Goal: Task Accomplishment & Management: Manage account settings

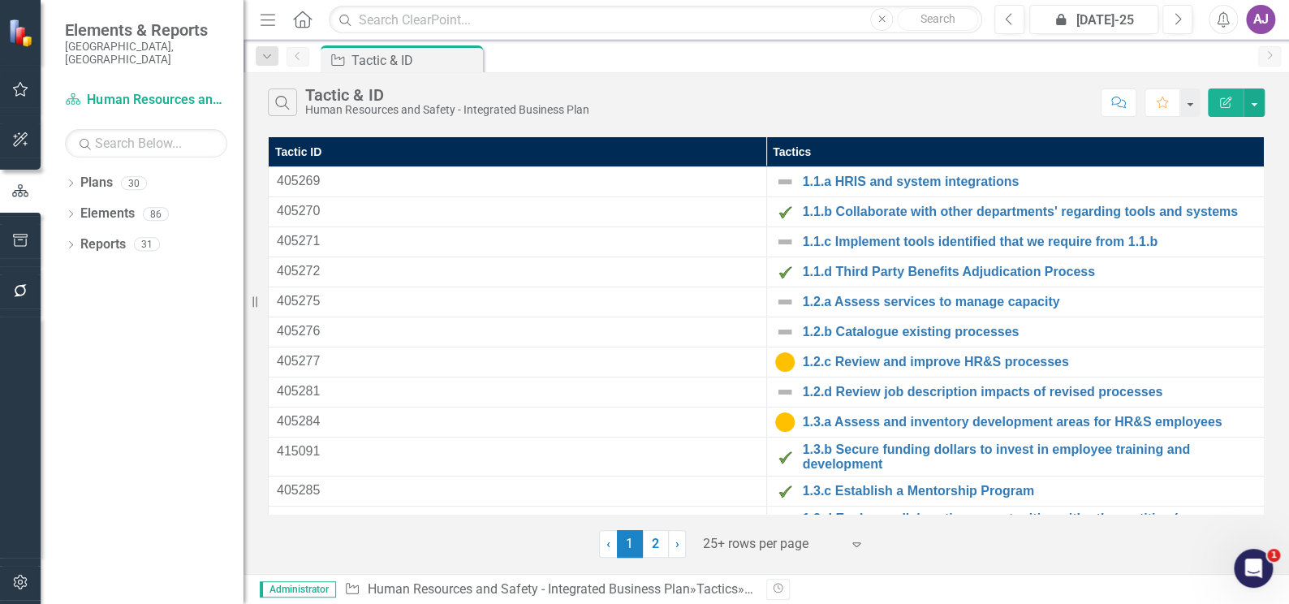
click at [24, 589] on button "button" at bounding box center [20, 583] width 37 height 34
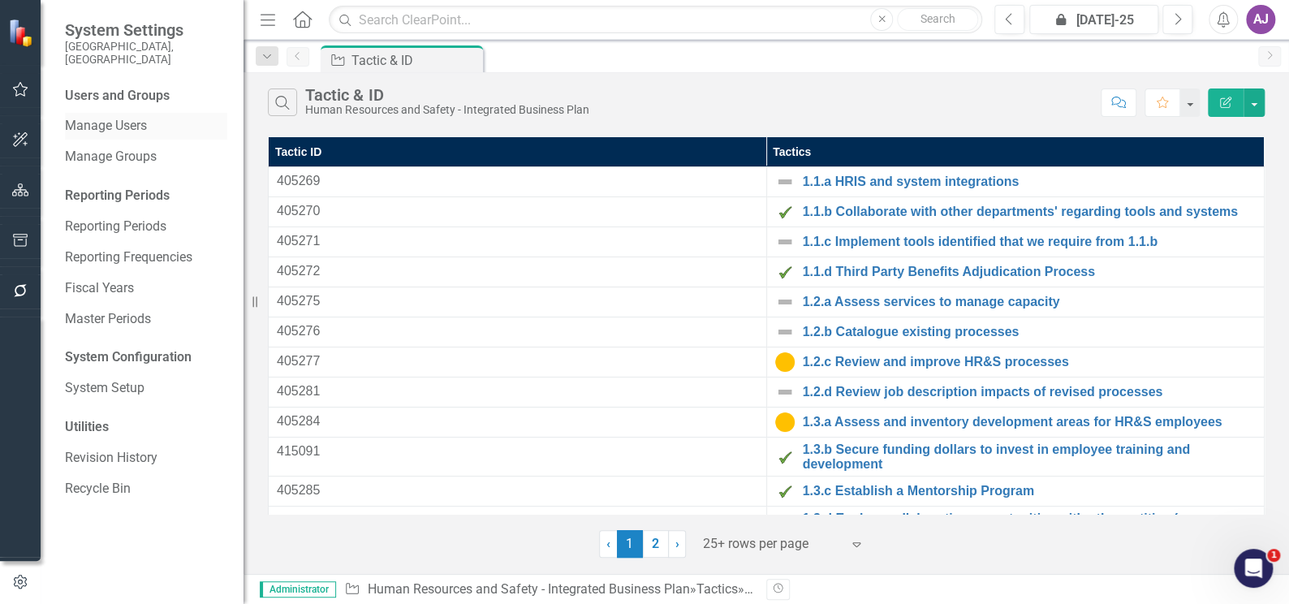
click at [123, 117] on link "Manage Users" at bounding box center [146, 126] width 162 height 19
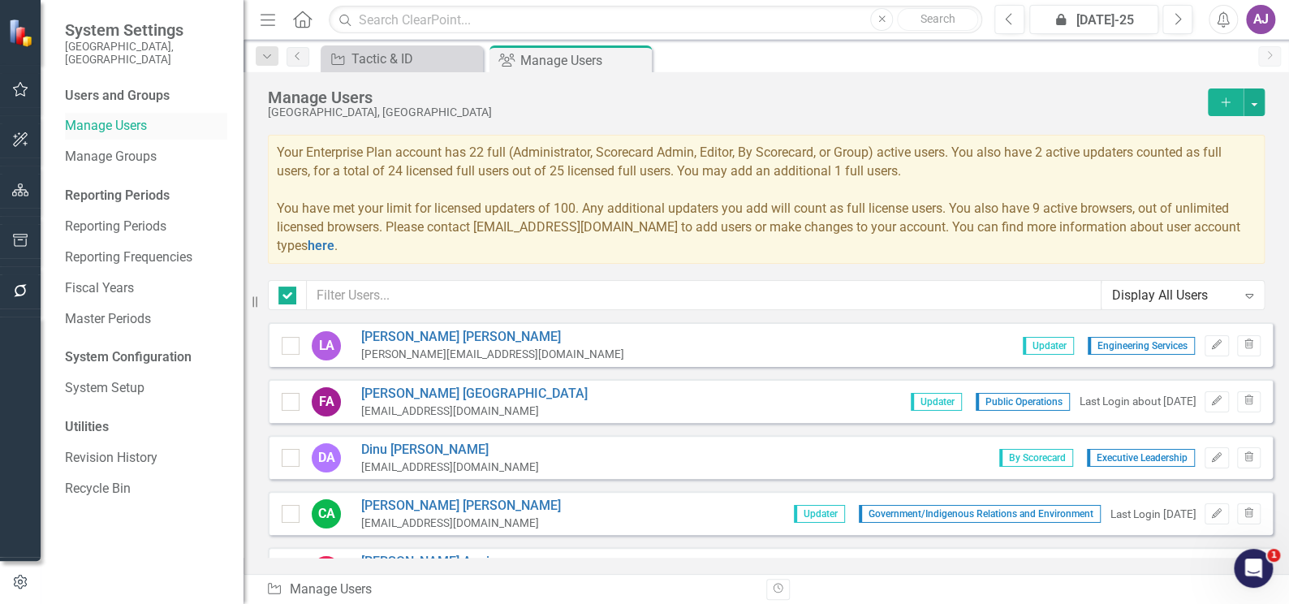
checkbox input "false"
click at [15, 192] on icon "button" at bounding box center [20, 189] width 17 height 13
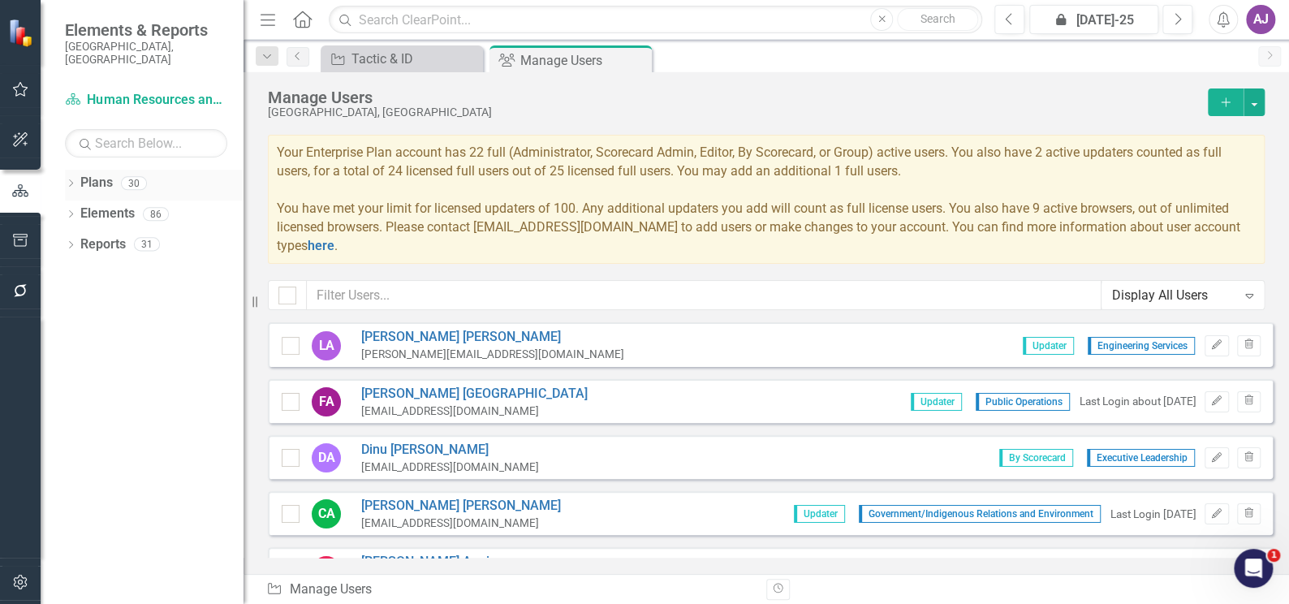
click at [67, 180] on icon "Dropdown" at bounding box center [70, 184] width 11 height 9
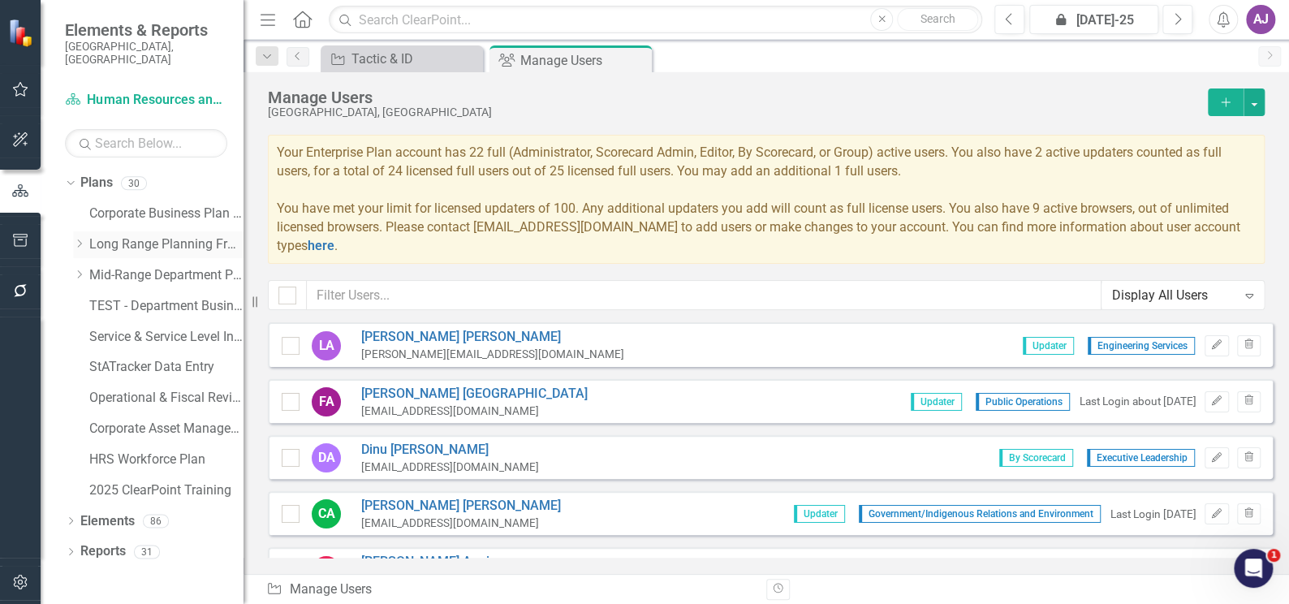
click at [78, 239] on icon "Dropdown" at bounding box center [79, 244] width 12 height 10
click at [77, 235] on icon "Dropdown" at bounding box center [78, 241] width 10 height 12
click at [71, 177] on icon "Dropdown" at bounding box center [68, 182] width 9 height 11
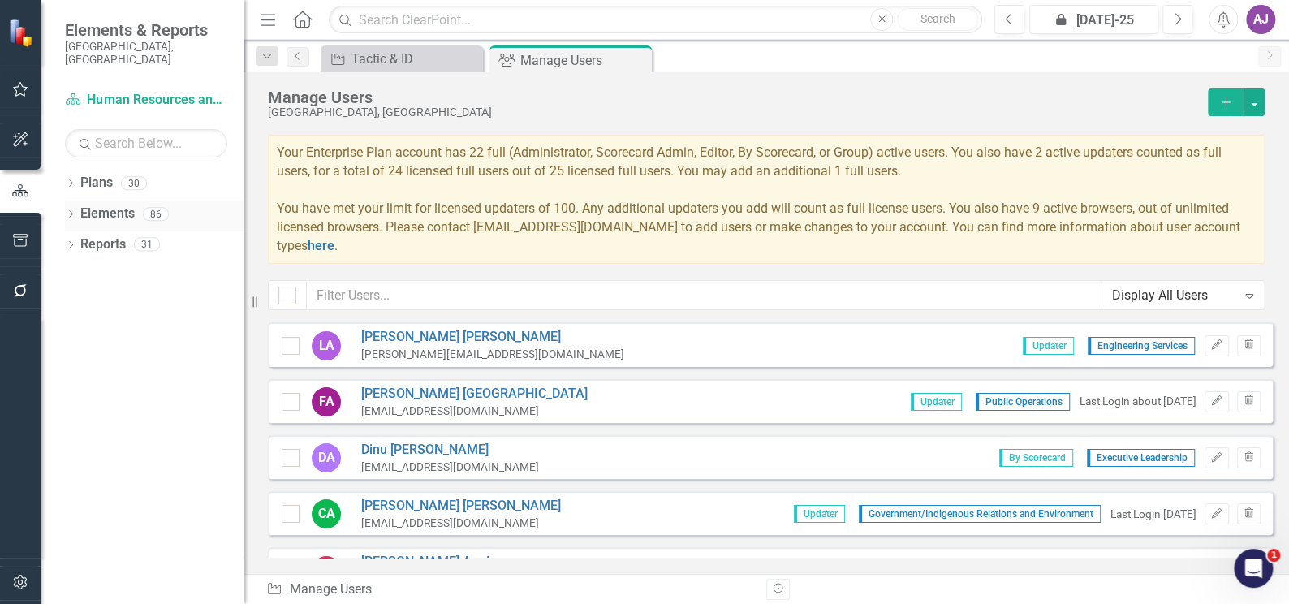
click at [69, 211] on icon "Dropdown" at bounding box center [70, 215] width 11 height 9
click at [67, 179] on div "Dropdown" at bounding box center [70, 186] width 11 height 14
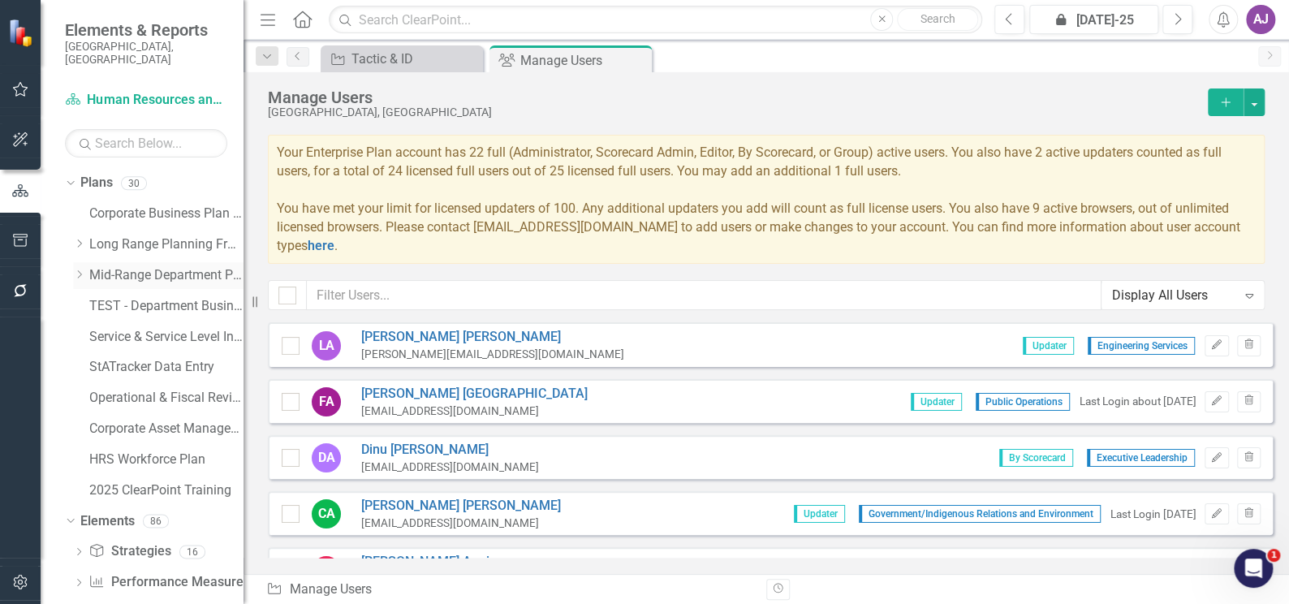
click at [76, 269] on icon "Dropdown" at bounding box center [79, 274] width 12 height 10
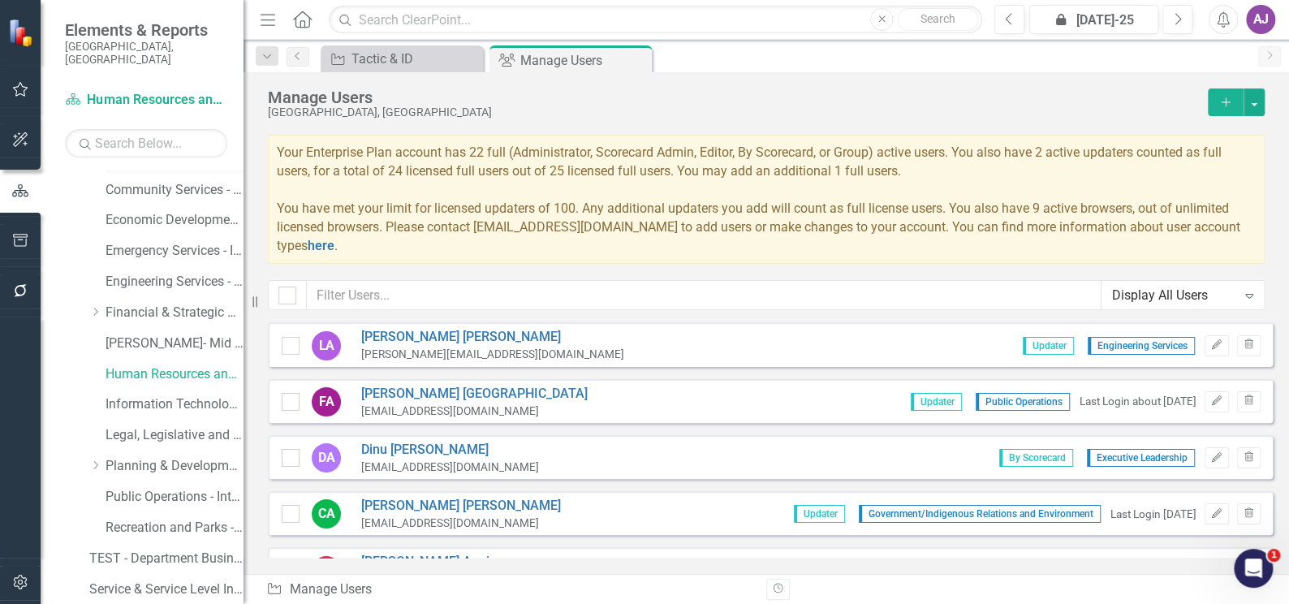
scroll to position [221, 0]
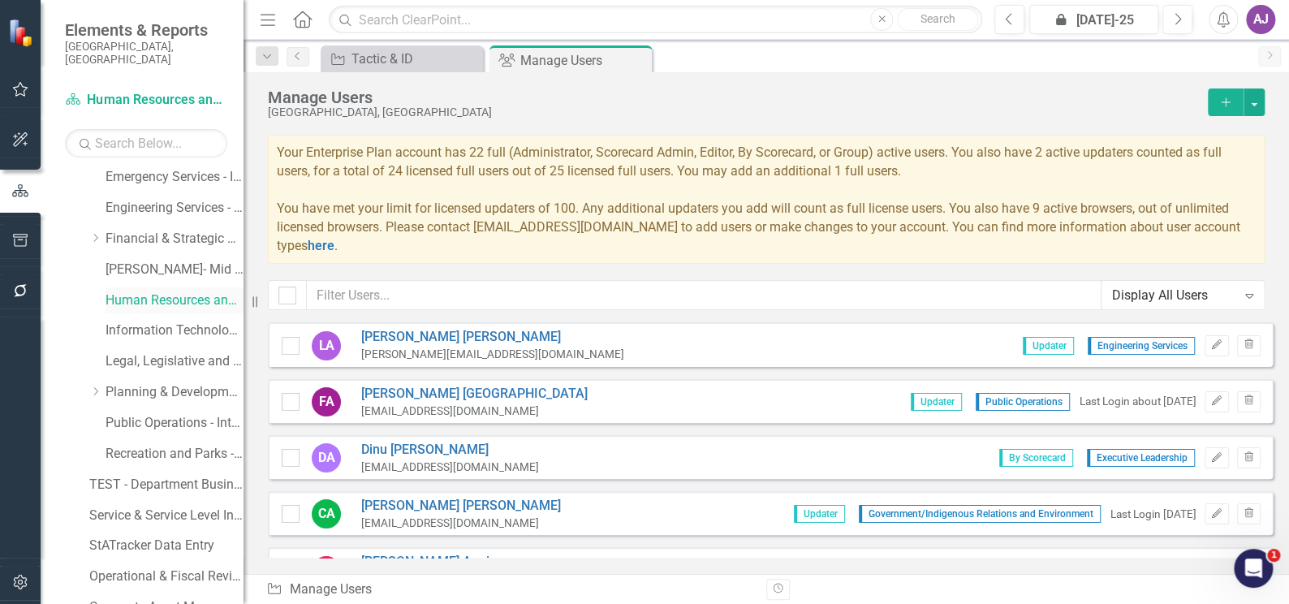
click at [148, 291] on link "Human Resources and Safety - Integrated Business Plan" at bounding box center [174, 300] width 138 height 19
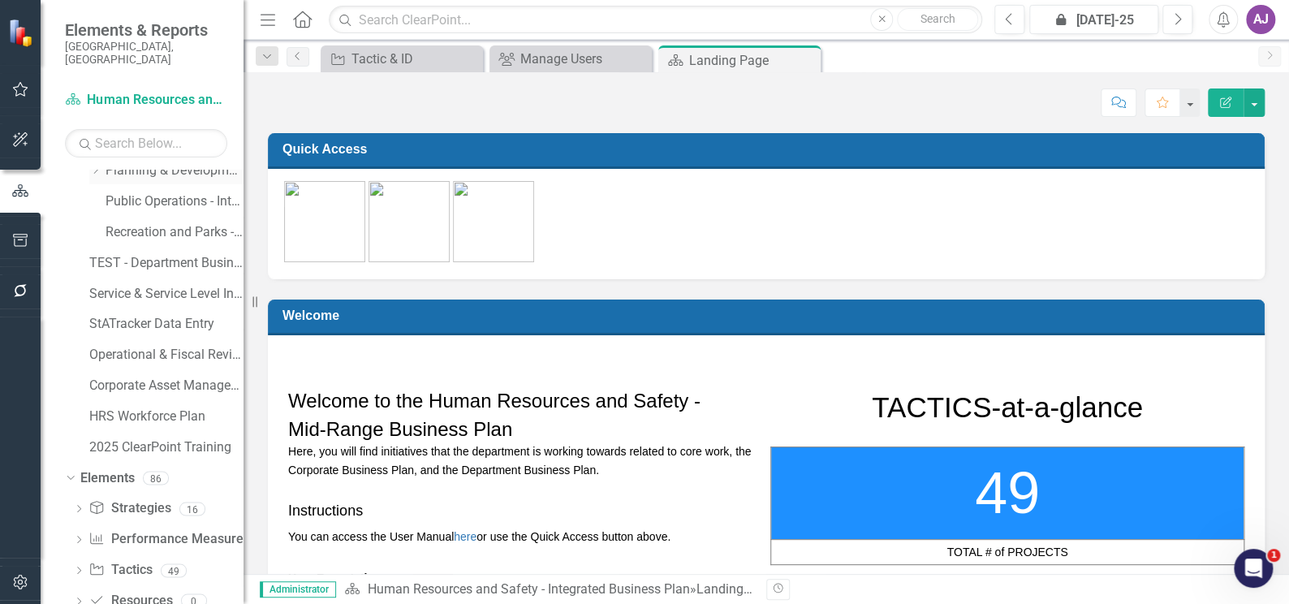
scroll to position [505, 0]
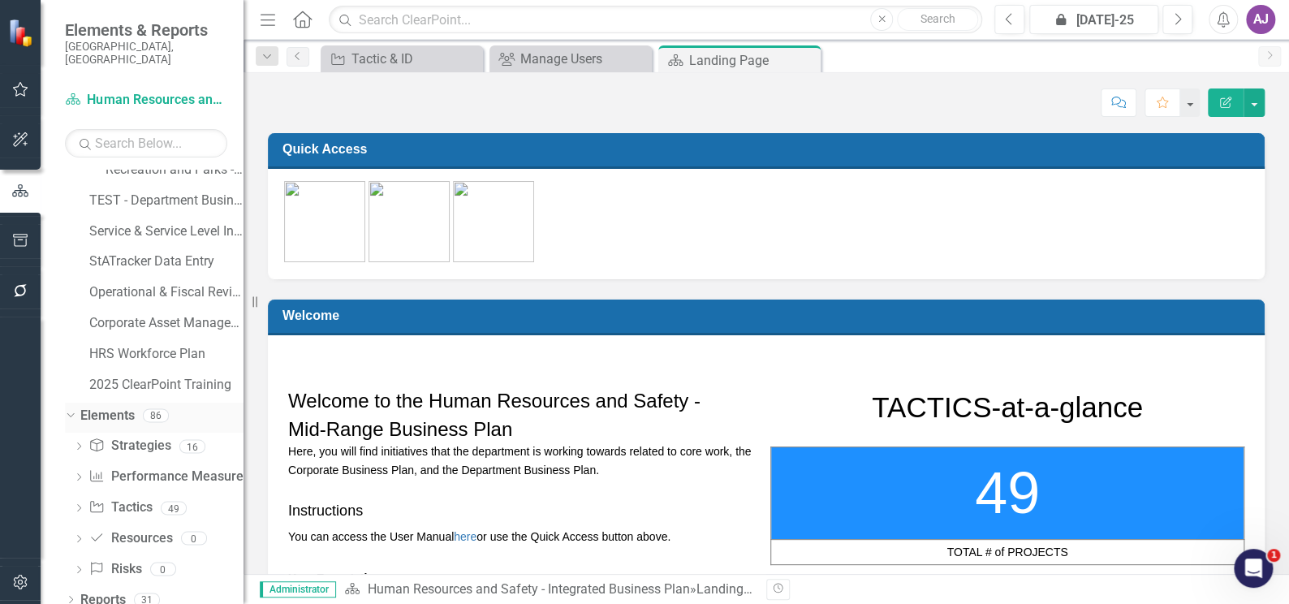
click at [114, 407] on link "Elements" at bounding box center [107, 416] width 54 height 19
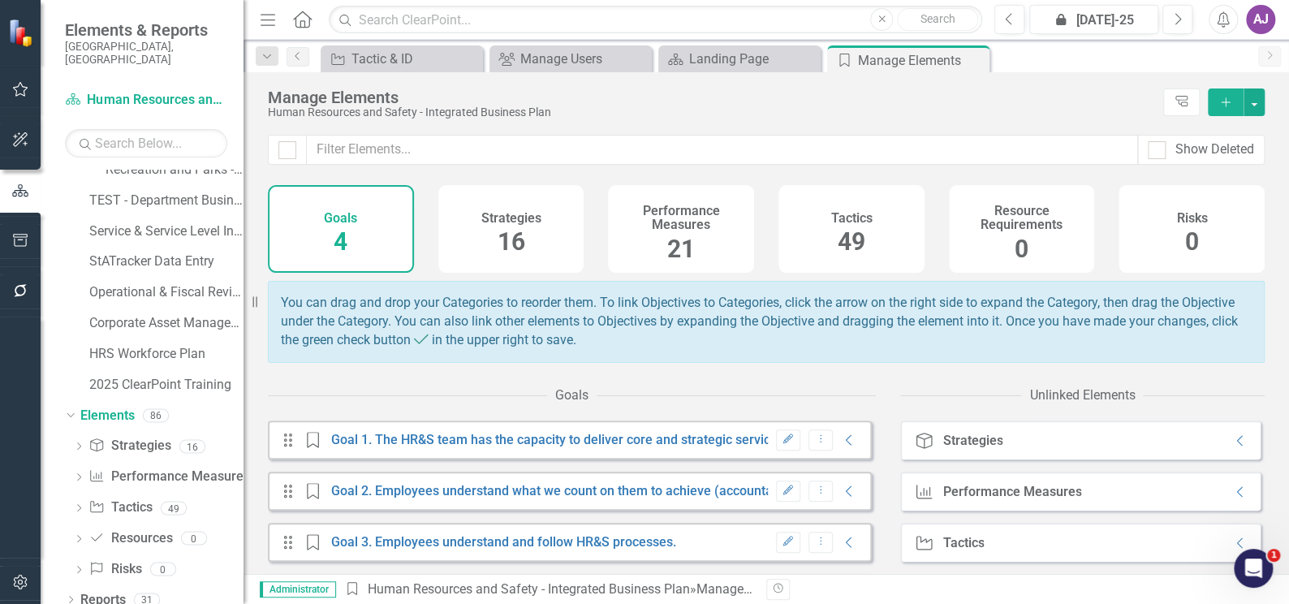
click at [846, 239] on span "49" at bounding box center [851, 241] width 28 height 28
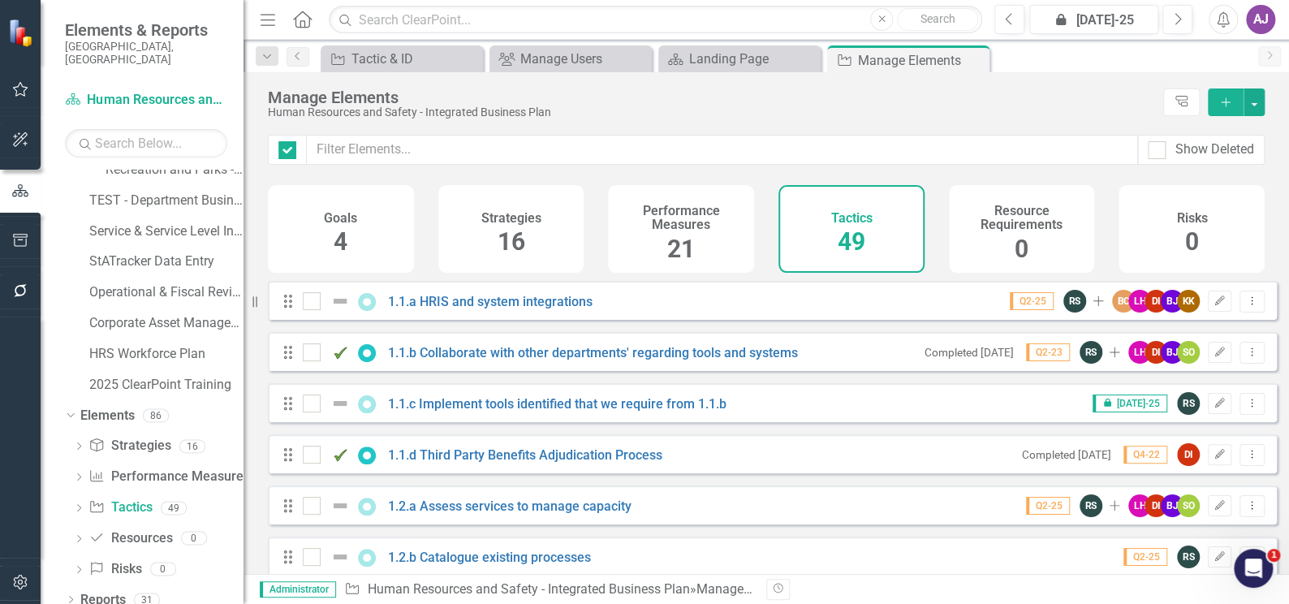
checkbox input "false"
click at [77, 504] on icon at bounding box center [79, 507] width 4 height 7
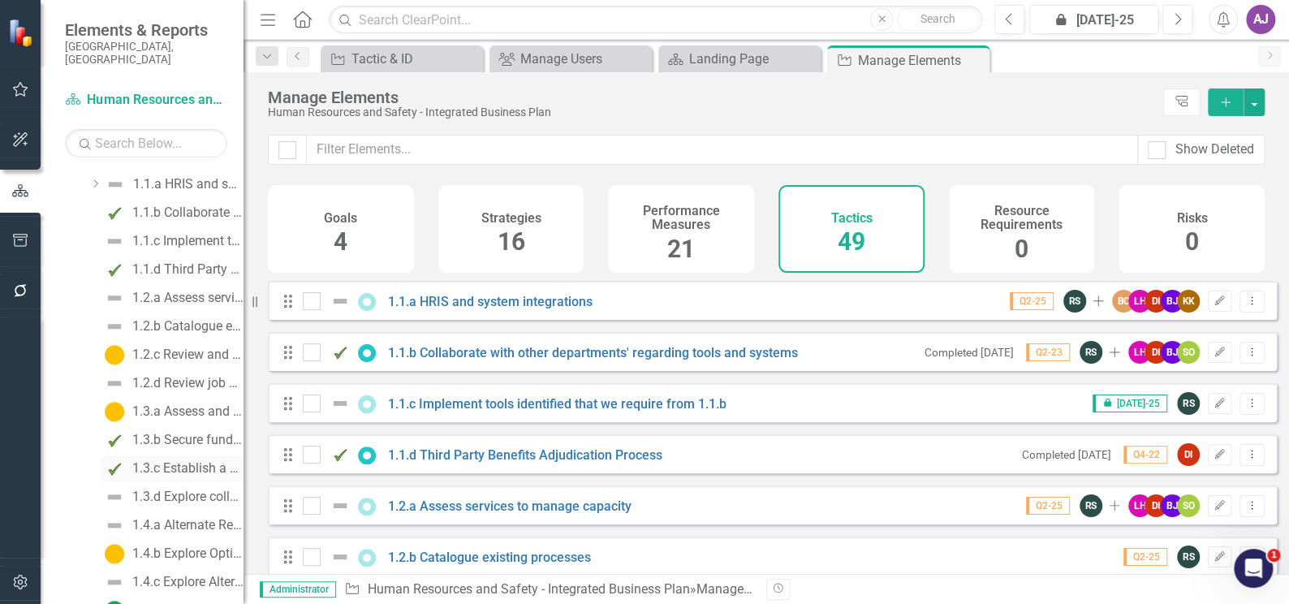
scroll to position [947, 0]
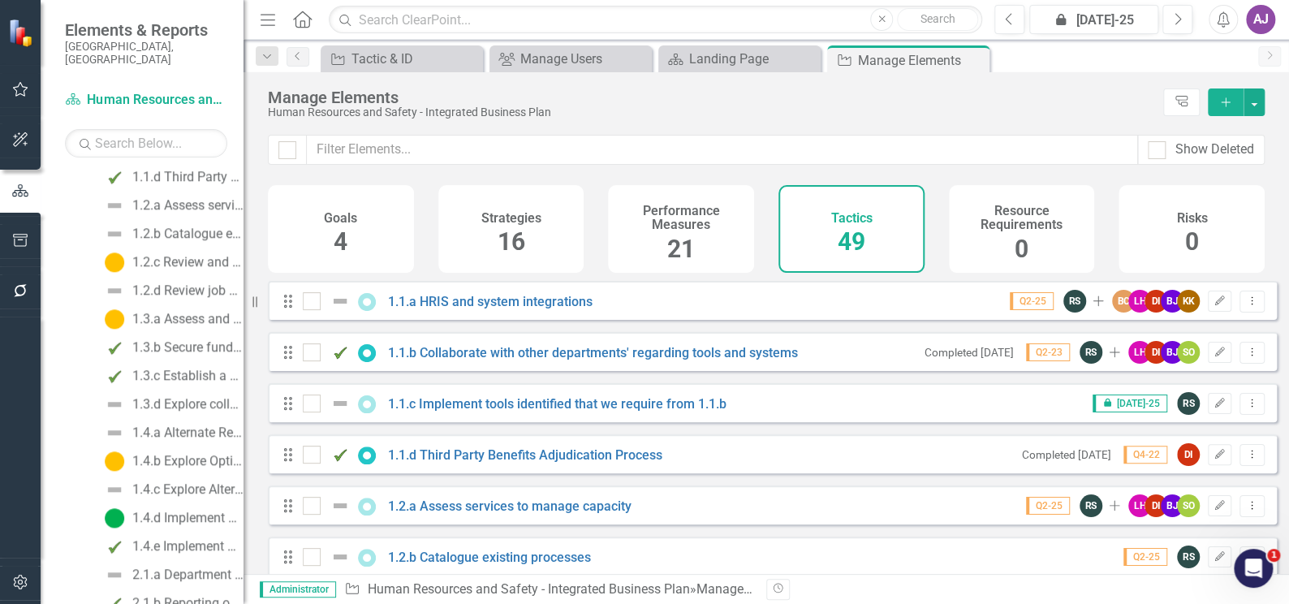
click at [484, 304] on div "1.1.a HRIS and system integrations" at bounding box center [450, 300] width 294 height 19
click at [484, 308] on link "1.1.a HRIS and system integrations" at bounding box center [490, 301] width 204 height 15
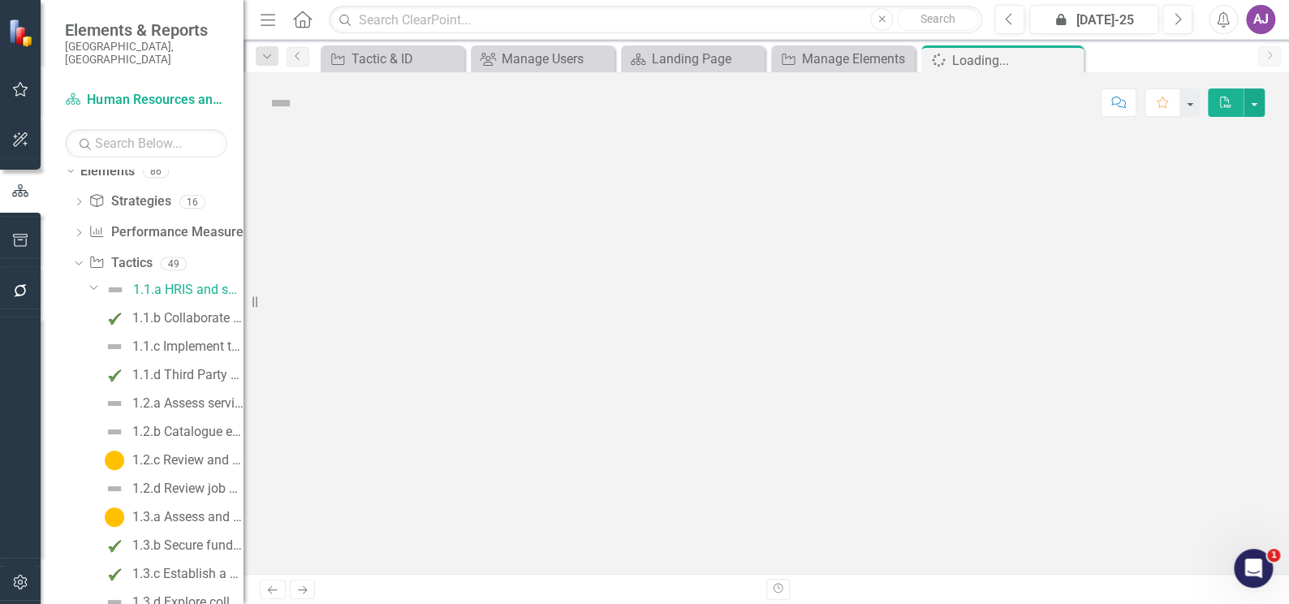
scroll to position [434, 0]
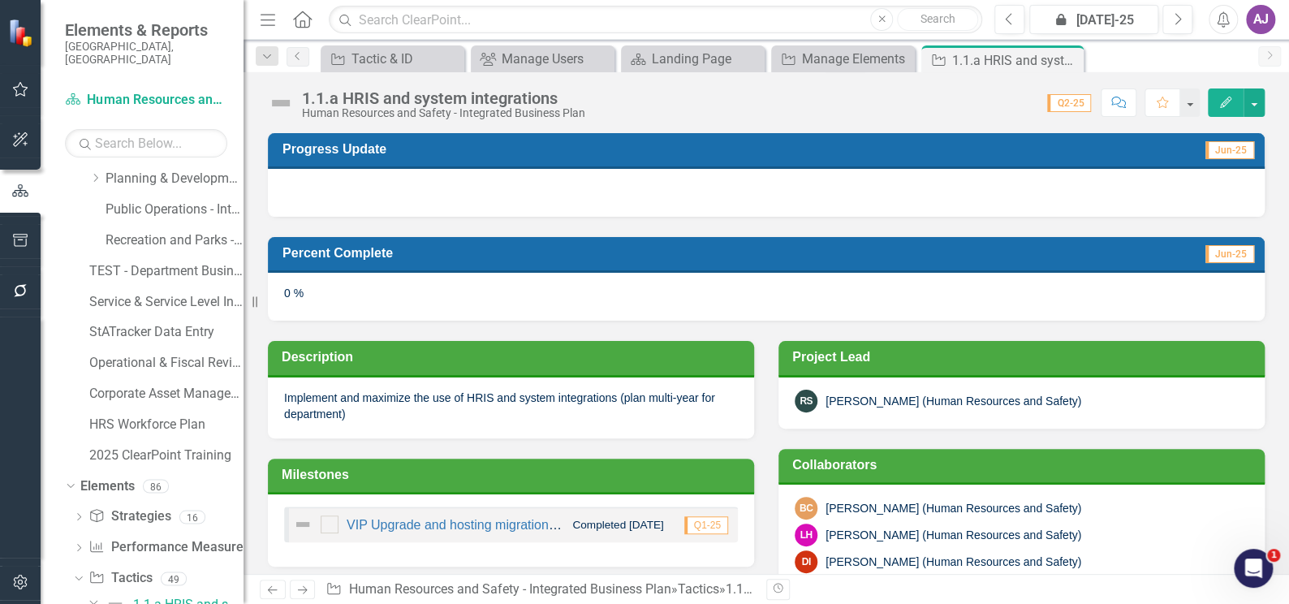
checkbox input "true"
click at [341, 193] on div at bounding box center [766, 192] width 996 height 47
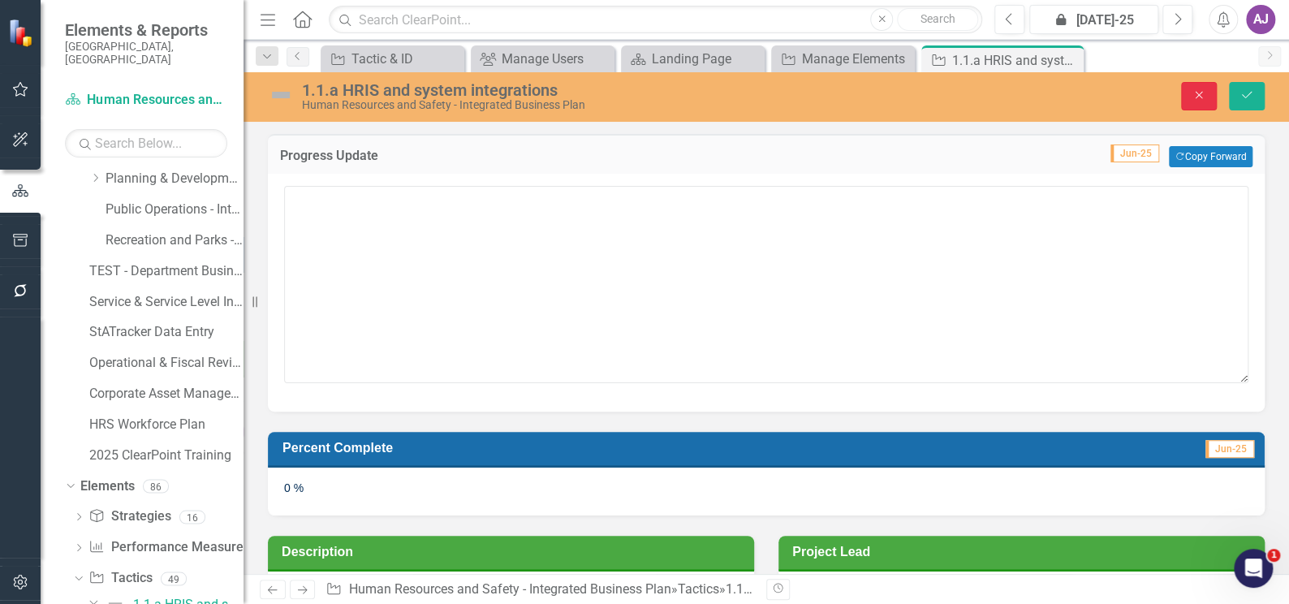
click at [1204, 100] on icon "Close" at bounding box center [1198, 94] width 15 height 11
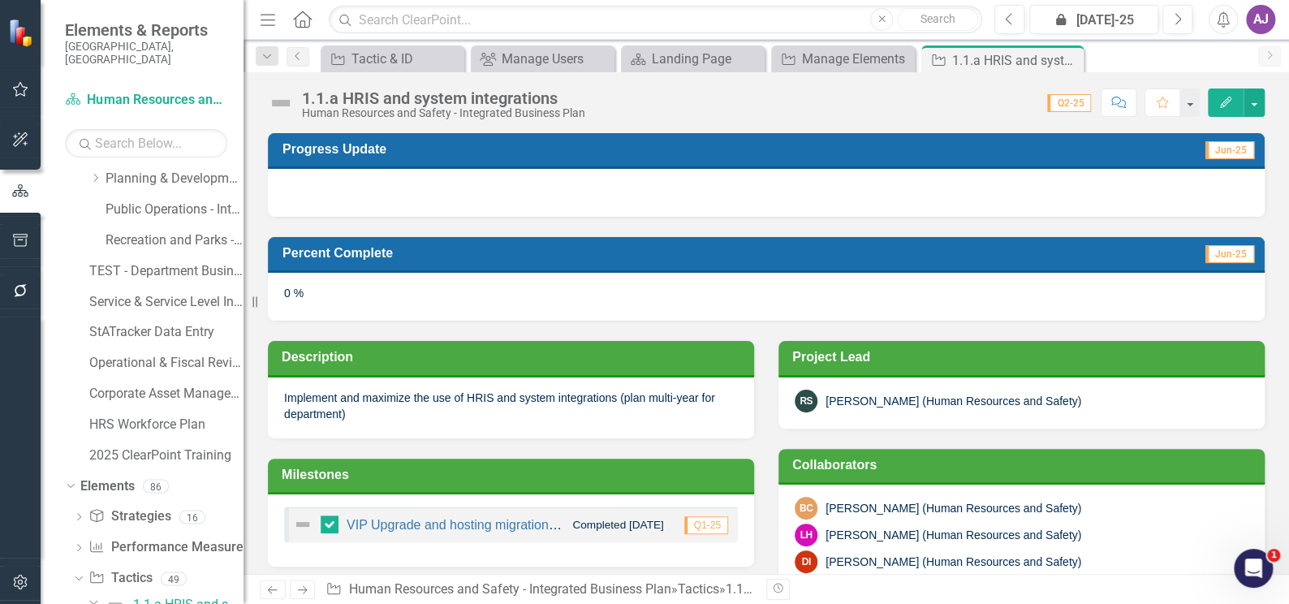
click at [398, 408] on div "Implement and maximize the use of HRIS and system integrations (plan multi-year…" at bounding box center [511, 407] width 486 height 61
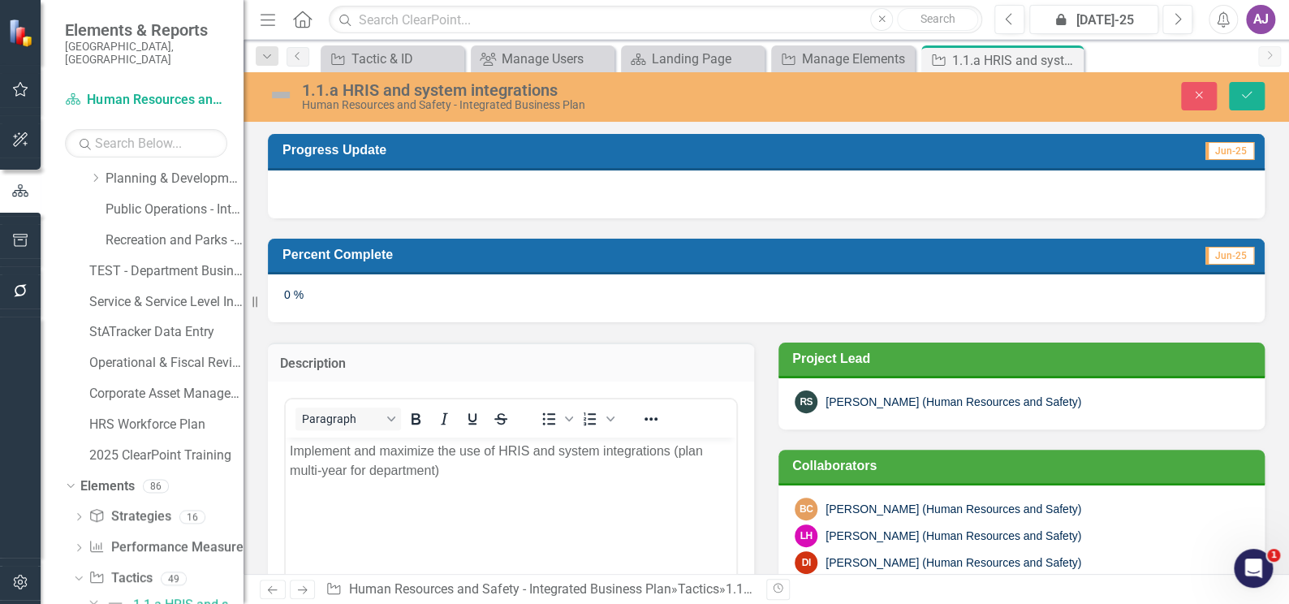
scroll to position [0, 0]
click at [1197, 101] on button "Close" at bounding box center [1199, 96] width 36 height 28
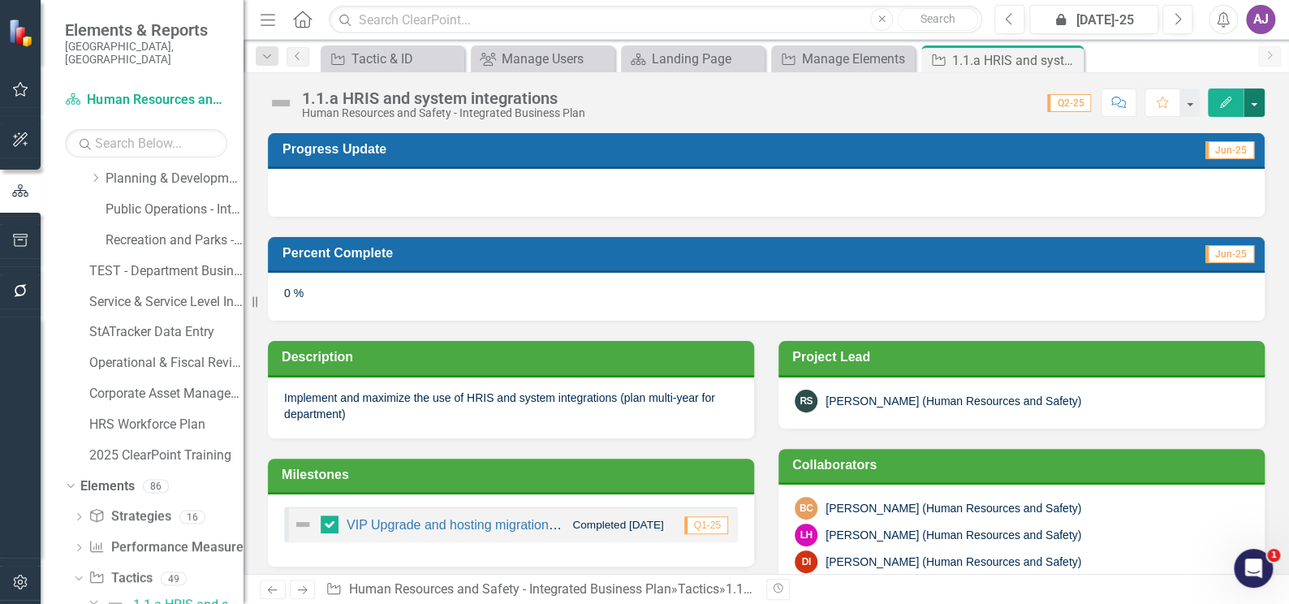
click at [1253, 104] on button "button" at bounding box center [1253, 102] width 21 height 28
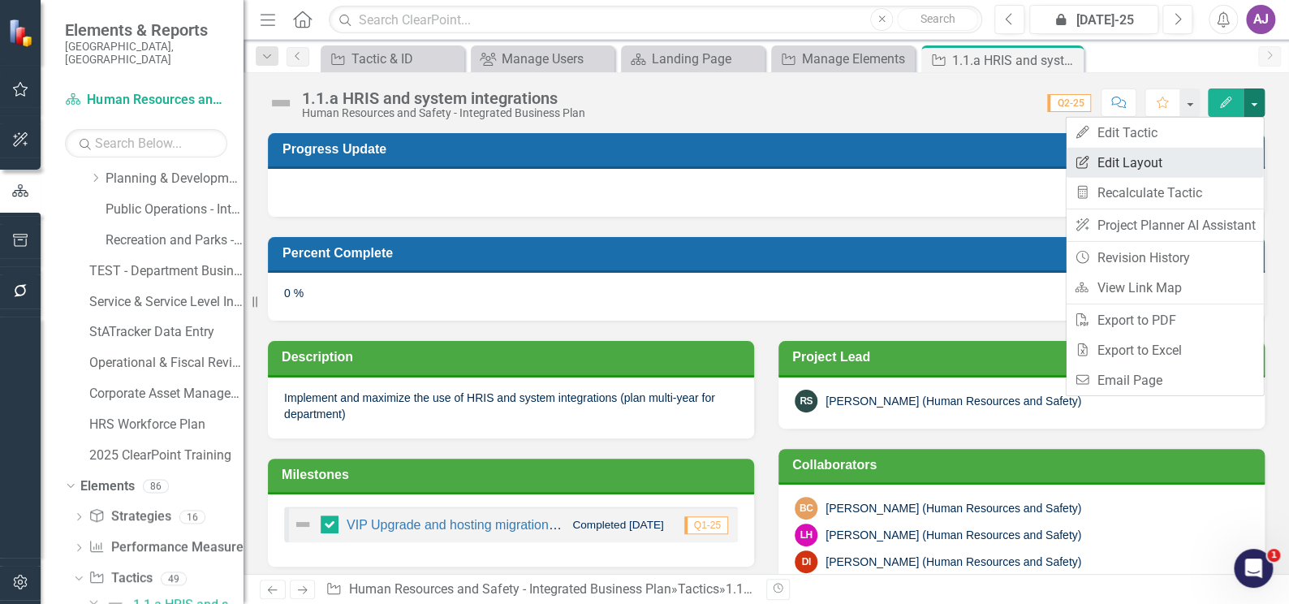
click at [1120, 160] on link "Edit Report Edit Layout" at bounding box center [1163, 163] width 197 height 30
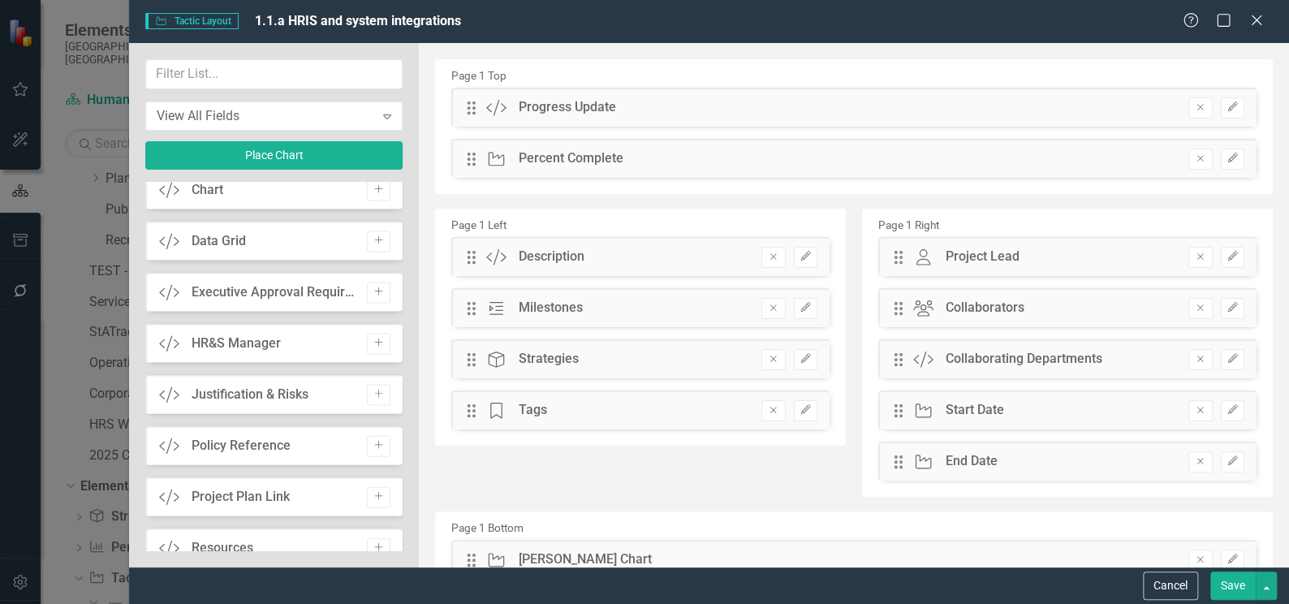
scroll to position [1696, 0]
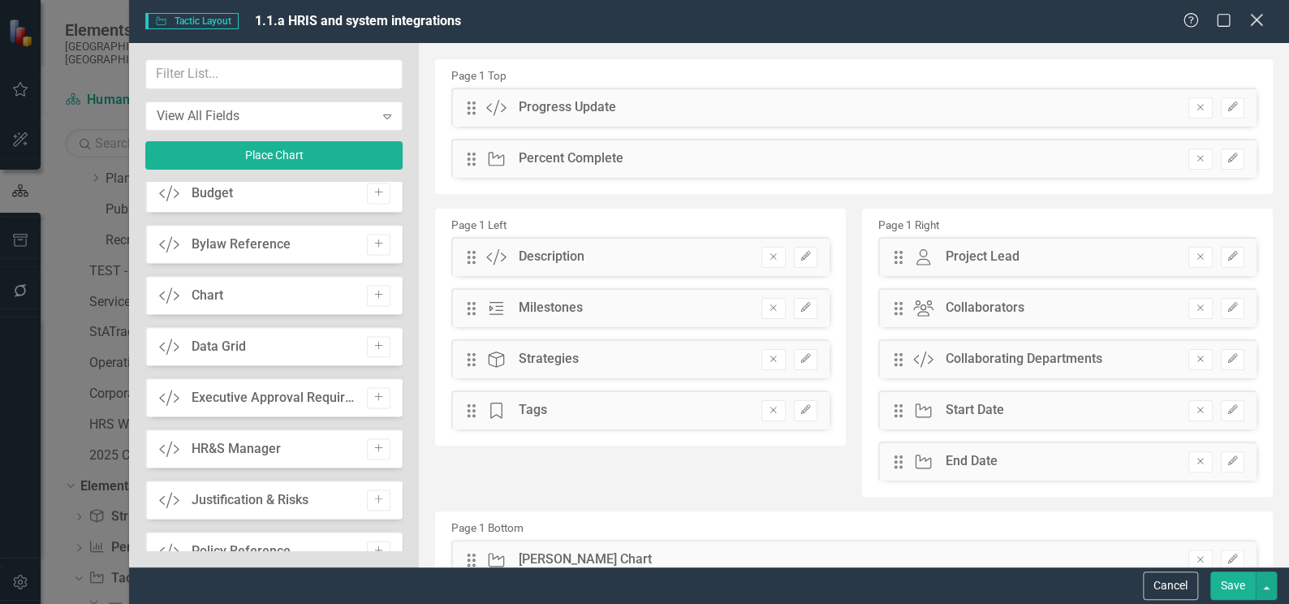
click at [1259, 18] on icon at bounding box center [1256, 20] width 12 height 12
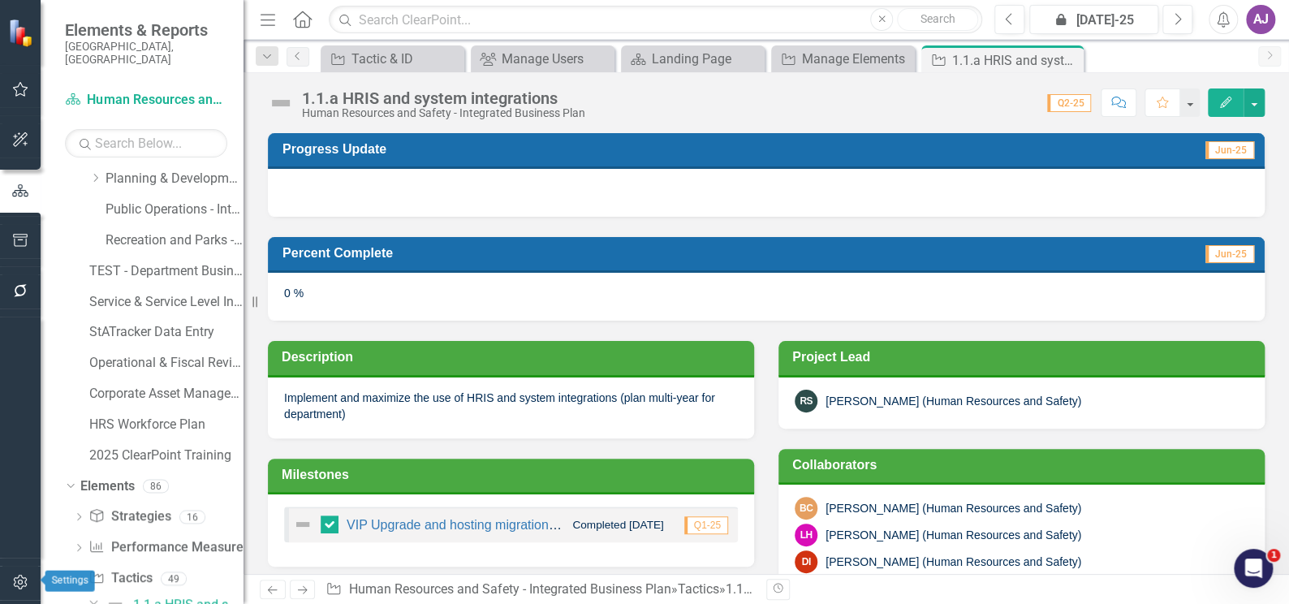
click at [19, 585] on icon "button" at bounding box center [20, 581] width 17 height 13
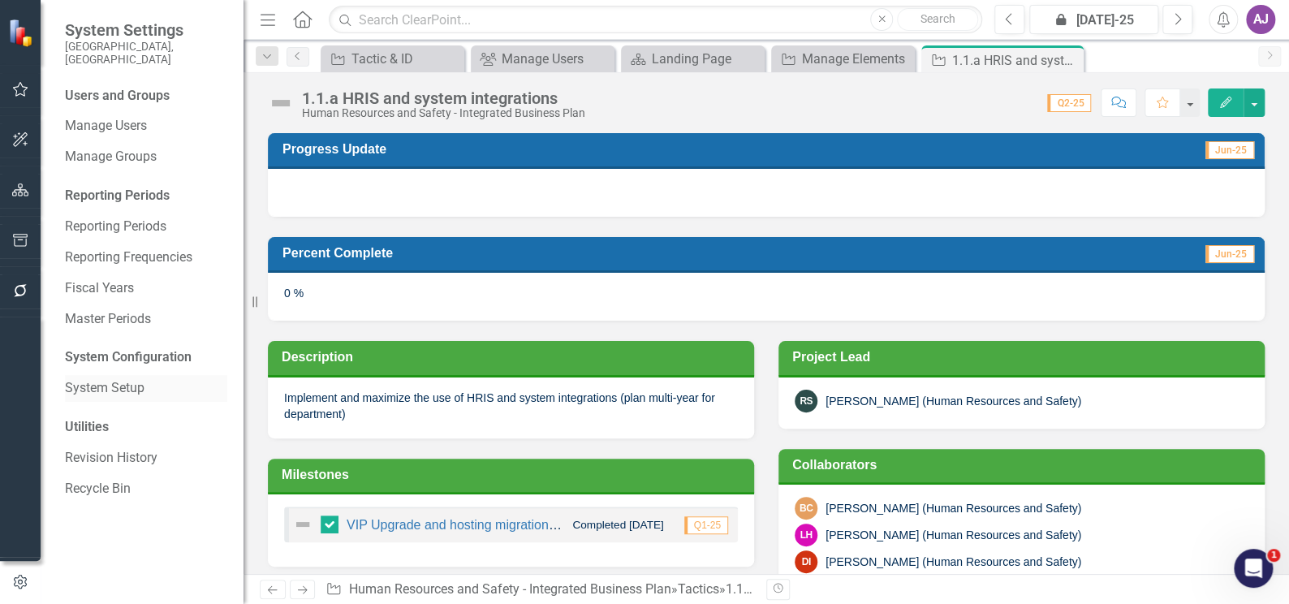
click at [129, 379] on link "System Setup" at bounding box center [146, 388] width 162 height 19
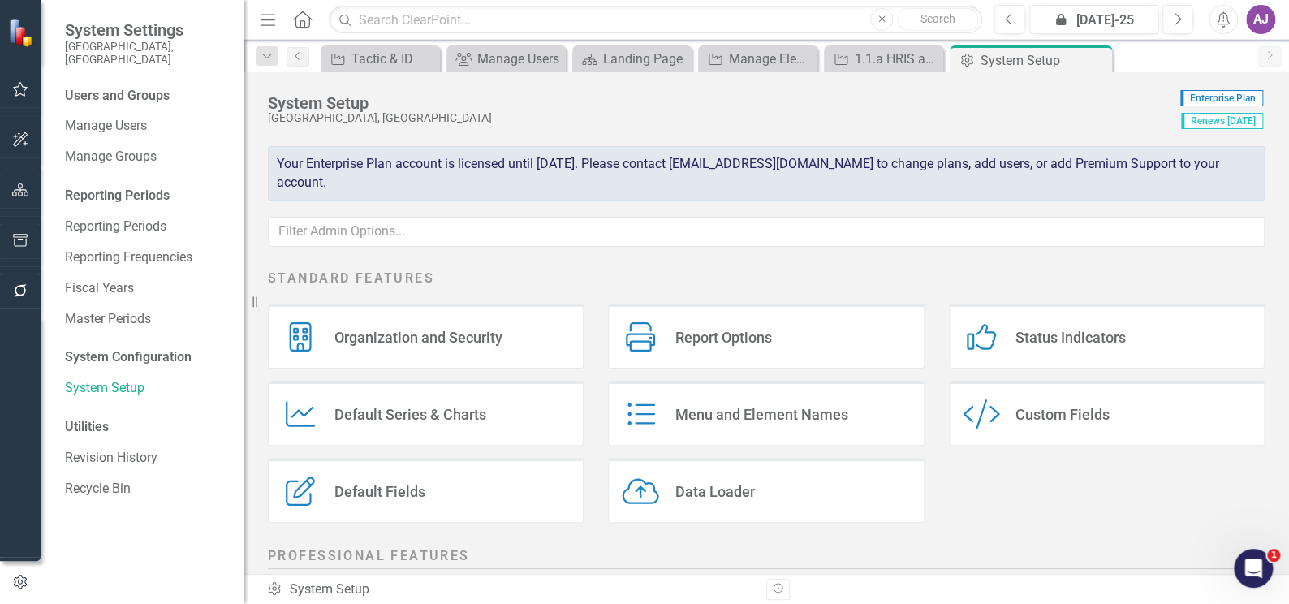
click at [377, 497] on div "Default Fields" at bounding box center [379, 491] width 91 height 19
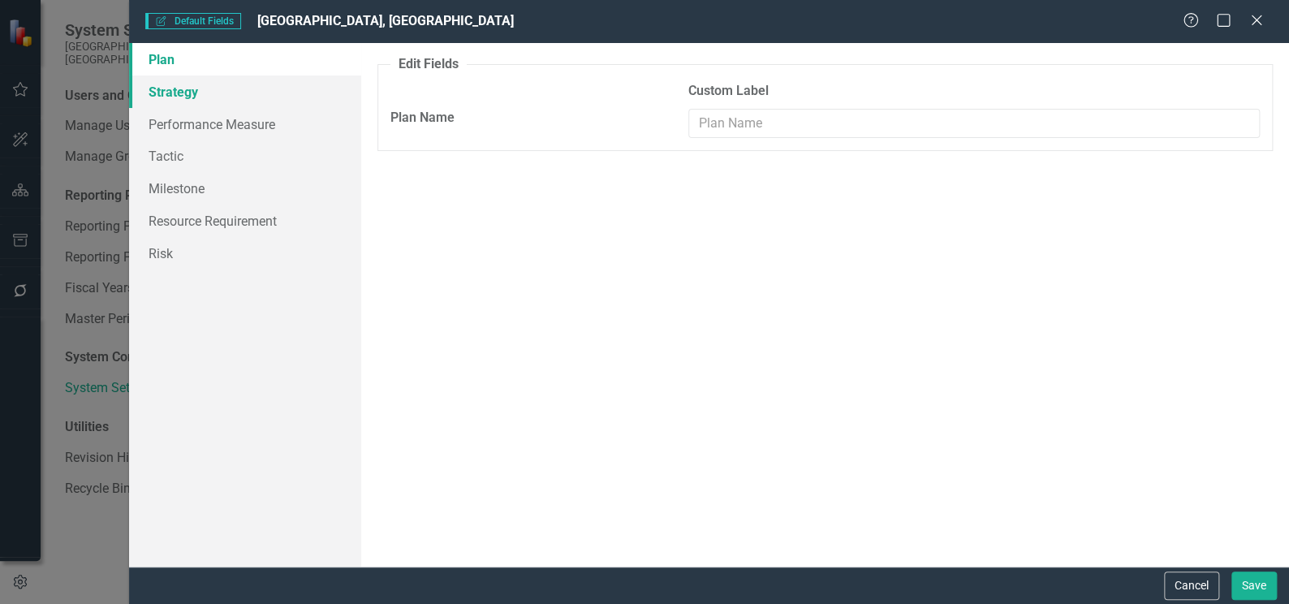
click at [167, 96] on link "Strategy" at bounding box center [245, 91] width 232 height 32
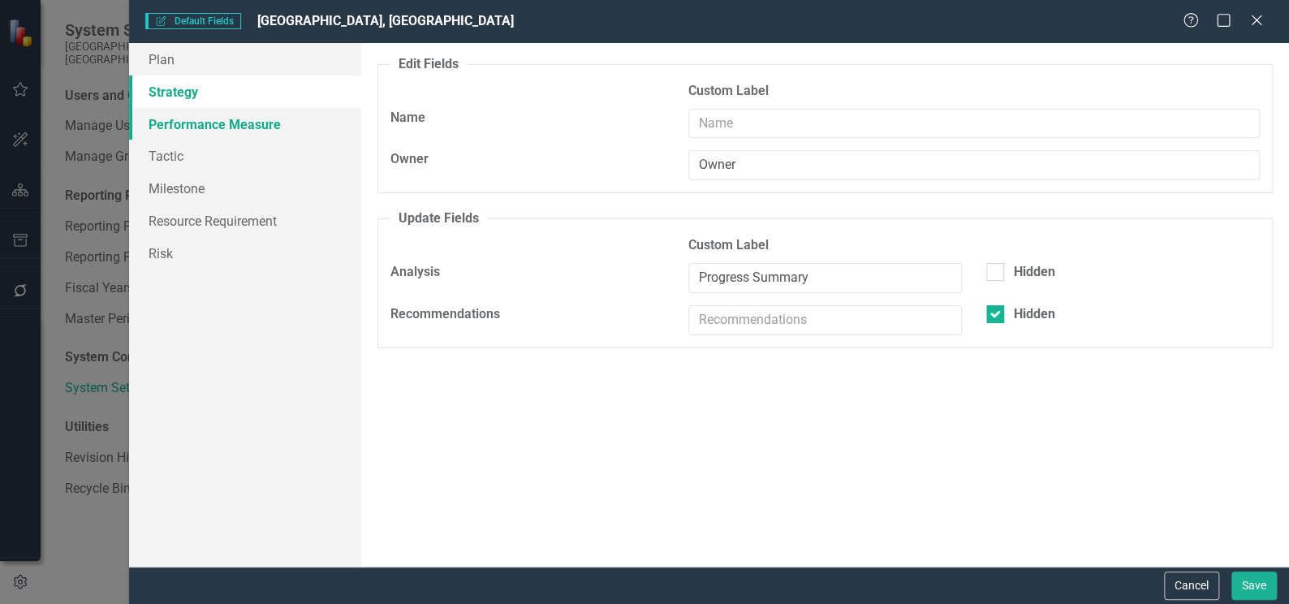
click at [209, 131] on link "Performance Measure" at bounding box center [245, 124] width 232 height 32
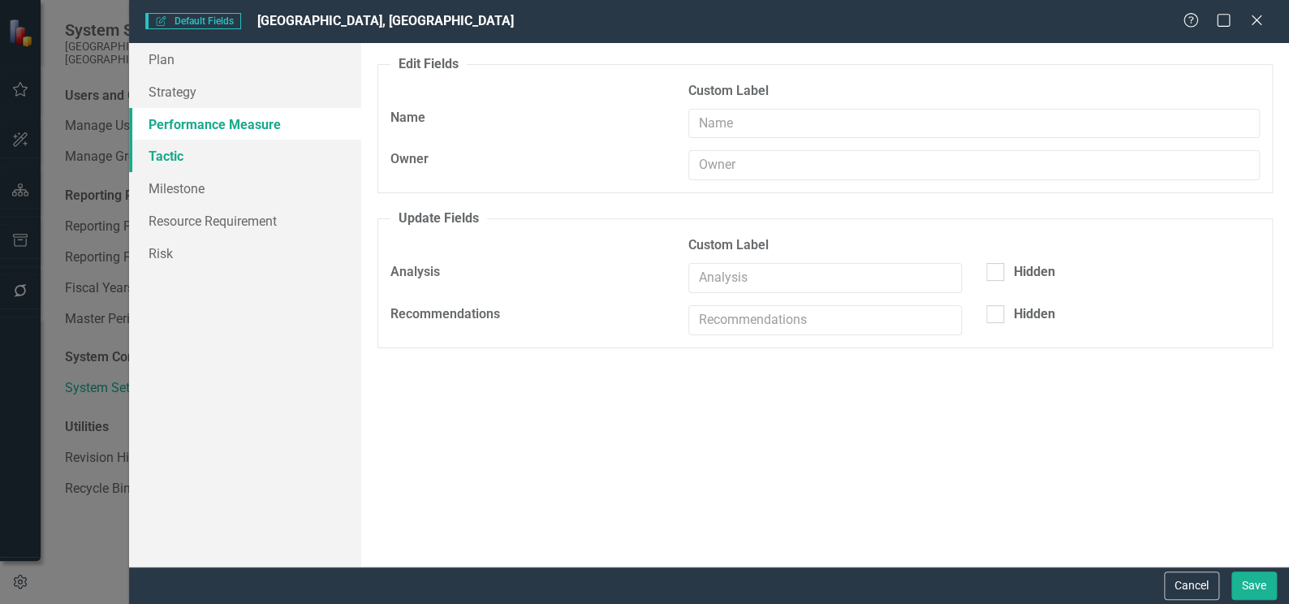
click at [161, 156] on link "Tactic" at bounding box center [245, 156] width 232 height 32
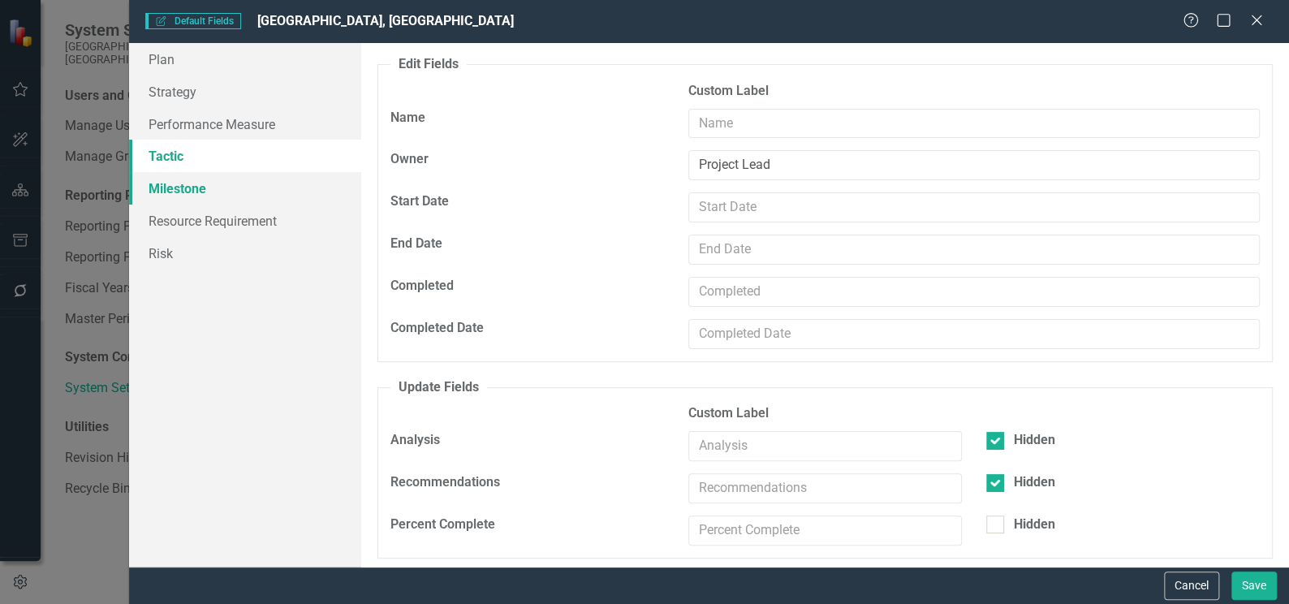
click at [170, 196] on link "Milestone" at bounding box center [245, 188] width 232 height 32
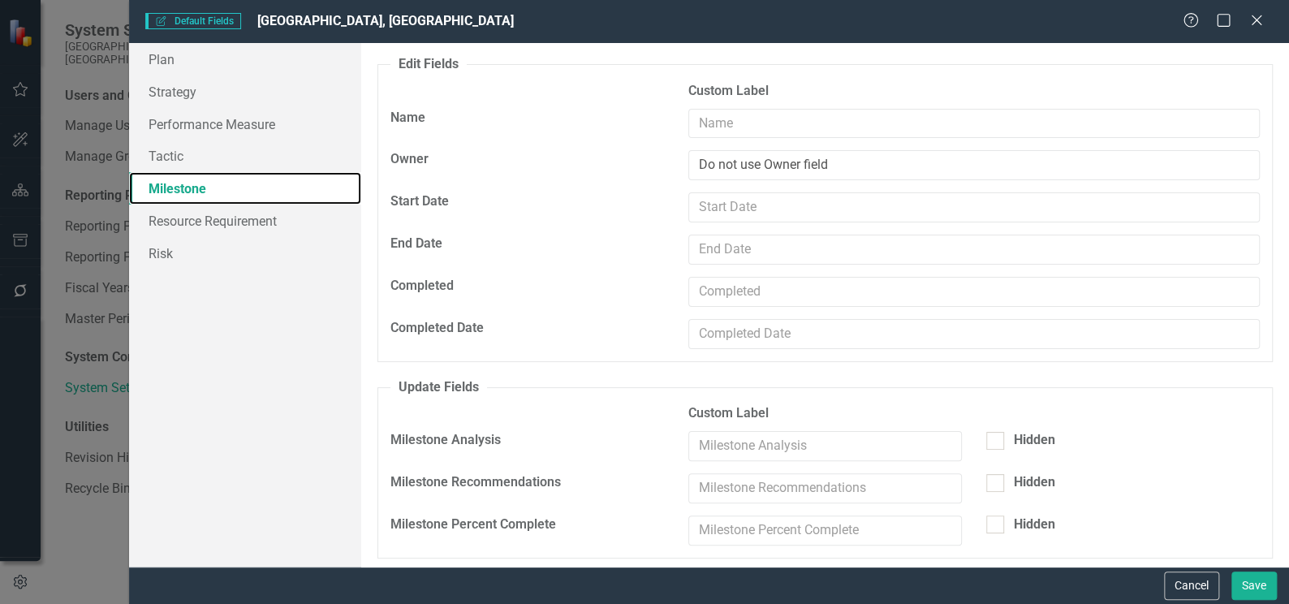
scroll to position [1, 0]
click at [186, 262] on link "Risk" at bounding box center [245, 253] width 232 height 32
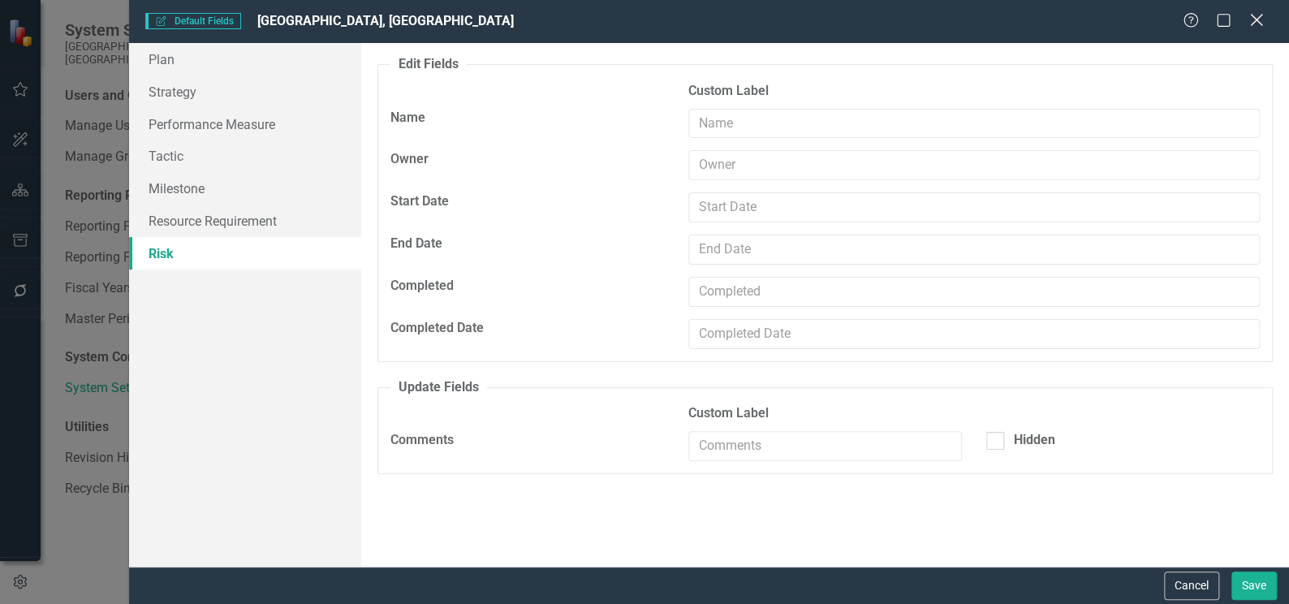
click at [1259, 23] on icon "Close" at bounding box center [1256, 19] width 20 height 15
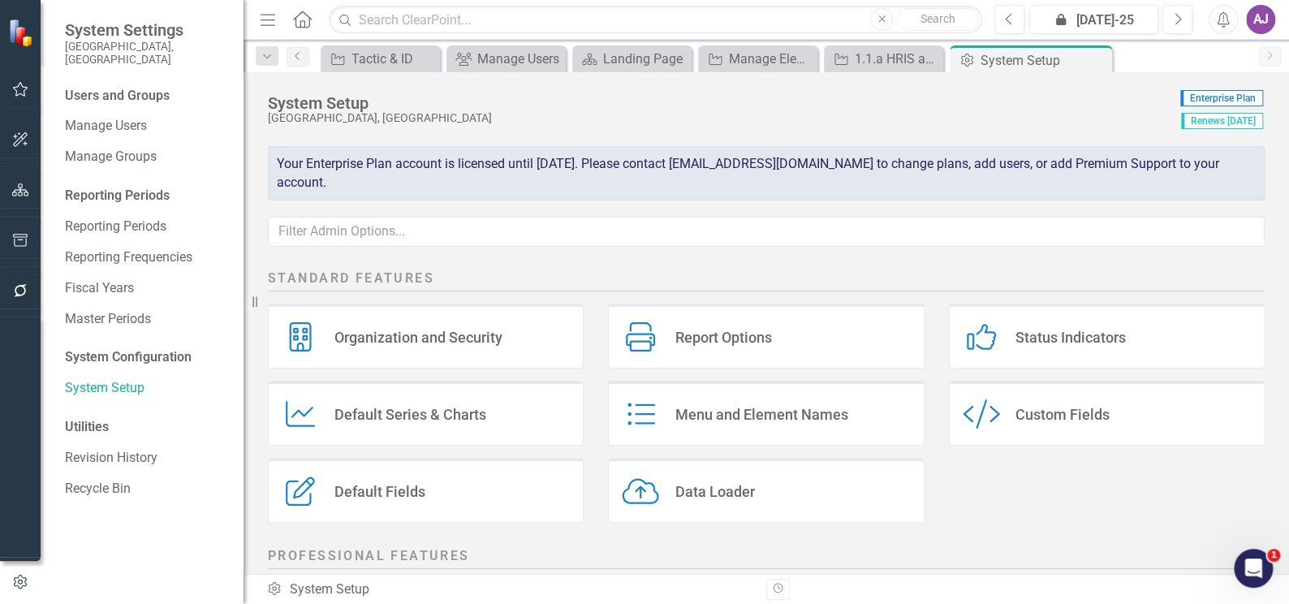
click at [1109, 409] on div "Custom Style Custom Fields" at bounding box center [1107, 413] width 316 height 65
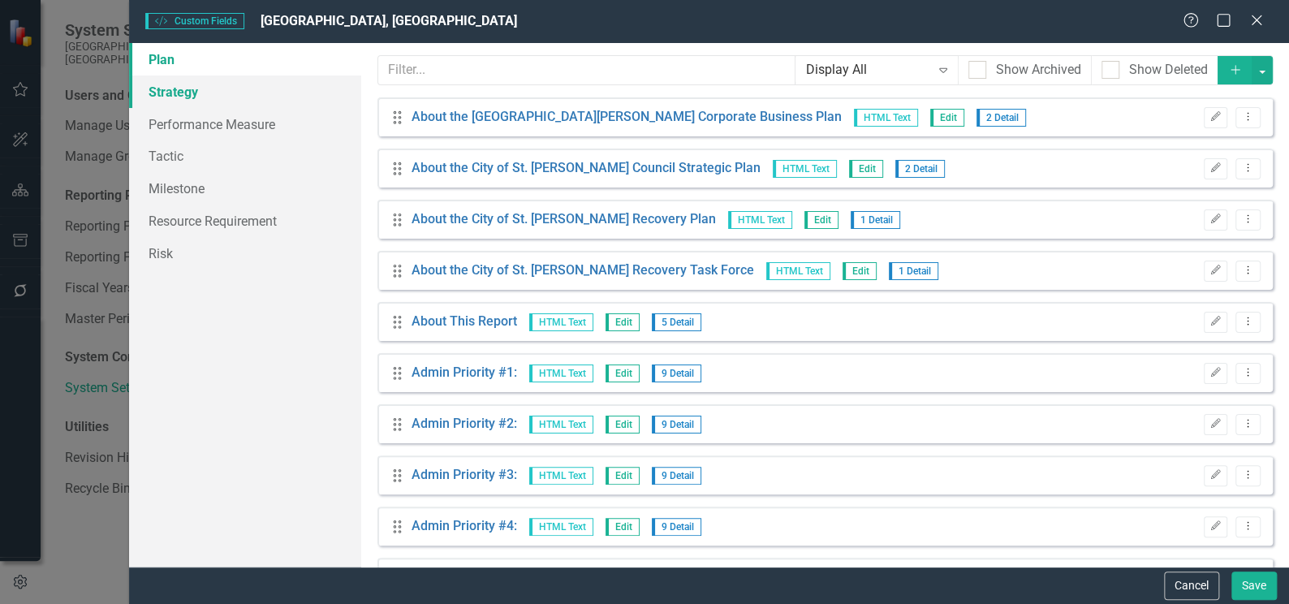
click at [188, 100] on link "Strategy" at bounding box center [245, 91] width 232 height 32
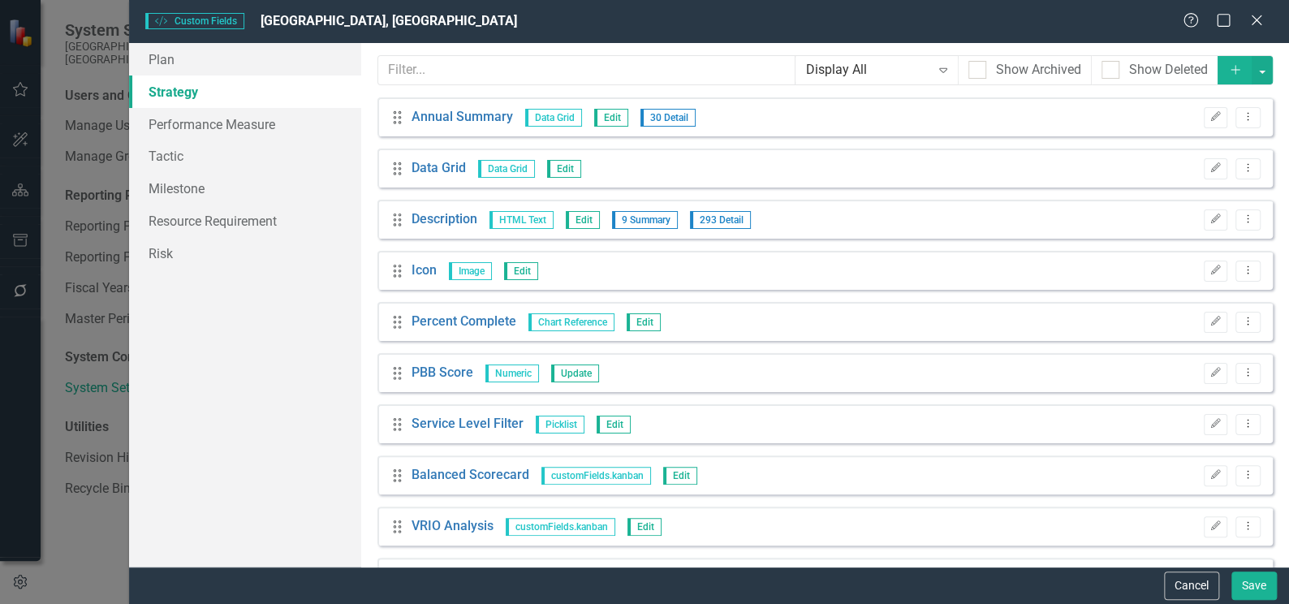
click at [79, 534] on div "Custom Style Custom Fields City of [GEOGRAPHIC_DATA][PERSON_NAME][GEOGRAPHIC_DA…" at bounding box center [644, 302] width 1289 height 604
click at [1256, 19] on icon at bounding box center [1256, 20] width 12 height 12
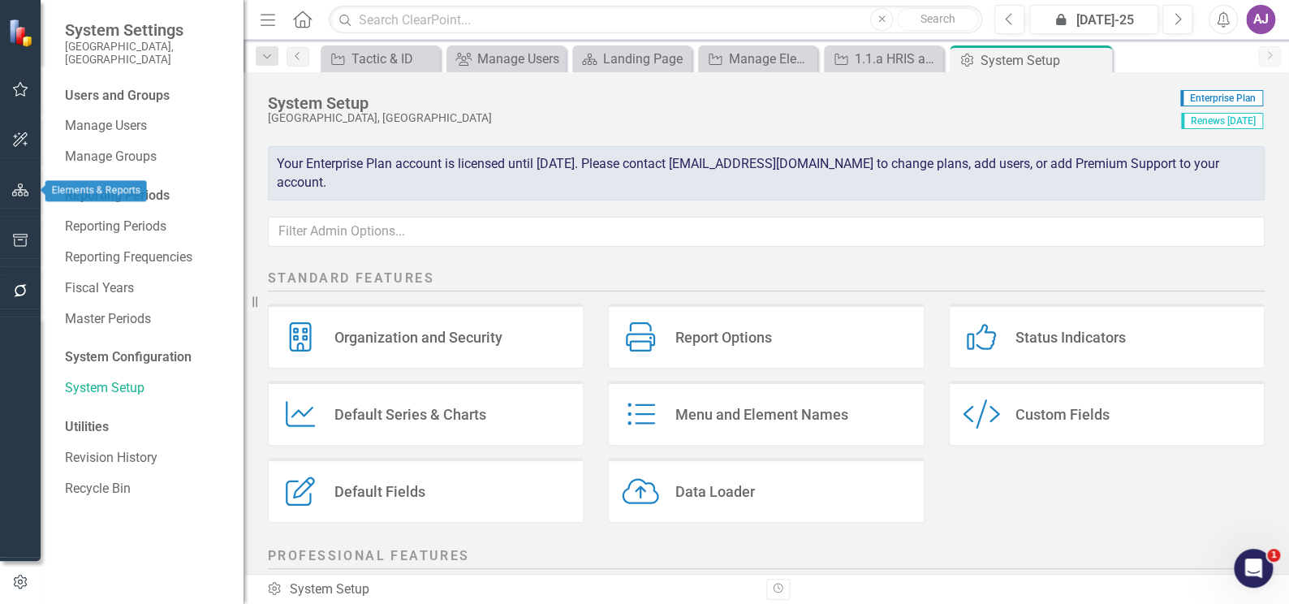
click at [26, 198] on button "button" at bounding box center [20, 191] width 37 height 34
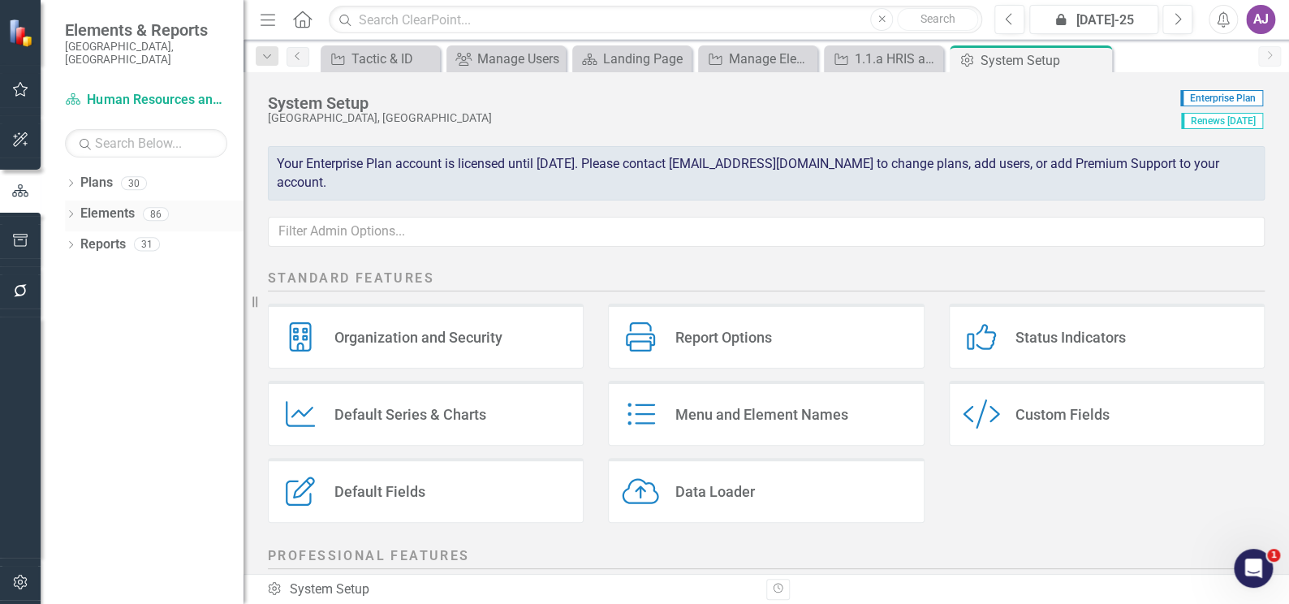
click at [66, 211] on icon "Dropdown" at bounding box center [70, 215] width 11 height 9
click at [143, 266] on link "Performance Measure Performance Measures" at bounding box center [168, 275] width 161 height 19
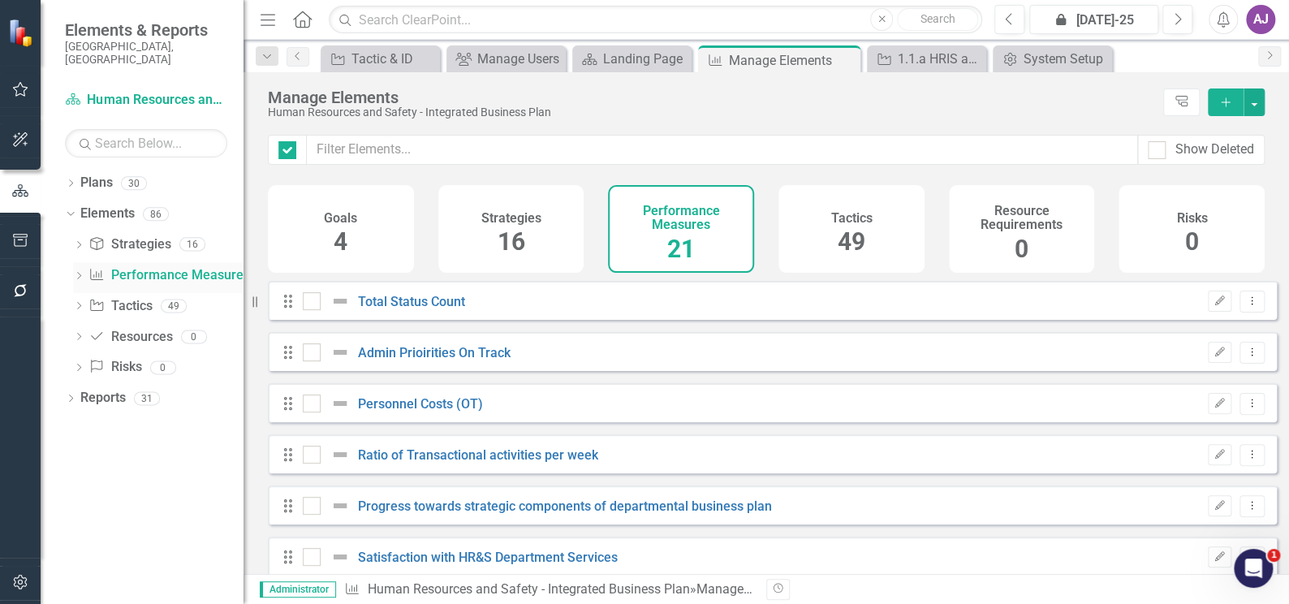
checkbox input "false"
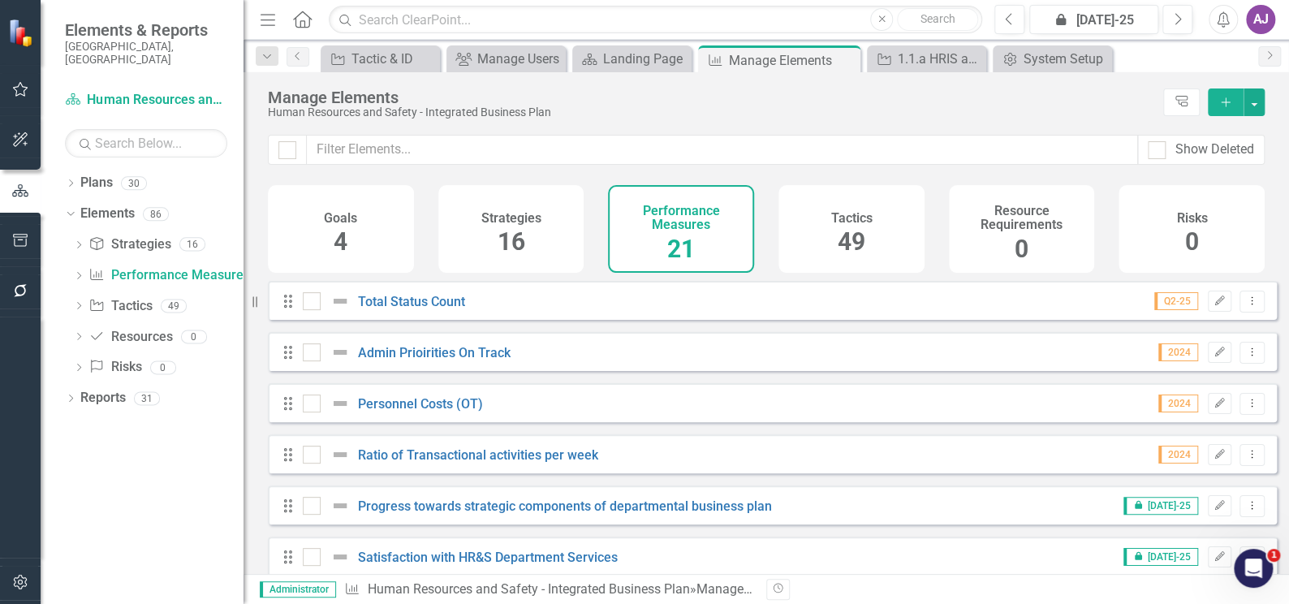
click at [25, 583] on icon "button" at bounding box center [20, 582] width 14 height 15
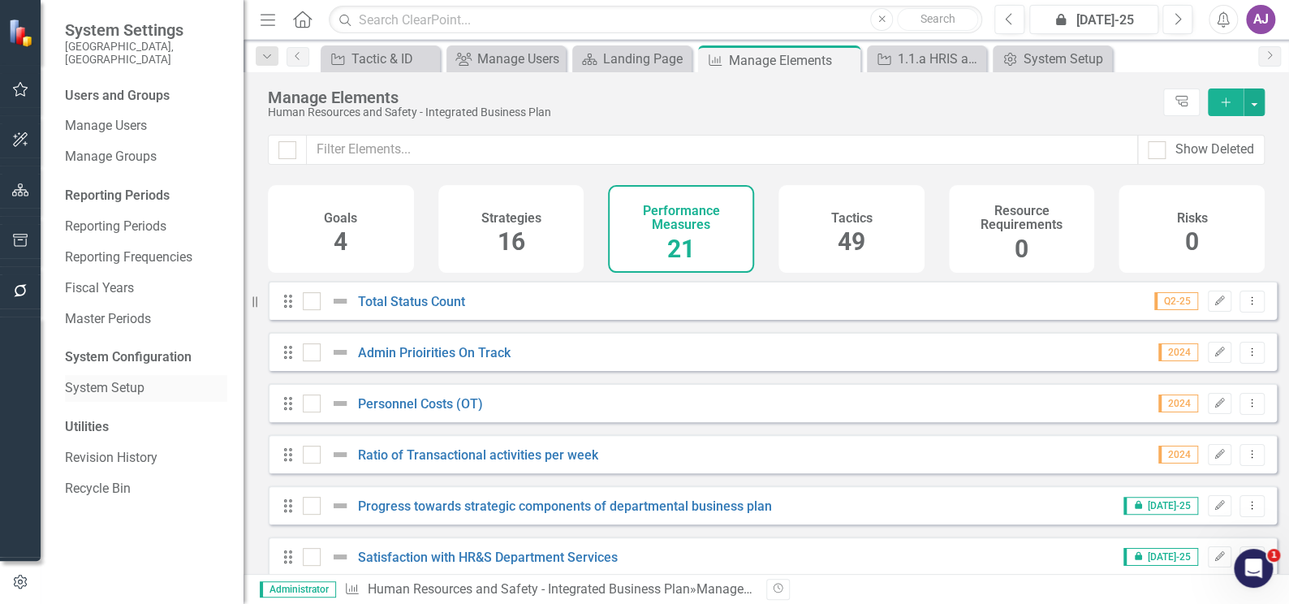
click at [84, 379] on link "System Setup" at bounding box center [146, 388] width 162 height 19
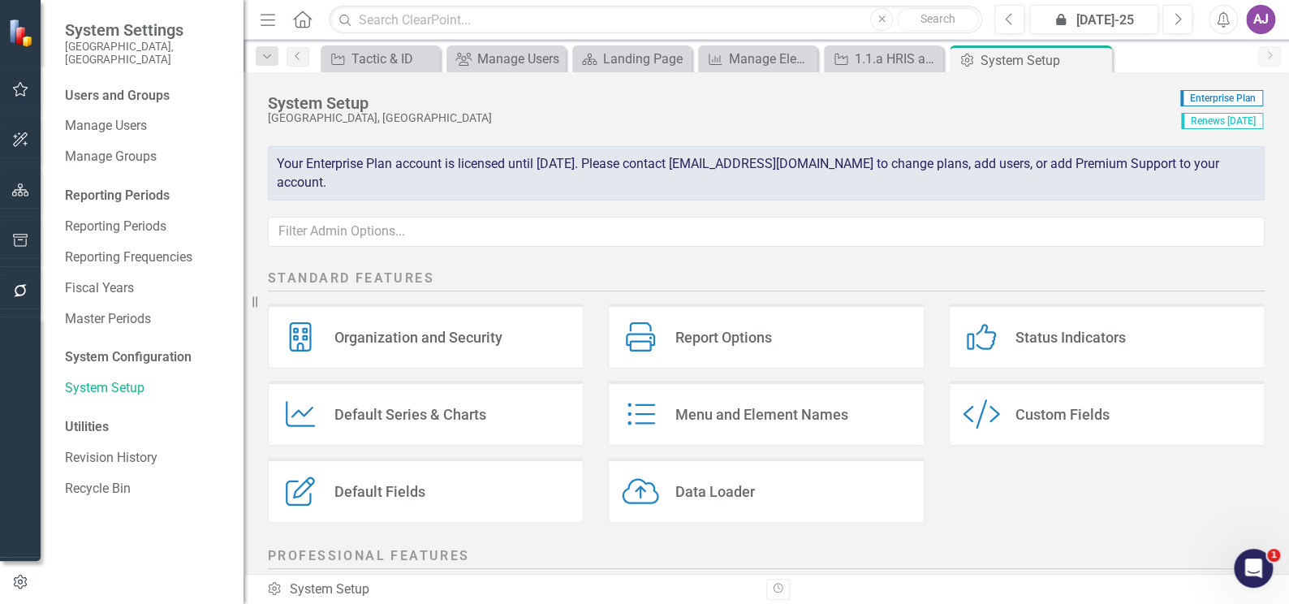
click at [1027, 417] on div "Custom Fields" at bounding box center [1062, 414] width 94 height 19
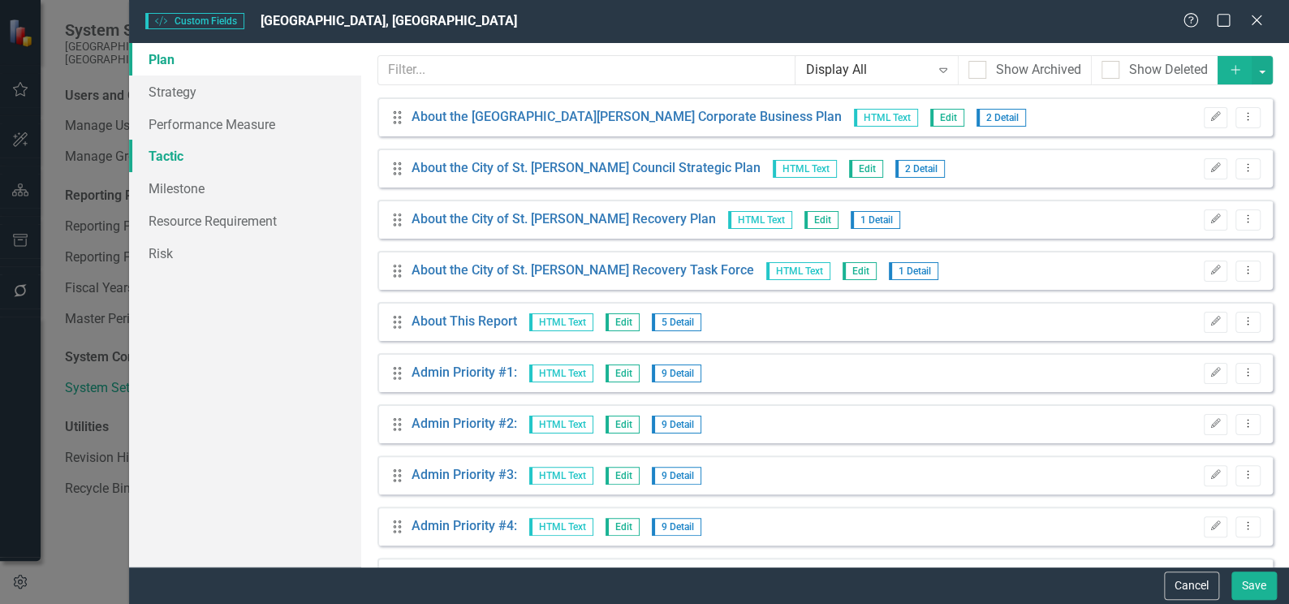
click at [142, 148] on link "Tactic" at bounding box center [245, 156] width 232 height 32
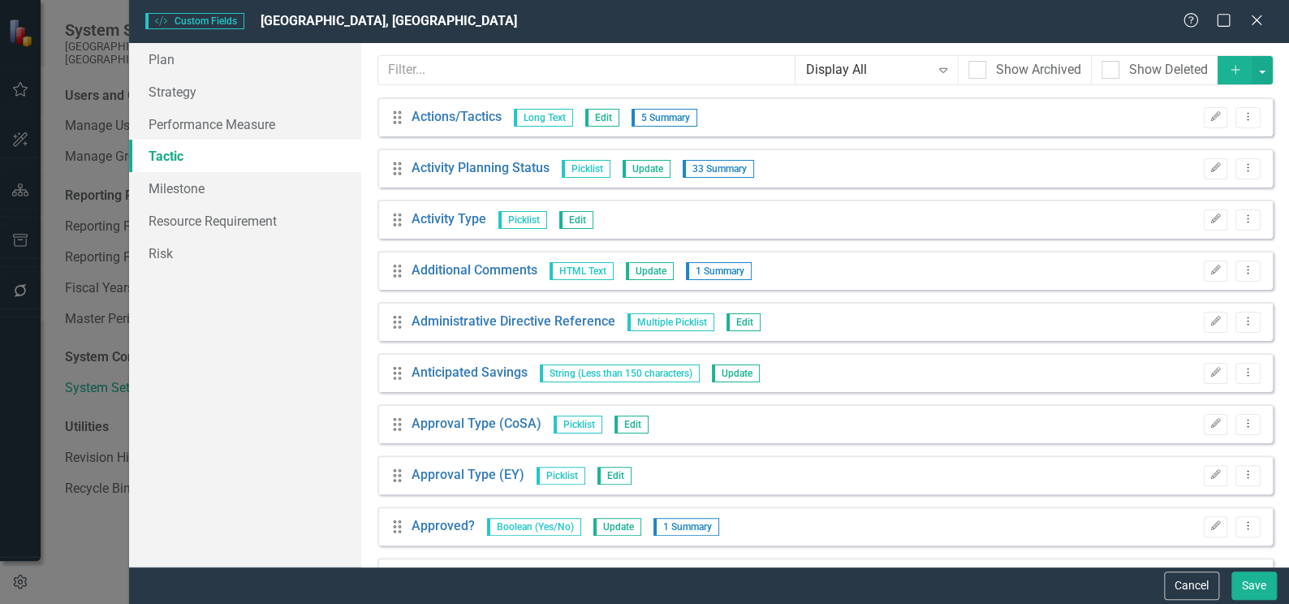
click at [160, 161] on link "Tactic" at bounding box center [245, 156] width 232 height 32
click at [251, 289] on div "Plan Strategy Performance Measure Tactic Milestone Resource Requirement Risk" at bounding box center [245, 304] width 232 height 523
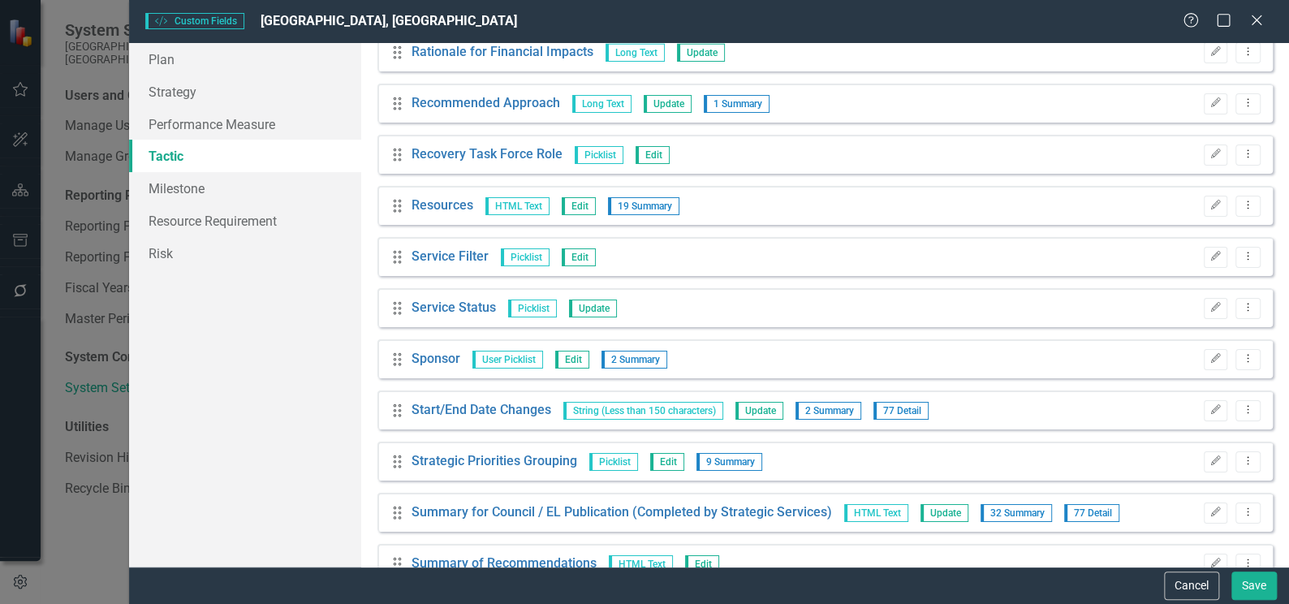
scroll to position [3581, 0]
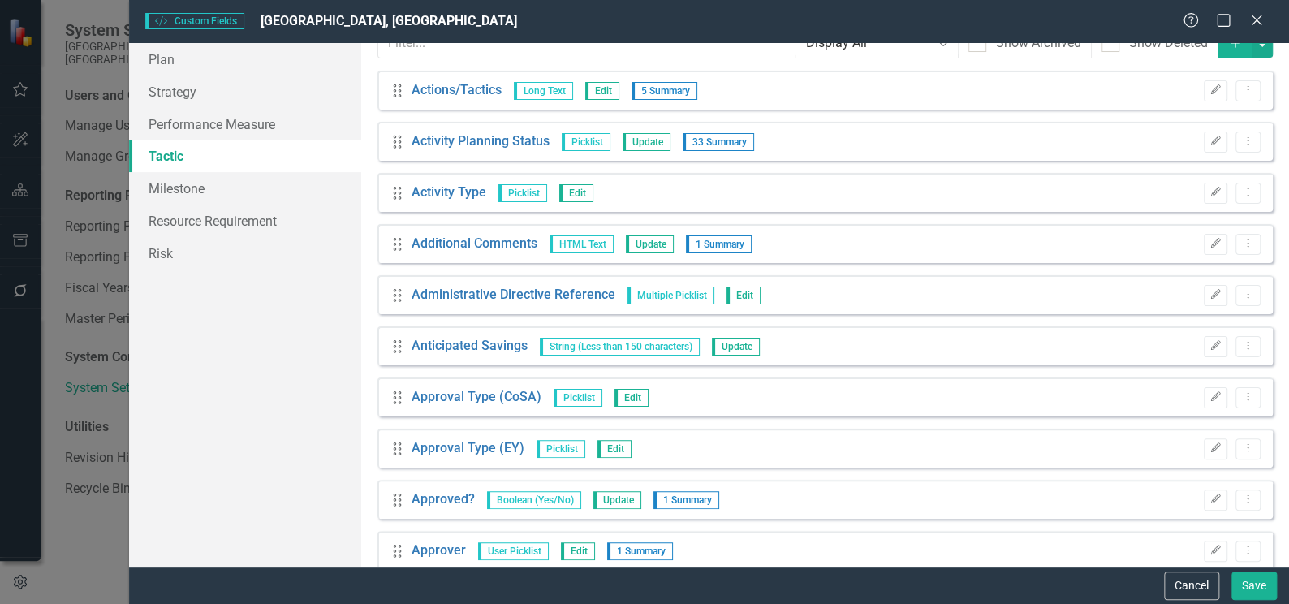
scroll to position [0, 0]
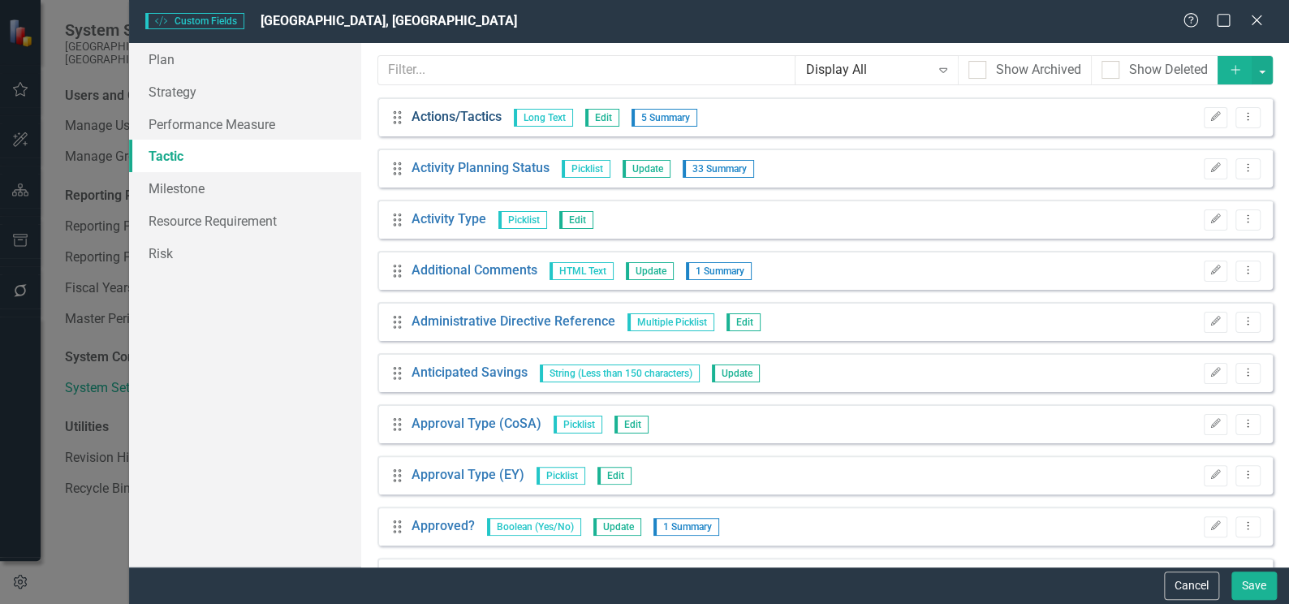
click at [452, 118] on link "Actions/Tactics" at bounding box center [456, 117] width 90 height 19
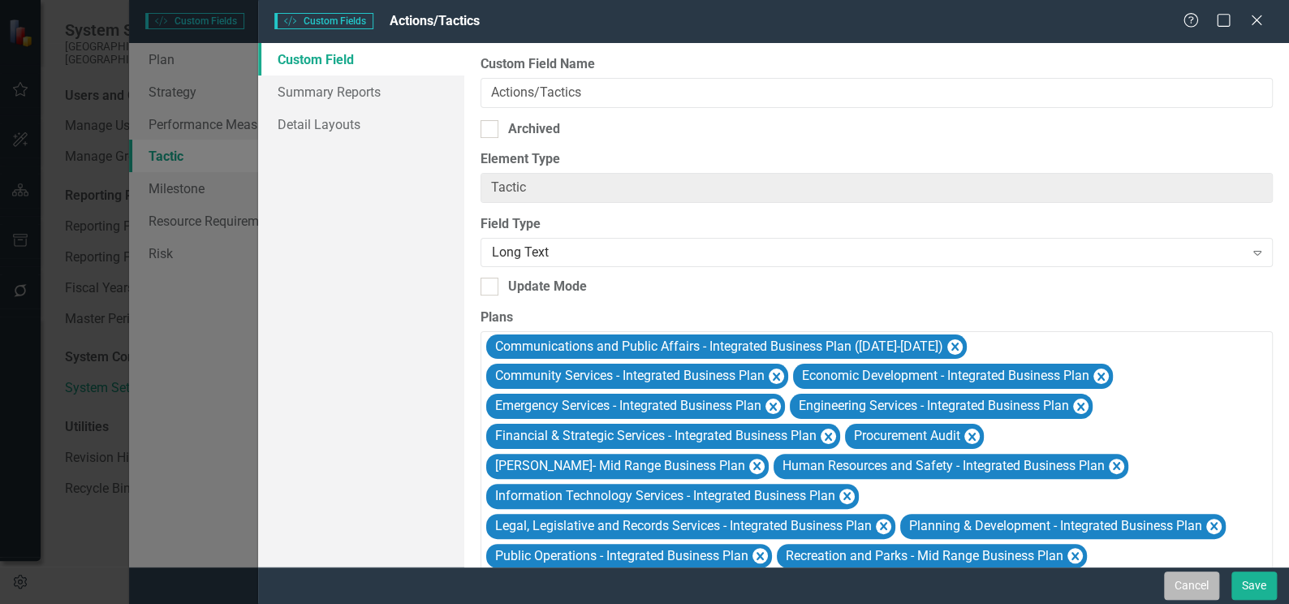
click at [1208, 586] on button "Cancel" at bounding box center [1191, 585] width 55 height 28
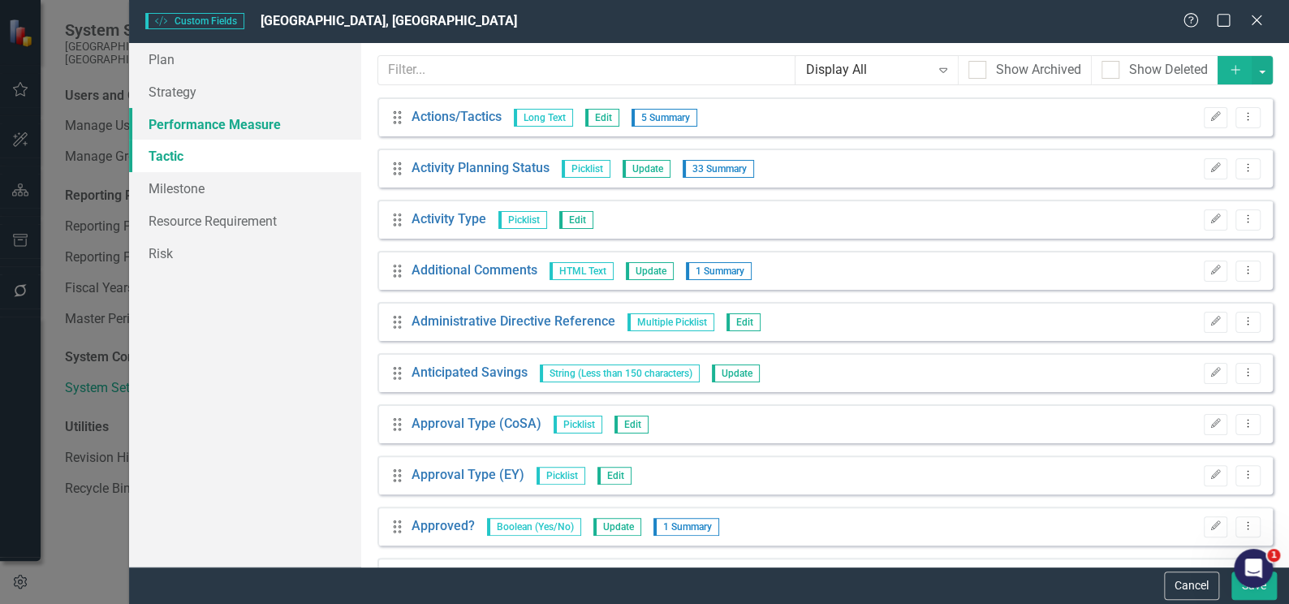
click at [207, 118] on link "Performance Measure" at bounding box center [245, 124] width 232 height 32
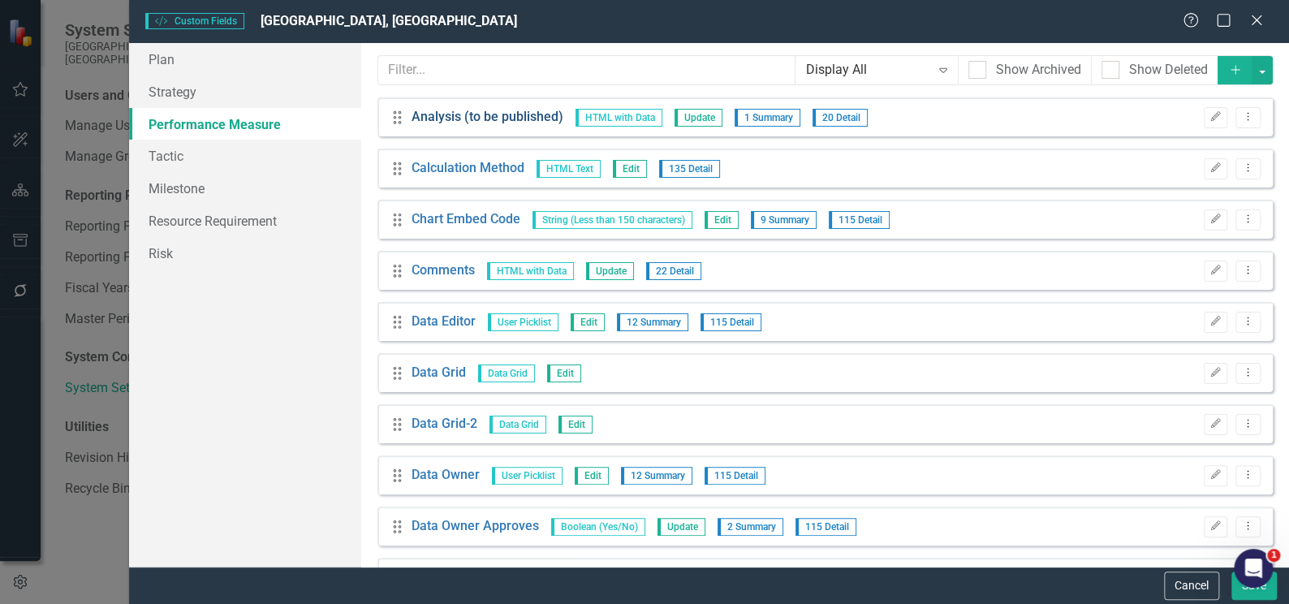
click at [510, 120] on link "Analysis (to be published)" at bounding box center [487, 117] width 152 height 19
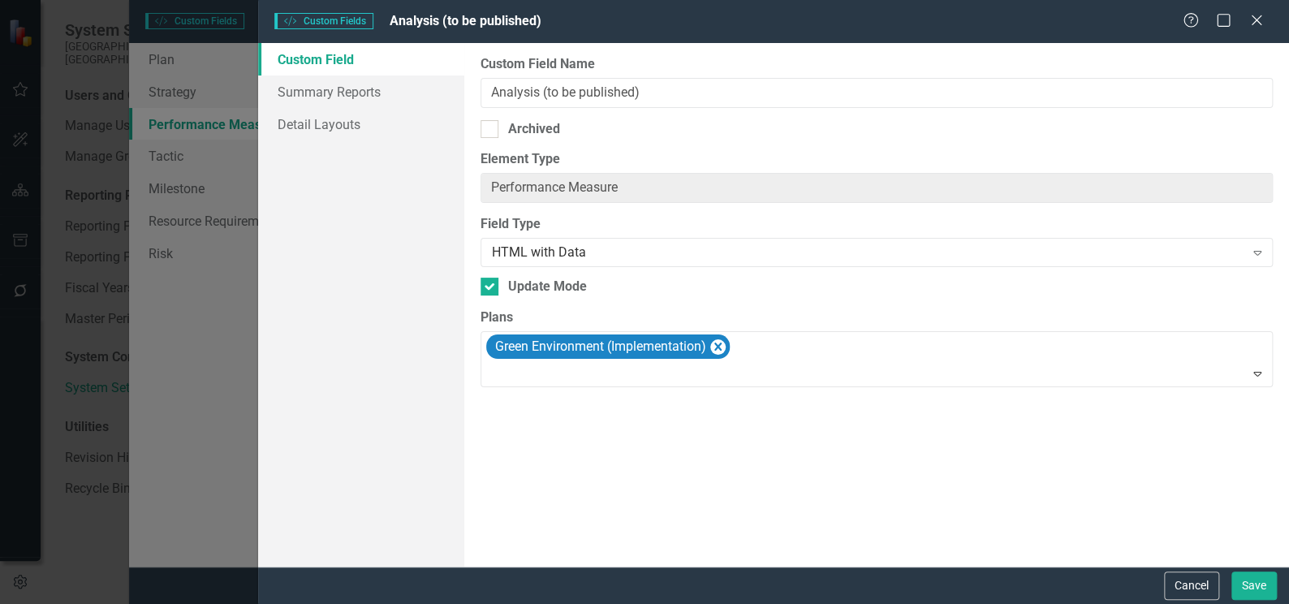
click at [1192, 589] on button "Cancel" at bounding box center [1191, 585] width 55 height 28
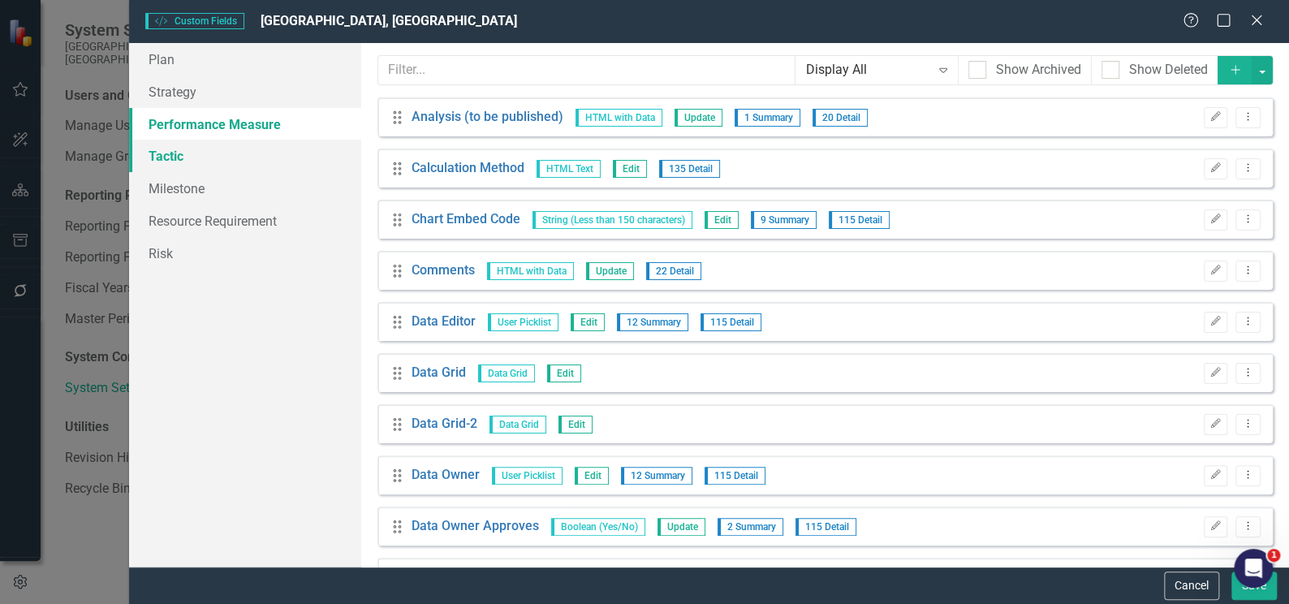
click at [174, 161] on link "Tactic" at bounding box center [245, 156] width 232 height 32
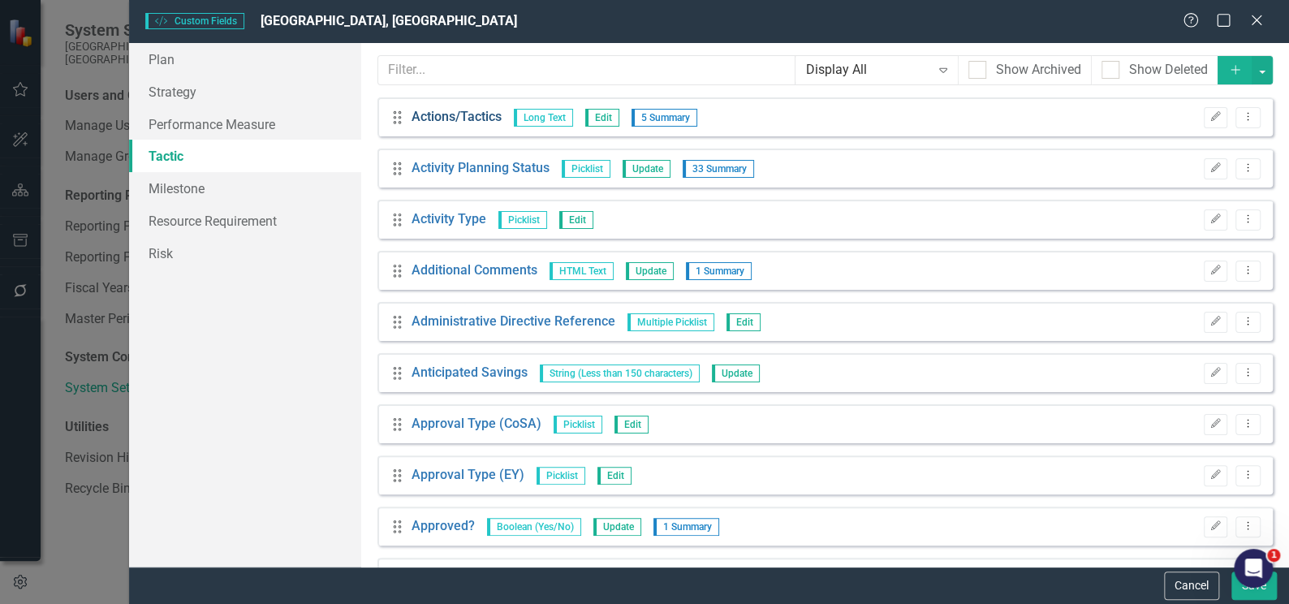
click at [471, 114] on link "Actions/Tactics" at bounding box center [456, 117] width 90 height 19
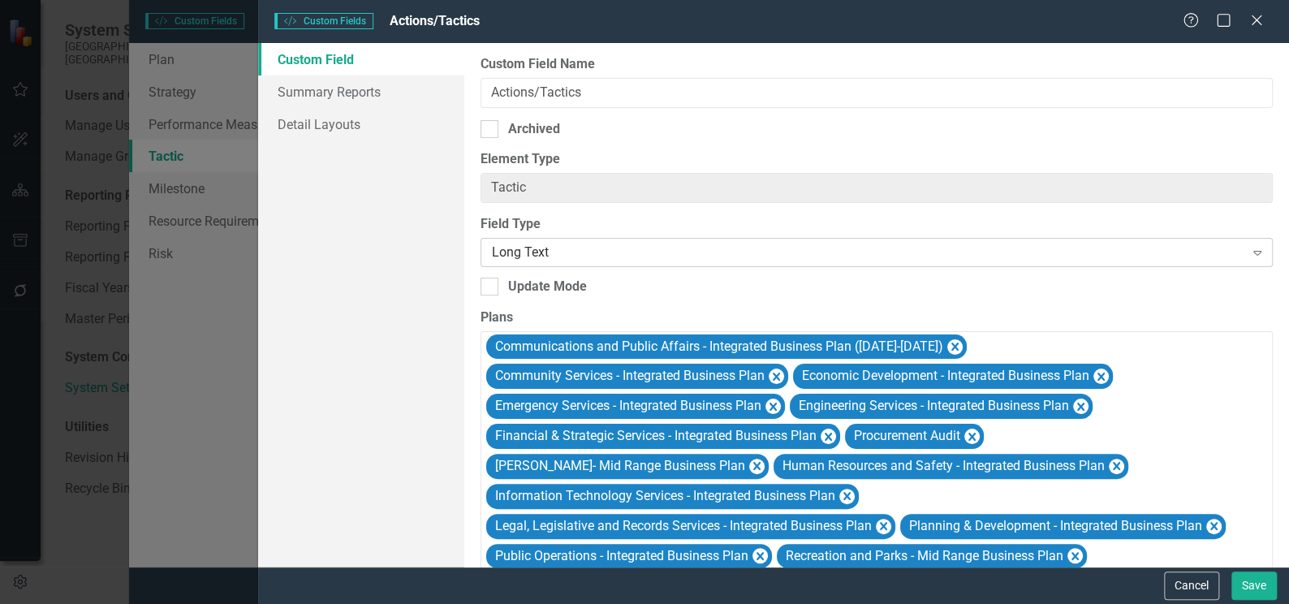
click at [1253, 251] on icon at bounding box center [1257, 253] width 8 height 5
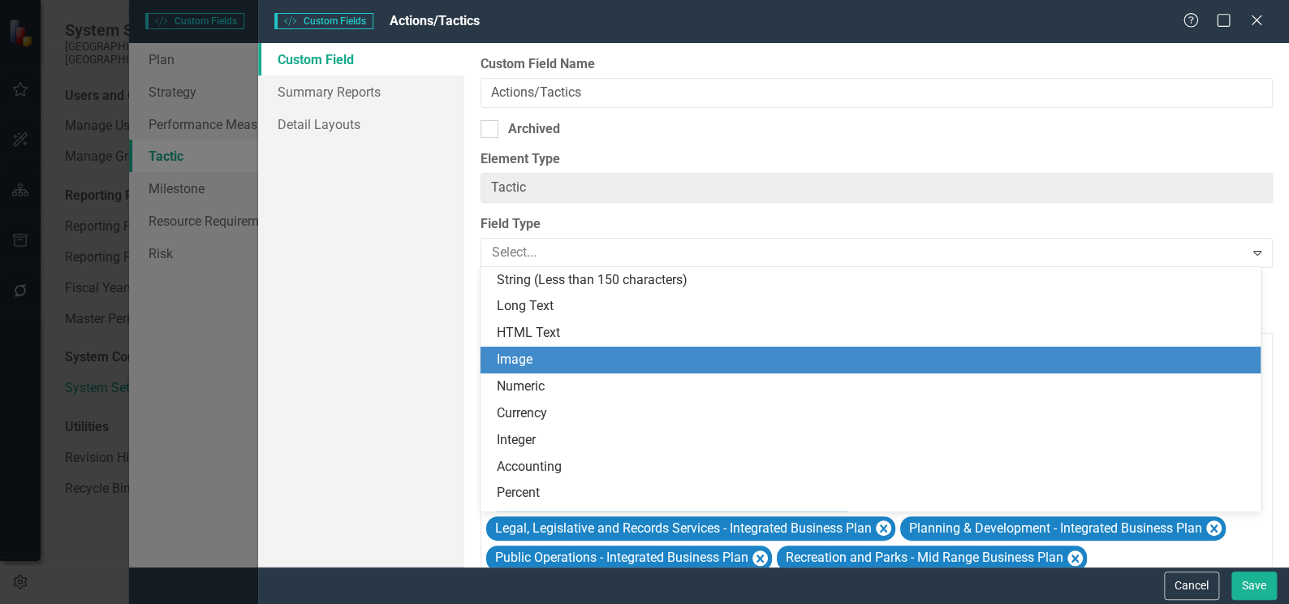
click at [586, 366] on div "Image" at bounding box center [874, 360] width 754 height 19
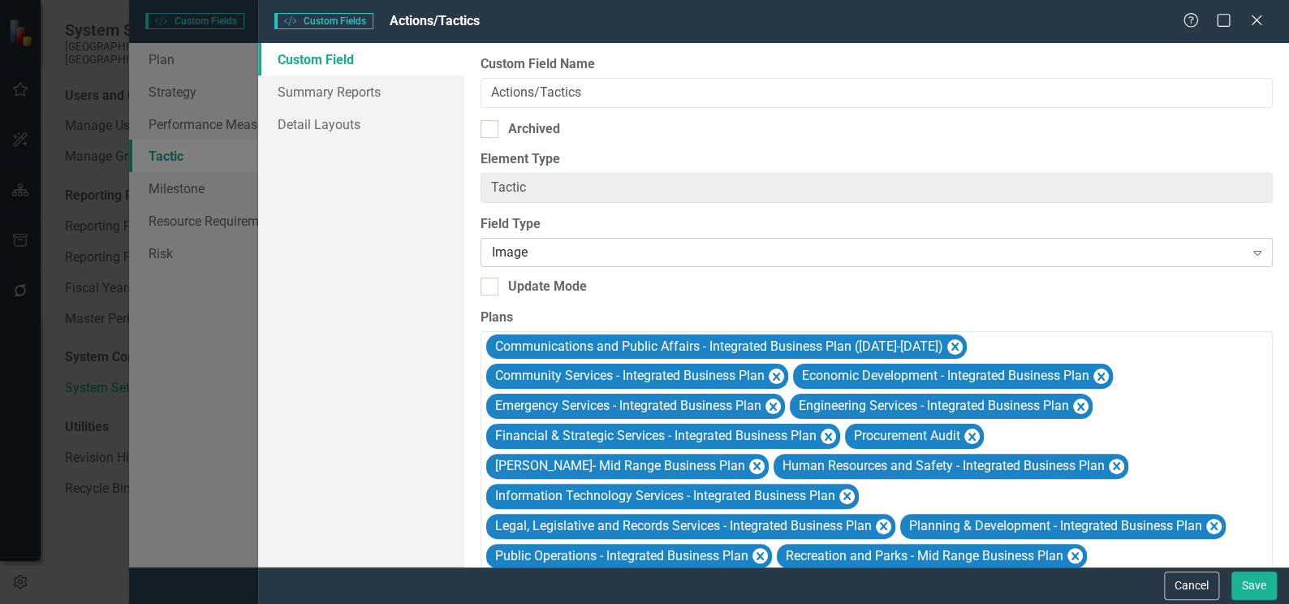
click at [1249, 252] on icon "Expand" at bounding box center [1257, 252] width 16 height 13
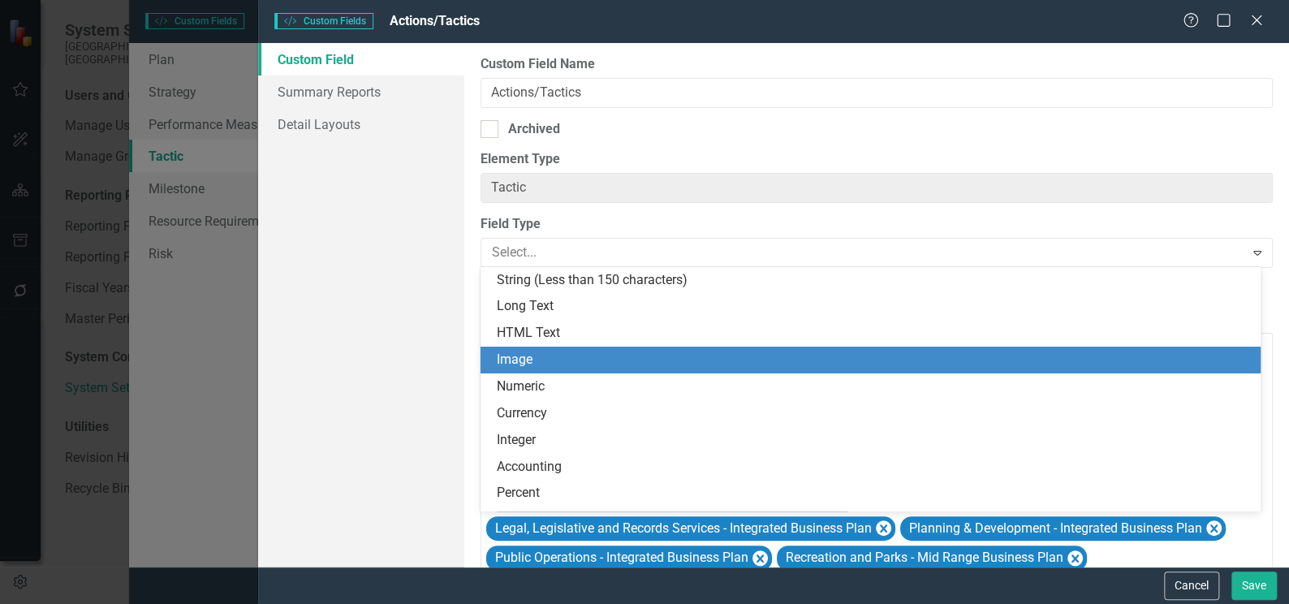
scroll to position [80, 0]
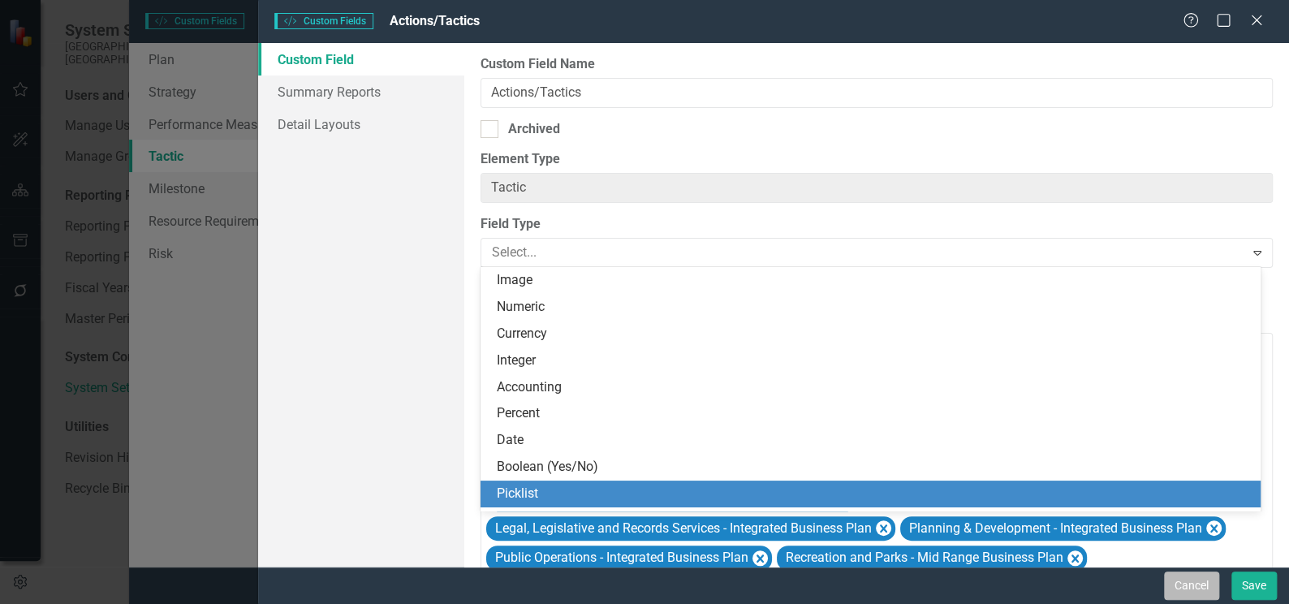
click at [1193, 576] on button "Cancel" at bounding box center [1191, 585] width 55 height 28
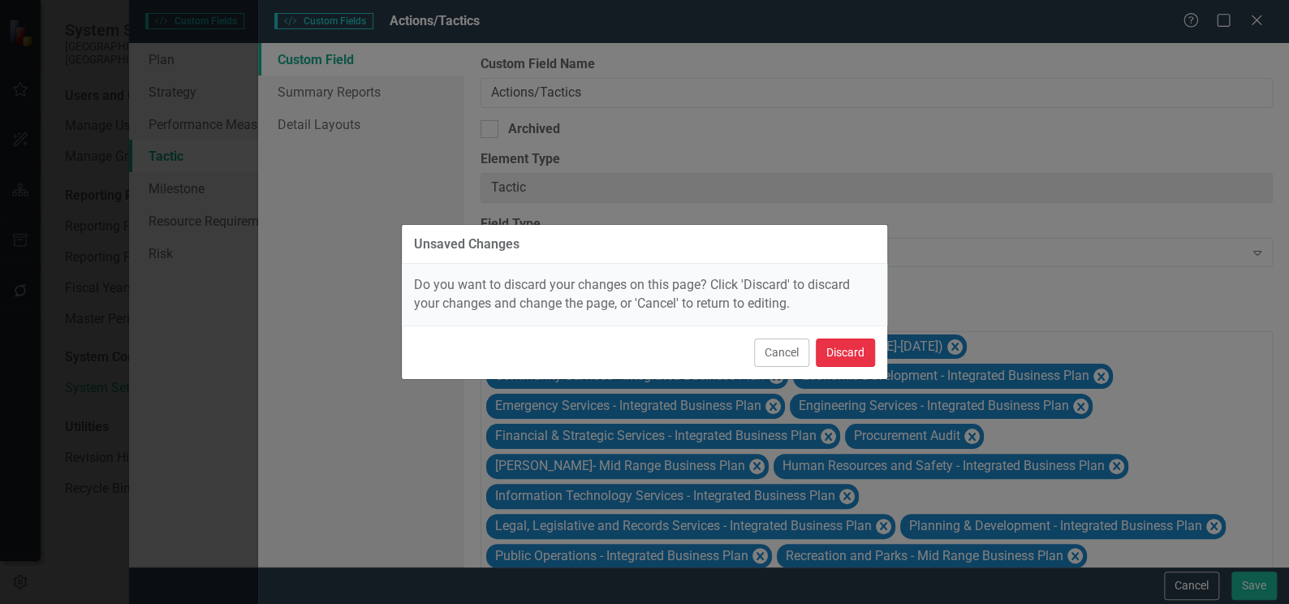
click at [855, 356] on button "Discard" at bounding box center [845, 352] width 59 height 28
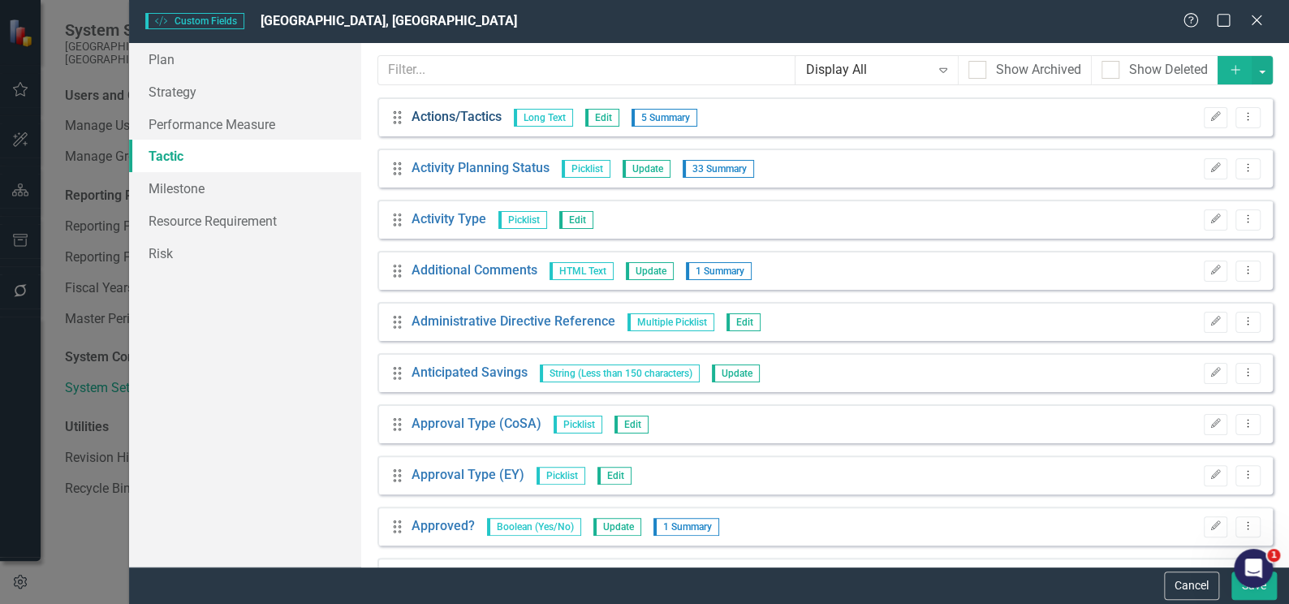
click at [445, 114] on link "Actions/Tactics" at bounding box center [456, 117] width 90 height 19
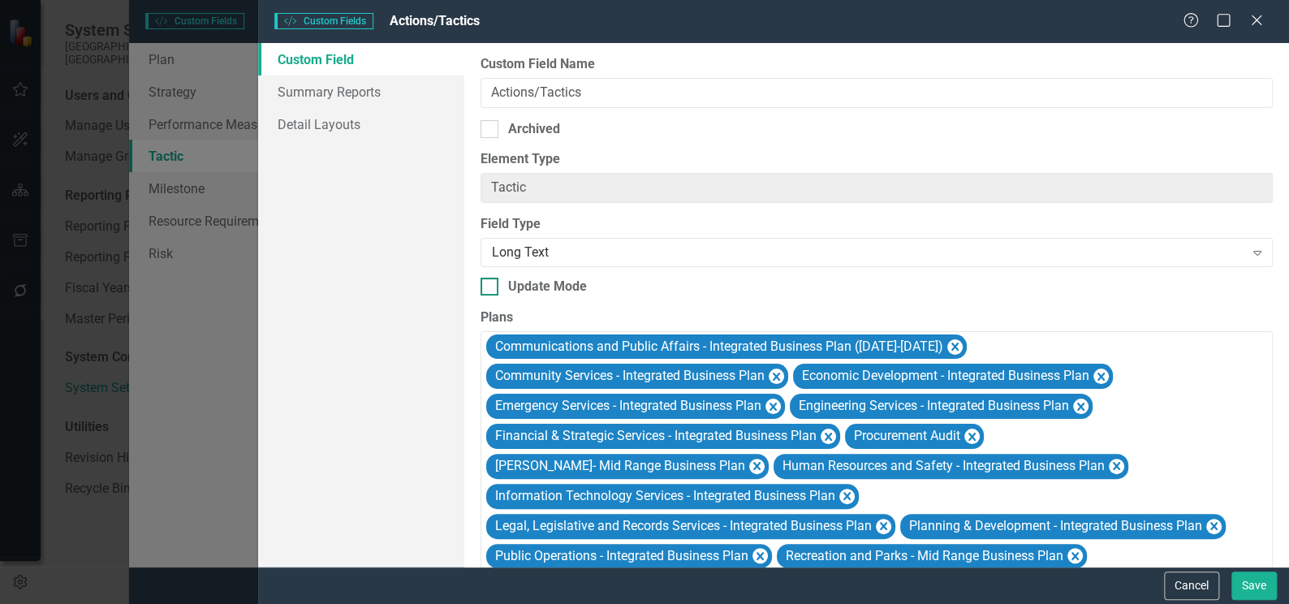
scroll to position [24, 0]
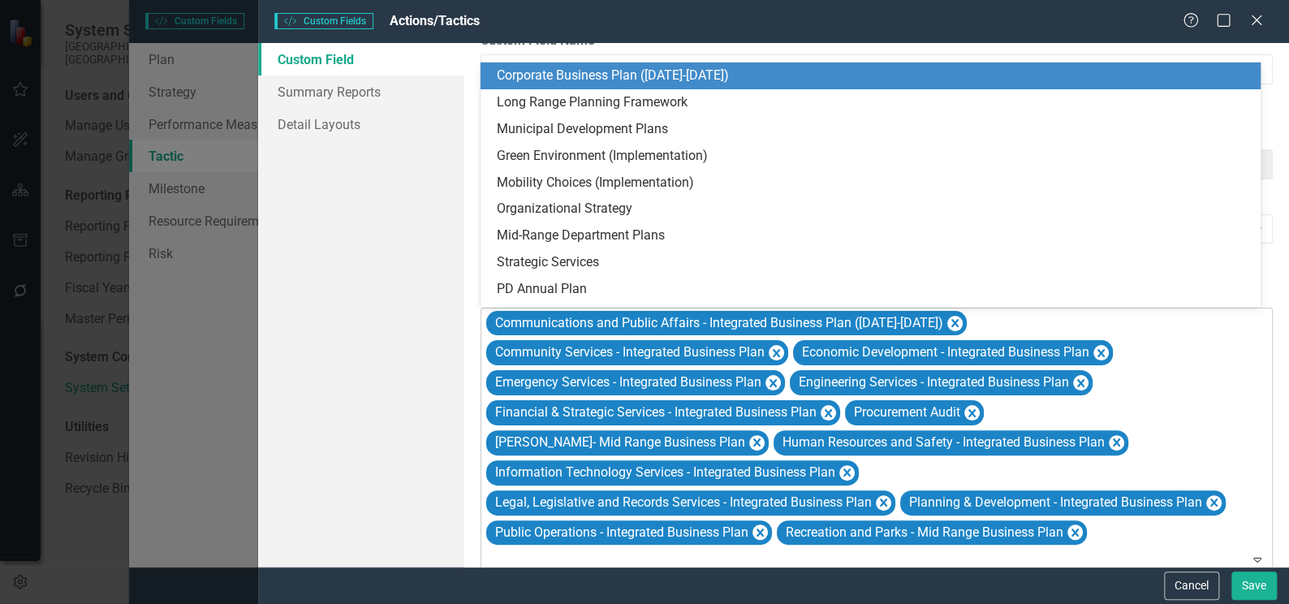
click at [1250, 553] on icon "Expand" at bounding box center [1257, 559] width 16 height 13
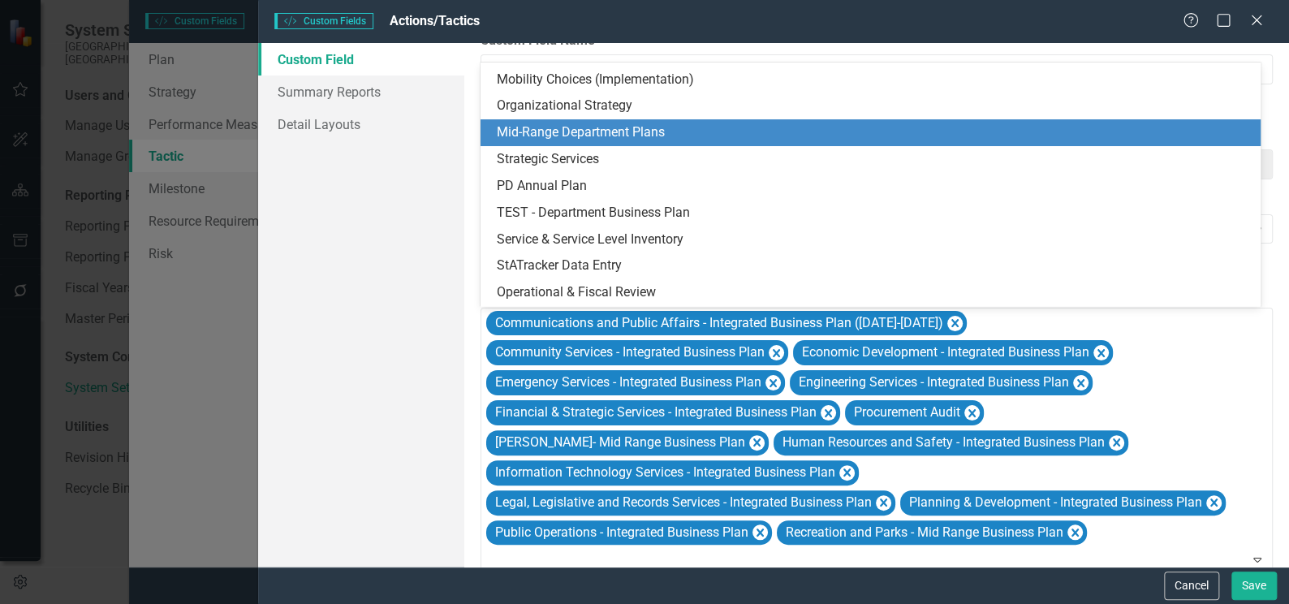
scroll to position [0, 0]
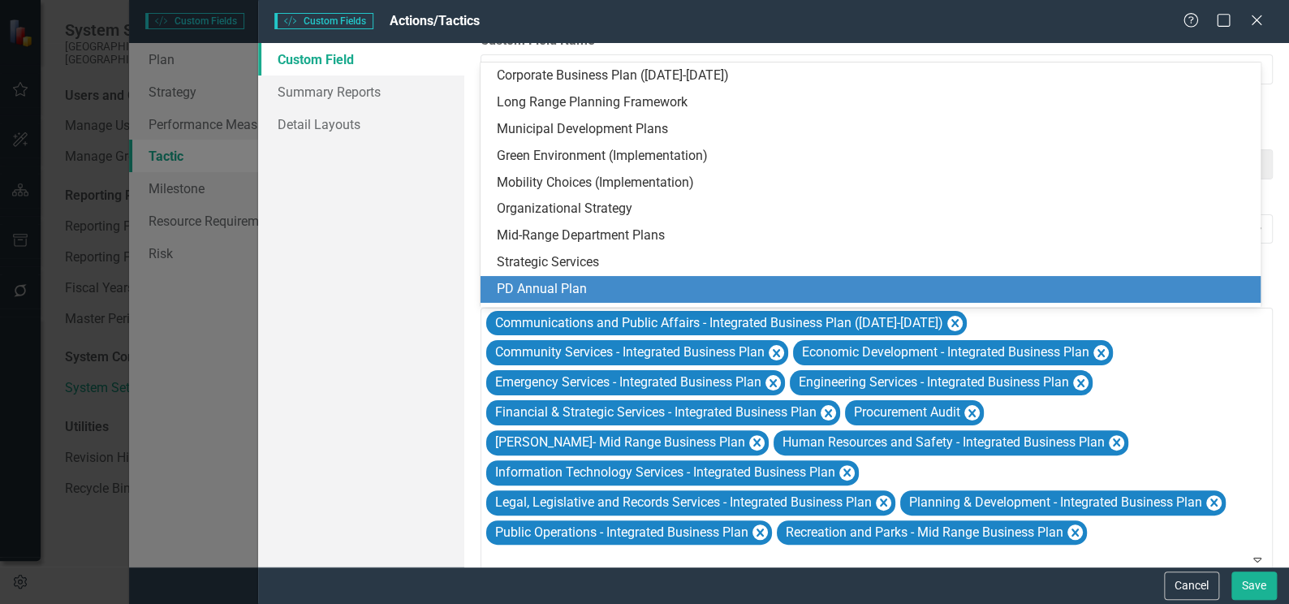
click at [1267, 312] on div "Custom Field Name Actions/Tactics Archived Element Type Tactic ClearPoint Can D…" at bounding box center [876, 304] width 824 height 523
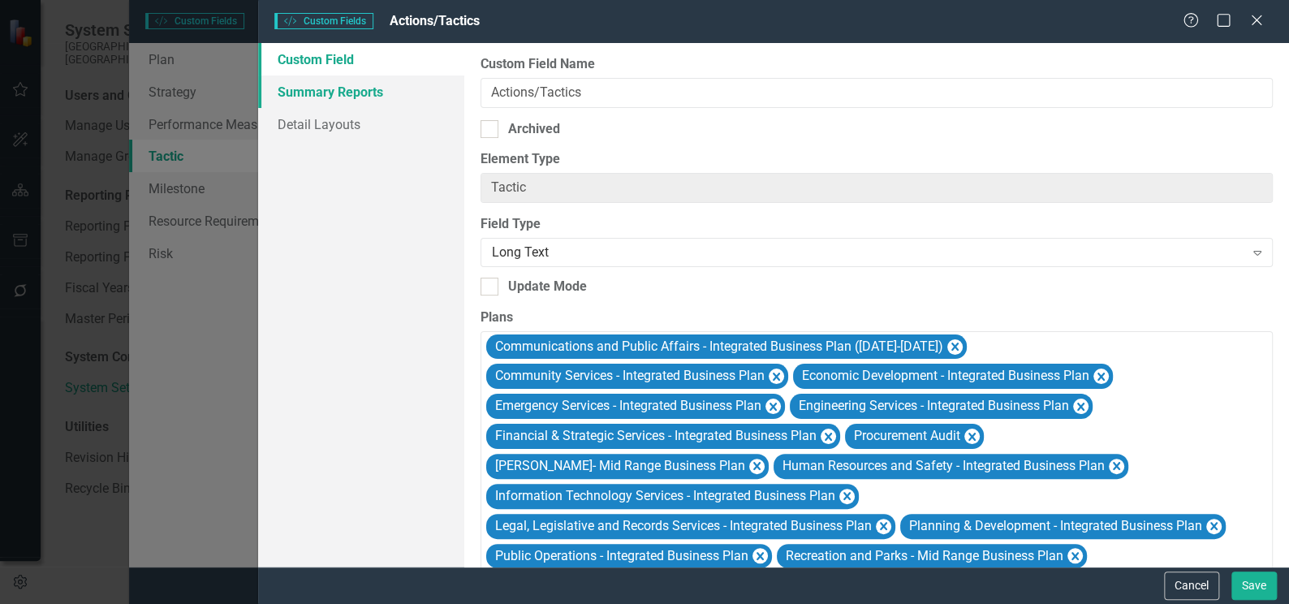
click at [359, 92] on link "Summary Reports" at bounding box center [361, 91] width 206 height 32
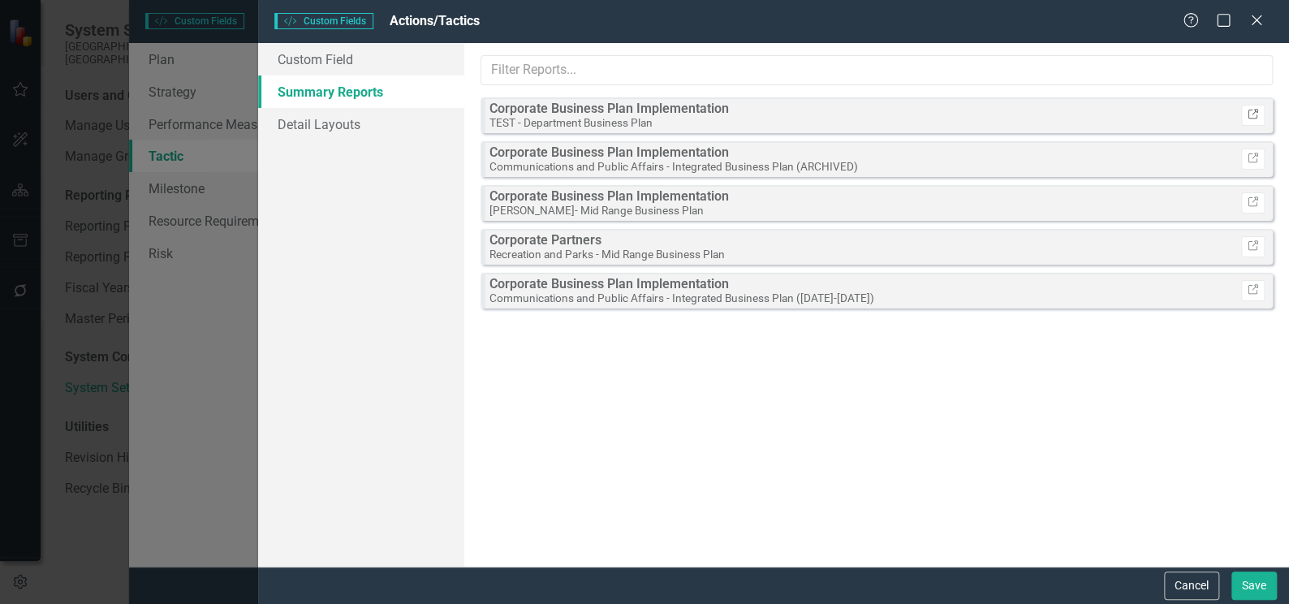
click at [1248, 118] on icon "Link" at bounding box center [1252, 115] width 12 height 10
click at [579, 287] on strong "Corporate Business Plan Implementation" at bounding box center [608, 283] width 239 height 15
click at [1250, 289] on icon "Link" at bounding box center [1252, 291] width 12 height 10
click at [1256, 26] on icon "Close" at bounding box center [1256, 19] width 20 height 15
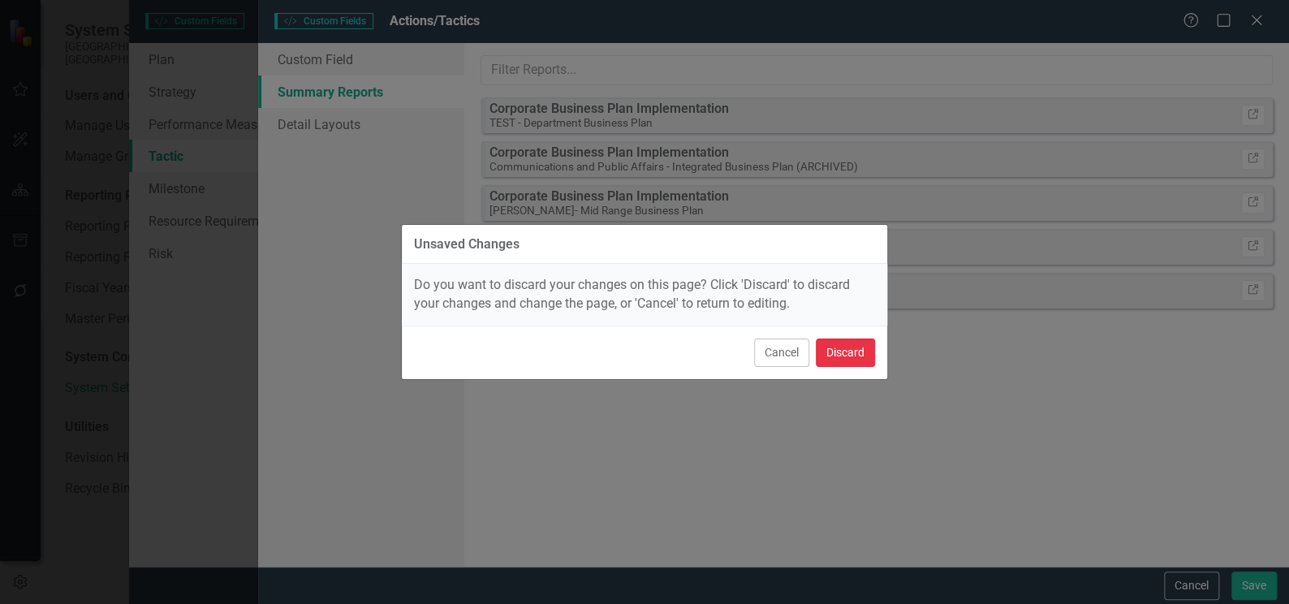
click at [857, 346] on button "Discard" at bounding box center [845, 352] width 59 height 28
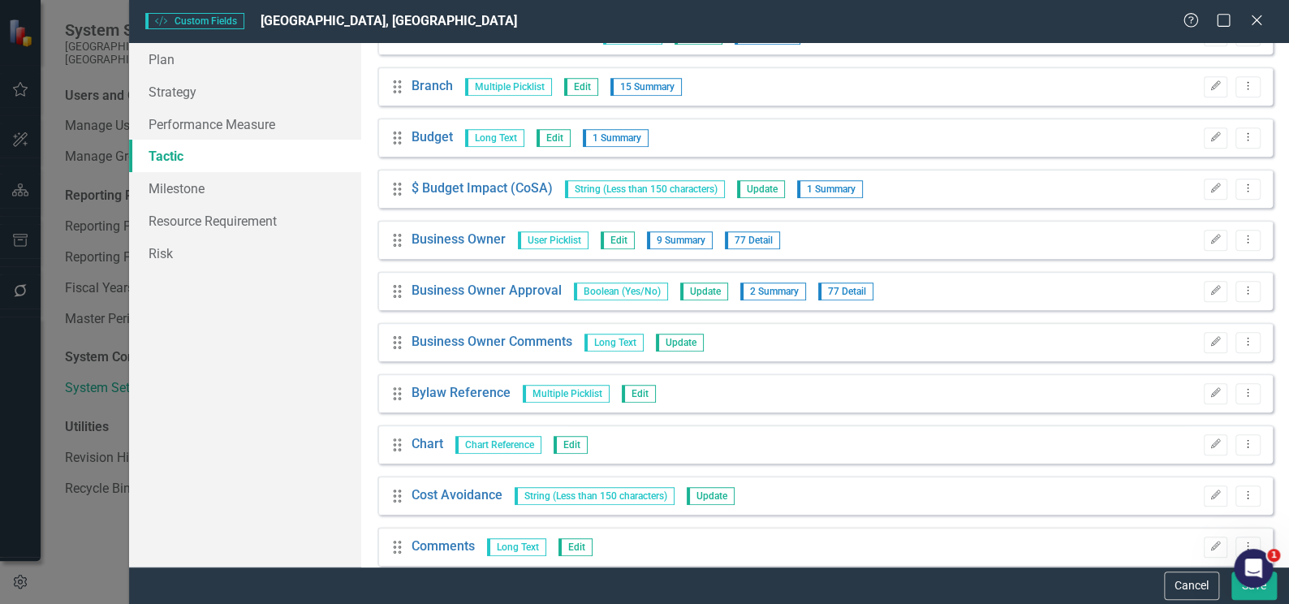
scroll to position [664, 0]
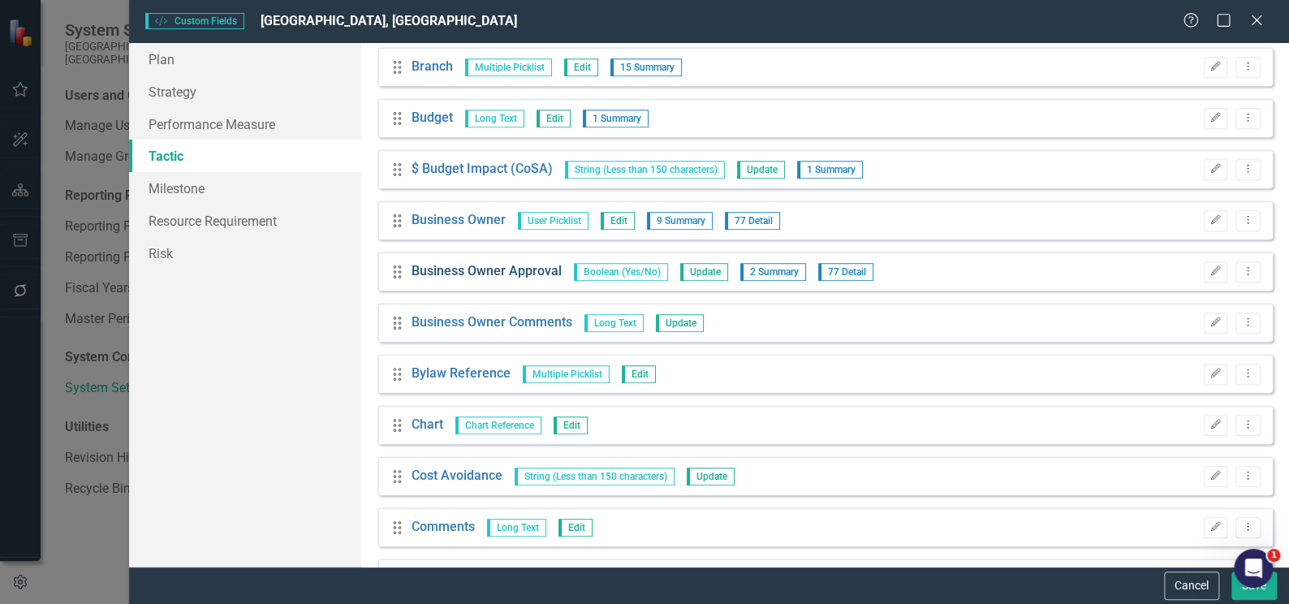
click at [531, 273] on link "Business Owner Approval" at bounding box center [486, 271] width 150 height 19
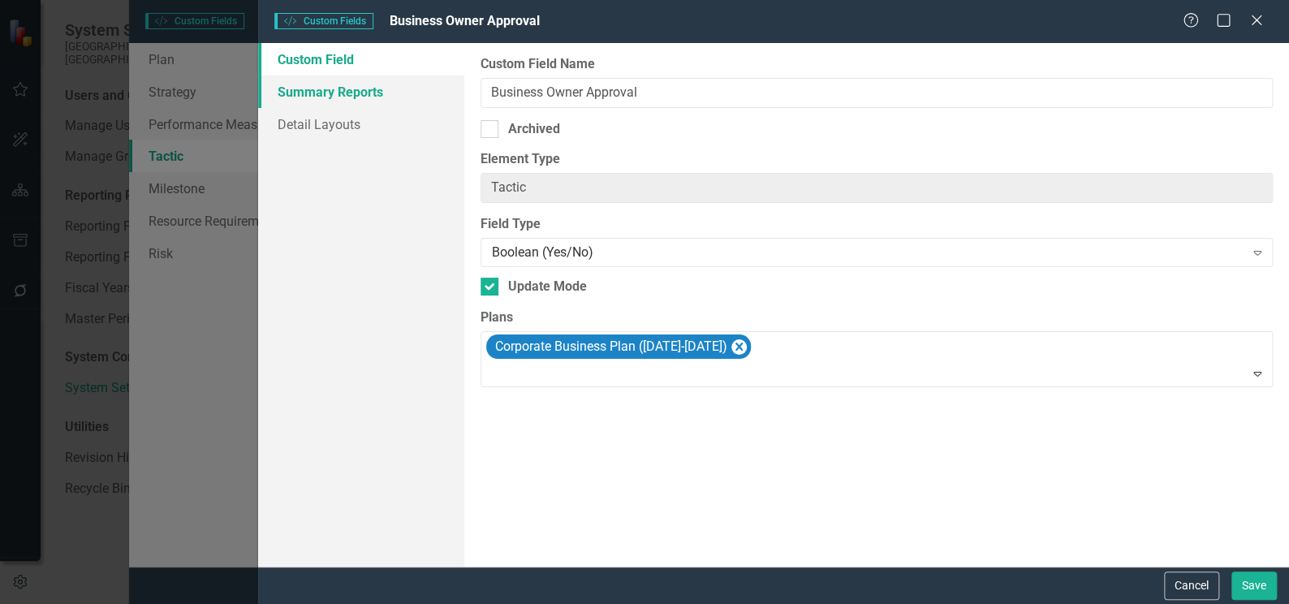
click at [347, 92] on link "Summary Reports" at bounding box center [361, 91] width 206 height 32
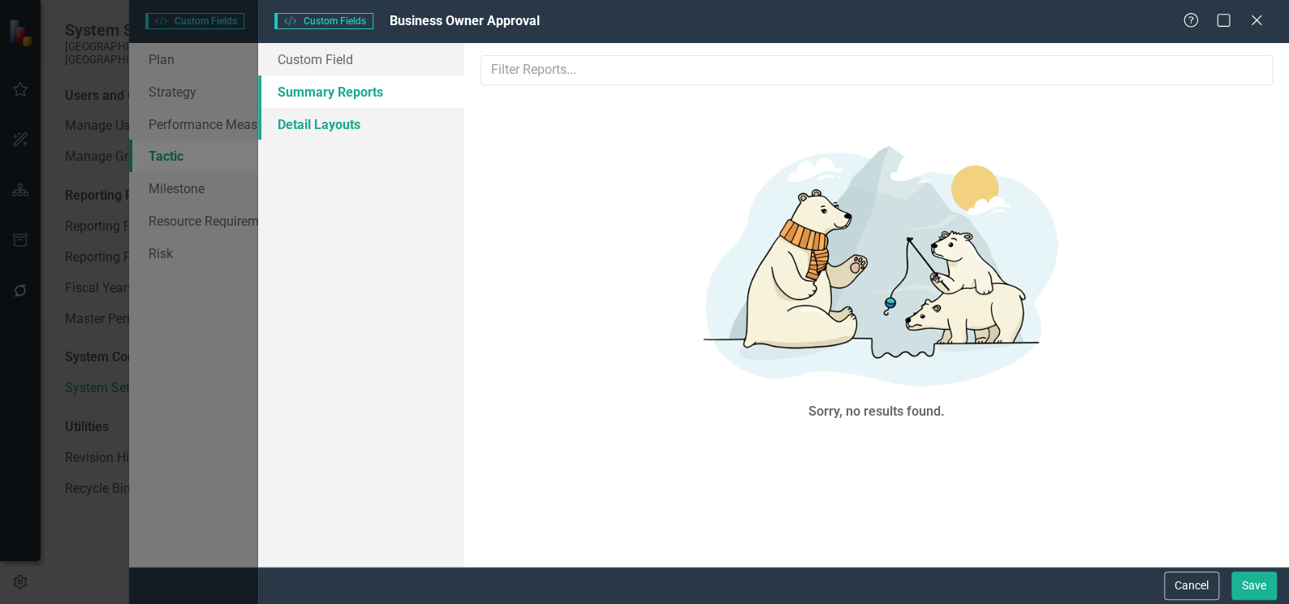
click at [310, 121] on link "Detail Layouts" at bounding box center [361, 124] width 206 height 32
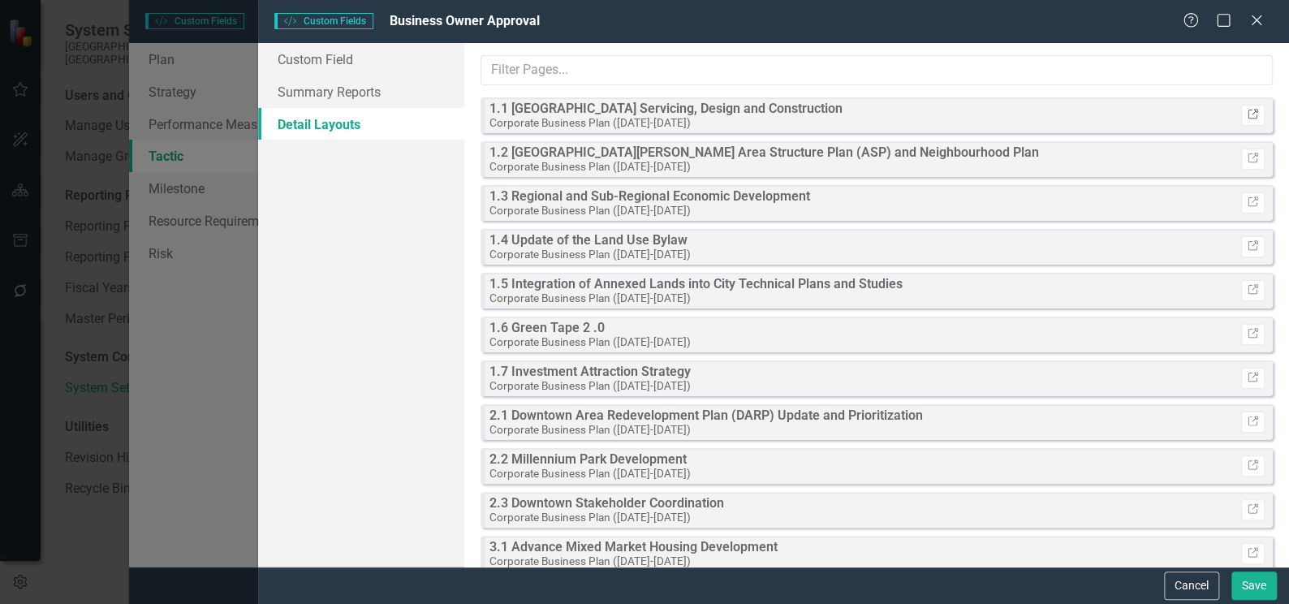
click at [1247, 116] on icon at bounding box center [1252, 114] width 10 height 10
click at [1259, 20] on icon "Close" at bounding box center [1256, 19] width 20 height 15
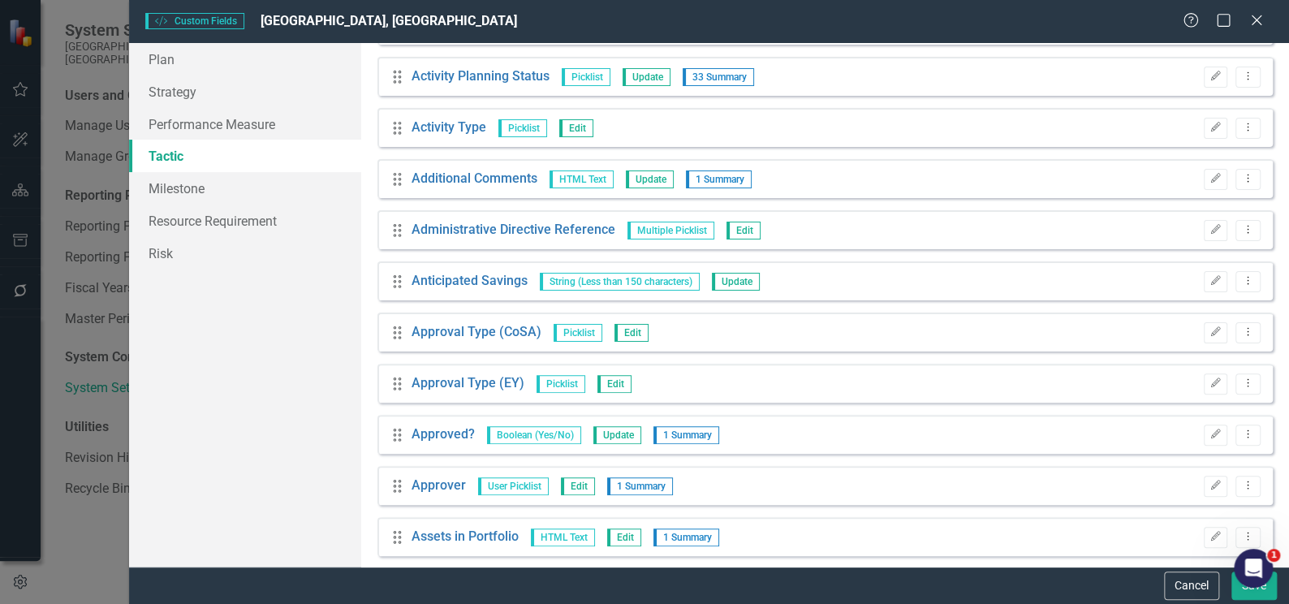
scroll to position [0, 0]
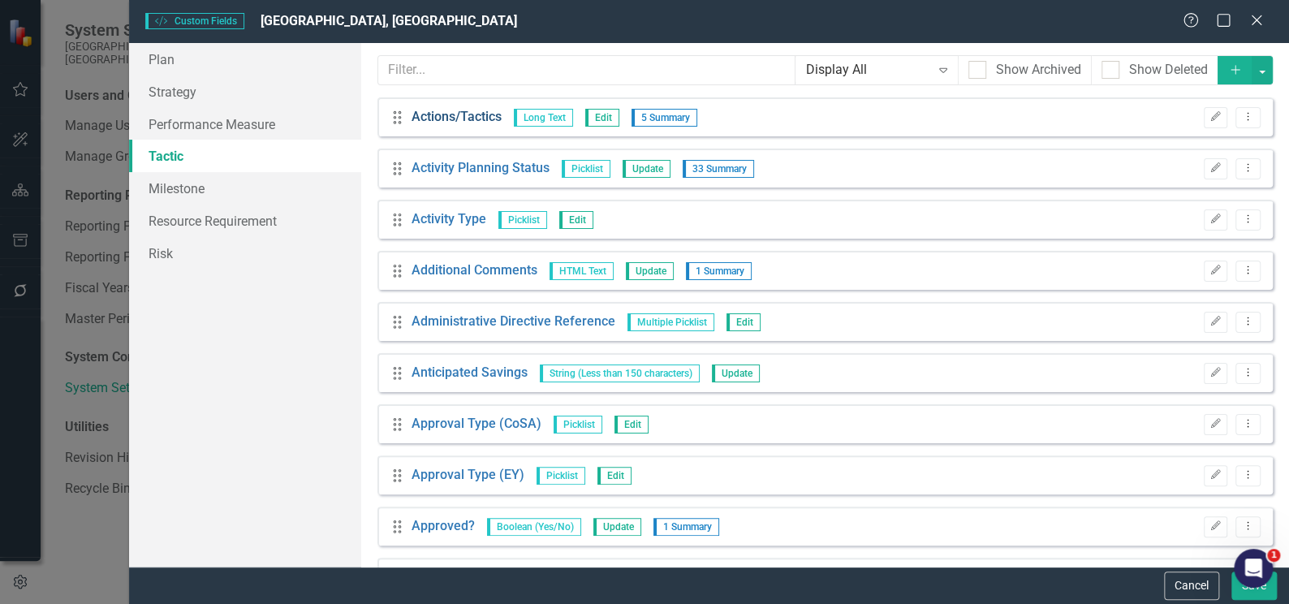
click at [471, 112] on link "Actions/Tactics" at bounding box center [456, 117] width 90 height 19
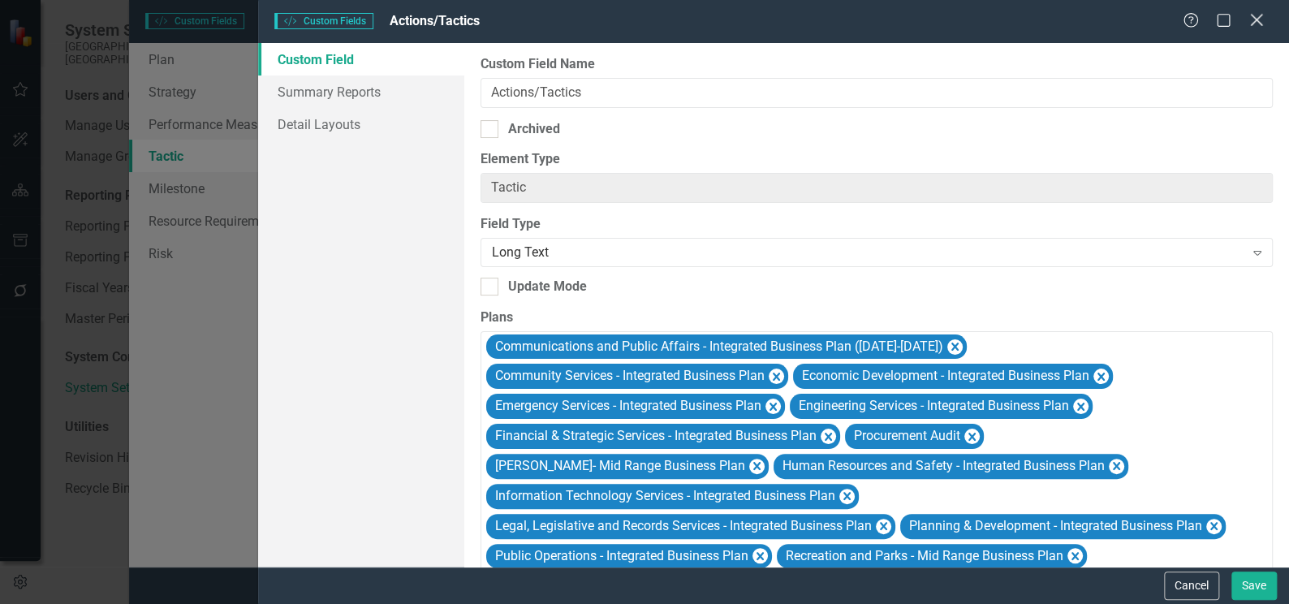
click at [1255, 19] on icon at bounding box center [1256, 20] width 12 height 12
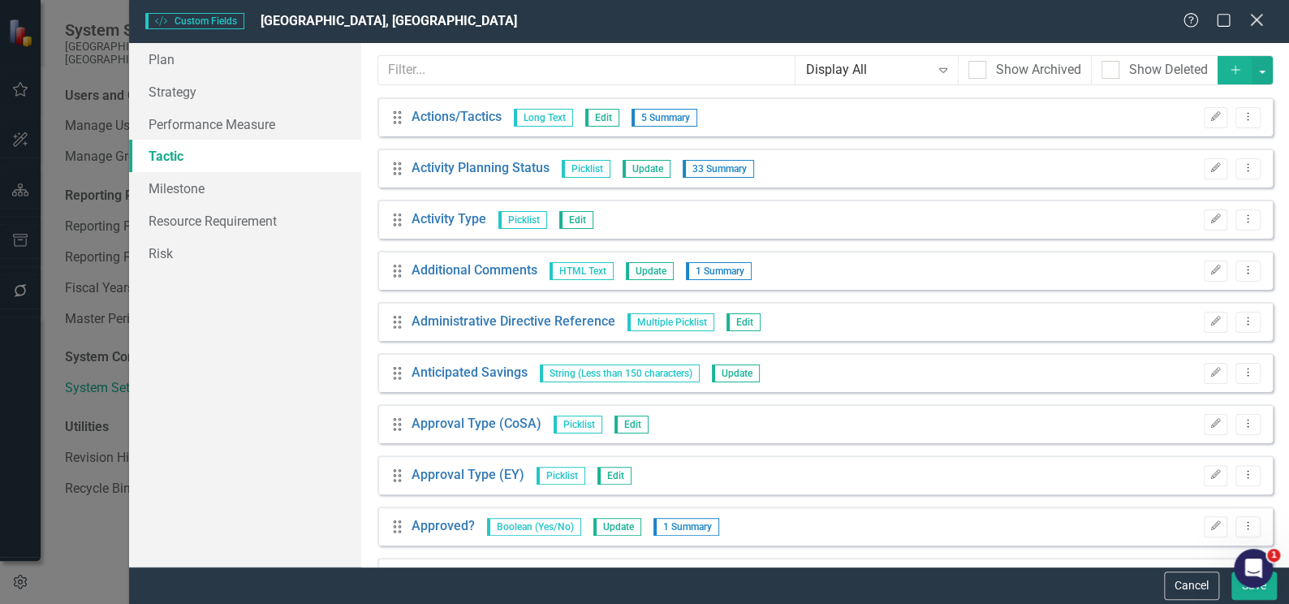
click at [1255, 17] on icon "Close" at bounding box center [1256, 19] width 20 height 15
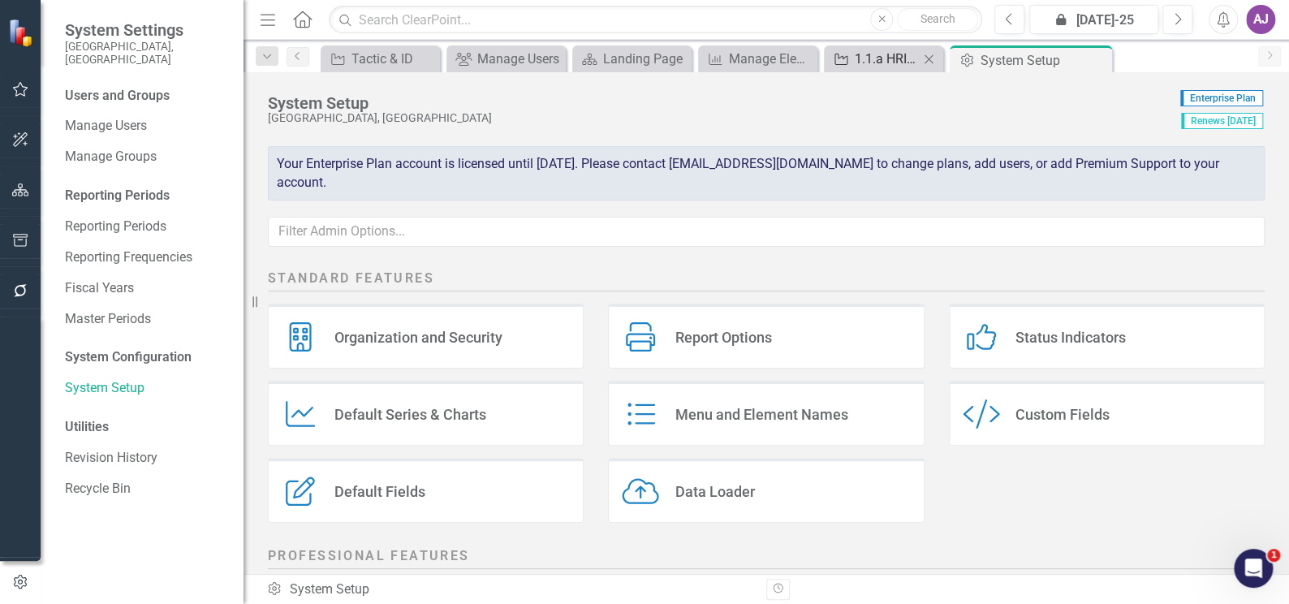
click at [896, 61] on div "1.1.a HRIS and system integrations" at bounding box center [886, 59] width 64 height 20
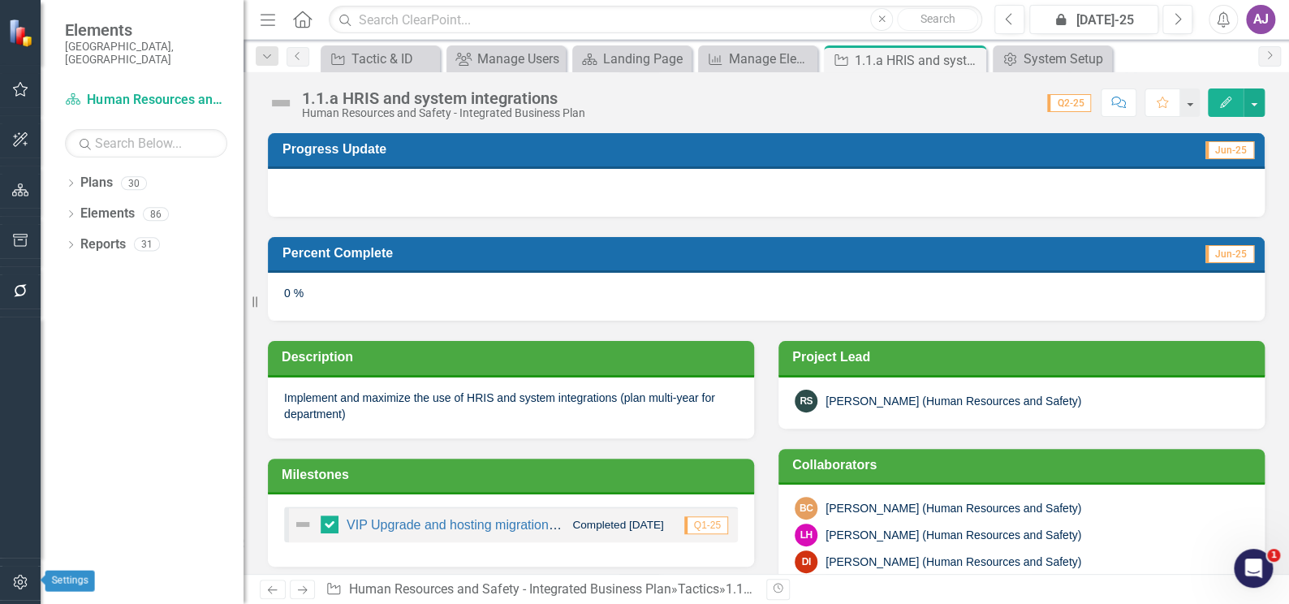
click at [17, 585] on icon "button" at bounding box center [20, 581] width 17 height 13
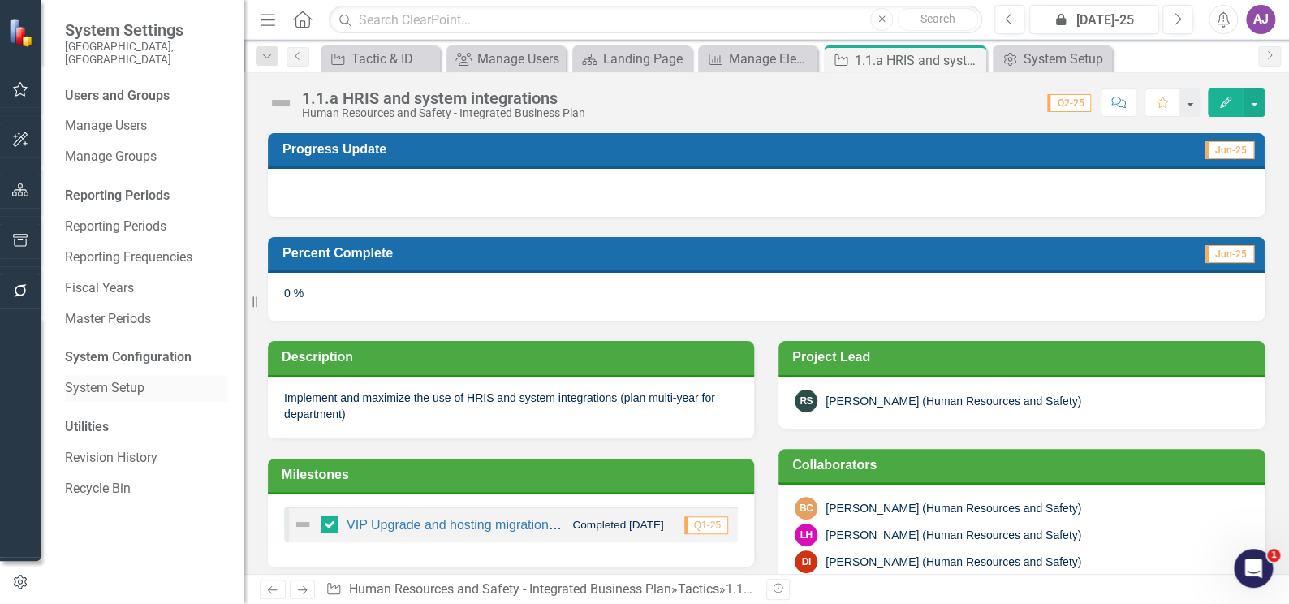
click at [97, 379] on link "System Setup" at bounding box center [146, 388] width 162 height 19
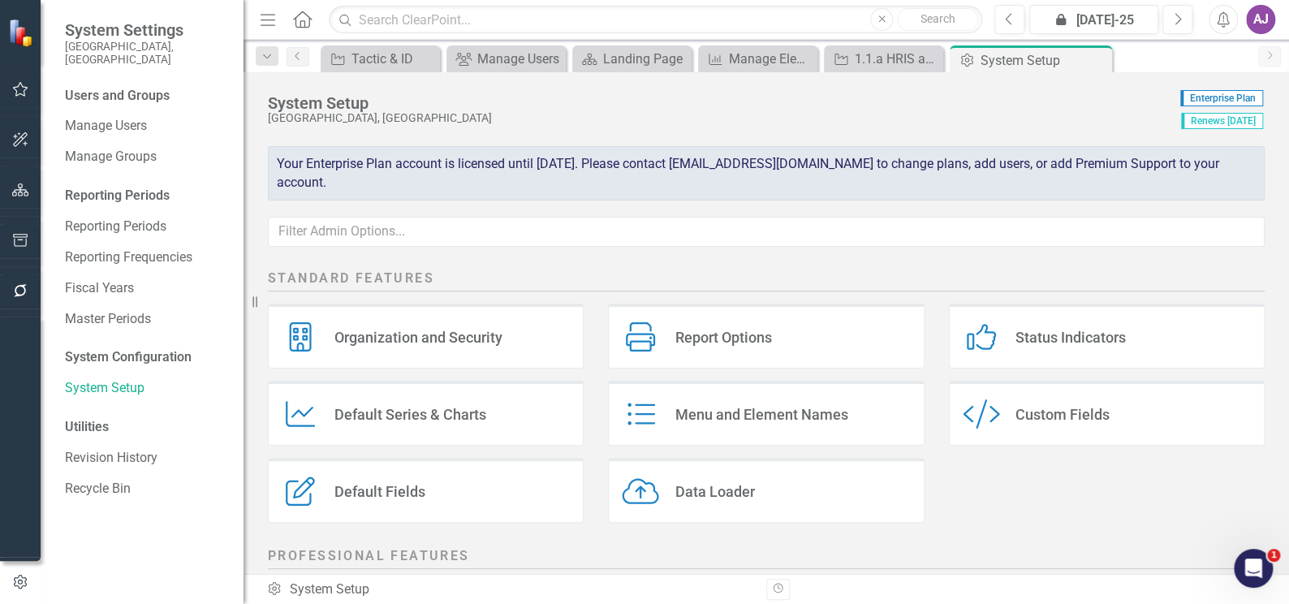
click at [1043, 411] on div "Custom Fields" at bounding box center [1062, 414] width 94 height 19
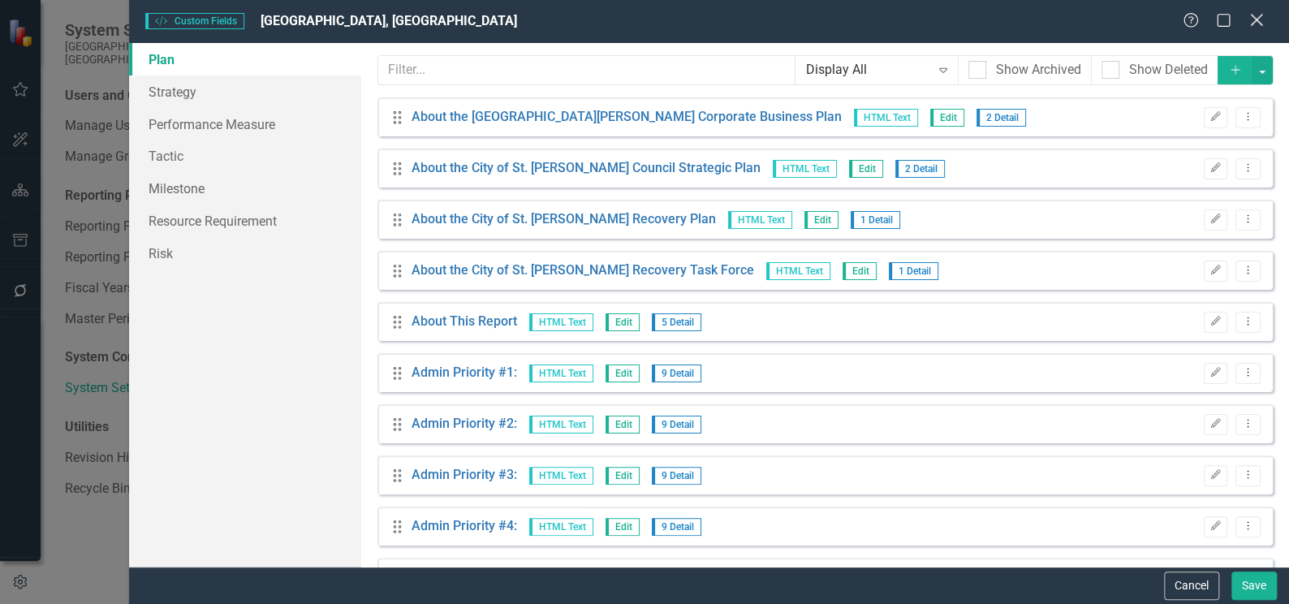
click at [1255, 19] on icon at bounding box center [1256, 20] width 12 height 12
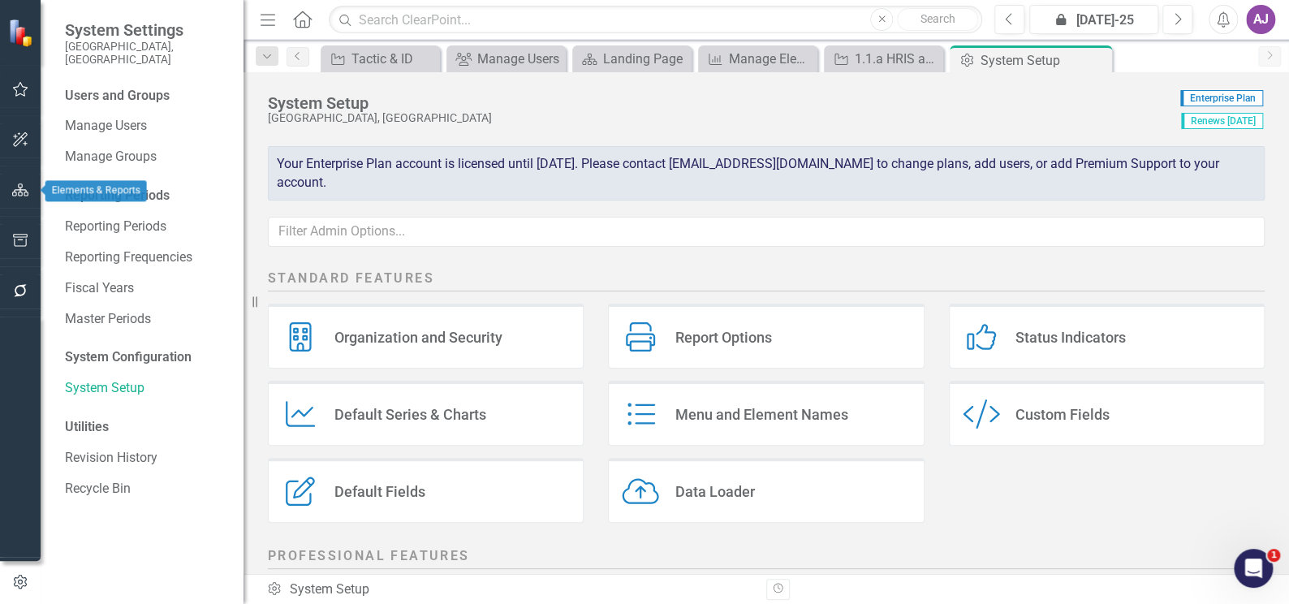
click at [20, 193] on icon "button" at bounding box center [20, 189] width 17 height 13
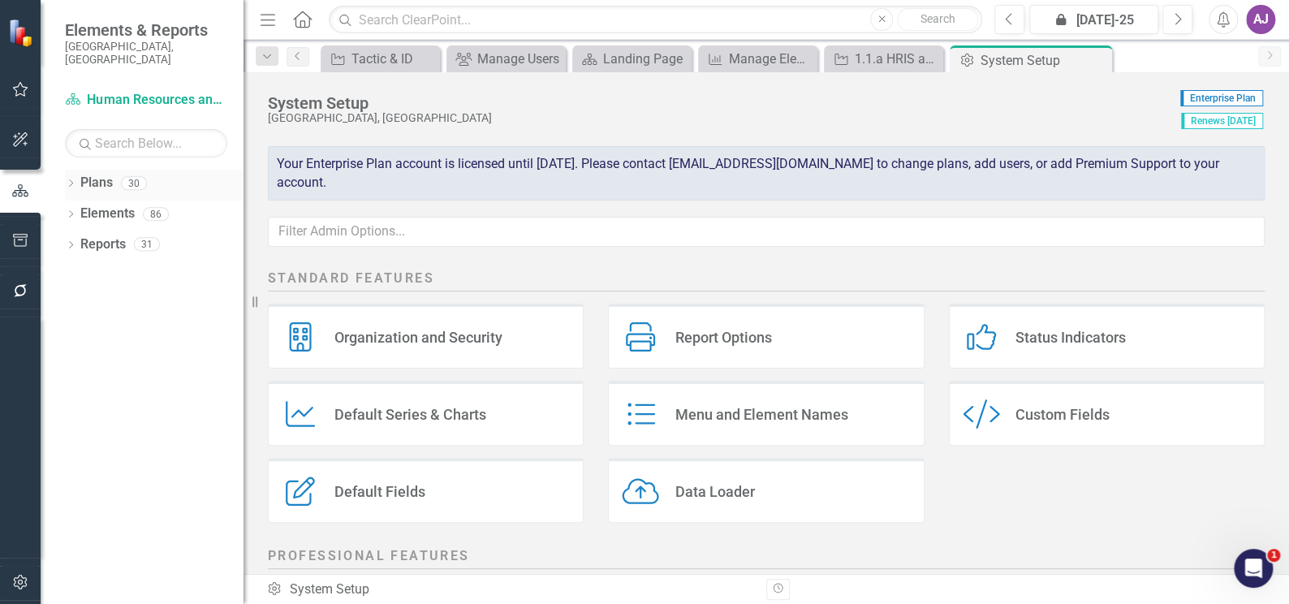
click at [69, 180] on icon "Dropdown" at bounding box center [70, 184] width 11 height 9
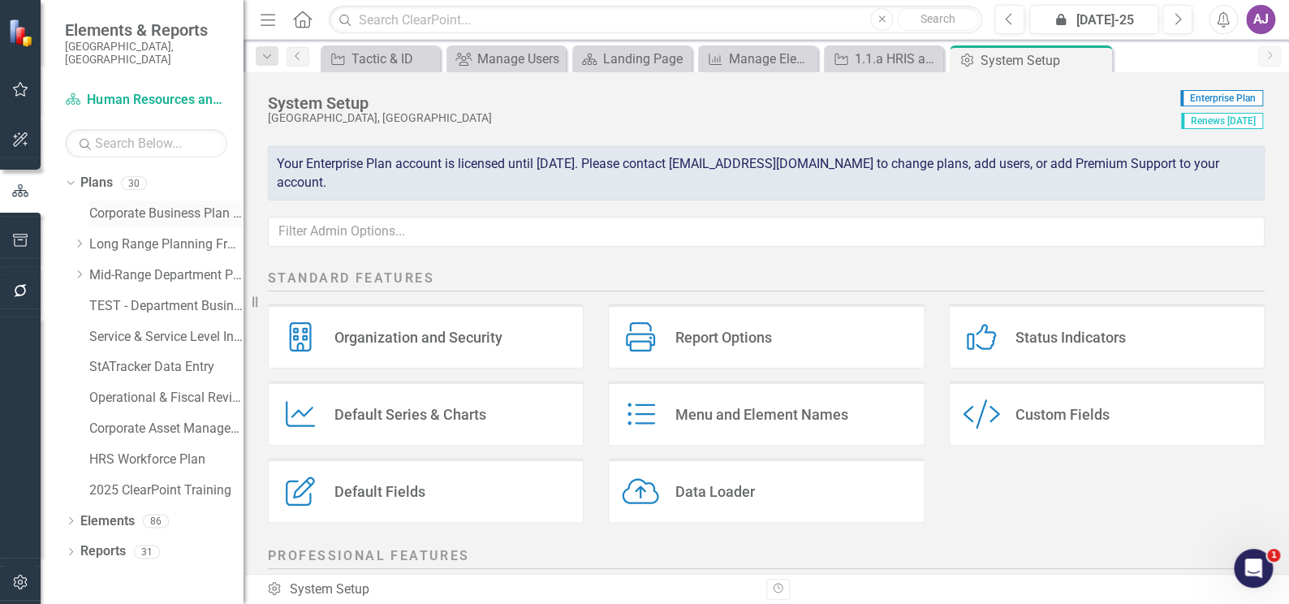
click at [115, 204] on link "Corporate Business Plan ([DATE]-[DATE])" at bounding box center [166, 213] width 154 height 19
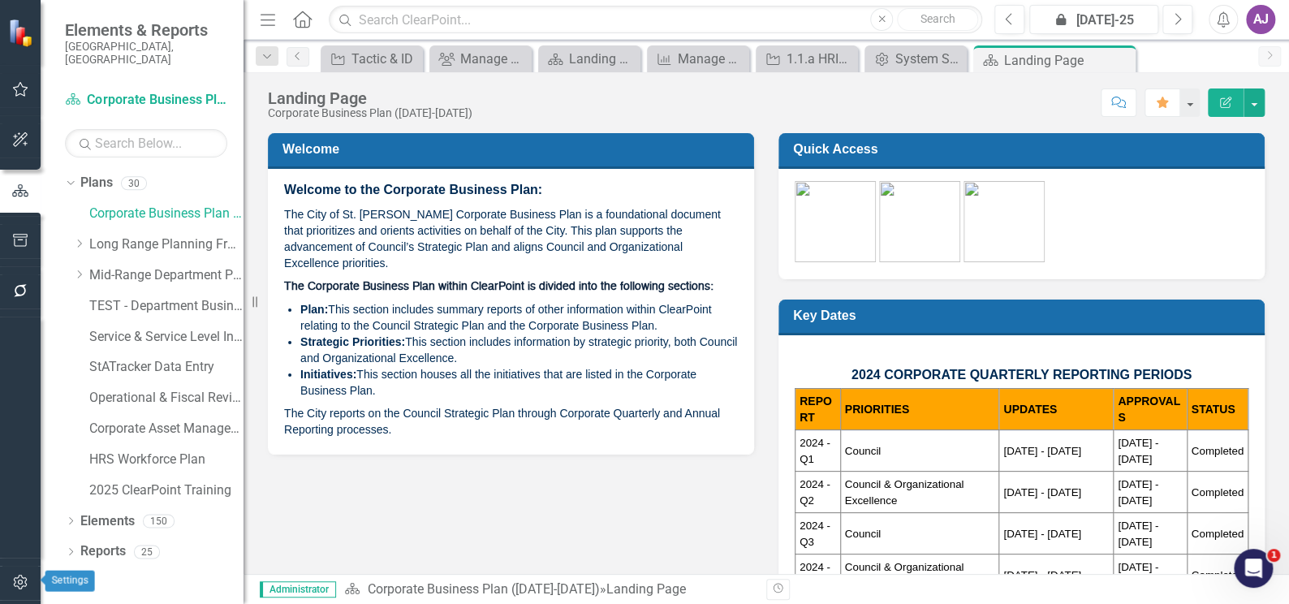
click at [20, 580] on icon "button" at bounding box center [20, 581] width 17 height 13
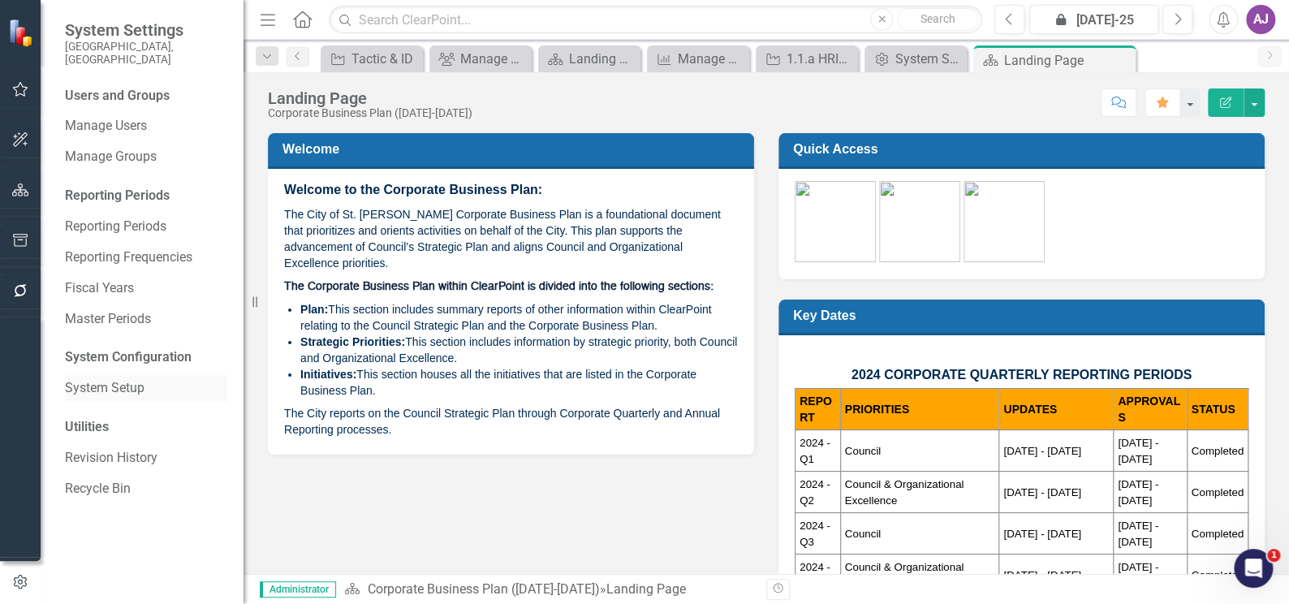
click at [114, 379] on link "System Setup" at bounding box center [146, 388] width 162 height 19
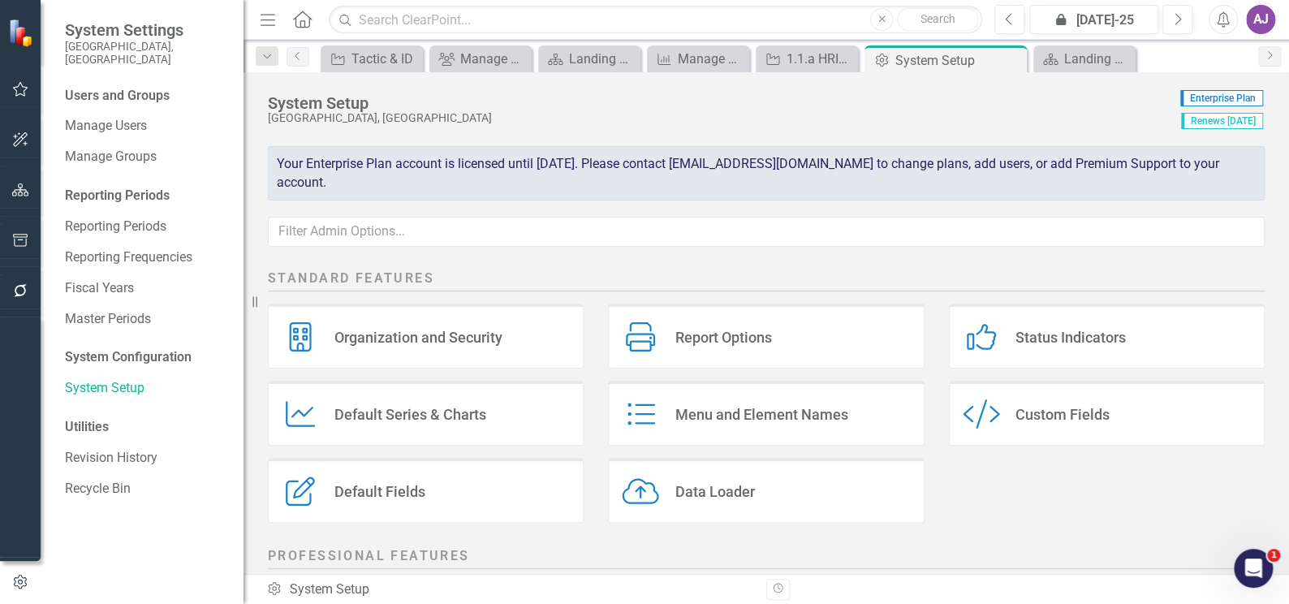
click at [1124, 415] on div "Custom Style Custom Fields" at bounding box center [1107, 413] width 316 height 65
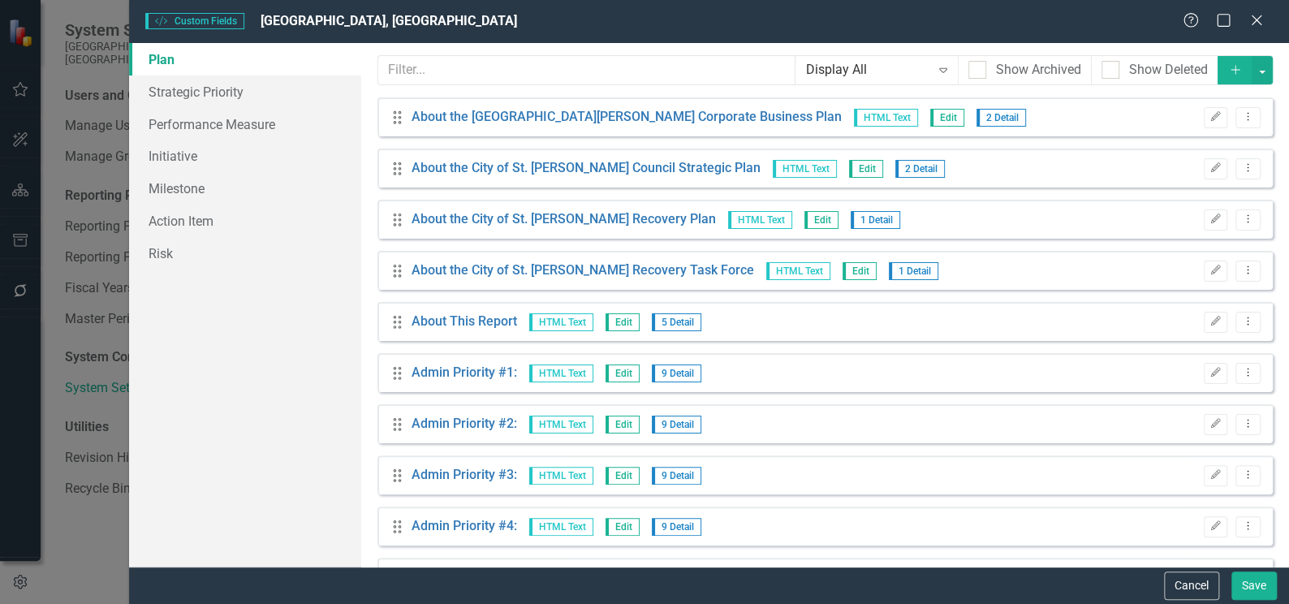
click at [160, 60] on link "Plan" at bounding box center [245, 59] width 232 height 32
click at [174, 92] on link "Strategic Priority" at bounding box center [245, 91] width 232 height 32
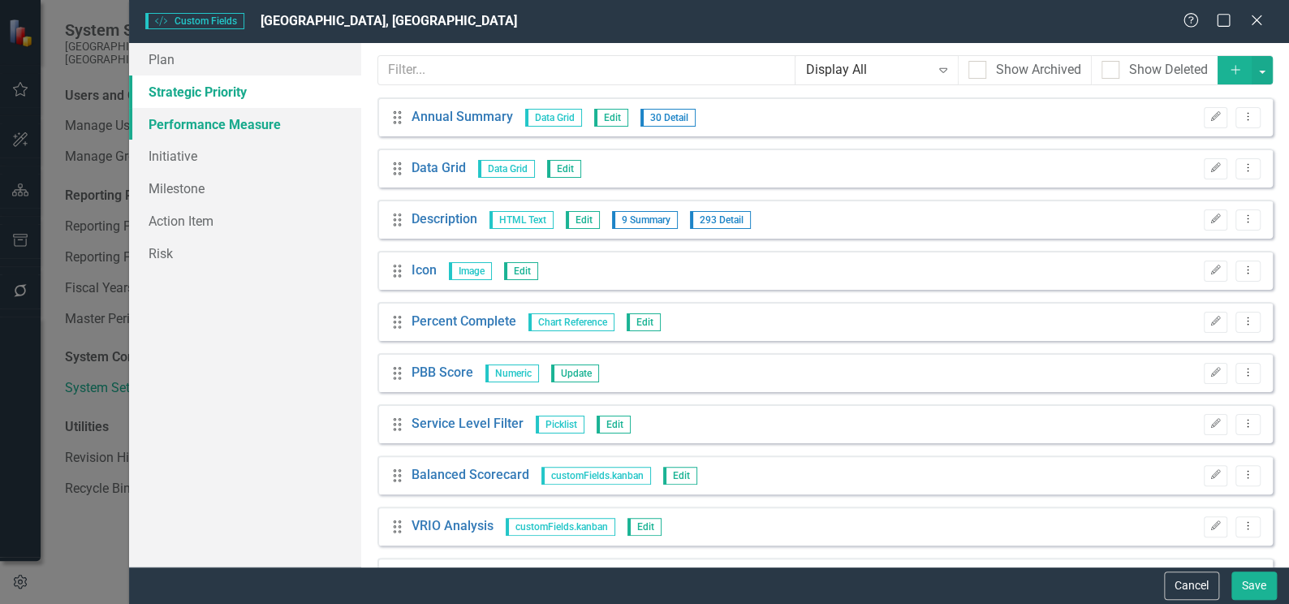
click at [174, 126] on link "Performance Measure" at bounding box center [245, 124] width 232 height 32
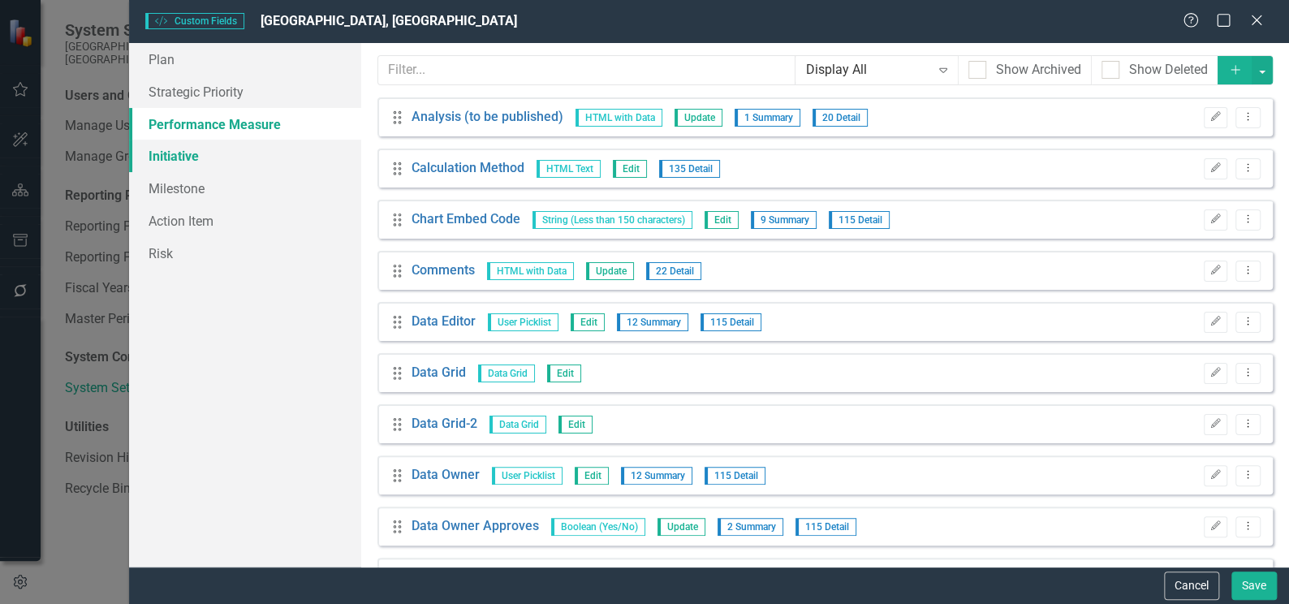
click at [168, 160] on link "Initiative" at bounding box center [245, 156] width 232 height 32
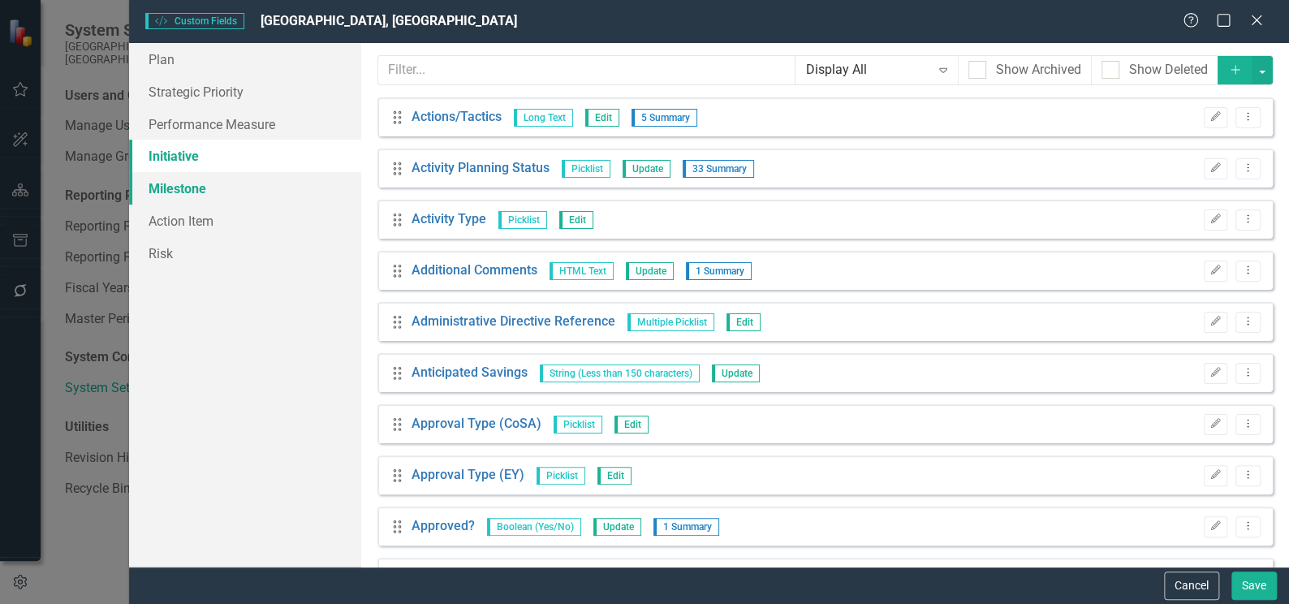
click at [166, 183] on link "Milestone" at bounding box center [245, 188] width 232 height 32
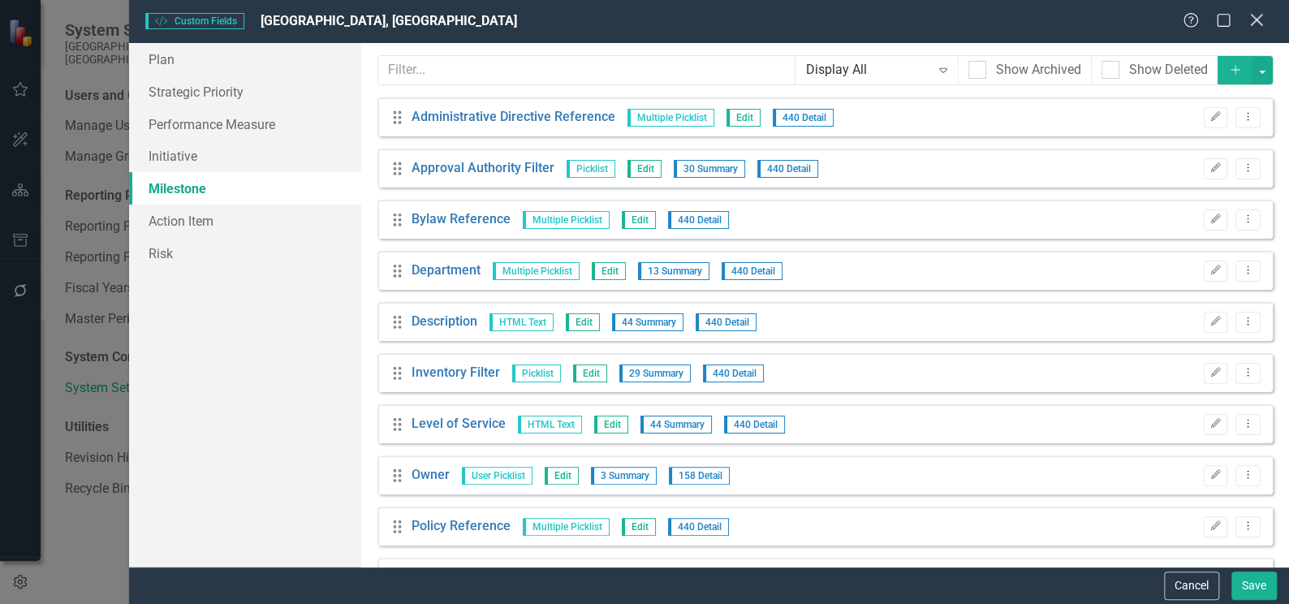
click at [1257, 19] on icon "Close" at bounding box center [1256, 19] width 20 height 15
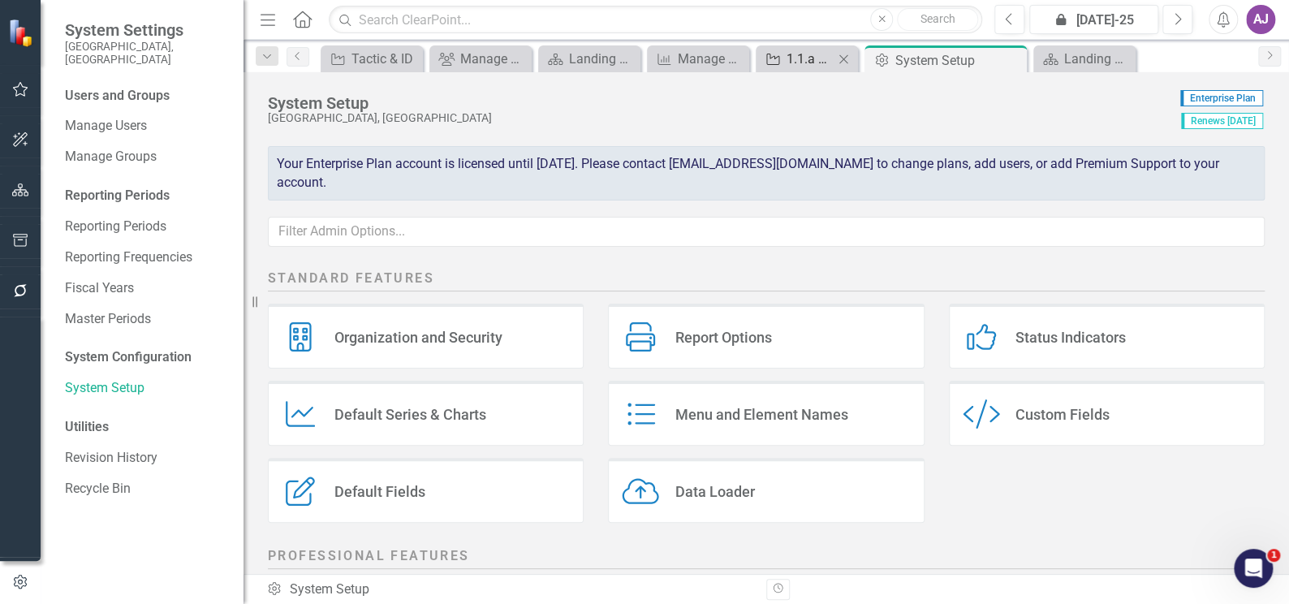
click at [816, 61] on div "1.1.a HRIS and system integrations" at bounding box center [809, 59] width 47 height 20
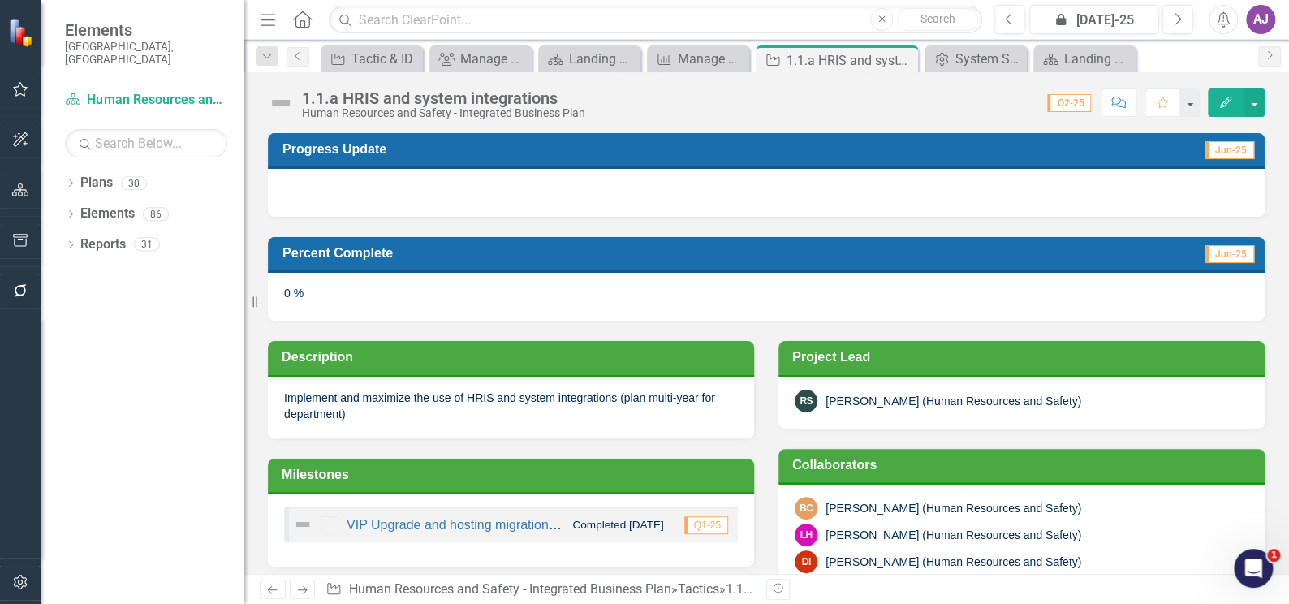
checkbox input "true"
click at [1259, 106] on button "button" at bounding box center [1253, 102] width 21 height 28
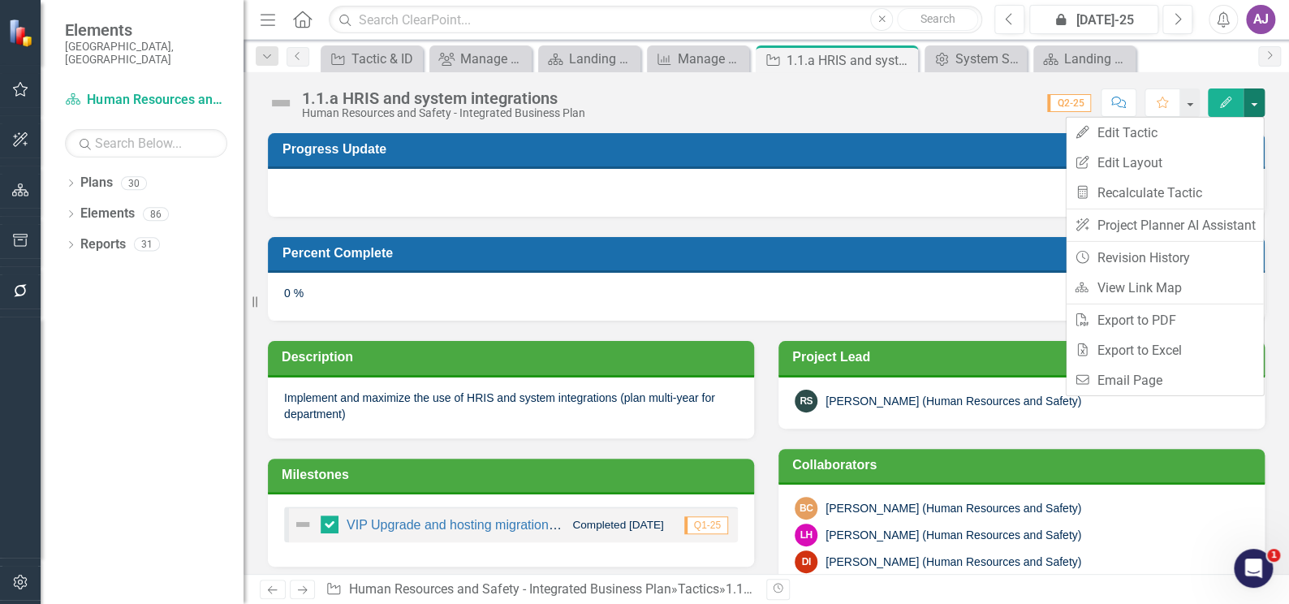
click at [815, 109] on div "Score: 0.00 Q2-25 Completed Comment Favorite Edit" at bounding box center [928, 102] width 671 height 28
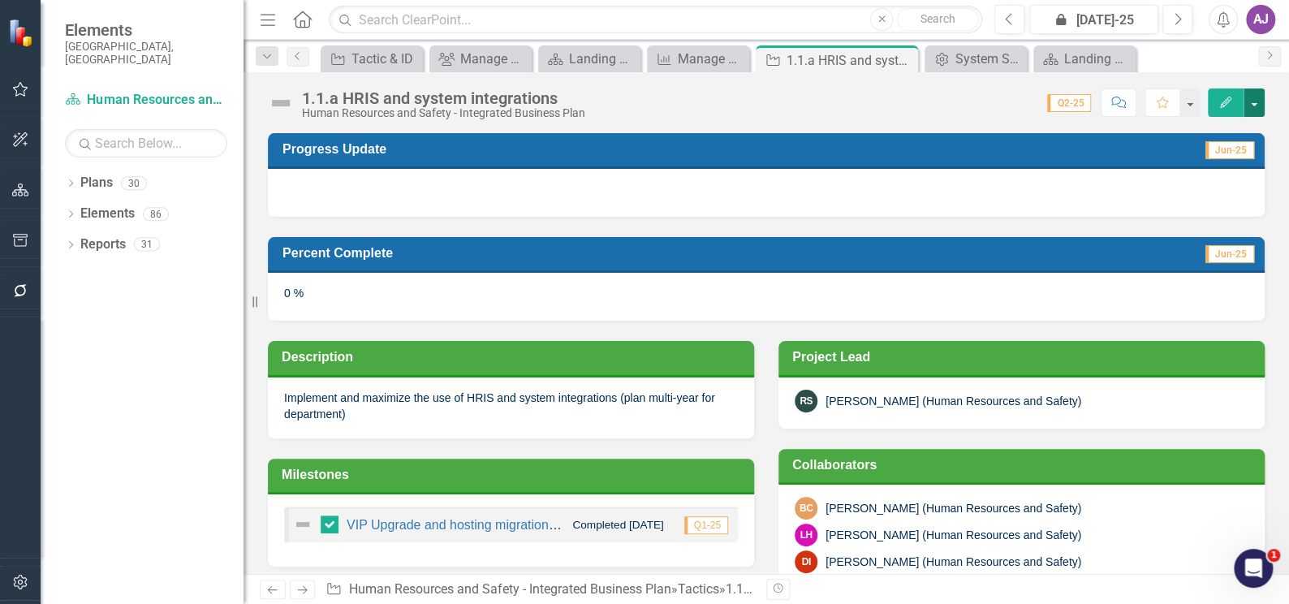
click at [1259, 101] on button "button" at bounding box center [1253, 102] width 21 height 28
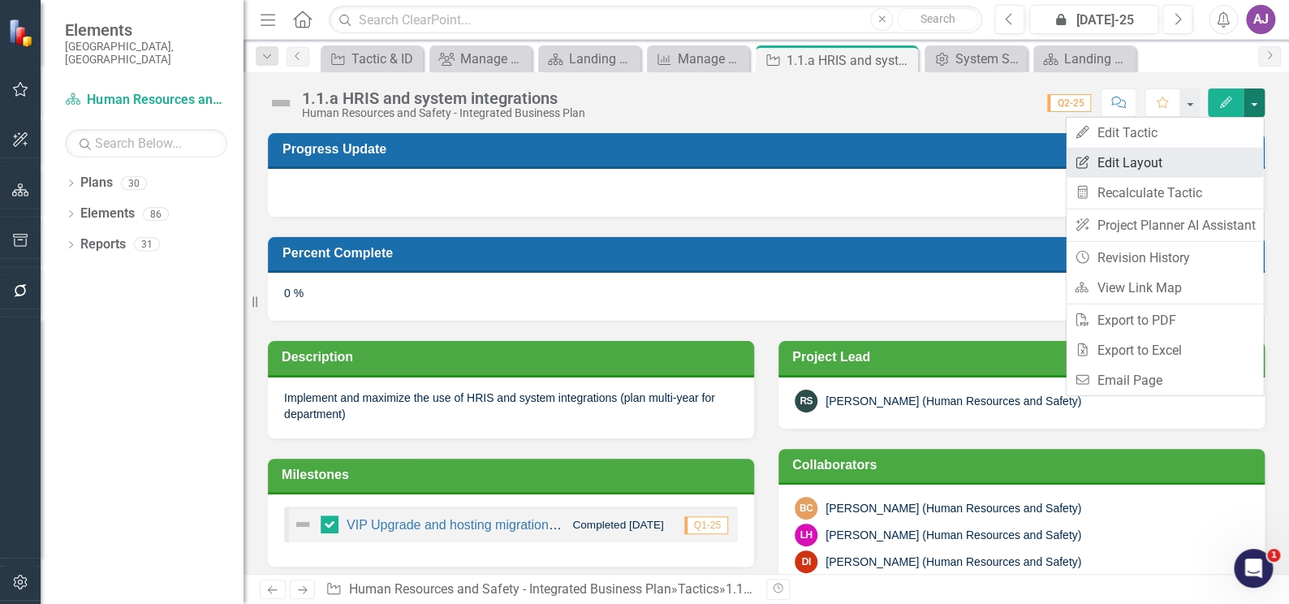
click at [1143, 163] on link "Edit Report Edit Layout" at bounding box center [1163, 163] width 197 height 30
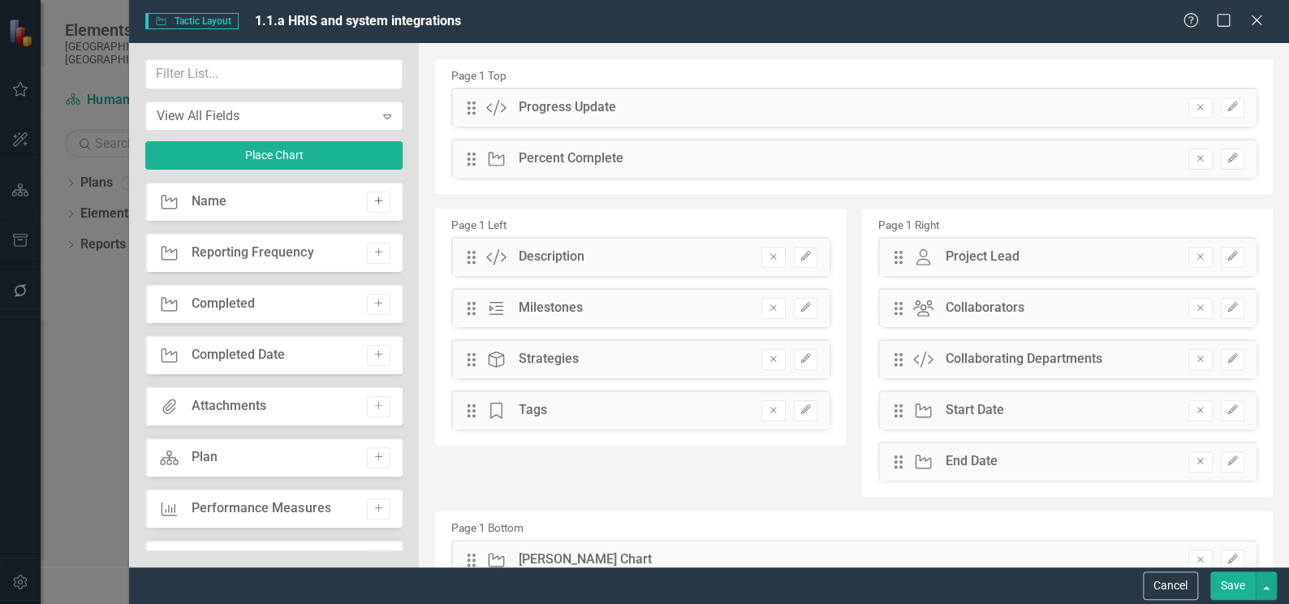
click at [375, 200] on icon "button" at bounding box center [379, 201] width 8 height 8
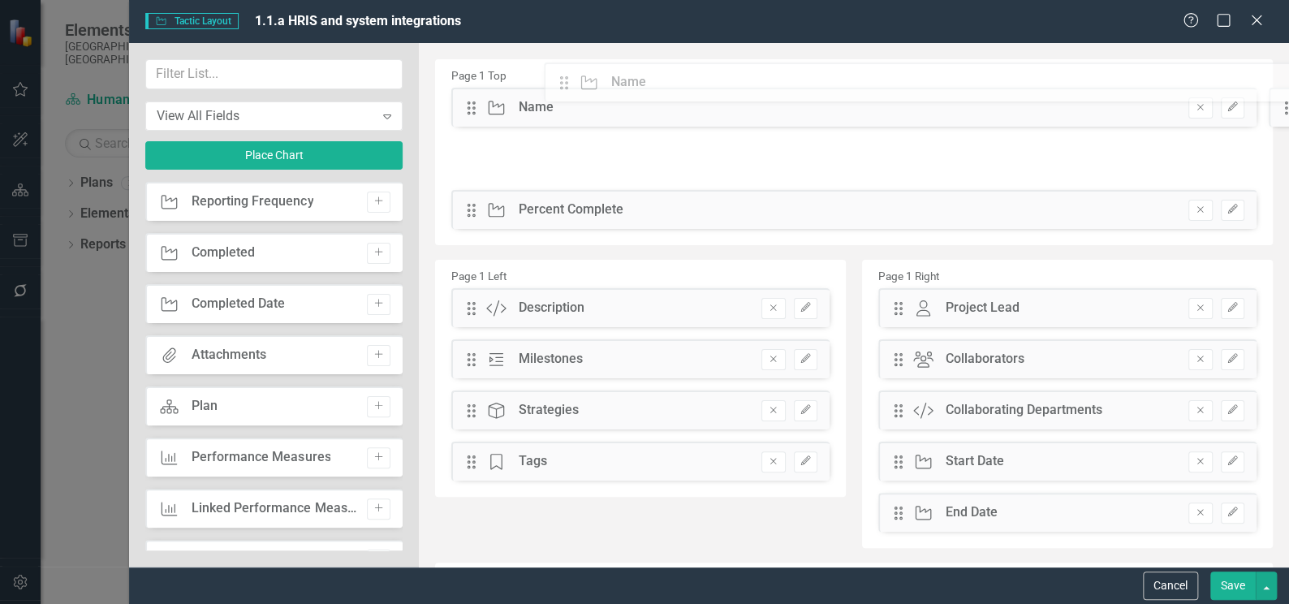
drag, startPoint x: 475, startPoint y: 104, endPoint x: 578, endPoint y: 86, distance: 104.6
click at [1197, 109] on icon "button" at bounding box center [1200, 108] width 6 height 6
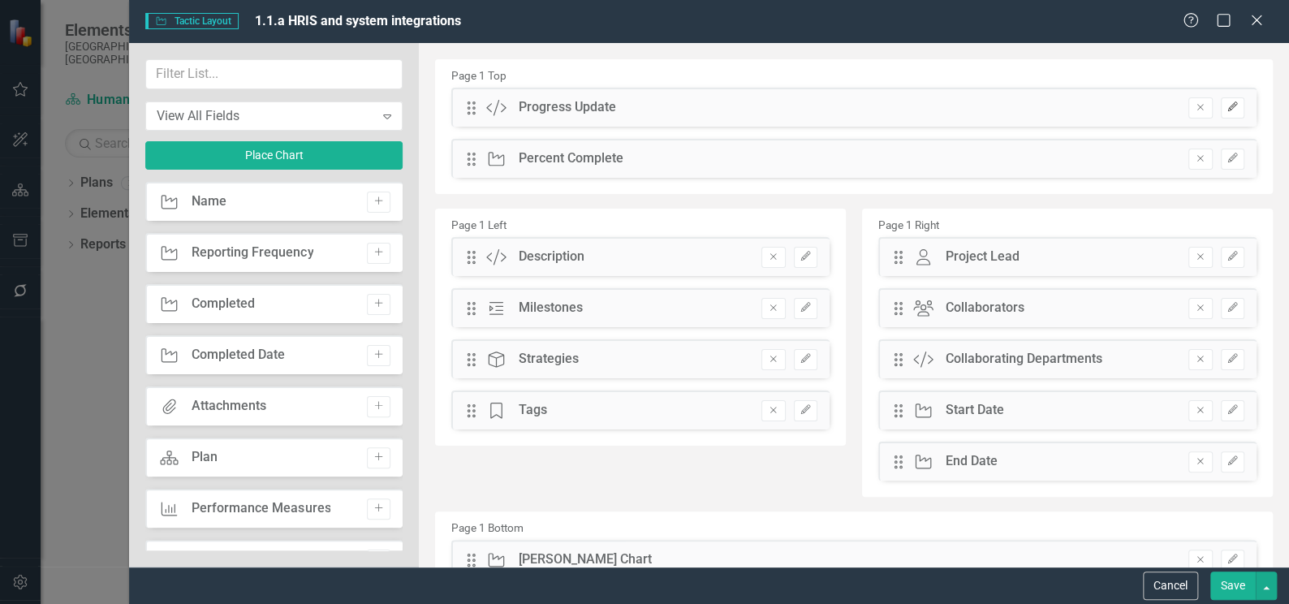
click at [1226, 107] on icon "Edit" at bounding box center [1232, 107] width 12 height 10
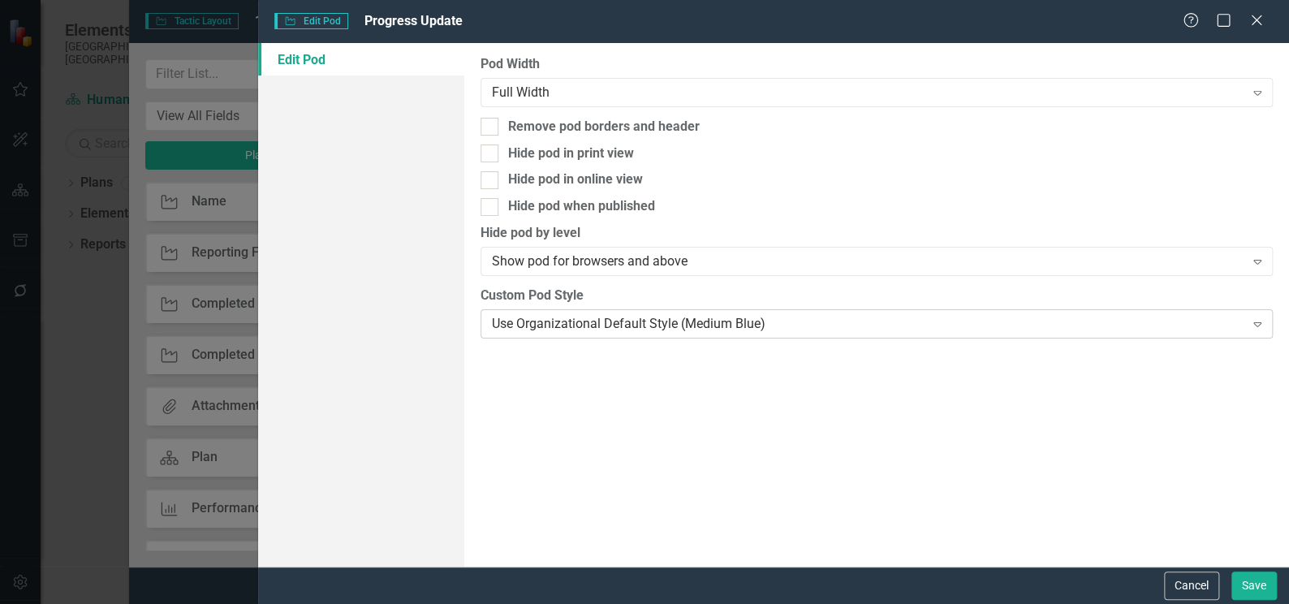
click at [1251, 323] on icon "Expand" at bounding box center [1257, 323] width 16 height 13
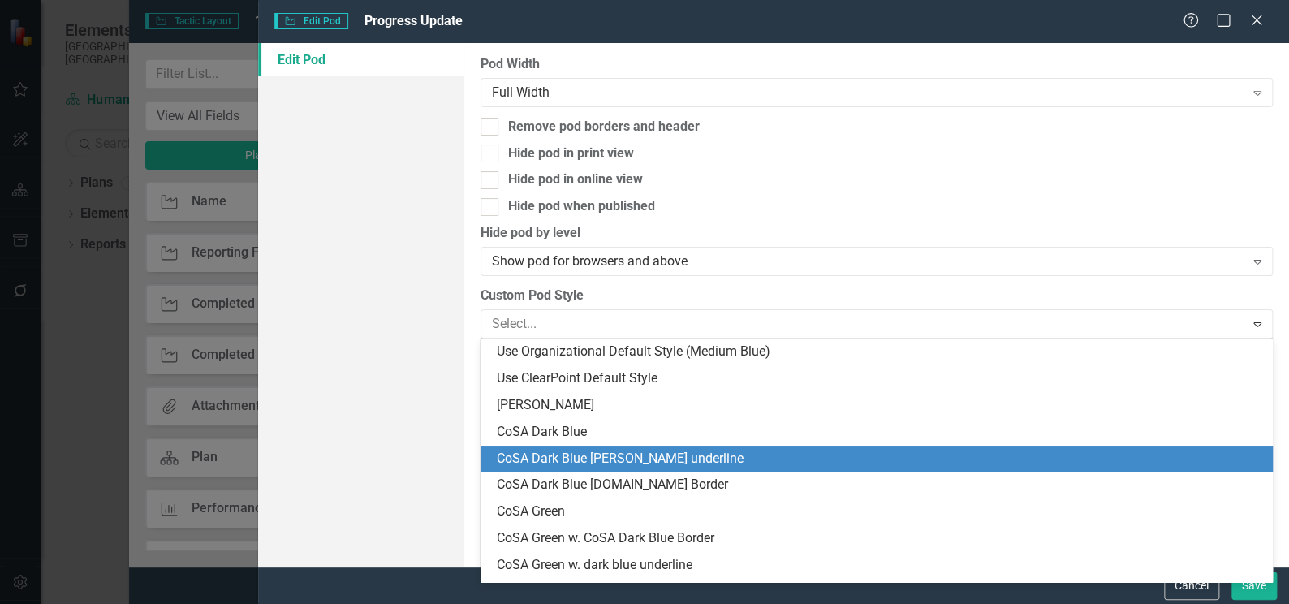
scroll to position [73, 0]
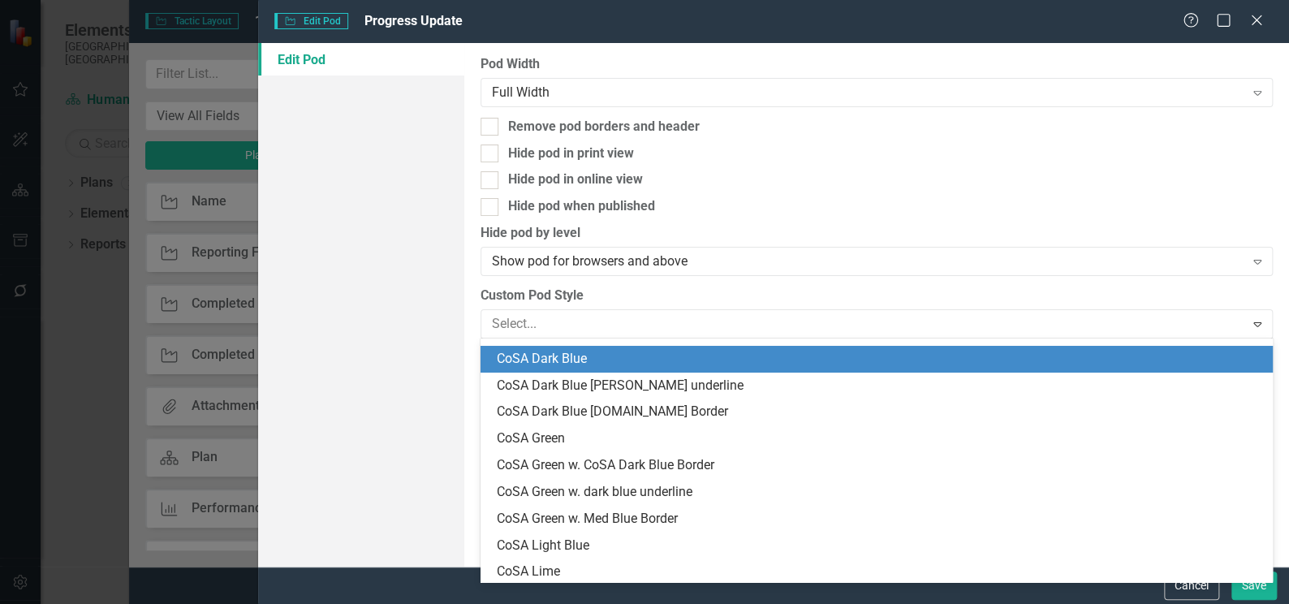
click at [1125, 189] on div "Pod Width Full Width Expand Remove pod borders and header Hide pod in print vie…" at bounding box center [876, 304] width 824 height 523
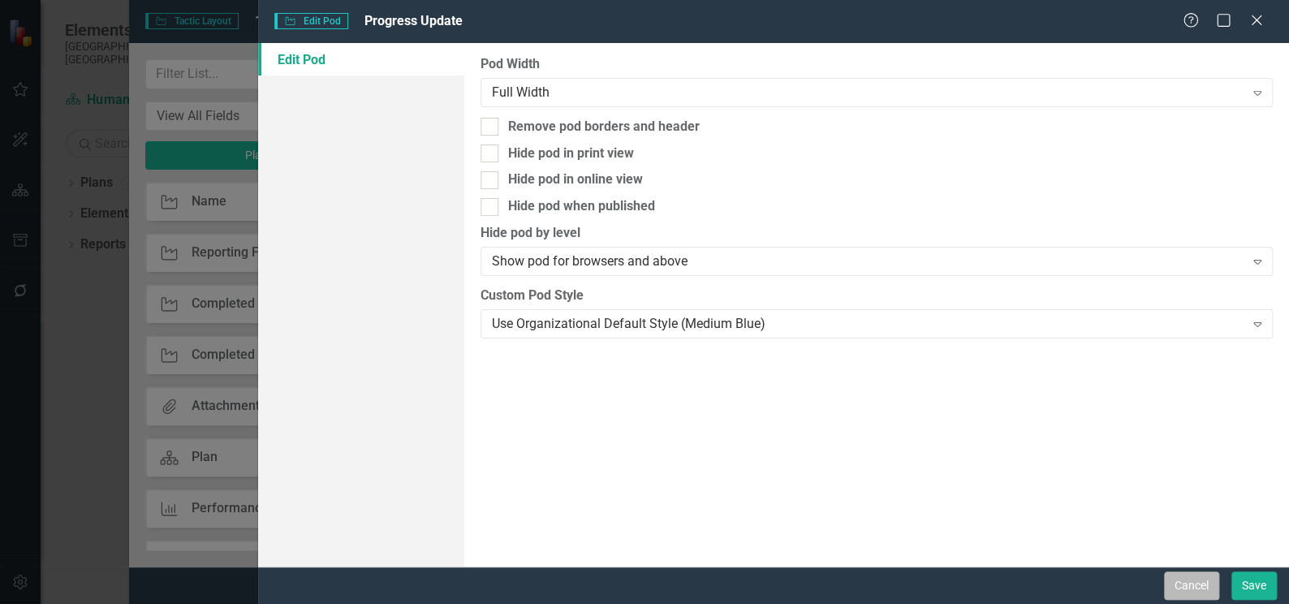
click at [1184, 588] on button "Cancel" at bounding box center [1191, 585] width 55 height 28
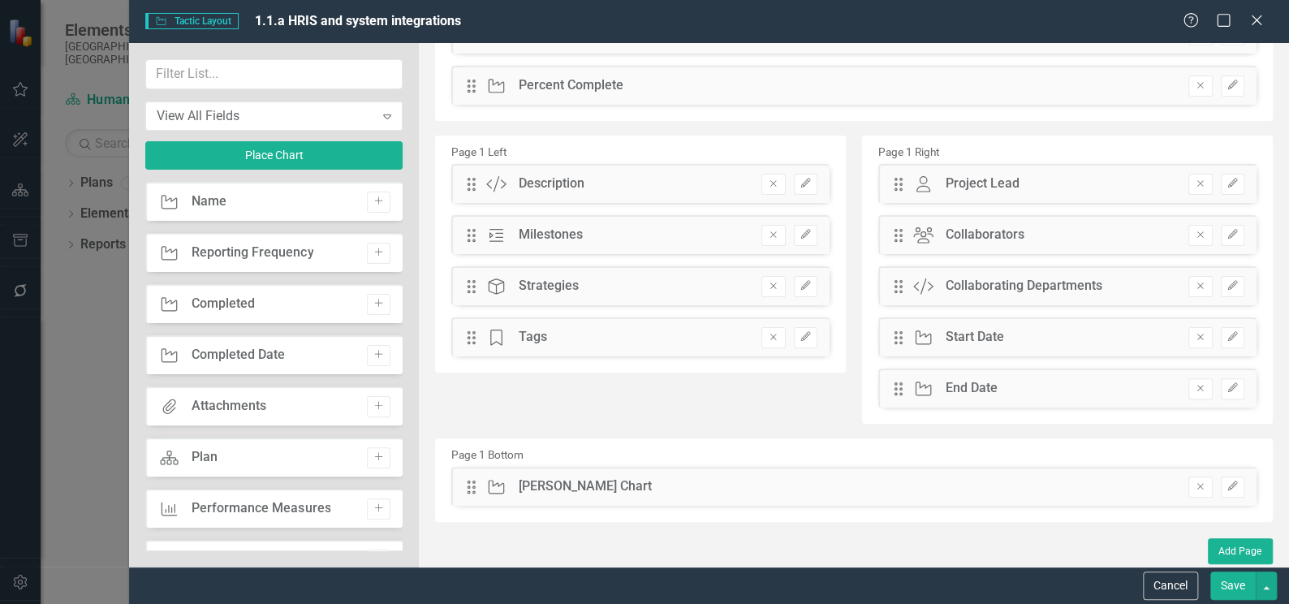
scroll to position [75, 0]
click at [1159, 573] on button "Cancel" at bounding box center [1170, 585] width 55 height 28
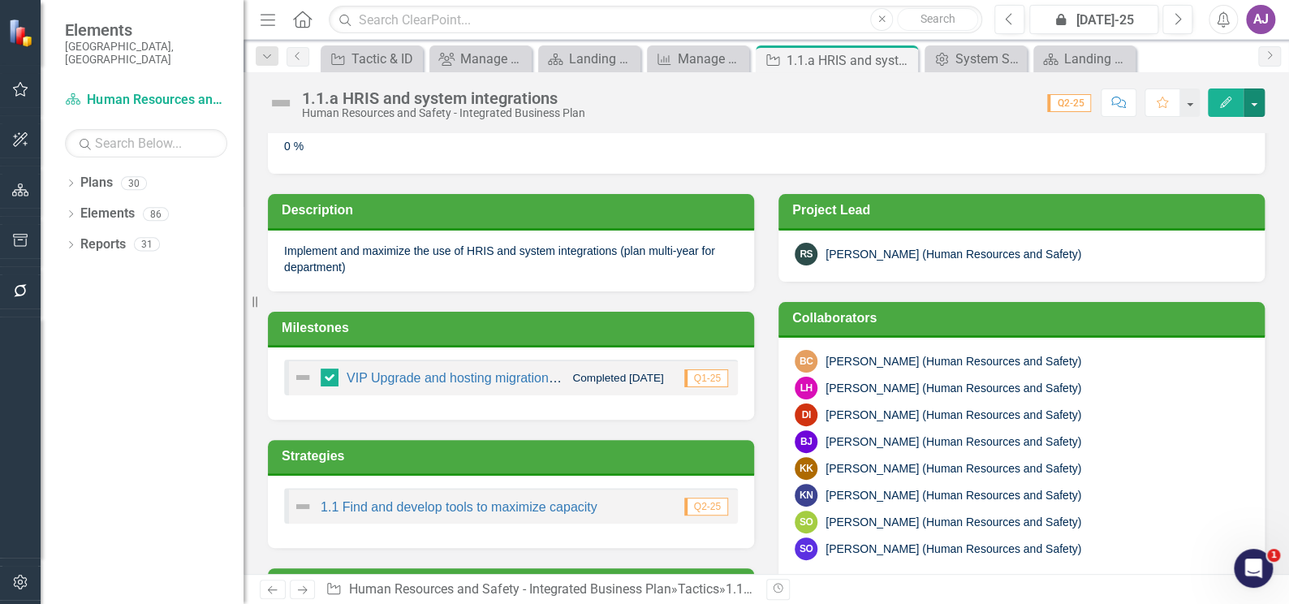
scroll to position [221, 0]
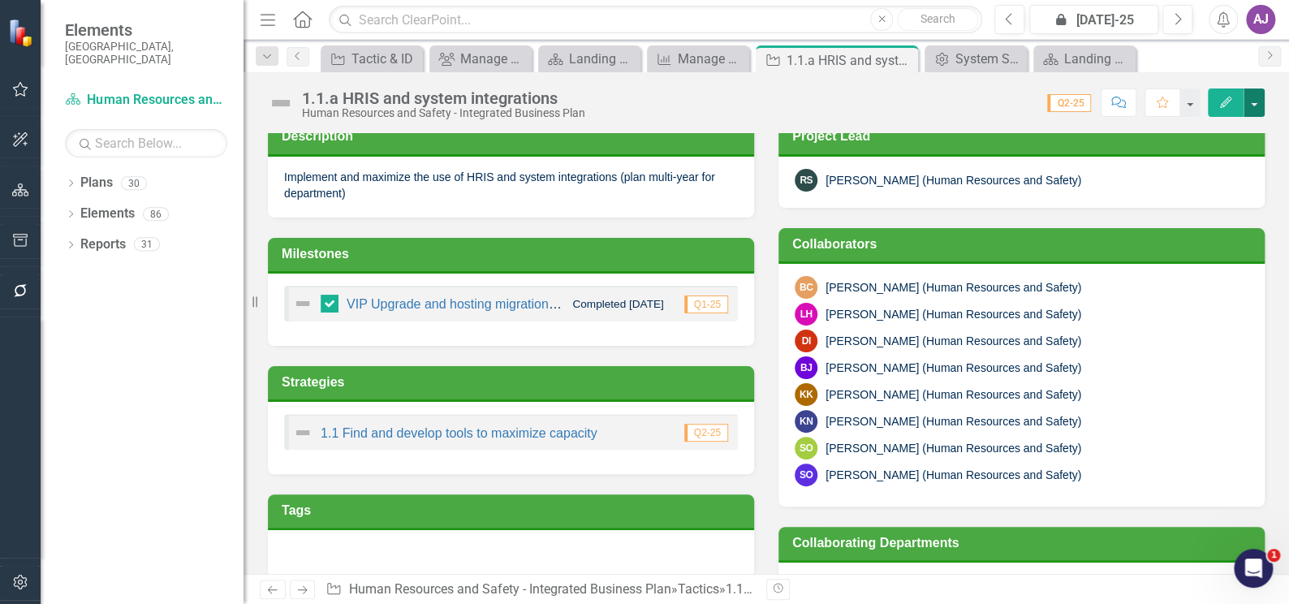
click at [1263, 111] on button "button" at bounding box center [1253, 102] width 21 height 28
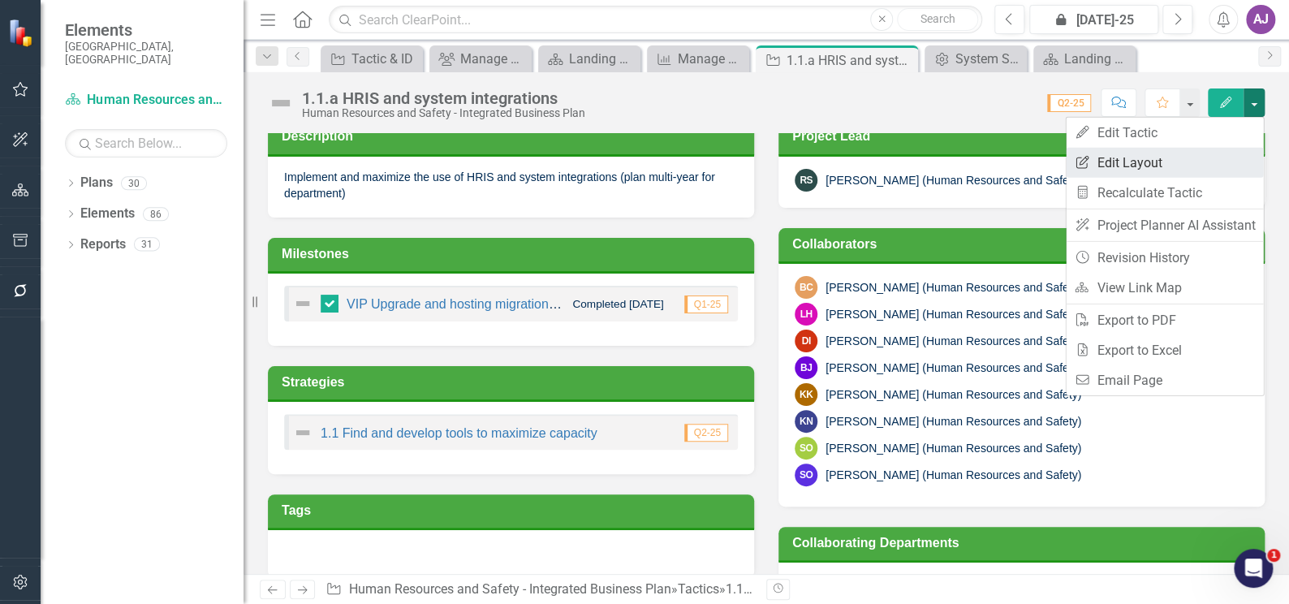
click at [1124, 161] on link "Edit Report Edit Layout" at bounding box center [1163, 163] width 197 height 30
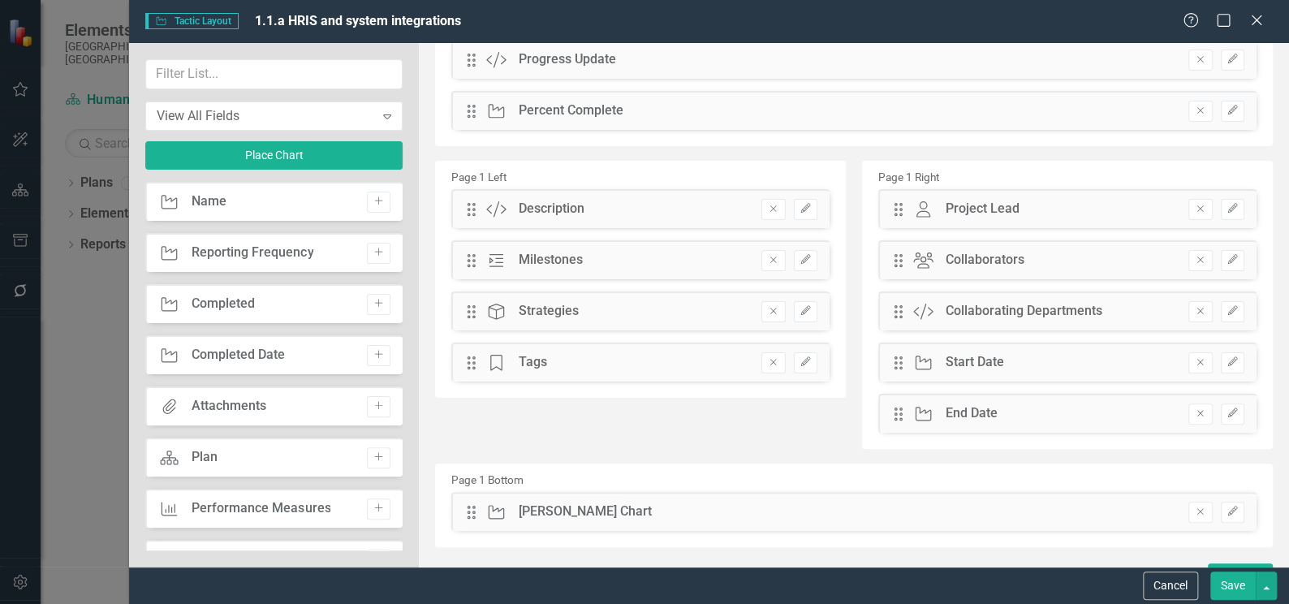
scroll to position [75, 0]
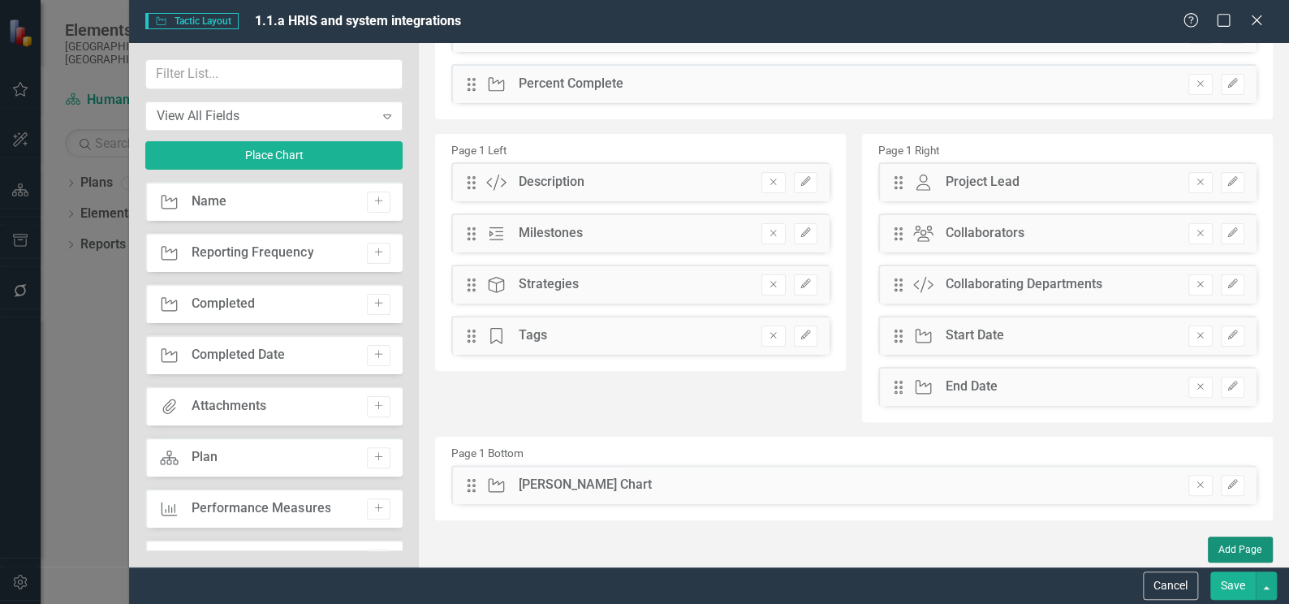
click at [1218, 547] on button "Add Page" at bounding box center [1239, 549] width 65 height 26
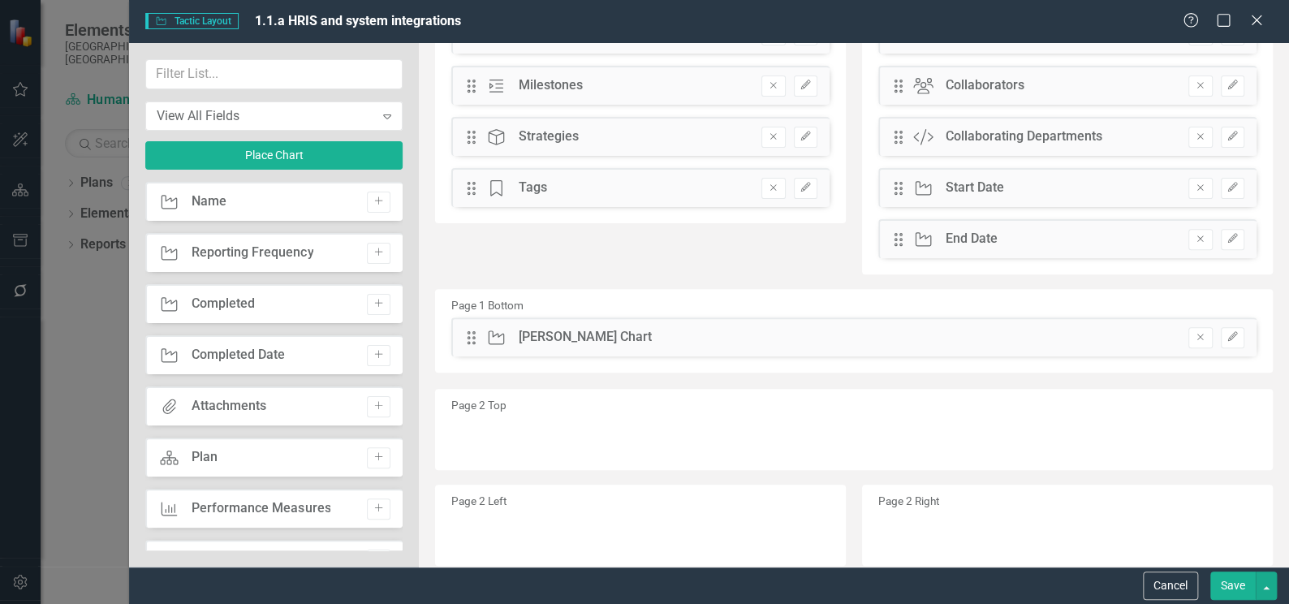
scroll to position [363, 0]
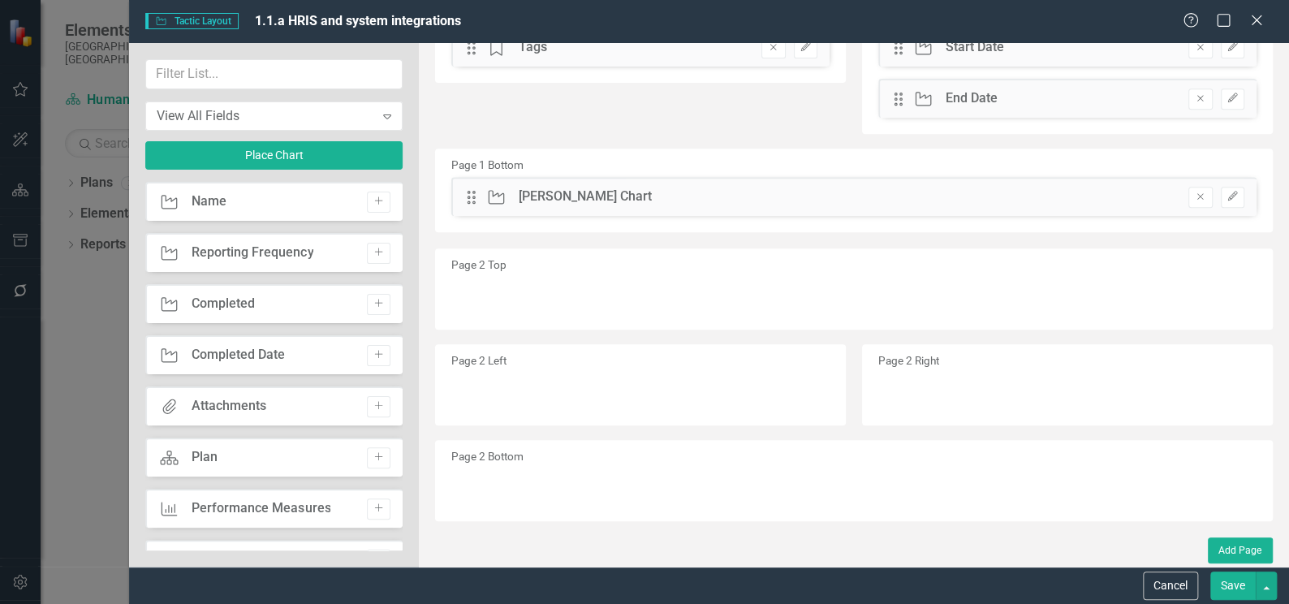
click at [515, 189] on div "Tactic [PERSON_NAME] Chart" at bounding box center [569, 196] width 166 height 19
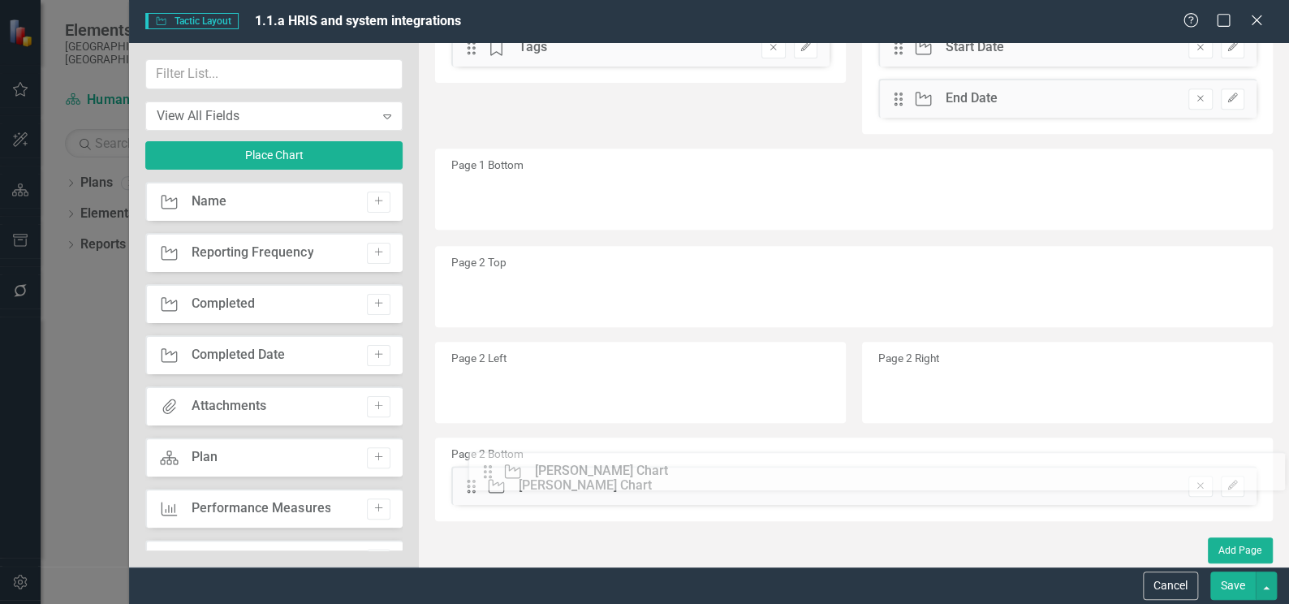
drag, startPoint x: 471, startPoint y: 196, endPoint x: 499, endPoint y: 471, distance: 276.5
click at [221, 249] on div "Reporting Frequency" at bounding box center [253, 252] width 122 height 19
click at [377, 249] on icon "Add" at bounding box center [378, 252] width 12 height 10
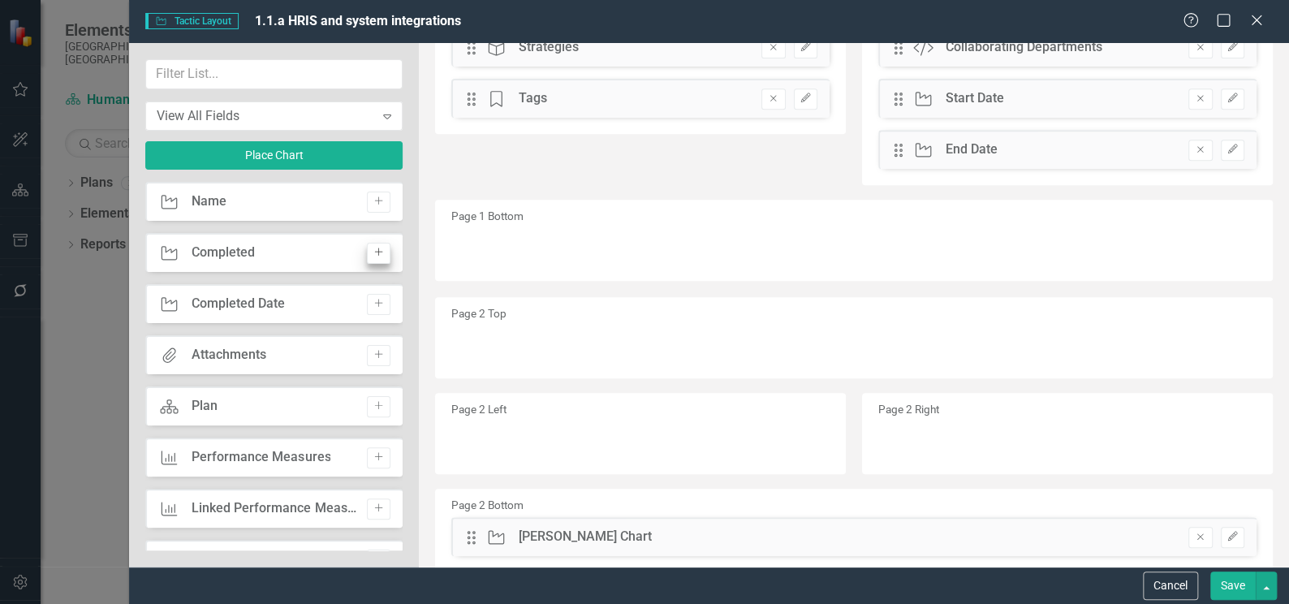
scroll to position [415, 0]
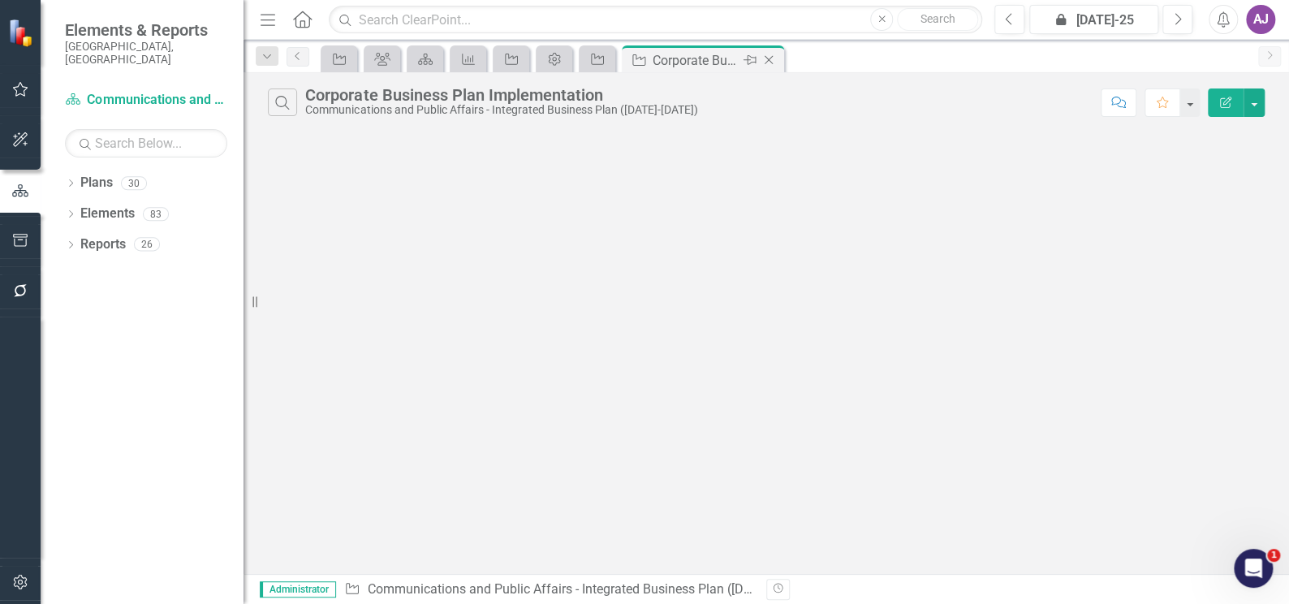
click at [765, 57] on icon at bounding box center [768, 60] width 9 height 9
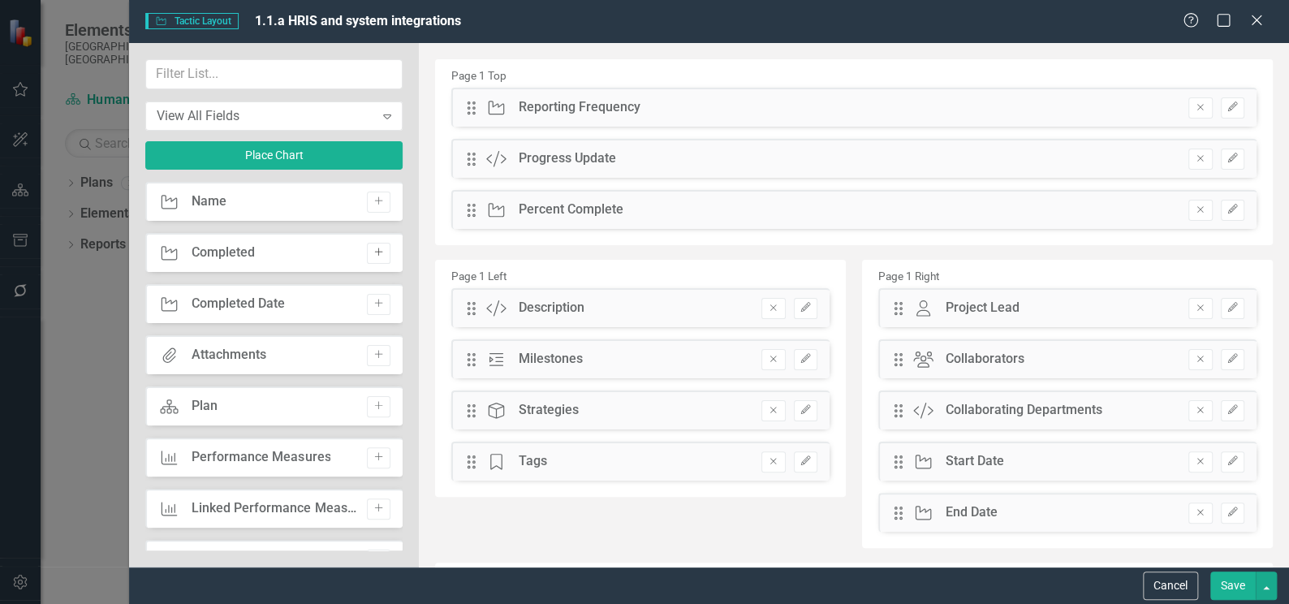
scroll to position [415, 0]
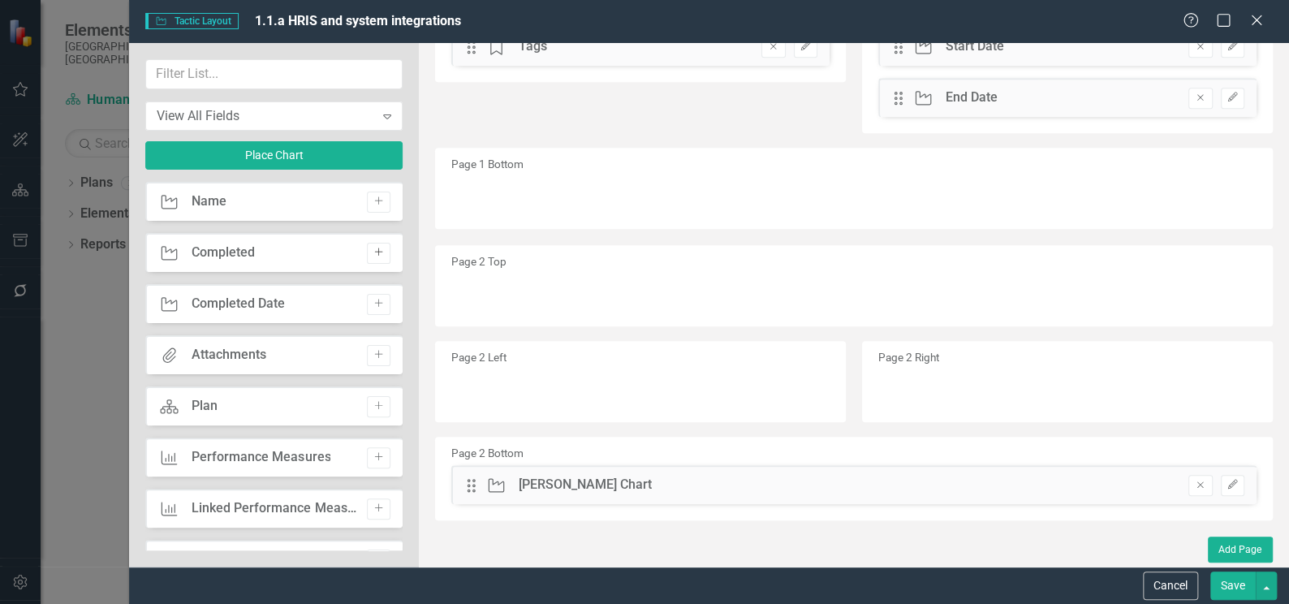
click at [374, 252] on icon "Add" at bounding box center [378, 252] width 12 height 10
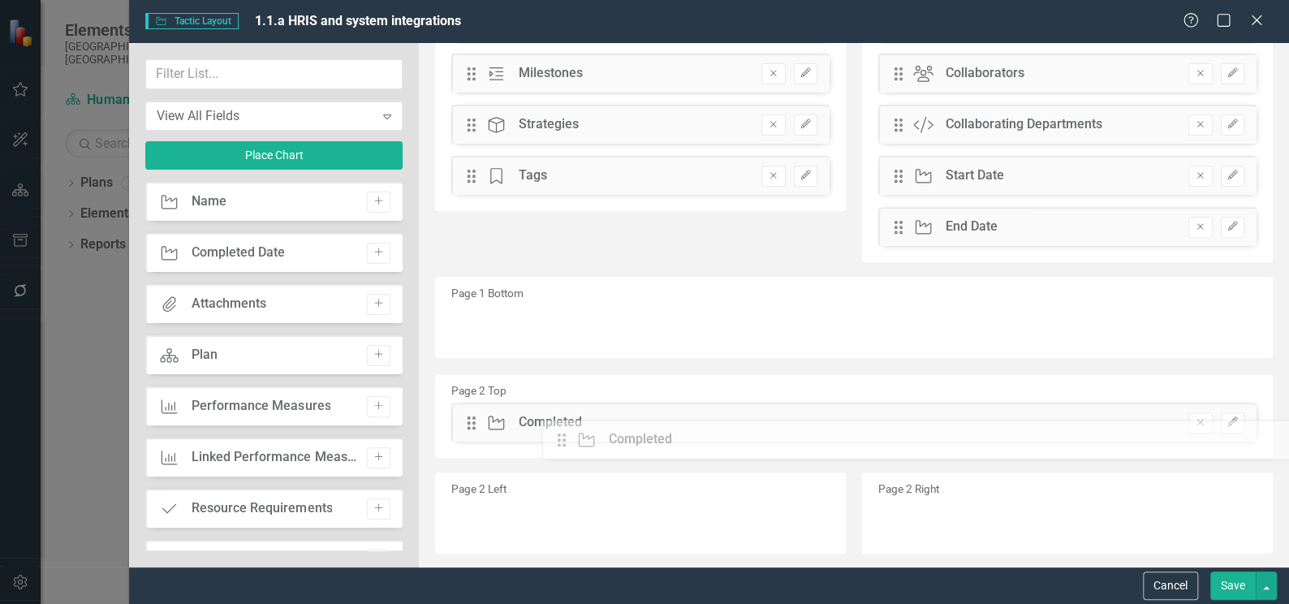
scroll to position [291, 0]
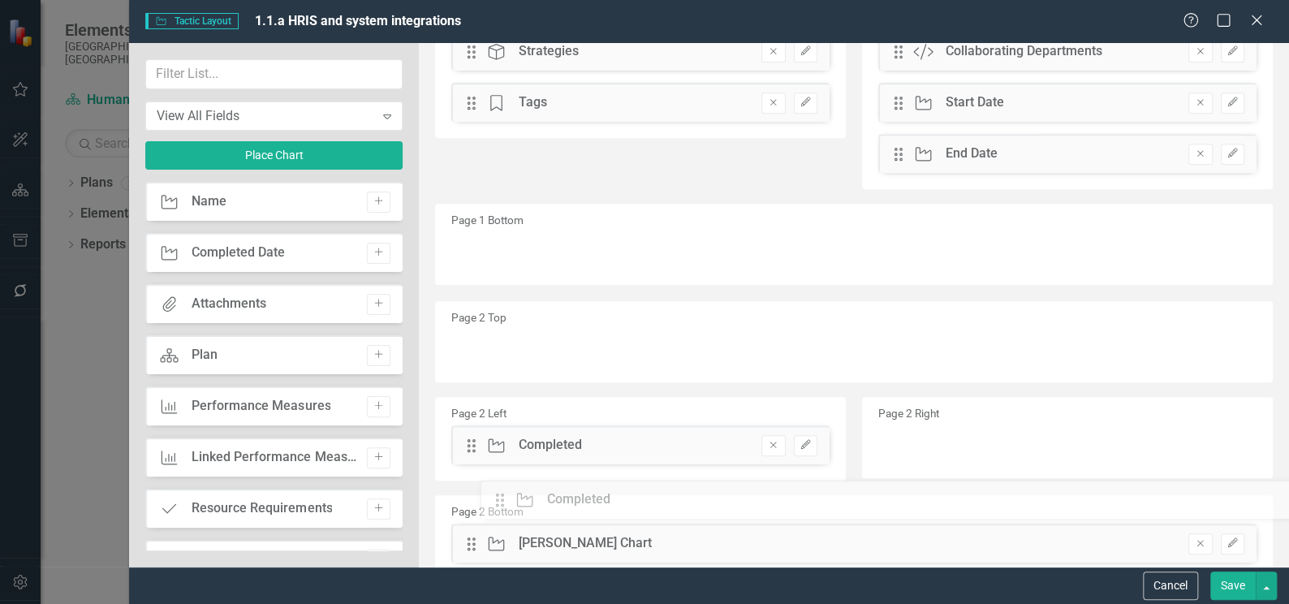
drag, startPoint x: 475, startPoint y: 108, endPoint x: 514, endPoint y: 501, distance: 395.6
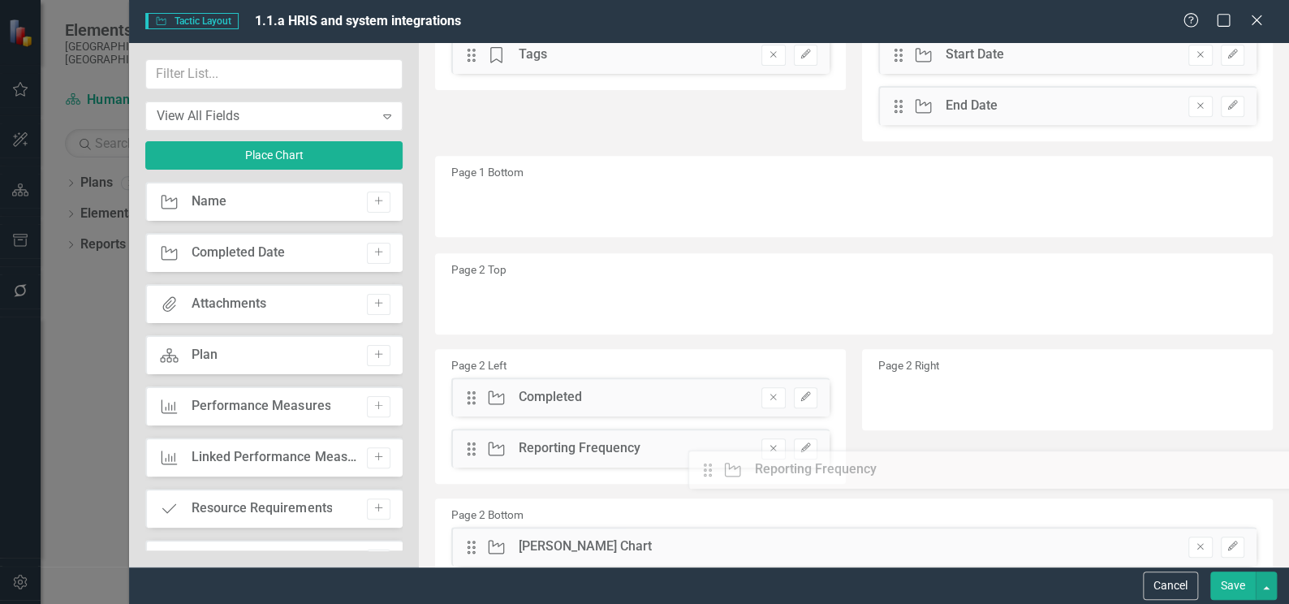
scroll to position [357, 0]
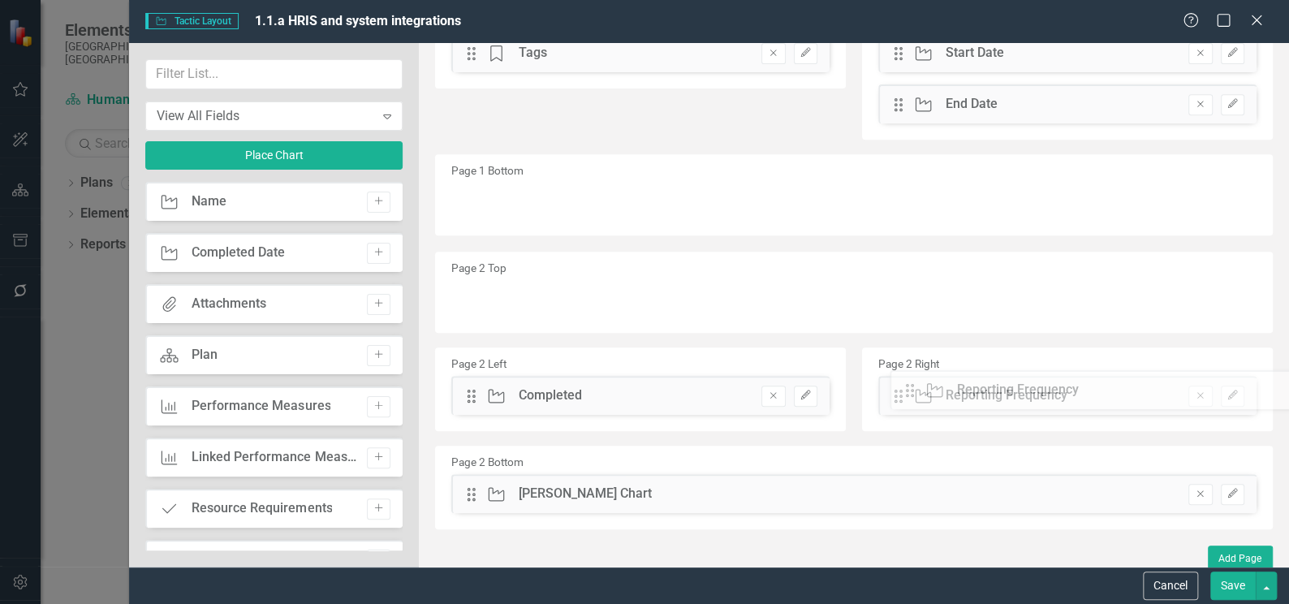
drag, startPoint x: 471, startPoint y: 108, endPoint x: 921, endPoint y: 390, distance: 531.6
click at [1233, 586] on button "Save" at bounding box center [1232, 585] width 45 height 28
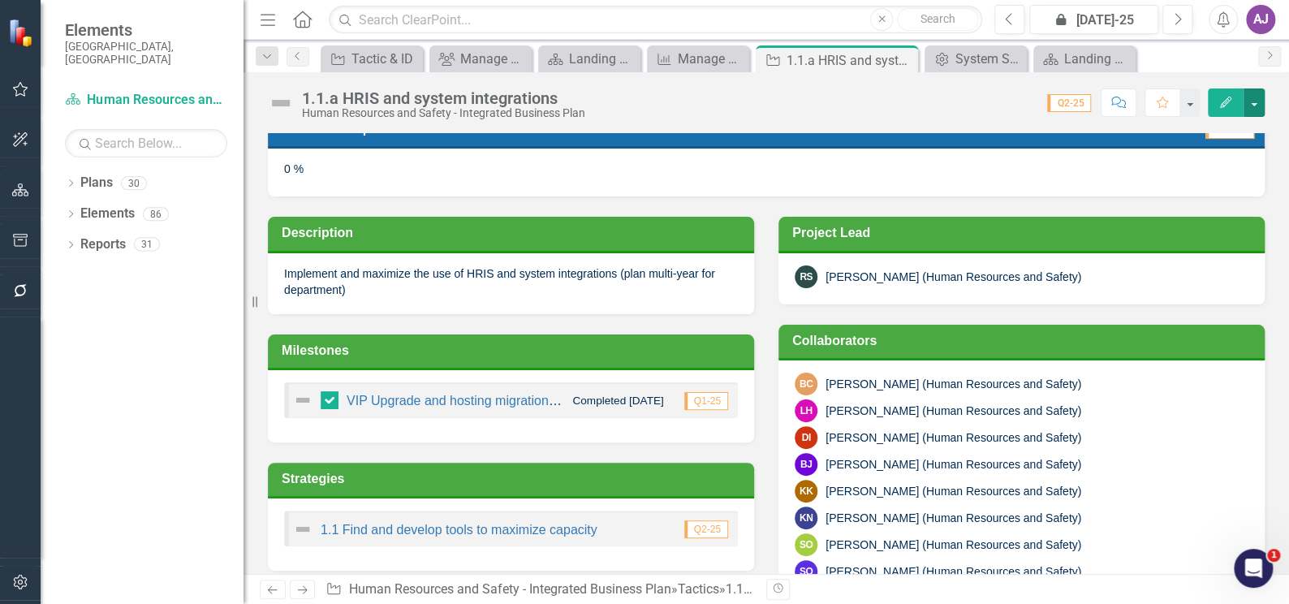
scroll to position [147, 0]
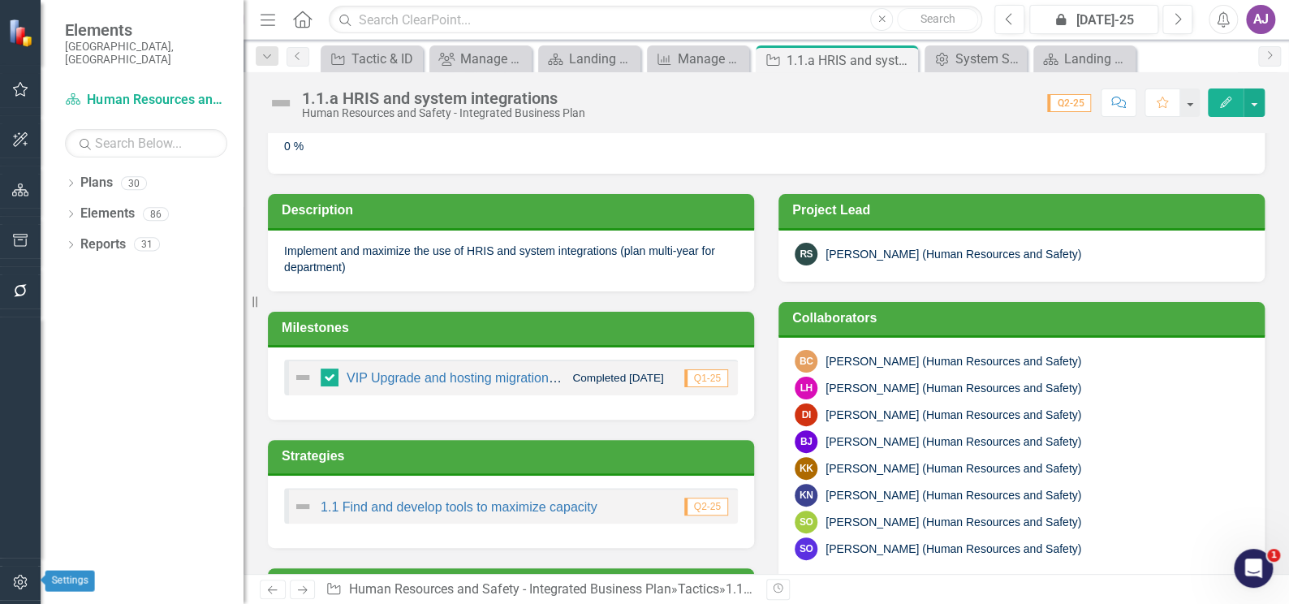
click at [21, 585] on icon "button" at bounding box center [20, 581] width 17 height 13
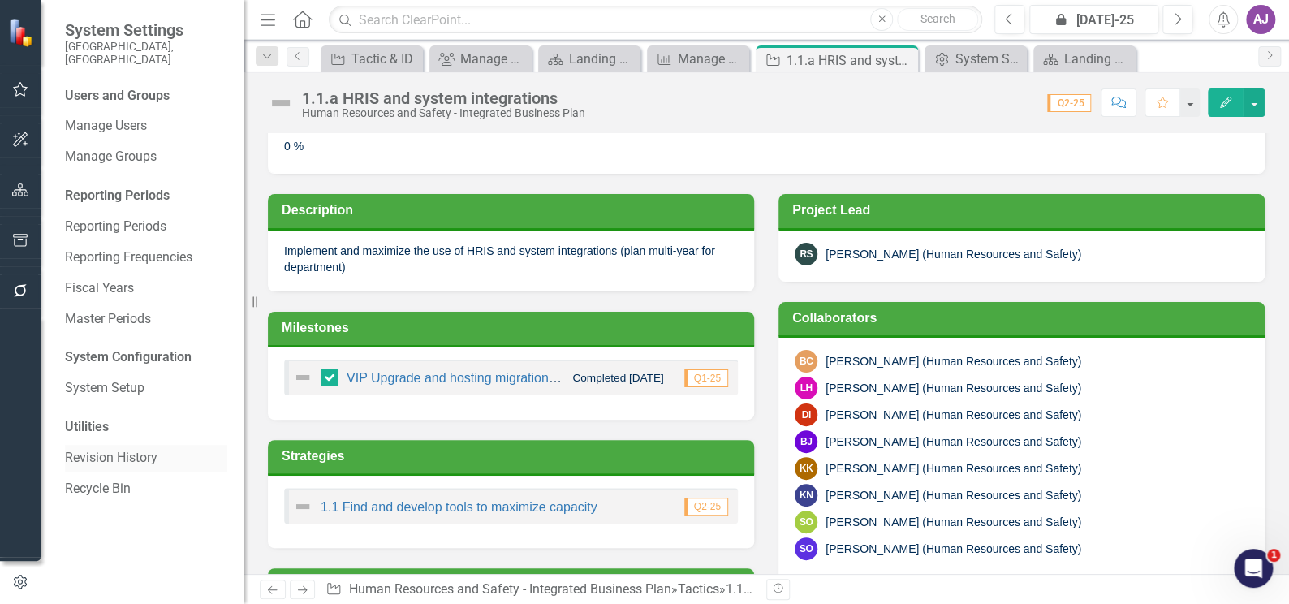
click at [115, 449] on link "Revision History" at bounding box center [146, 458] width 162 height 19
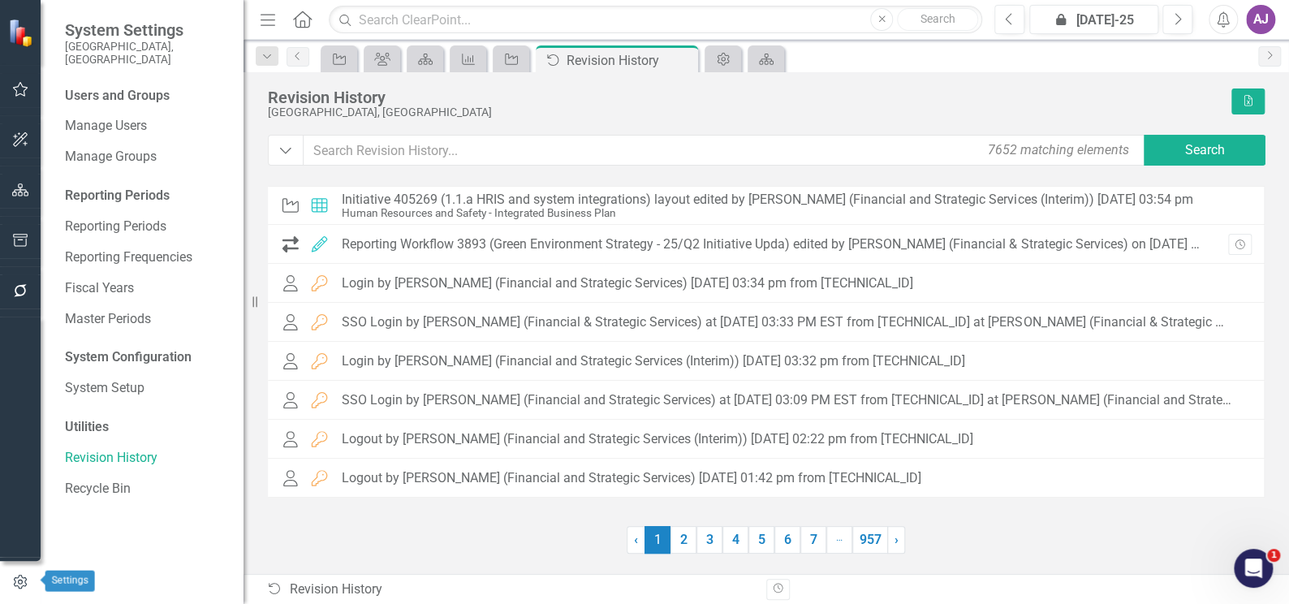
click at [23, 579] on icon "button" at bounding box center [20, 582] width 18 height 15
click at [16, 579] on icon "button" at bounding box center [20, 582] width 18 height 15
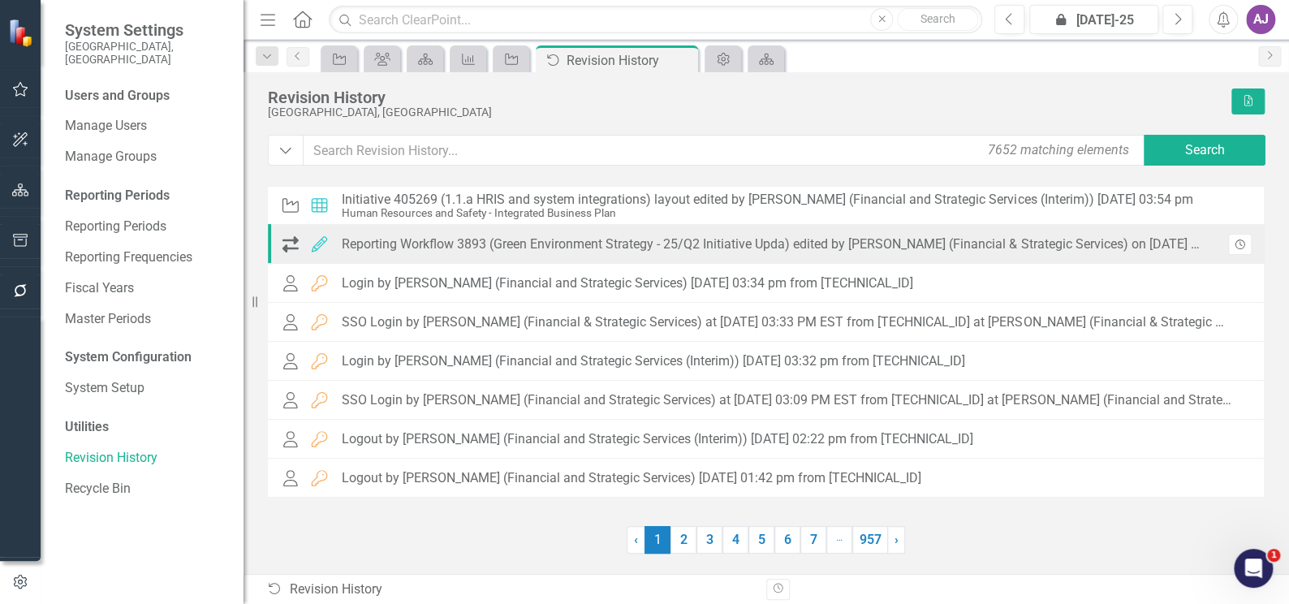
click at [1237, 247] on icon "button" at bounding box center [1239, 244] width 10 height 10
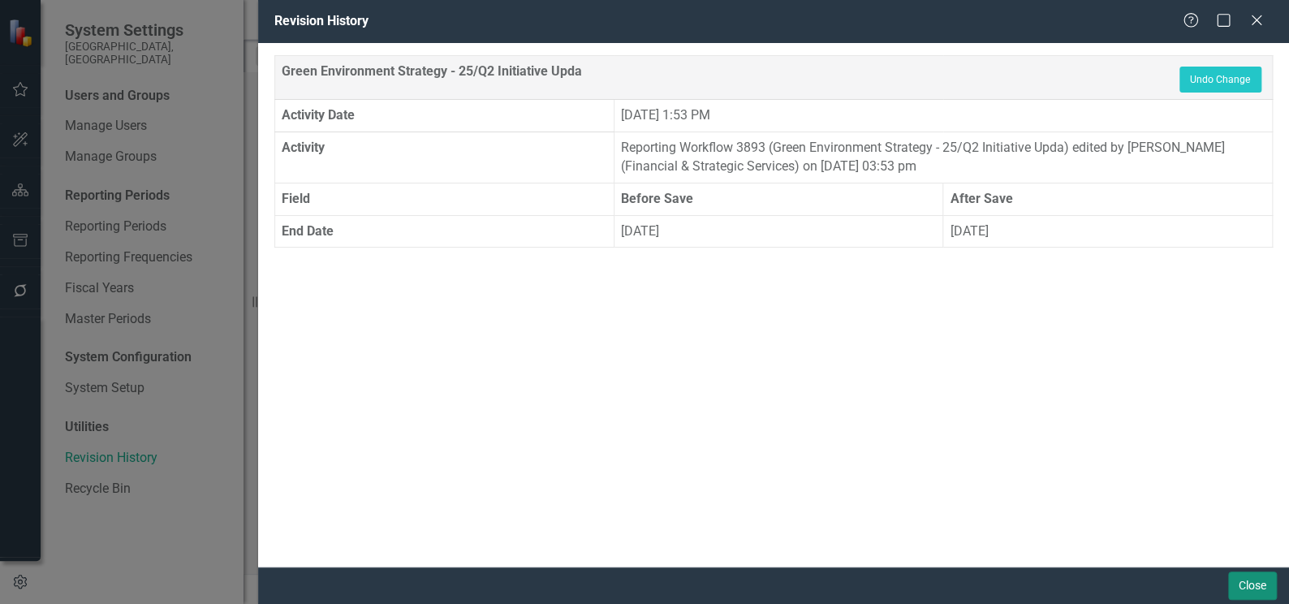
click at [1255, 587] on button "Close" at bounding box center [1252, 585] width 49 height 28
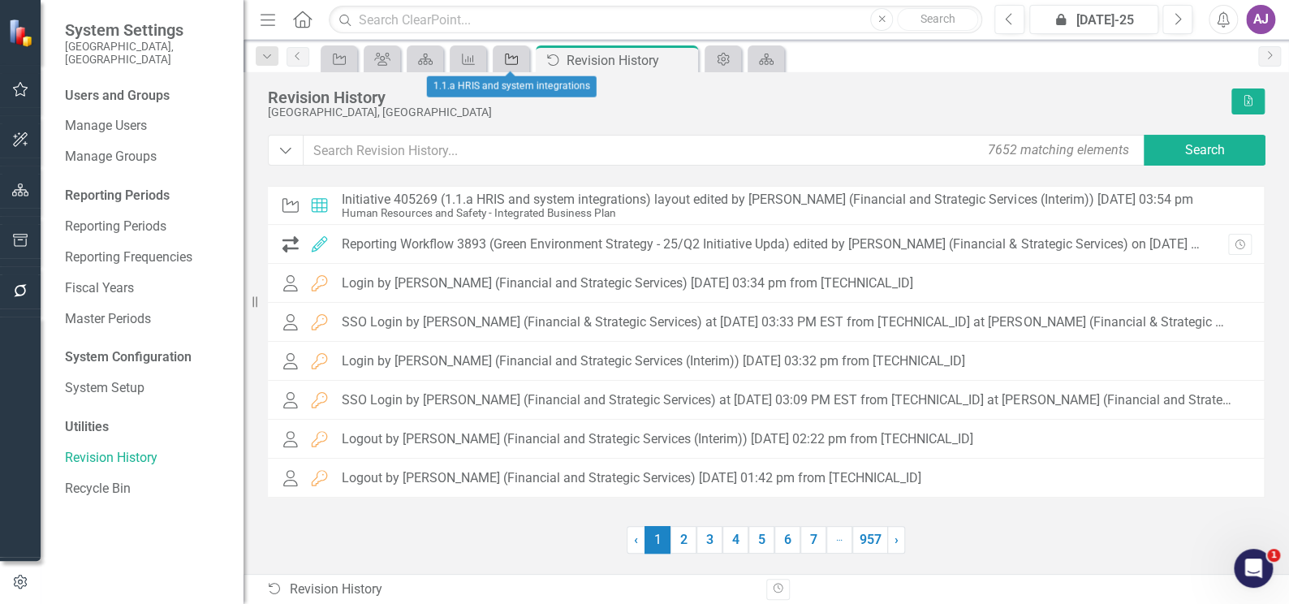
click at [514, 58] on icon "Tactic" at bounding box center [511, 59] width 16 height 13
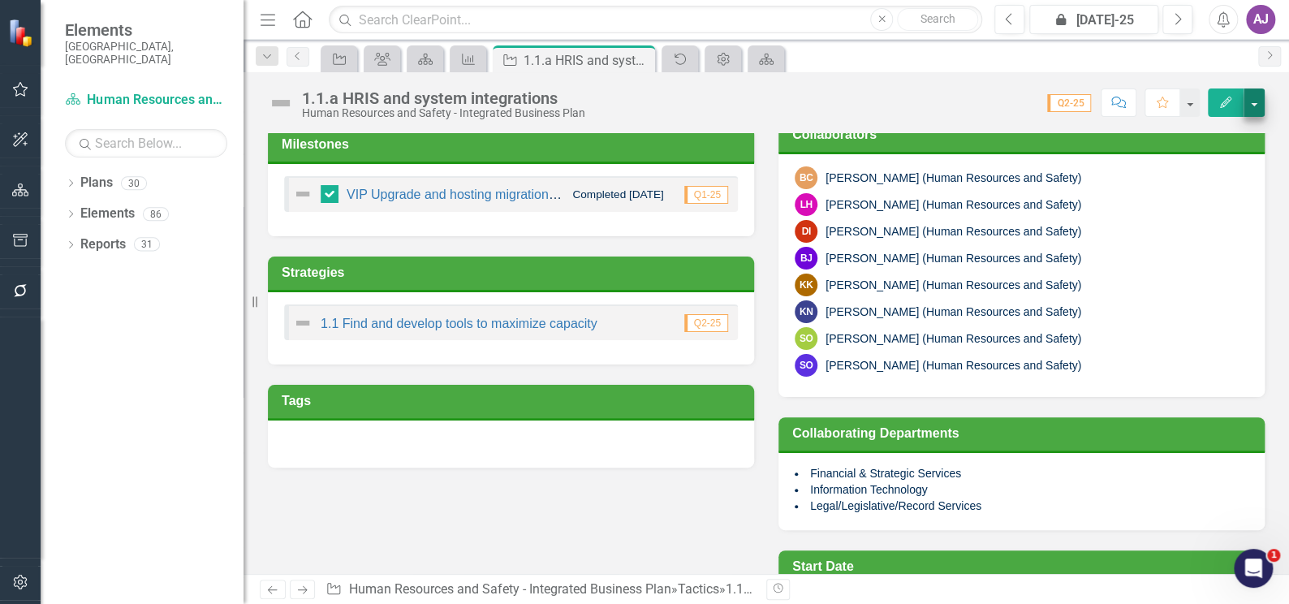
scroll to position [221, 0]
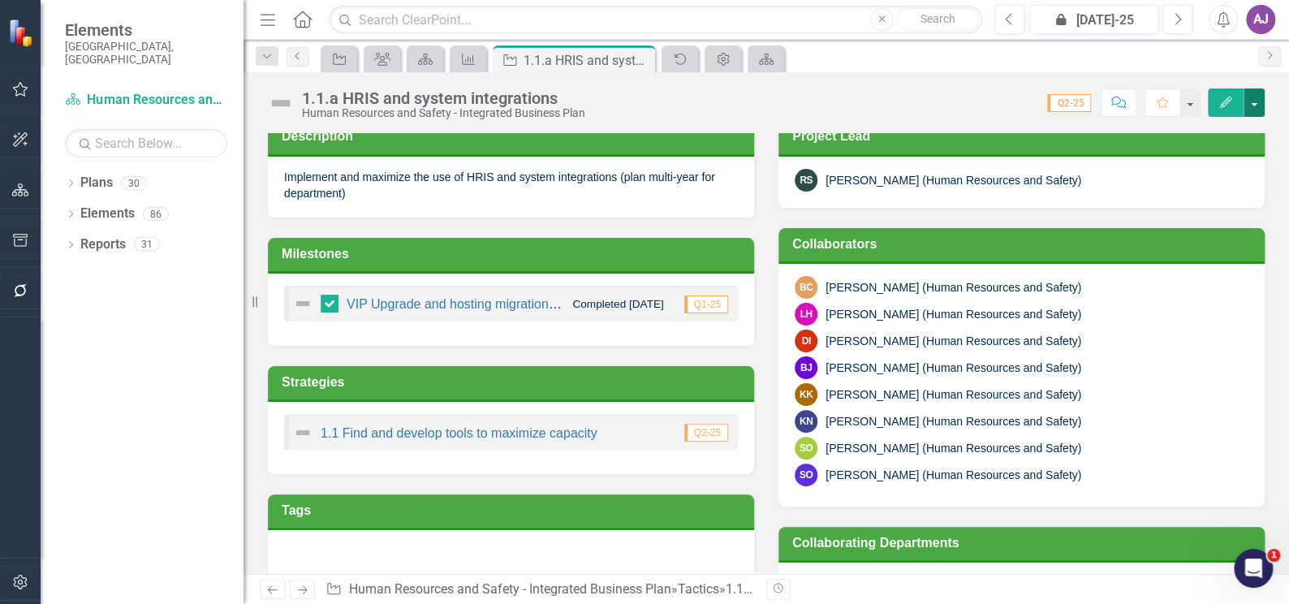
click at [1255, 101] on button "button" at bounding box center [1253, 102] width 21 height 28
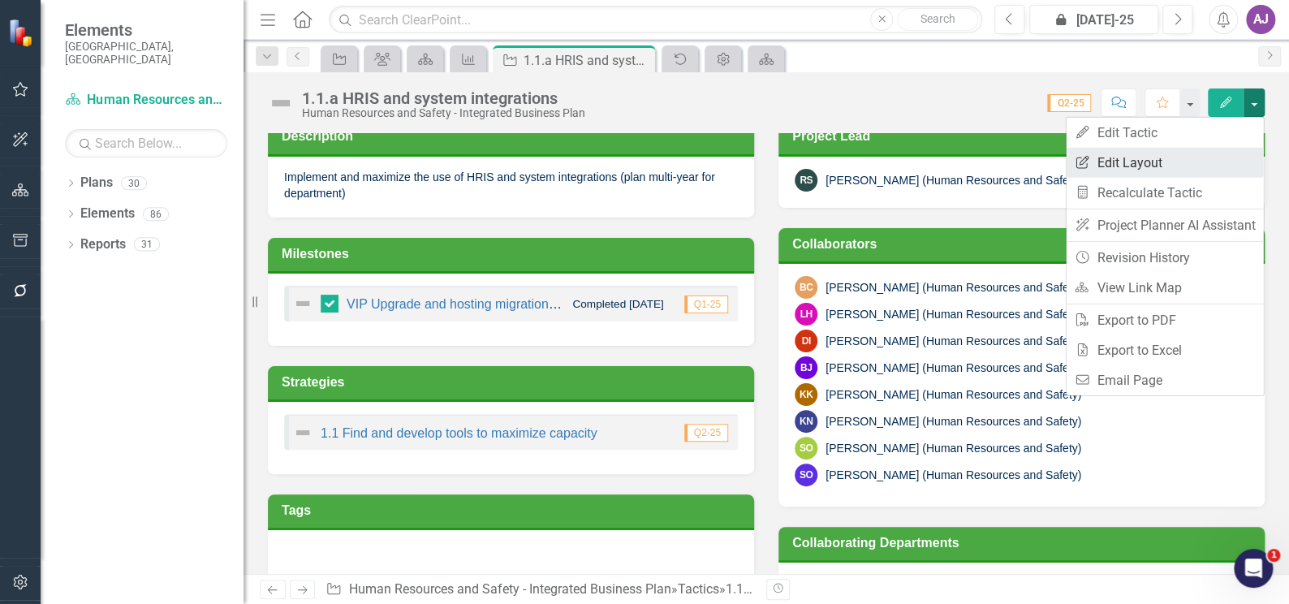
click at [1170, 156] on link "Edit Report Edit Layout" at bounding box center [1163, 163] width 197 height 30
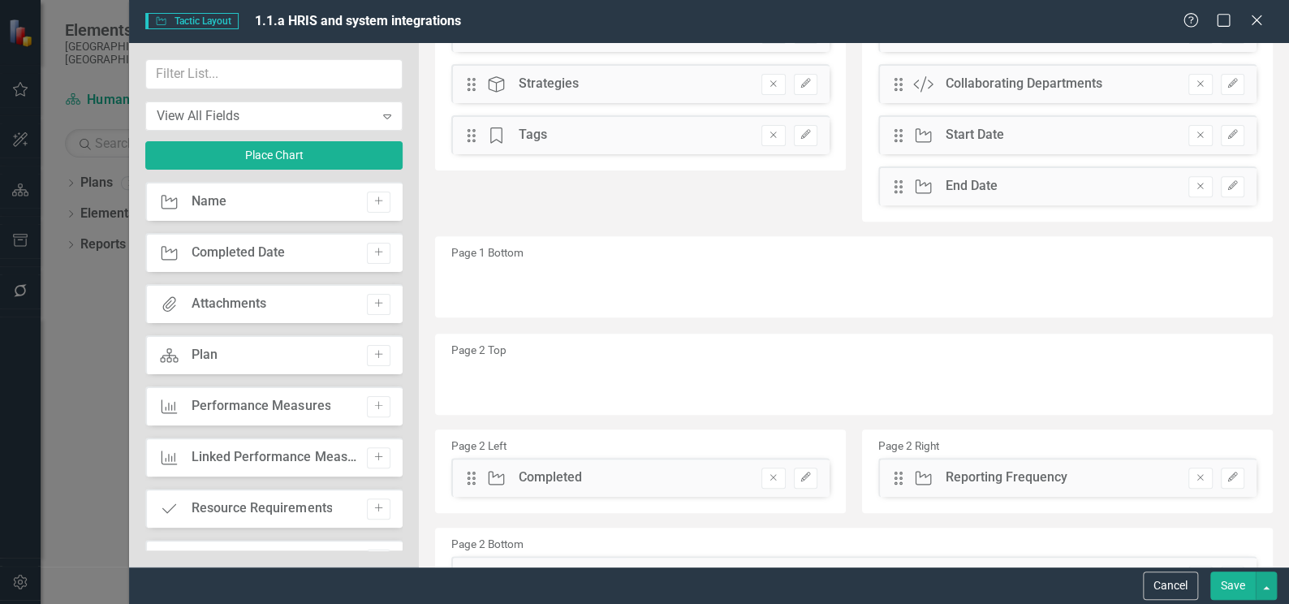
scroll to position [366, 0]
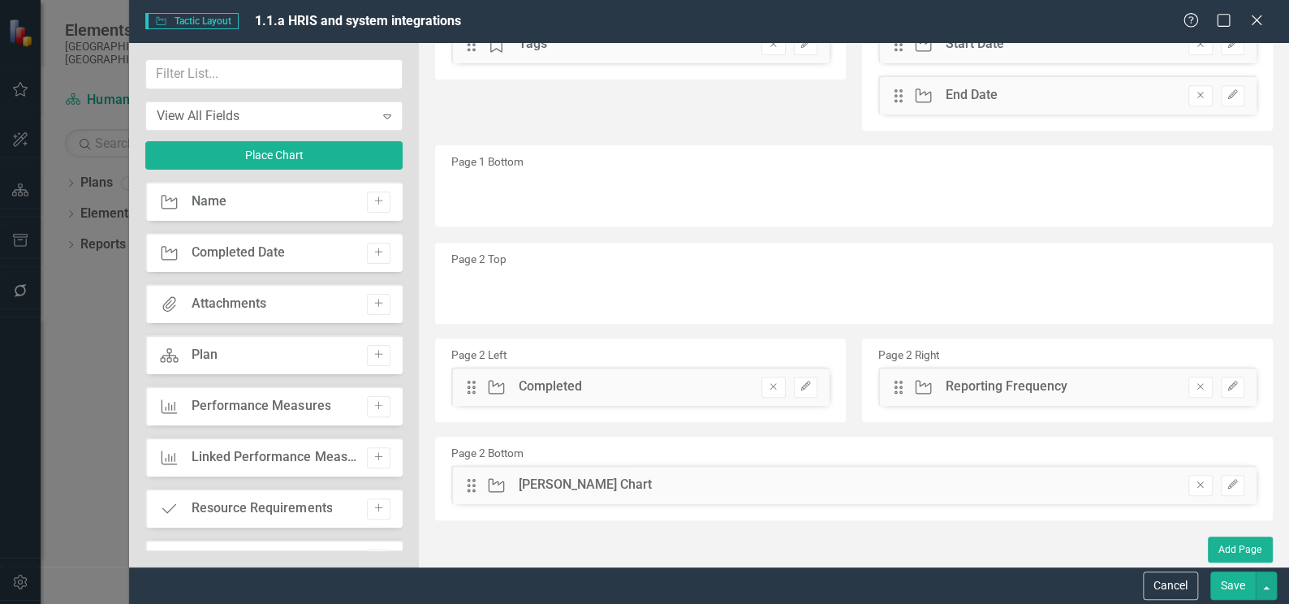
click at [767, 386] on icon "Remove" at bounding box center [773, 386] width 12 height 10
click at [1188, 390] on button "Remove" at bounding box center [1200, 387] width 24 height 21
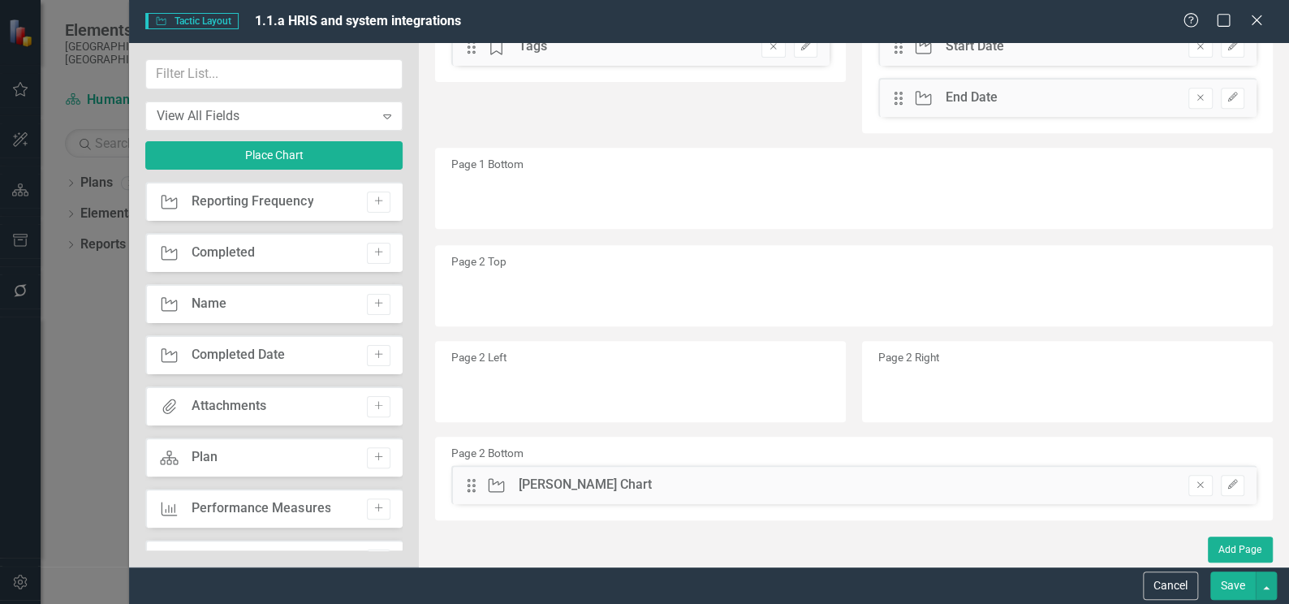
scroll to position [363, 0]
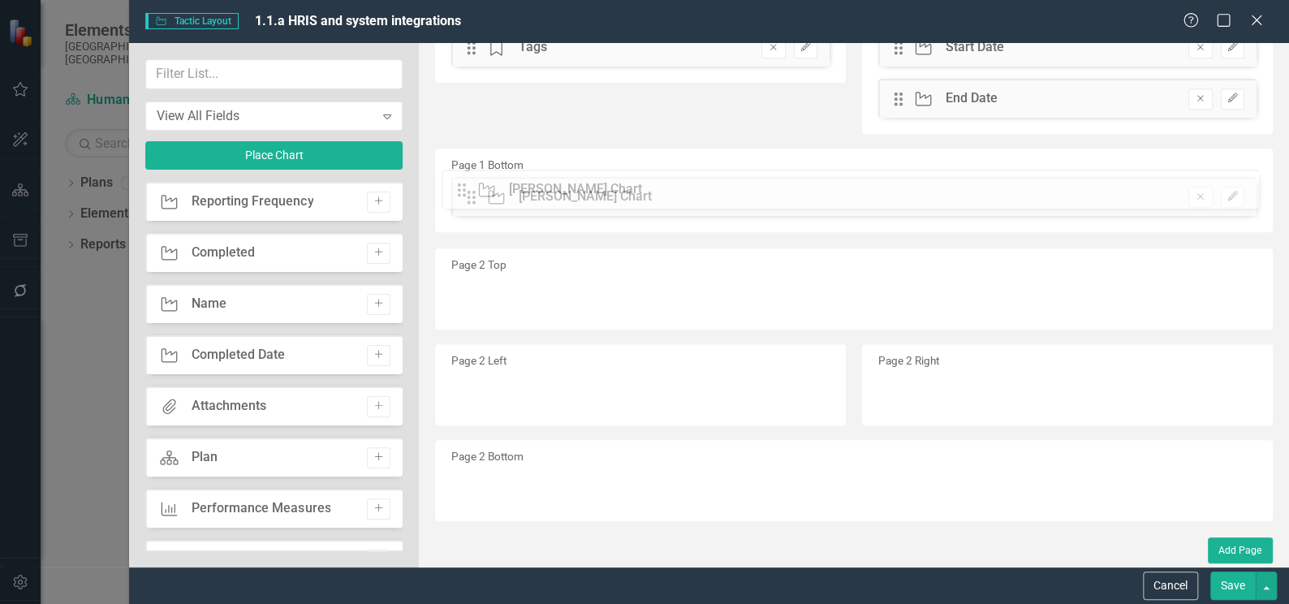
drag, startPoint x: 464, startPoint y: 483, endPoint x: 467, endPoint y: 187, distance: 295.4
click at [1235, 584] on button "Save" at bounding box center [1232, 585] width 45 height 28
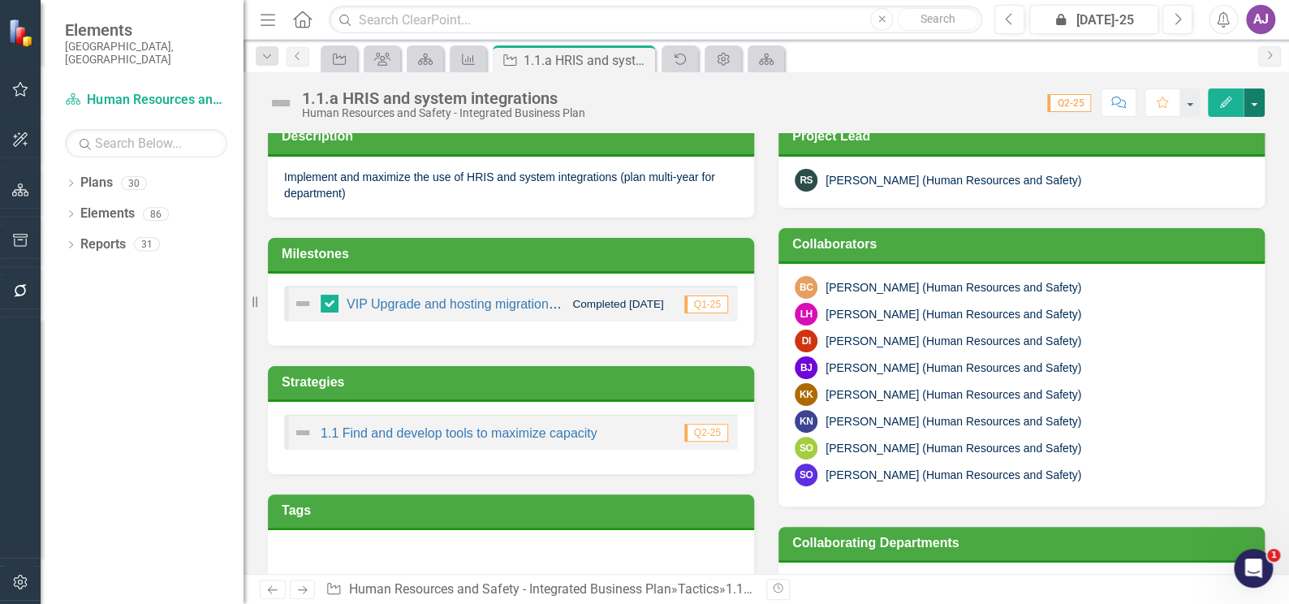
click at [1259, 100] on button "button" at bounding box center [1253, 102] width 21 height 28
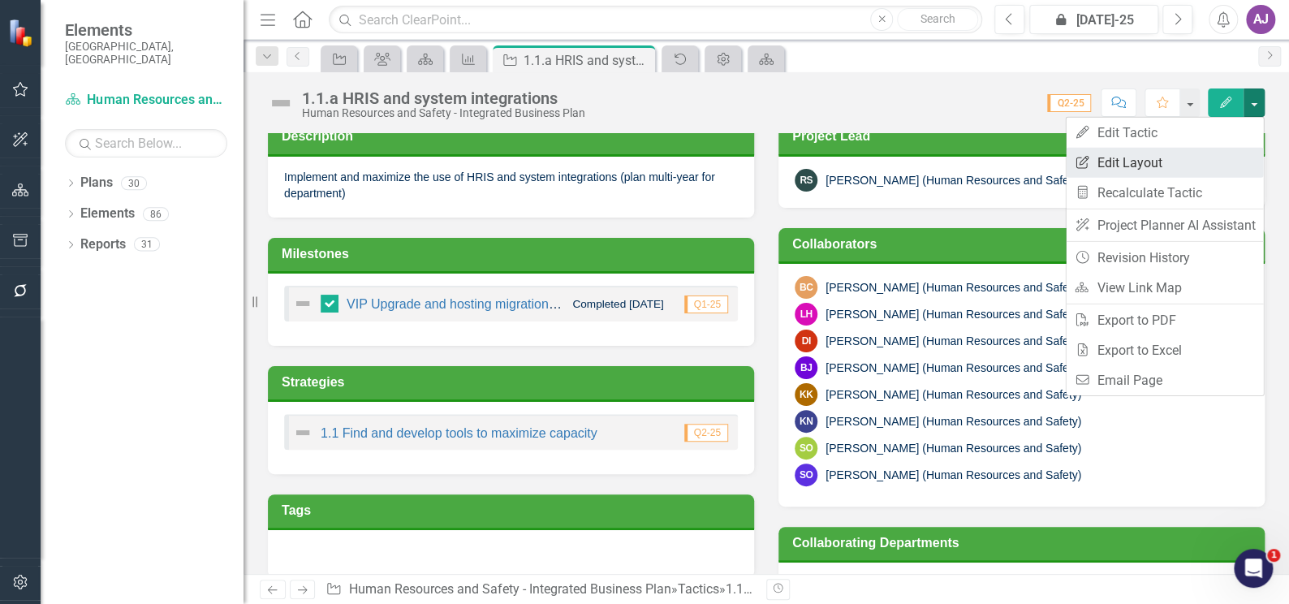
click at [1180, 157] on link "Edit Report Edit Layout" at bounding box center [1163, 163] width 197 height 30
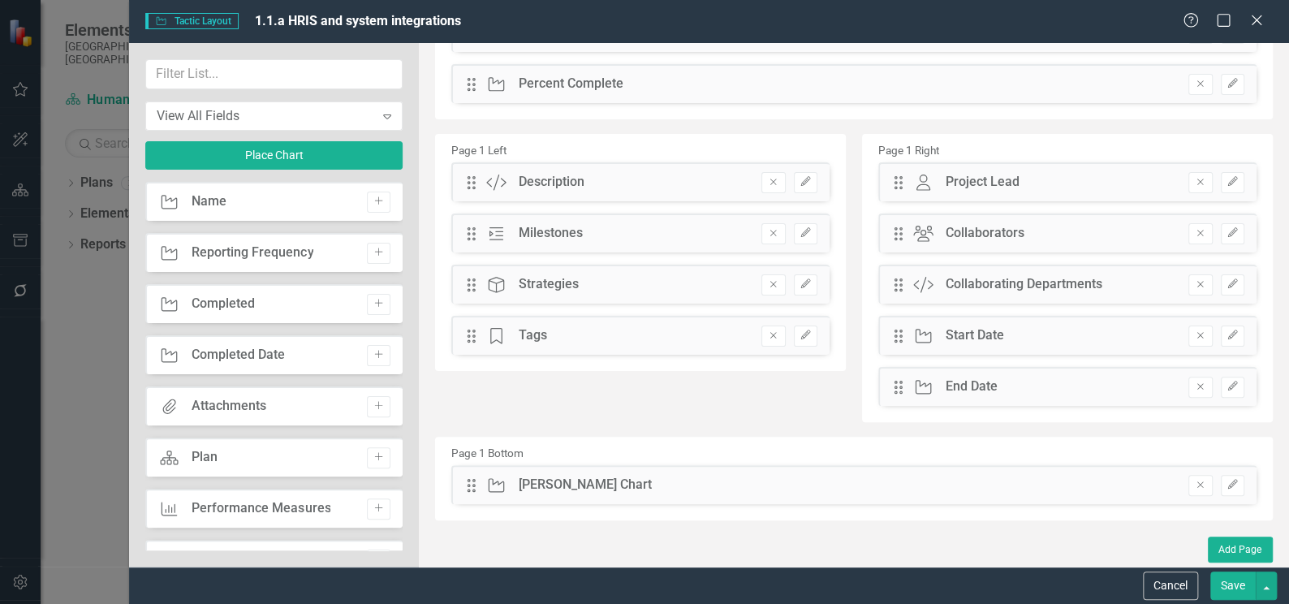
scroll to position [0, 0]
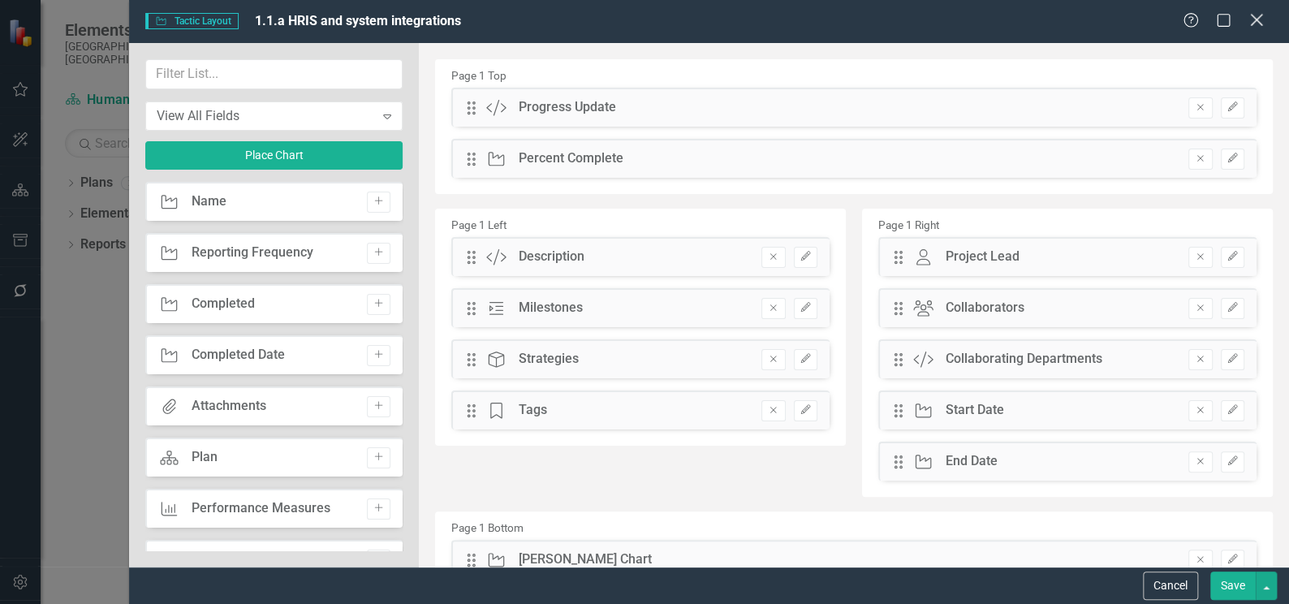
click at [1251, 23] on icon at bounding box center [1256, 20] width 12 height 12
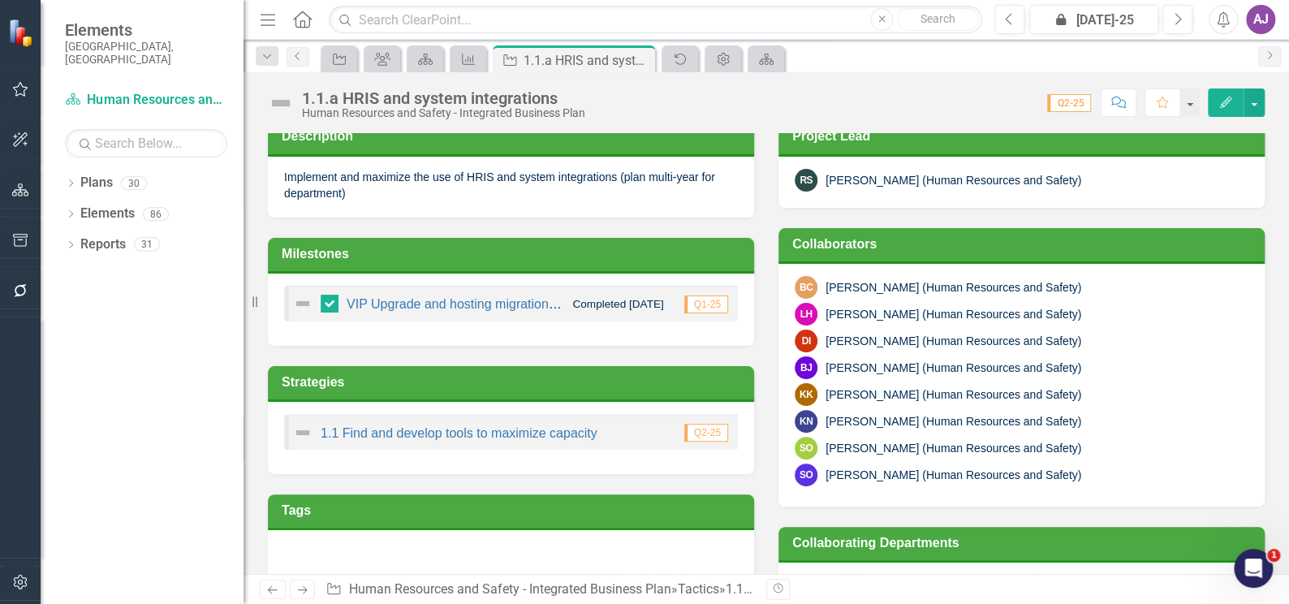
click at [62, 200] on div "Dropdown Plans 30 Corporate Business Plan (2022-2025) Dropdown Long Range Plann…" at bounding box center [142, 387] width 203 height 434
click at [67, 200] on div "Dropdown Elements 86" at bounding box center [154, 215] width 179 height 31
click at [75, 211] on icon "Dropdown" at bounding box center [70, 215] width 11 height 9
click at [129, 297] on link "Tactic Tactics" at bounding box center [119, 306] width 63 height 19
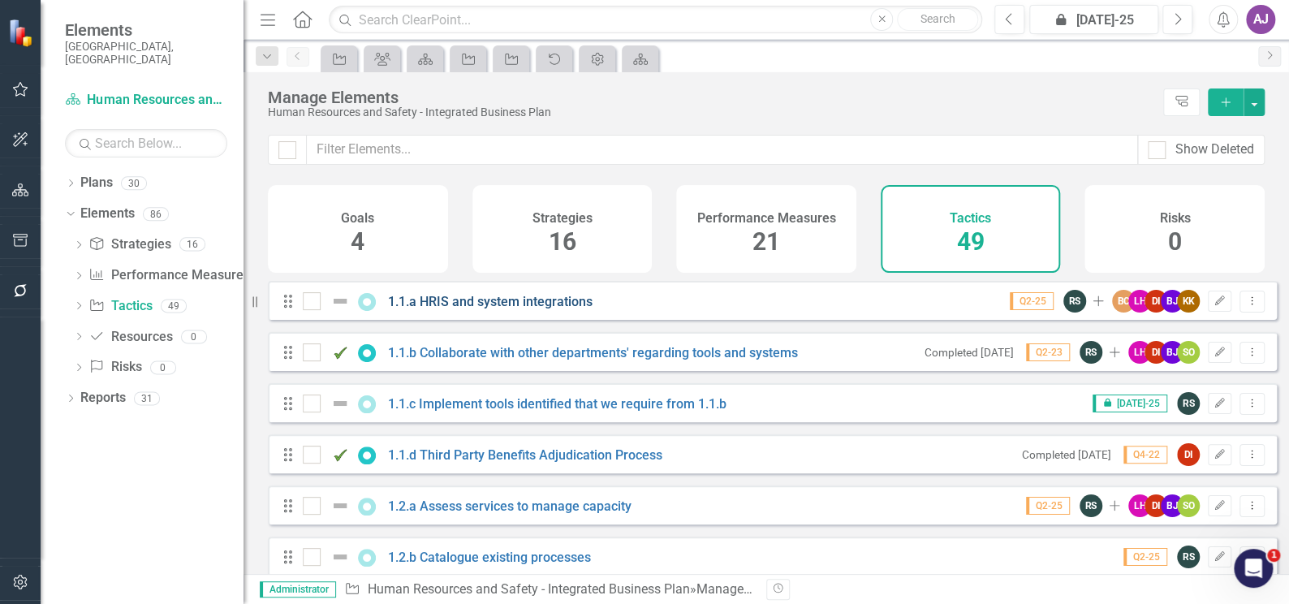
click at [446, 309] on link "1.1.a HRIS and system integrations" at bounding box center [490, 301] width 204 height 15
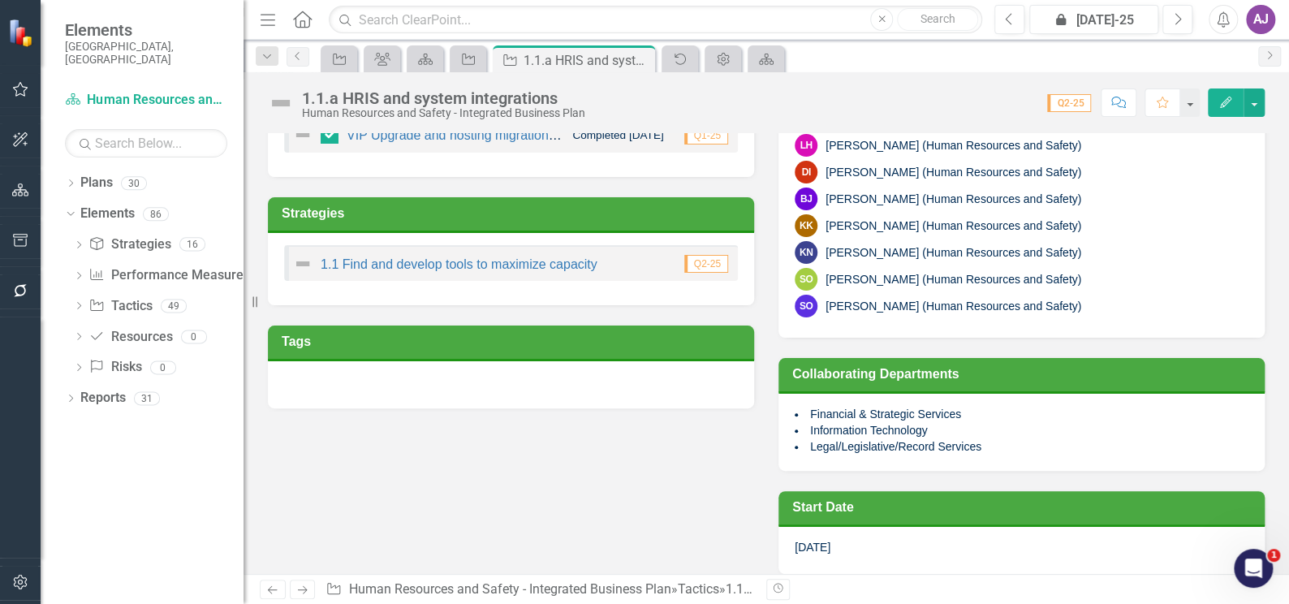
scroll to position [368, 0]
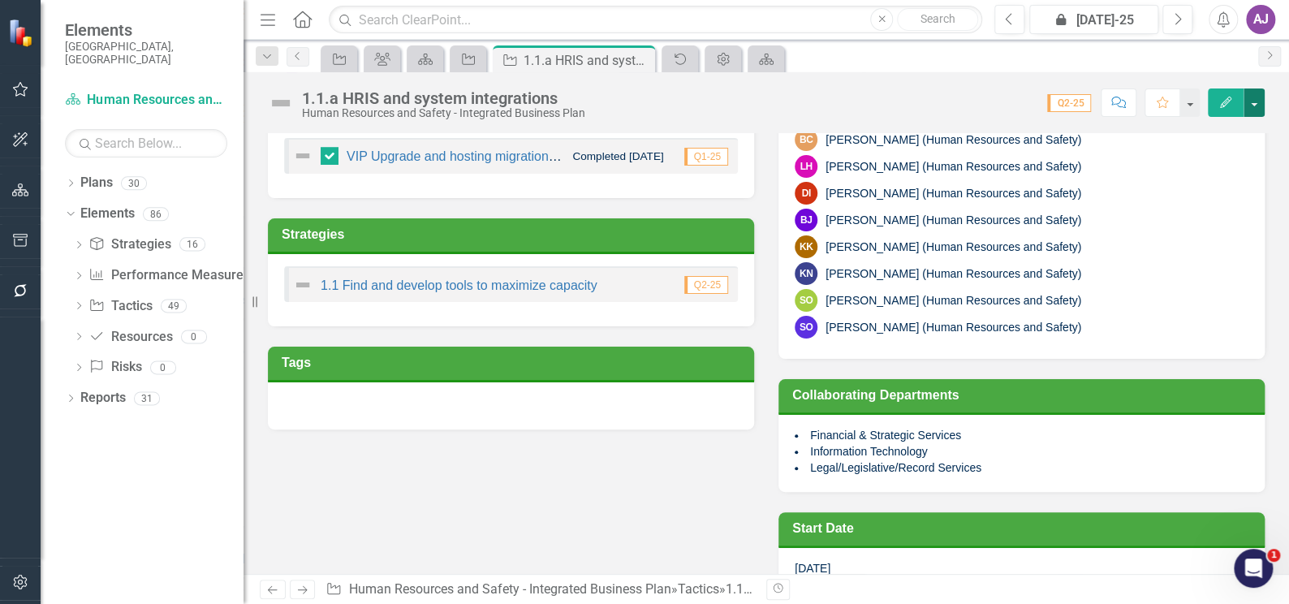
click at [1256, 107] on button "button" at bounding box center [1253, 102] width 21 height 28
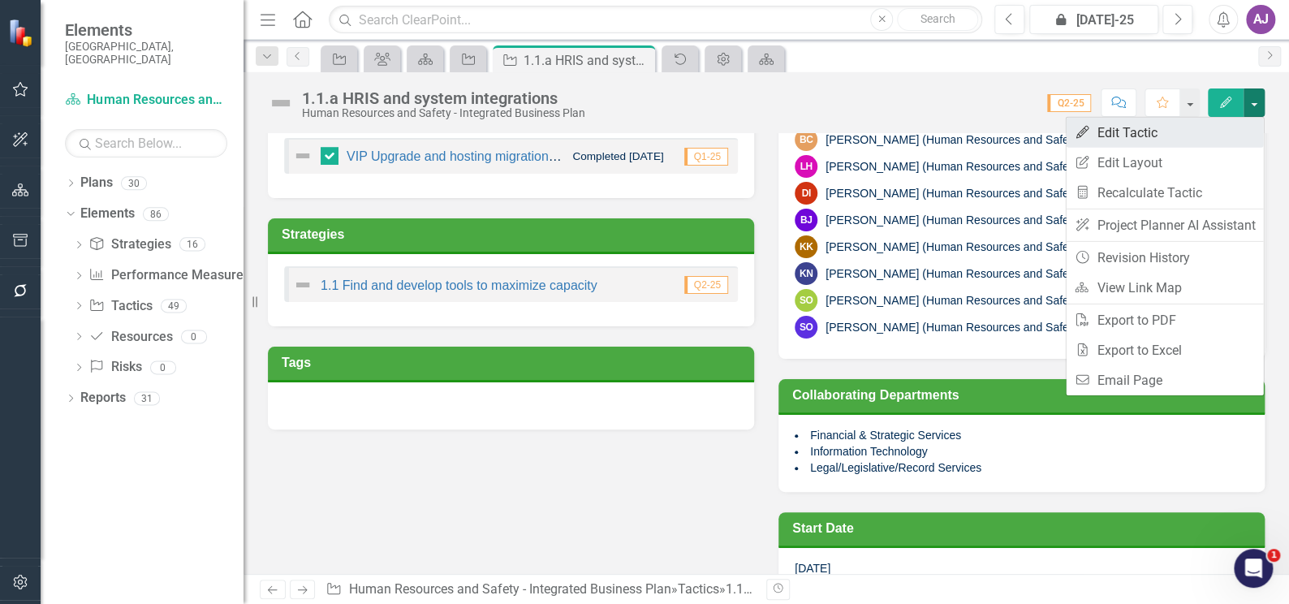
click at [1171, 138] on link "Edit Edit Tactic" at bounding box center [1163, 133] width 197 height 30
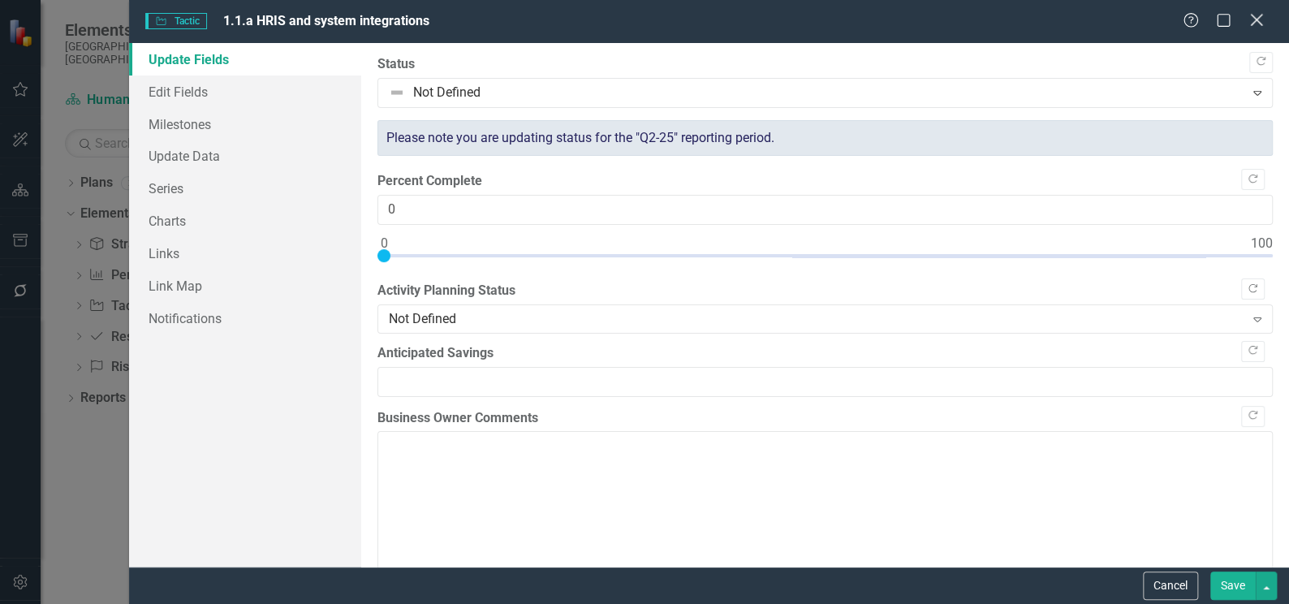
click at [1263, 15] on icon "Close" at bounding box center [1256, 19] width 20 height 15
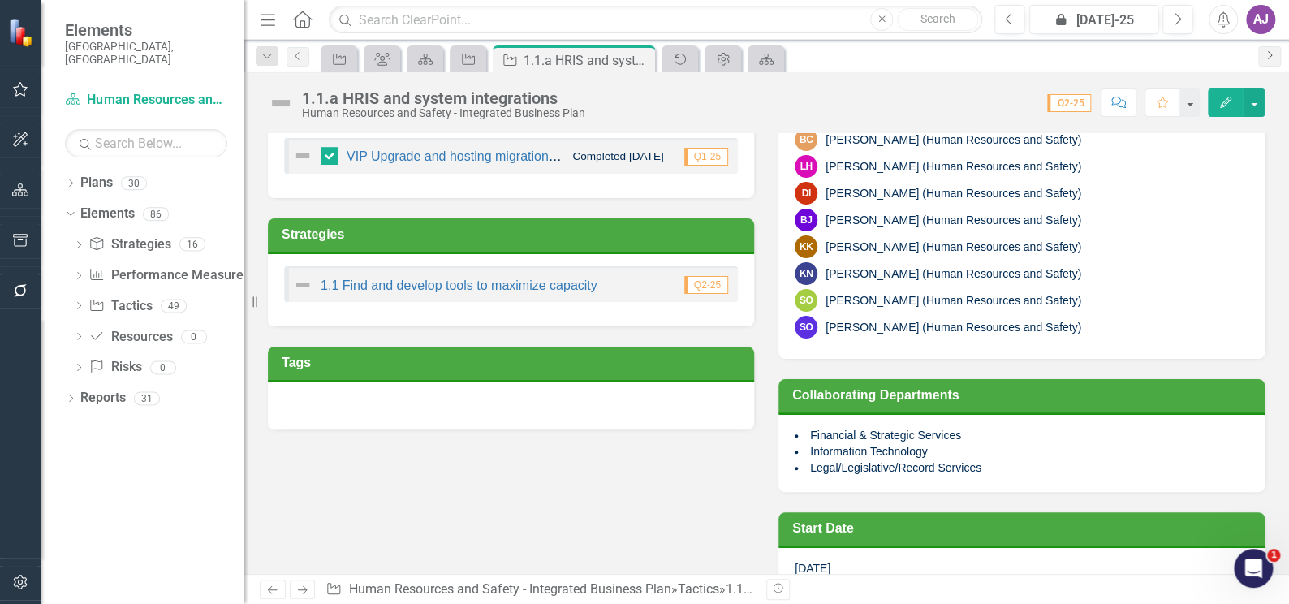
click at [1271, 55] on icon "Next" at bounding box center [1269, 55] width 13 height 10
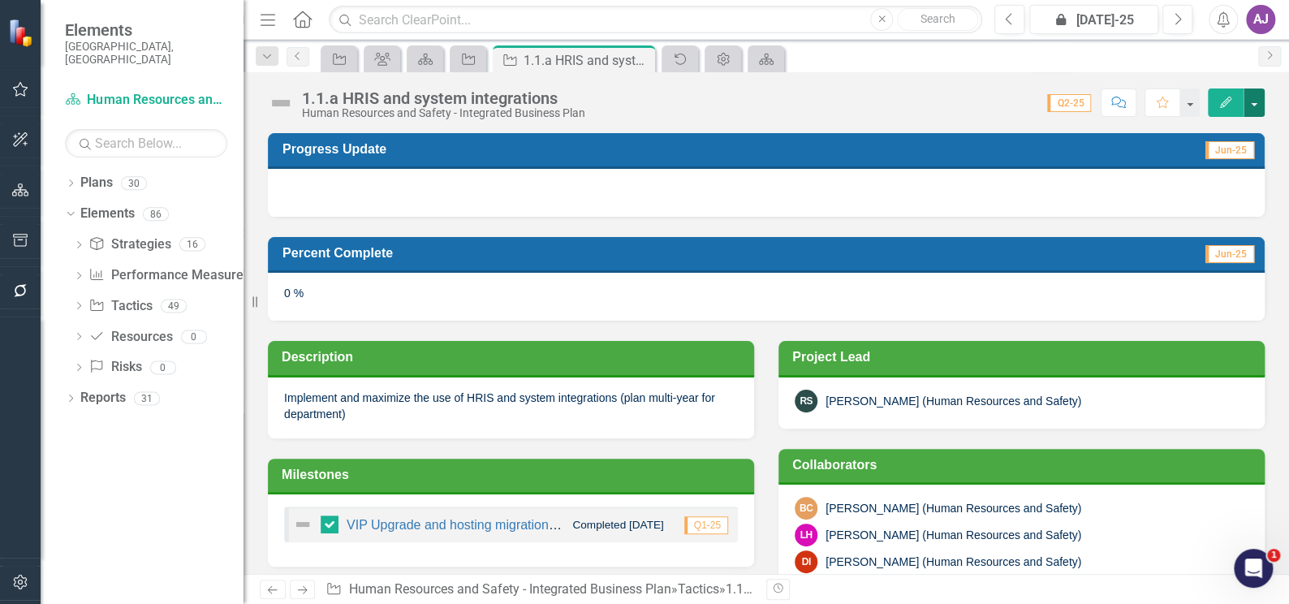
click at [1250, 108] on button "button" at bounding box center [1253, 102] width 21 height 28
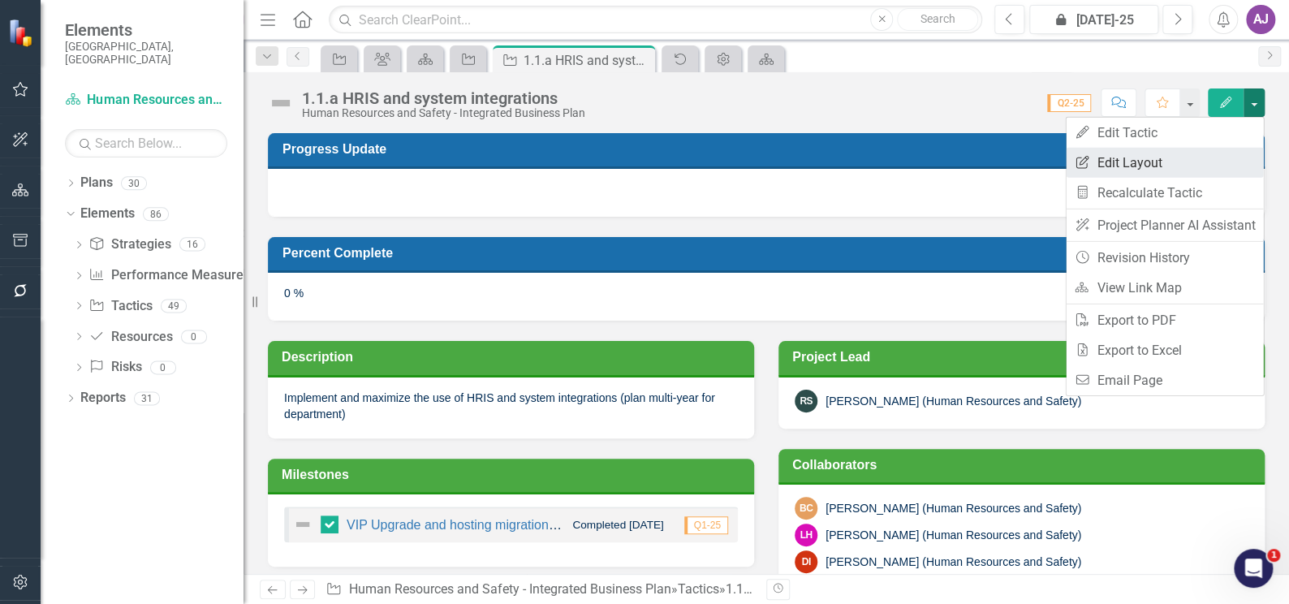
click at [1163, 164] on link "Edit Report Edit Layout" at bounding box center [1163, 163] width 197 height 30
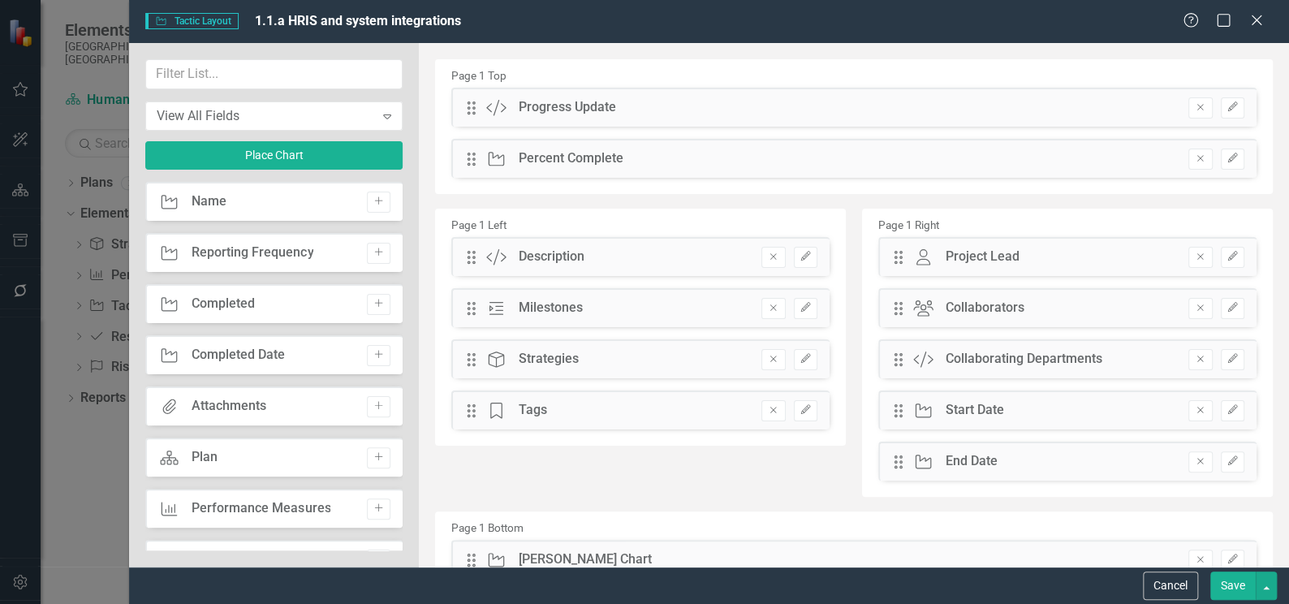
click at [258, 196] on div "Tactic Name Add" at bounding box center [273, 201] width 257 height 39
click at [372, 198] on icon "Add" at bounding box center [378, 201] width 12 height 10
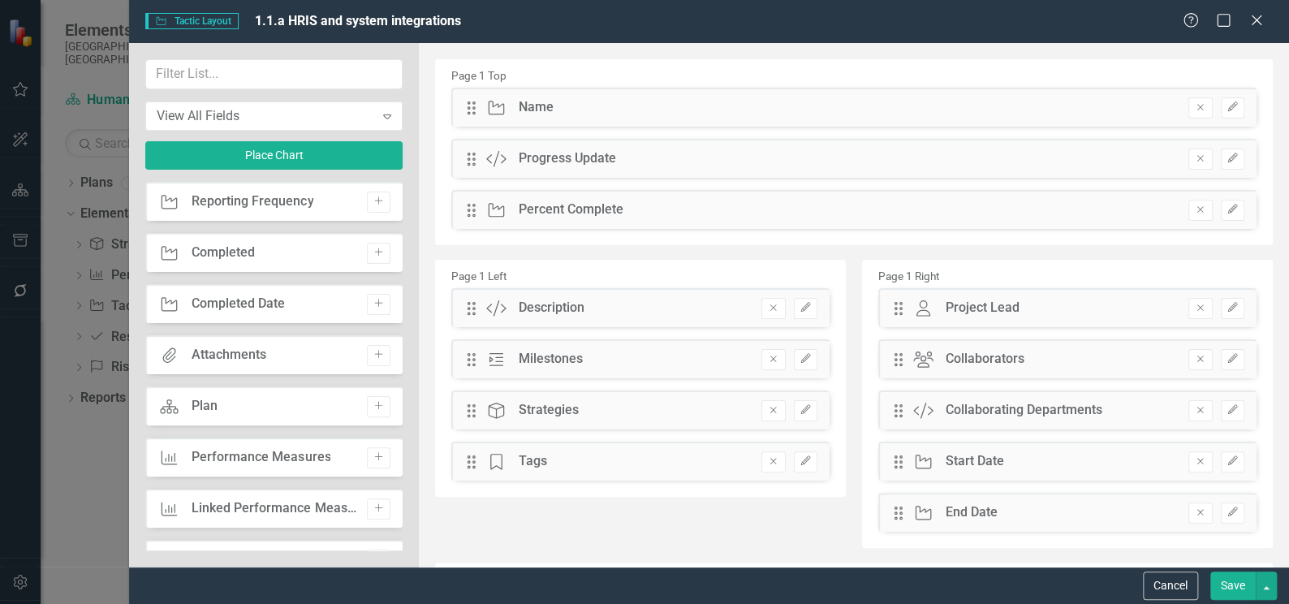
click at [544, 104] on div "Name" at bounding box center [536, 107] width 35 height 19
click at [1271, 587] on button "button" at bounding box center [1265, 585] width 21 height 28
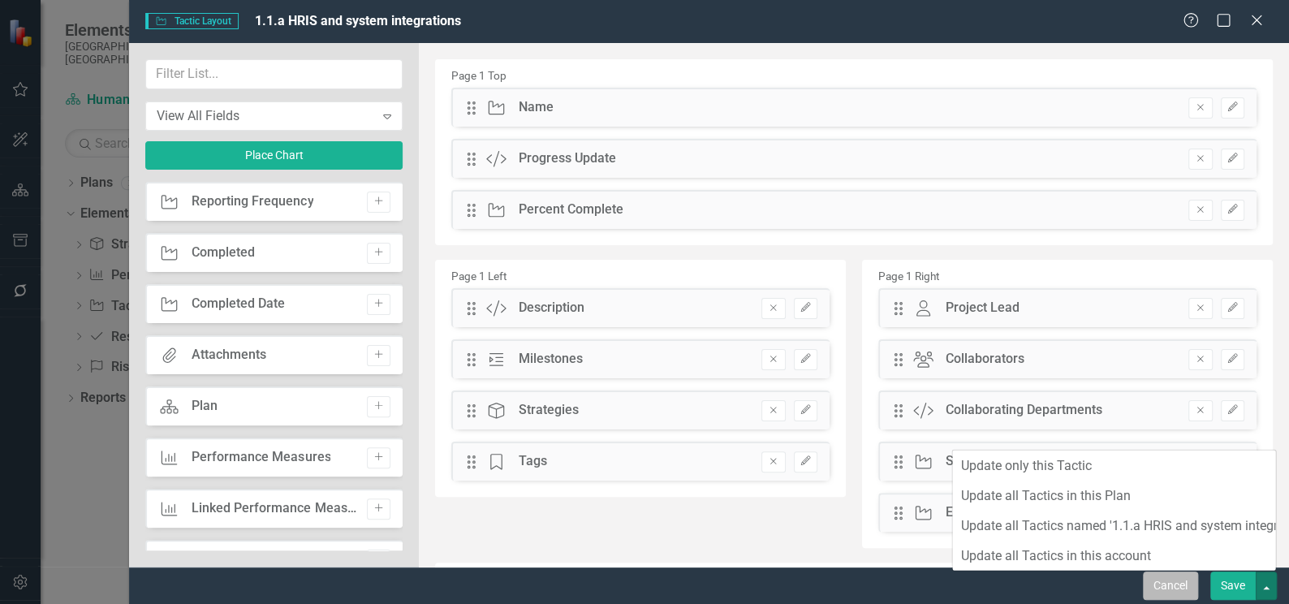
click at [1163, 591] on button "Cancel" at bounding box center [1170, 585] width 55 height 28
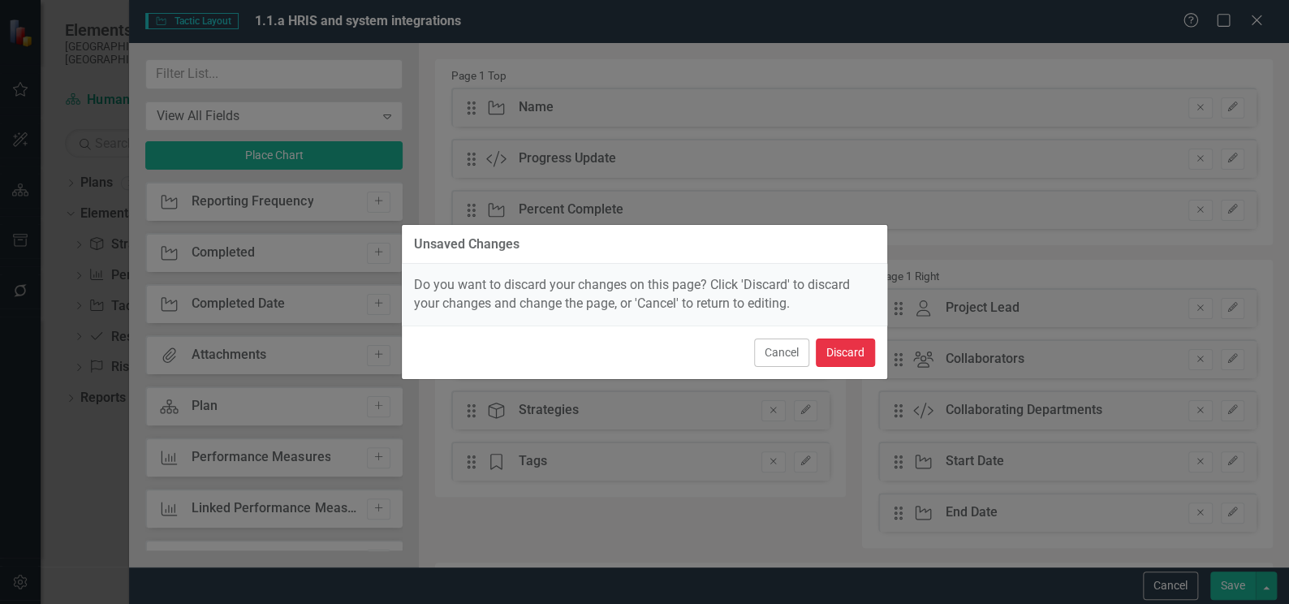
click at [852, 352] on button "Discard" at bounding box center [845, 352] width 59 height 28
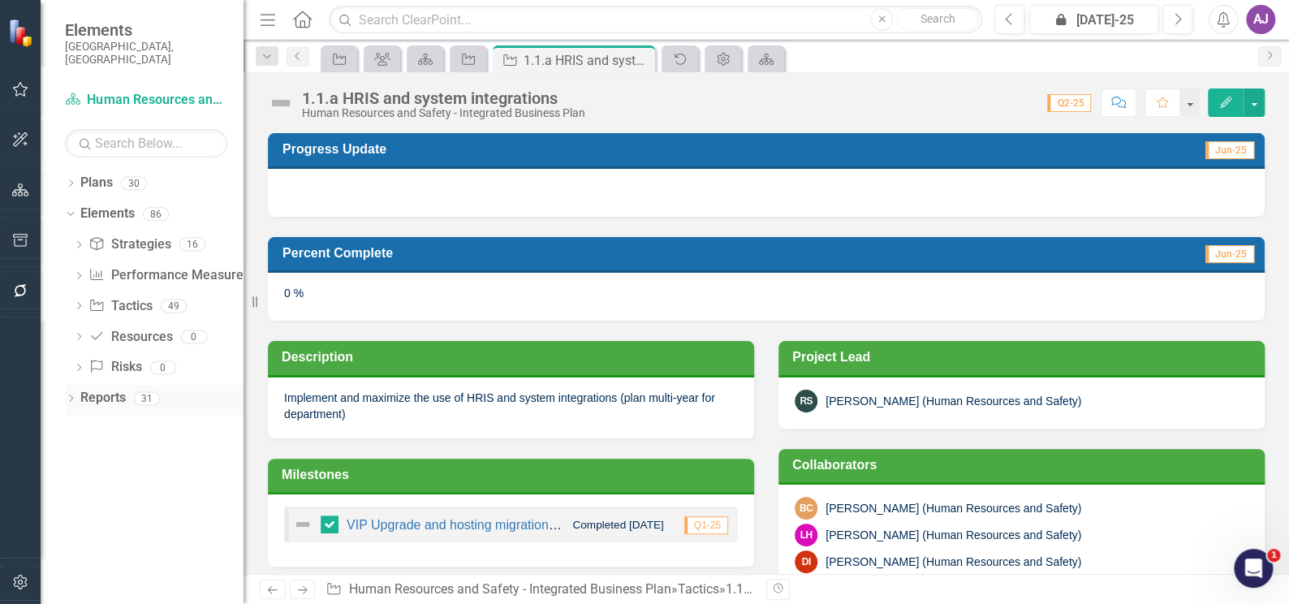
click at [67, 395] on icon "Dropdown" at bounding box center [70, 399] width 11 height 9
click at [111, 417] on link "Plan Plan" at bounding box center [112, 426] width 48 height 19
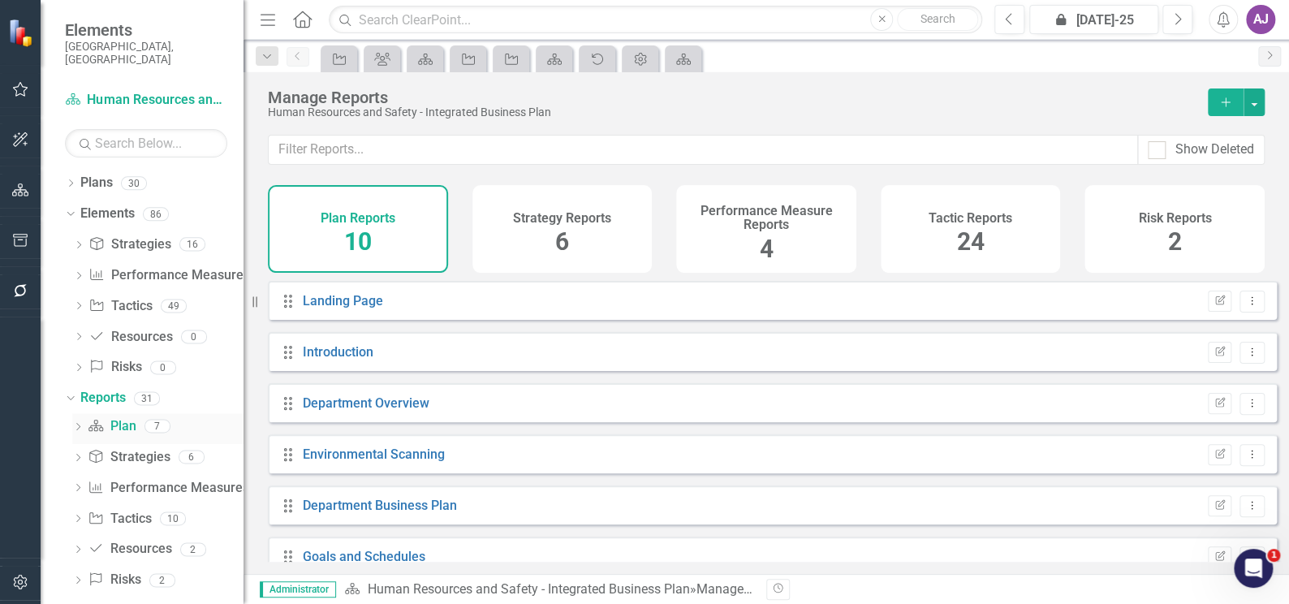
click at [111, 417] on link "Plan Plan" at bounding box center [112, 426] width 48 height 19
click at [1222, 104] on icon "Add" at bounding box center [1225, 102] width 15 height 11
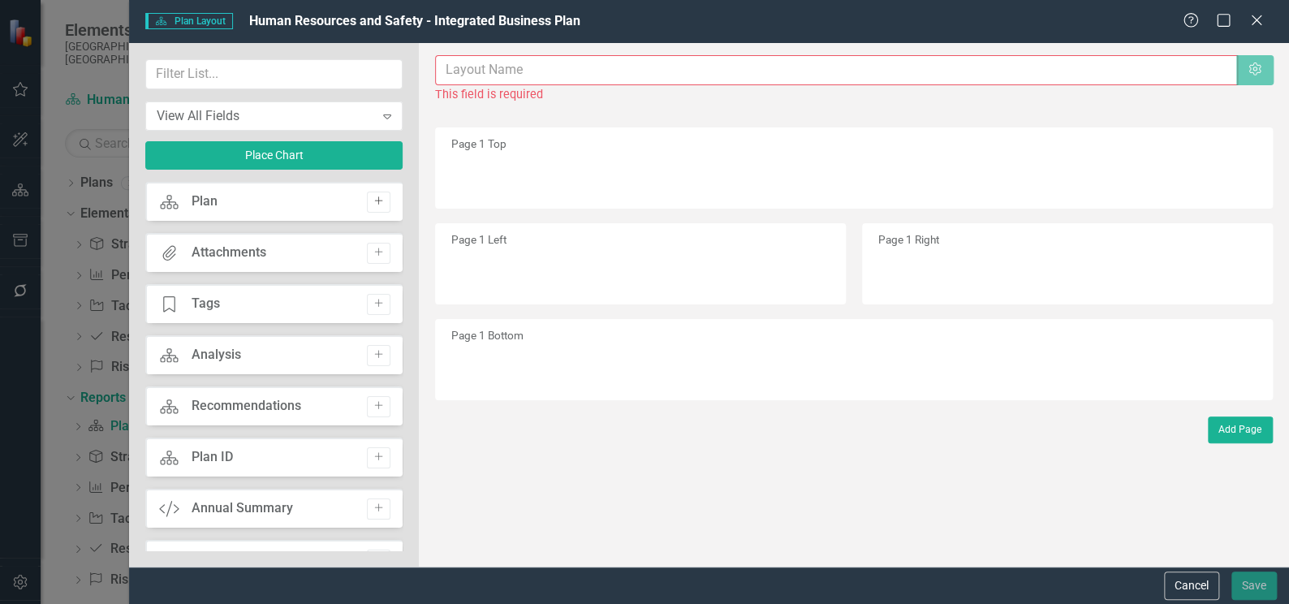
click at [375, 203] on icon "Add" at bounding box center [378, 201] width 12 height 10
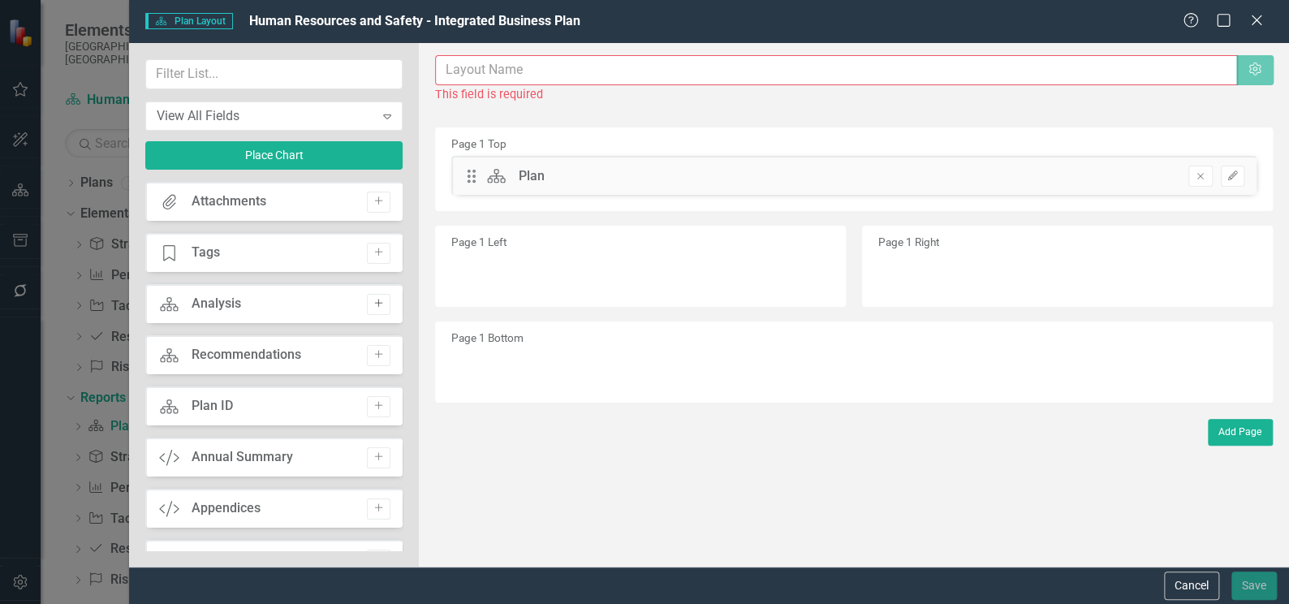
click at [376, 303] on icon "Add" at bounding box center [378, 304] width 12 height 10
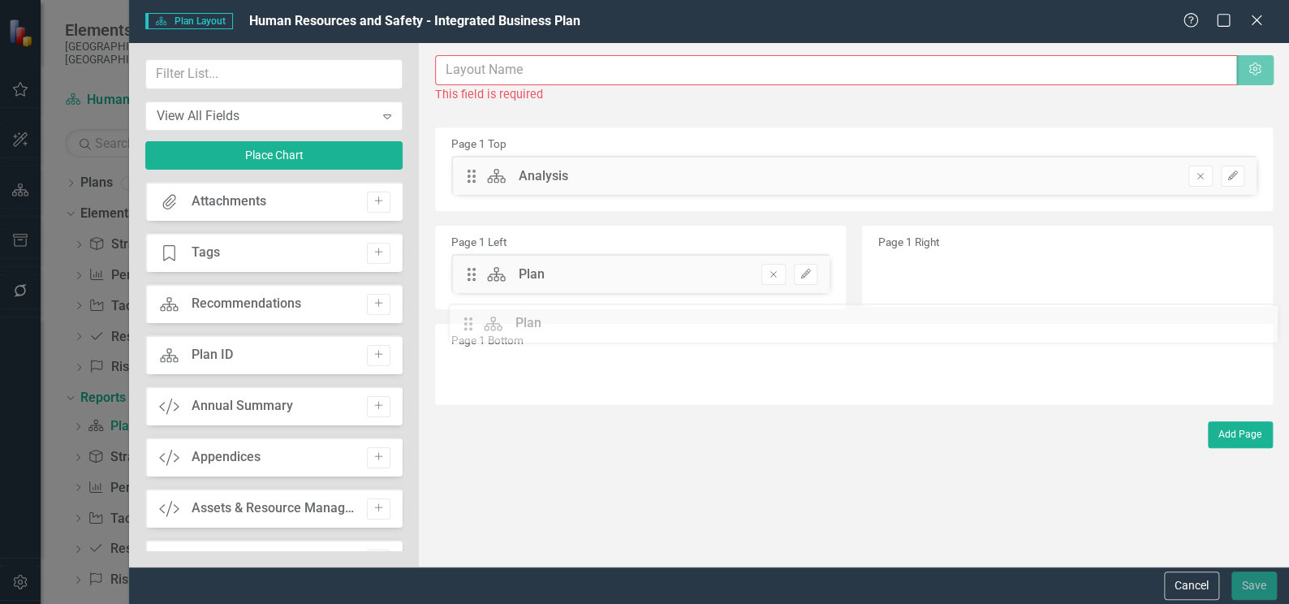
drag, startPoint x: 470, startPoint y: 224, endPoint x: 479, endPoint y: 321, distance: 97.0
click at [1190, 591] on button "Cancel" at bounding box center [1191, 585] width 55 height 28
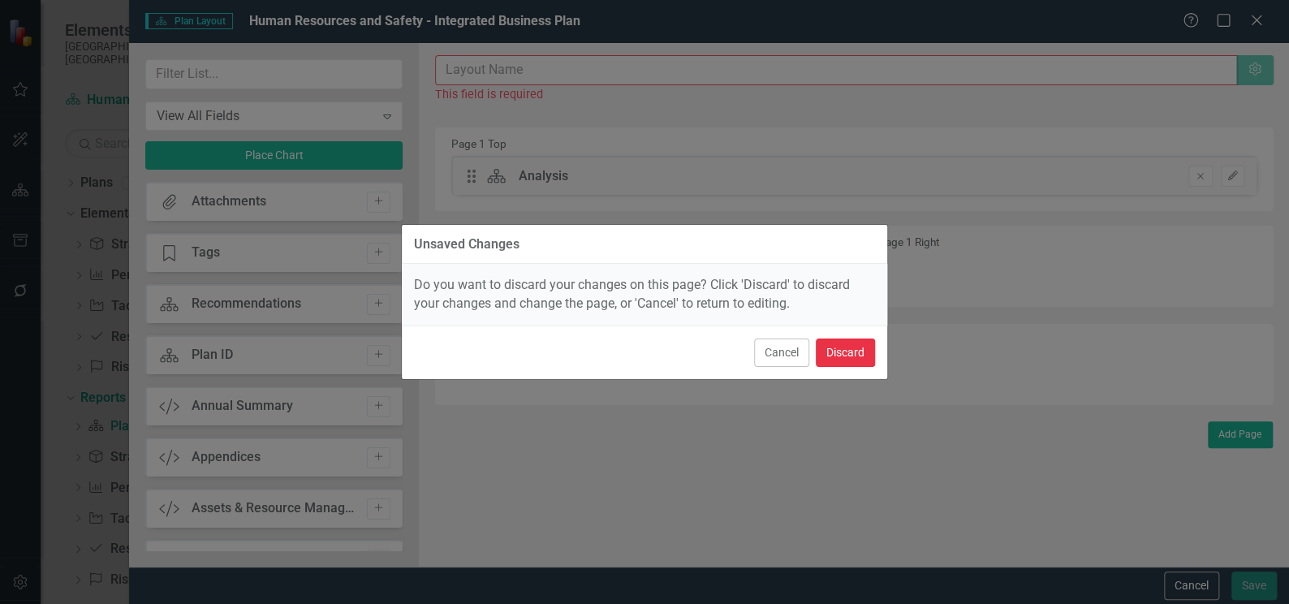
click at [855, 356] on button "Discard" at bounding box center [845, 352] width 59 height 28
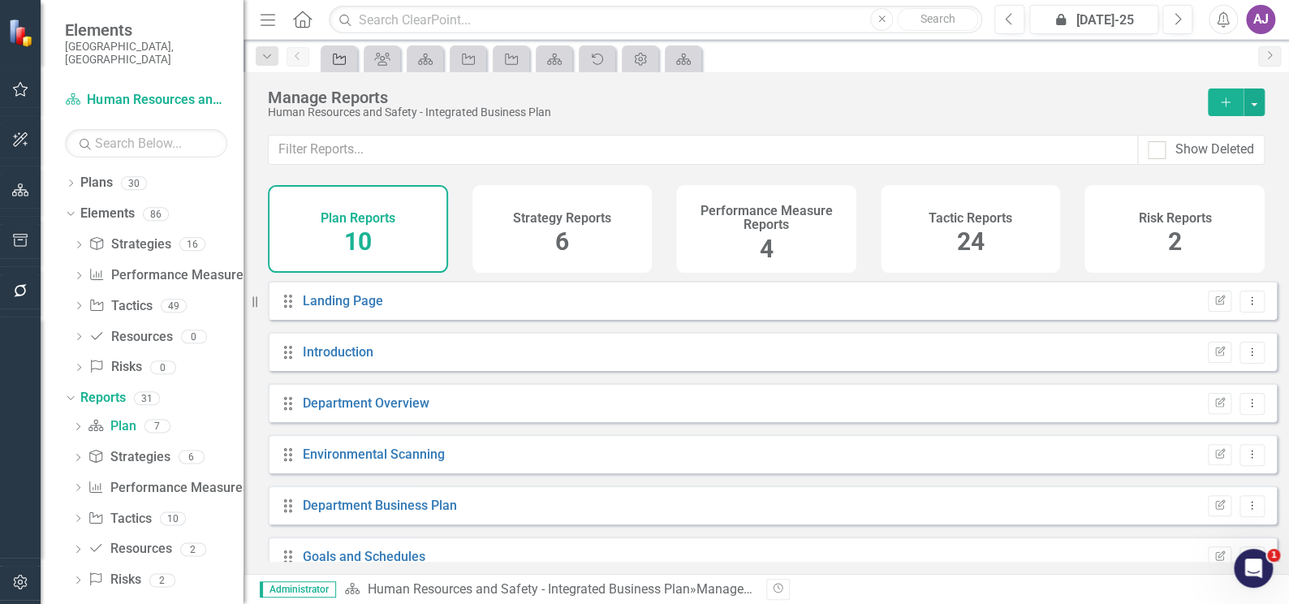
click at [343, 58] on icon "Tactic" at bounding box center [339, 59] width 16 height 13
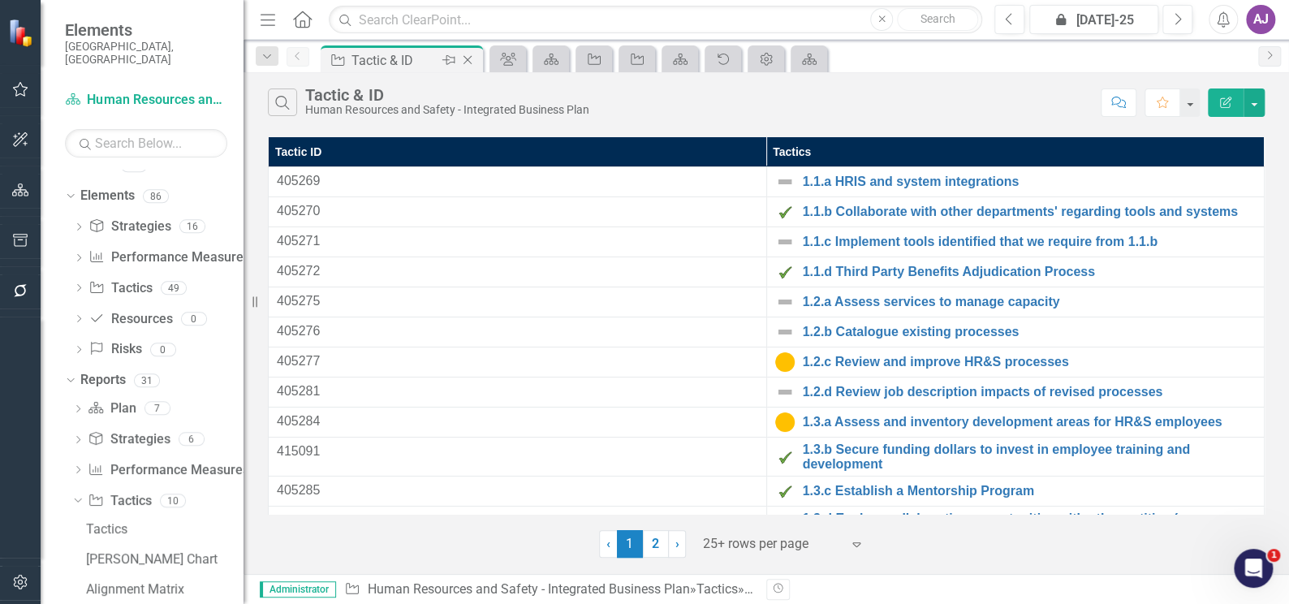
scroll to position [182, 0]
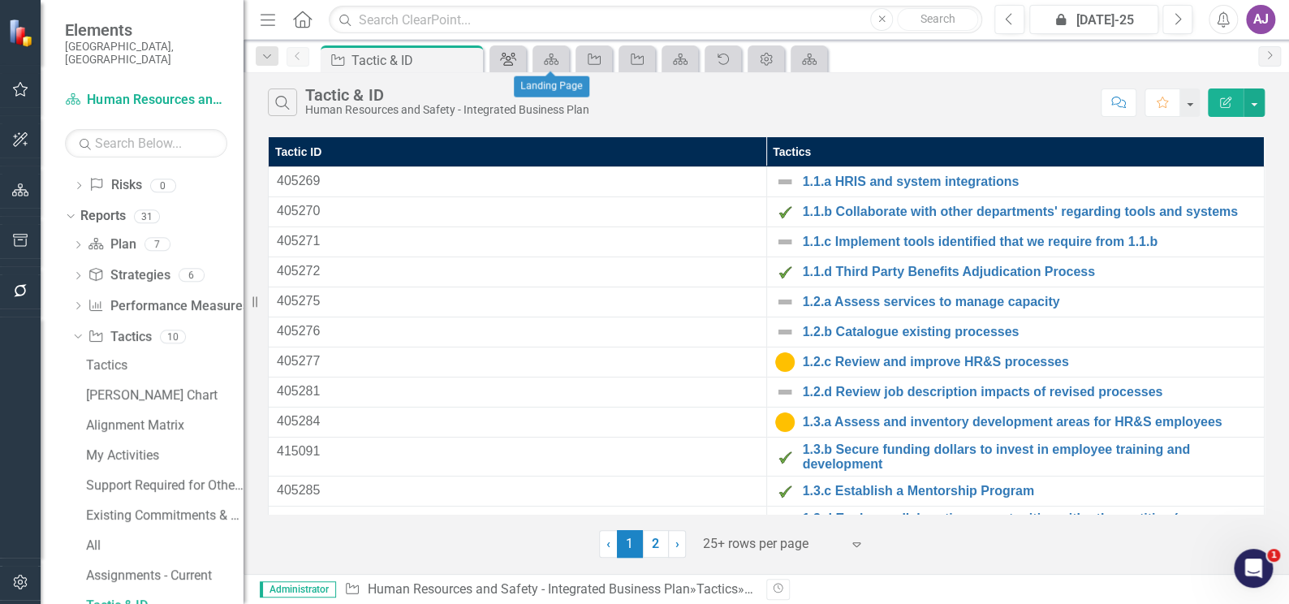
click at [507, 62] on icon "Group" at bounding box center [508, 59] width 16 height 13
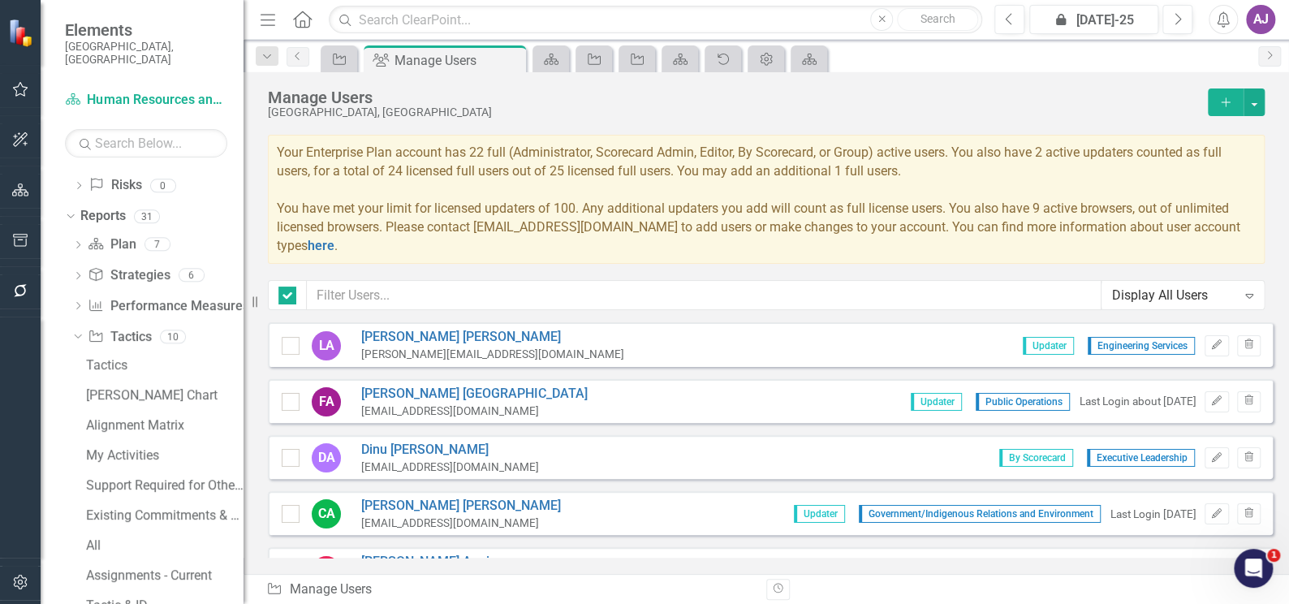
checkbox input "false"
click at [547, 54] on icon "Plan" at bounding box center [551, 59] width 16 height 13
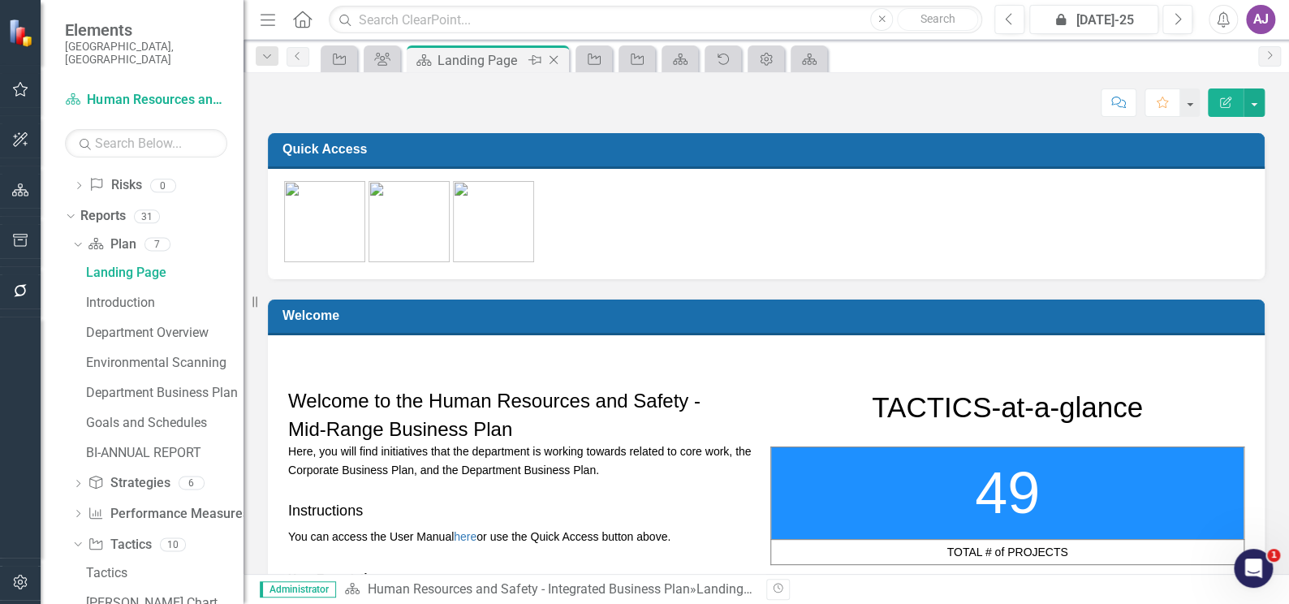
click at [553, 57] on icon "Close" at bounding box center [553, 60] width 16 height 13
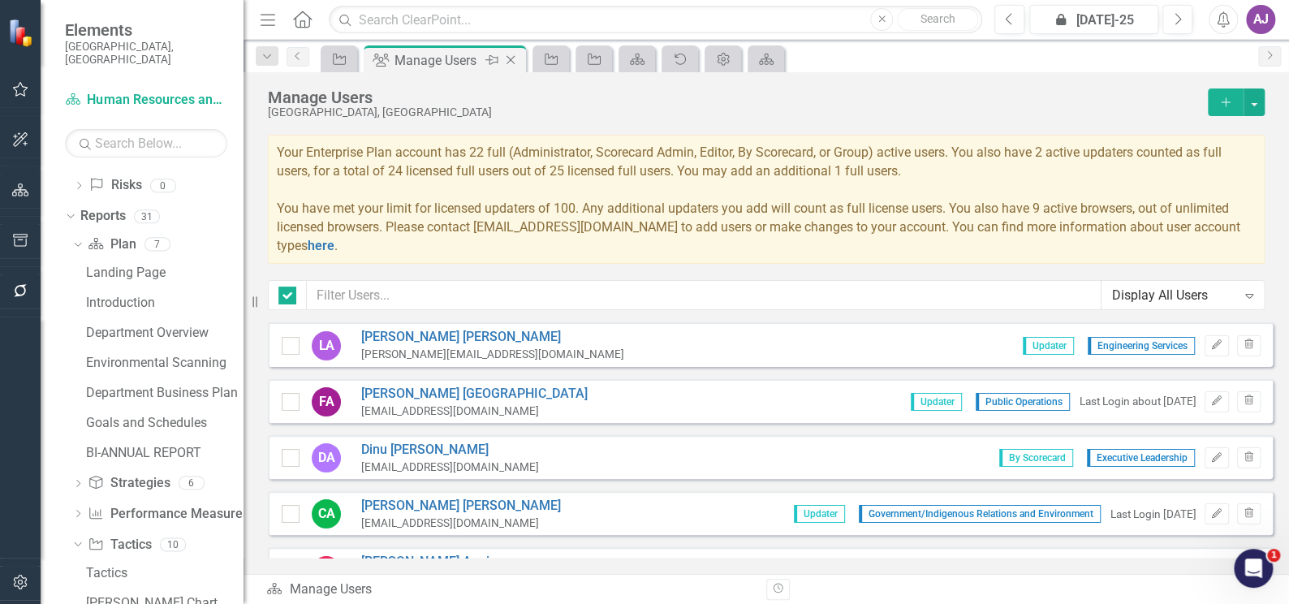
checkbox input "false"
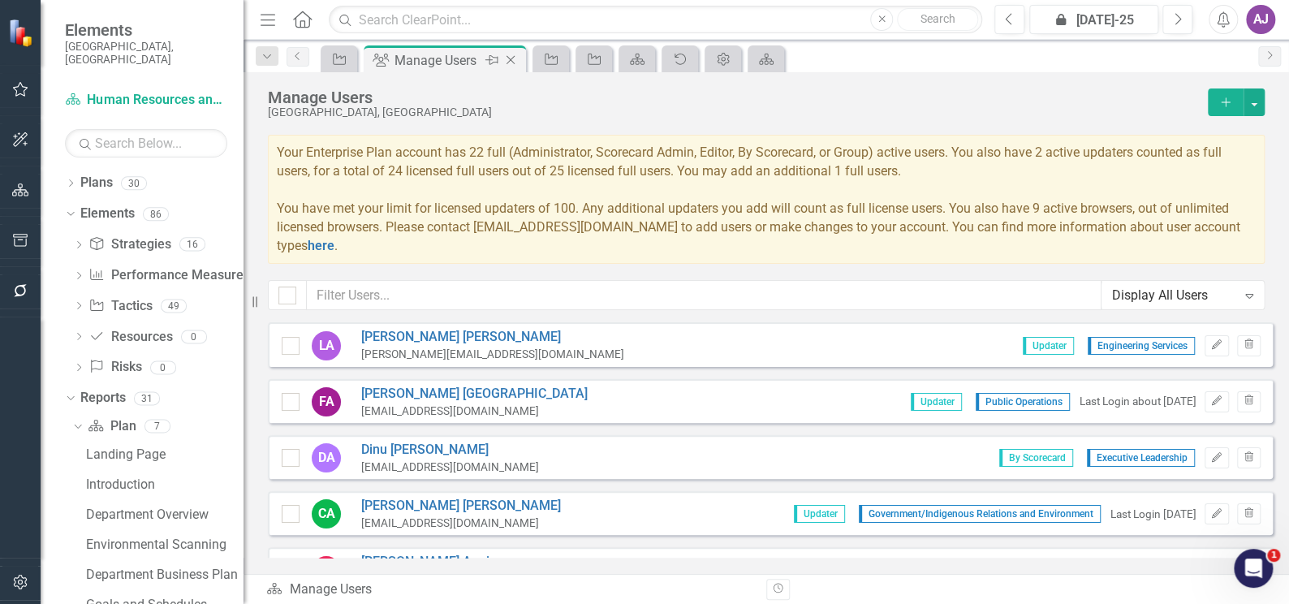
click at [518, 57] on icon "Close" at bounding box center [510, 60] width 16 height 13
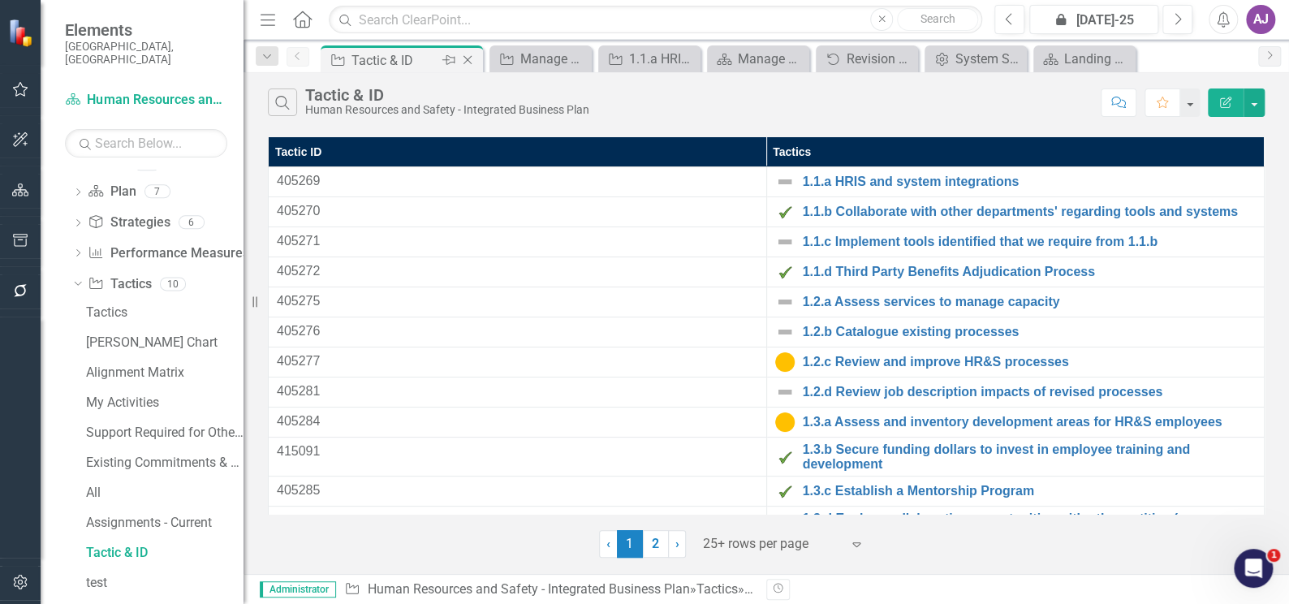
scroll to position [182, 0]
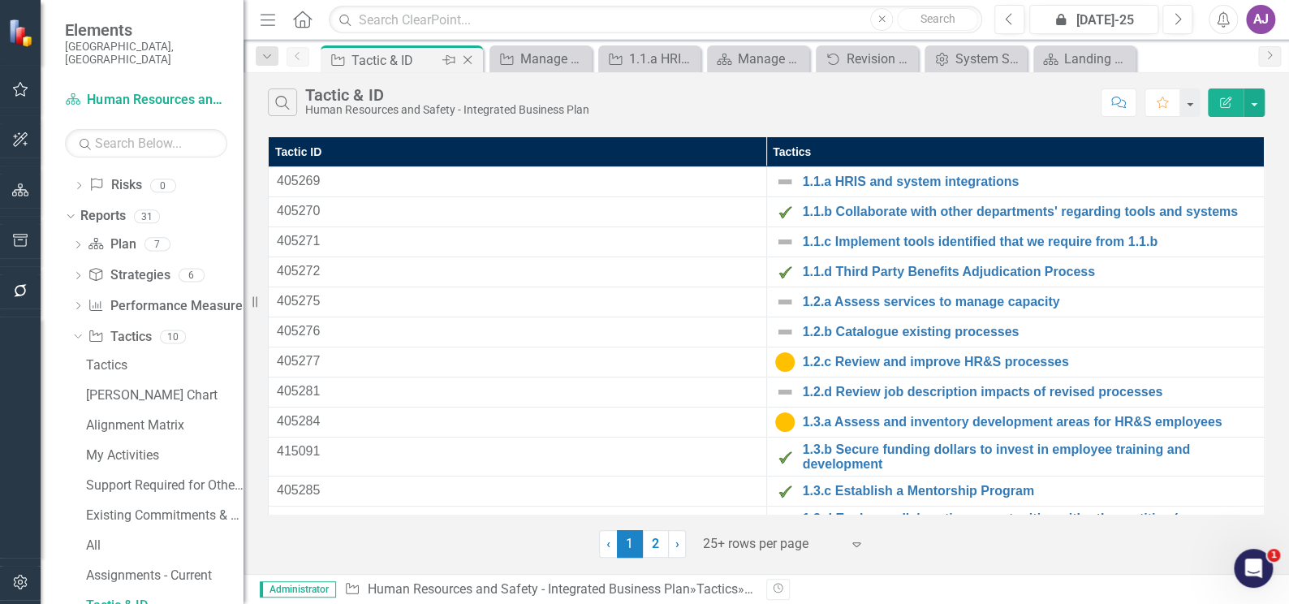
click at [465, 61] on icon "Close" at bounding box center [467, 60] width 16 height 13
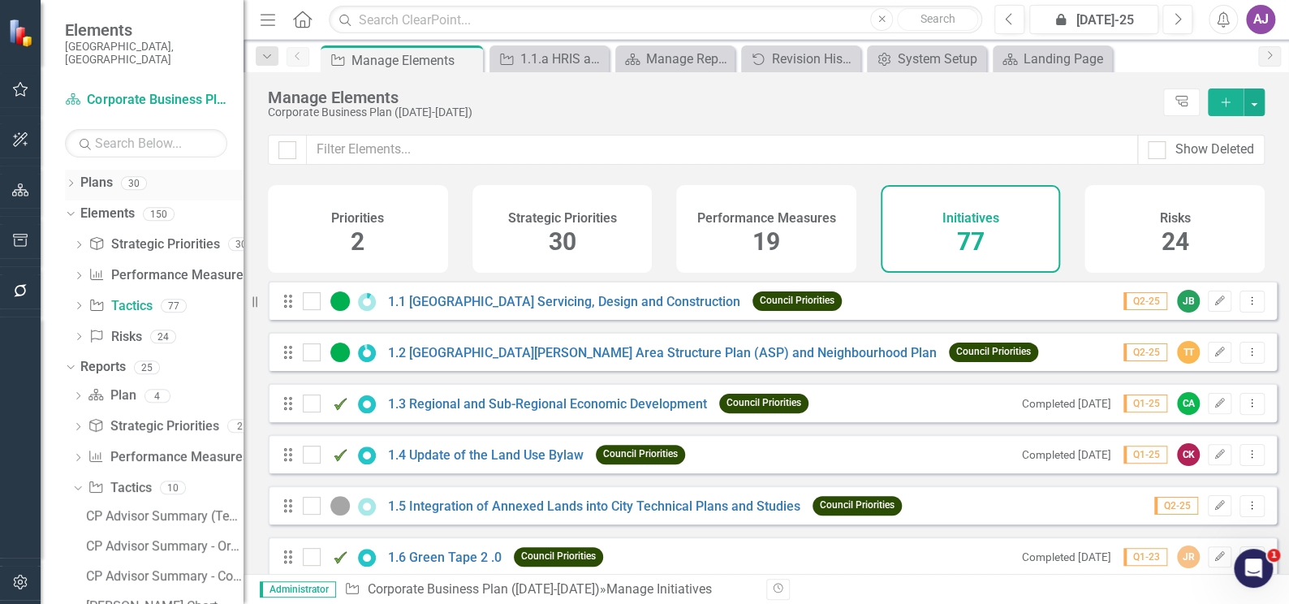
click at [76, 170] on div "Dropdown Plans 30" at bounding box center [154, 185] width 179 height 31
click at [70, 180] on icon "Dropdown" at bounding box center [70, 184] width 11 height 9
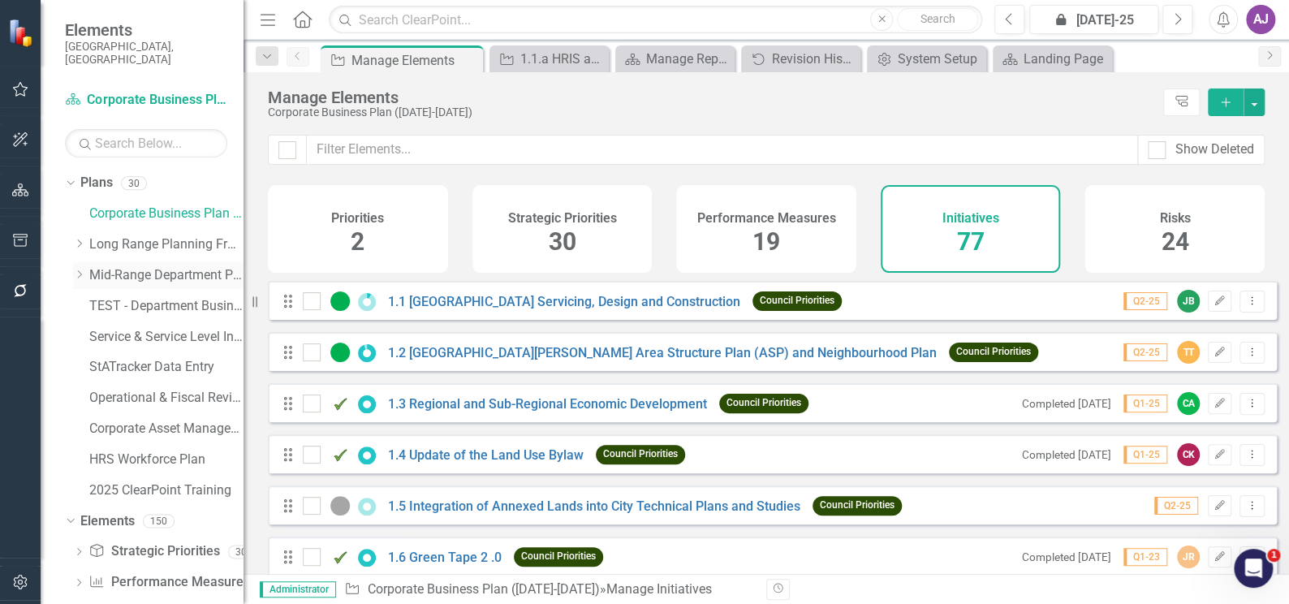
click at [80, 269] on icon "Dropdown" at bounding box center [79, 274] width 12 height 10
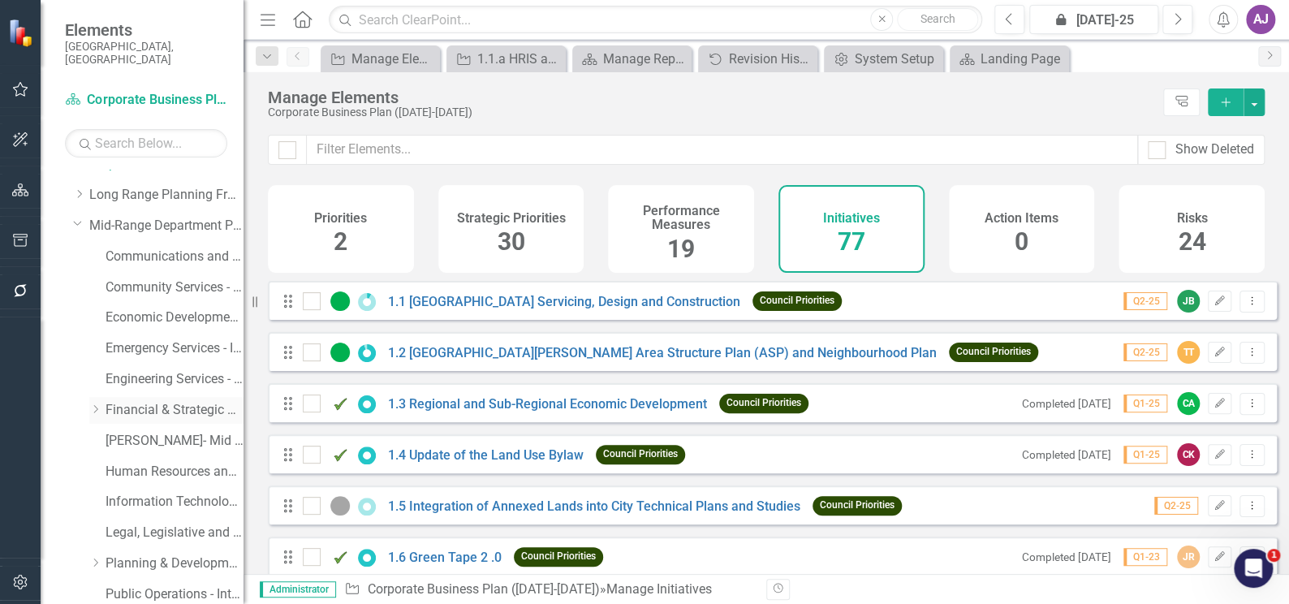
scroll to position [73, 0]
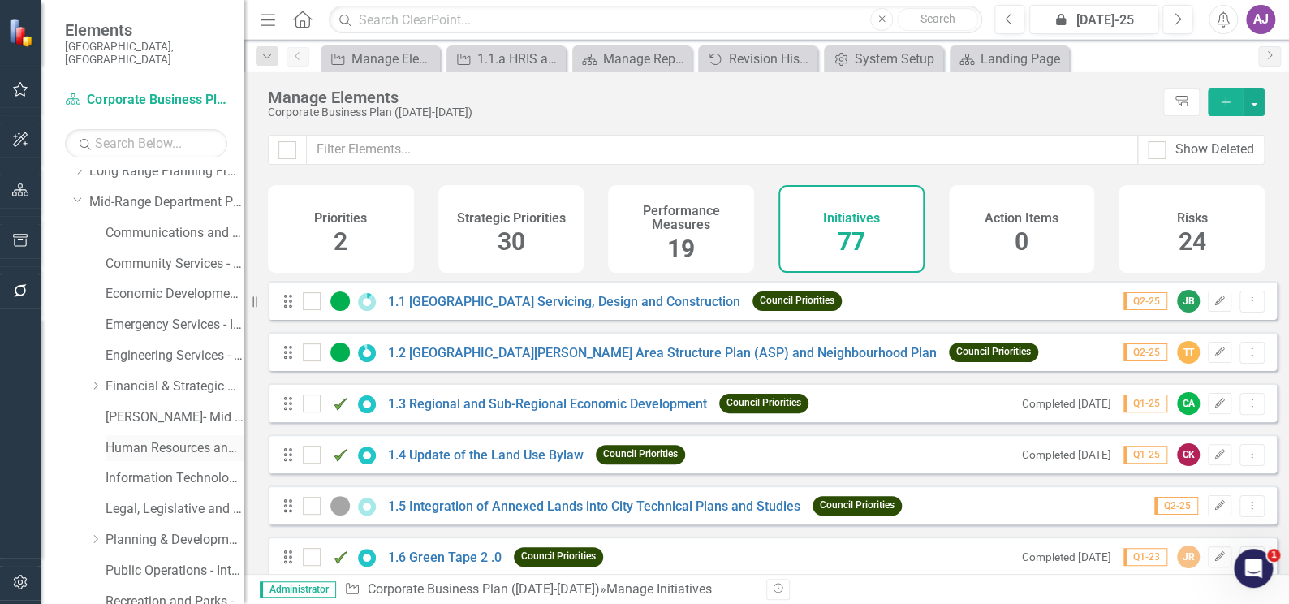
click at [136, 439] on link "Human Resources and Safety - Integrated Business Plan" at bounding box center [174, 448] width 138 height 19
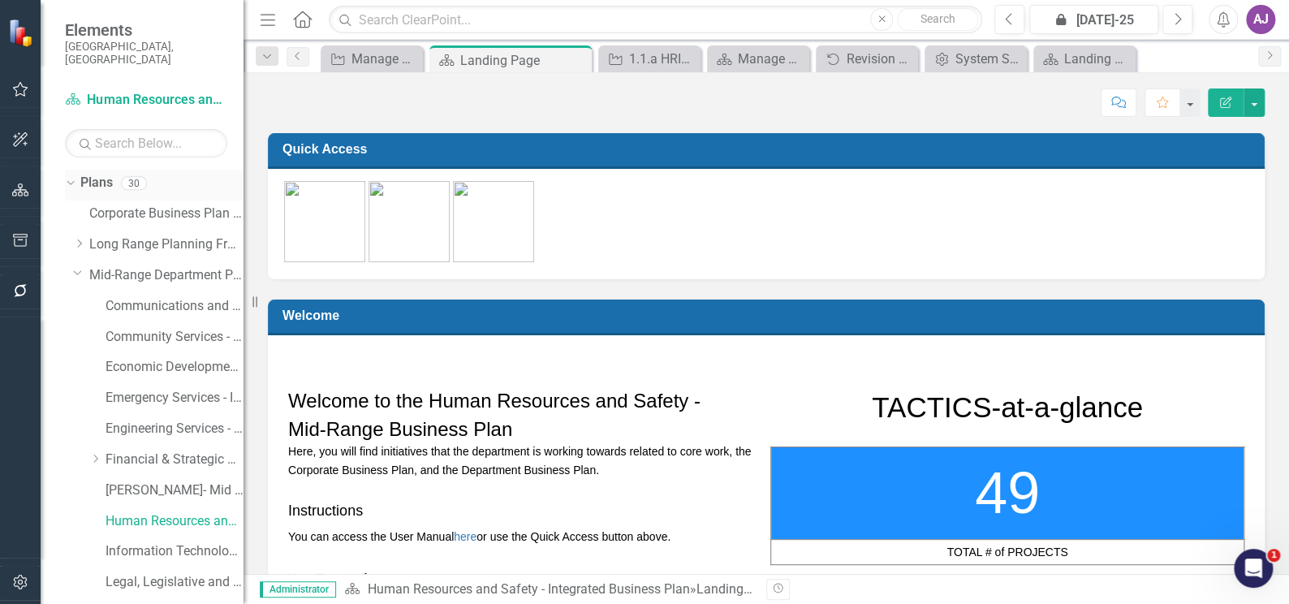
click at [73, 181] on div "Dropdown" at bounding box center [70, 185] width 11 height 8
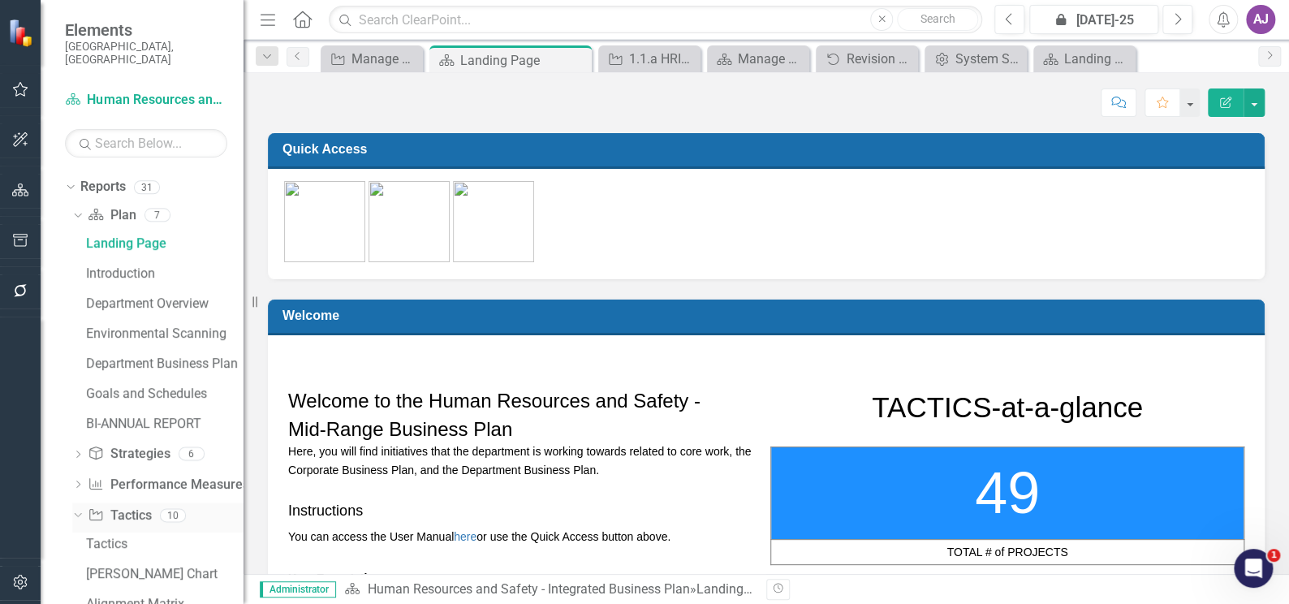
scroll to position [215, 0]
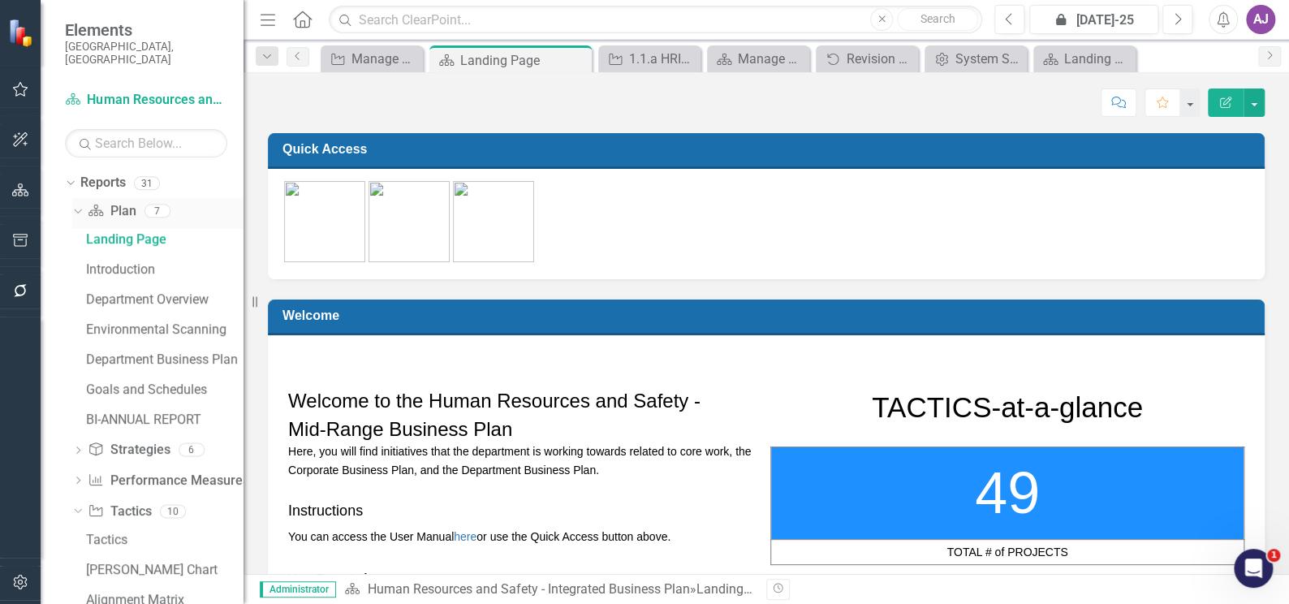
click at [104, 204] on link "Plan Plan" at bounding box center [112, 211] width 48 height 19
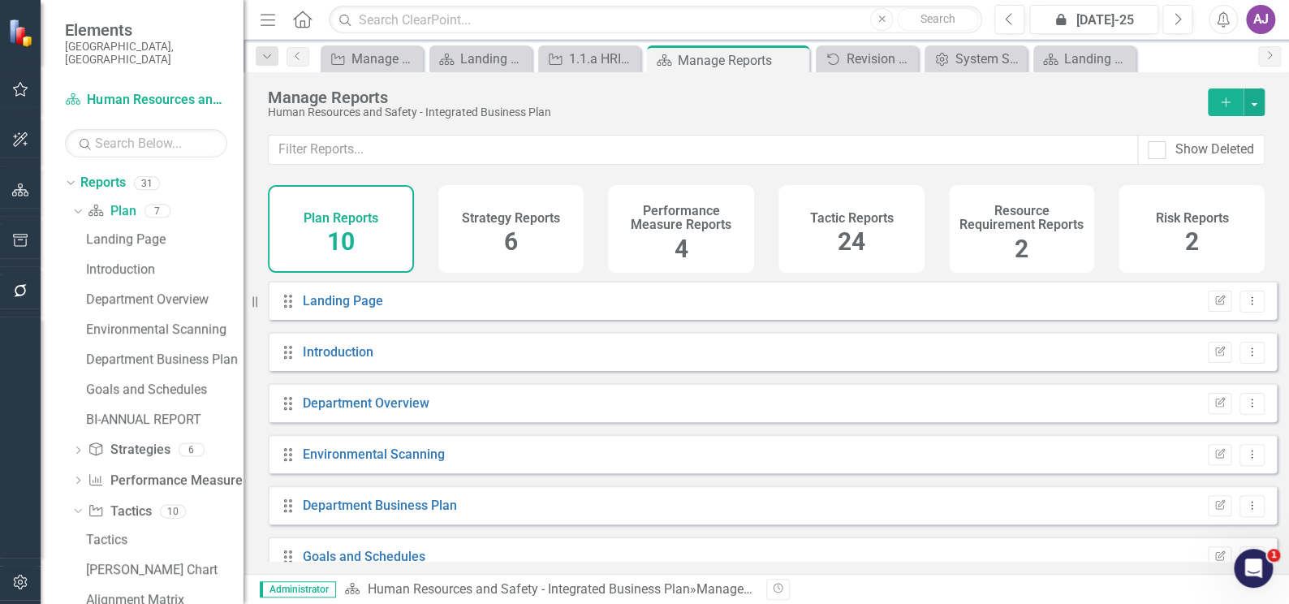
click at [292, 360] on icon "Drag" at bounding box center [288, 352] width 21 height 16
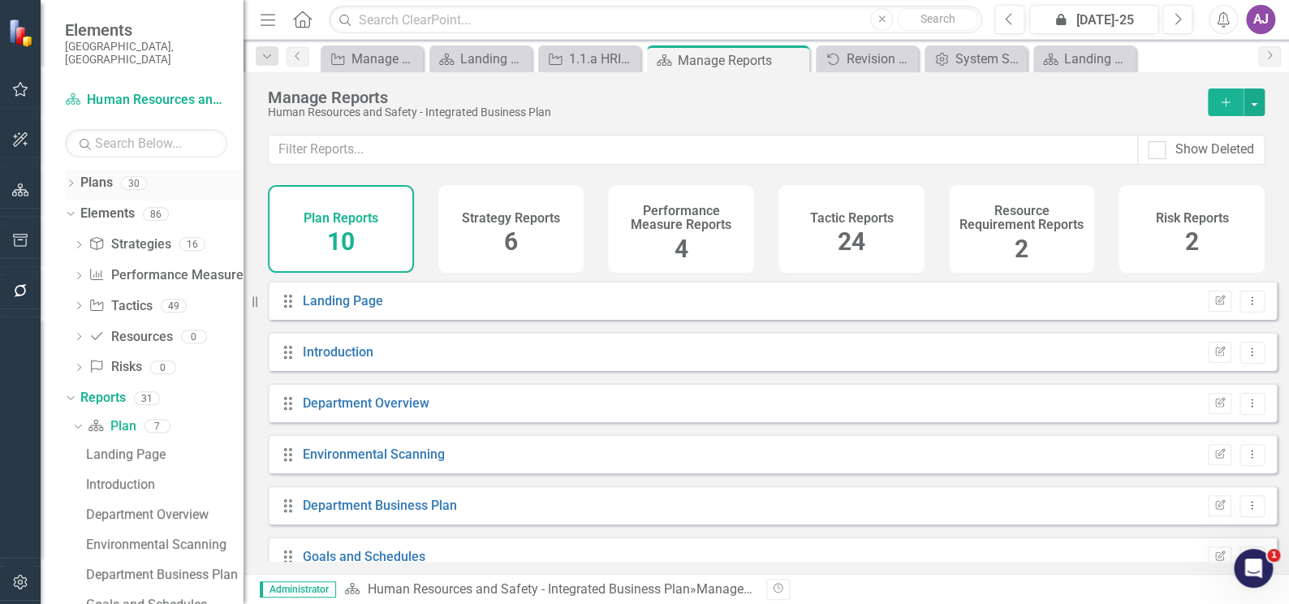
click at [69, 180] on icon "Dropdown" at bounding box center [70, 184] width 11 height 9
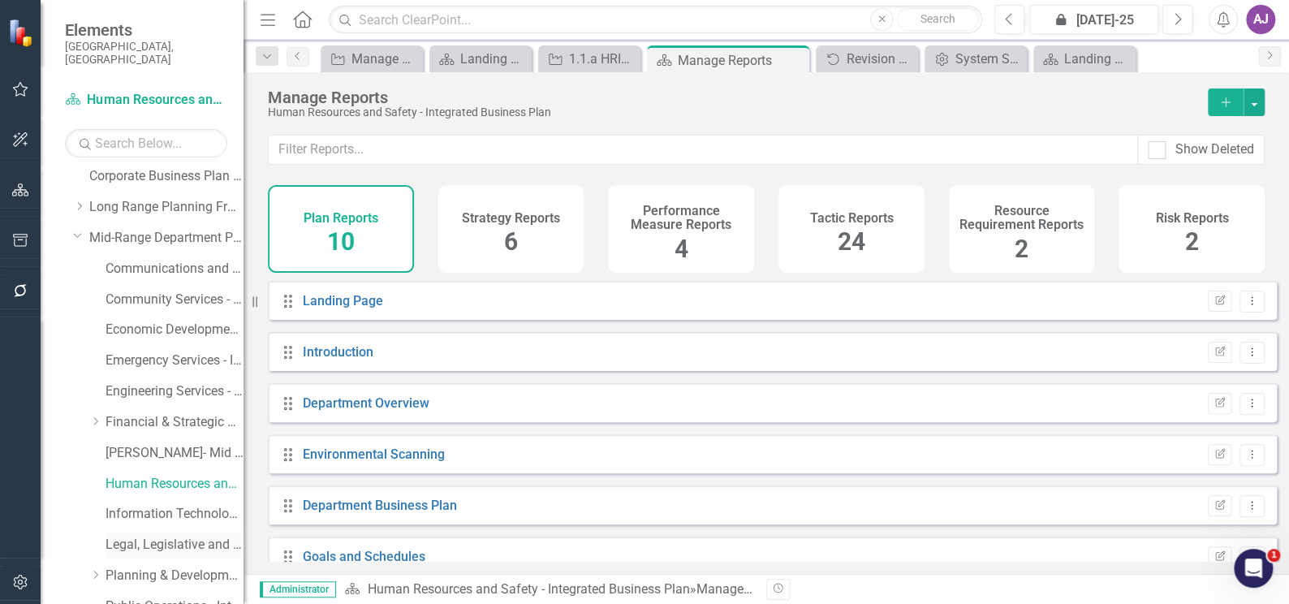
scroll to position [73, 0]
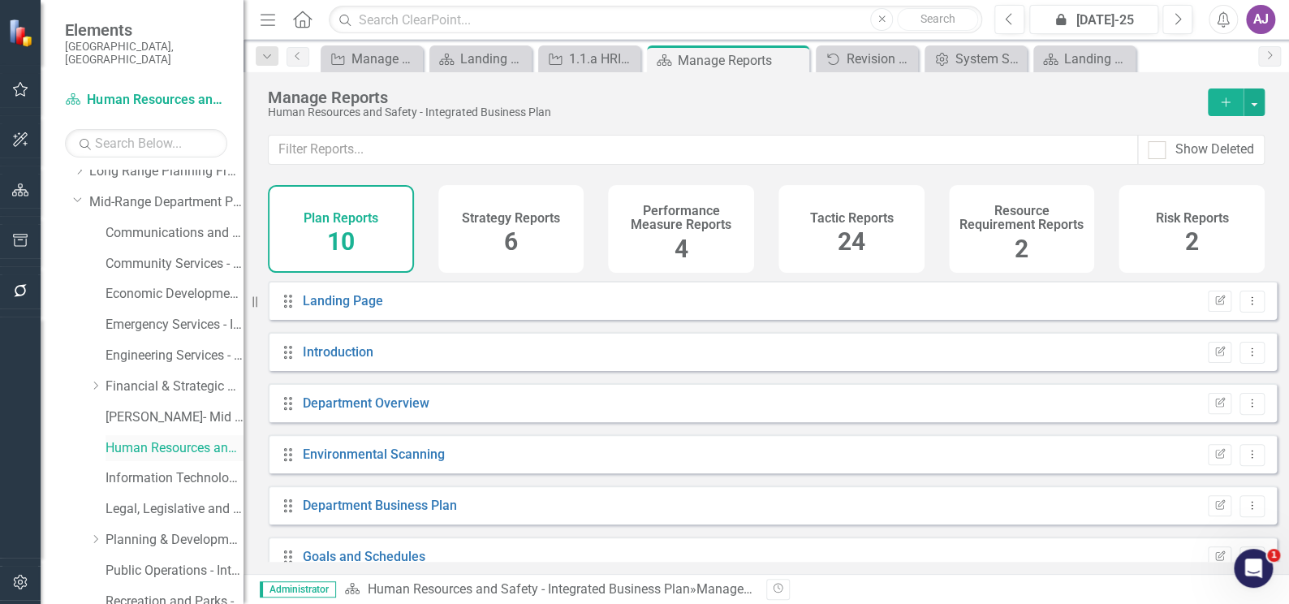
click at [135, 439] on link "Human Resources and Safety - Integrated Business Plan" at bounding box center [174, 448] width 138 height 19
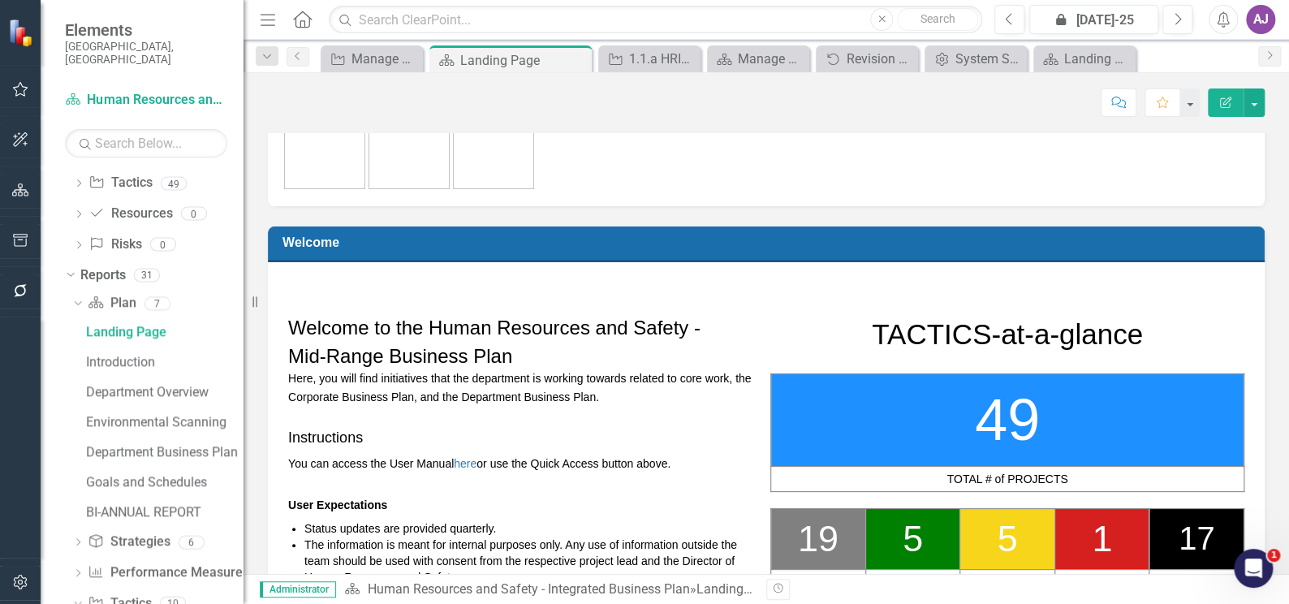
scroll to position [925, 0]
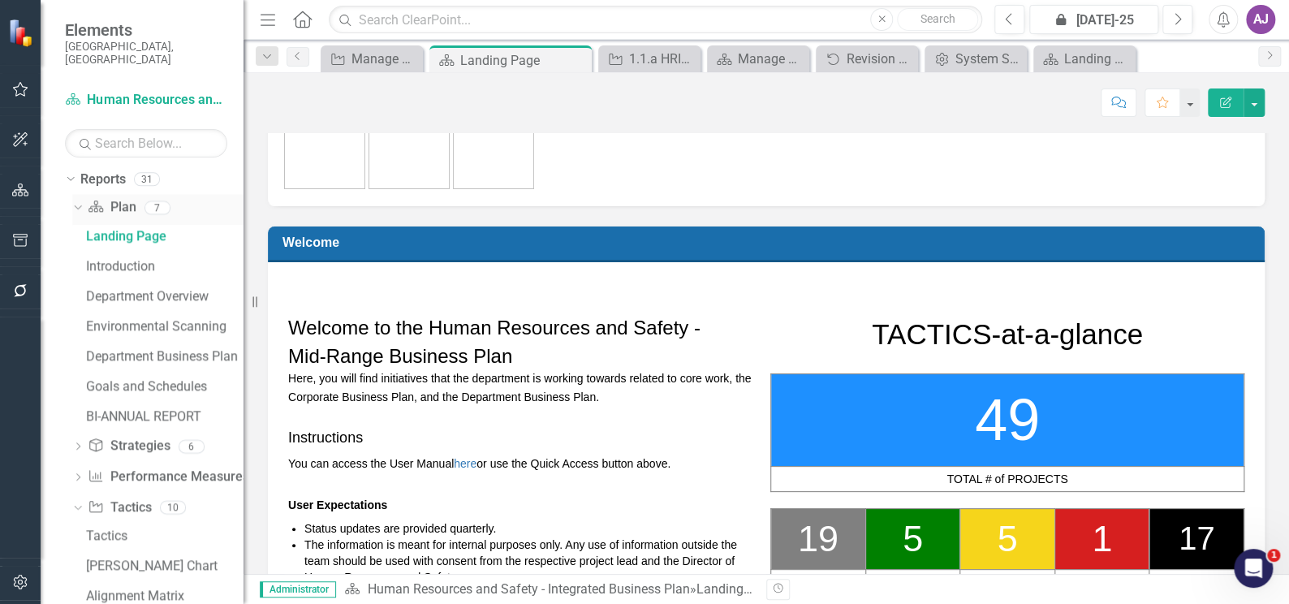
click at [112, 198] on link "Plan Plan" at bounding box center [112, 207] width 48 height 19
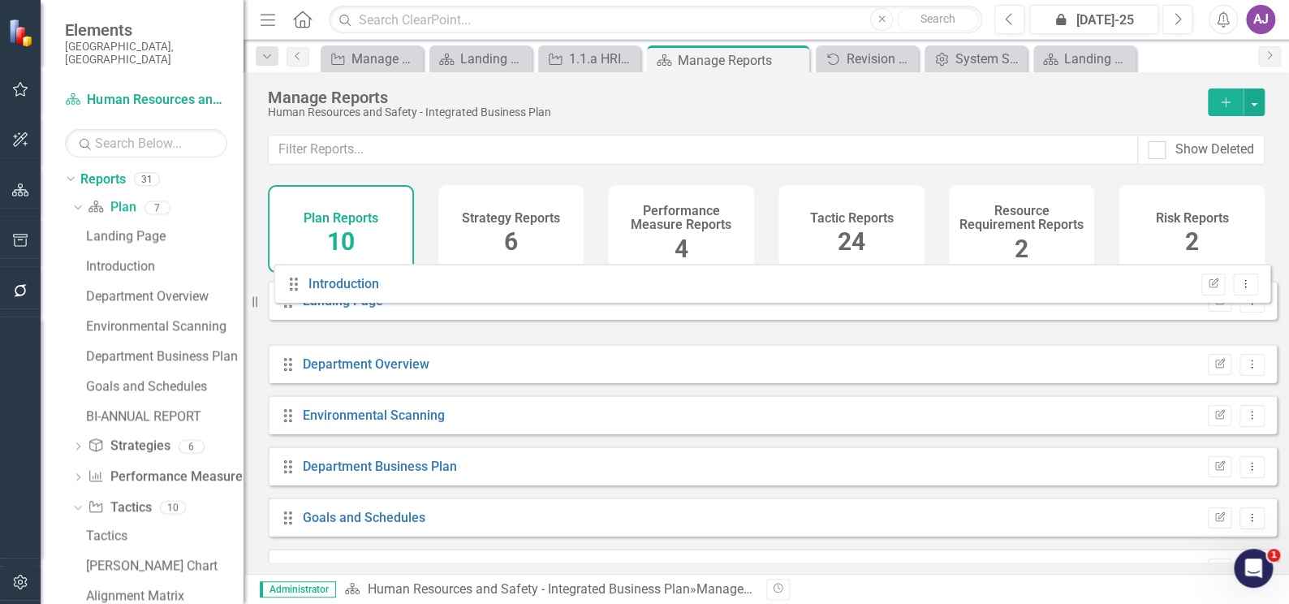
drag, startPoint x: 286, startPoint y: 367, endPoint x: 291, endPoint y: 287, distance: 79.7
click at [291, 287] on div "Show Deleted Plan Reports 10 Strategy Reports 6 Performance Measure Reports 4 T…" at bounding box center [765, 354] width 1045 height 439
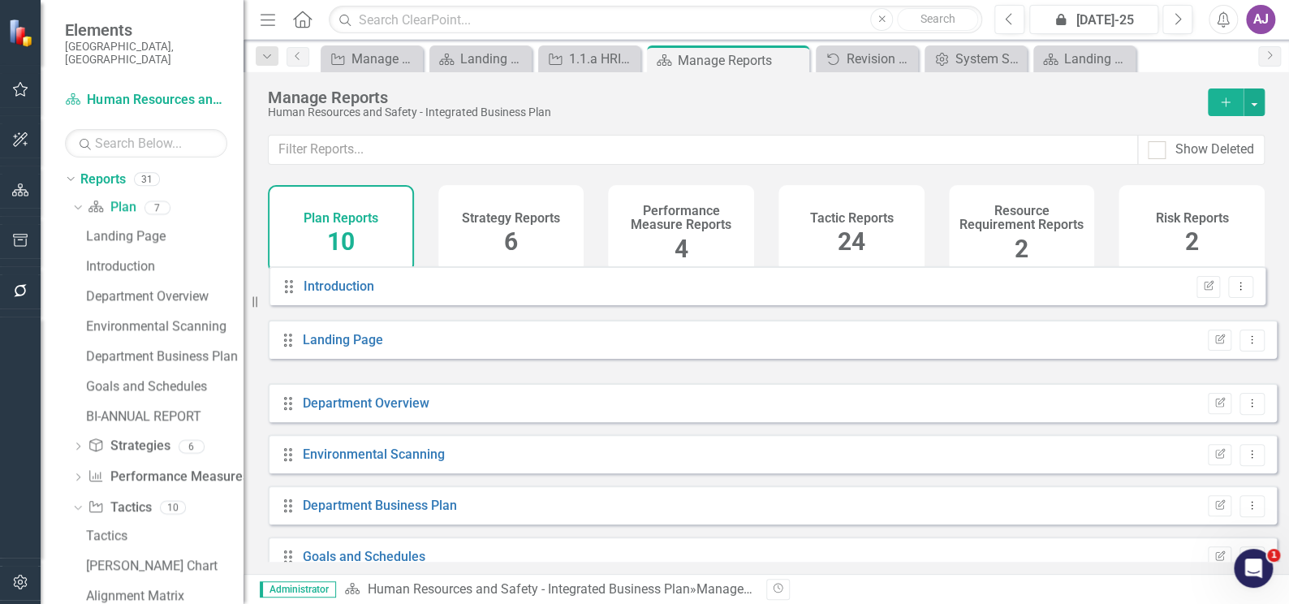
drag, startPoint x: 292, startPoint y: 370, endPoint x: 293, endPoint y: 293, distance: 77.1
click at [293, 293] on div "Drag Landing Page Edit Report Dropdown Menu Drag Introduction Edit Report Dropd…" at bounding box center [772, 530] width 1009 height 499
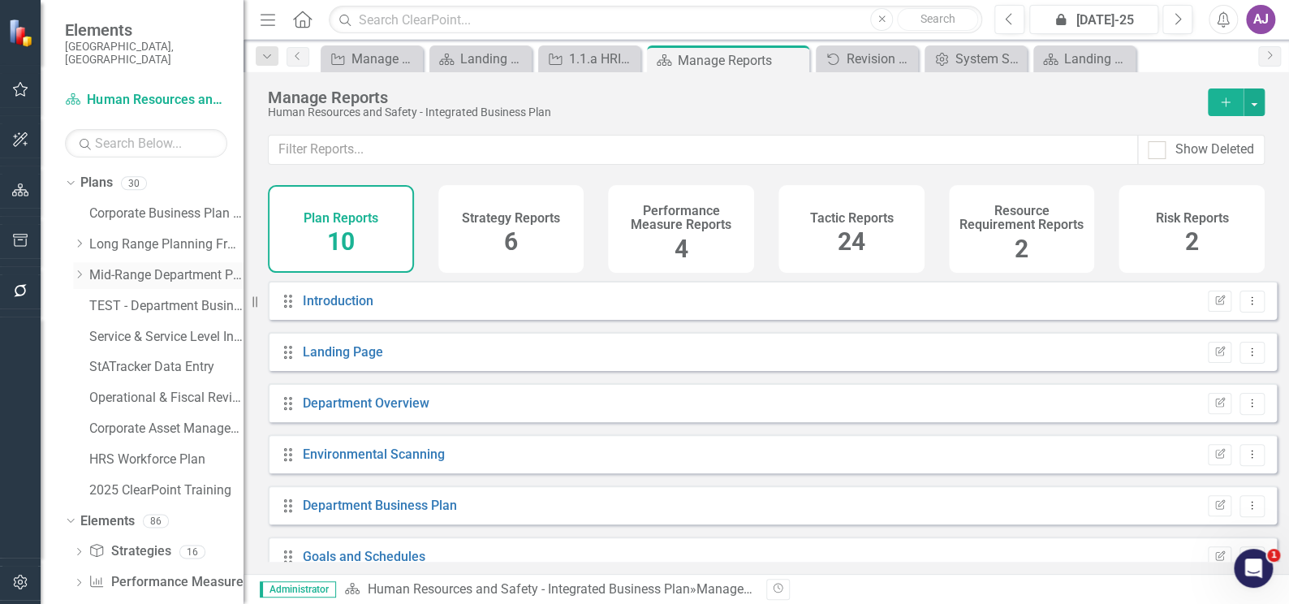
click at [84, 269] on icon "Dropdown" at bounding box center [79, 274] width 12 height 10
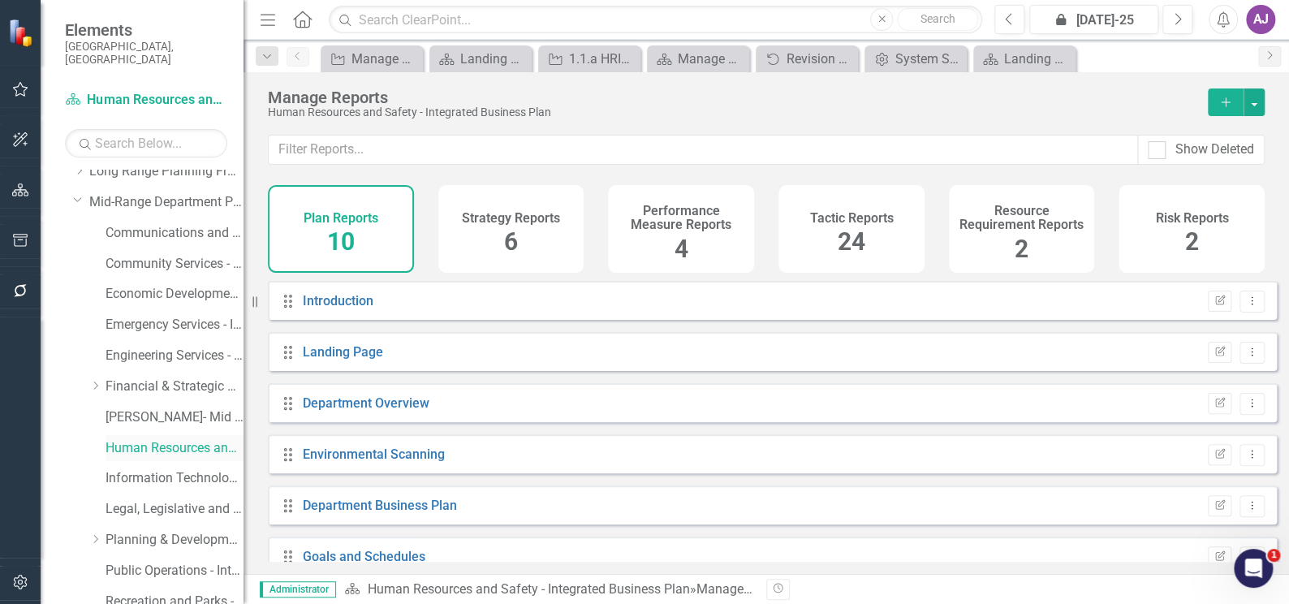
click at [163, 439] on link "Human Resources and Safety - Integrated Business Plan" at bounding box center [174, 448] width 138 height 19
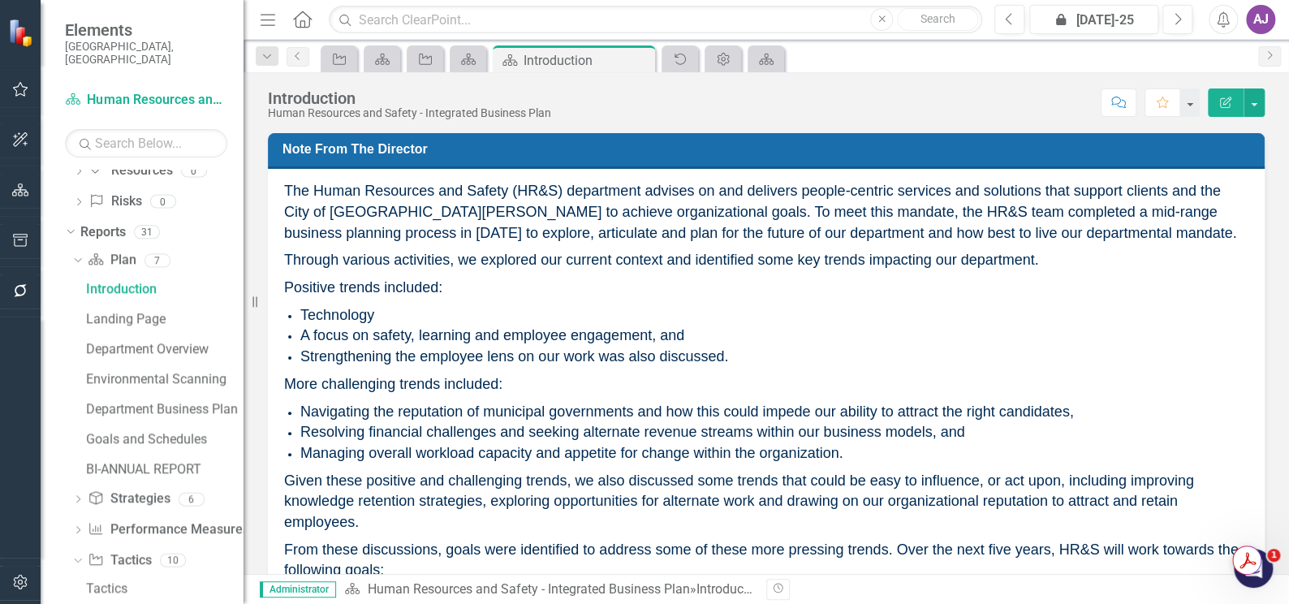
scroll to position [925, 0]
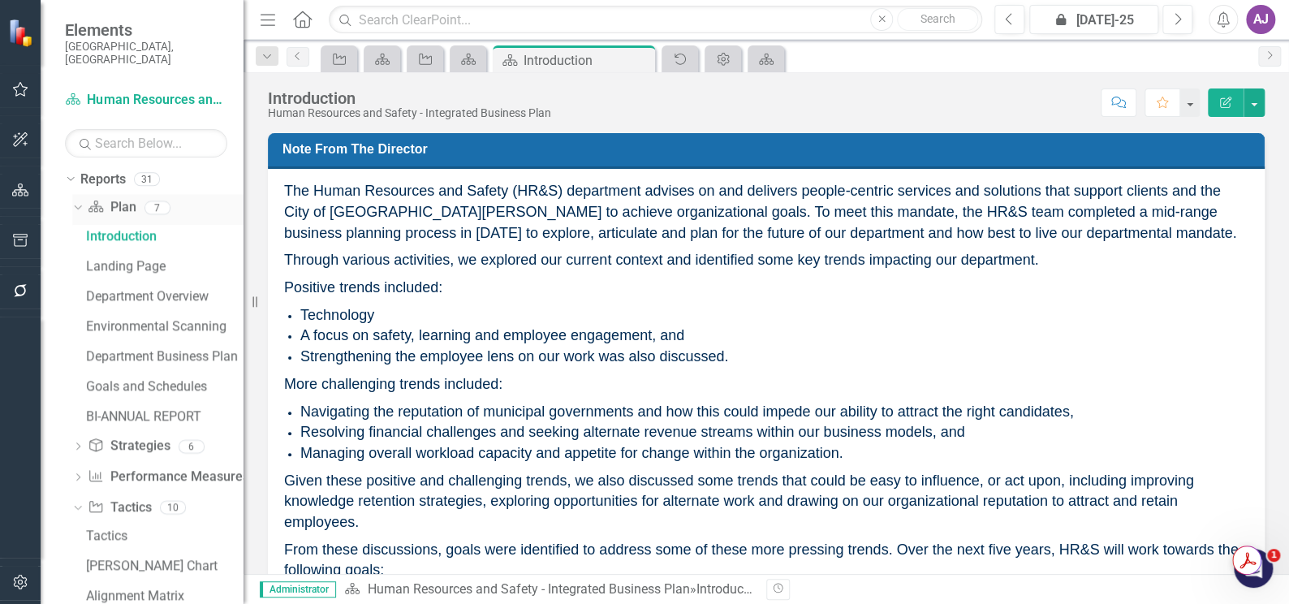
click at [114, 198] on link "Plan Plan" at bounding box center [112, 207] width 48 height 19
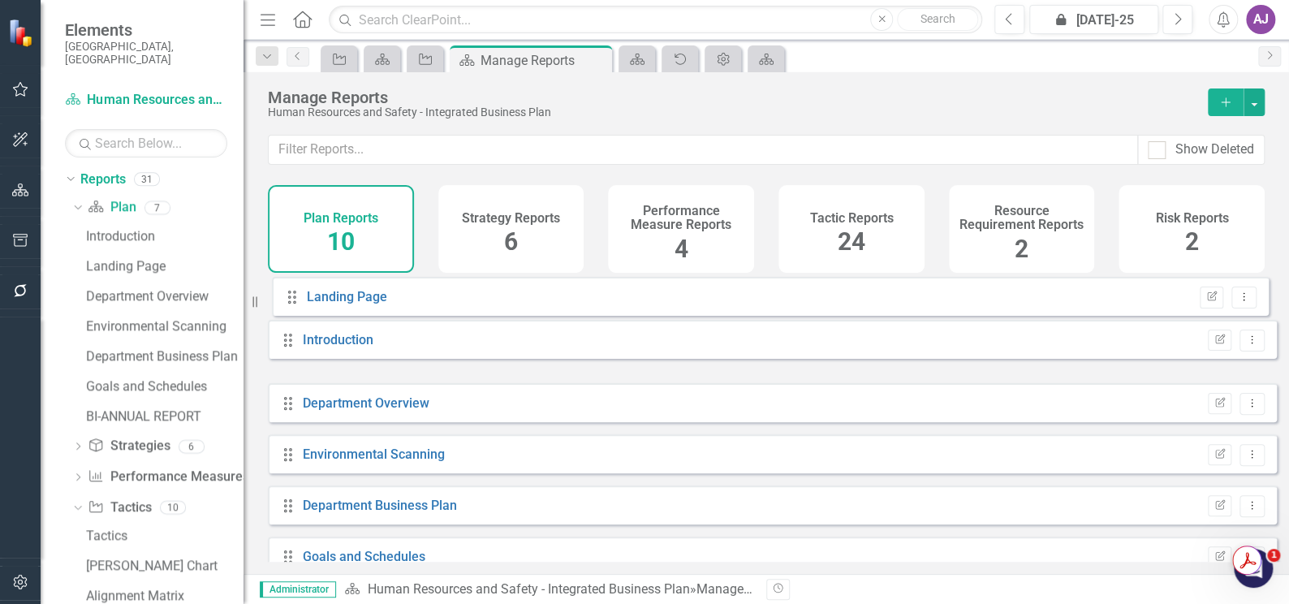
drag, startPoint x: 289, startPoint y: 364, endPoint x: 293, endPoint y: 297, distance: 66.7
click at [293, 297] on div "Drag Introduction Edit Report Dropdown Menu Drag Landing Page Edit Report Dropd…" at bounding box center [772, 530] width 1009 height 499
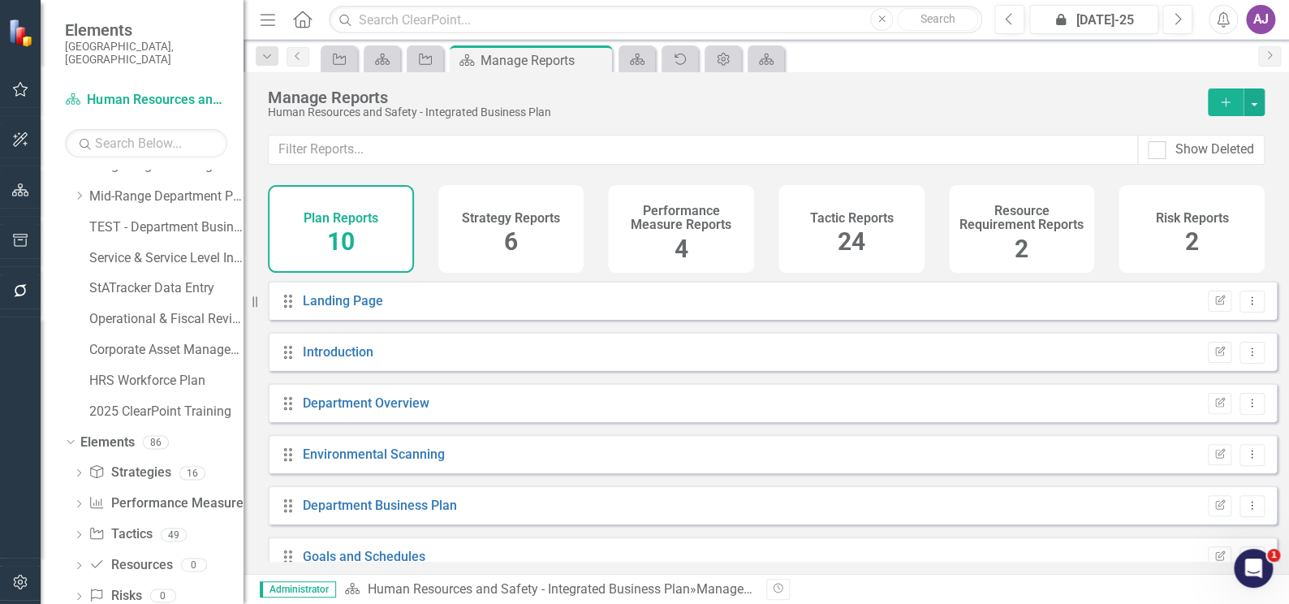
scroll to position [6, 0]
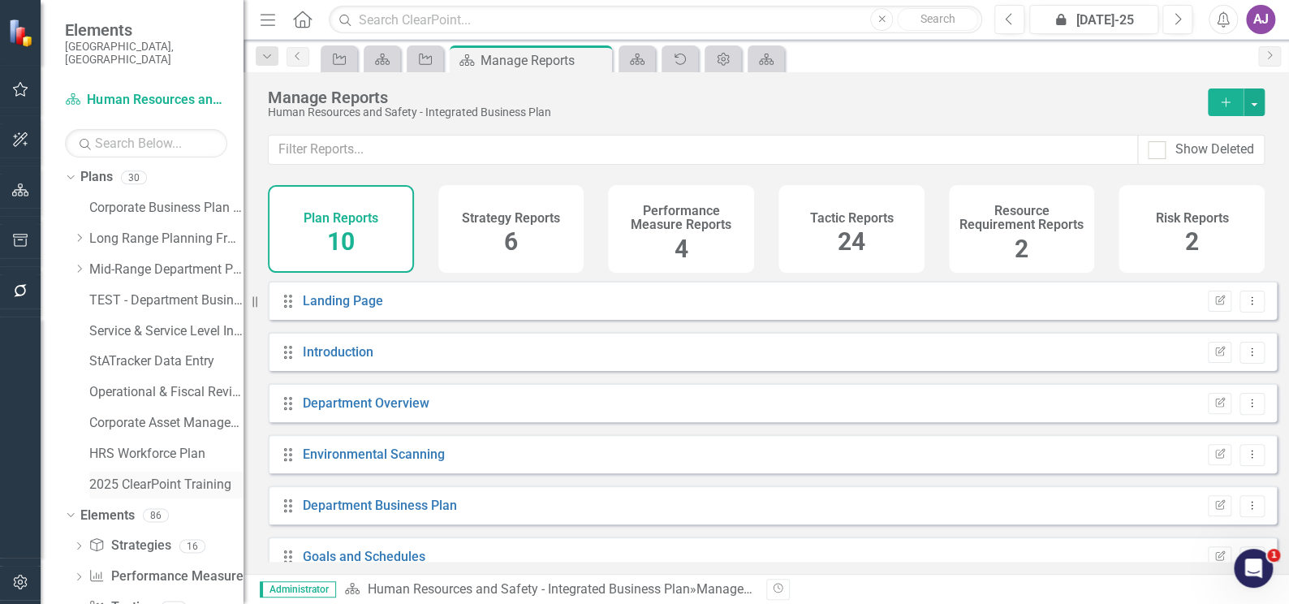
click at [115, 476] on link "2025 ClearPoint Training" at bounding box center [166, 485] width 154 height 19
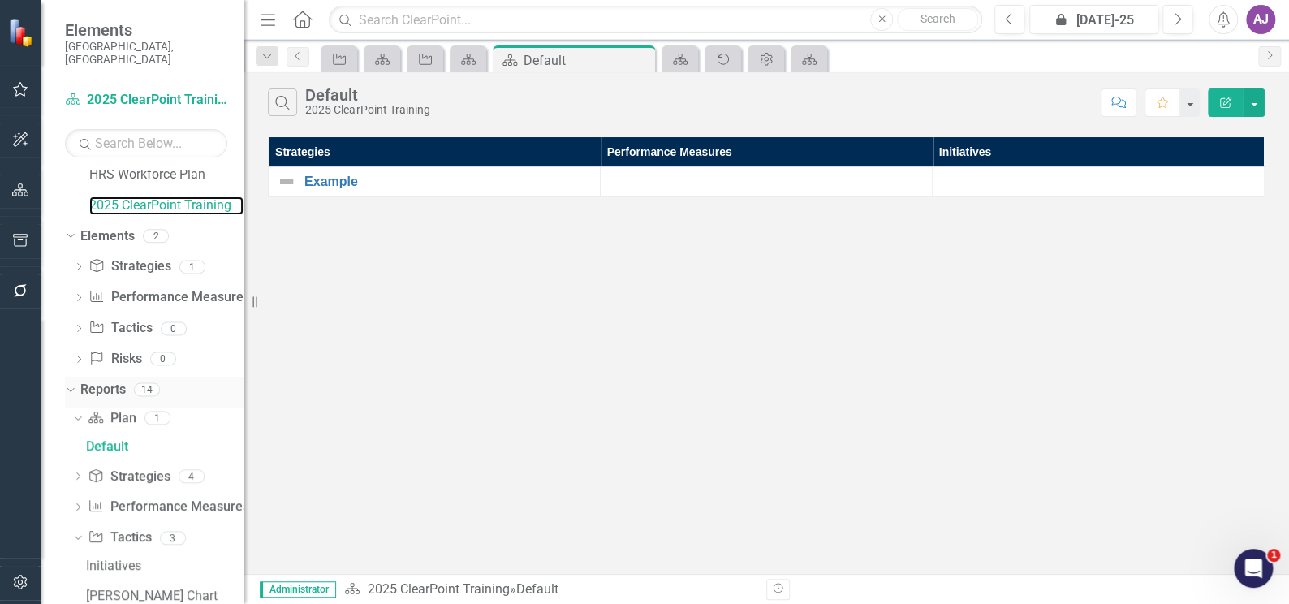
scroll to position [291, 0]
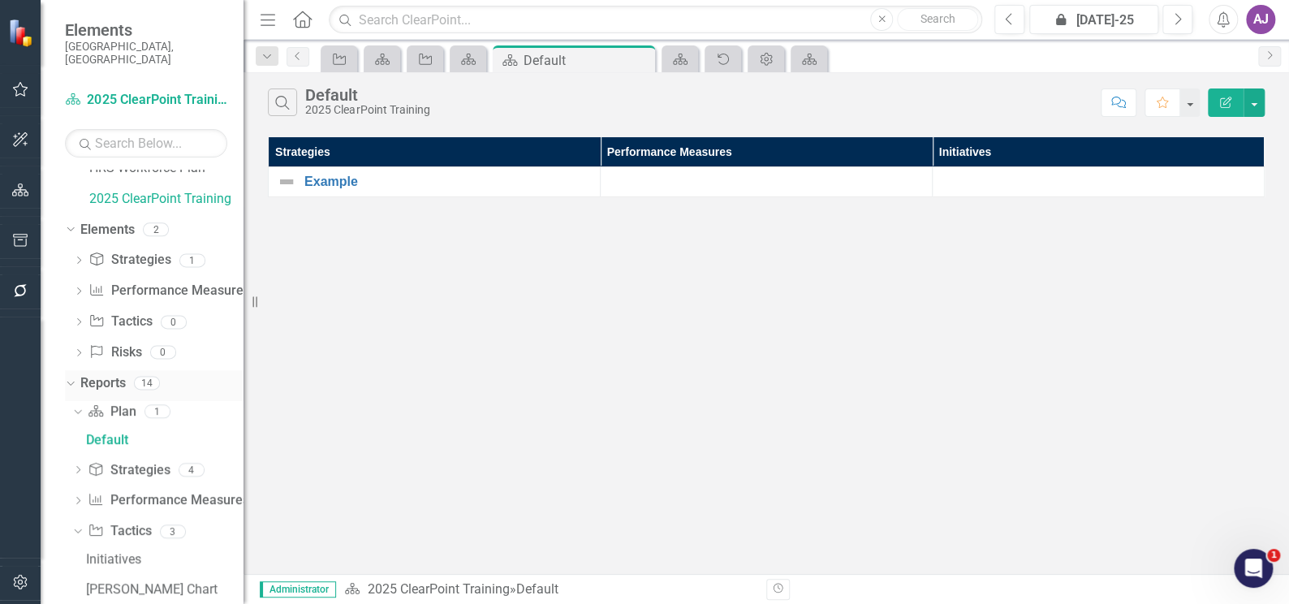
click at [99, 374] on link "Reports" at bounding box center [102, 383] width 45 height 19
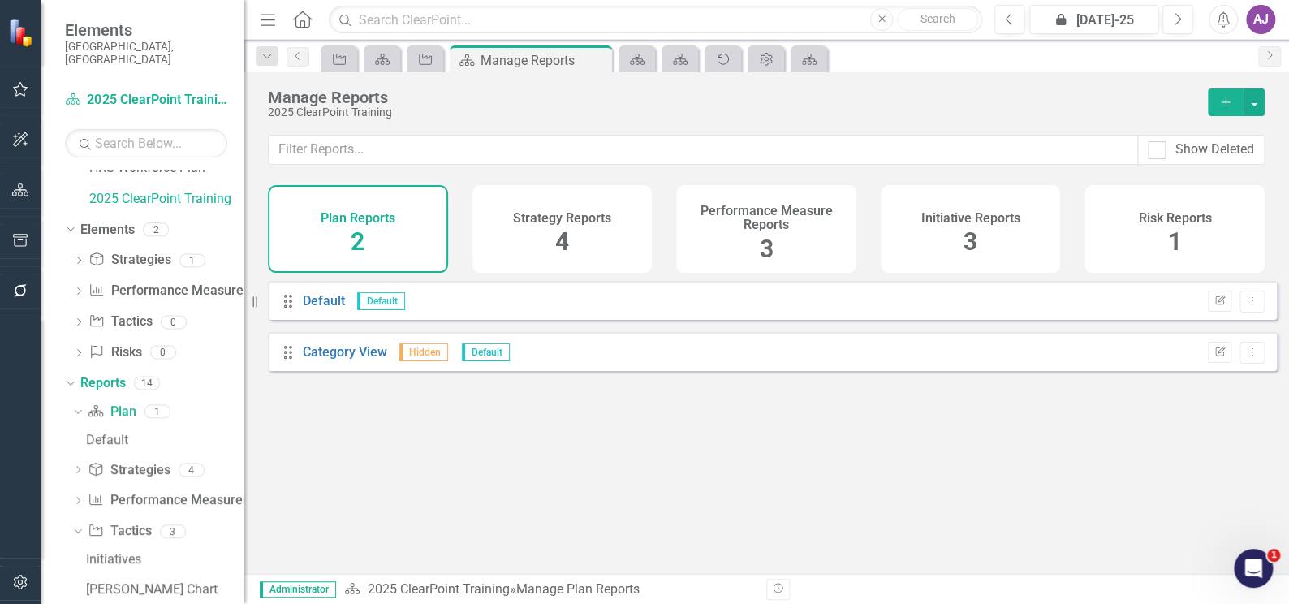
click at [564, 243] on span "4" at bounding box center [562, 241] width 14 height 28
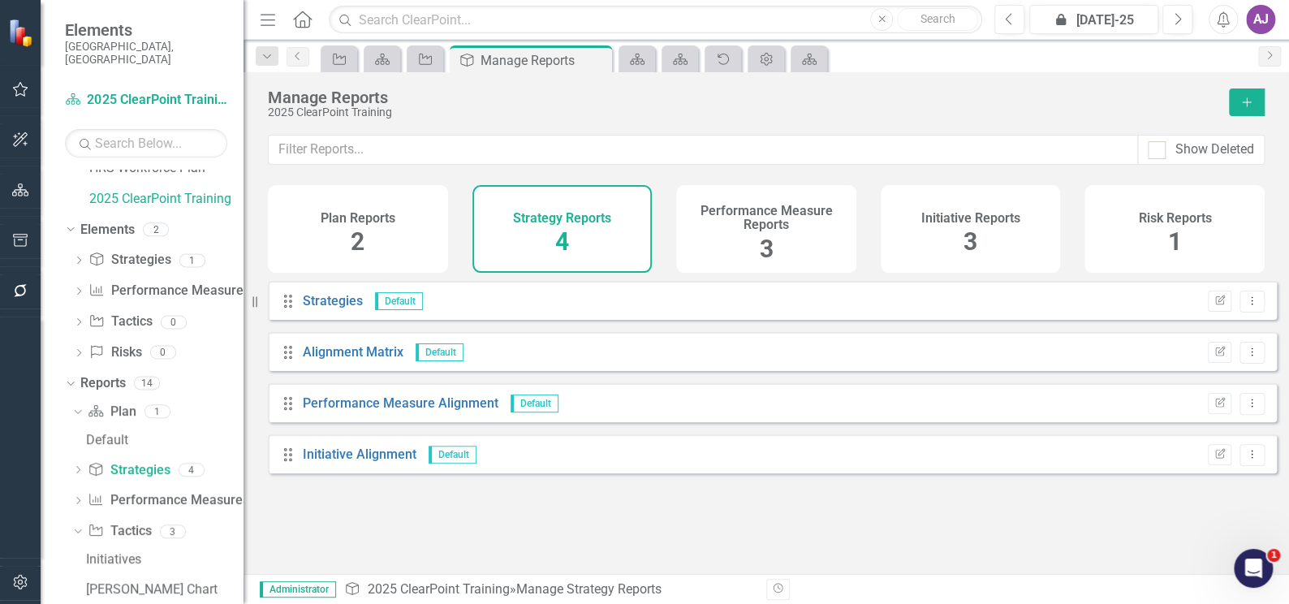
click at [768, 251] on span "3" at bounding box center [766, 249] width 14 height 28
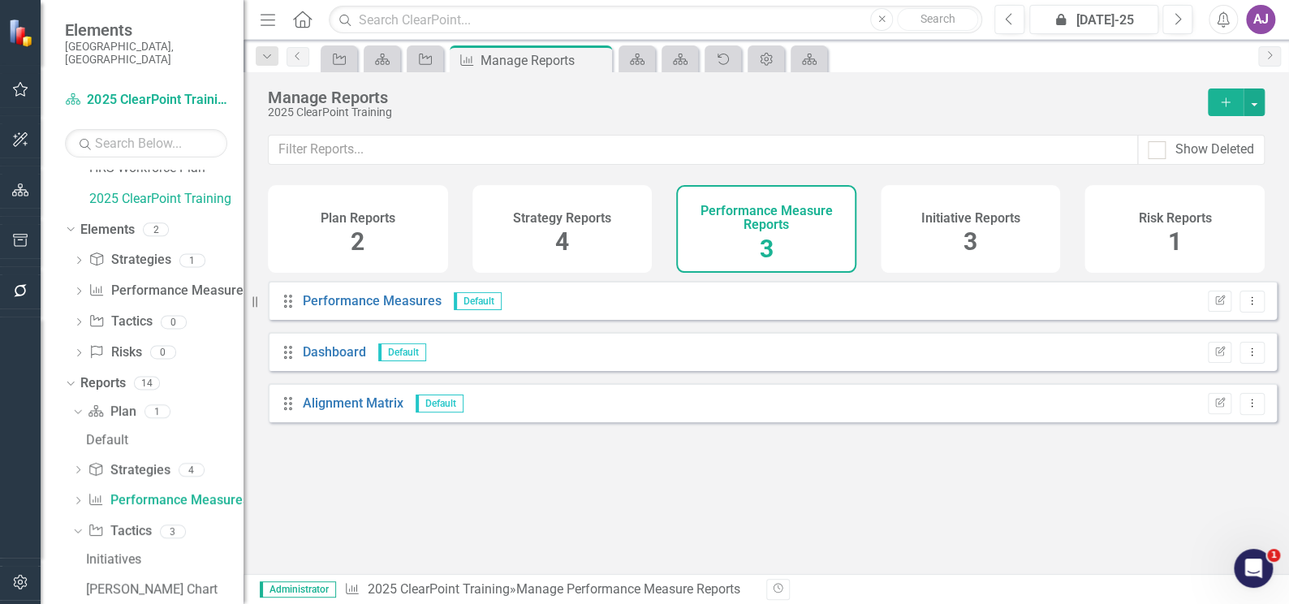
click at [976, 245] on span "3" at bounding box center [970, 241] width 14 height 28
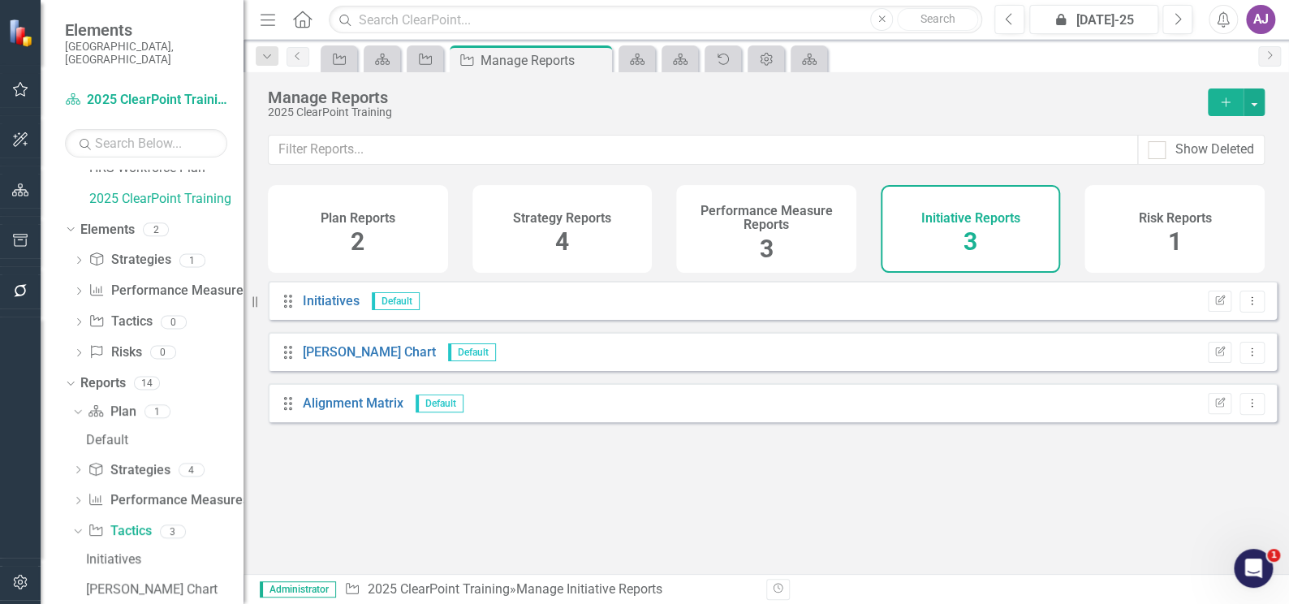
click at [1170, 243] on span "1" at bounding box center [1175, 241] width 14 height 28
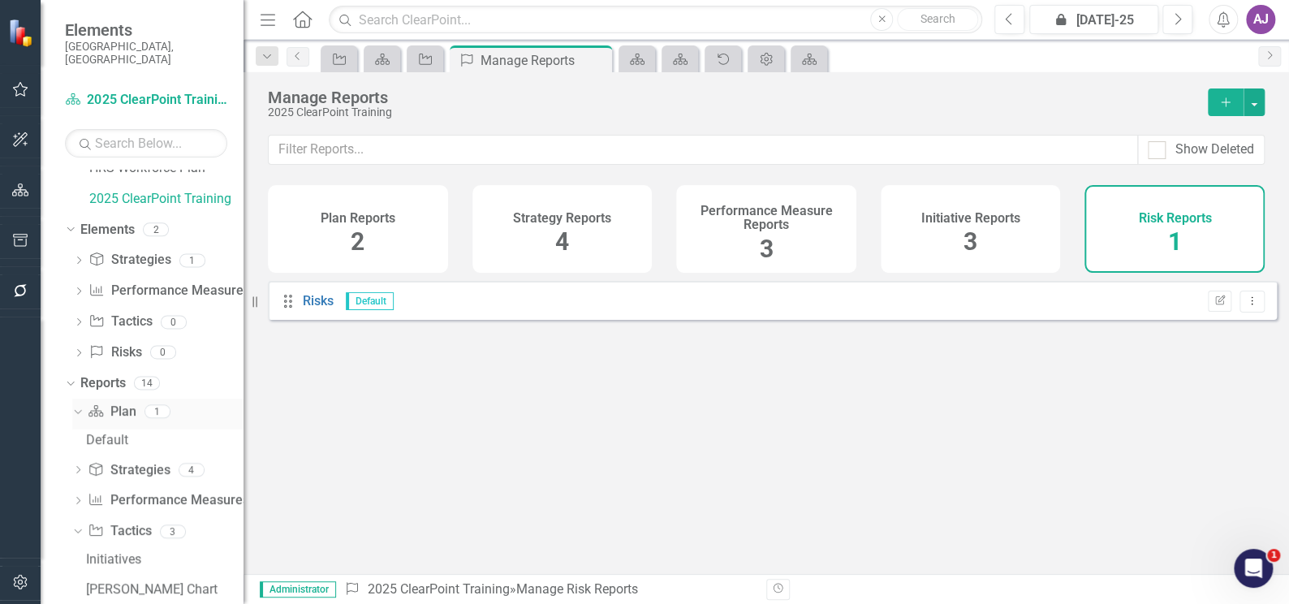
click at [126, 402] on link "Plan Plan" at bounding box center [112, 411] width 48 height 19
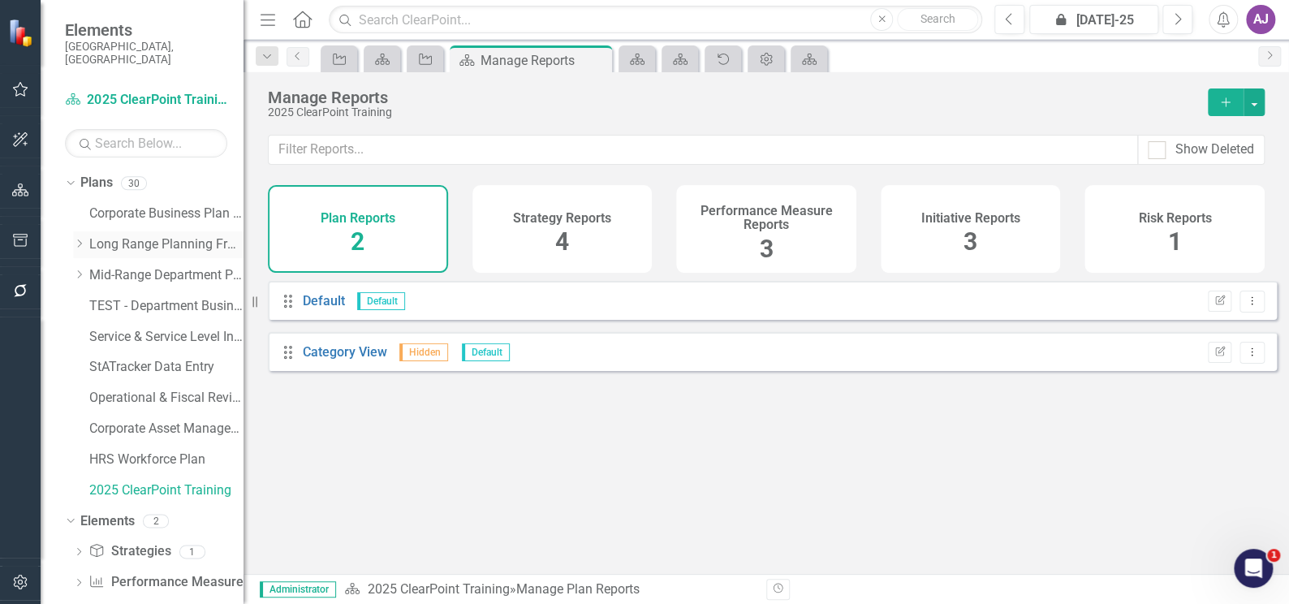
click at [77, 239] on icon "Dropdown" at bounding box center [79, 244] width 12 height 10
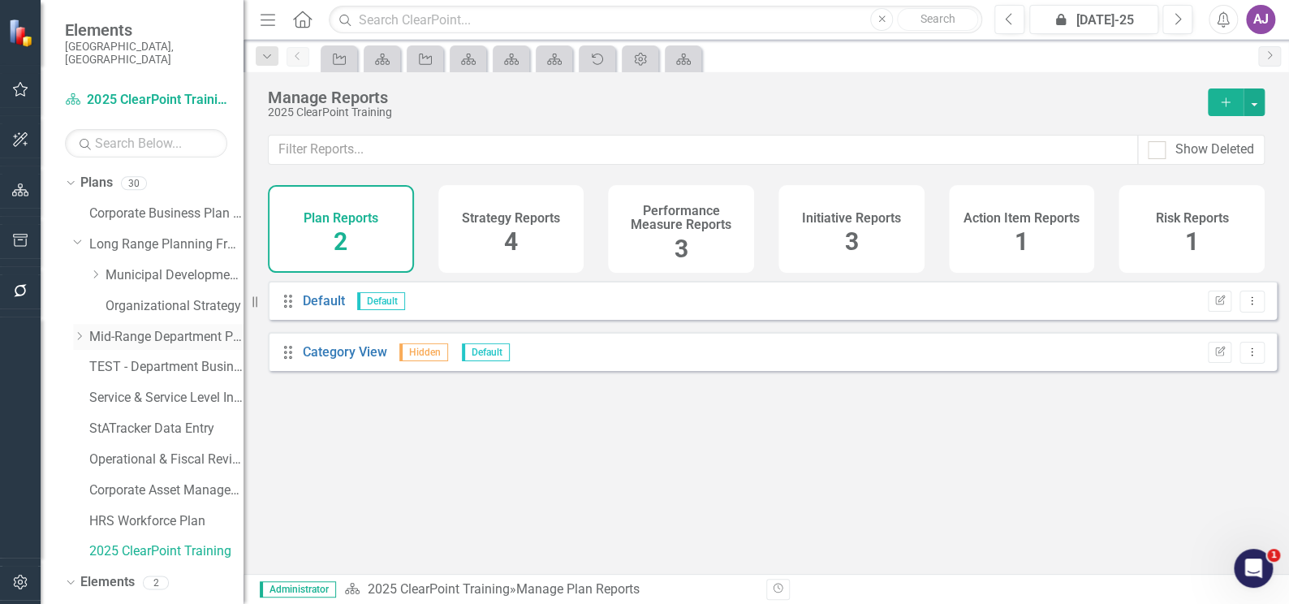
click at [79, 331] on icon "Dropdown" at bounding box center [79, 336] width 12 height 10
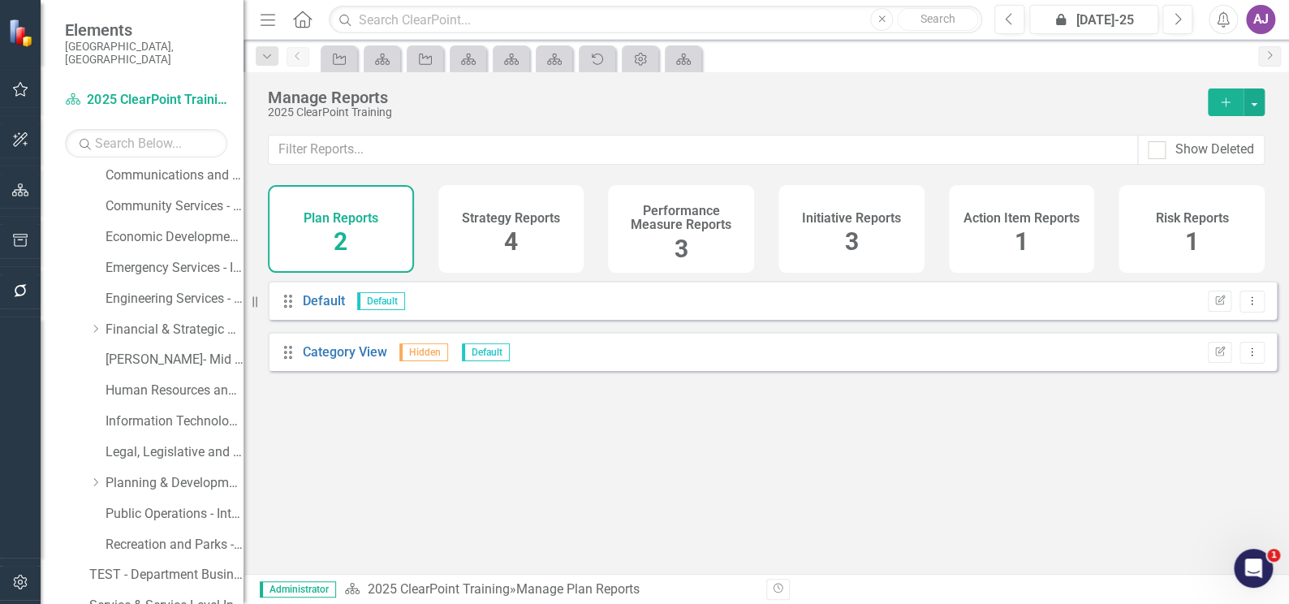
scroll to position [221, 0]
click at [118, 352] on link "Human Resources and Safety - Integrated Business Plan" at bounding box center [174, 361] width 138 height 19
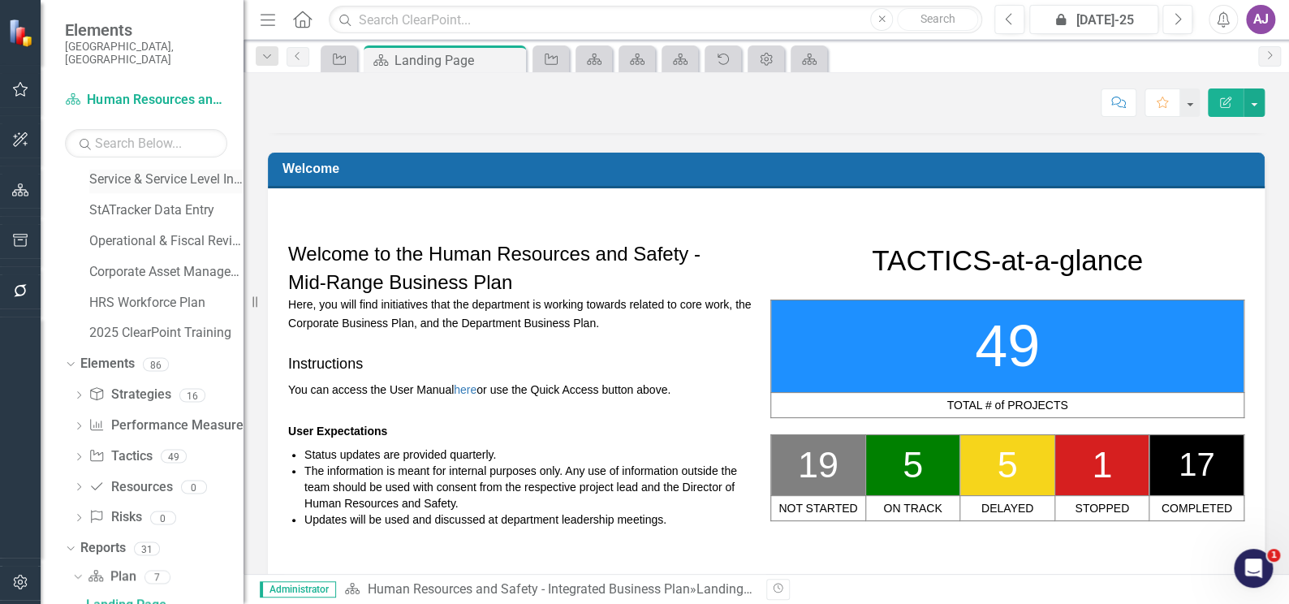
scroll to position [691, 0]
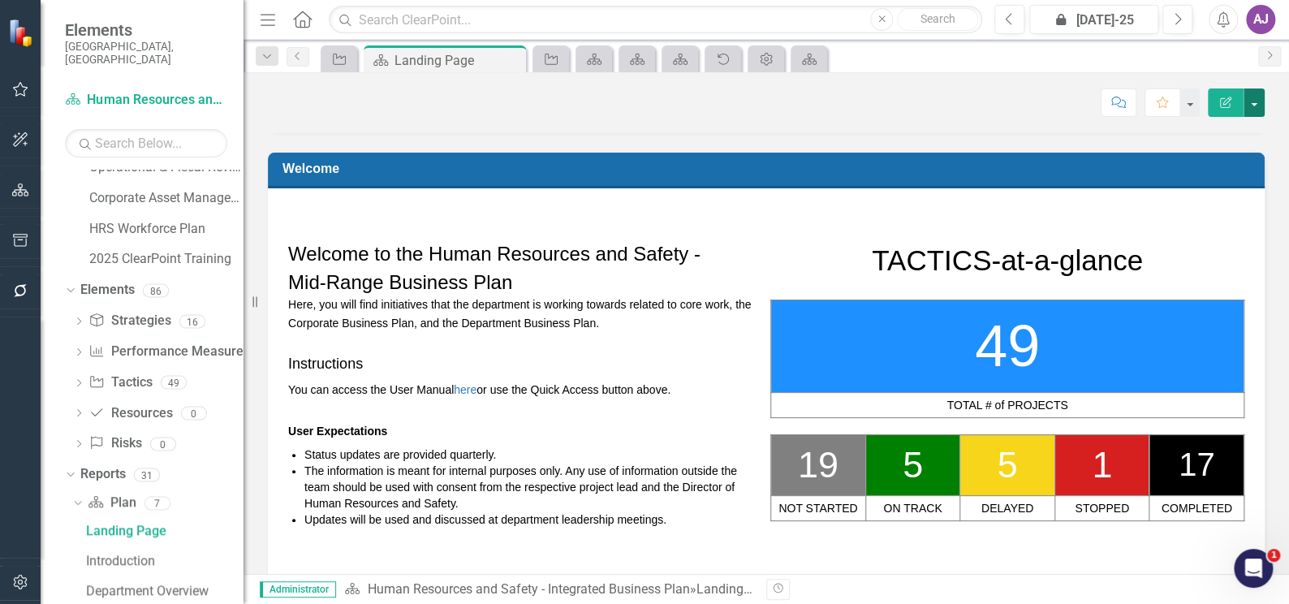
click at [1255, 101] on button "button" at bounding box center [1253, 102] width 21 height 28
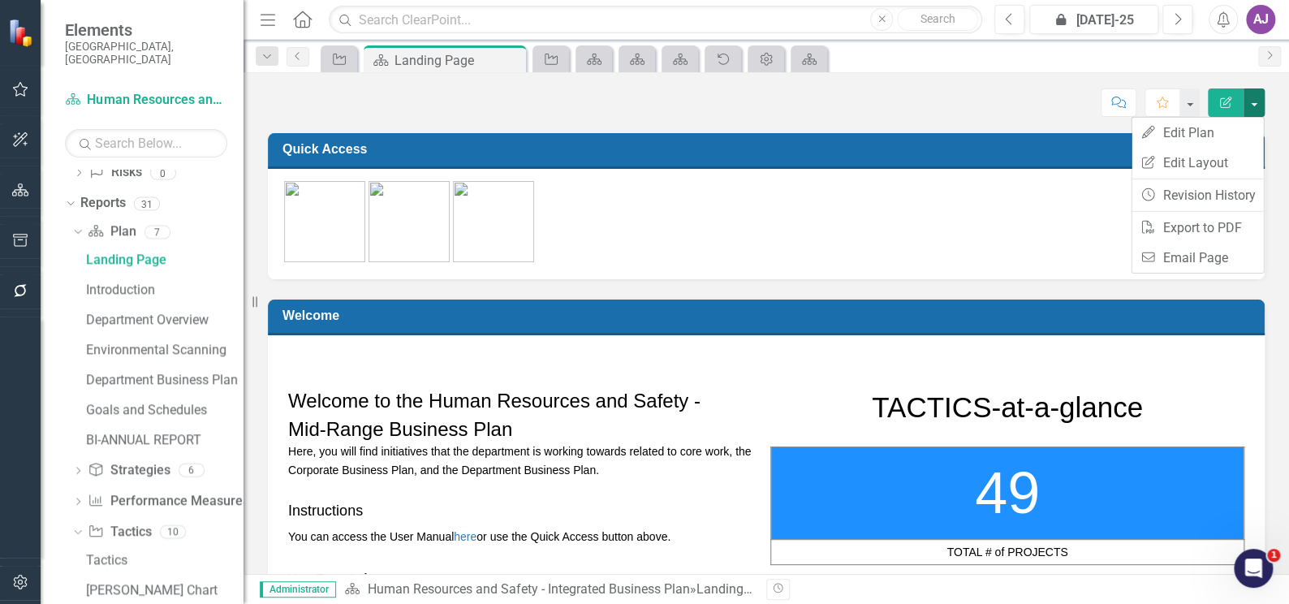
scroll to position [987, 0]
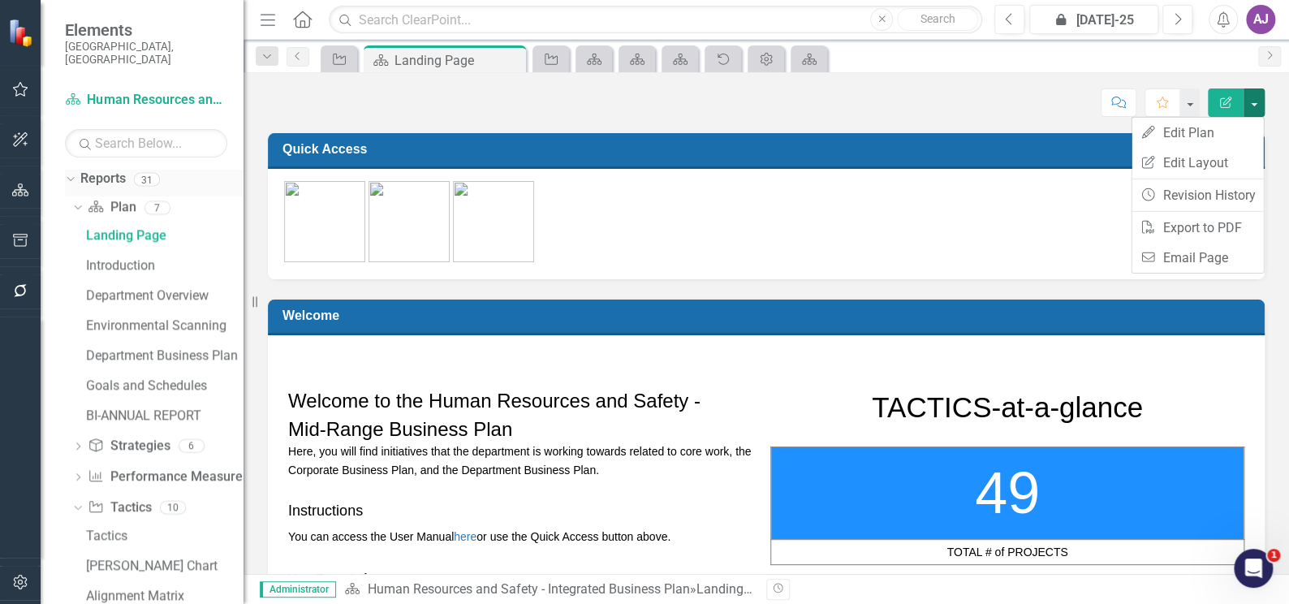
click at [69, 173] on icon "Dropdown" at bounding box center [68, 178] width 9 height 11
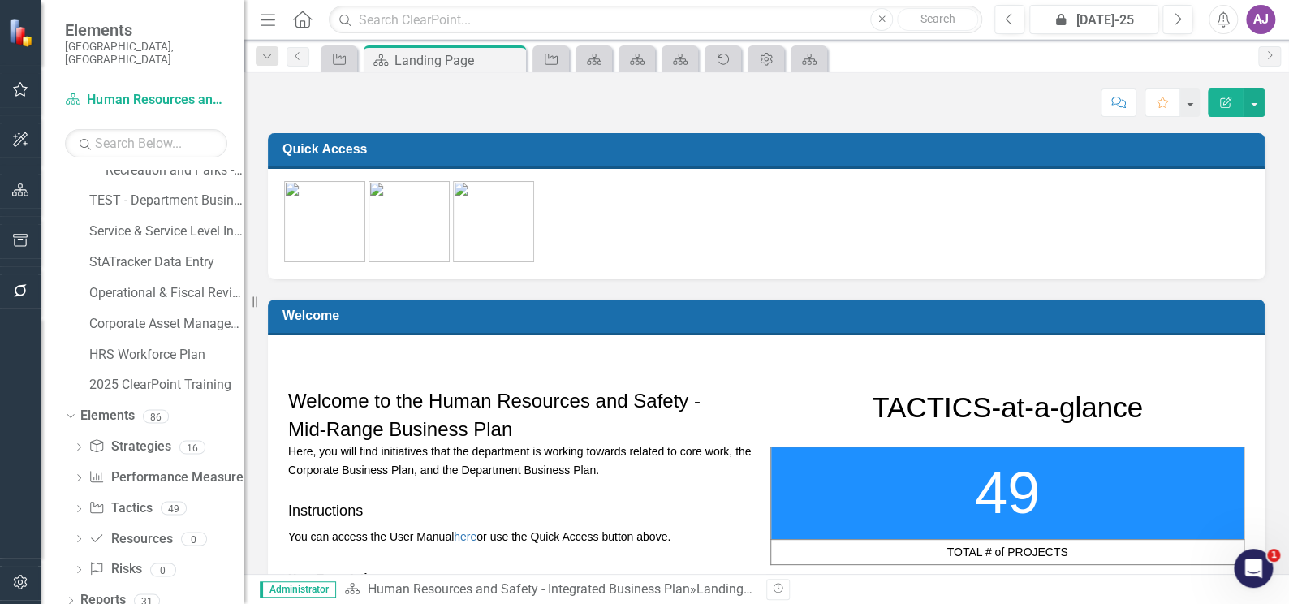
click at [71, 471] on div "Dropdown Strategy Strategies 16 1. The HR&S team has the capacity to deliver co…" at bounding box center [154, 509] width 179 height 153
click at [80, 475] on icon "Dropdown" at bounding box center [78, 479] width 11 height 9
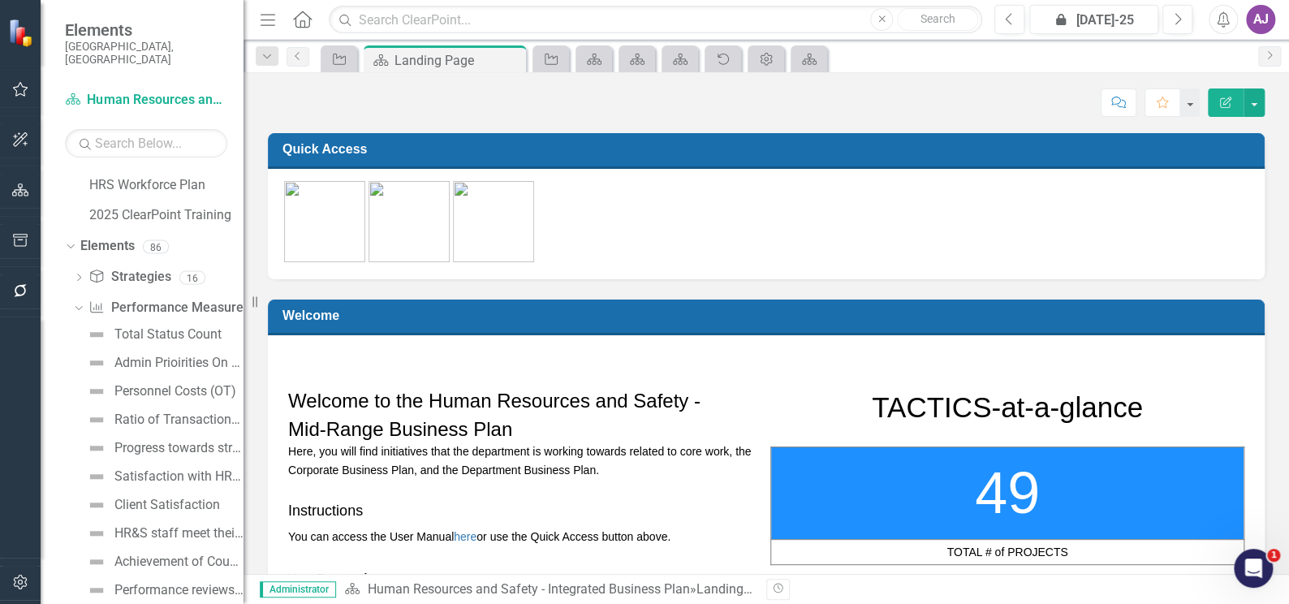
scroll to position [720, 0]
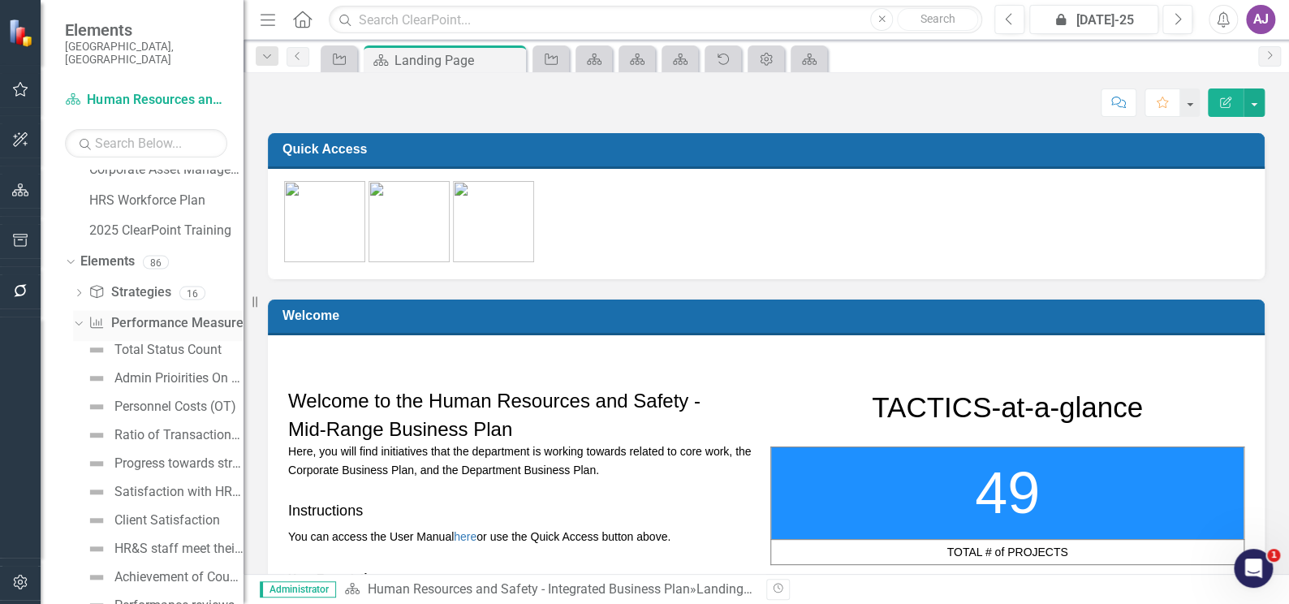
click at [153, 314] on link "Performance Measure Performance Measures" at bounding box center [168, 323] width 161 height 19
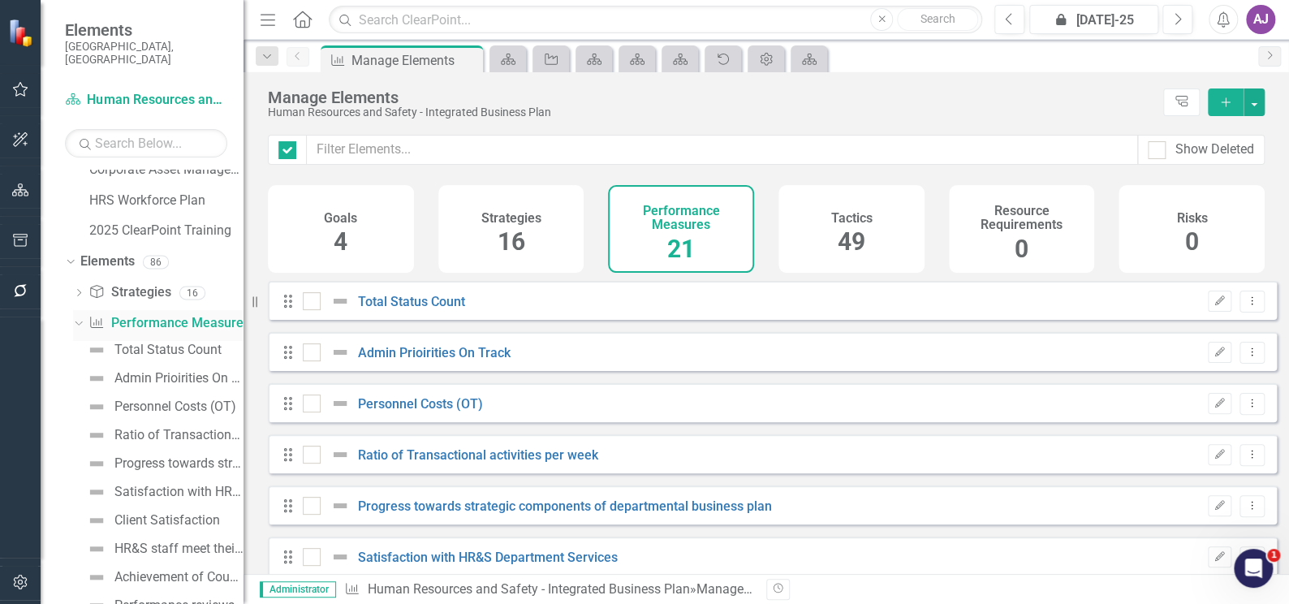
checkbox input "false"
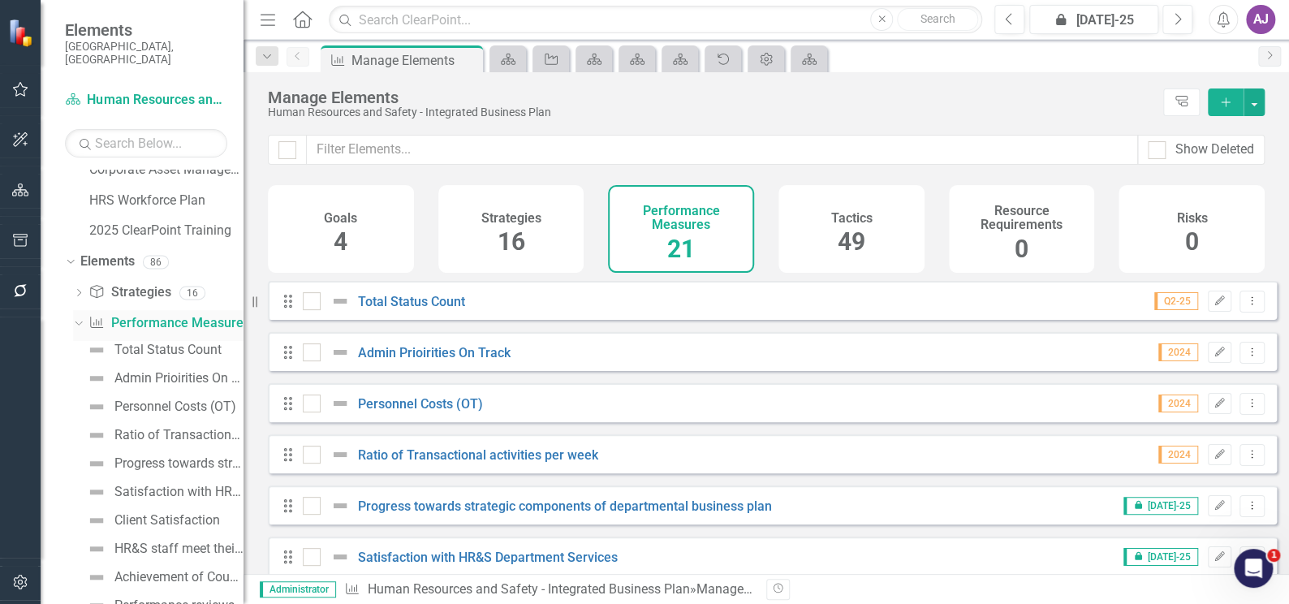
click at [80, 316] on icon "Dropdown" at bounding box center [76, 321] width 9 height 11
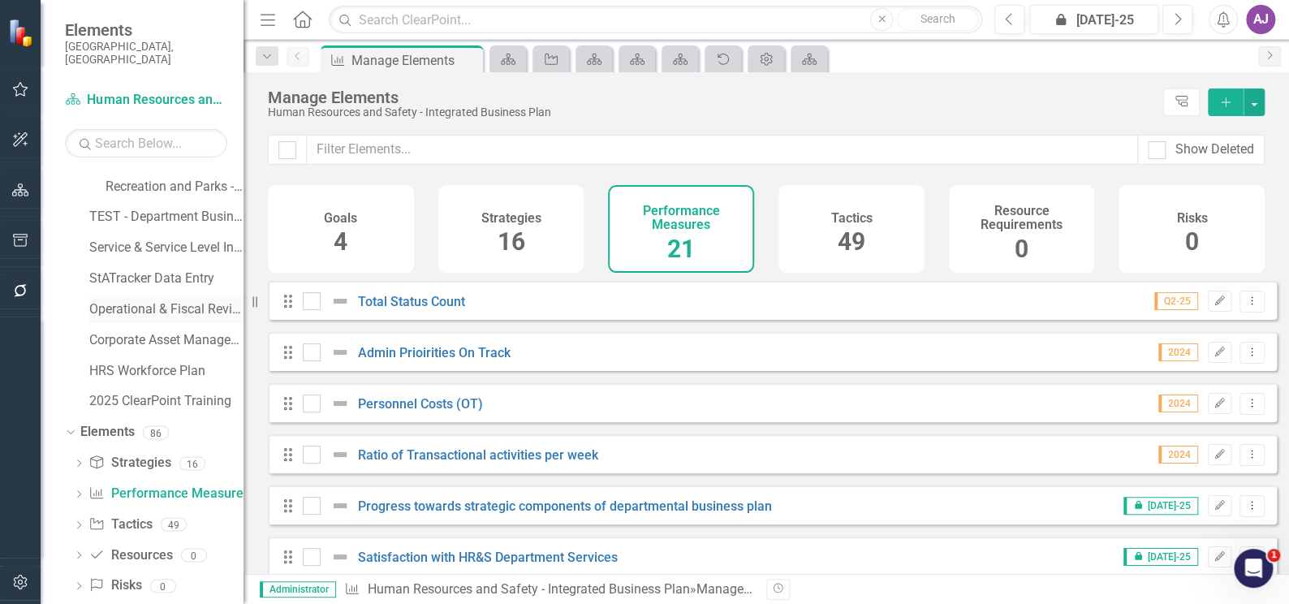
scroll to position [566, 0]
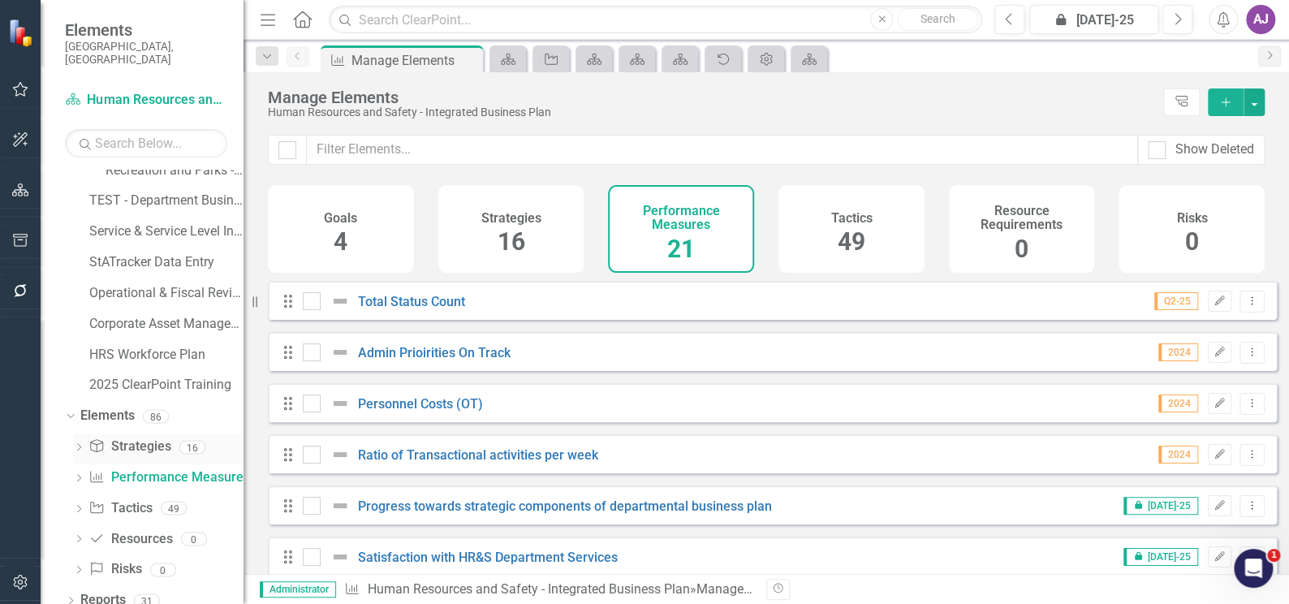
click at [120, 437] on link "Strategy Strategies" at bounding box center [129, 446] width 82 height 19
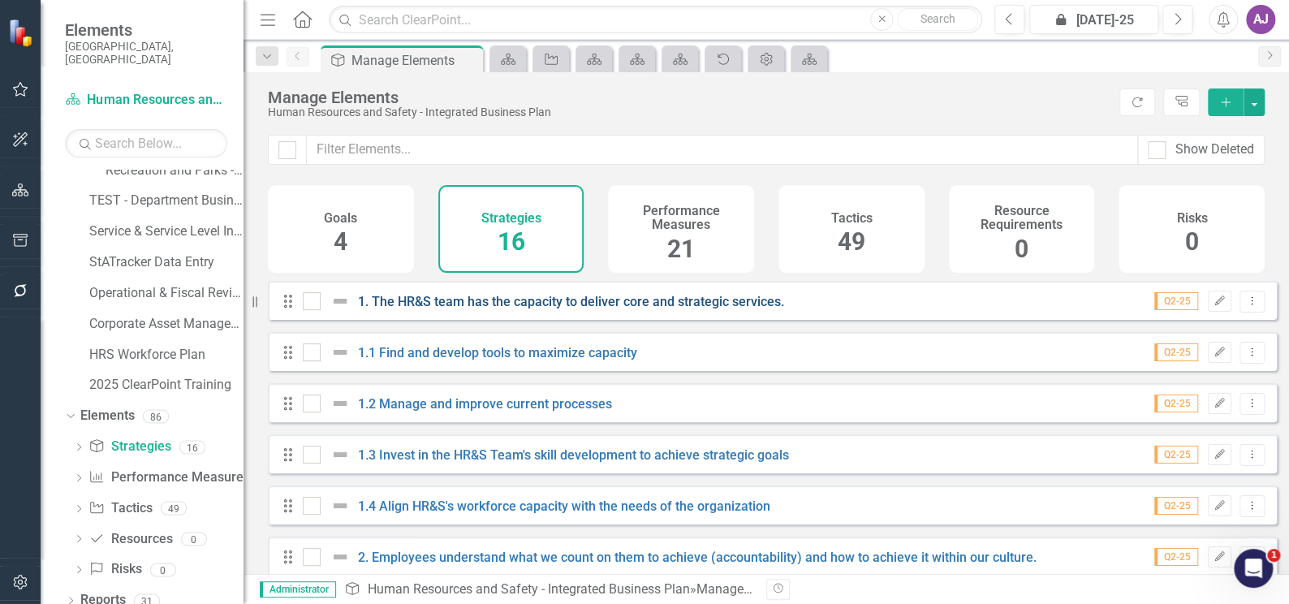
click at [512, 309] on link "1. The HR&S team has the capacity to deliver core and strategic services." at bounding box center [571, 301] width 426 height 15
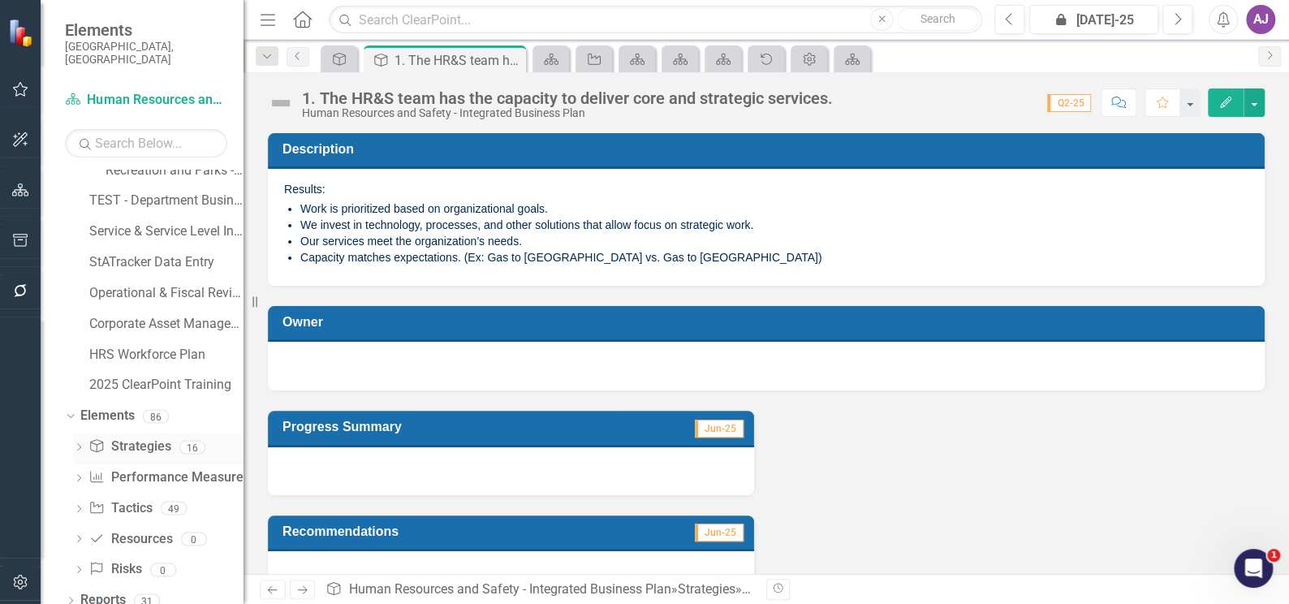
click at [152, 437] on link "Strategy Strategies" at bounding box center [129, 446] width 82 height 19
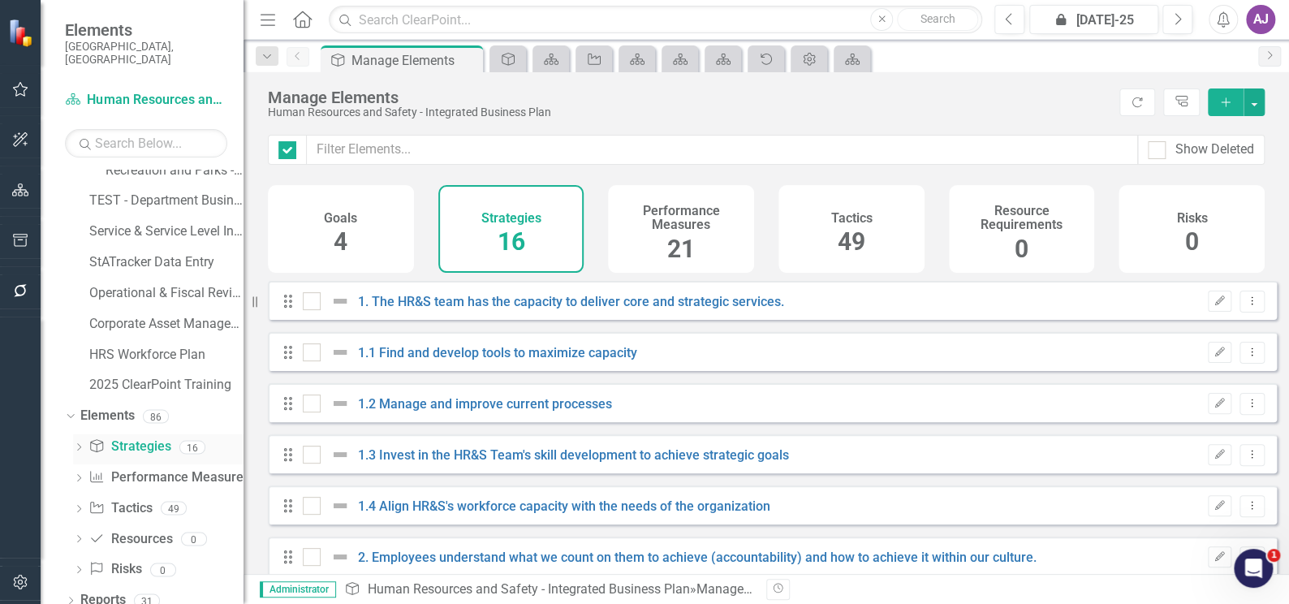
checkbox input "false"
click at [127, 437] on link "Strategy Strategies" at bounding box center [129, 446] width 82 height 19
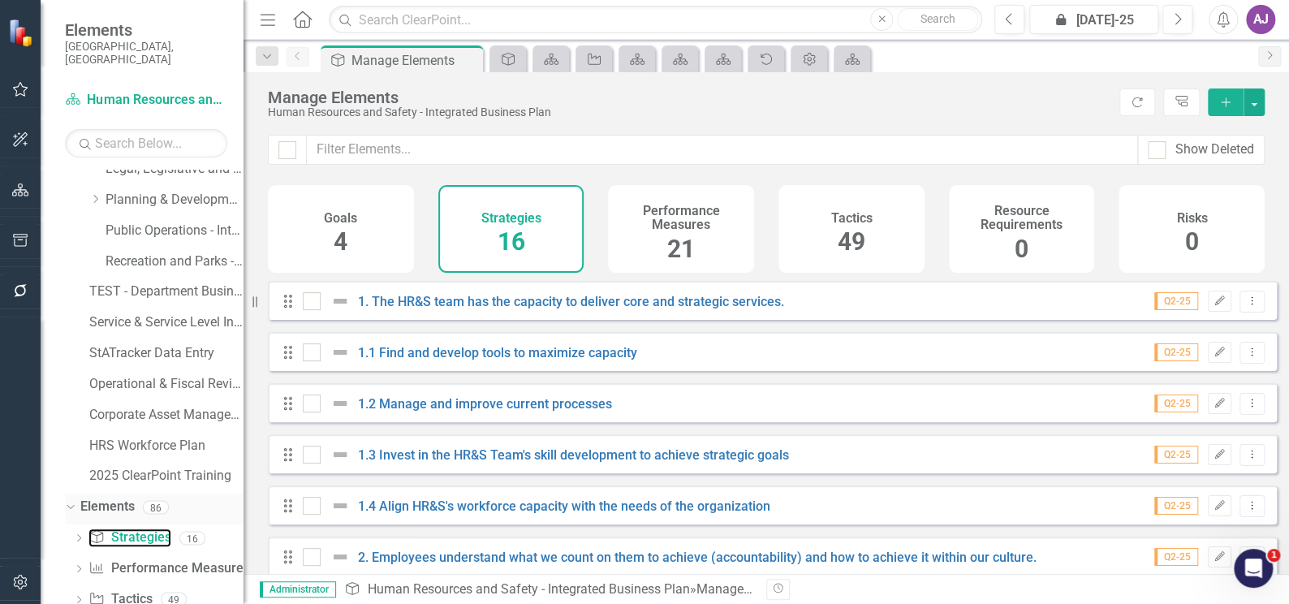
scroll to position [566, 0]
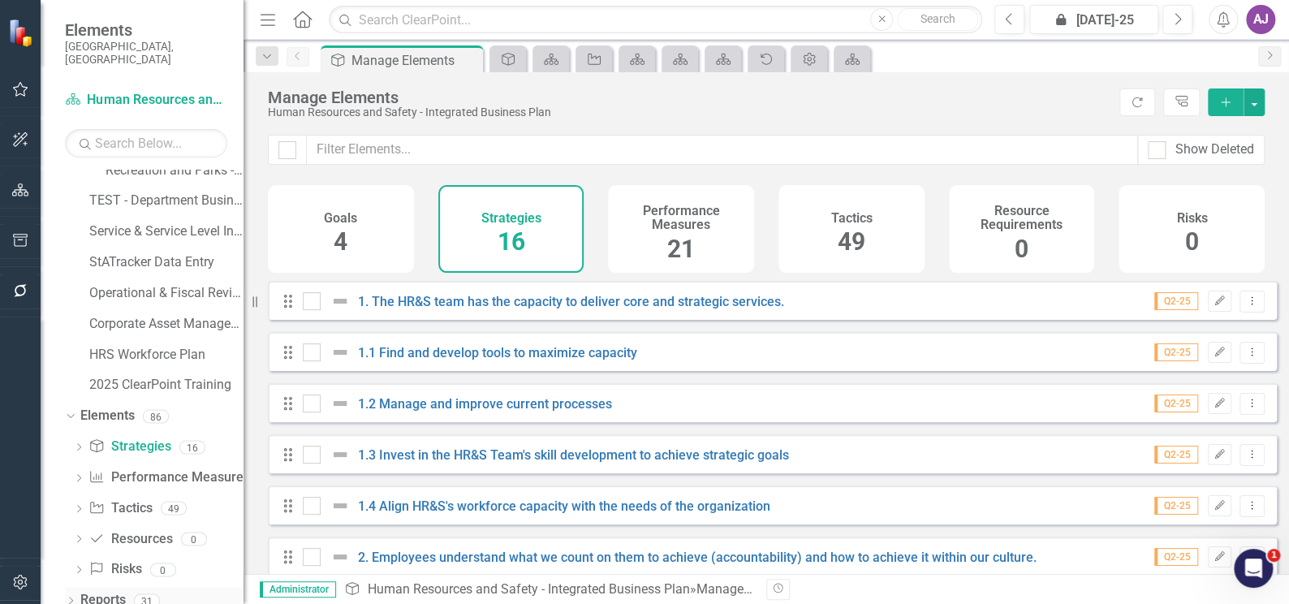
click at [69, 597] on icon "Dropdown" at bounding box center [70, 601] width 11 height 9
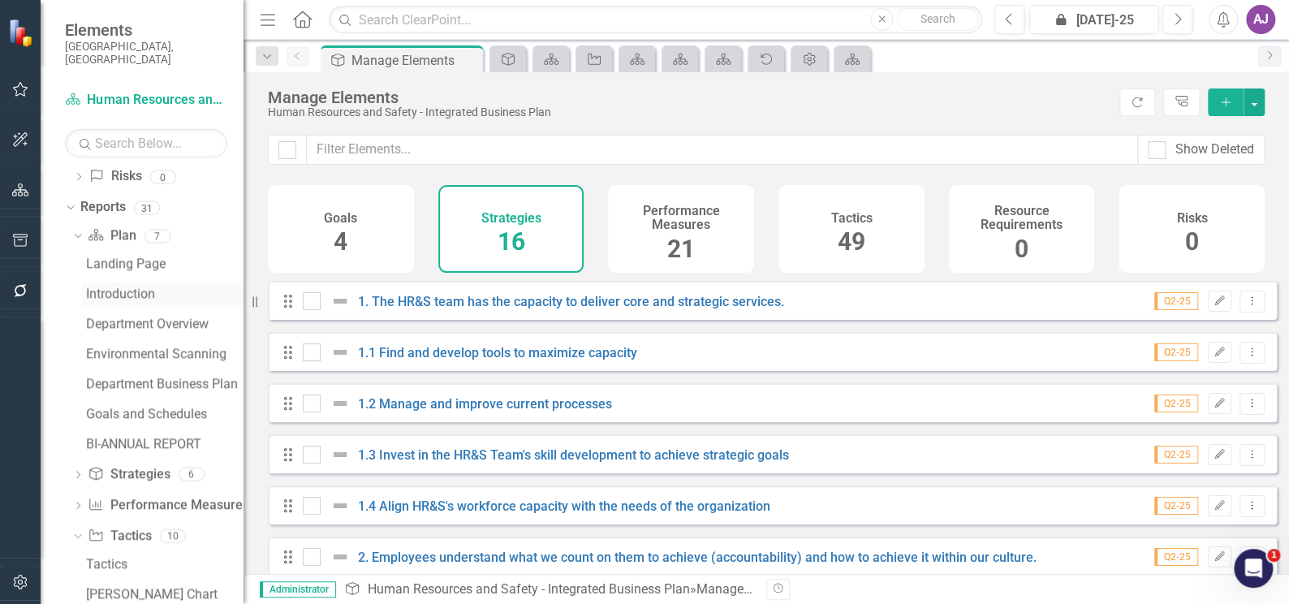
scroll to position [935, 0]
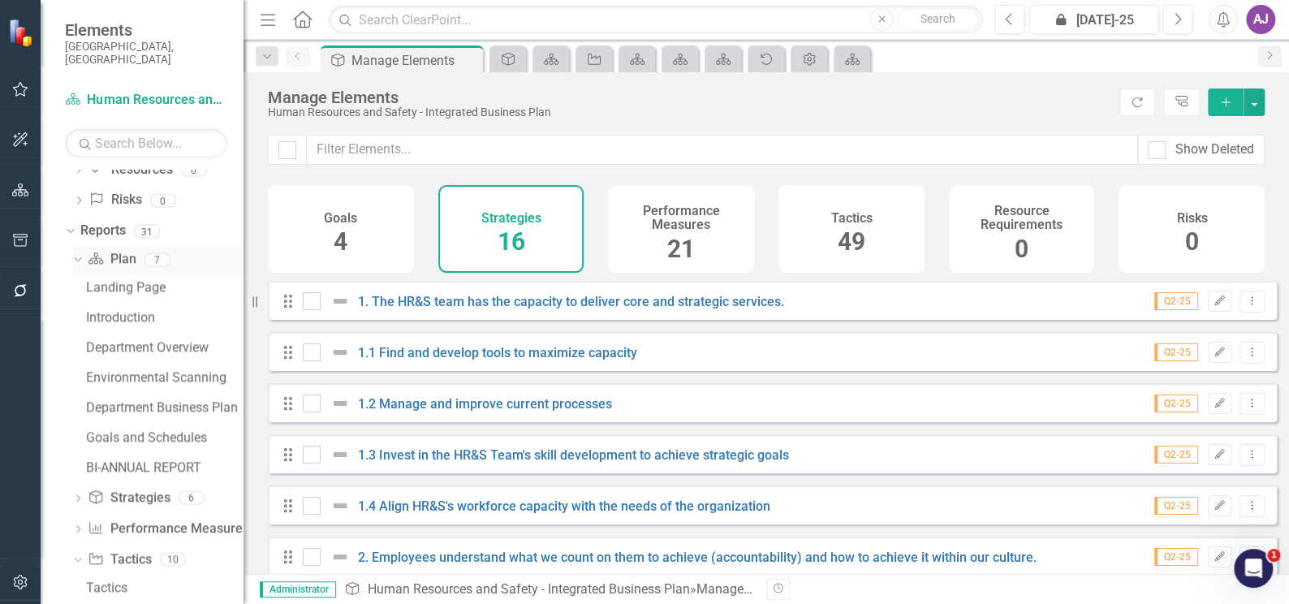
click at [75, 253] on icon "Dropdown" at bounding box center [75, 258] width 9 height 11
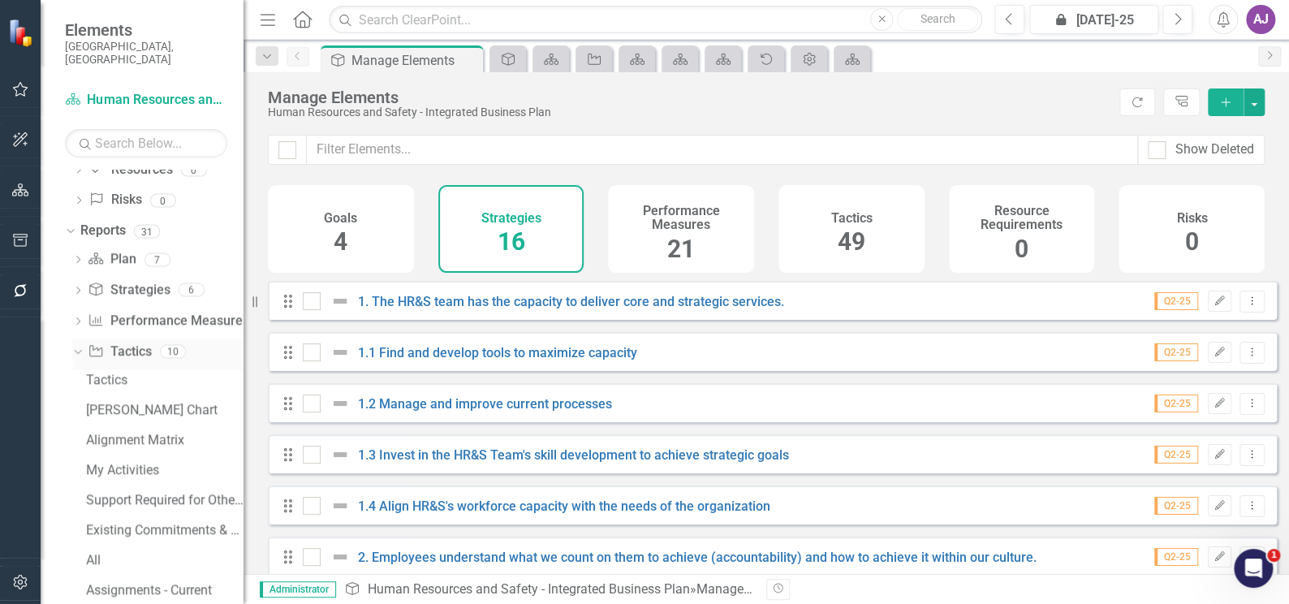
click at [80, 345] on icon "Dropdown" at bounding box center [75, 350] width 9 height 11
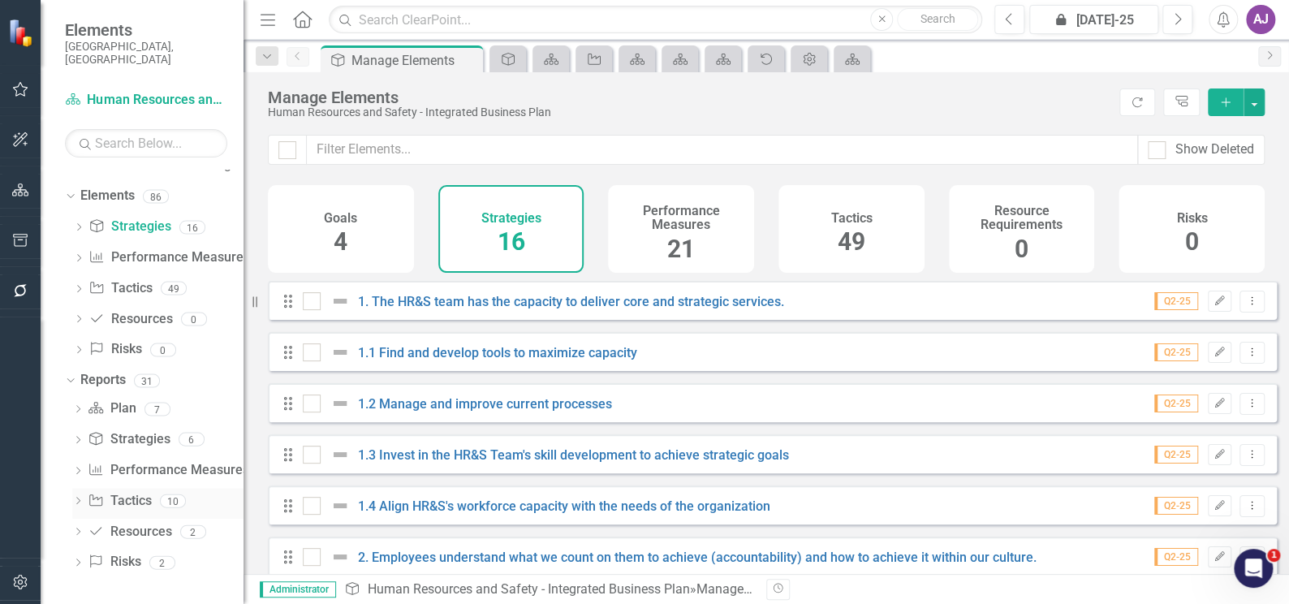
scroll to position [773, 0]
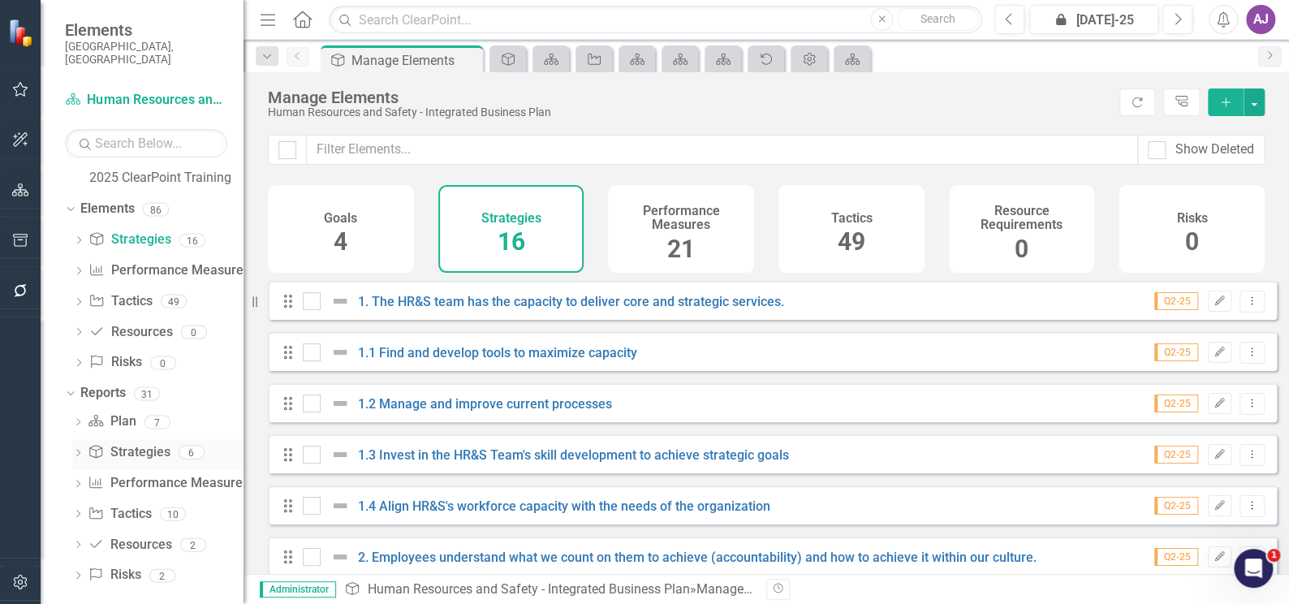
click at [75, 450] on icon "Dropdown" at bounding box center [77, 454] width 11 height 9
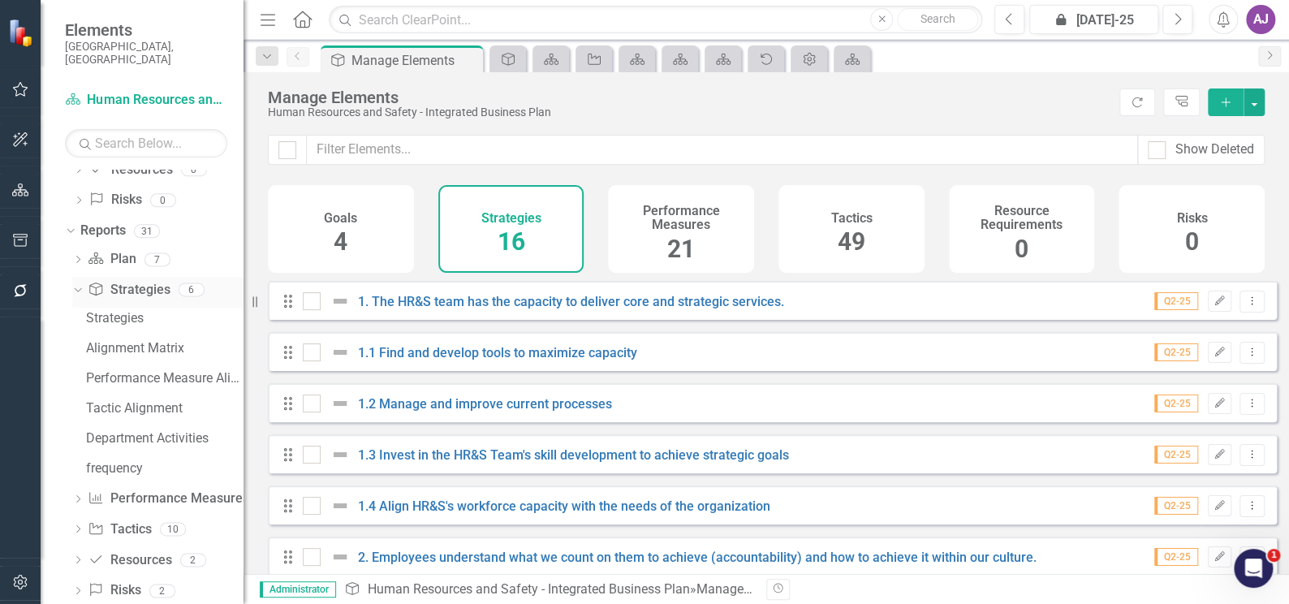
click at [145, 281] on link "Strategy Strategies" at bounding box center [129, 290] width 82 height 19
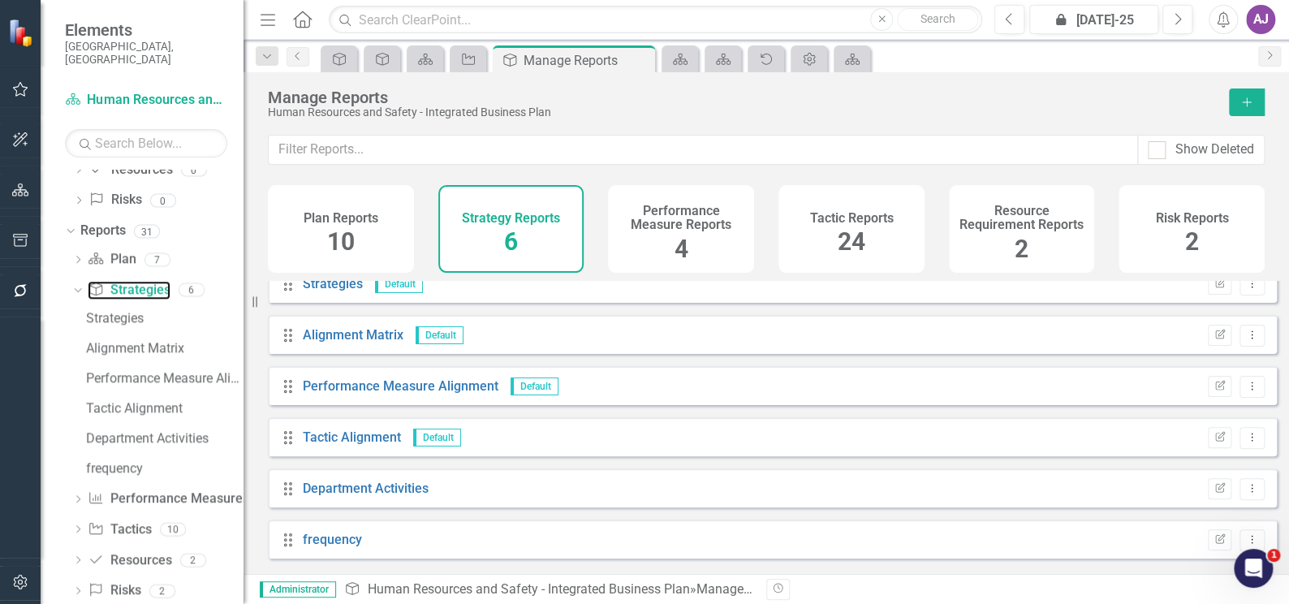
scroll to position [25, 0]
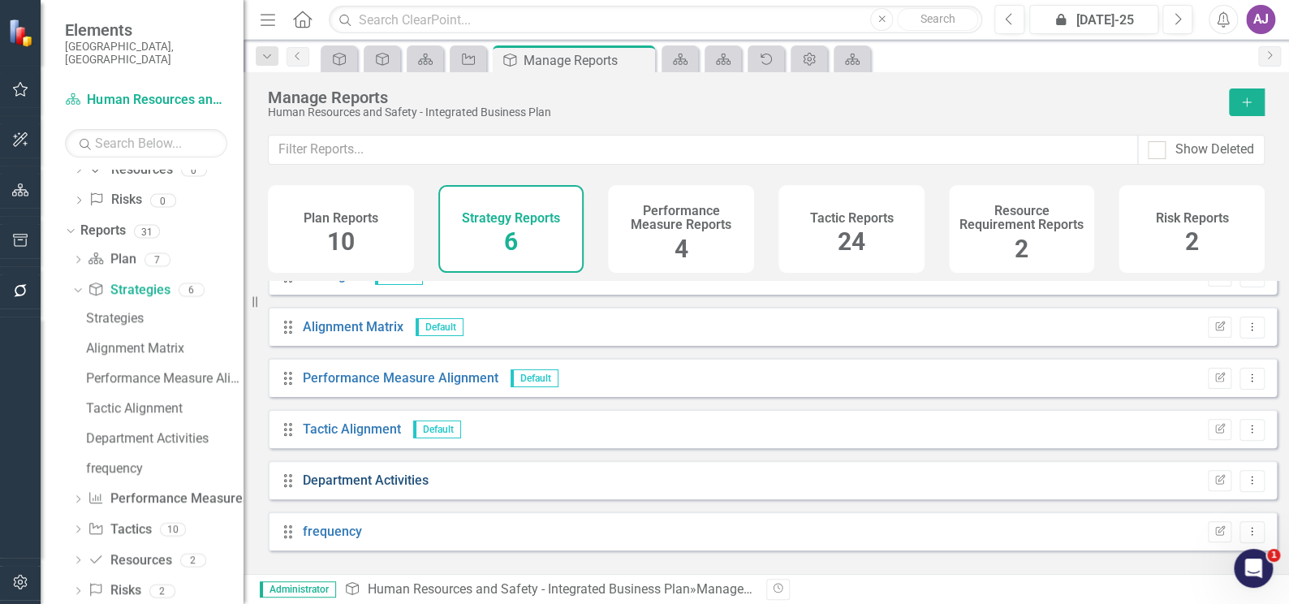
click at [364, 488] on link "Department Activities" at bounding box center [366, 479] width 126 height 15
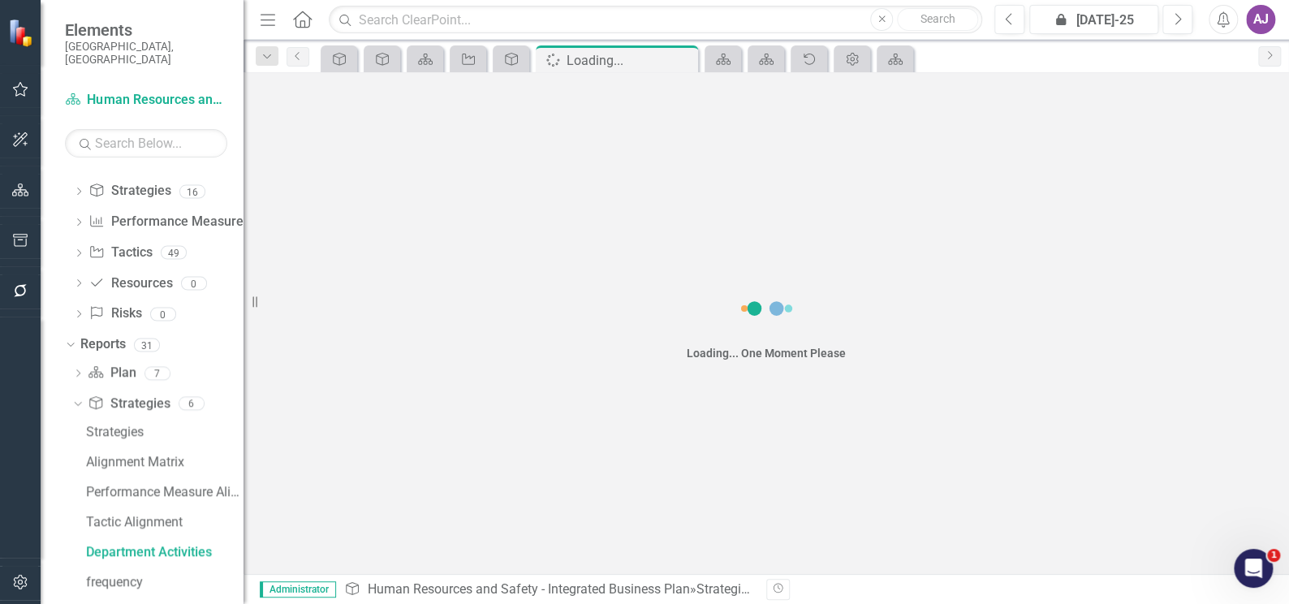
scroll to position [768, 0]
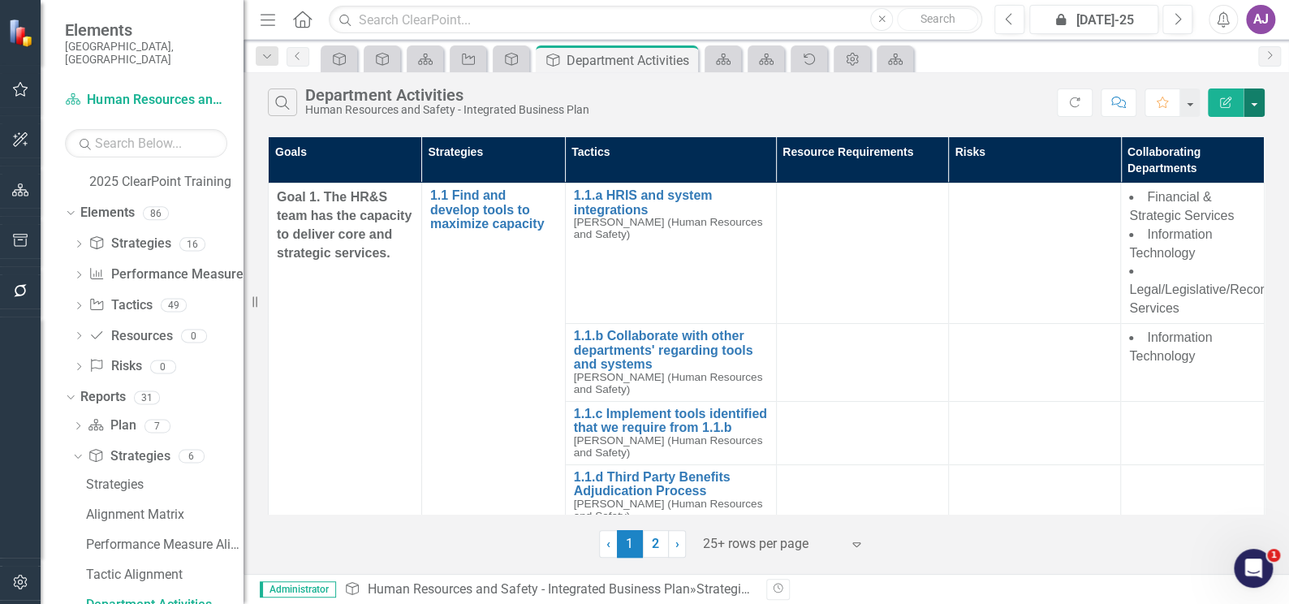
click at [1253, 101] on button "button" at bounding box center [1253, 102] width 21 height 28
click at [988, 323] on td at bounding box center [1034, 362] width 172 height 78
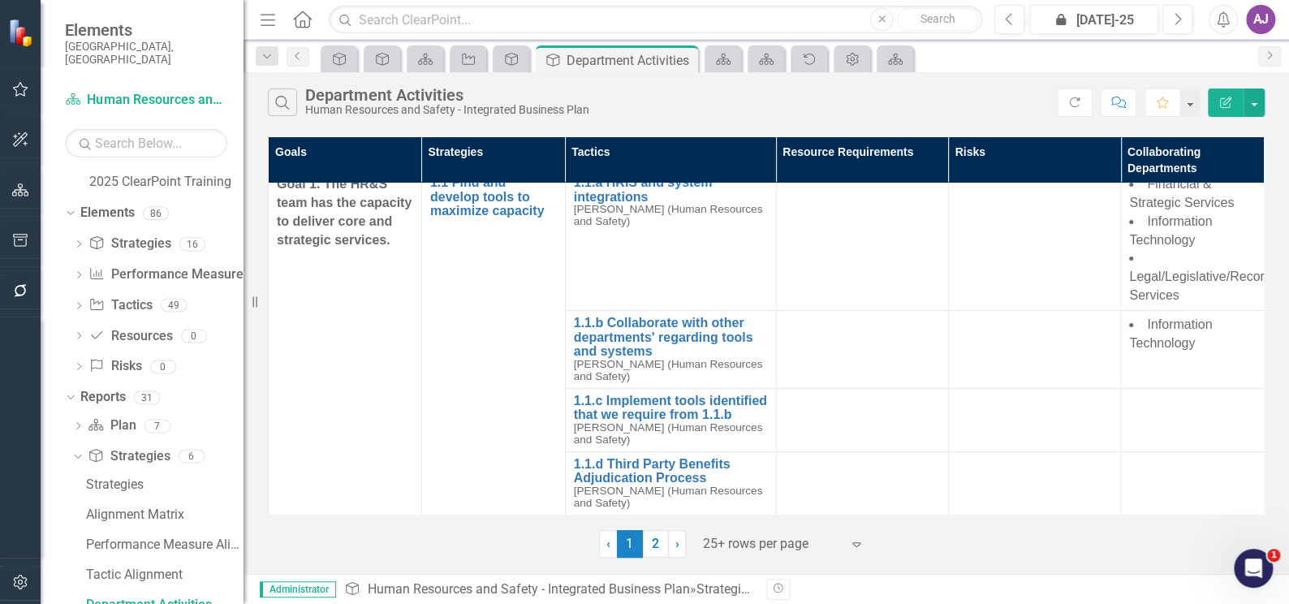
scroll to position [0, 0]
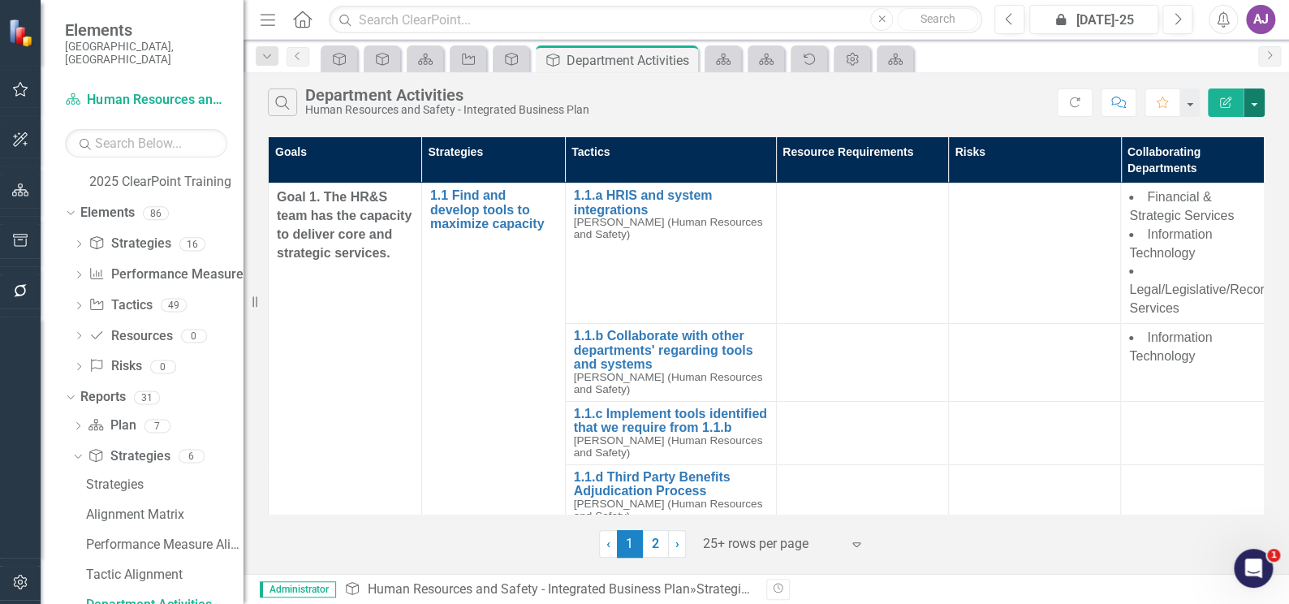
click at [1255, 101] on button "button" at bounding box center [1253, 102] width 21 height 28
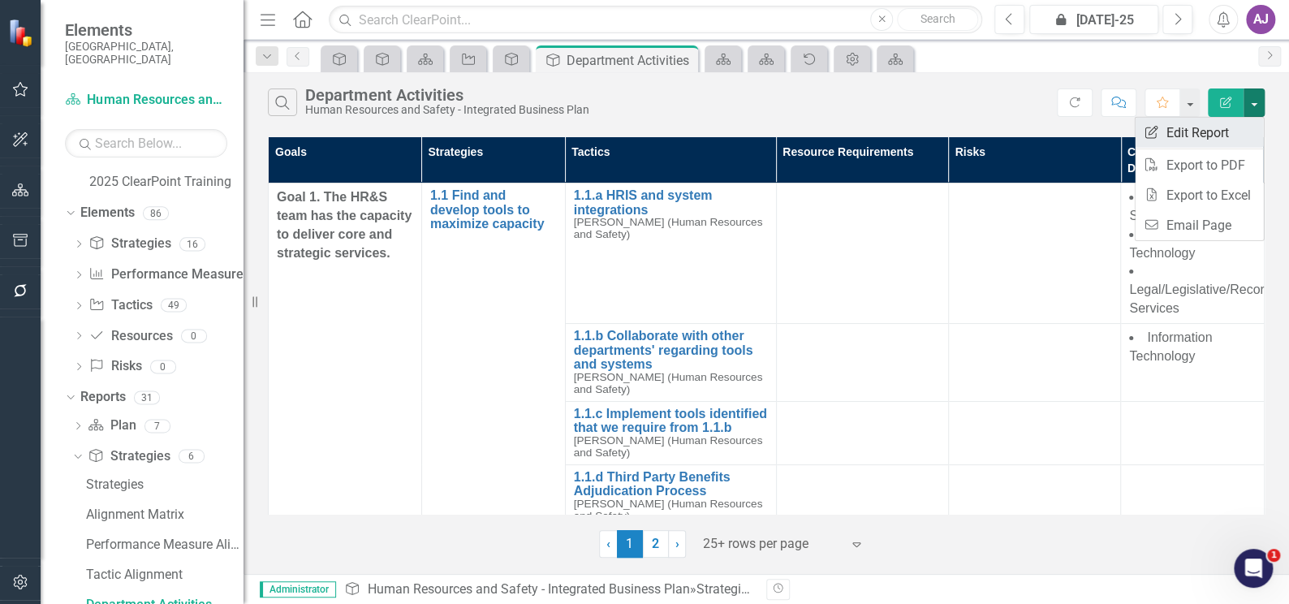
click at [1203, 139] on link "Edit Report Edit Report" at bounding box center [1198, 133] width 128 height 30
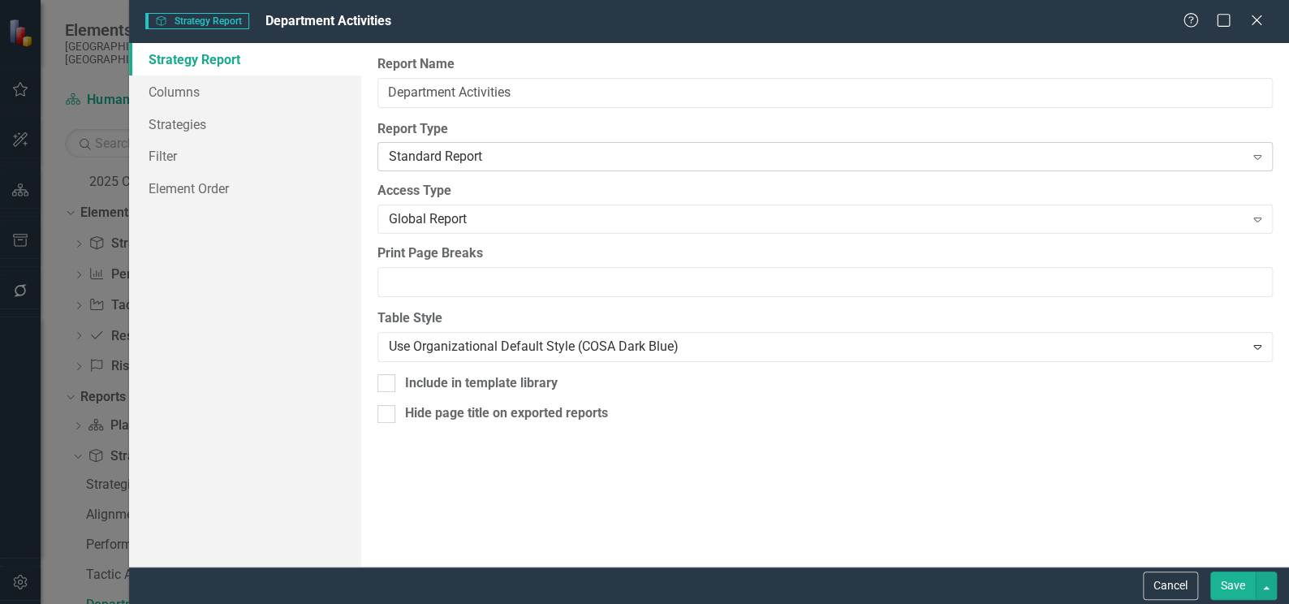
click at [1252, 157] on icon "Expand" at bounding box center [1257, 156] width 16 height 13
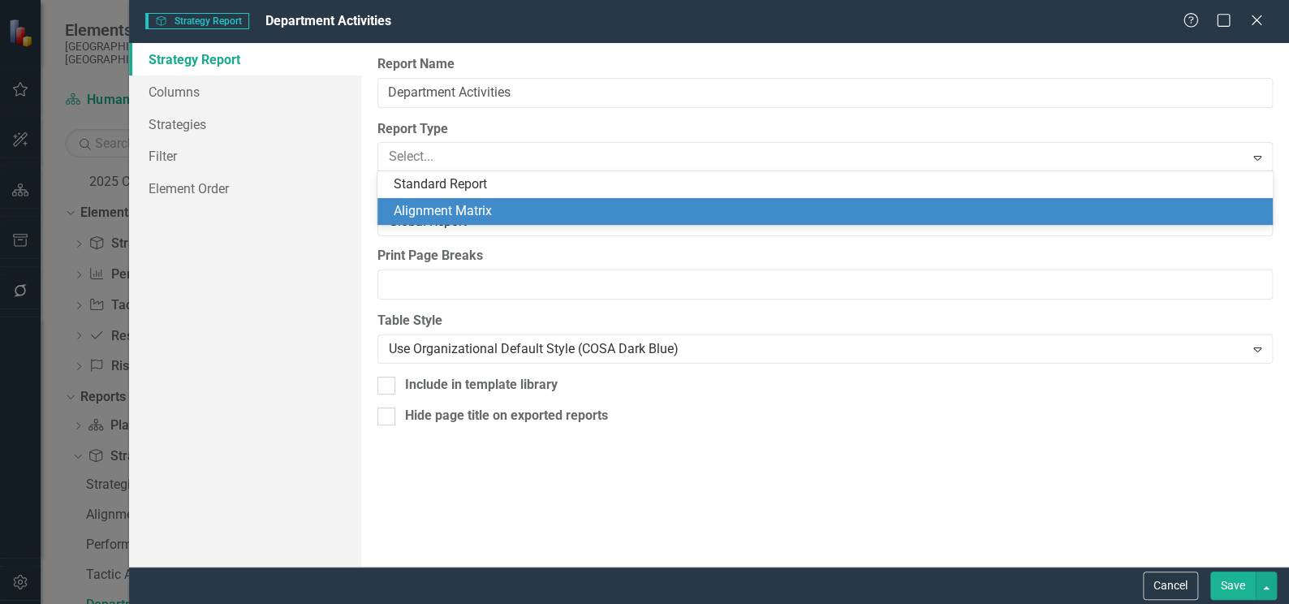
click at [238, 272] on div "Strategy Report Columns Strategies Filter Element Order" at bounding box center [245, 304] width 232 height 523
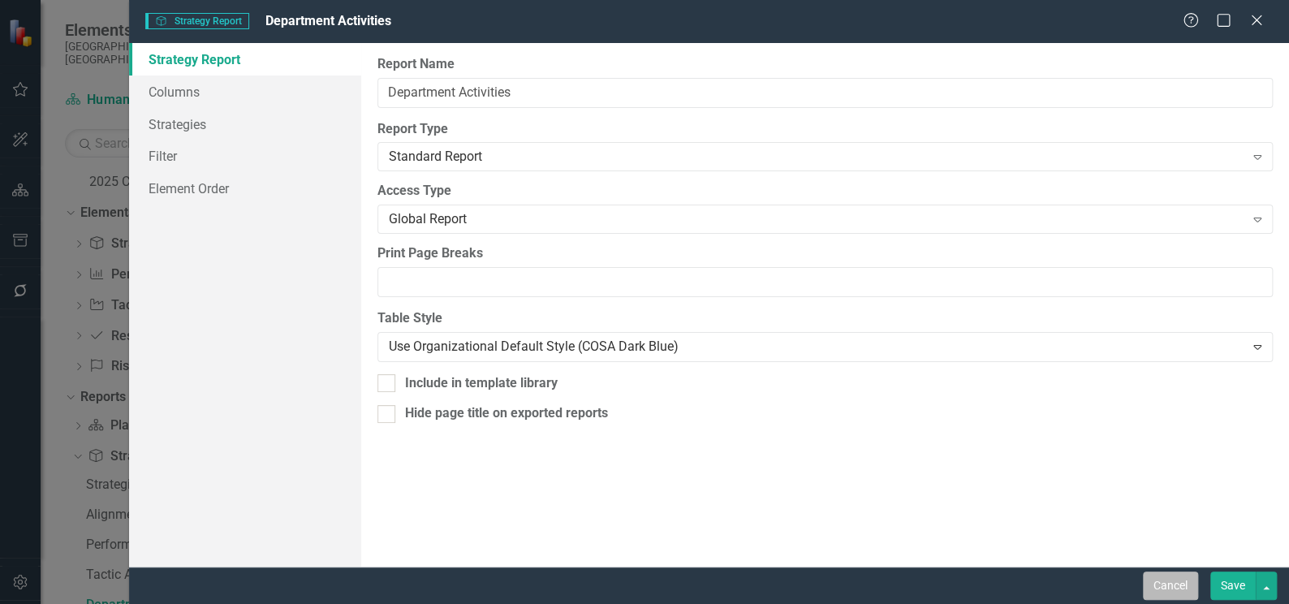
click at [1177, 594] on button "Cancel" at bounding box center [1170, 585] width 55 height 28
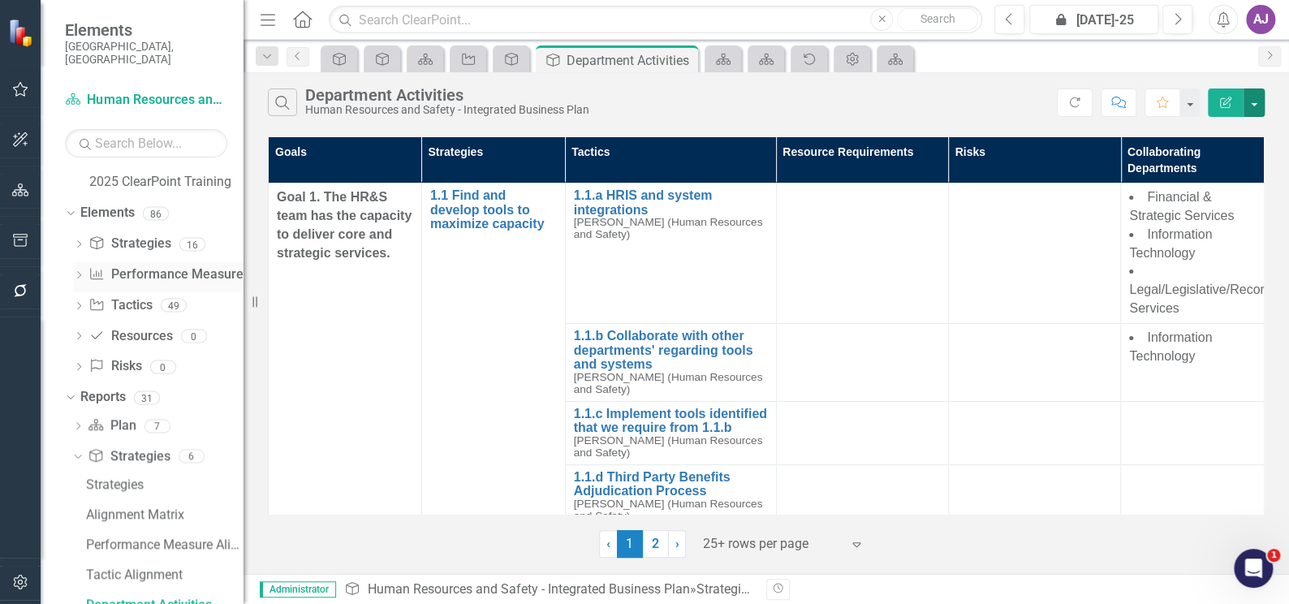
scroll to position [916, 0]
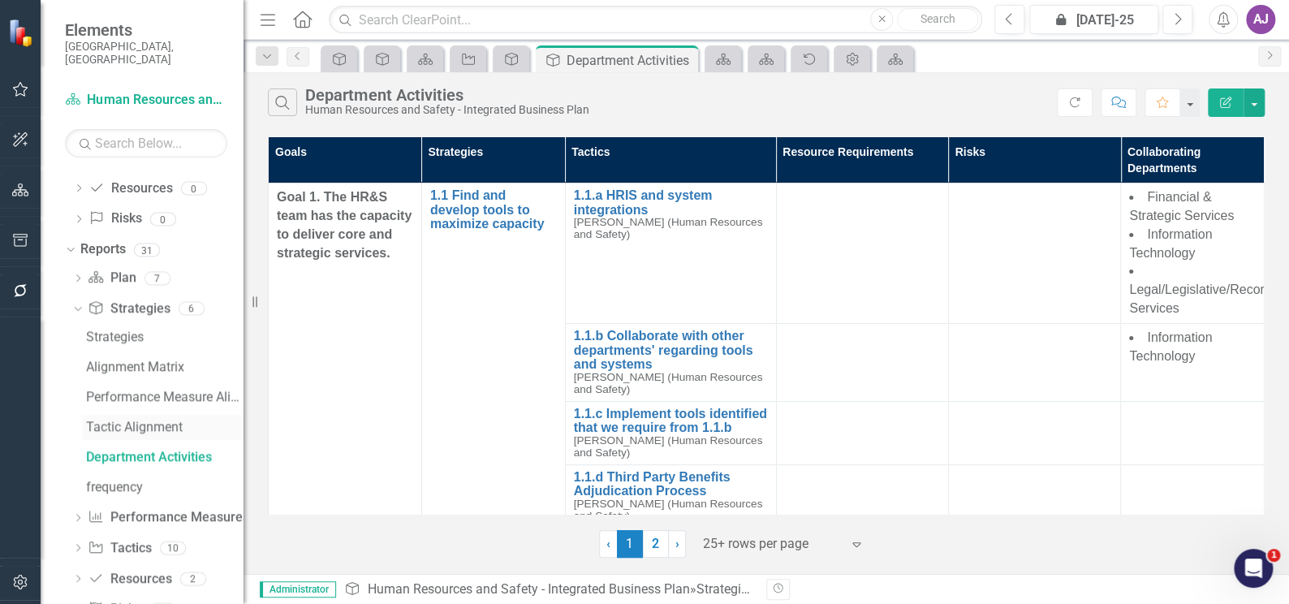
click at [123, 420] on div "Tactic Alignment" at bounding box center [164, 427] width 157 height 15
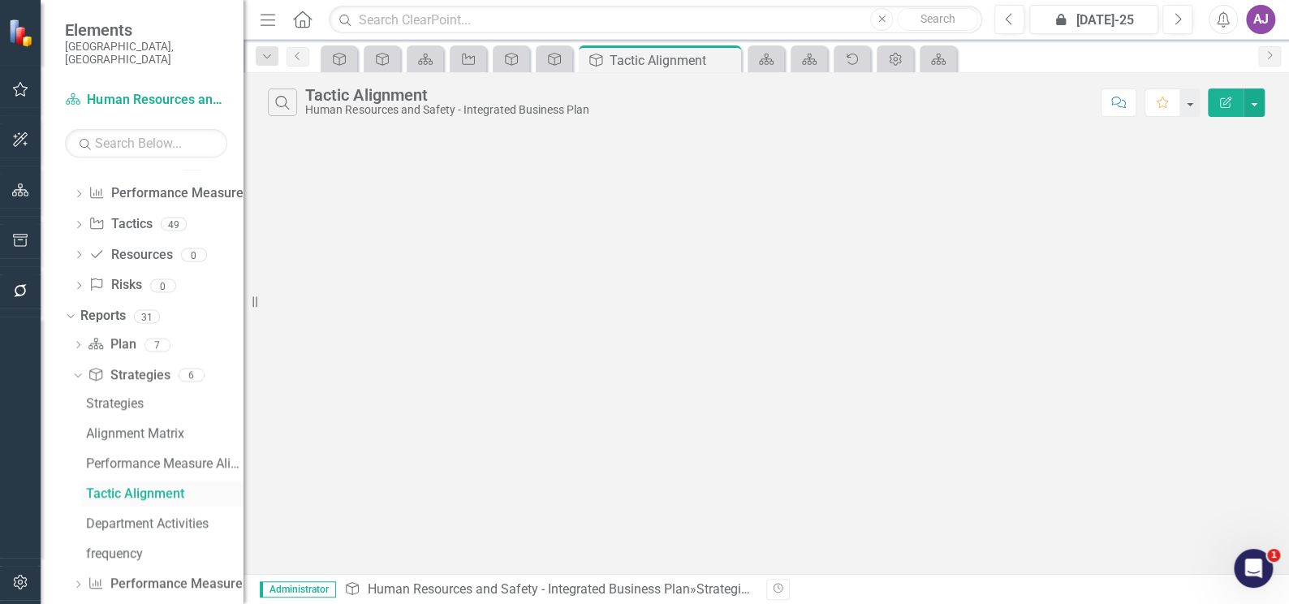
scroll to position [950, 0]
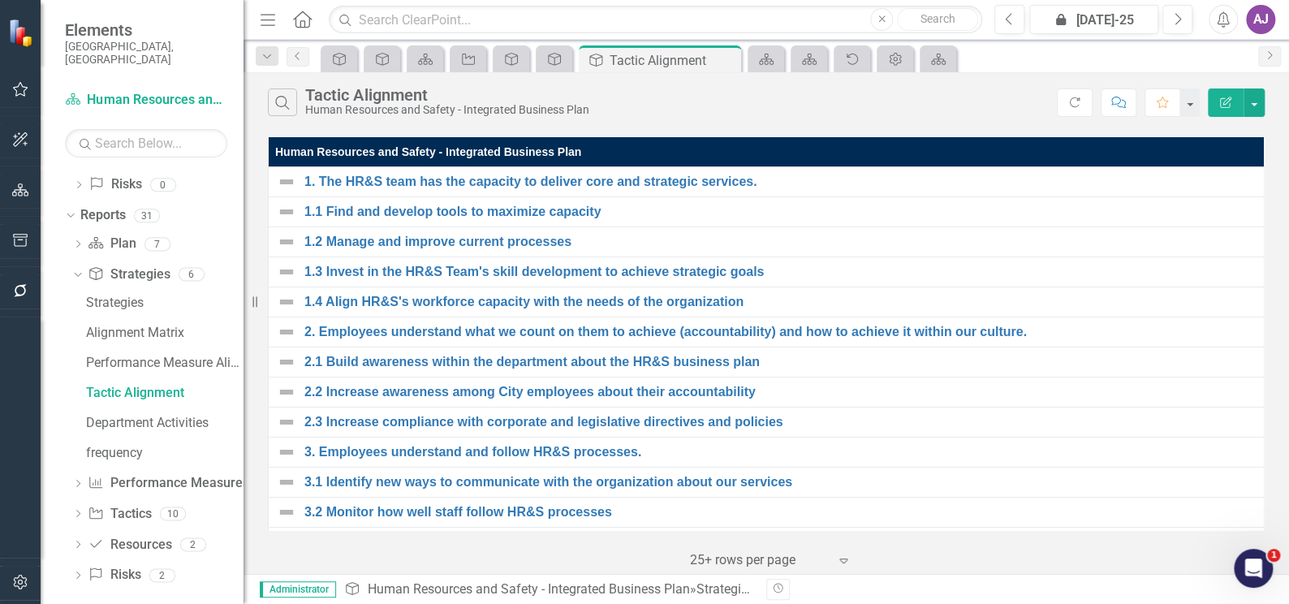
click at [77, 510] on icon "Dropdown" at bounding box center [77, 514] width 11 height 9
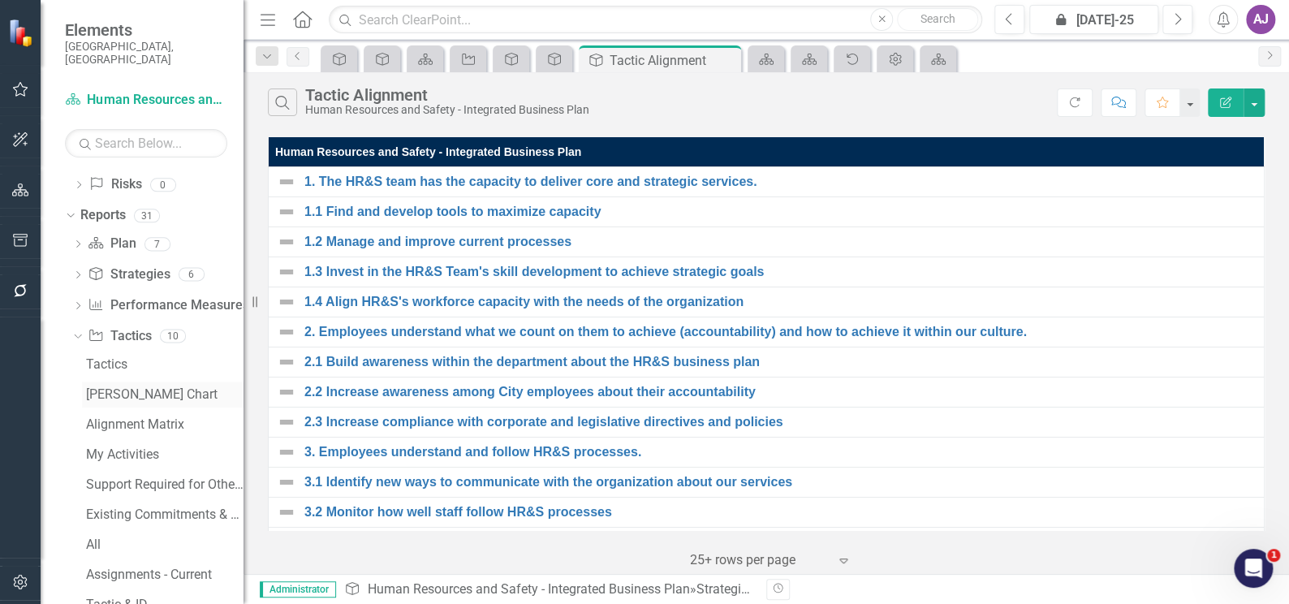
click at [137, 387] on div "[PERSON_NAME] Chart" at bounding box center [164, 394] width 157 height 15
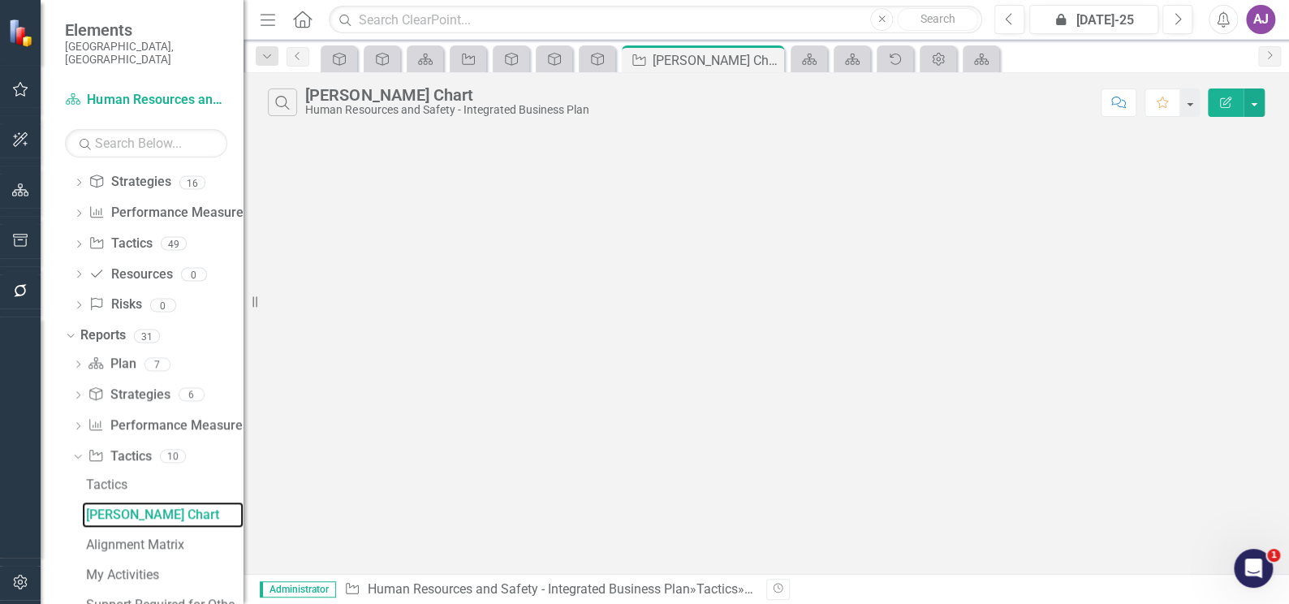
scroll to position [740, 0]
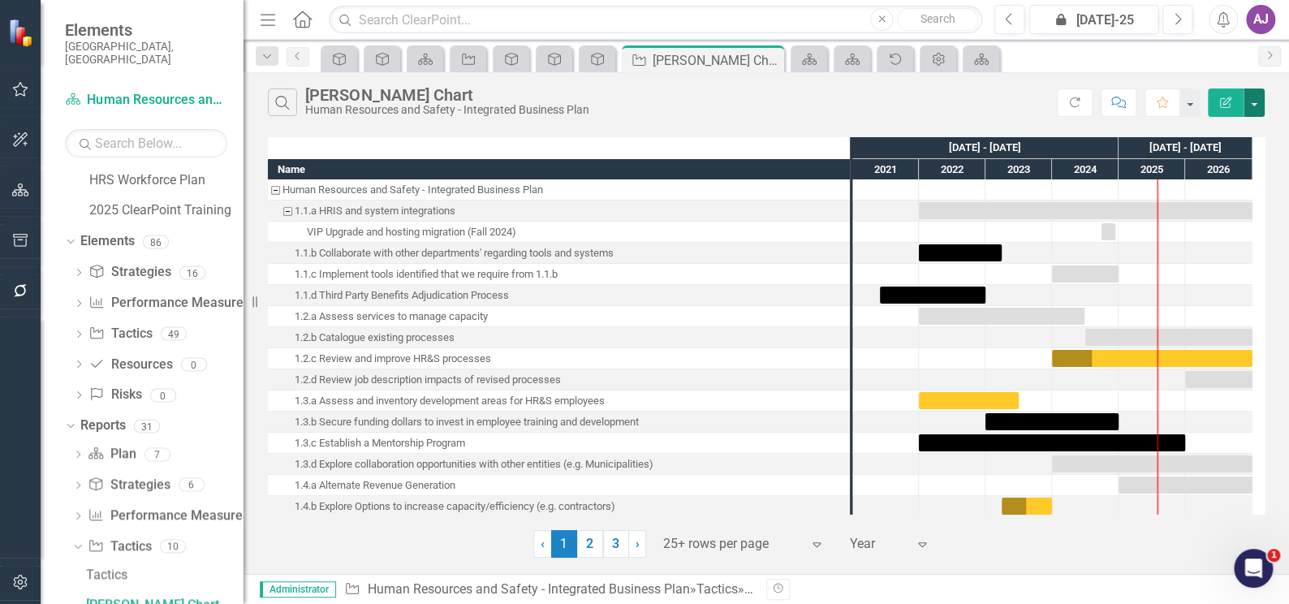
click at [1258, 104] on button "button" at bounding box center [1253, 102] width 21 height 28
click at [1224, 128] on link "Edit Report Edit Report" at bounding box center [1198, 133] width 128 height 30
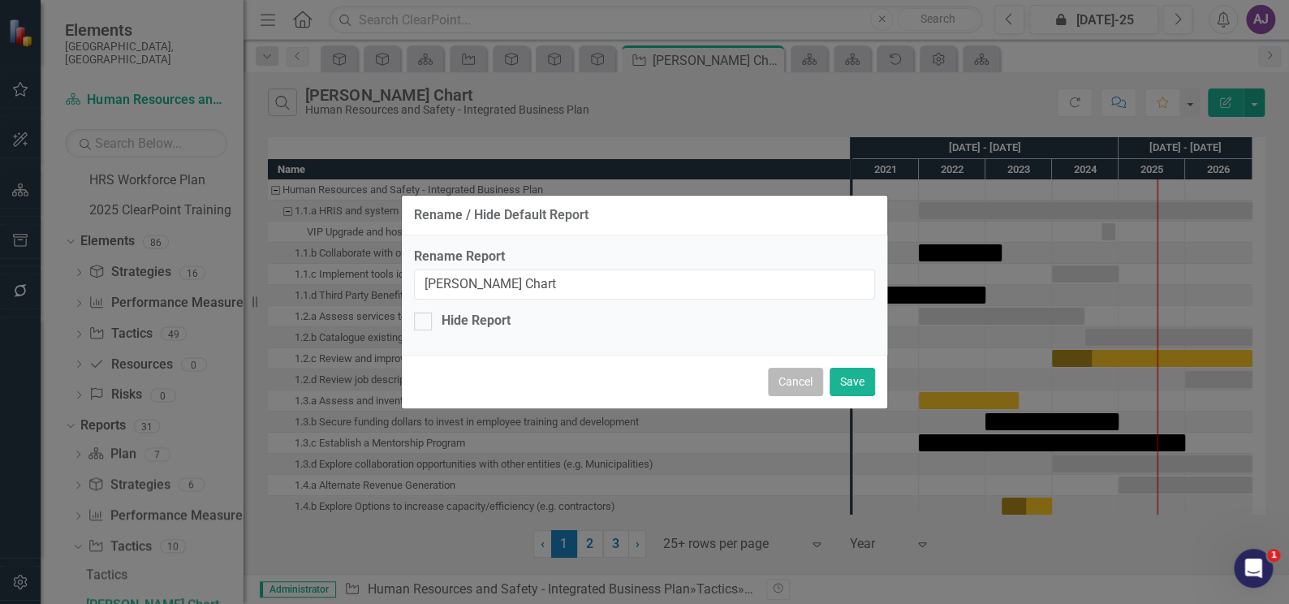
click at [802, 381] on button "Cancel" at bounding box center [795, 382] width 55 height 28
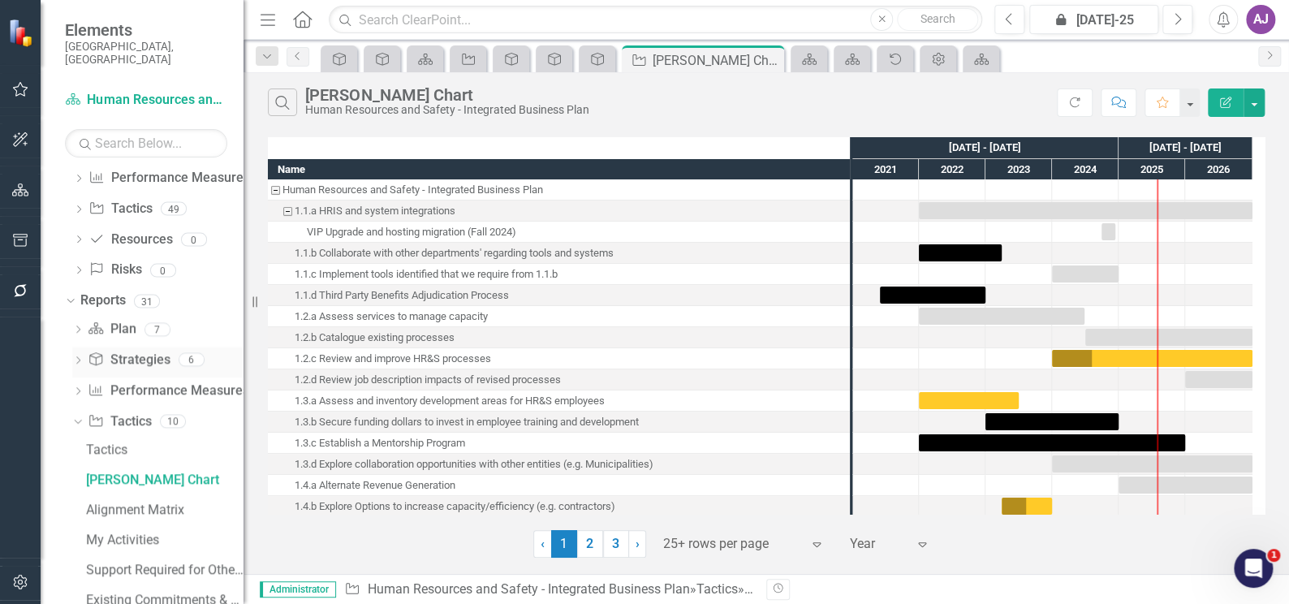
scroll to position [888, 0]
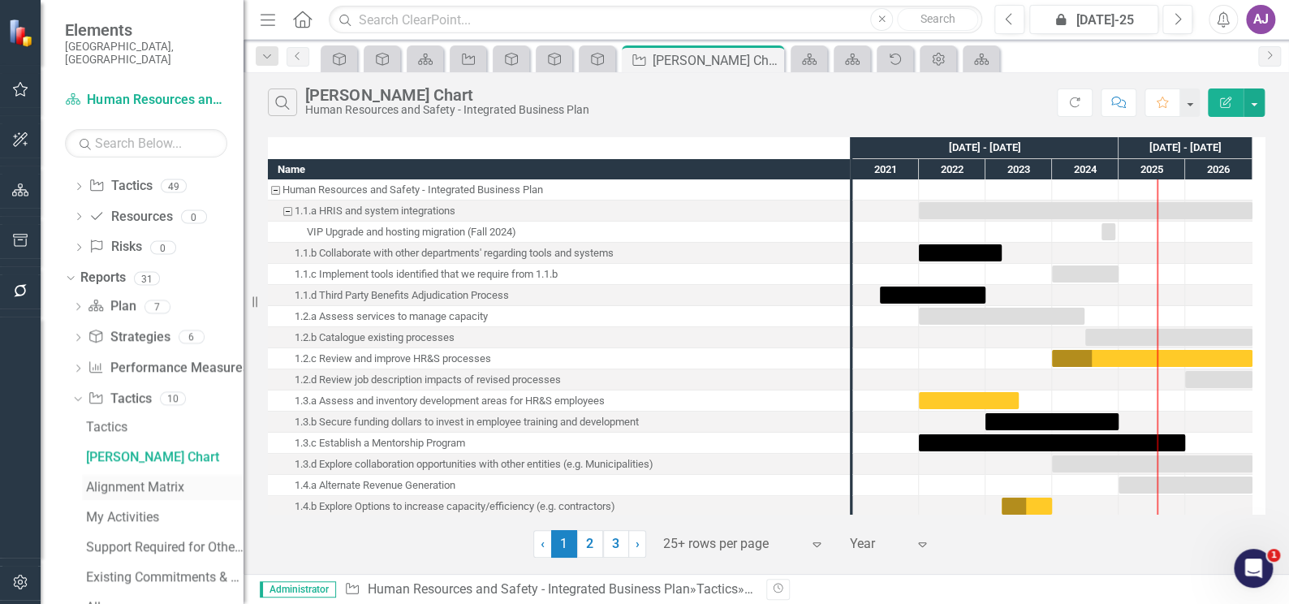
click at [131, 480] on div "Alignment Matrix" at bounding box center [164, 487] width 157 height 15
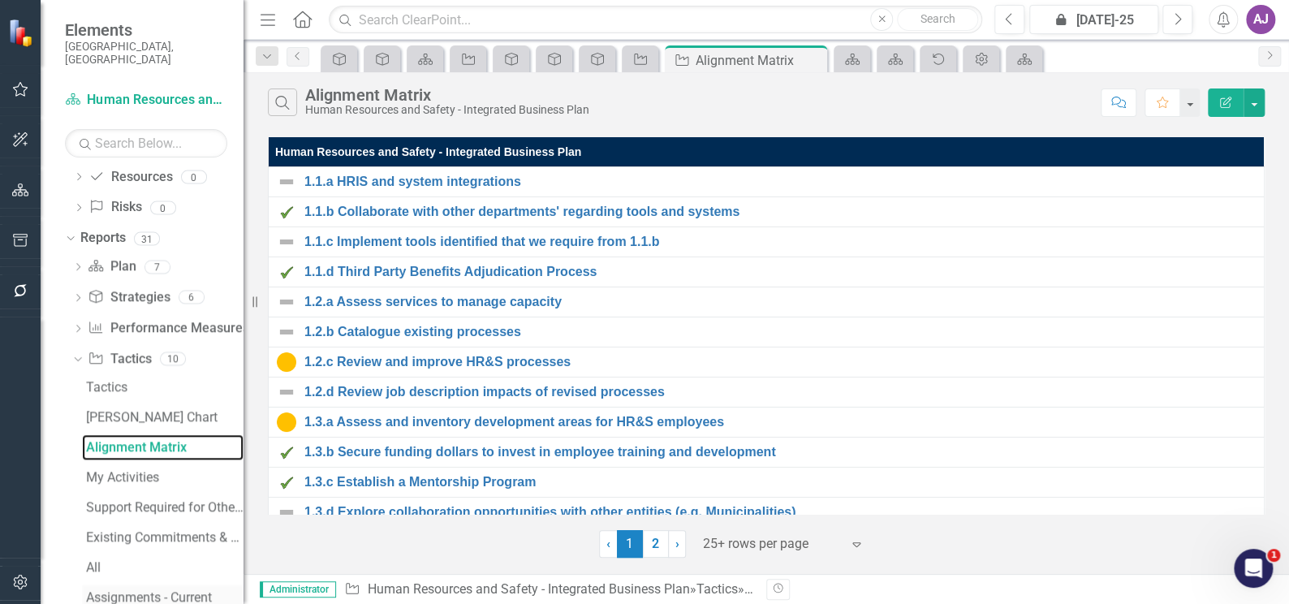
scroll to position [923, 0]
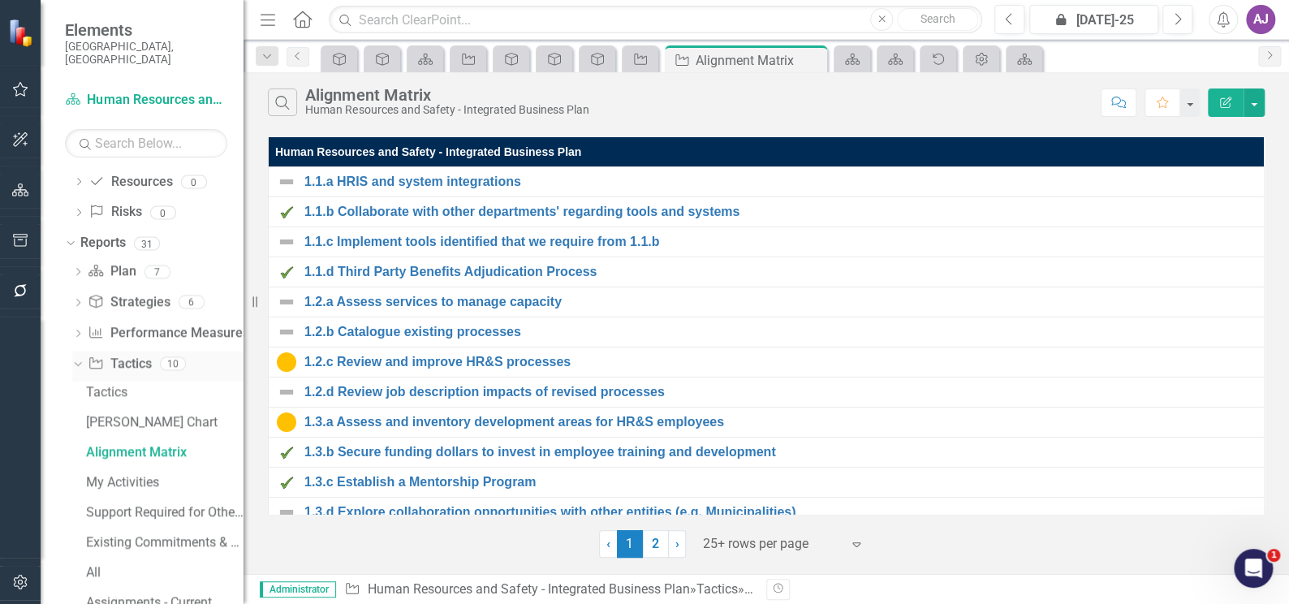
click at [110, 355] on link "Tactic Tactics" at bounding box center [119, 364] width 63 height 19
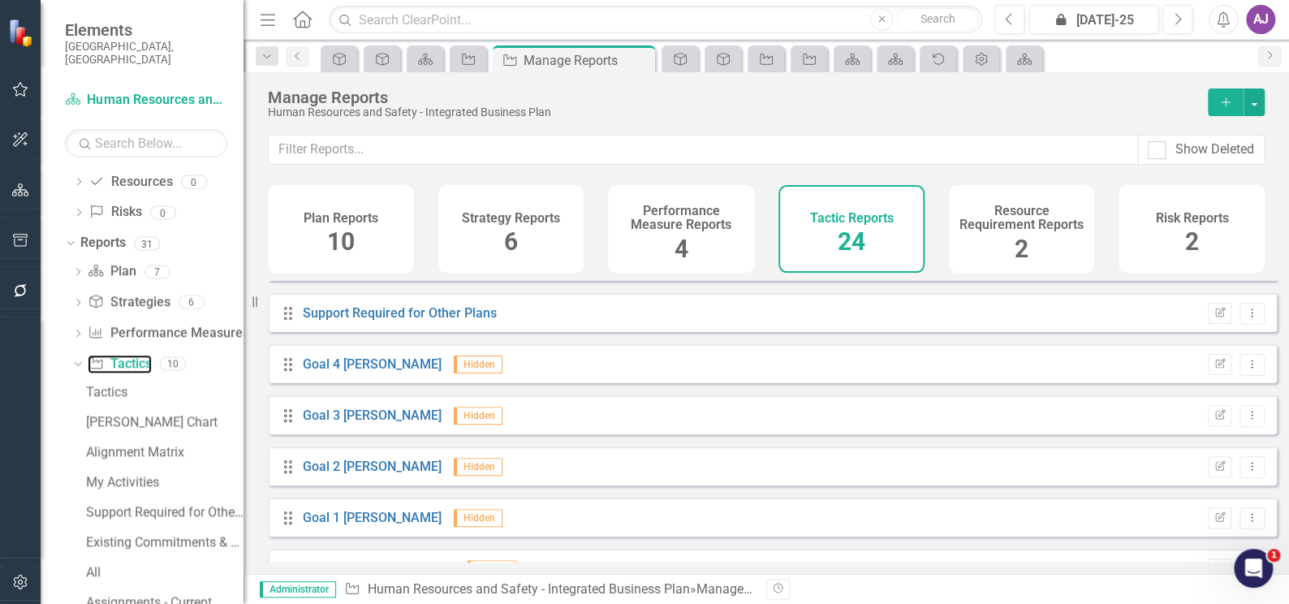
scroll to position [368, 0]
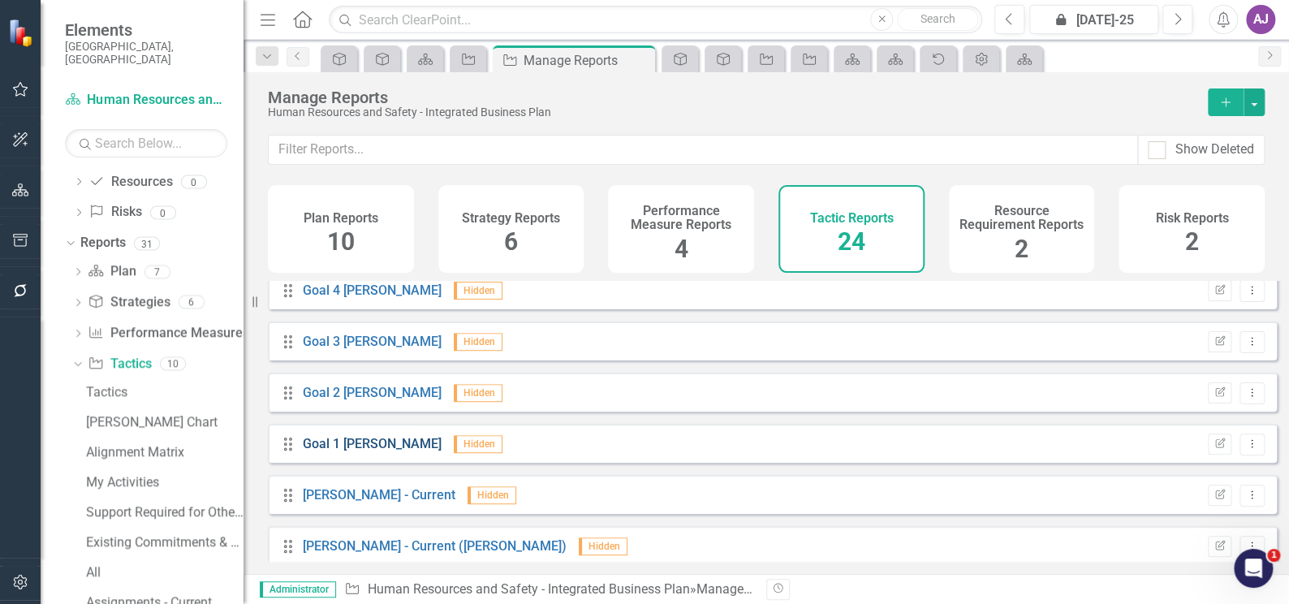
click at [346, 451] on link "Goal 1 [PERSON_NAME]" at bounding box center [372, 443] width 139 height 15
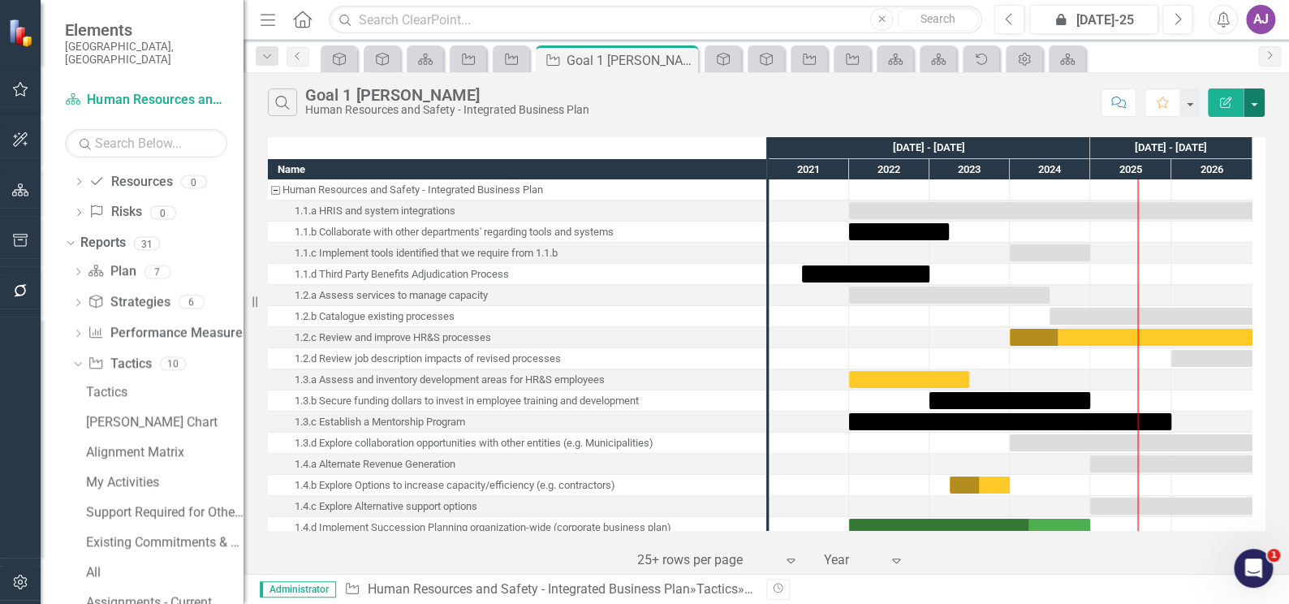
click at [1259, 106] on button "button" at bounding box center [1253, 102] width 21 height 28
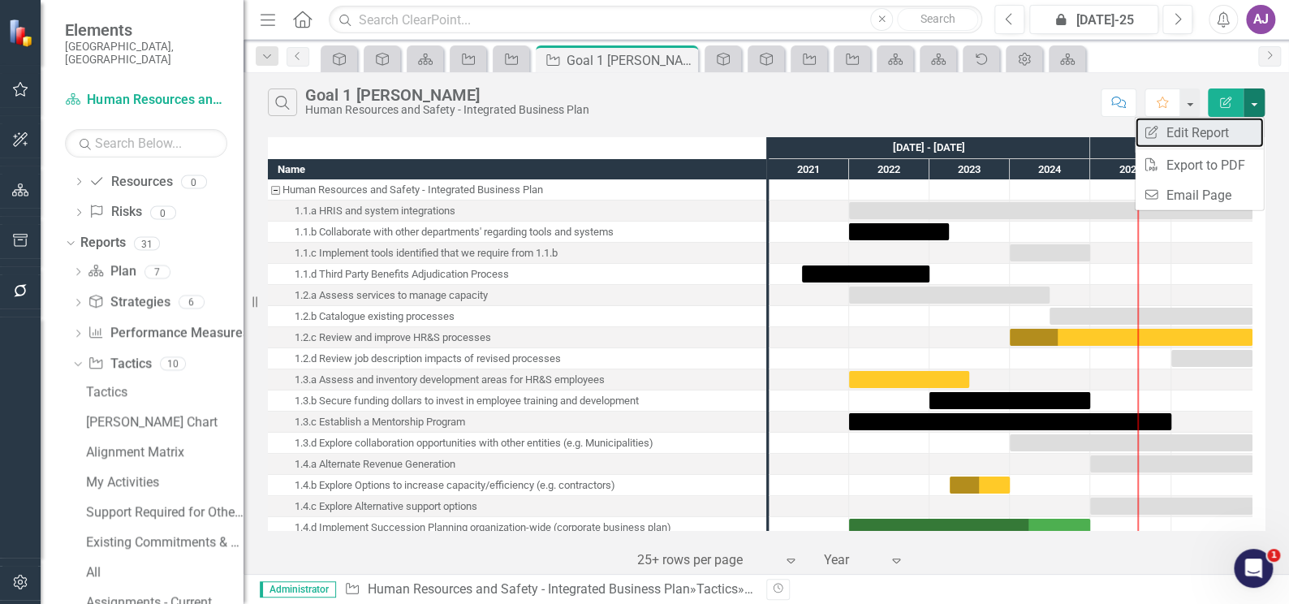
click at [1233, 135] on link "Edit Report Edit Report" at bounding box center [1198, 133] width 128 height 30
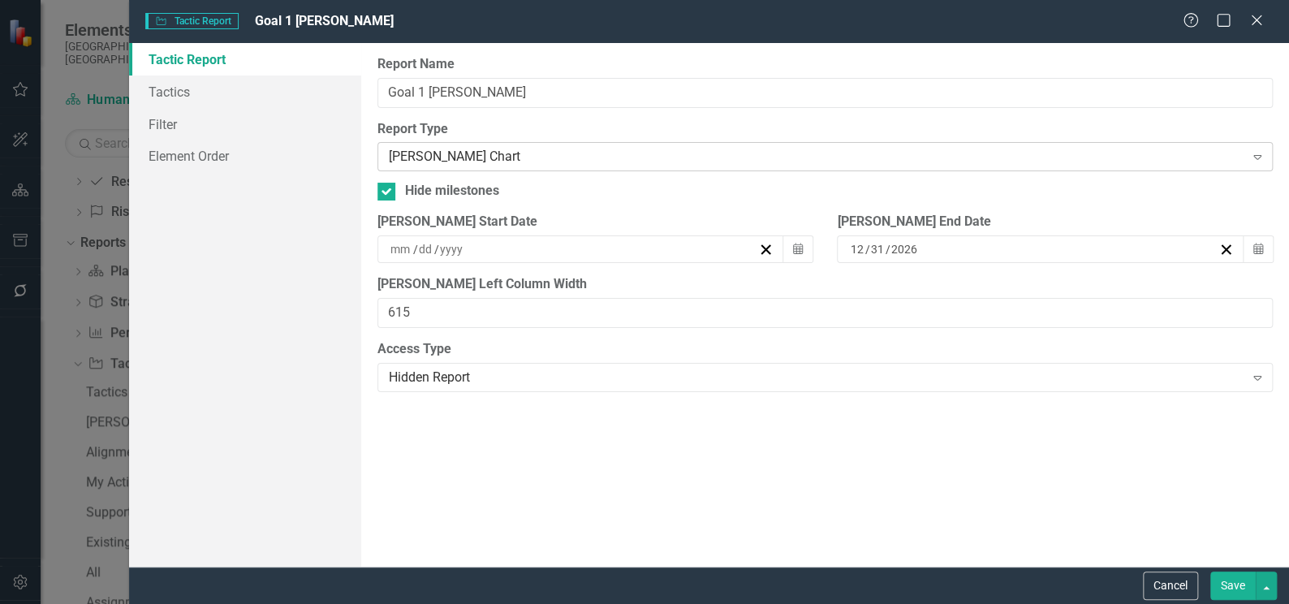
click at [1260, 154] on icon "Expand" at bounding box center [1257, 156] width 16 height 13
click at [550, 497] on div "Report Name Goal 1 Gantt Report Type Gantt Chart Expand Hide milestones By defa…" at bounding box center [824, 304] width 927 height 523
click at [170, 93] on link "Tactics" at bounding box center [245, 91] width 232 height 32
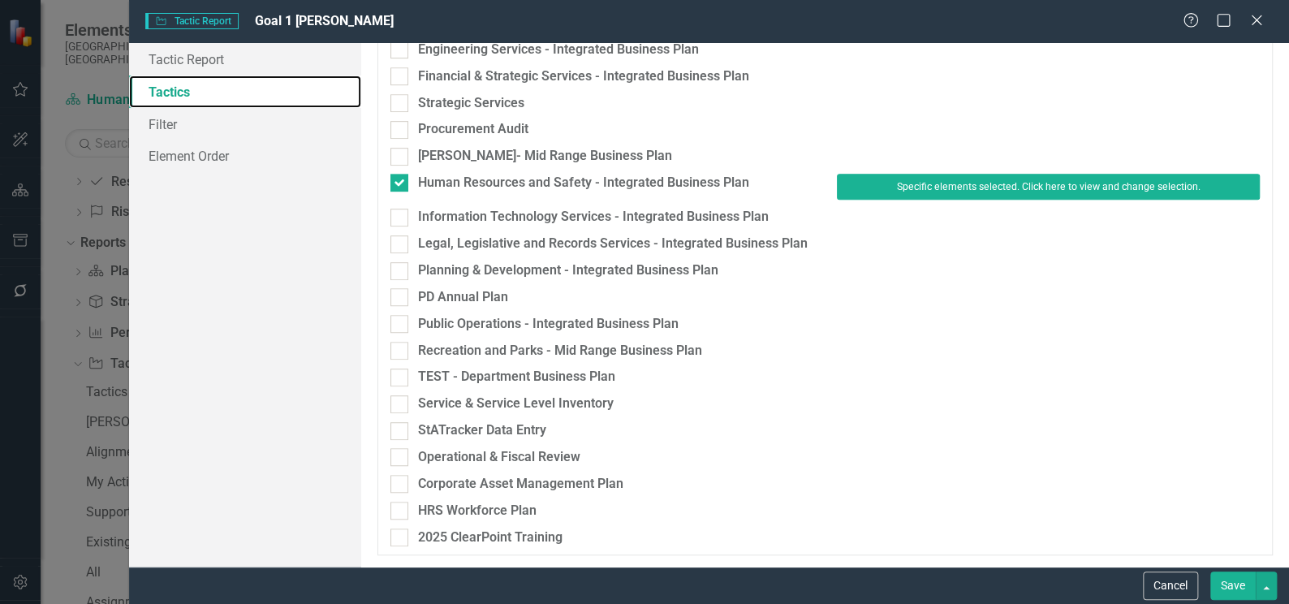
scroll to position [389, 0]
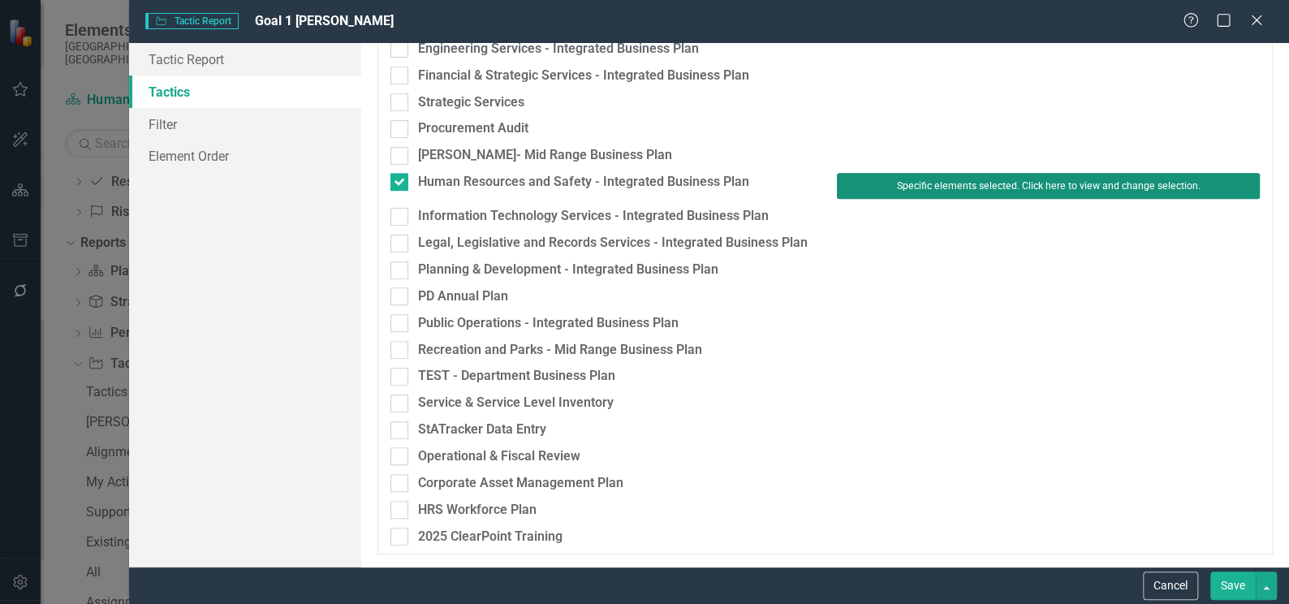
click at [963, 184] on button "Specific elements selected. Click here to view and change selection." at bounding box center [1048, 186] width 423 height 26
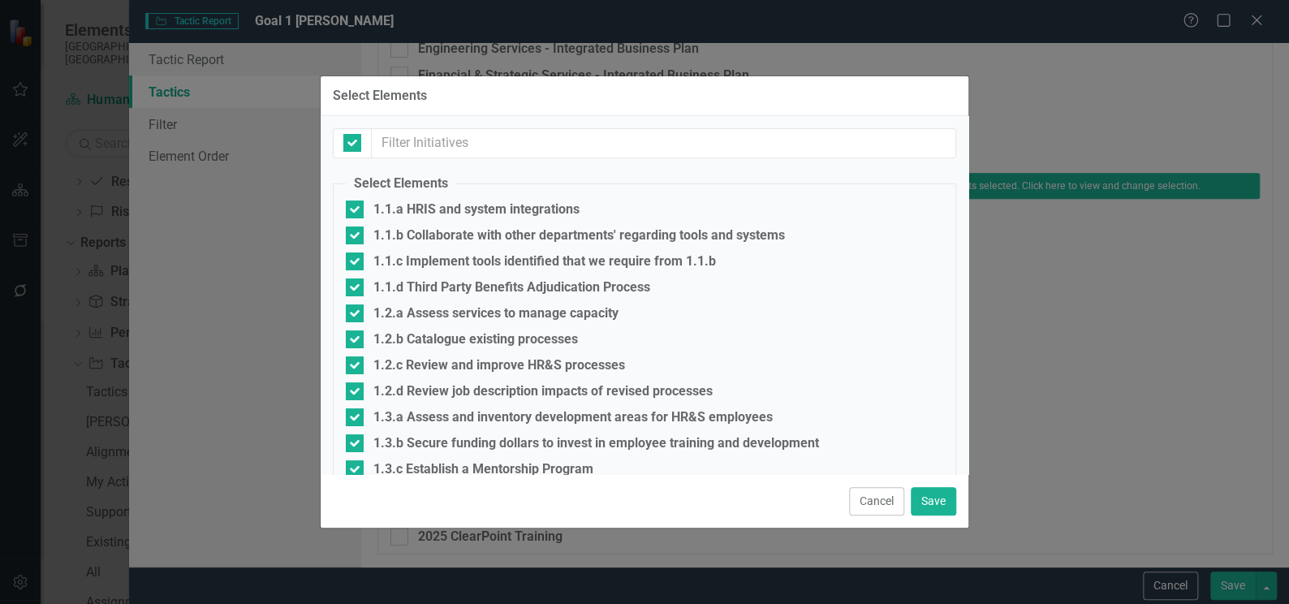
checkbox input "false"
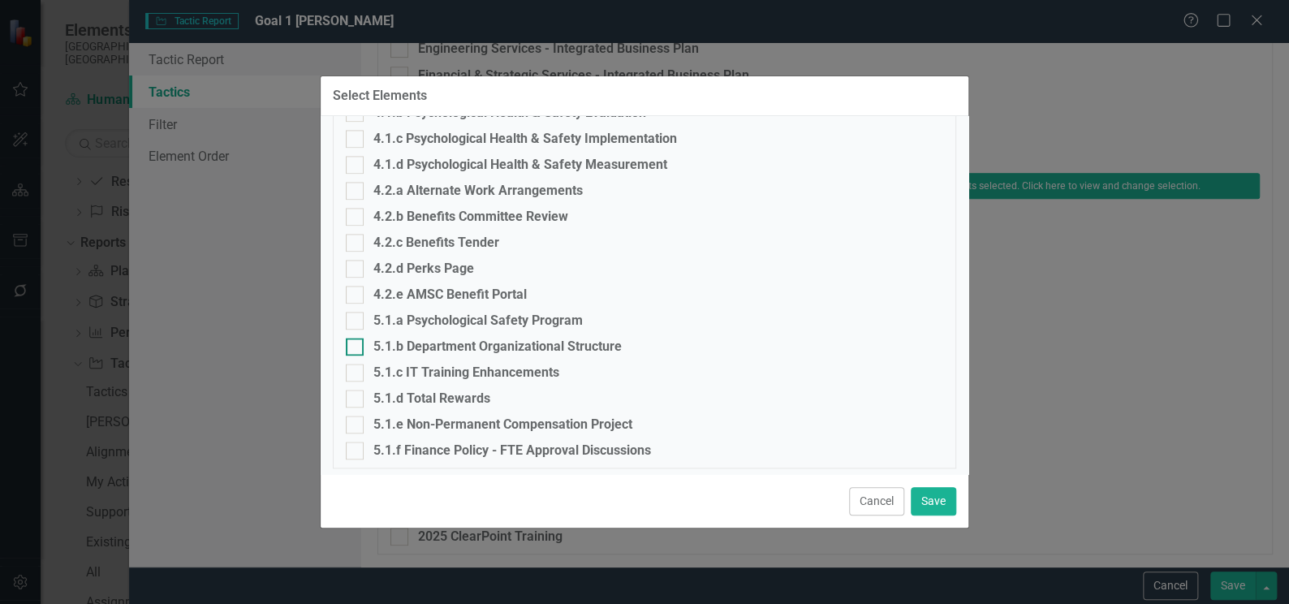
scroll to position [1010, 0]
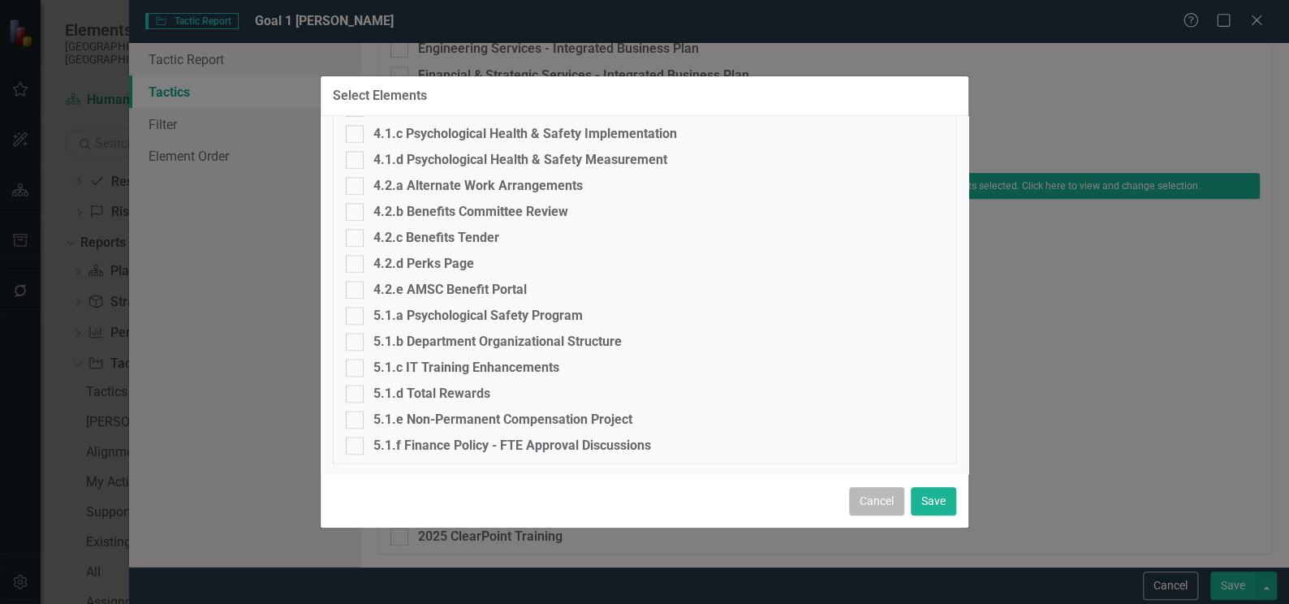
click at [873, 501] on button "Cancel" at bounding box center [876, 501] width 55 height 28
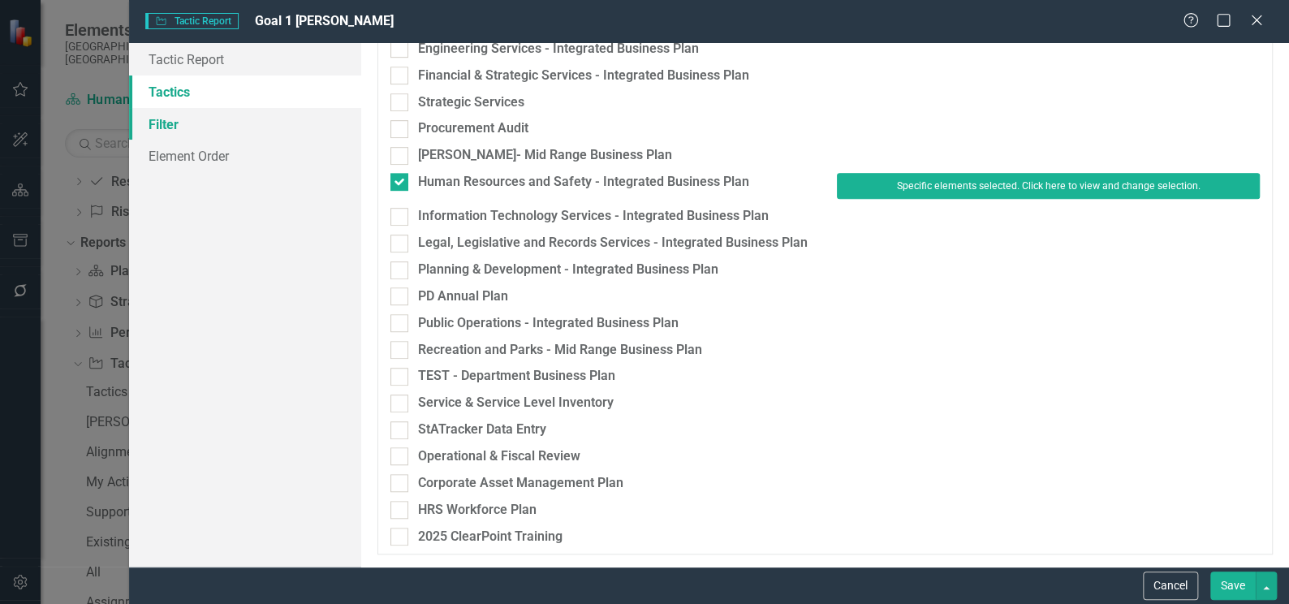
click at [178, 125] on link "Filter" at bounding box center [245, 124] width 232 height 32
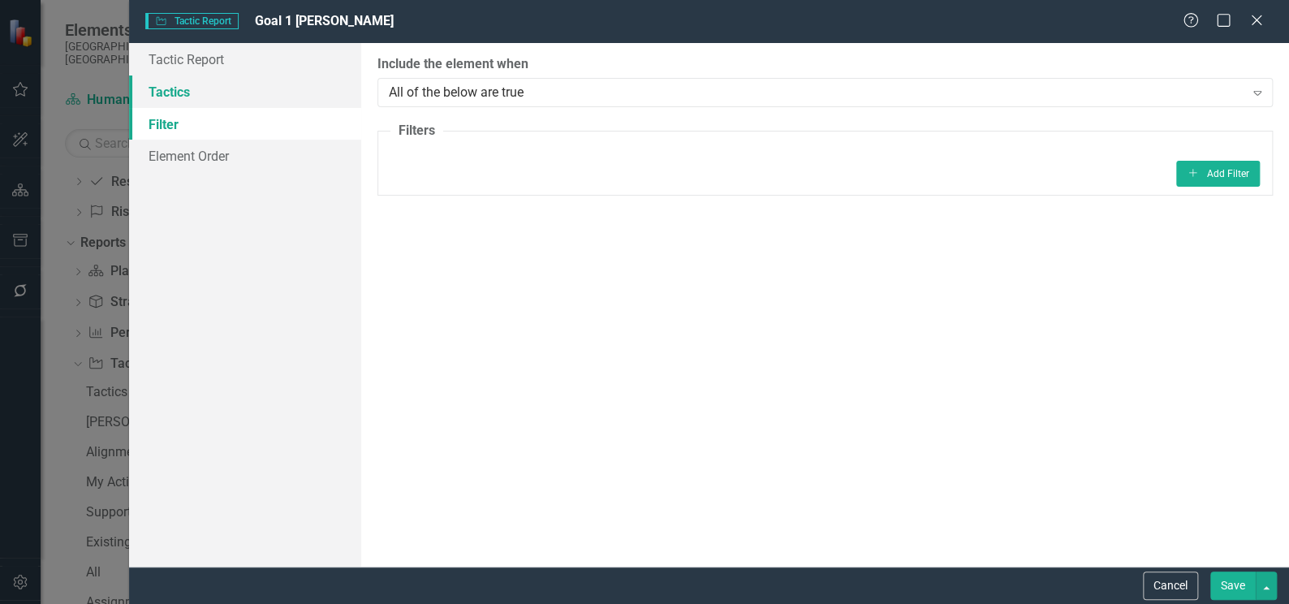
click at [180, 90] on link "Tactics" at bounding box center [245, 91] width 232 height 32
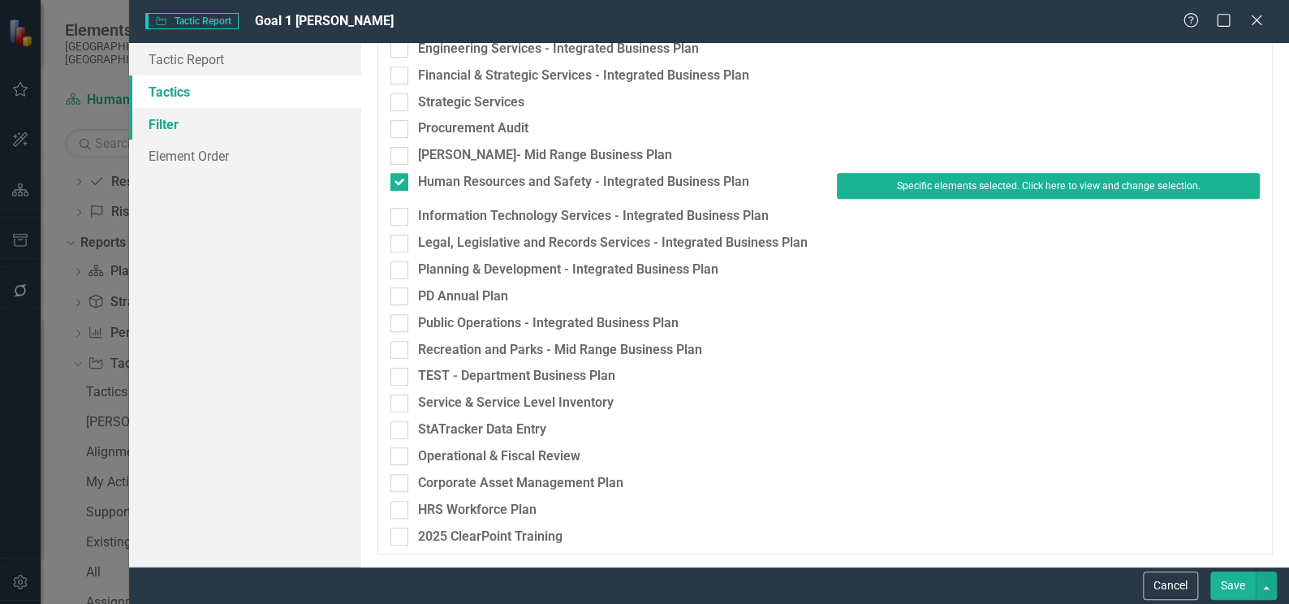
click at [174, 124] on link "Filter" at bounding box center [245, 124] width 232 height 32
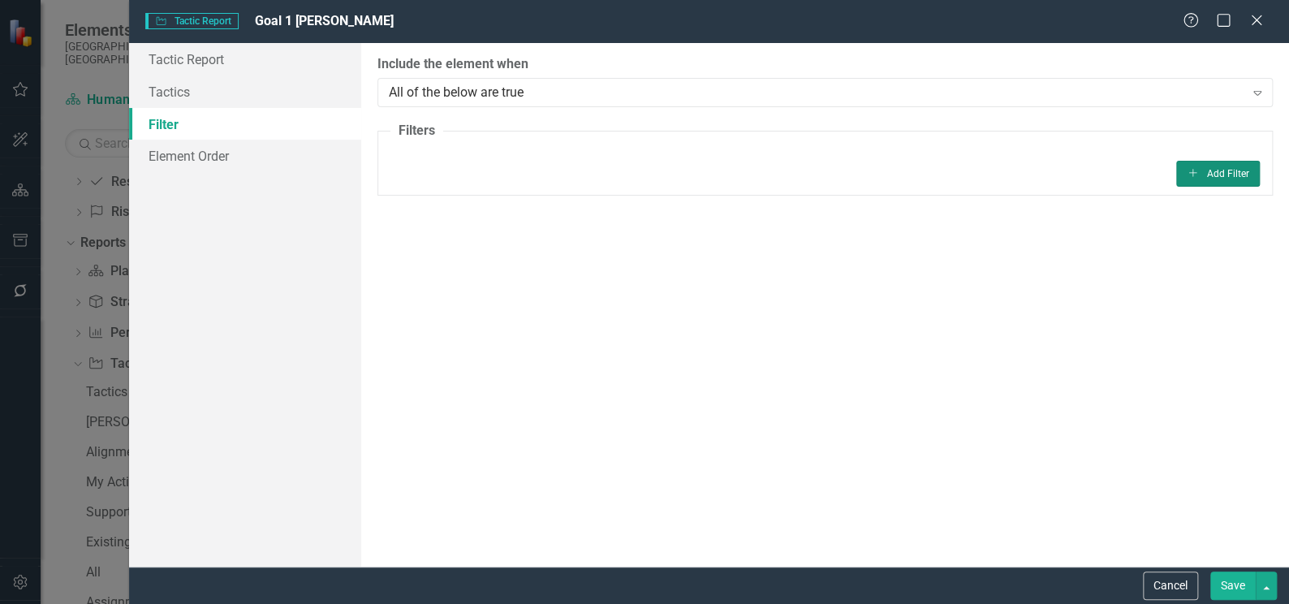
click at [1212, 179] on button "Add Add Filter" at bounding box center [1218, 174] width 84 height 26
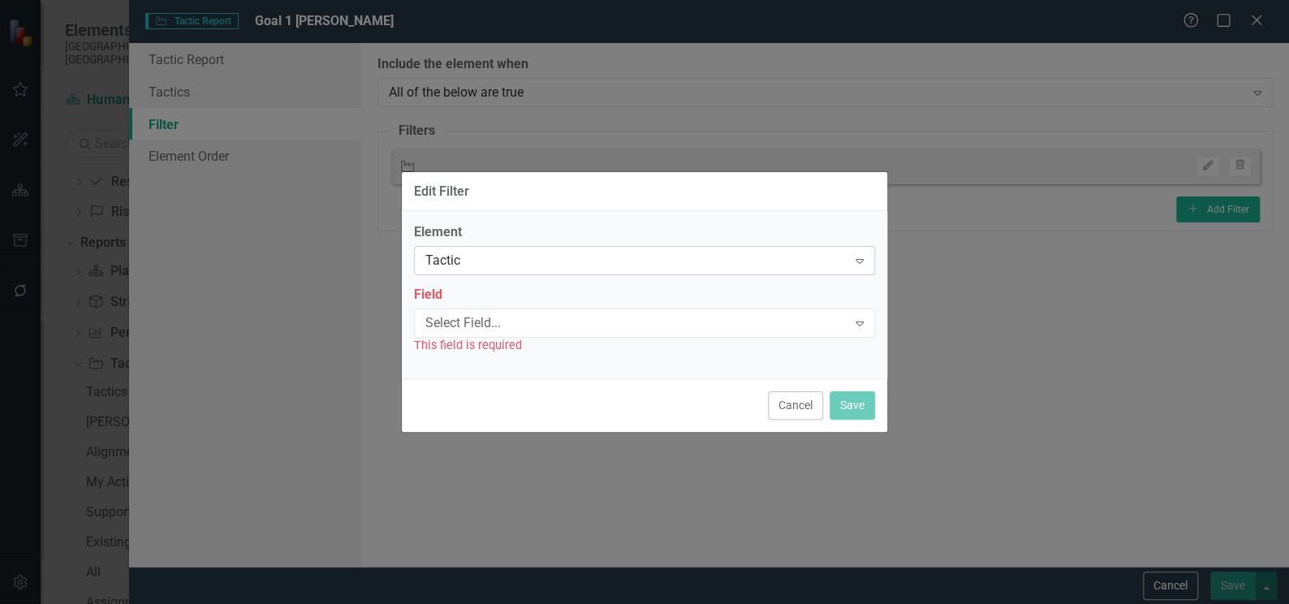
click at [862, 263] on icon "Expand" at bounding box center [859, 260] width 16 height 13
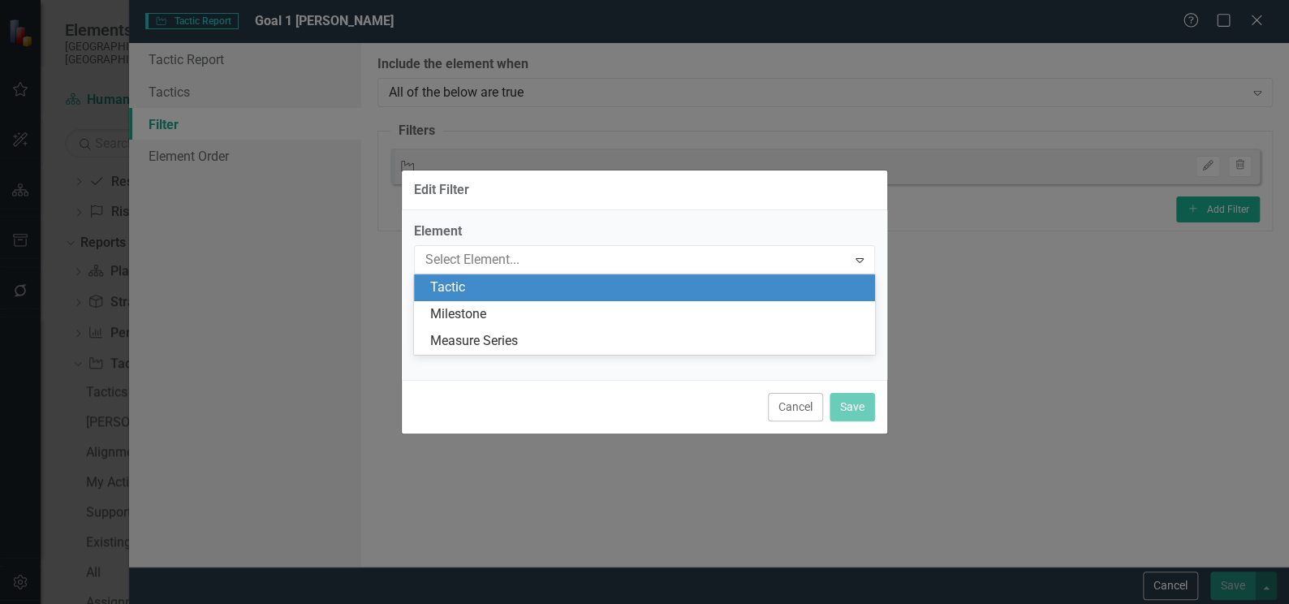
click at [807, 291] on div "Tactic" at bounding box center [647, 287] width 435 height 19
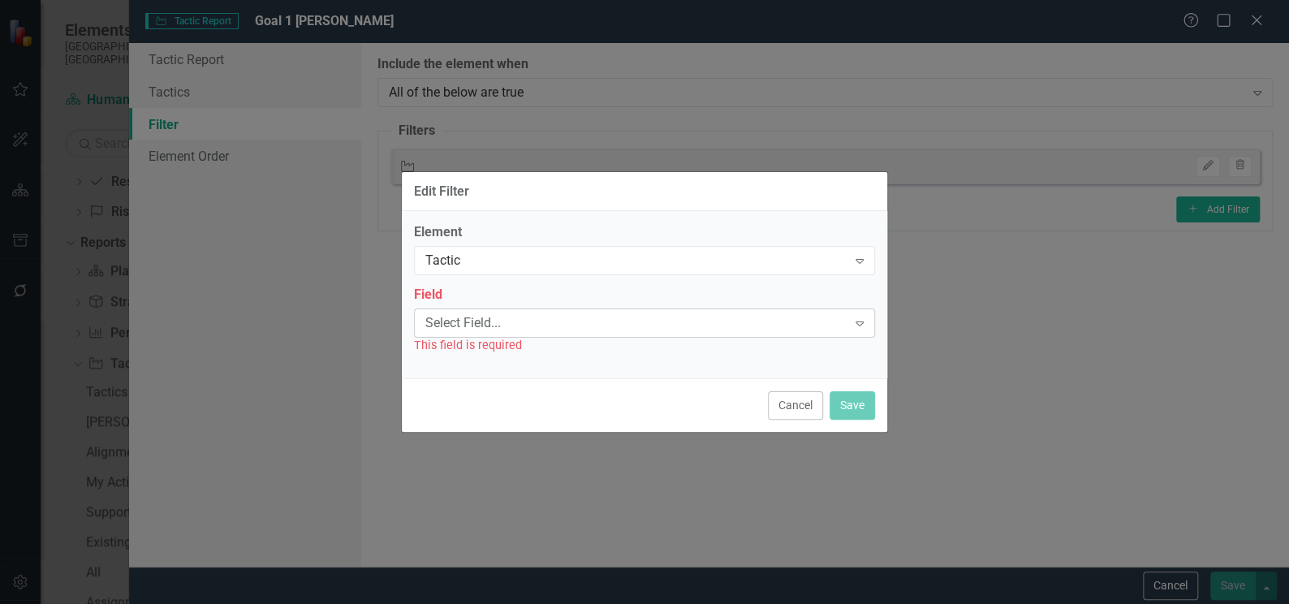
click at [862, 322] on icon at bounding box center [859, 323] width 8 height 5
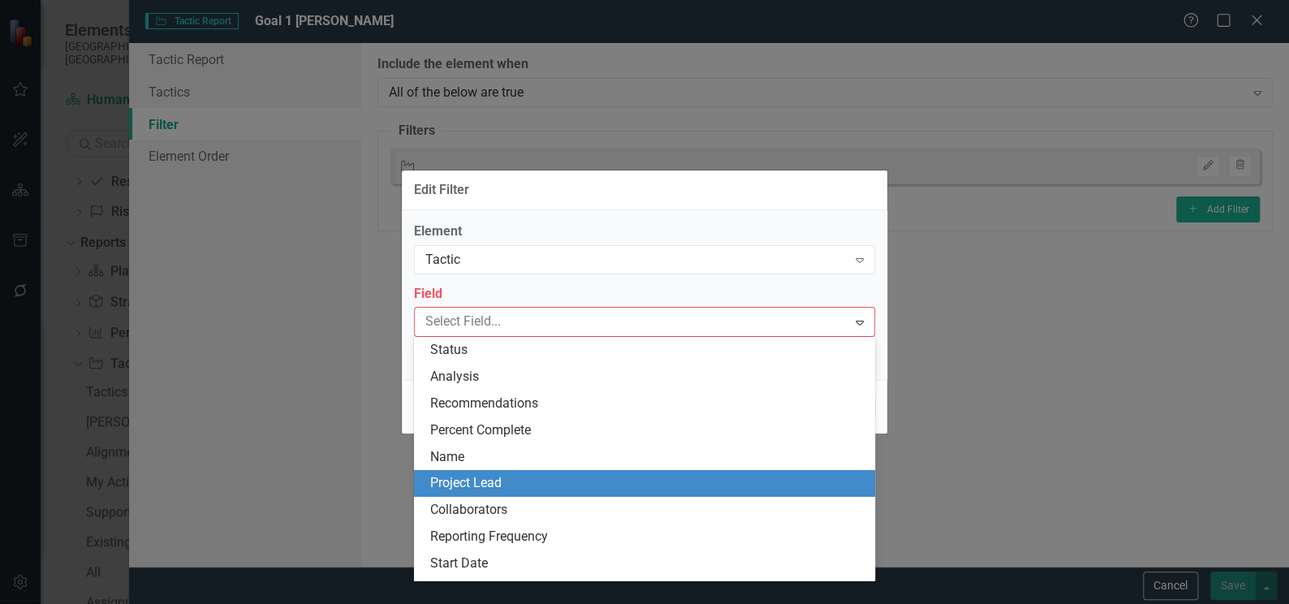
click at [678, 484] on div "Project Lead" at bounding box center [647, 483] width 435 height 19
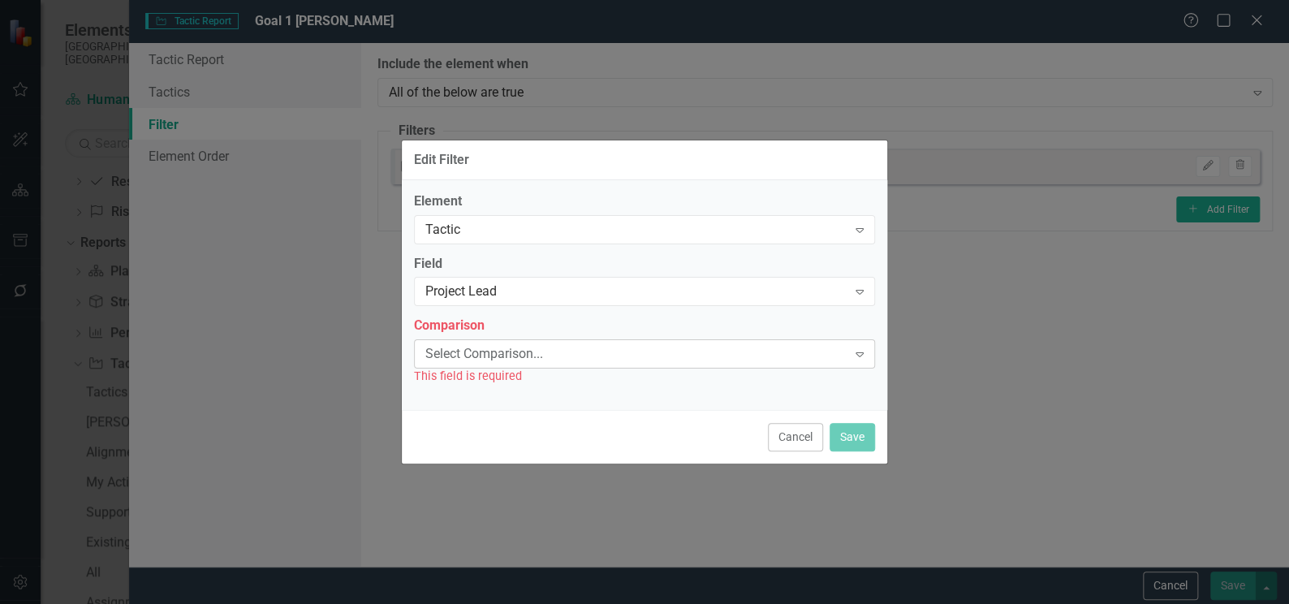
click at [865, 355] on icon "Expand" at bounding box center [859, 353] width 16 height 13
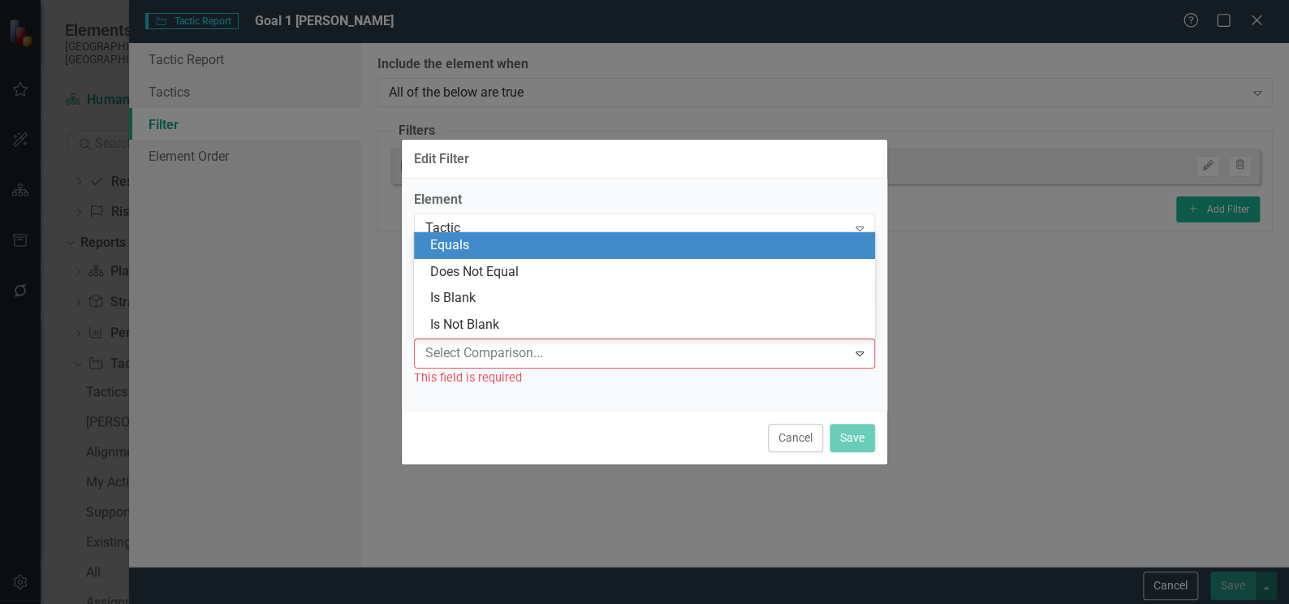
click at [510, 242] on div "Equals" at bounding box center [647, 245] width 435 height 19
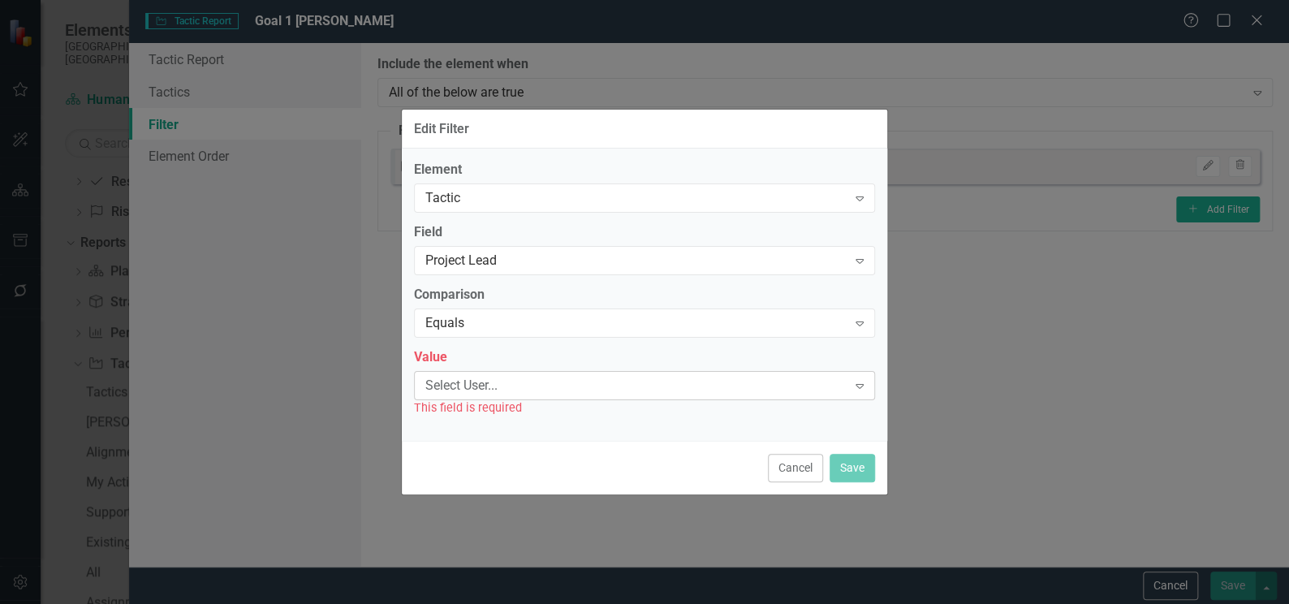
click at [867, 385] on div "Expand" at bounding box center [859, 385] width 29 height 26
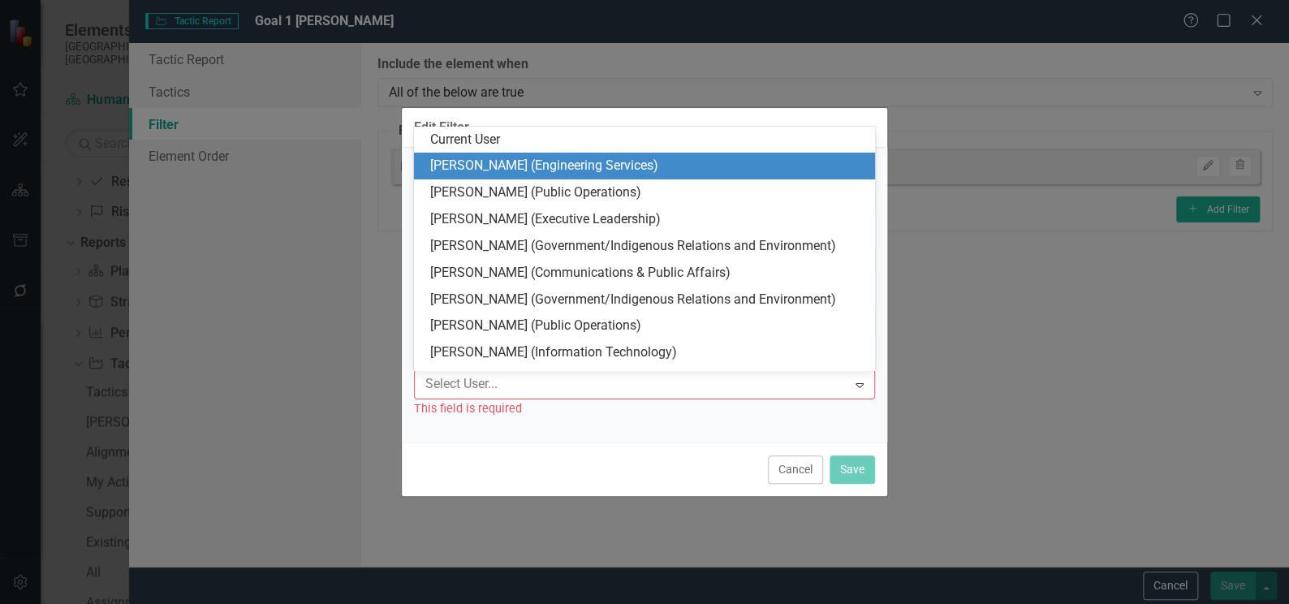
click at [548, 167] on div "Laura Akins (Engineering Services)" at bounding box center [647, 166] width 435 height 19
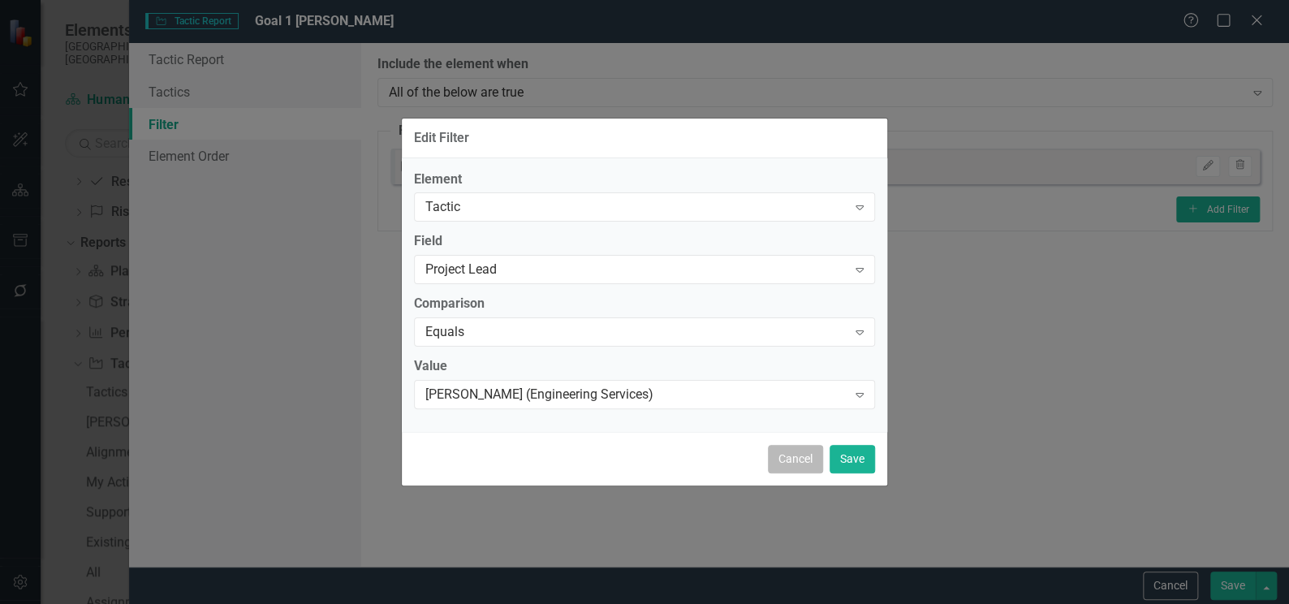
click at [805, 461] on button "Cancel" at bounding box center [795, 459] width 55 height 28
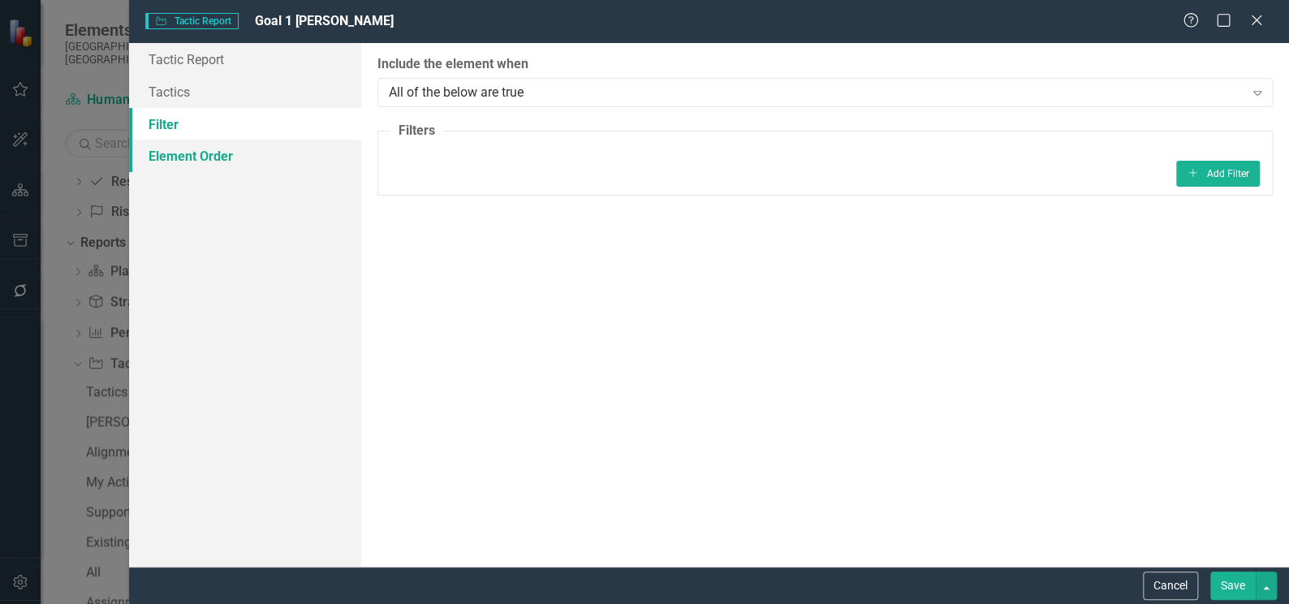
click at [171, 155] on link "Element Order" at bounding box center [245, 156] width 232 height 32
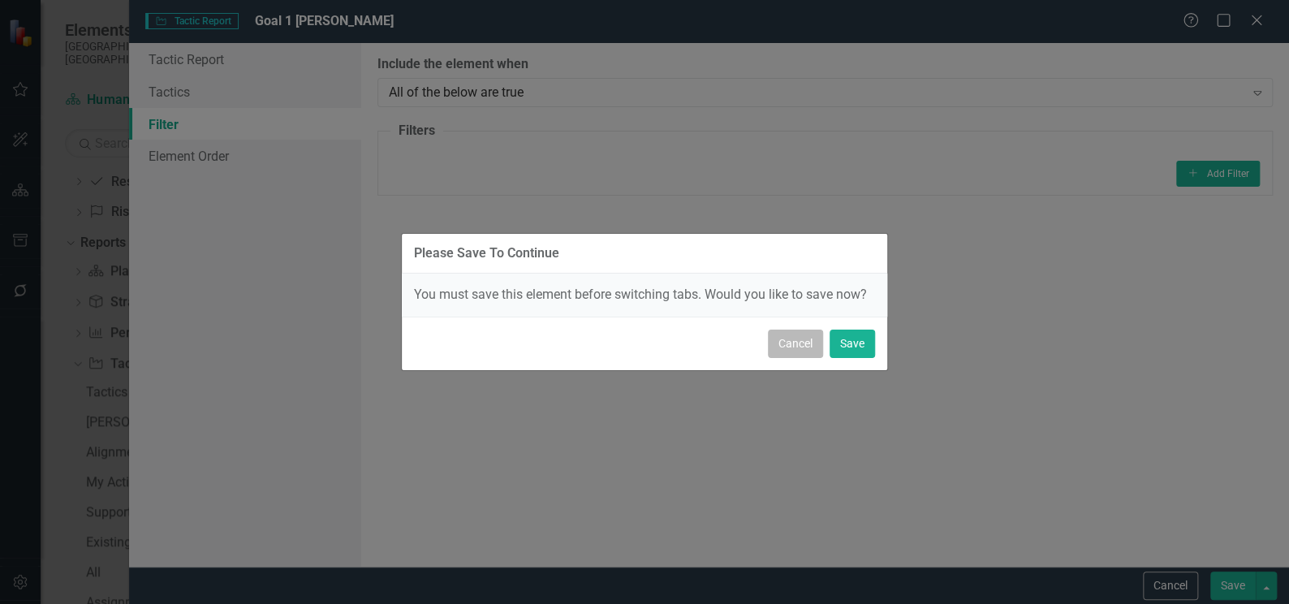
click at [792, 347] on button "Cancel" at bounding box center [795, 343] width 55 height 28
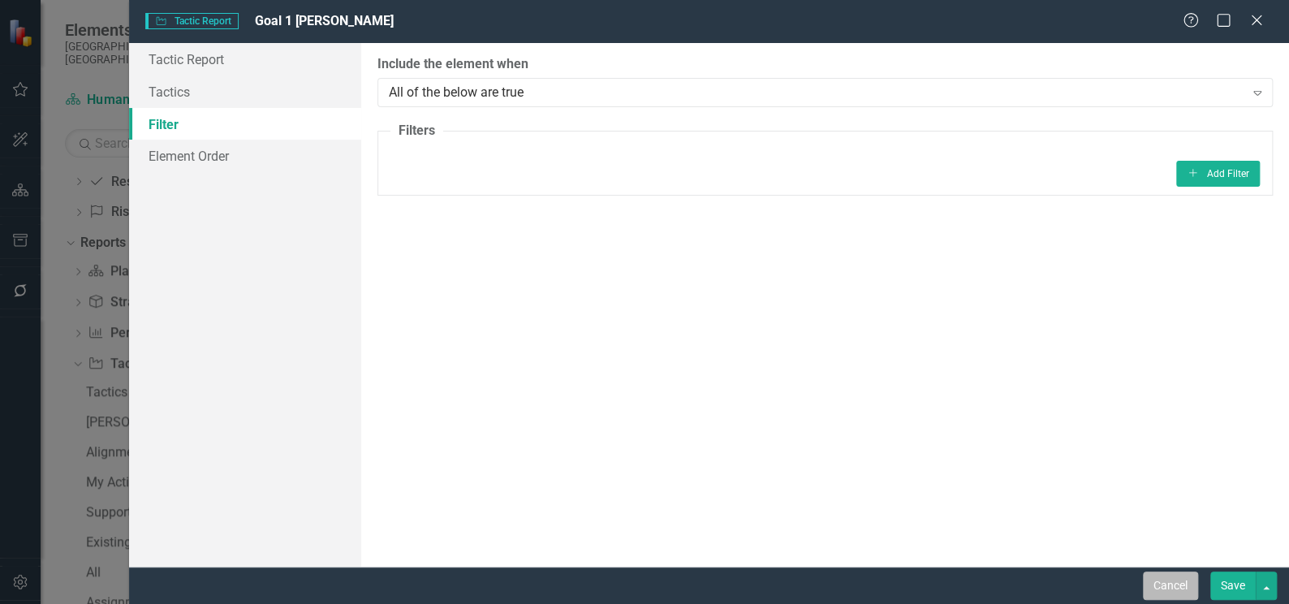
click at [1174, 587] on button "Cancel" at bounding box center [1170, 585] width 55 height 28
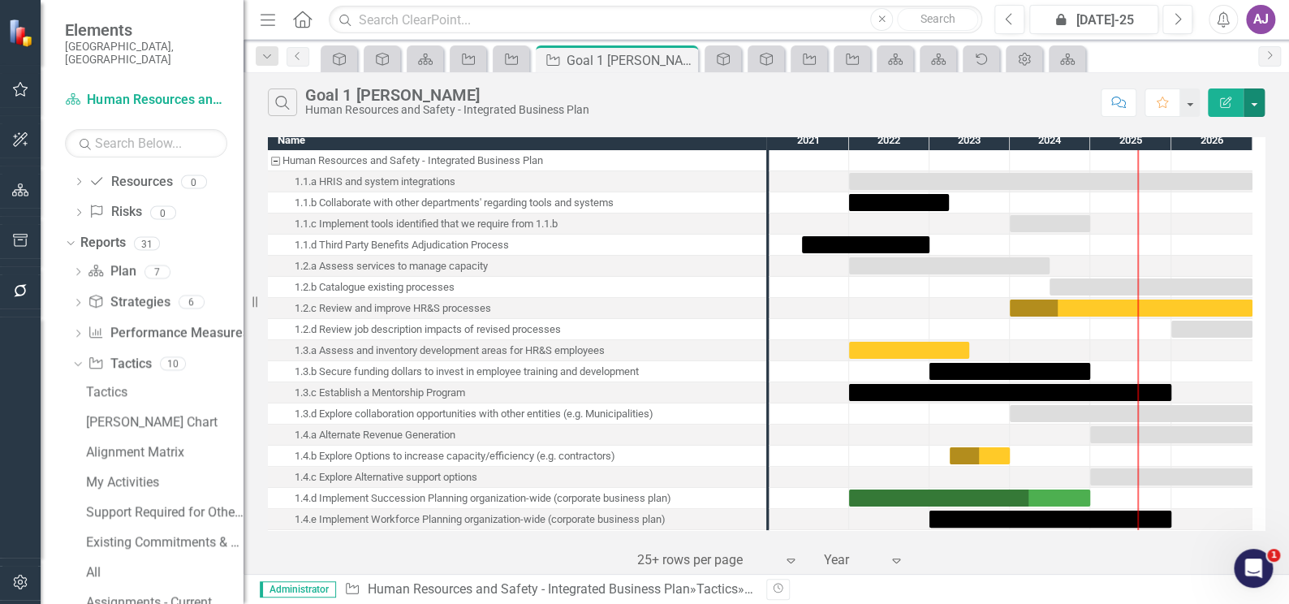
scroll to position [0, 0]
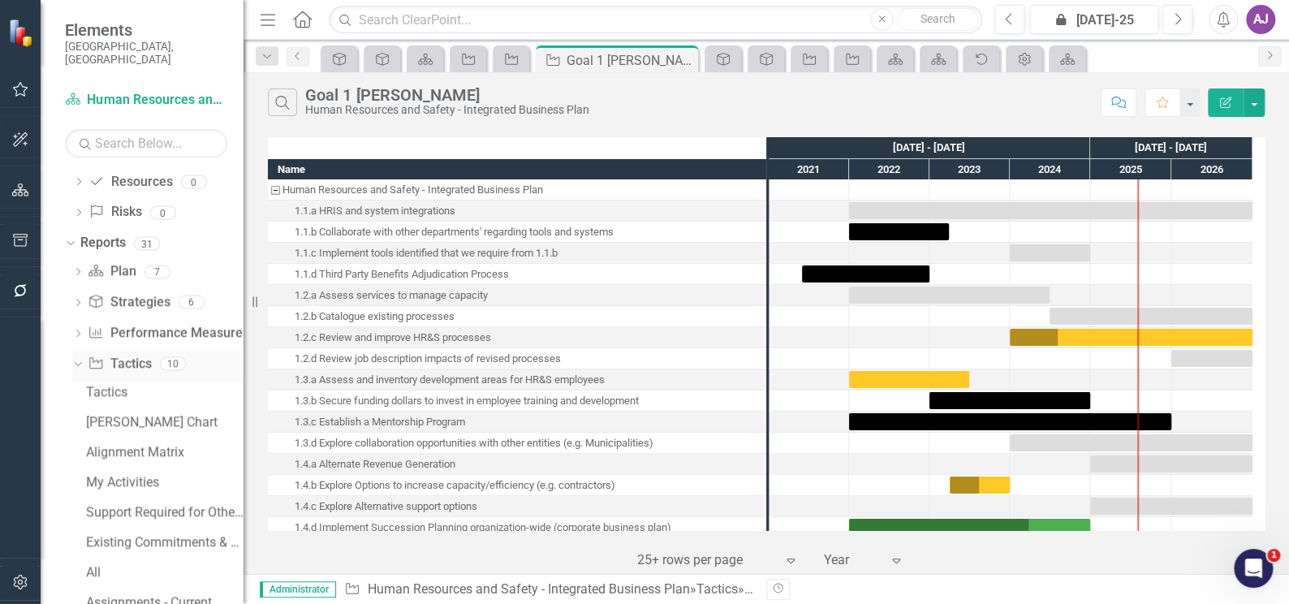
click at [108, 355] on link "Tactic Tactics" at bounding box center [119, 364] width 63 height 19
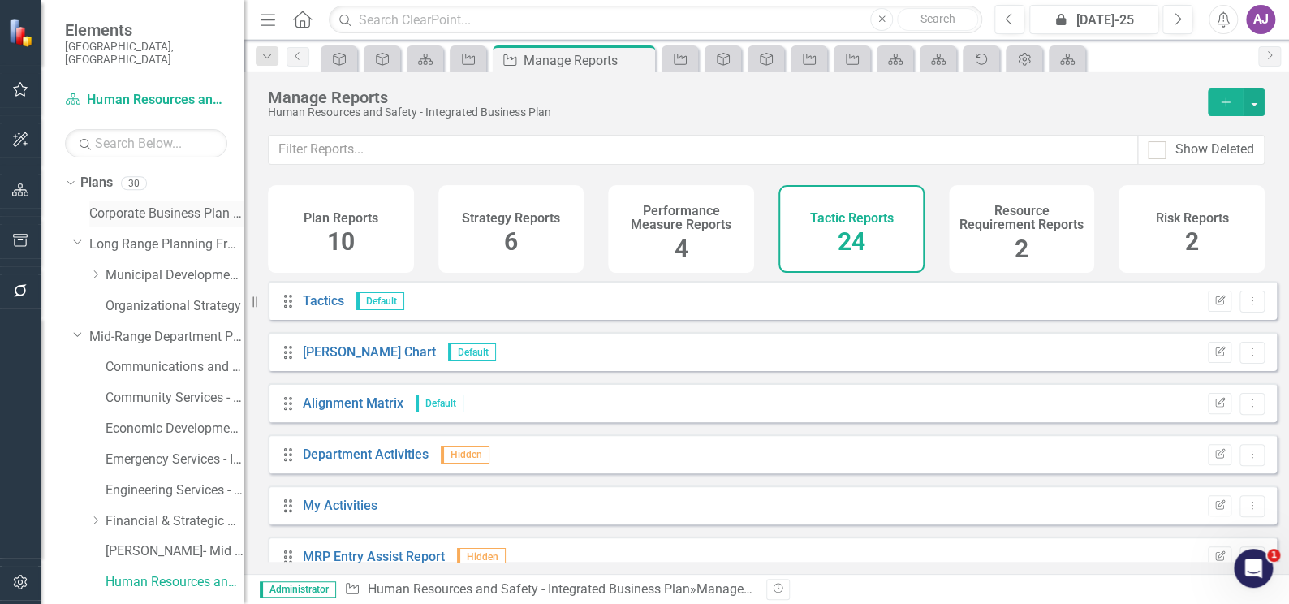
click at [121, 205] on link "Corporate Business Plan ([DATE]-[DATE])" at bounding box center [166, 213] width 154 height 19
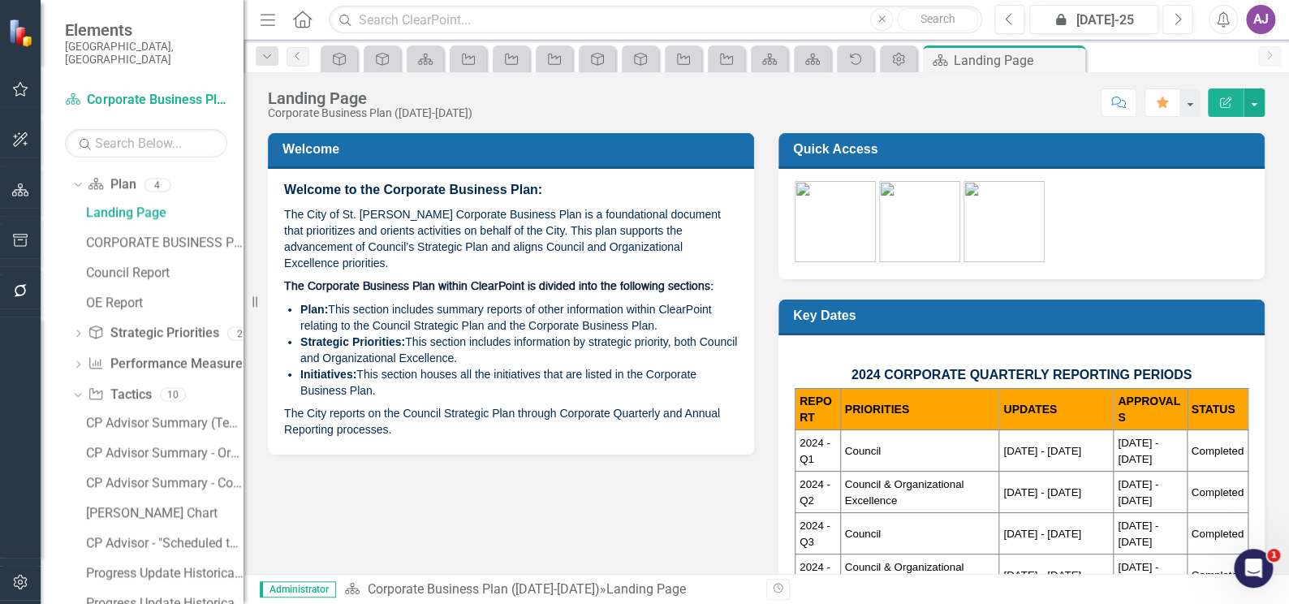
scroll to position [905, 0]
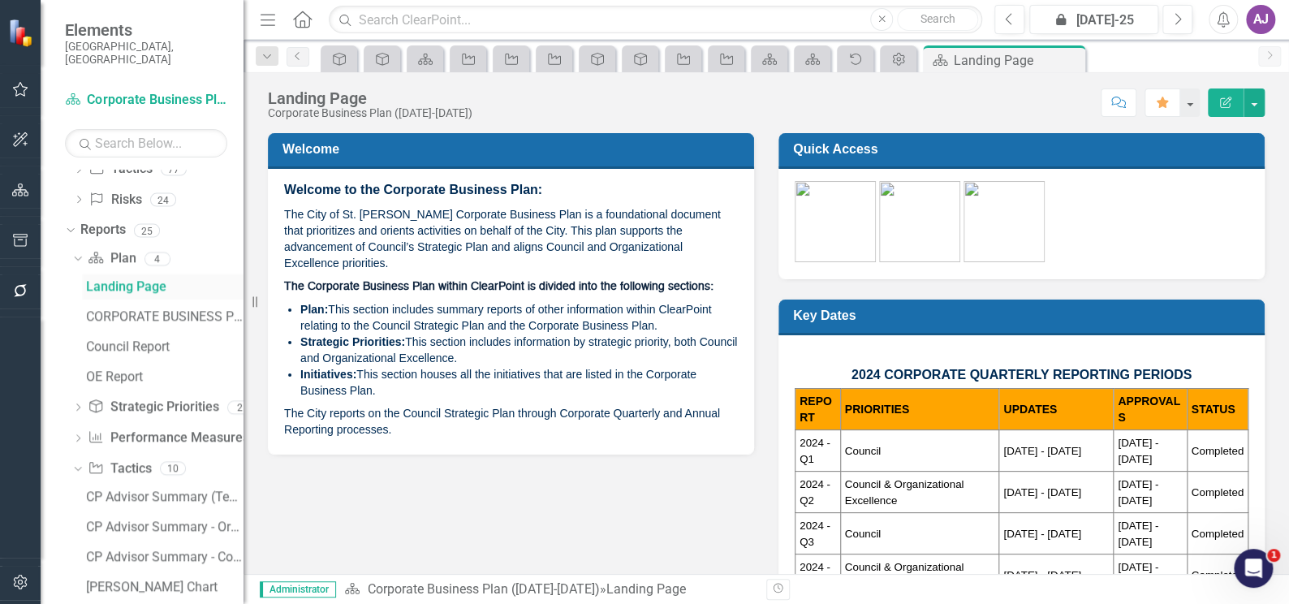
click at [123, 279] on div "Landing Page" at bounding box center [164, 286] width 157 height 15
click at [111, 279] on div "Landing Page" at bounding box center [164, 286] width 157 height 15
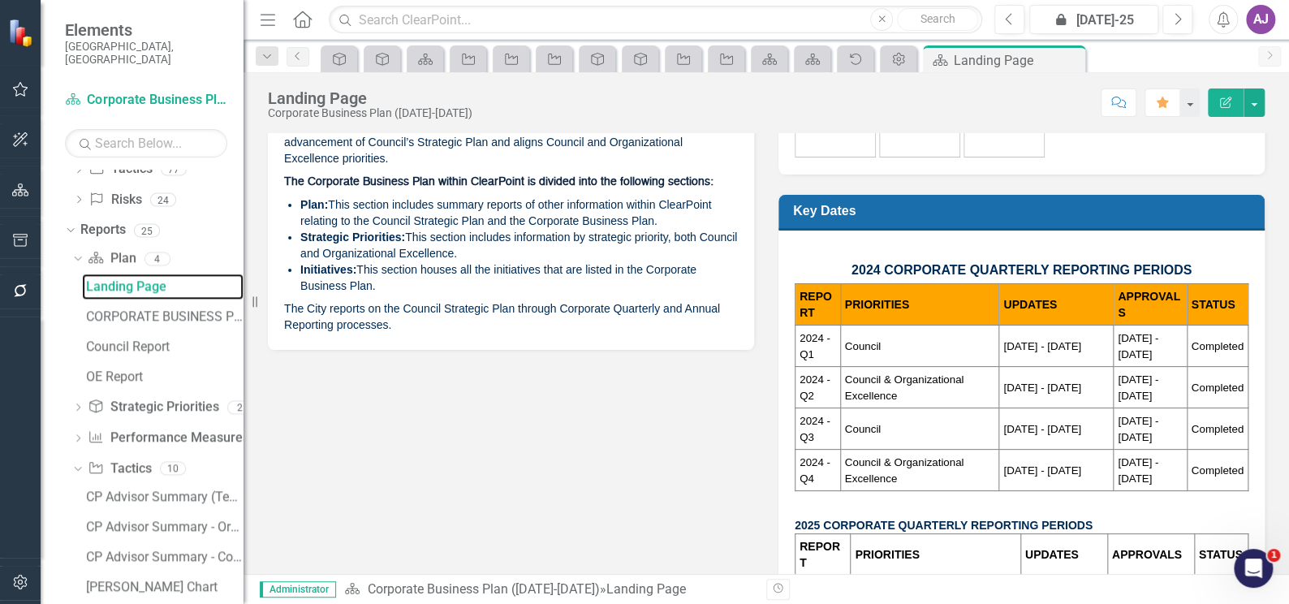
scroll to position [0, 0]
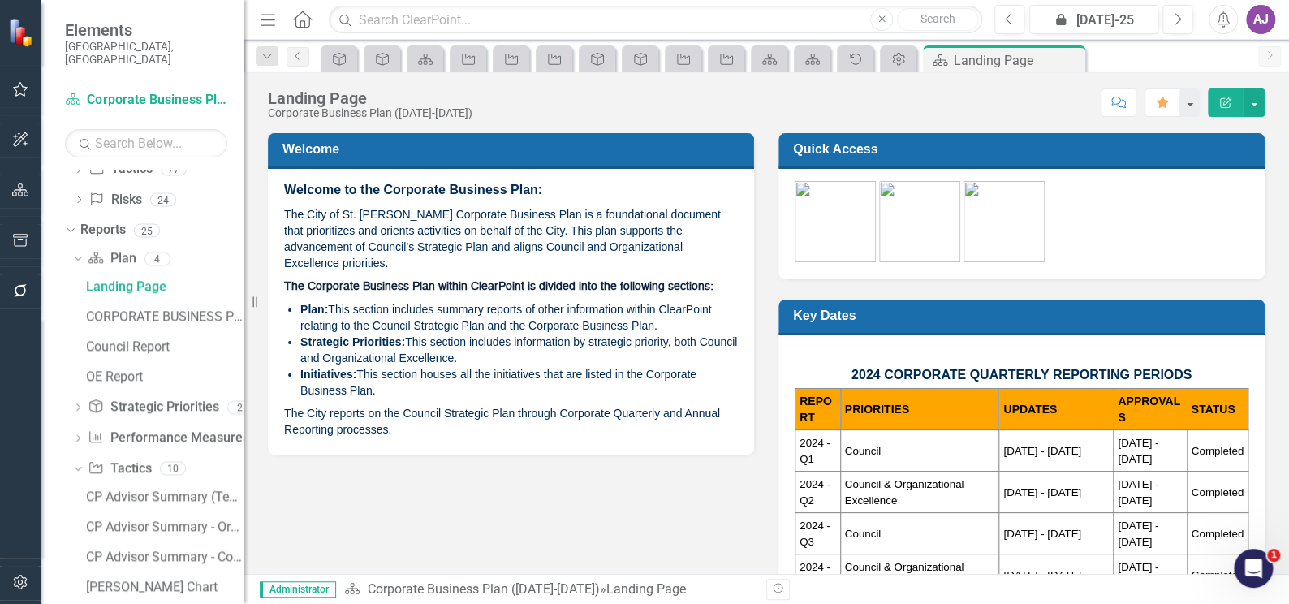
click at [826, 354] on p "2024 CORPORATE QUARTERLY REPORTING PERIODS" at bounding box center [1021, 367] width 454 height 41
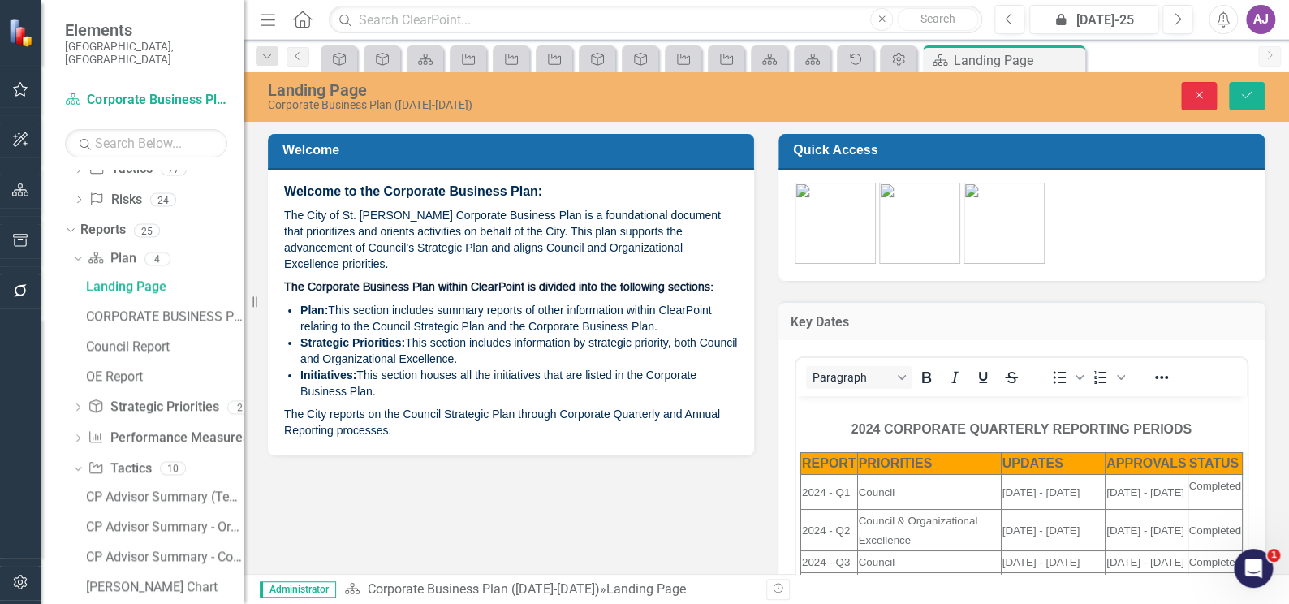
click at [1206, 104] on button "Close" at bounding box center [1199, 96] width 36 height 28
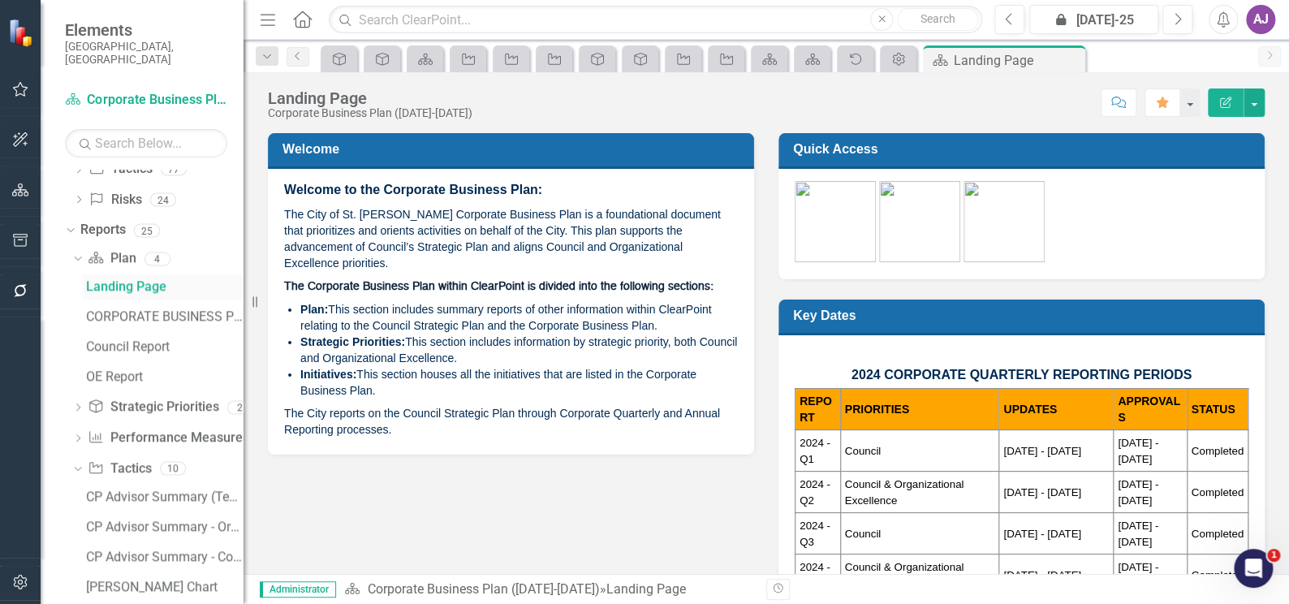
click at [139, 279] on div "Landing Page" at bounding box center [164, 286] width 157 height 15
click at [135, 309] on div "CORPORATE BUSINESS PLAN OVERVIEW" at bounding box center [164, 316] width 157 height 15
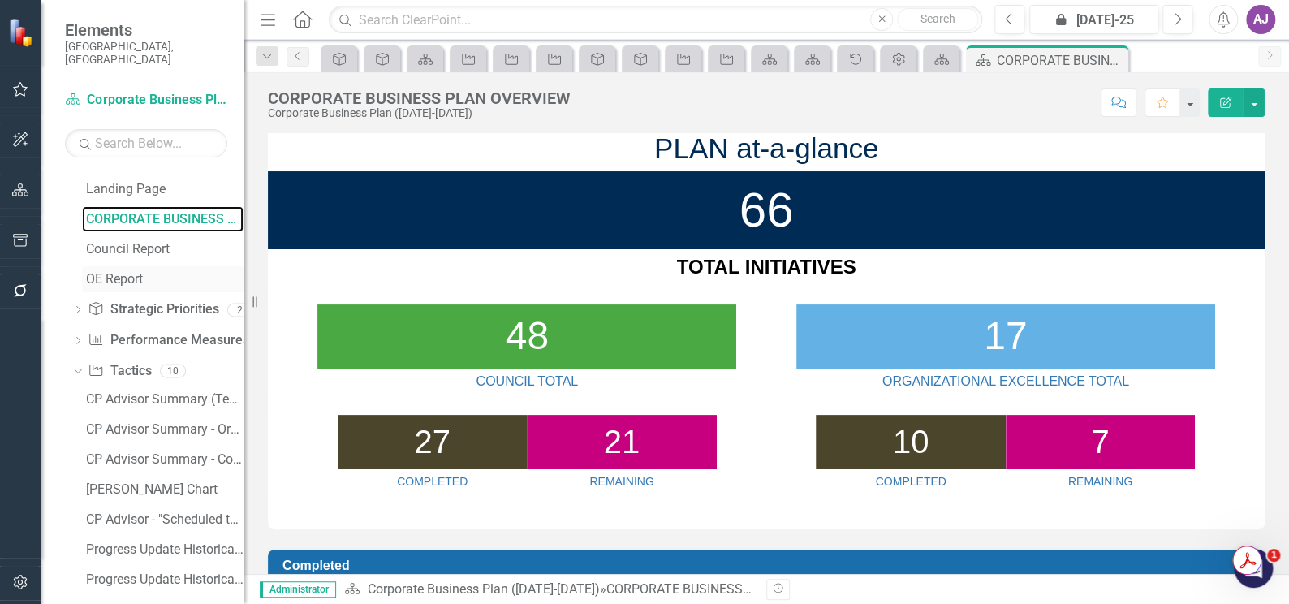
scroll to position [1052, 0]
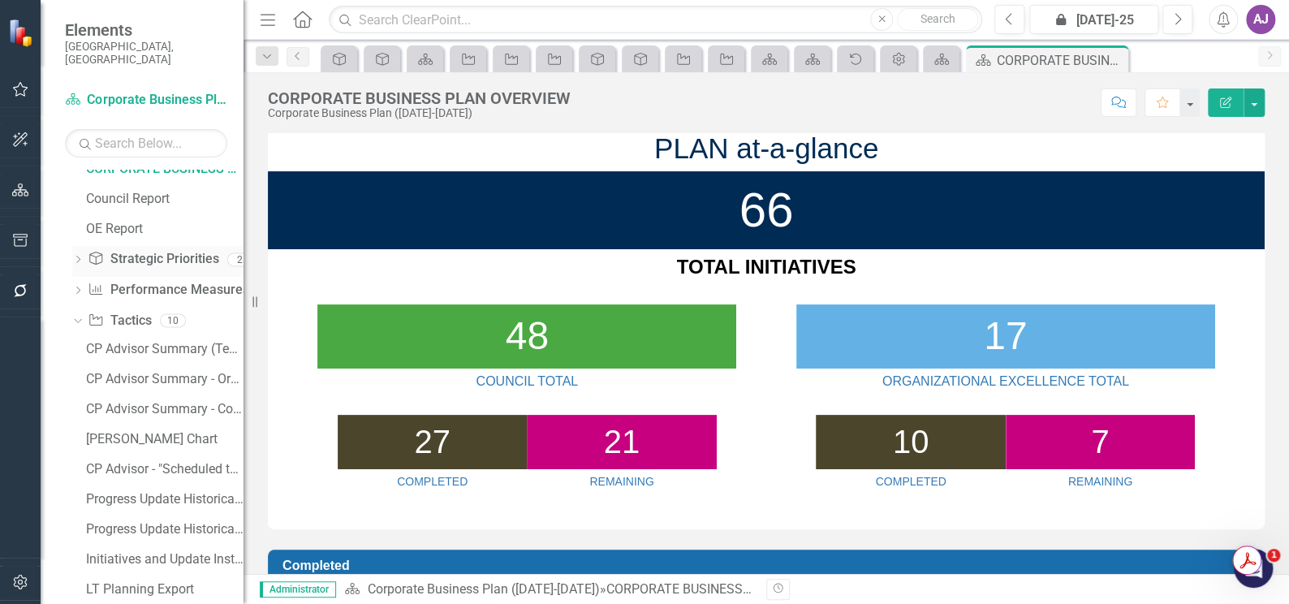
click at [130, 250] on link "Strategic Priority Strategic Priorities" at bounding box center [153, 259] width 131 height 19
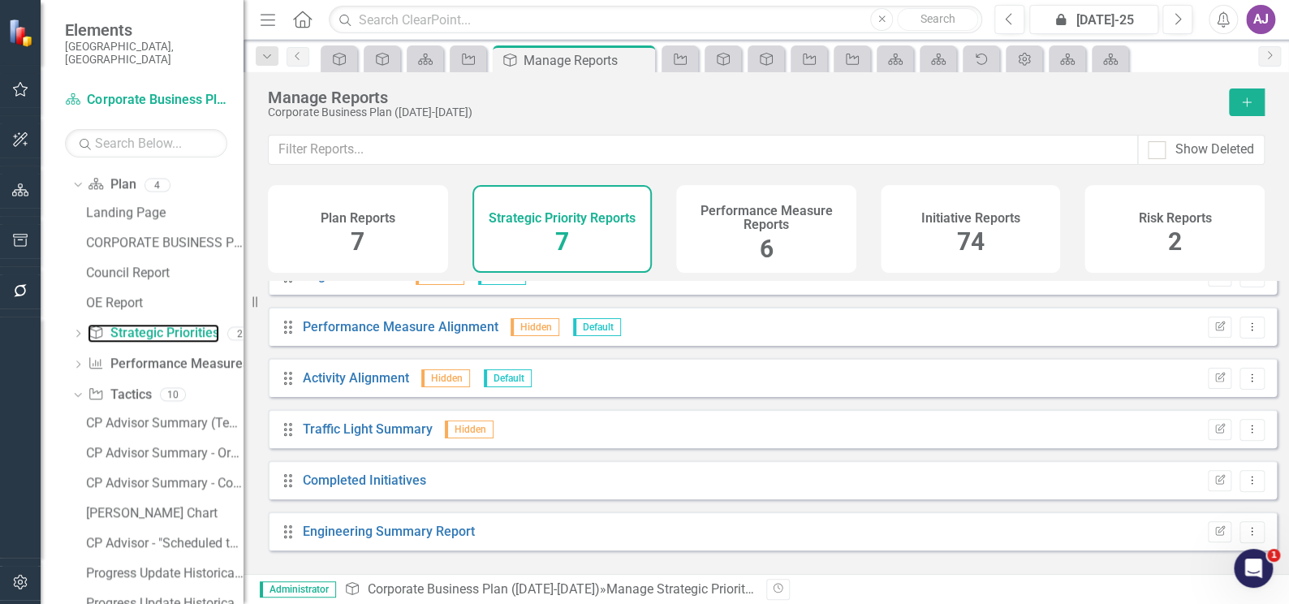
scroll to position [77, 0]
click at [353, 487] on link "Completed Initiatives" at bounding box center [364, 478] width 123 height 15
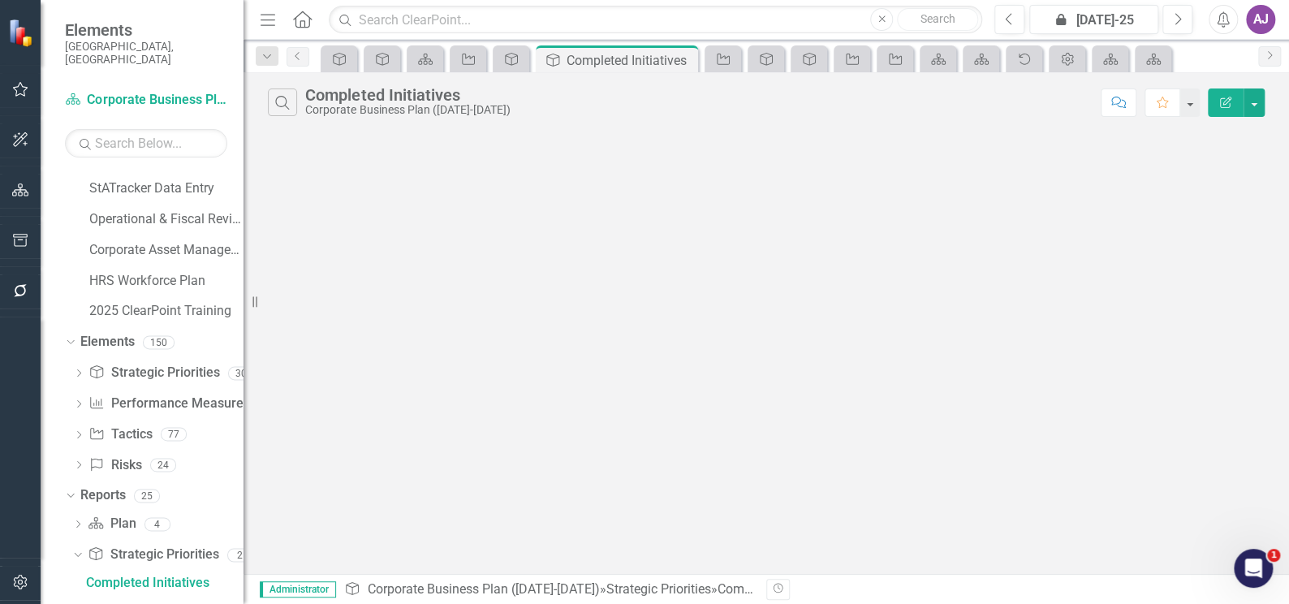
scroll to position [618, 0]
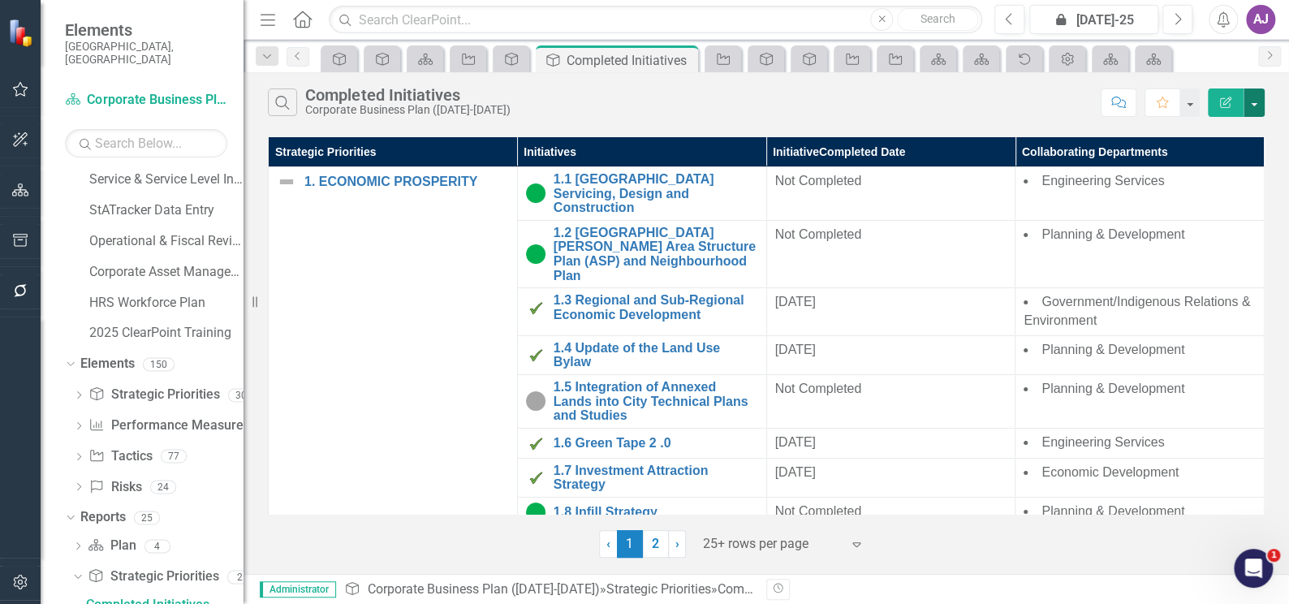
click at [1259, 102] on button "button" at bounding box center [1253, 102] width 21 height 28
click at [1229, 127] on link "Edit Report Edit Report" at bounding box center [1198, 133] width 128 height 30
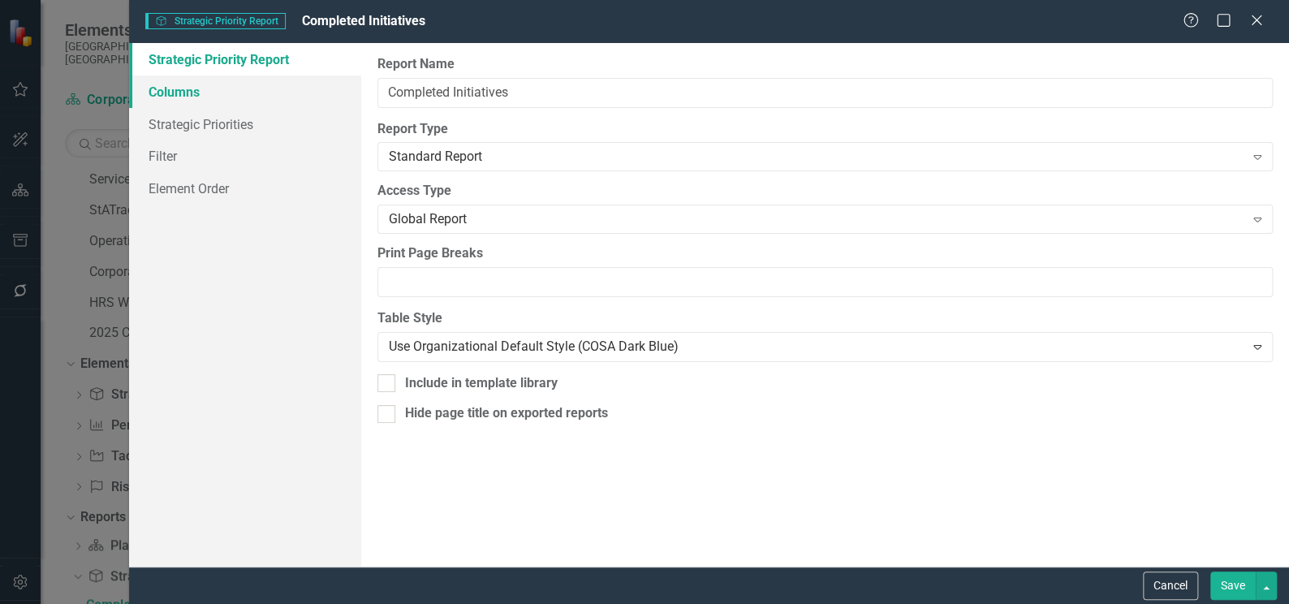
click at [193, 97] on link "Columns" at bounding box center [245, 91] width 232 height 32
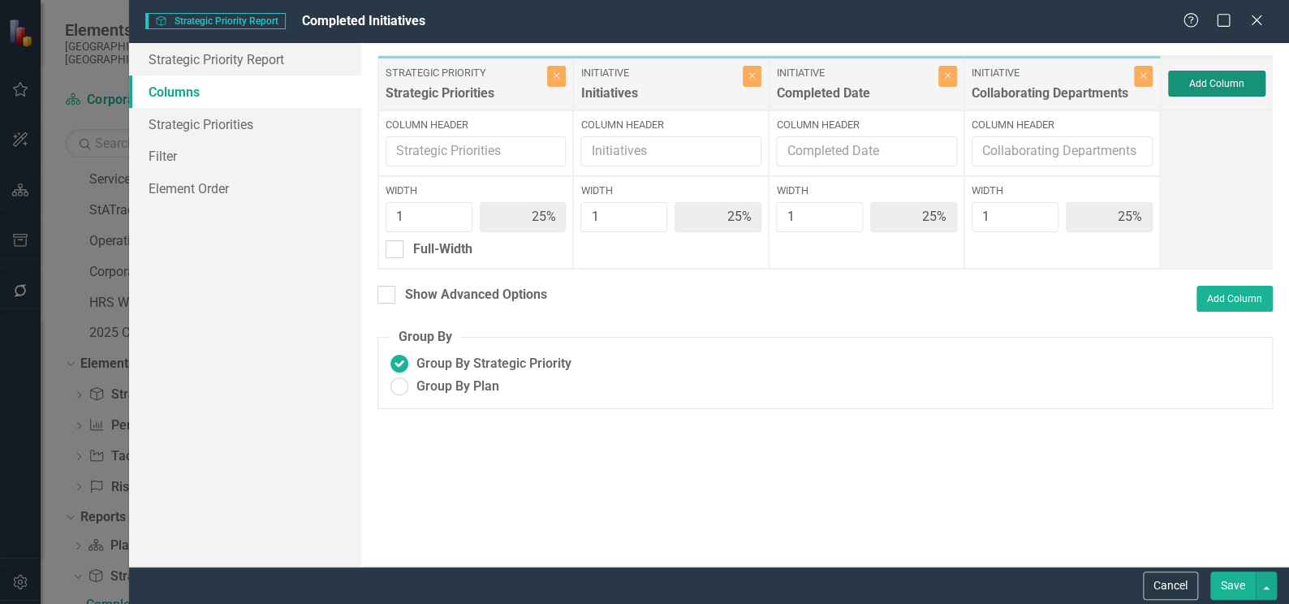
click at [1237, 82] on button "Add Column" at bounding box center [1216, 84] width 97 height 26
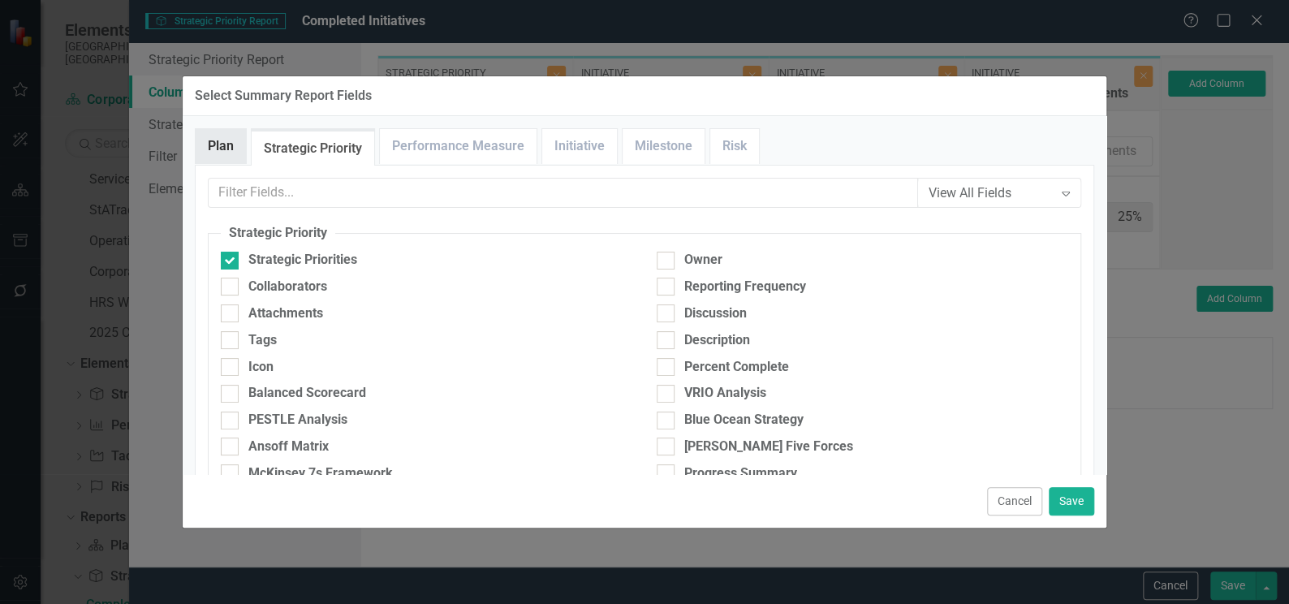
click at [220, 146] on link "Plan" at bounding box center [221, 146] width 50 height 35
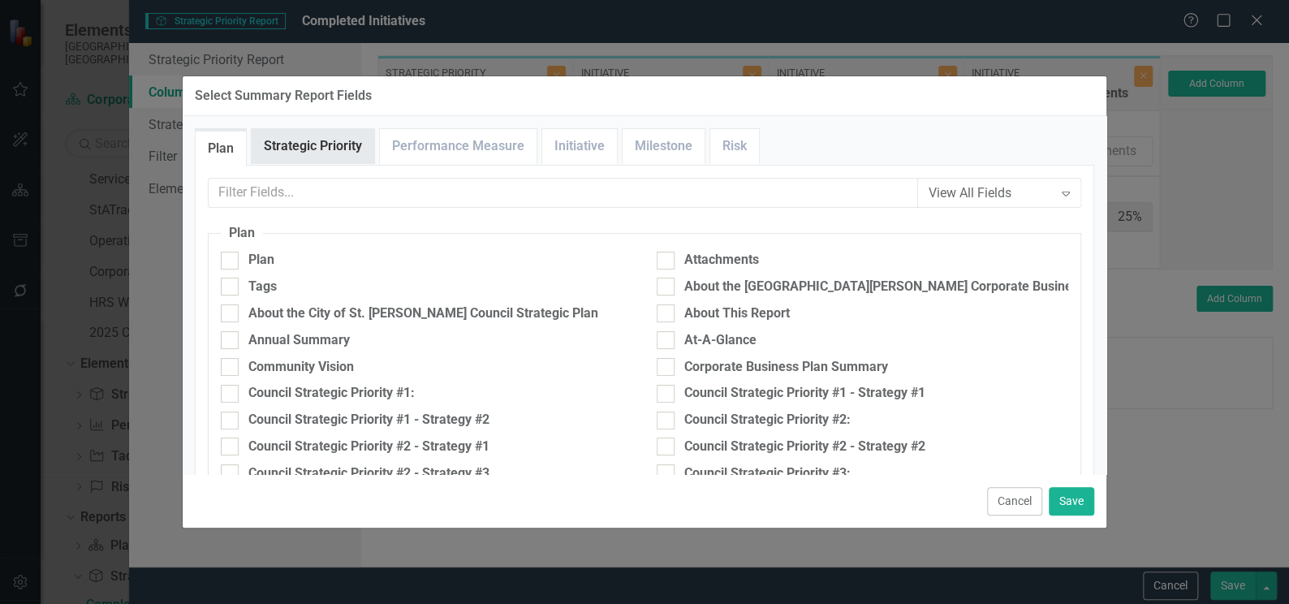
click at [336, 143] on link "Strategic Priority" at bounding box center [313, 146] width 123 height 35
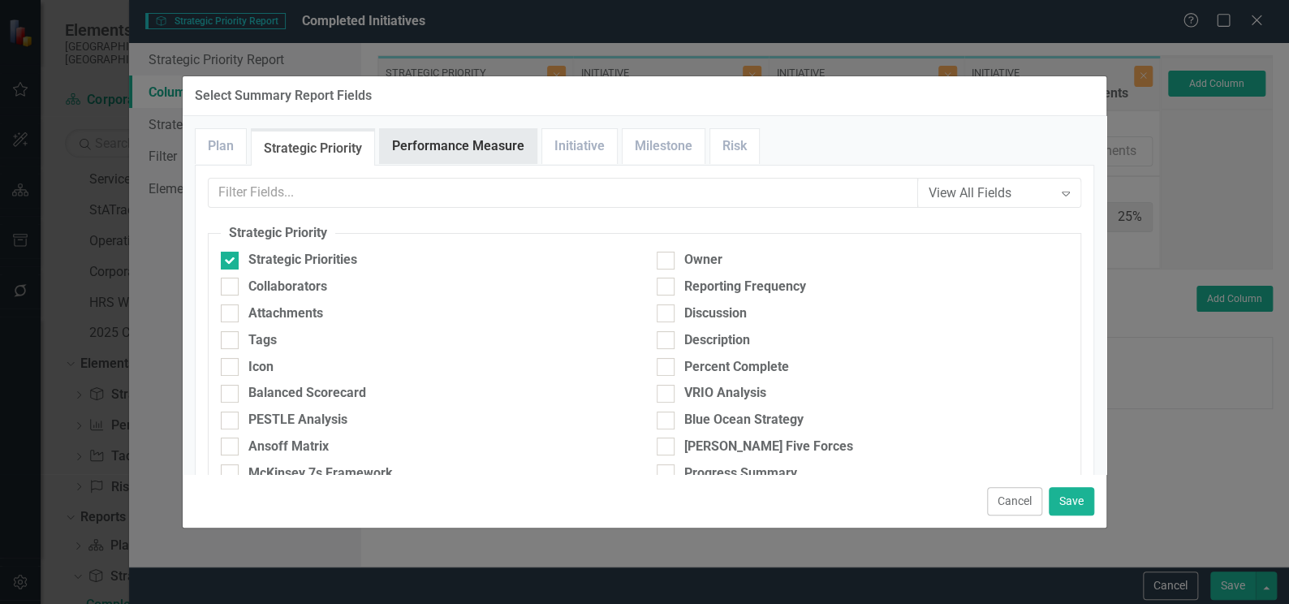
click at [426, 148] on link "Performance Measure" at bounding box center [458, 146] width 157 height 35
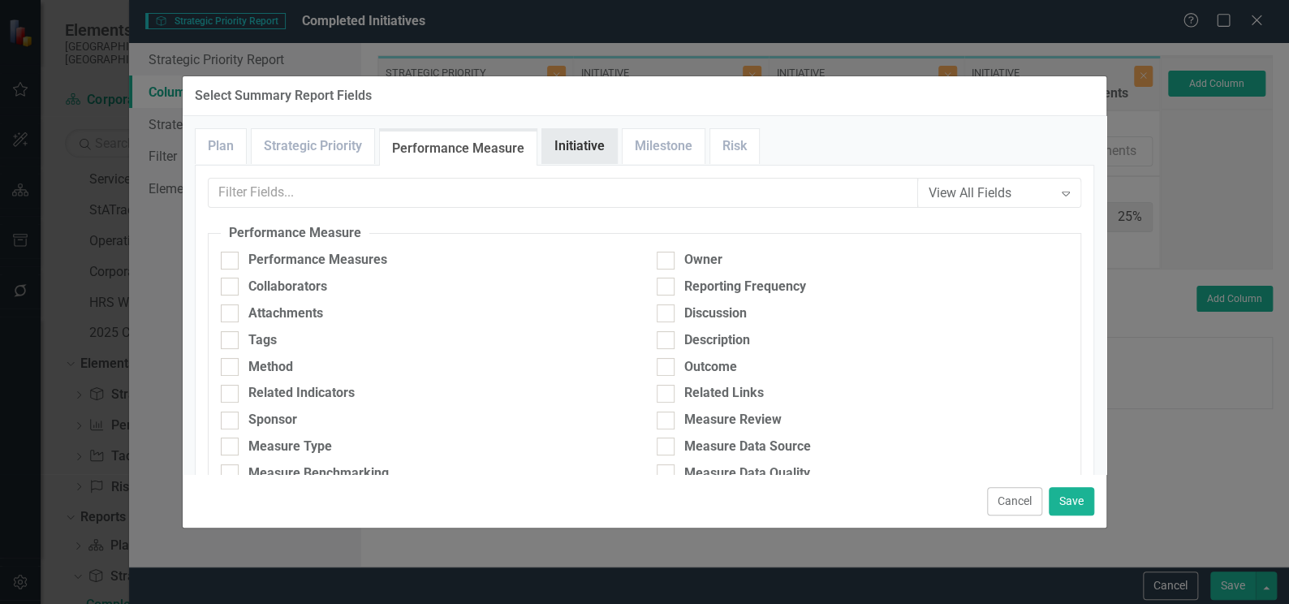
click at [548, 147] on link "Initiative" at bounding box center [579, 146] width 75 height 35
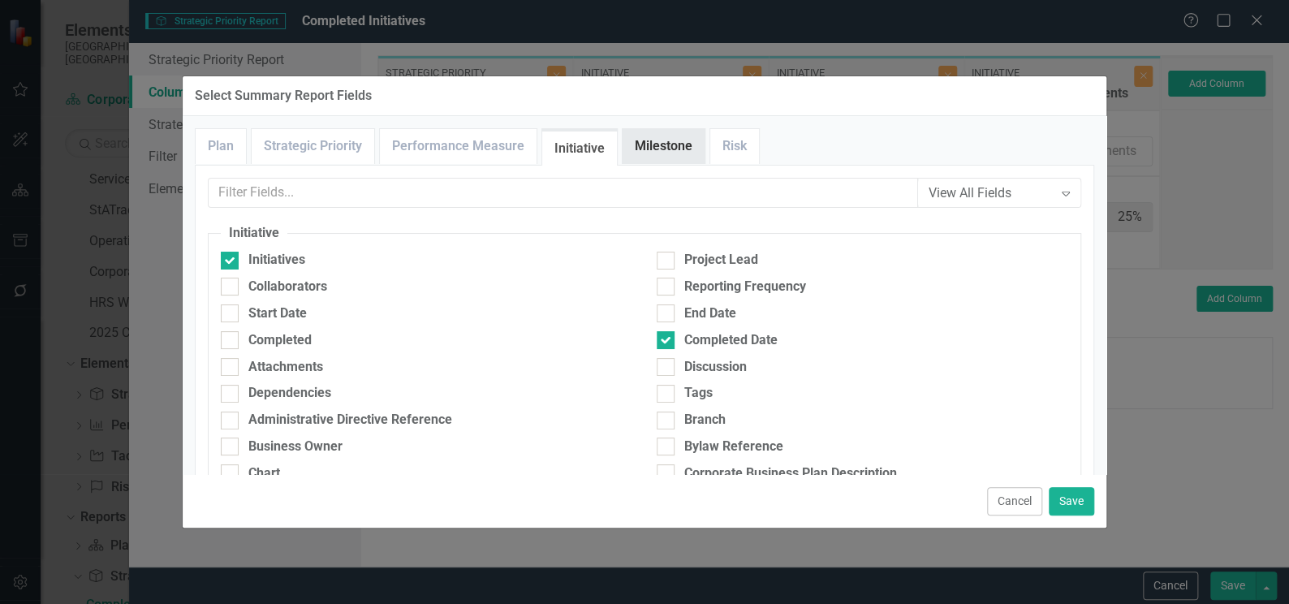
click at [656, 145] on link "Milestone" at bounding box center [663, 146] width 82 height 35
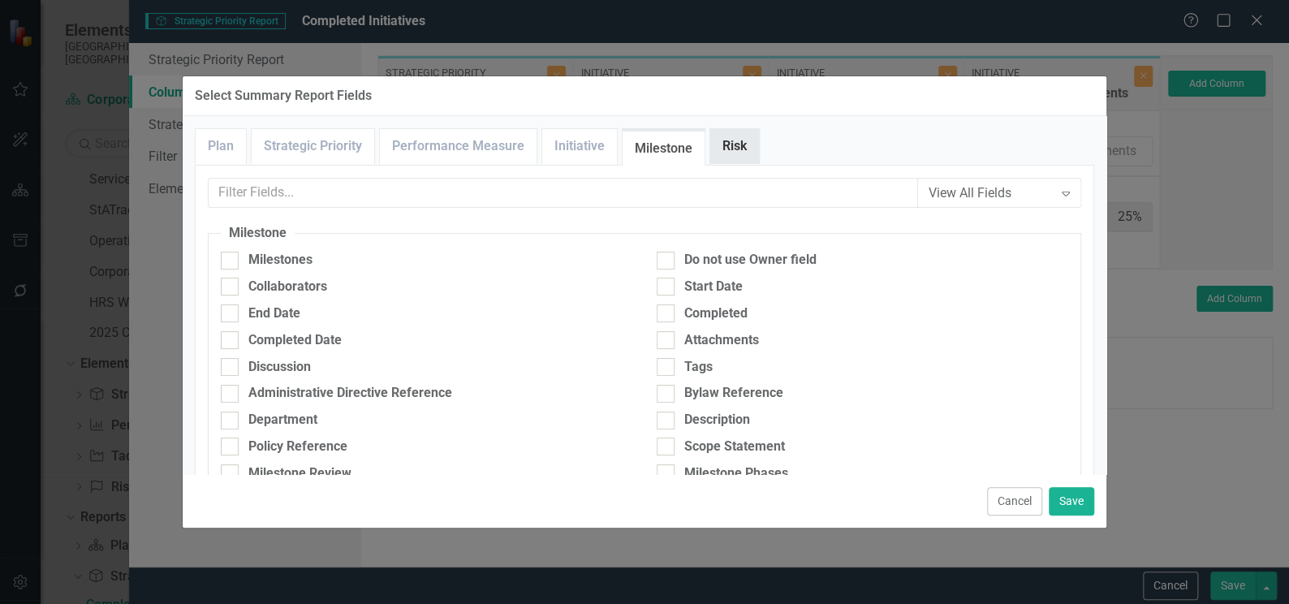
click at [733, 146] on link "Risk" at bounding box center [734, 146] width 49 height 35
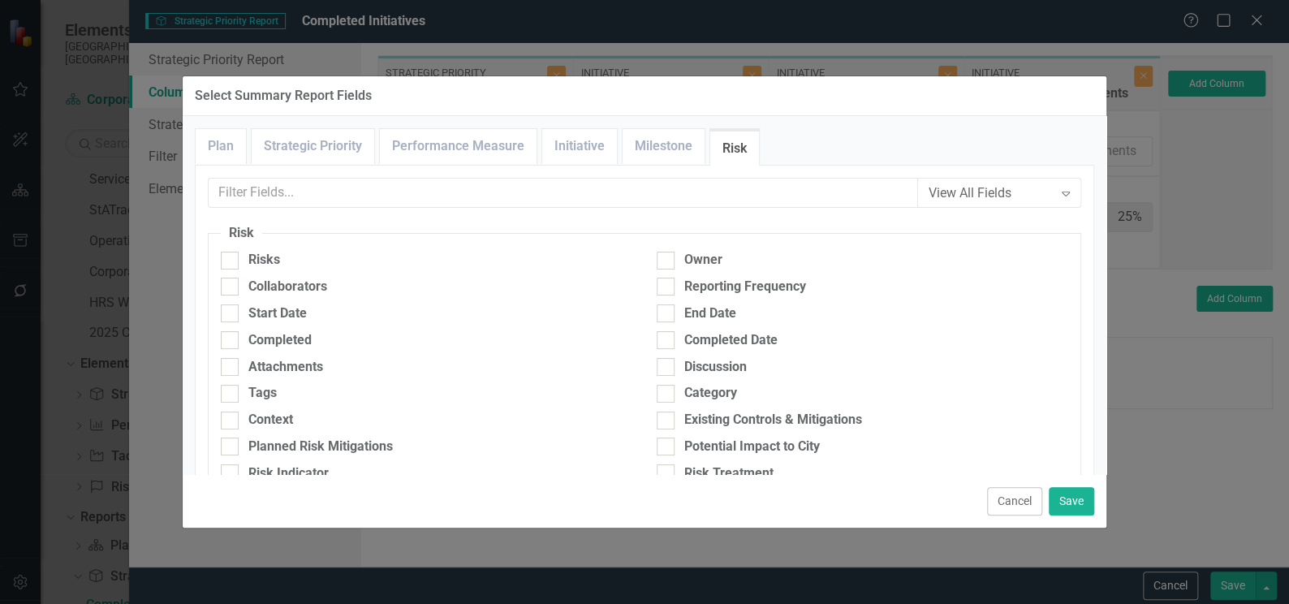
click at [1012, 505] on button "Cancel" at bounding box center [1014, 501] width 55 height 28
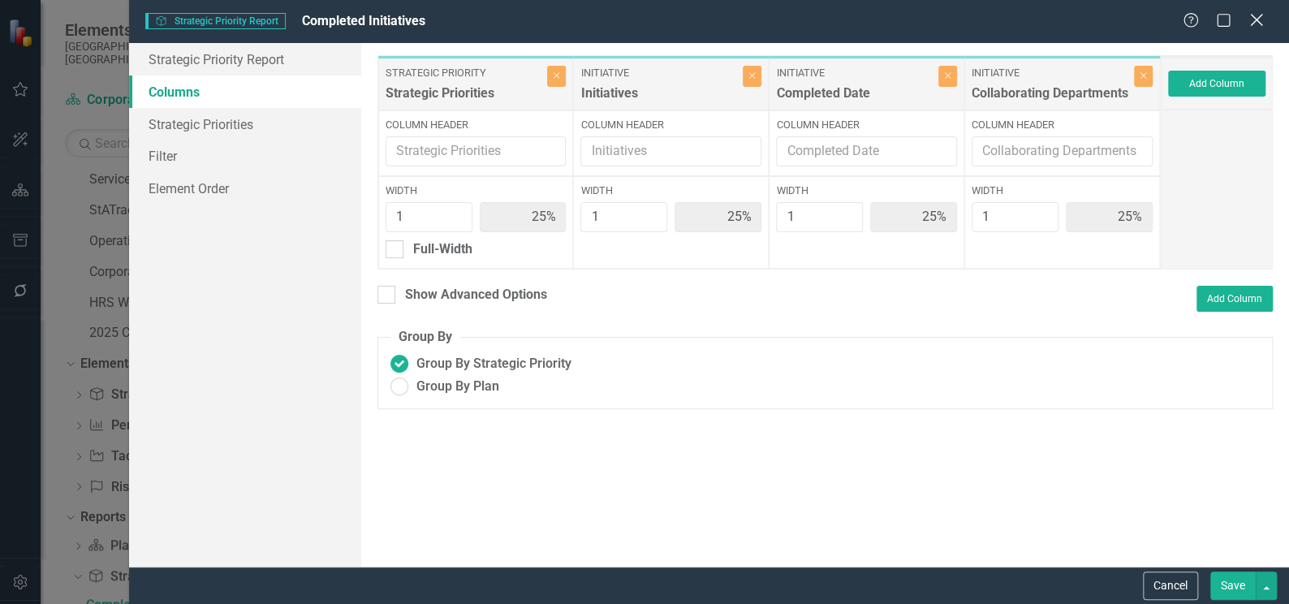
click at [1255, 26] on icon "Close" at bounding box center [1256, 19] width 20 height 15
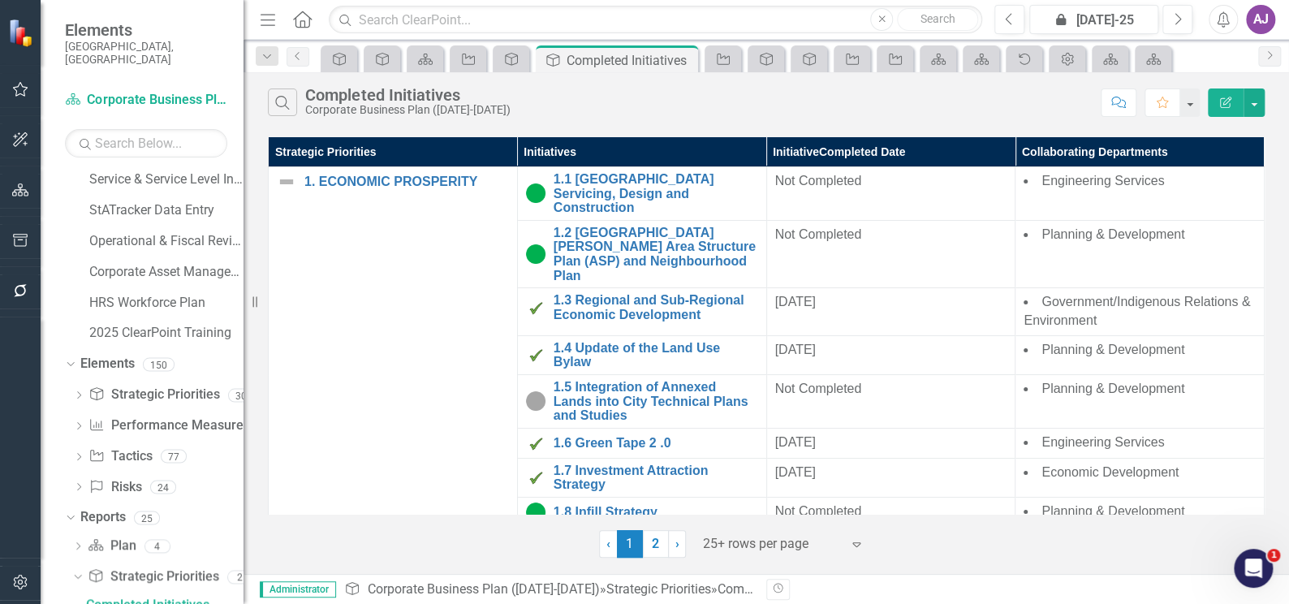
click at [326, 545] on div "‹ Previous 1 (current) 2 › Next 25+ rows per page Expand" at bounding box center [766, 538] width 996 height 40
click at [1255, 105] on button "button" at bounding box center [1253, 102] width 21 height 28
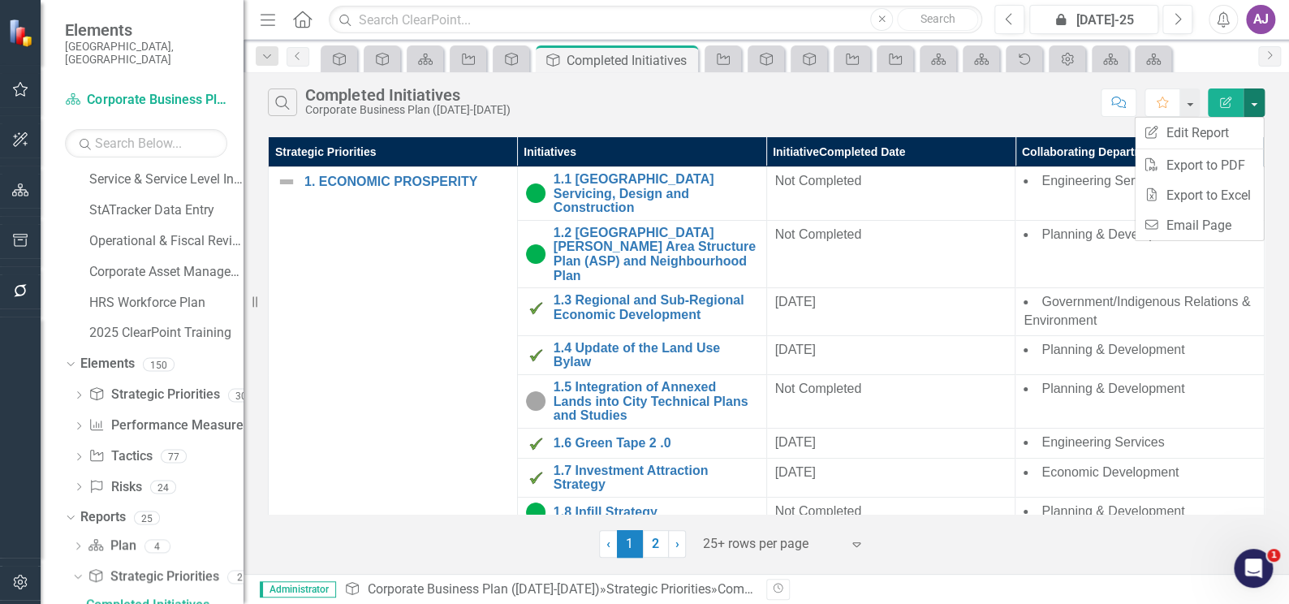
click at [756, 96] on div "Search Completed Initiatives Corporate Business Plan (2022-2025)" at bounding box center [680, 102] width 824 height 28
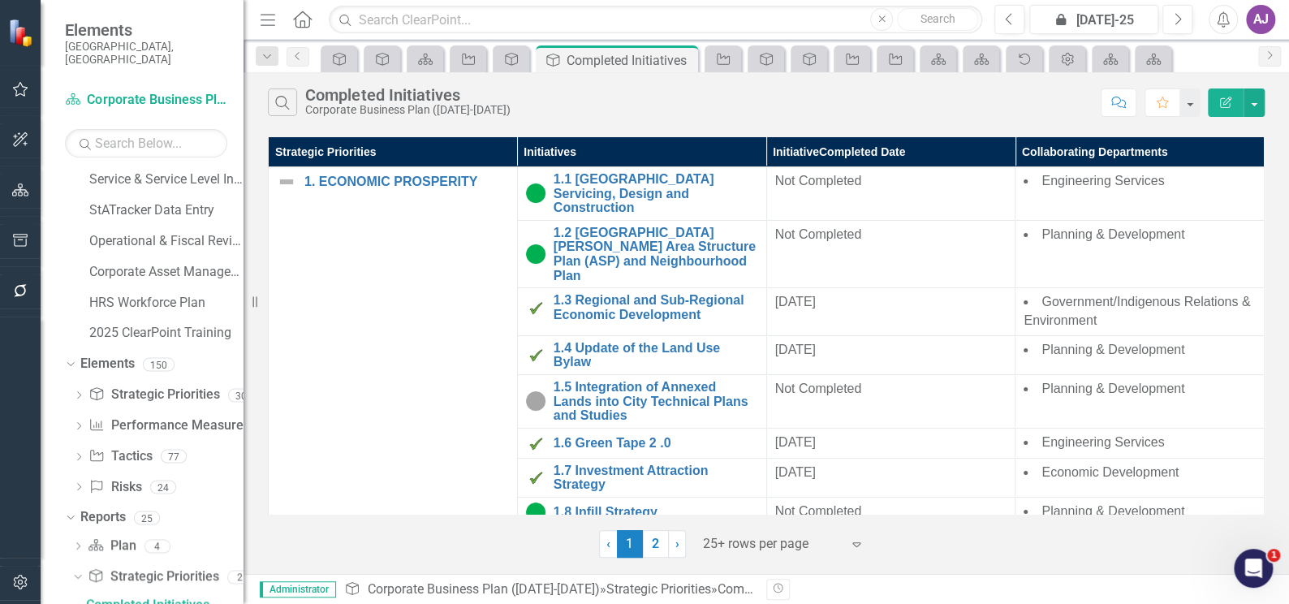
click at [291, 529] on div "‹ Previous 1 (current) 2 › Next 25+ rows per page Expand" at bounding box center [766, 538] width 996 height 40
click at [306, 524] on div "‹ Previous 1 (current) 2 › Next 25+ rows per page Expand" at bounding box center [766, 538] width 996 height 40
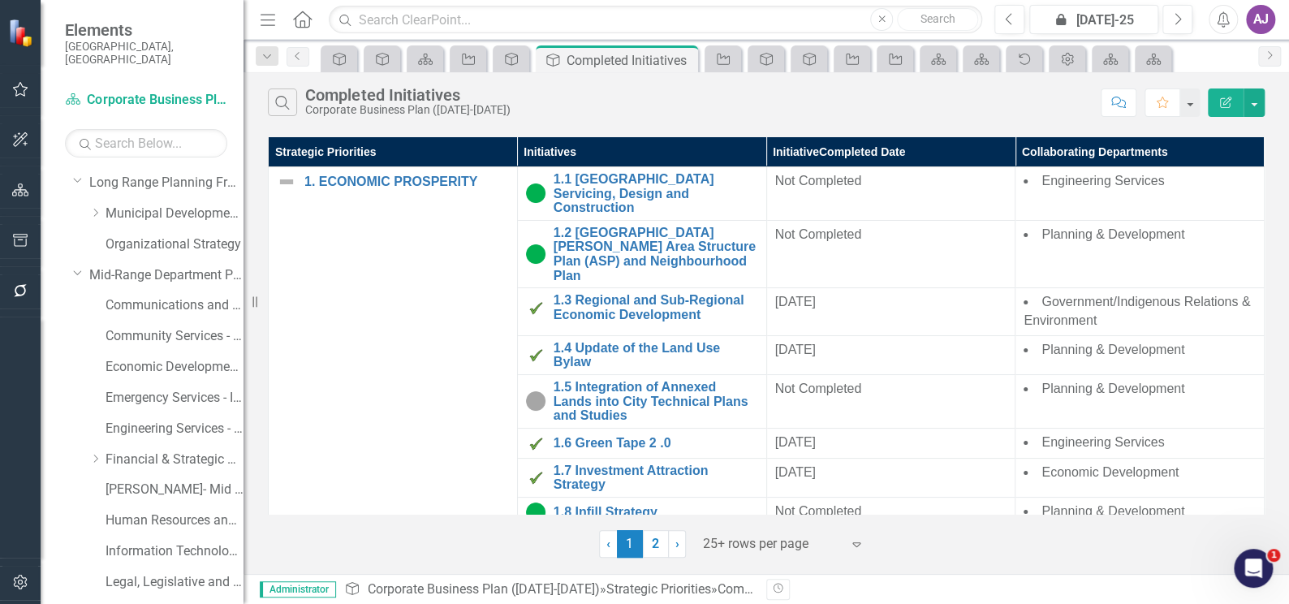
scroll to position [0, 0]
click at [78, 235] on icon "Dropdown" at bounding box center [78, 241] width 10 height 12
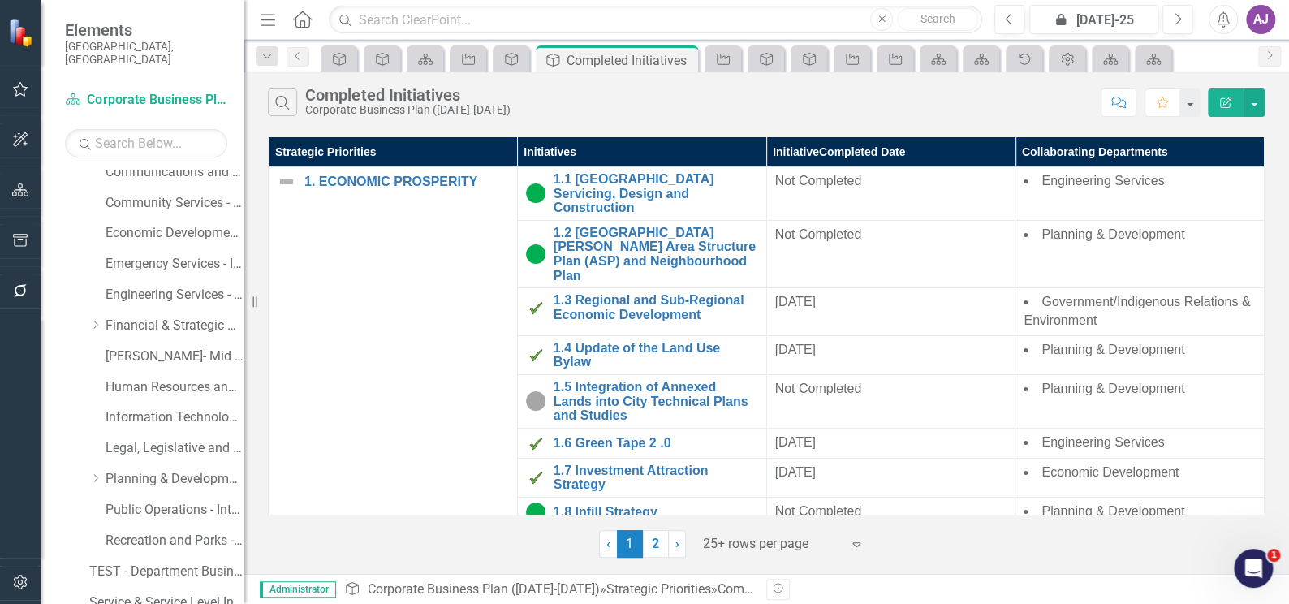
scroll to position [147, 0]
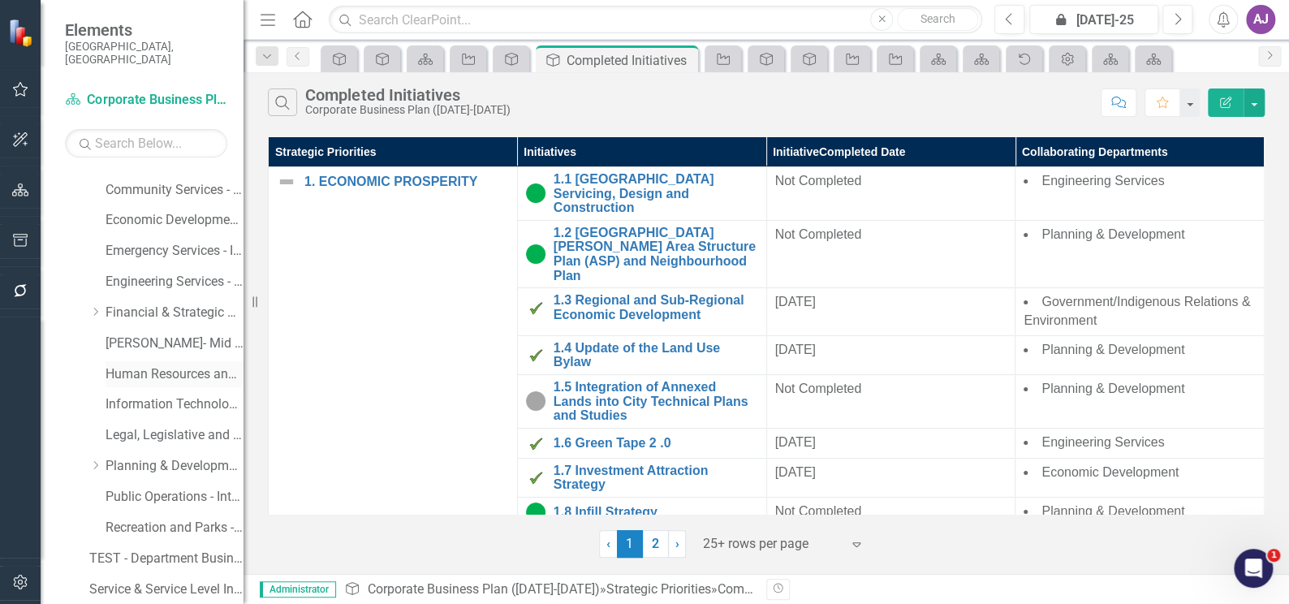
click at [144, 365] on link "Human Resources and Safety - Integrated Business Plan" at bounding box center [174, 374] width 138 height 19
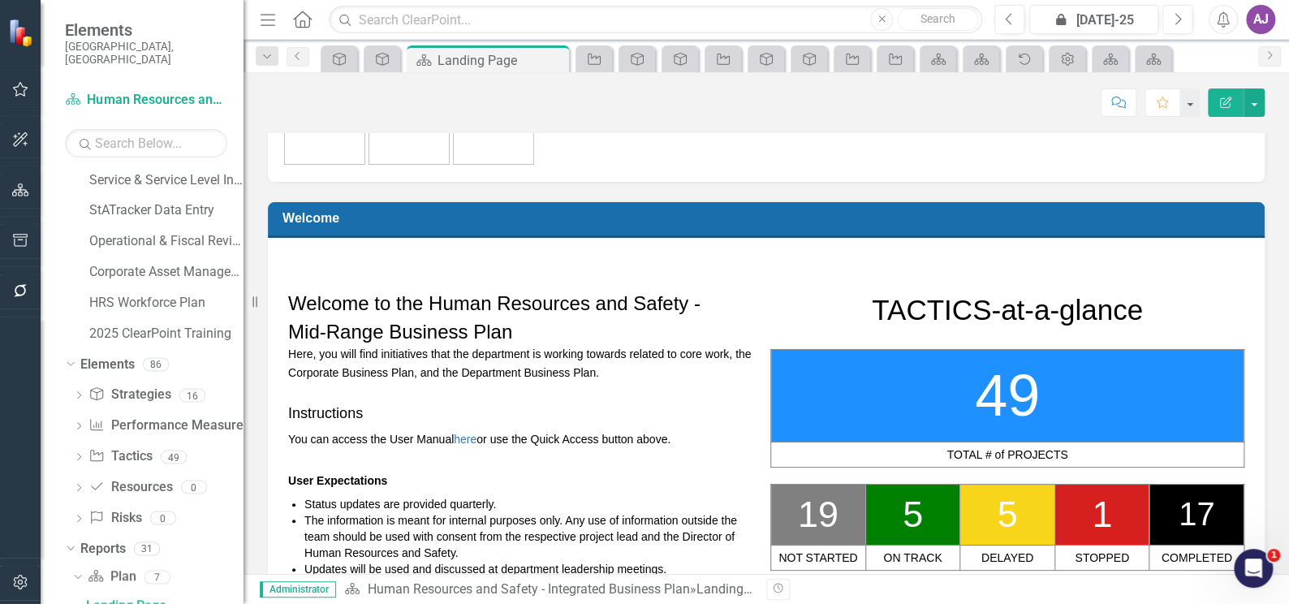
scroll to position [147, 0]
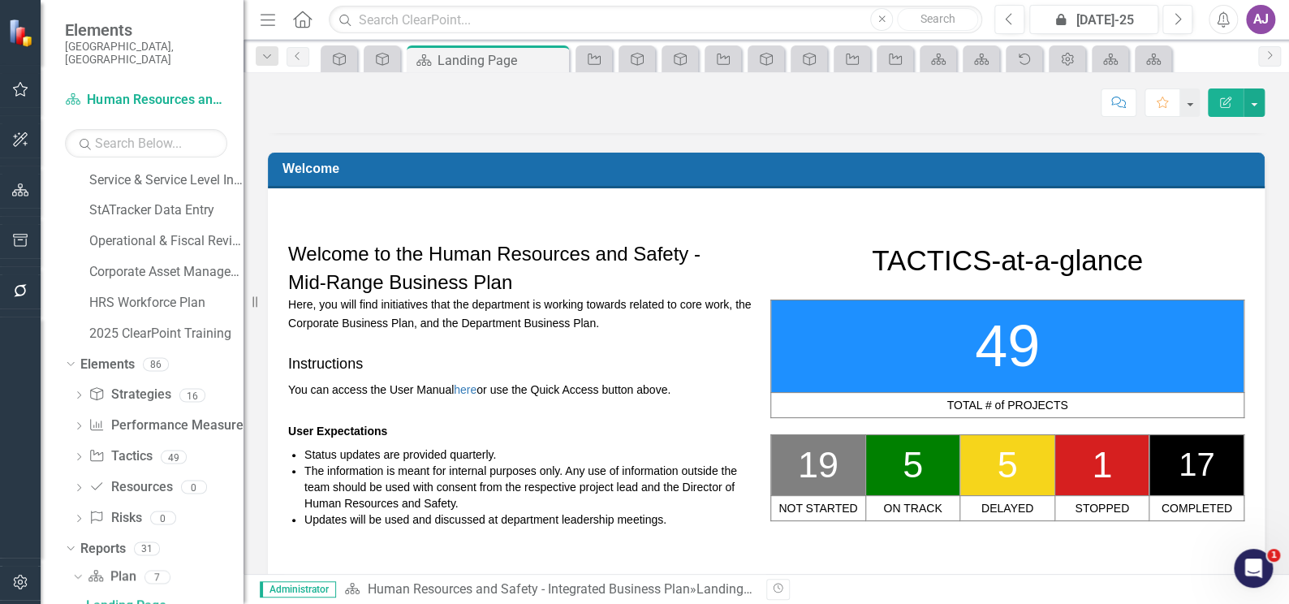
click at [927, 555] on h1 at bounding box center [1007, 556] width 474 height 32
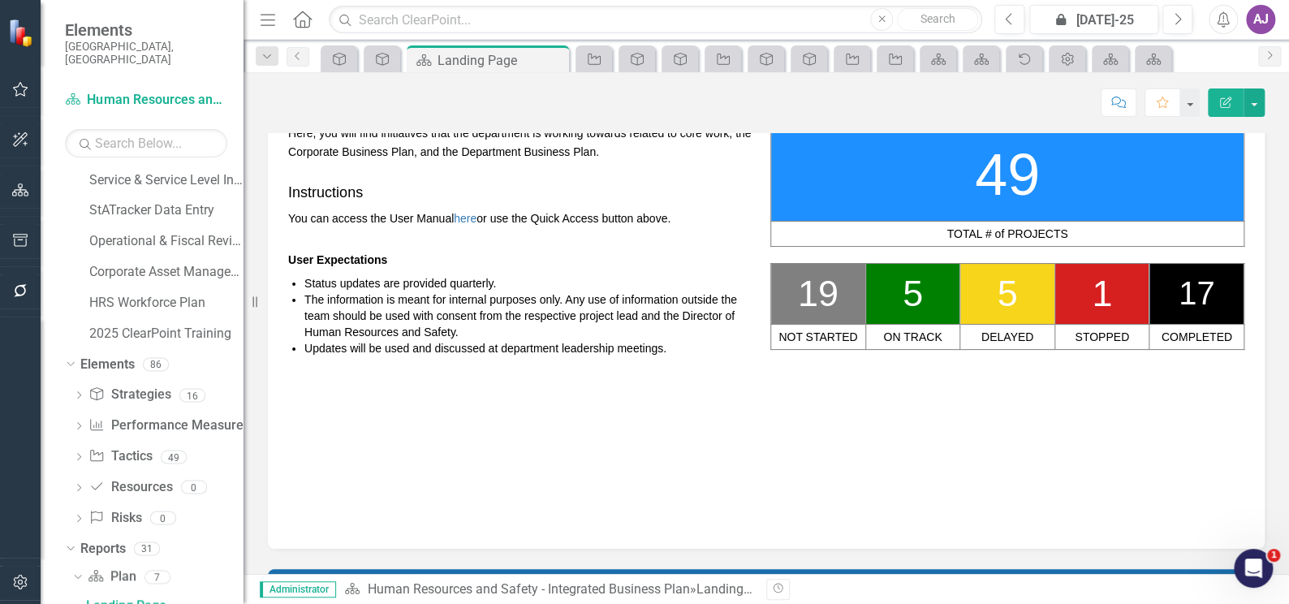
scroll to position [295, 0]
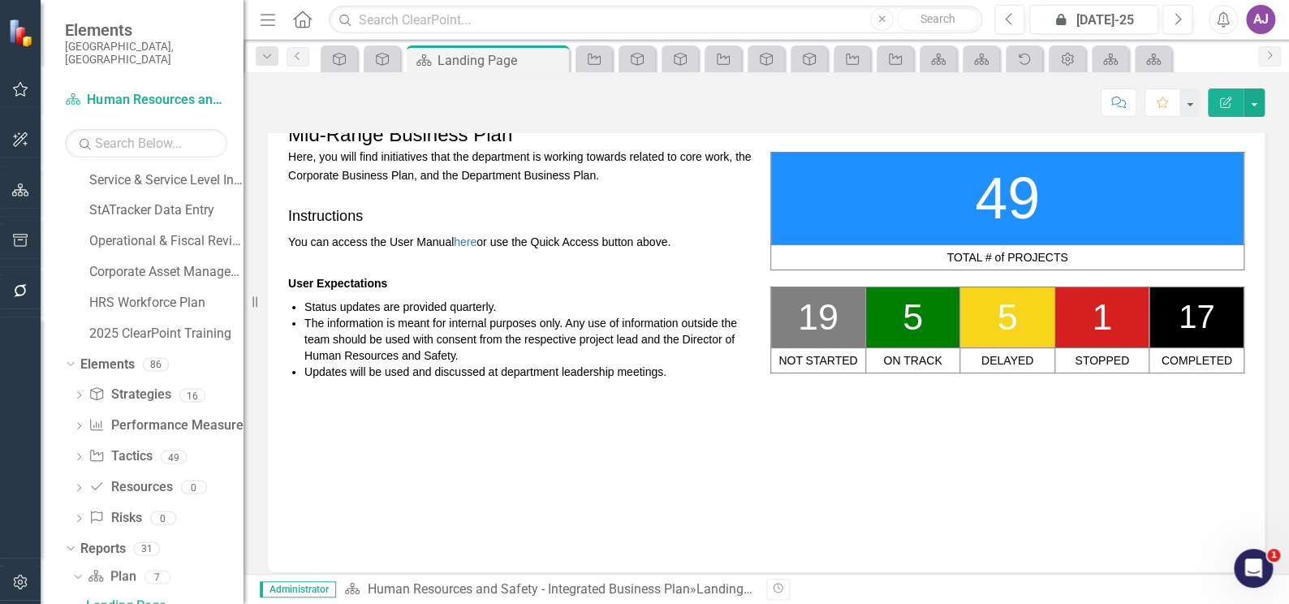
click at [830, 324] on span "19" at bounding box center [818, 316] width 41 height 41
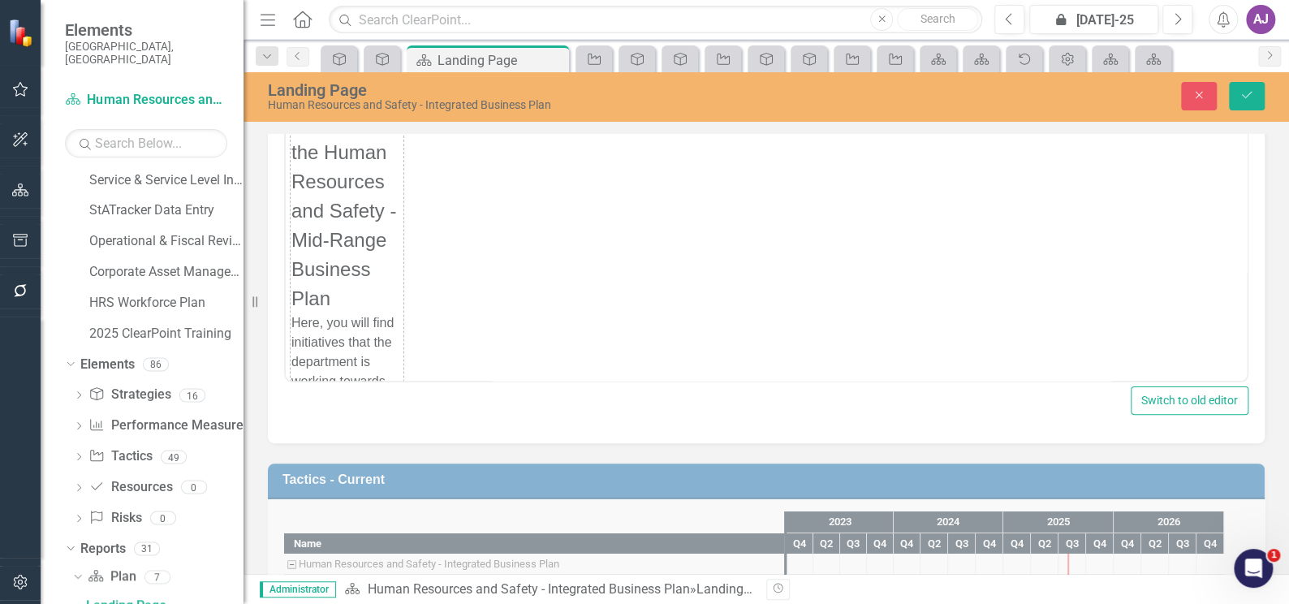
scroll to position [0, 0]
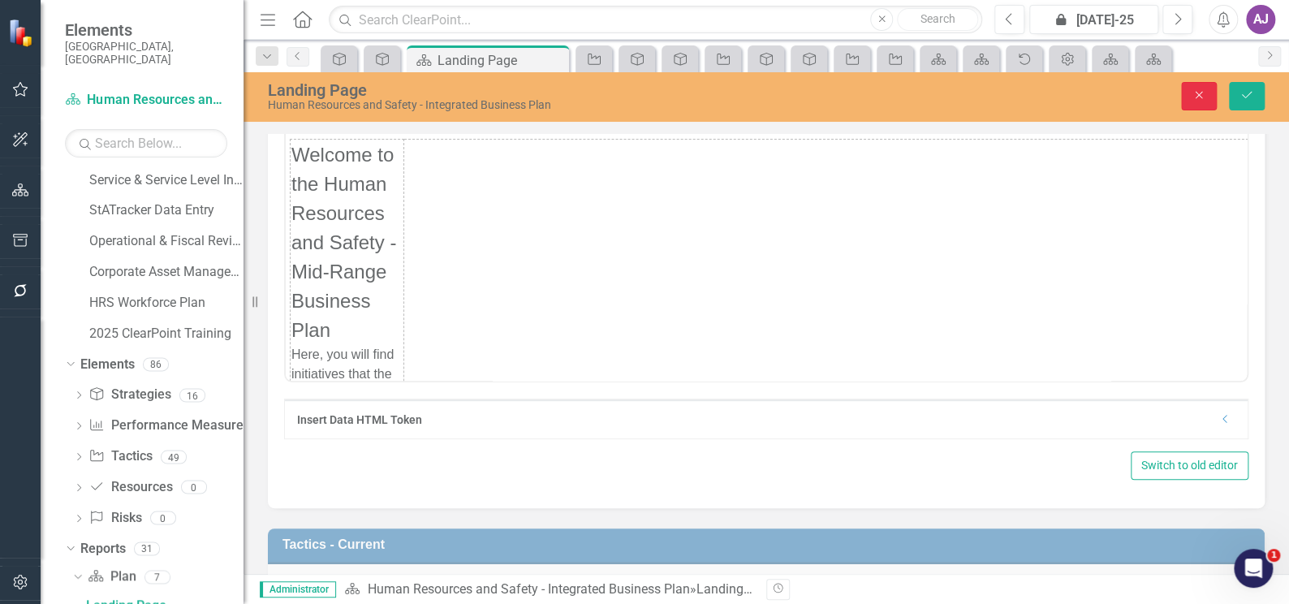
click at [1199, 96] on icon "button" at bounding box center [1198, 95] width 7 height 7
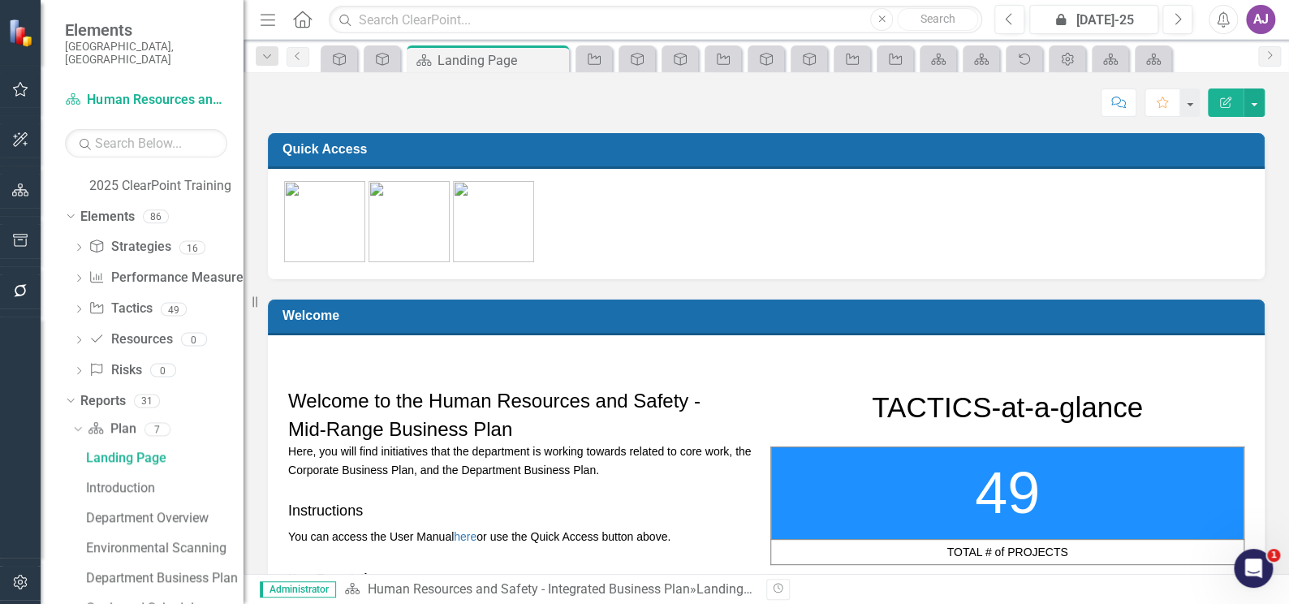
scroll to position [777, 0]
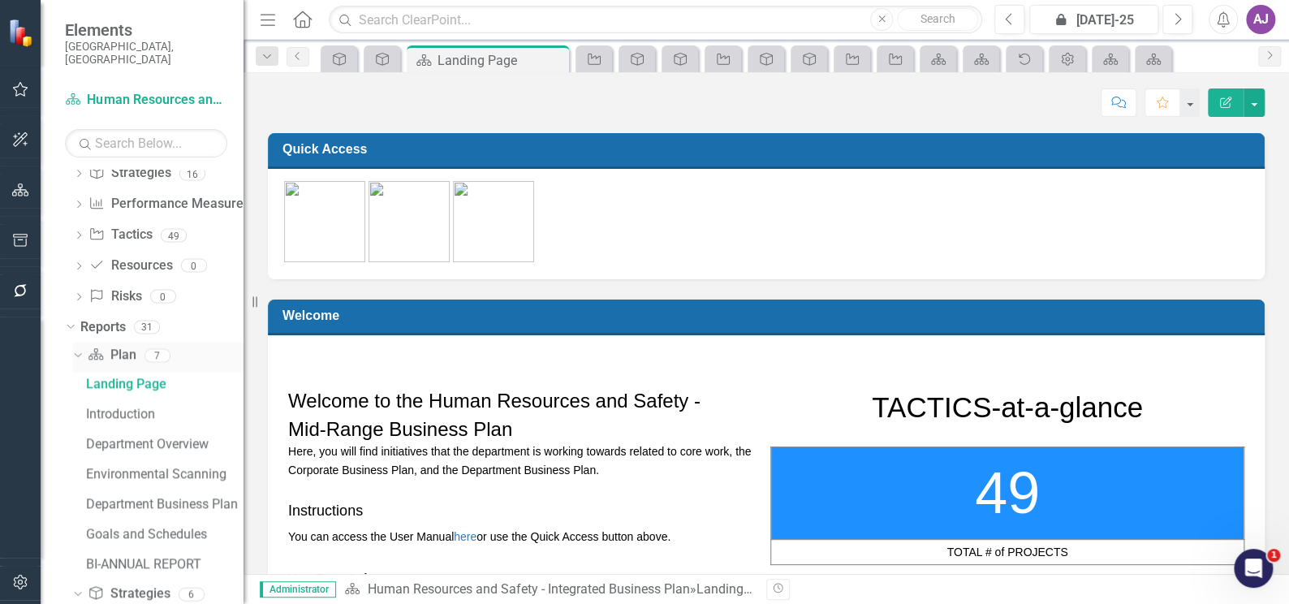
click at [77, 349] on icon "Dropdown" at bounding box center [75, 354] width 9 height 11
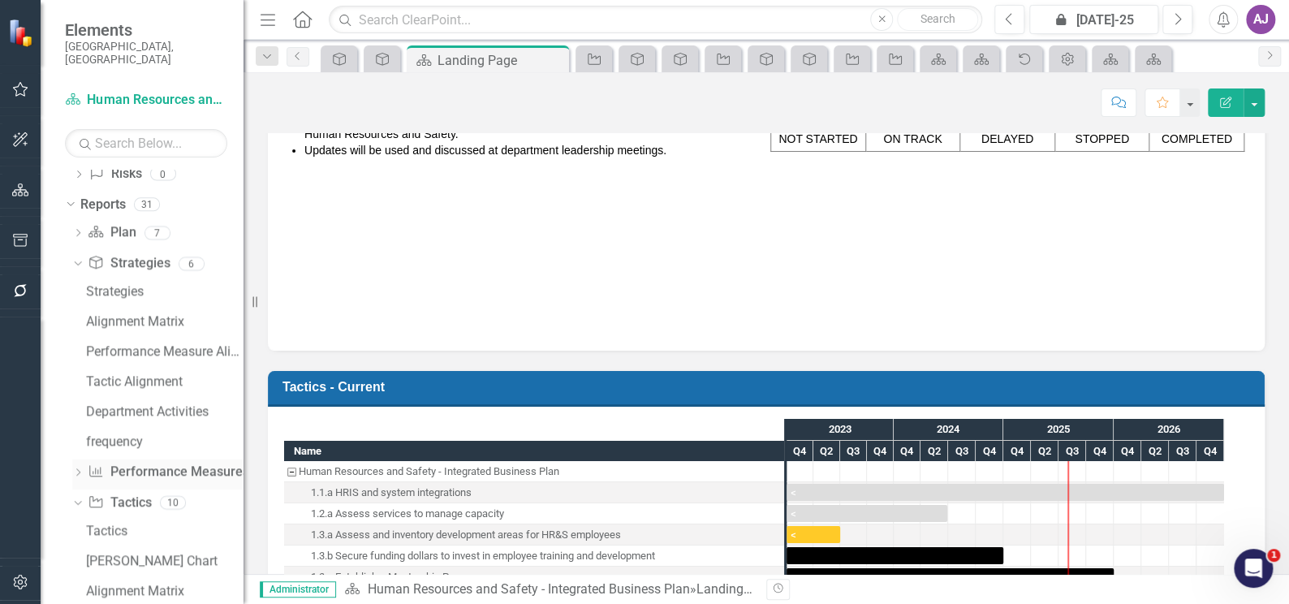
scroll to position [891, 0]
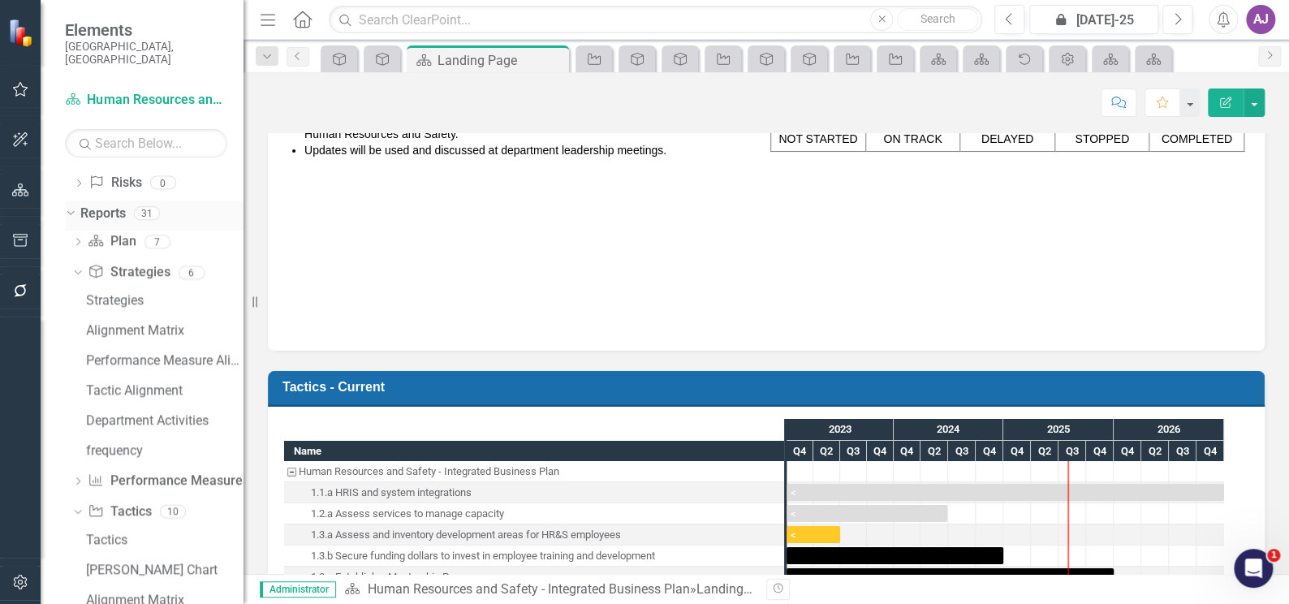
click at [71, 211] on icon at bounding box center [70, 213] width 7 height 4
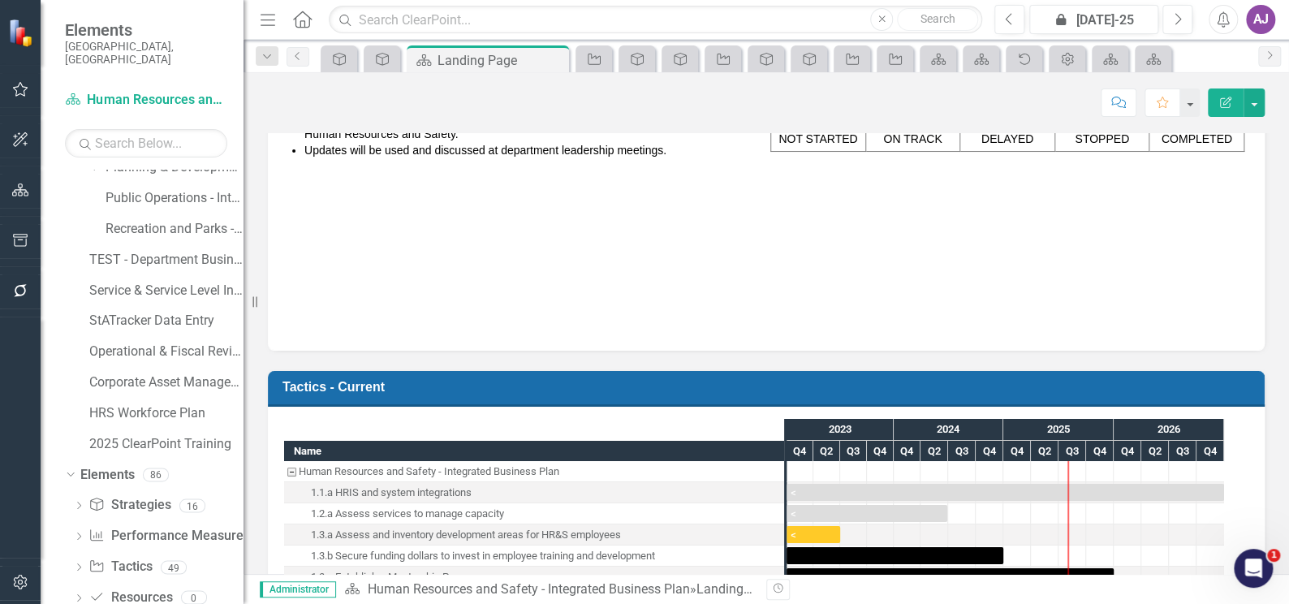
scroll to position [505, 0]
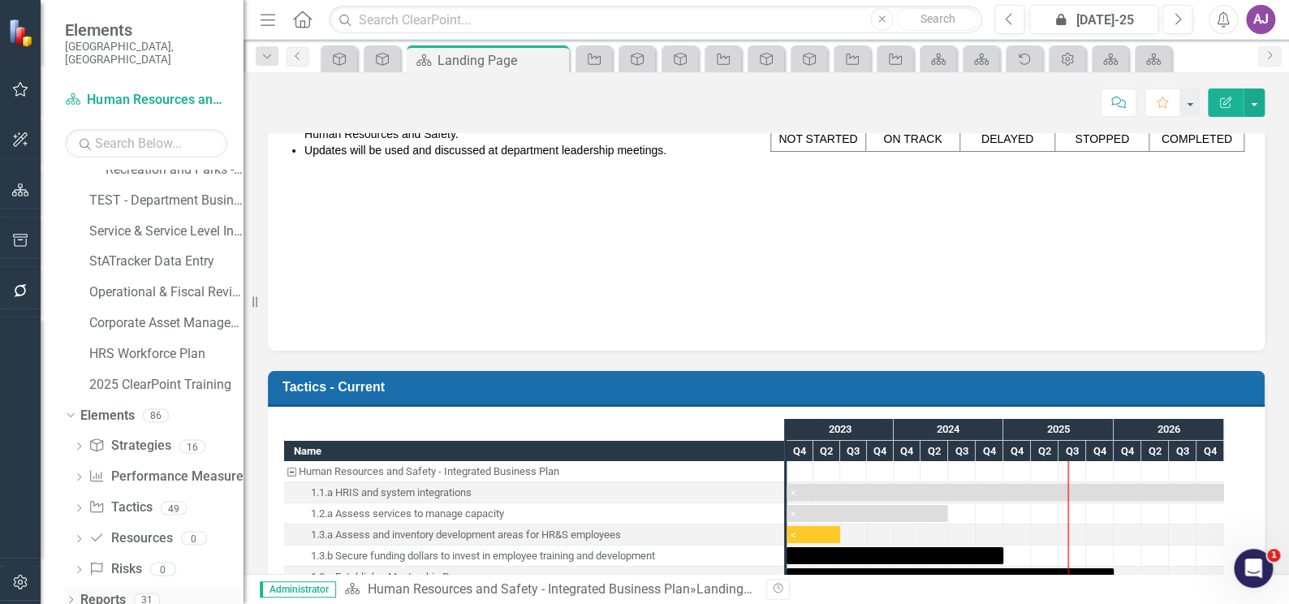
click at [67, 595] on div "Dropdown" at bounding box center [70, 602] width 11 height 14
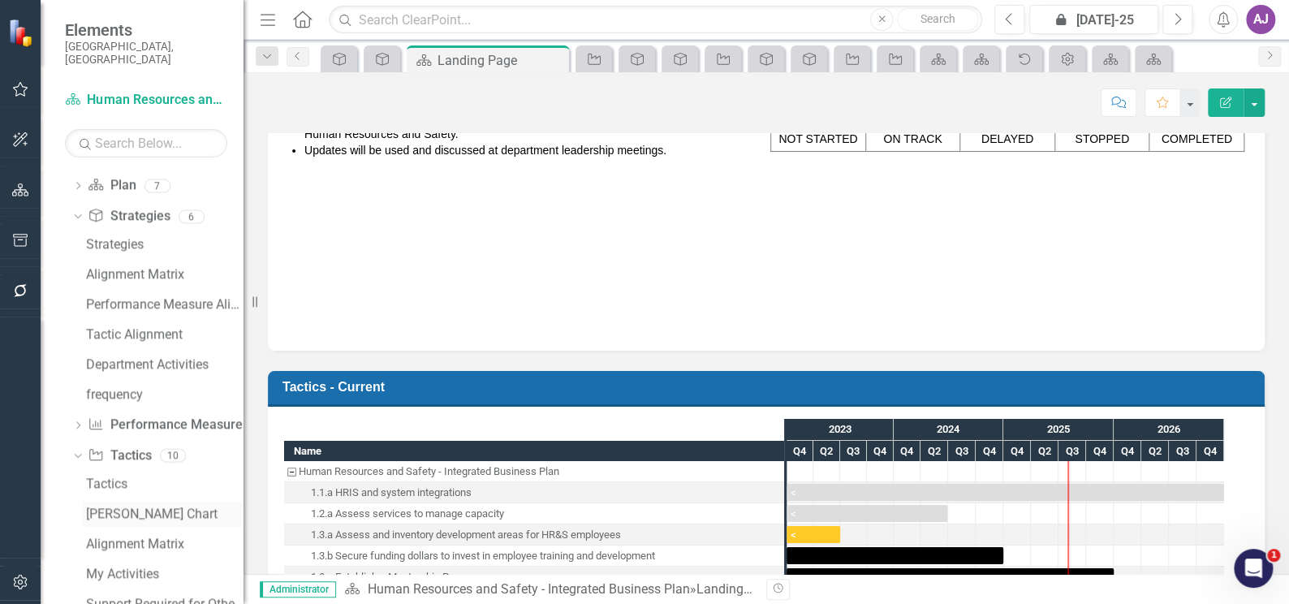
scroll to position [873, 0]
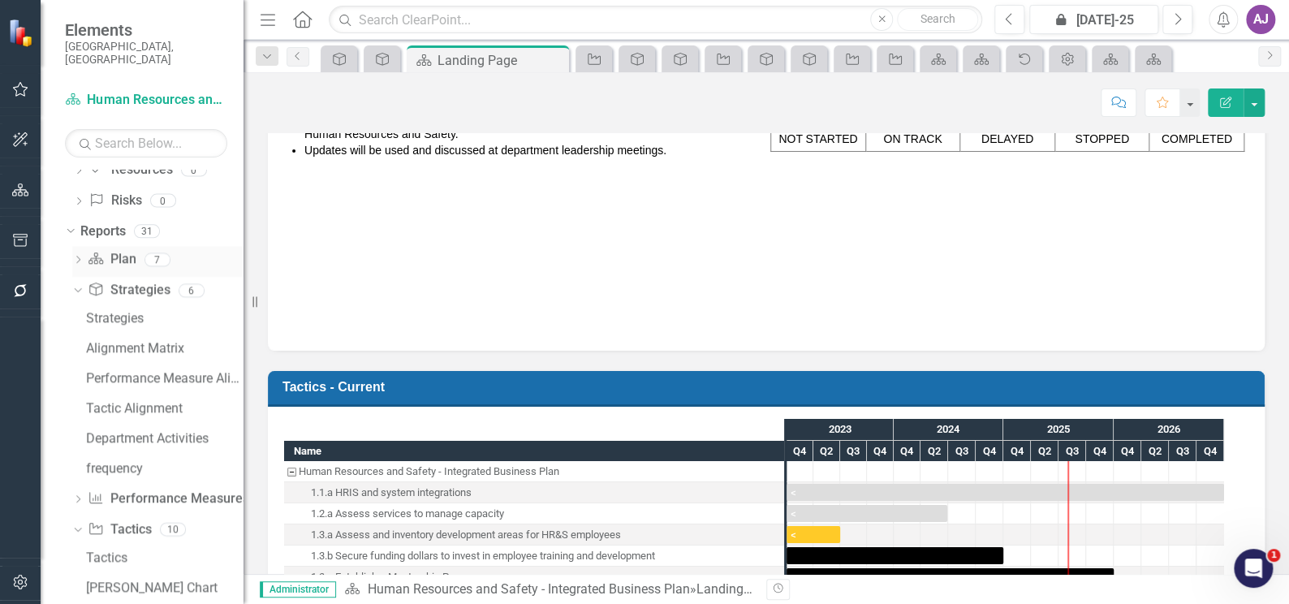
click at [77, 256] on icon at bounding box center [78, 259] width 4 height 7
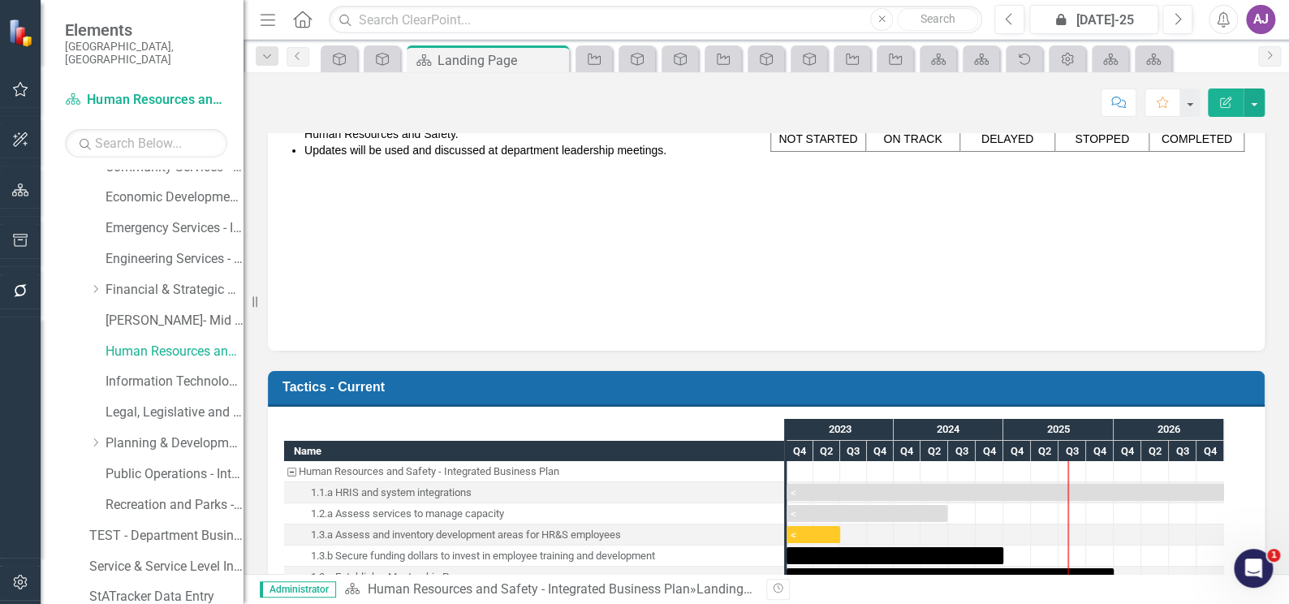
scroll to position [0, 0]
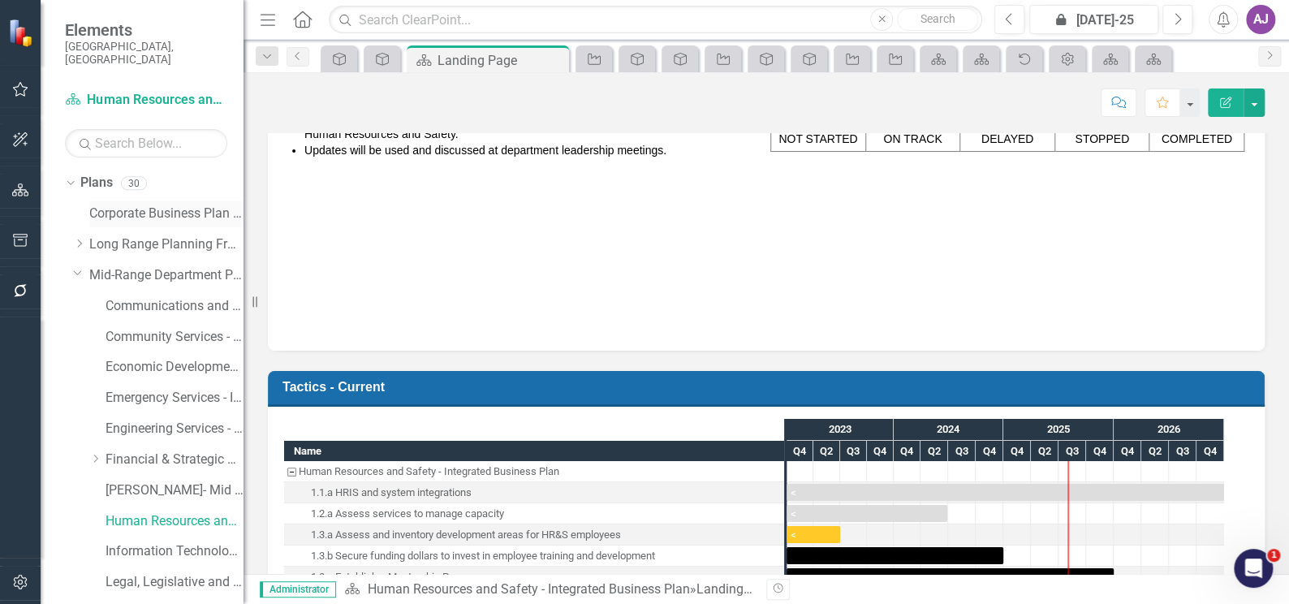
click at [146, 204] on link "Corporate Business Plan ([DATE]-[DATE])" at bounding box center [166, 213] width 154 height 19
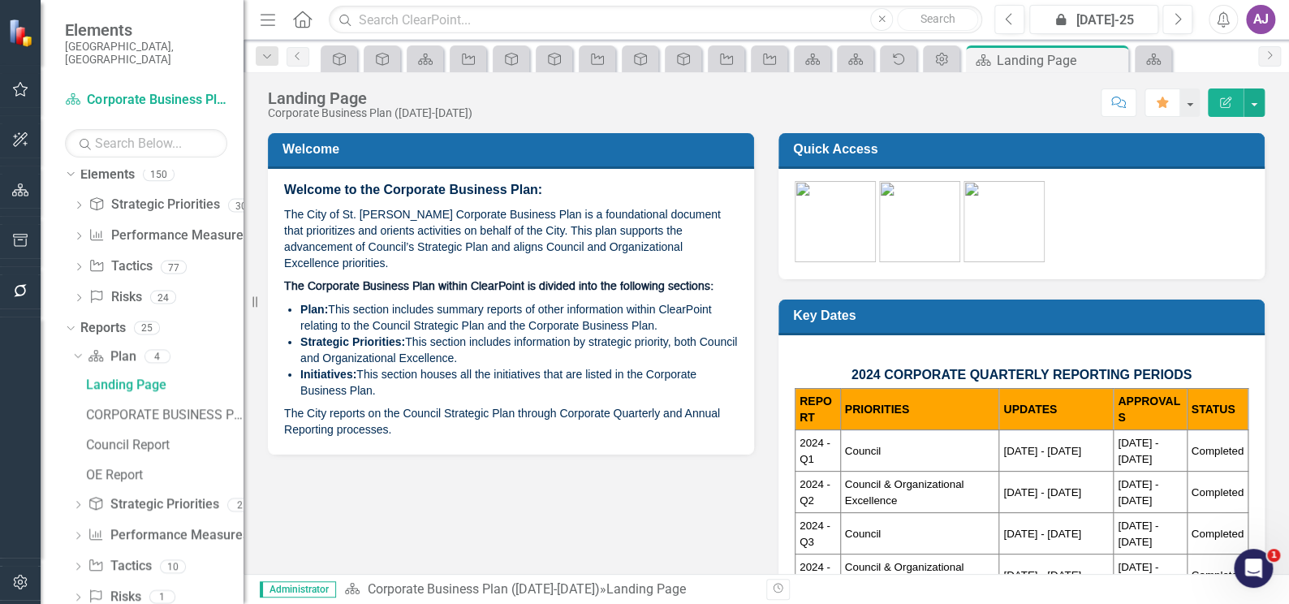
scroll to position [767, 0]
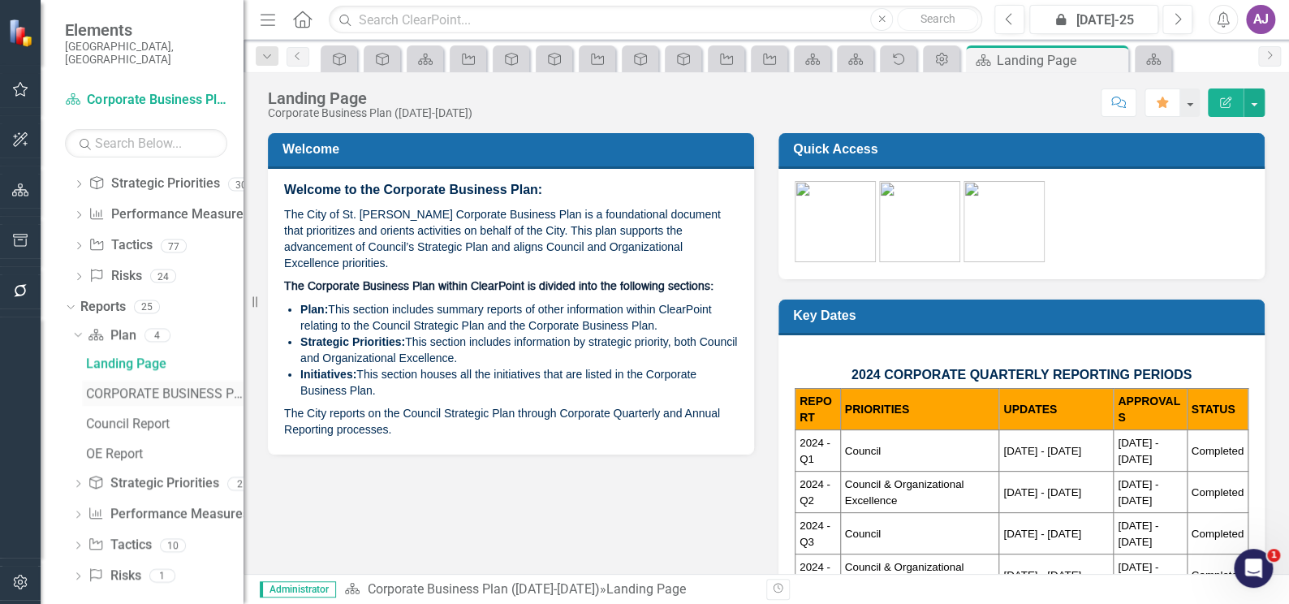
click at [144, 386] on div "CORPORATE BUSINESS PLAN OVERVIEW" at bounding box center [164, 393] width 157 height 15
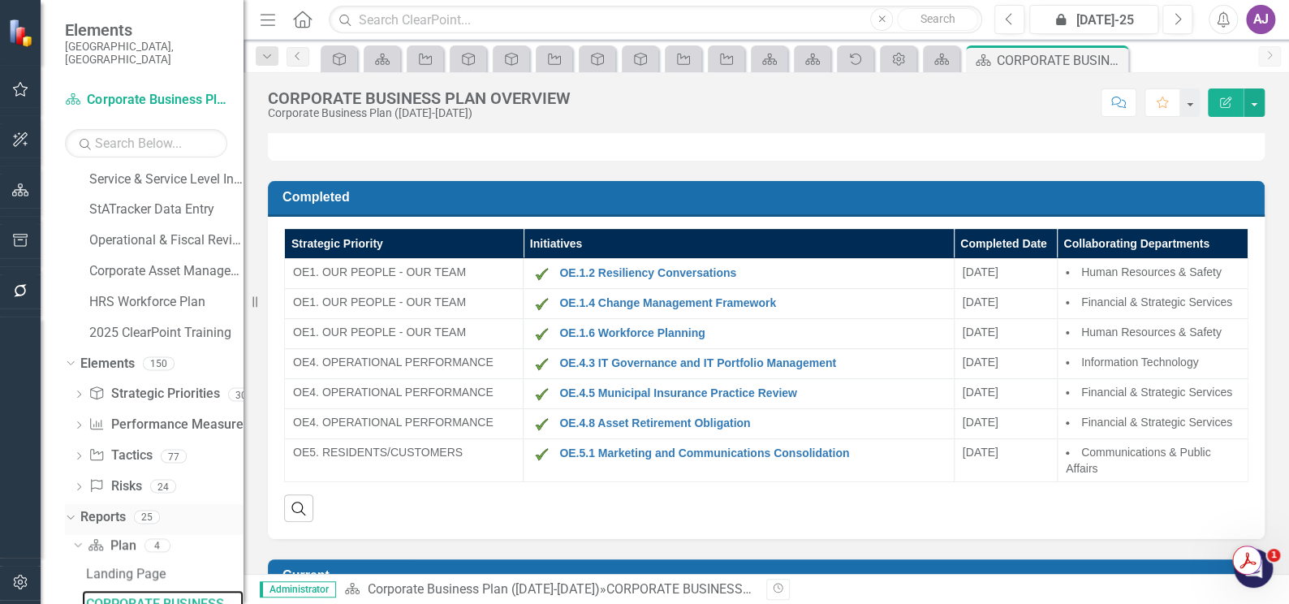
scroll to position [630, 0]
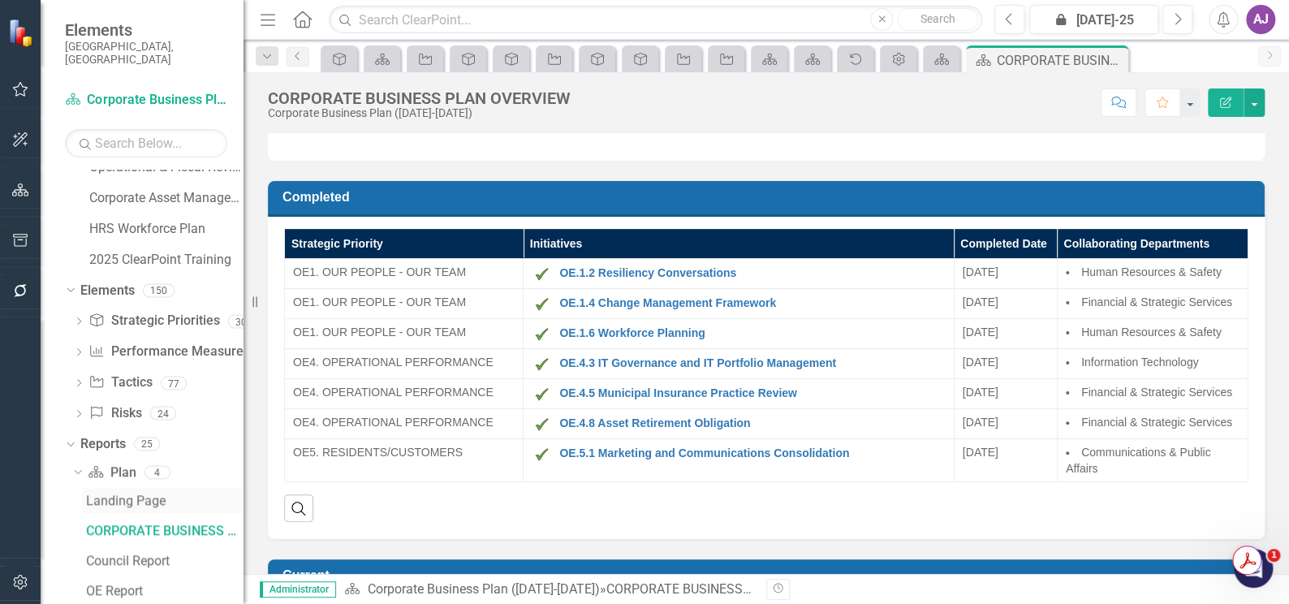
click at [147, 493] on div "Landing Page" at bounding box center [164, 500] width 157 height 15
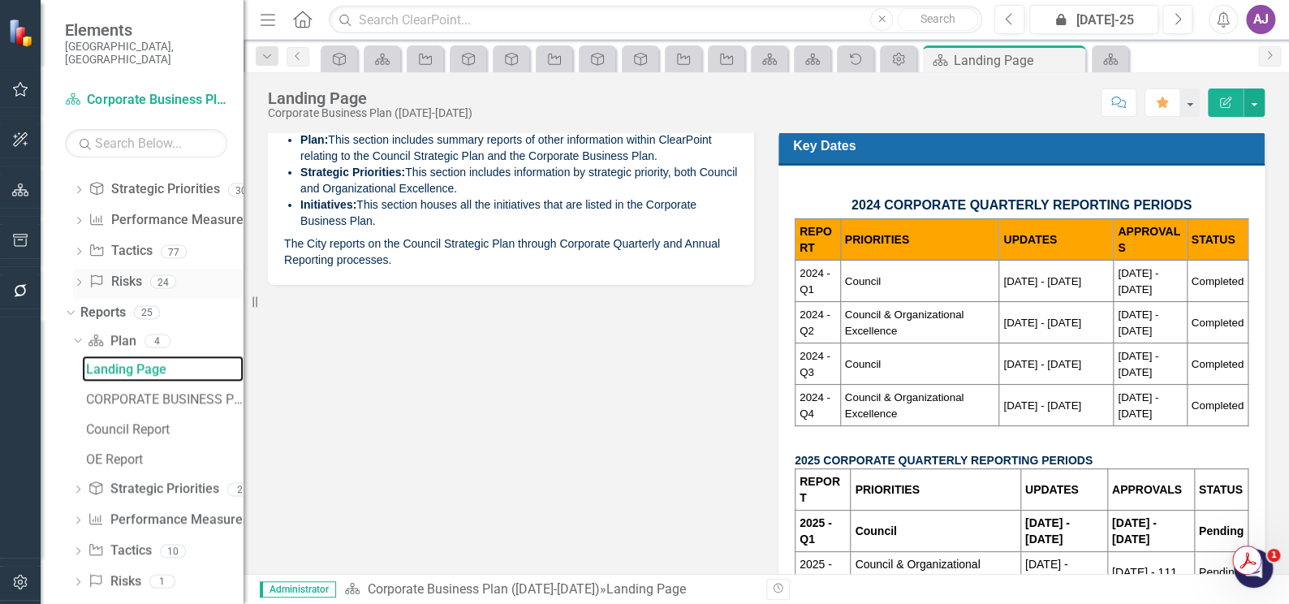
scroll to position [767, 0]
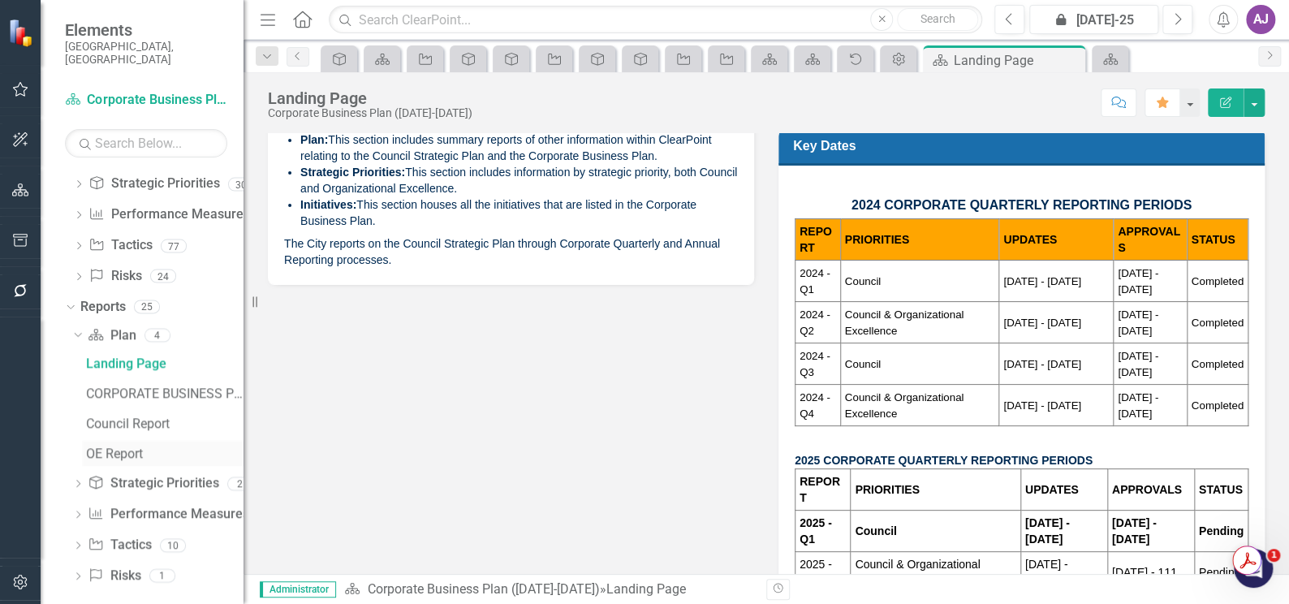
click at [135, 446] on div "OE Report" at bounding box center [164, 453] width 157 height 15
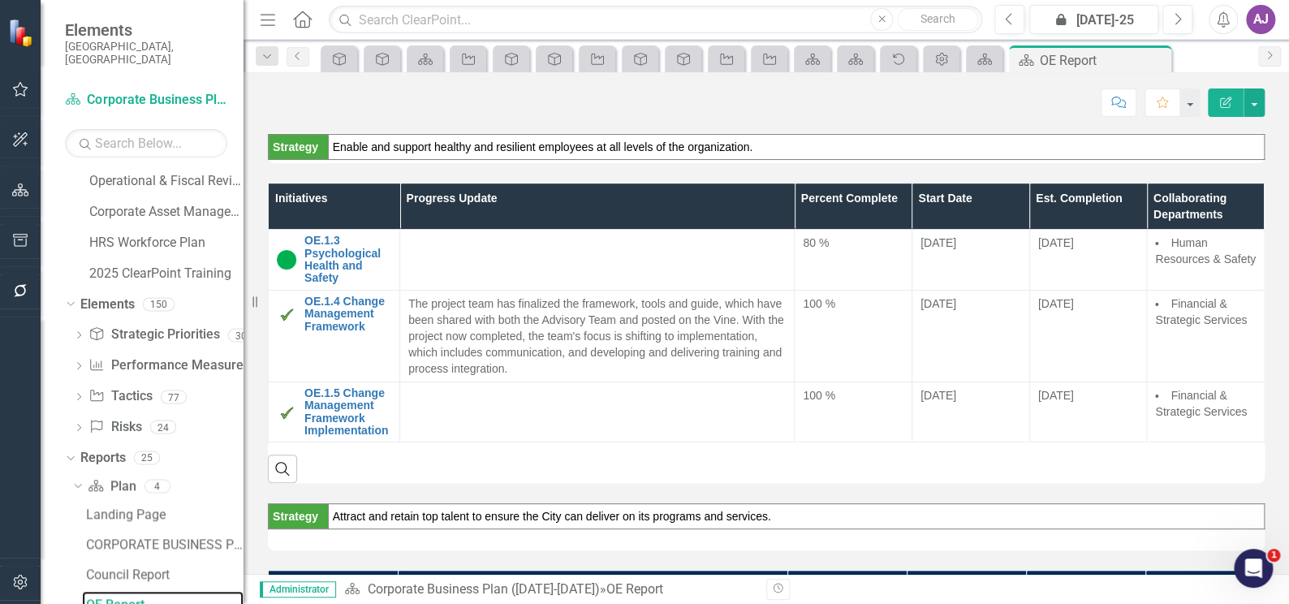
scroll to position [590, 0]
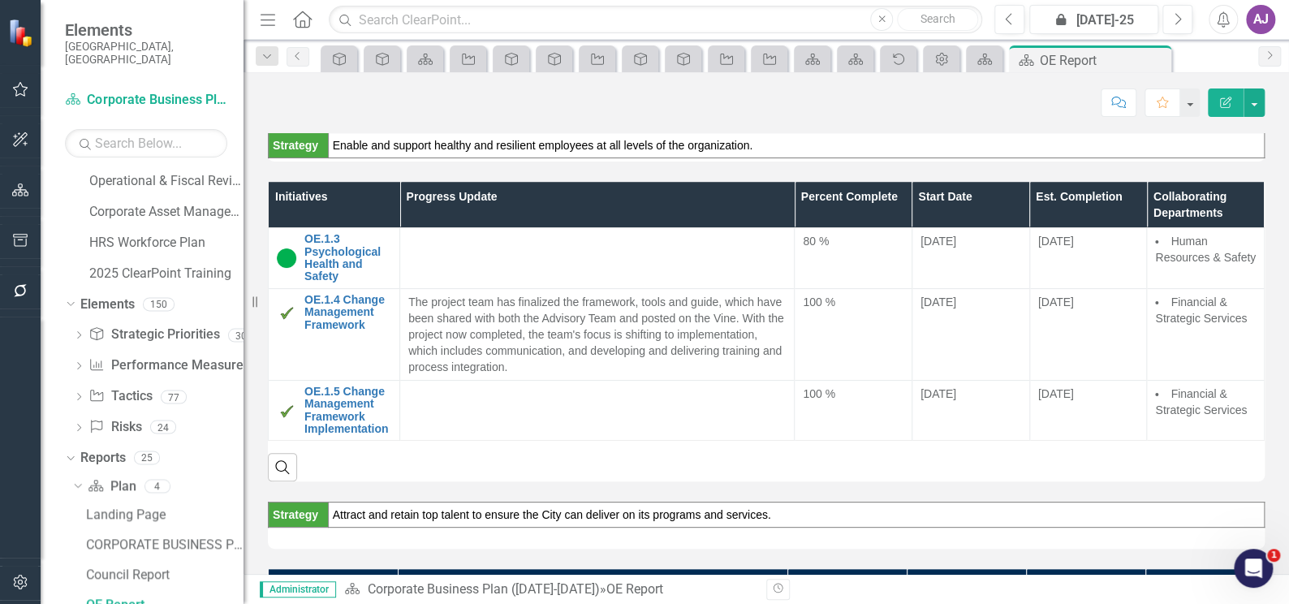
click at [614, 188] on th "Progress Update" at bounding box center [597, 205] width 394 height 46
click at [614, 190] on th "Progress Update Sort Ascending" at bounding box center [597, 205] width 394 height 46
click at [671, 190] on th "Progress Update Sort Descending" at bounding box center [597, 205] width 394 height 46
click at [671, 190] on th "Progress Update" at bounding box center [597, 205] width 394 height 46
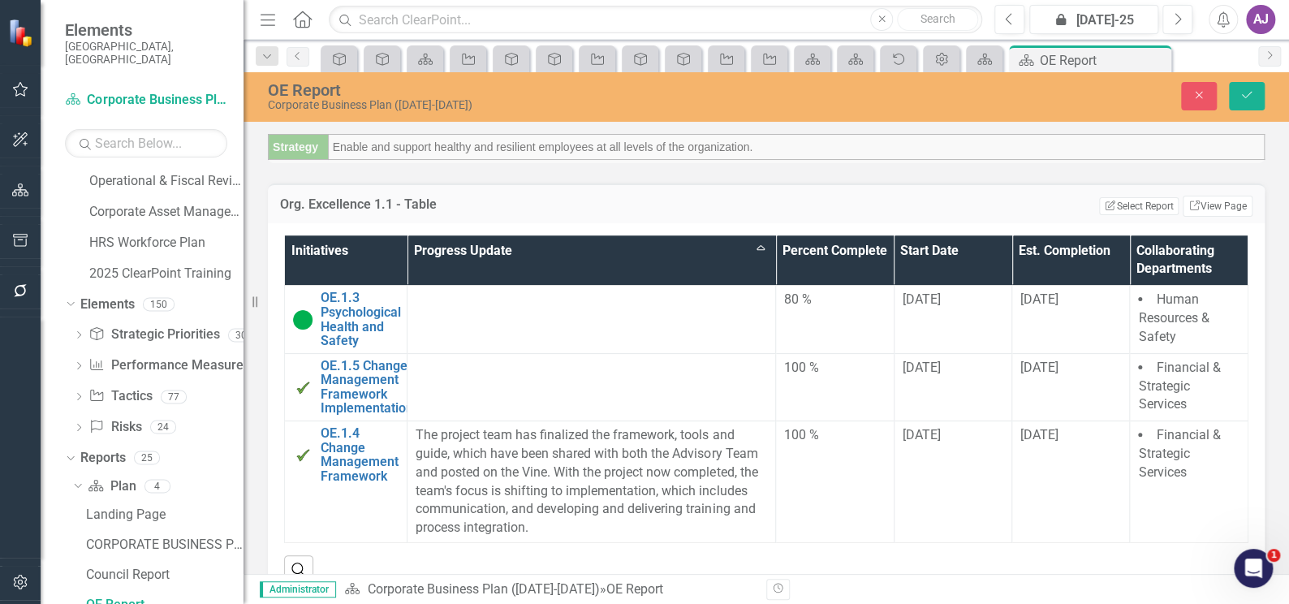
click at [1263, 248] on div "Org. Excellence 1.1 - Table Edit Report Select Report Link View Page Initiative…" at bounding box center [766, 381] width 1021 height 437
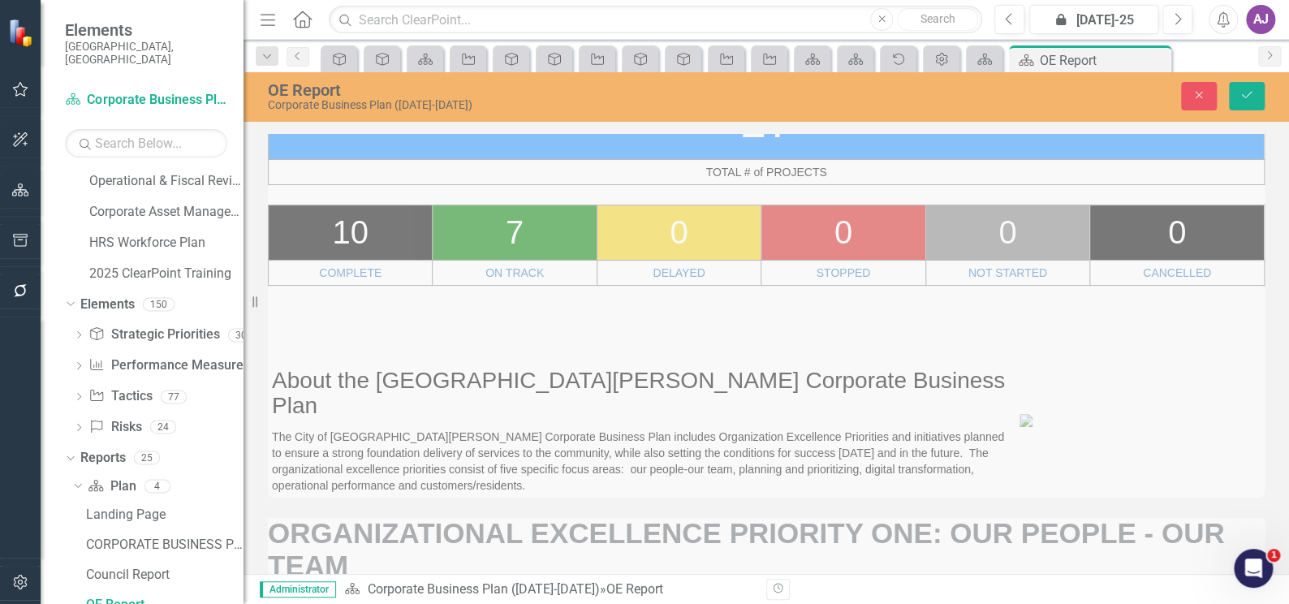
scroll to position [0, 0]
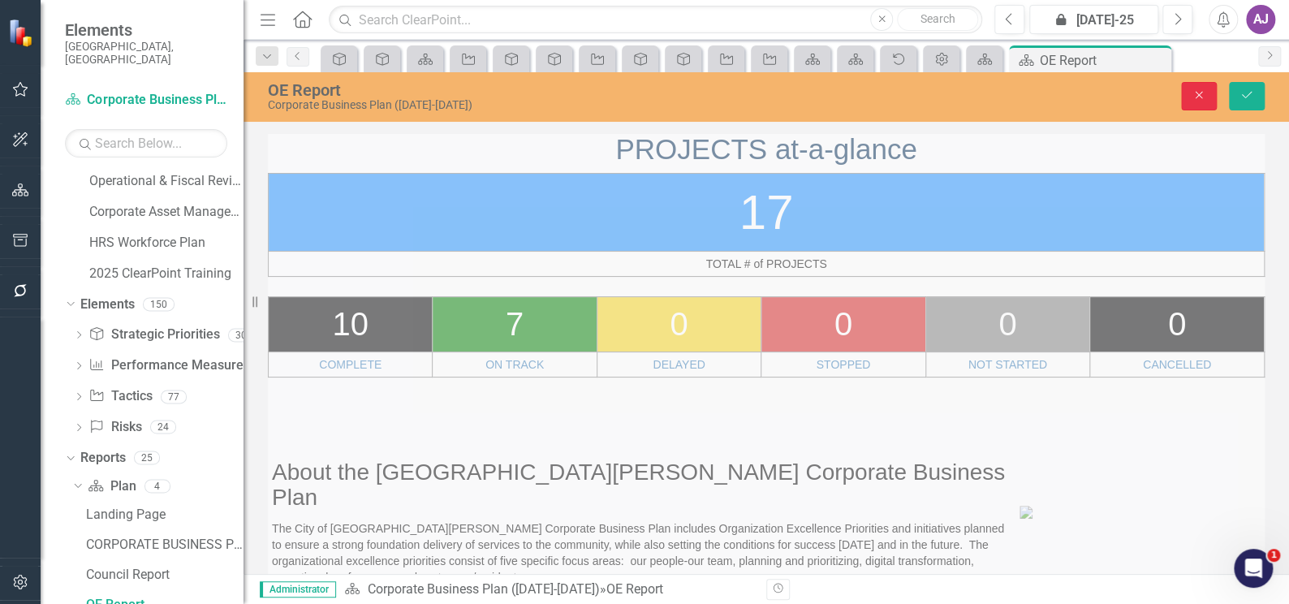
click at [1201, 97] on icon "button" at bounding box center [1198, 95] width 7 height 7
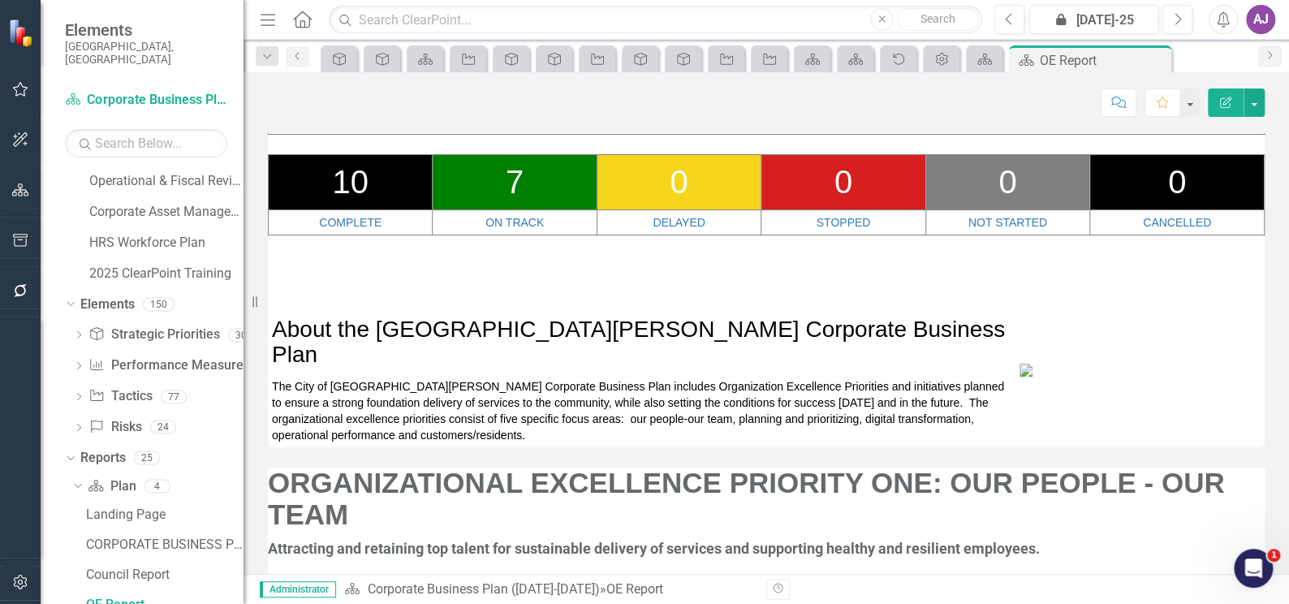
scroll to position [221, 0]
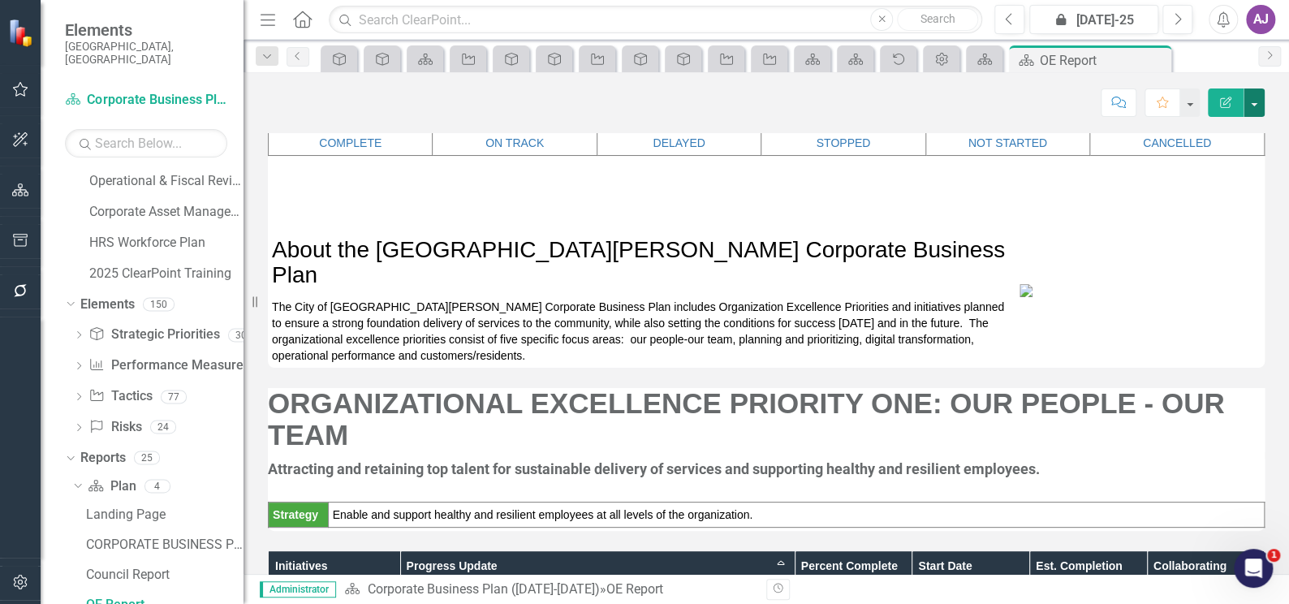
click at [1250, 93] on button "button" at bounding box center [1253, 102] width 21 height 28
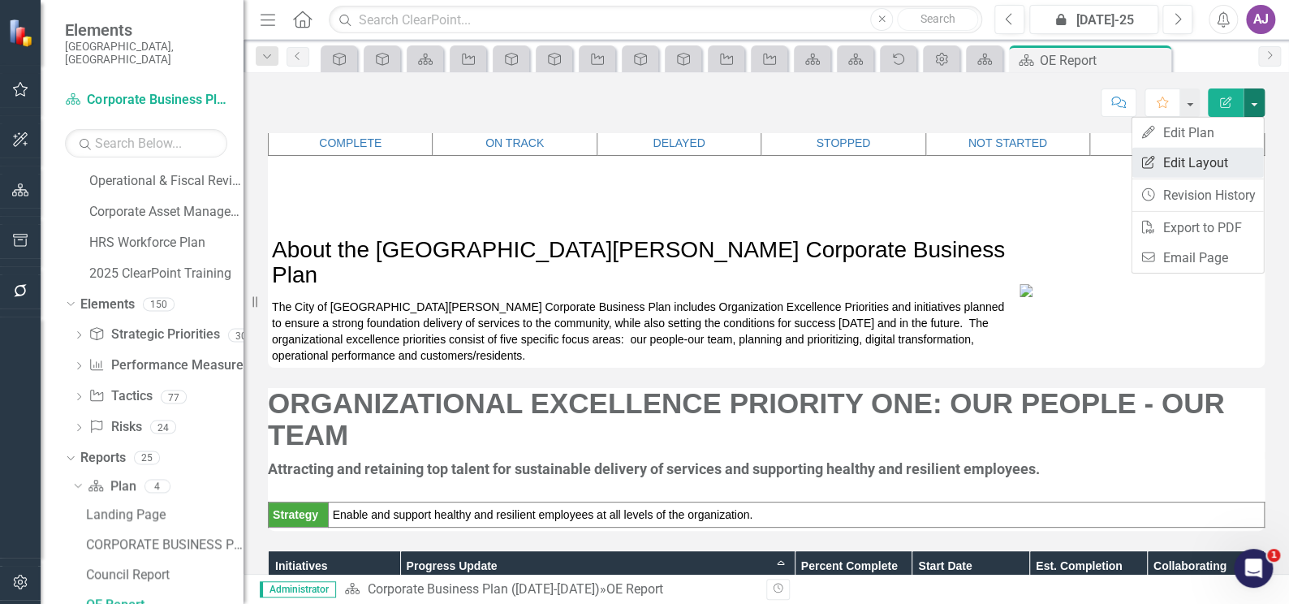
click at [1209, 164] on link "Edit Report Edit Layout" at bounding box center [1196, 163] width 131 height 30
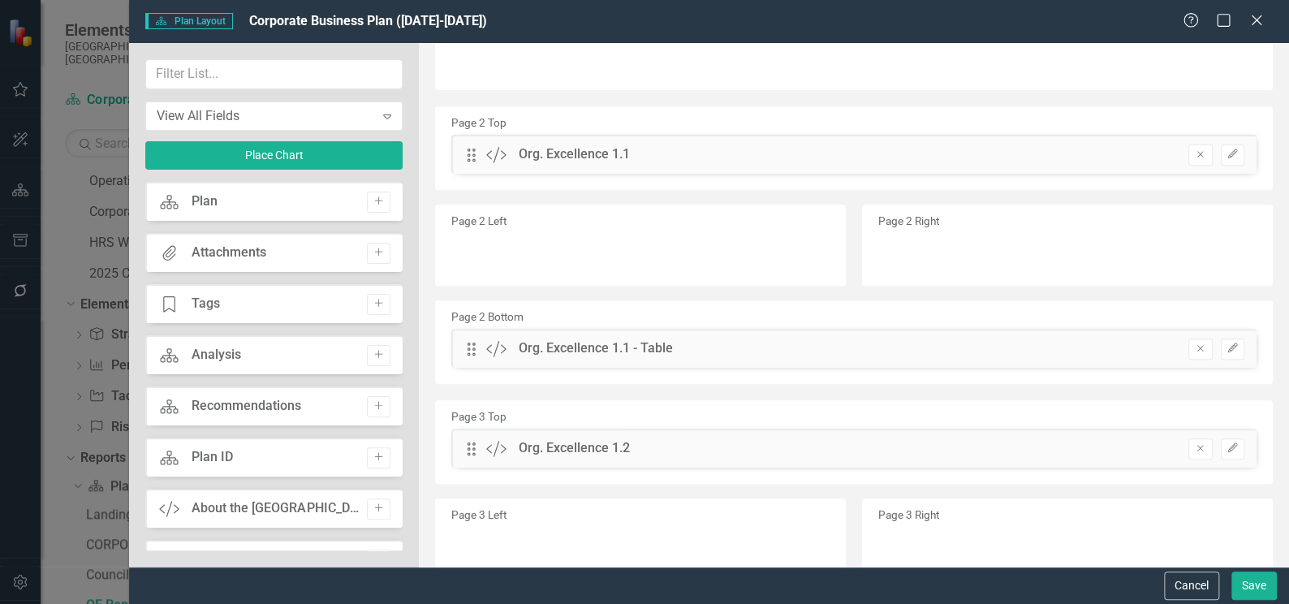
scroll to position [368, 0]
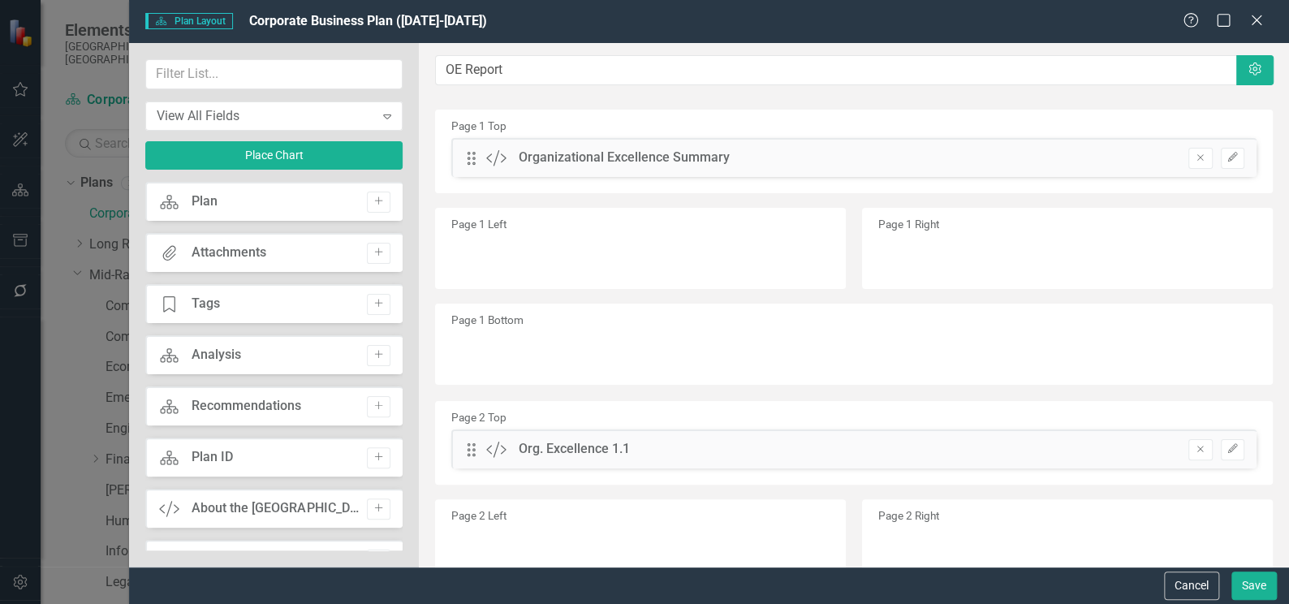
scroll to position [368, 0]
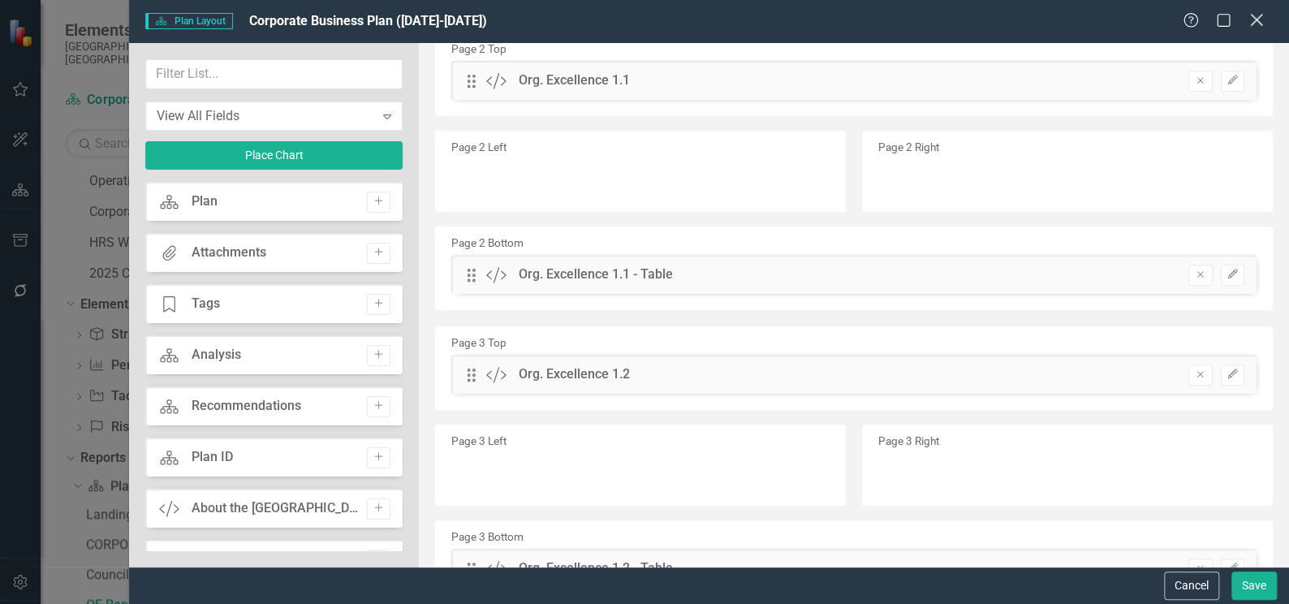
click at [1250, 21] on icon "Close" at bounding box center [1256, 19] width 20 height 15
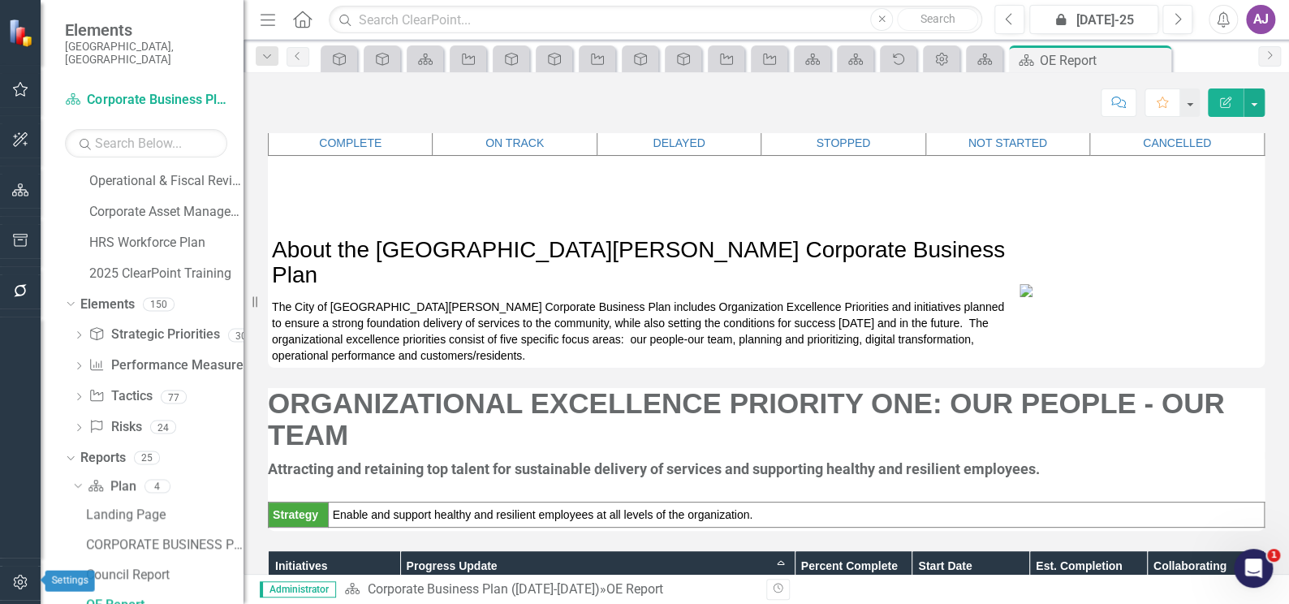
click at [17, 579] on icon "button" at bounding box center [20, 581] width 17 height 13
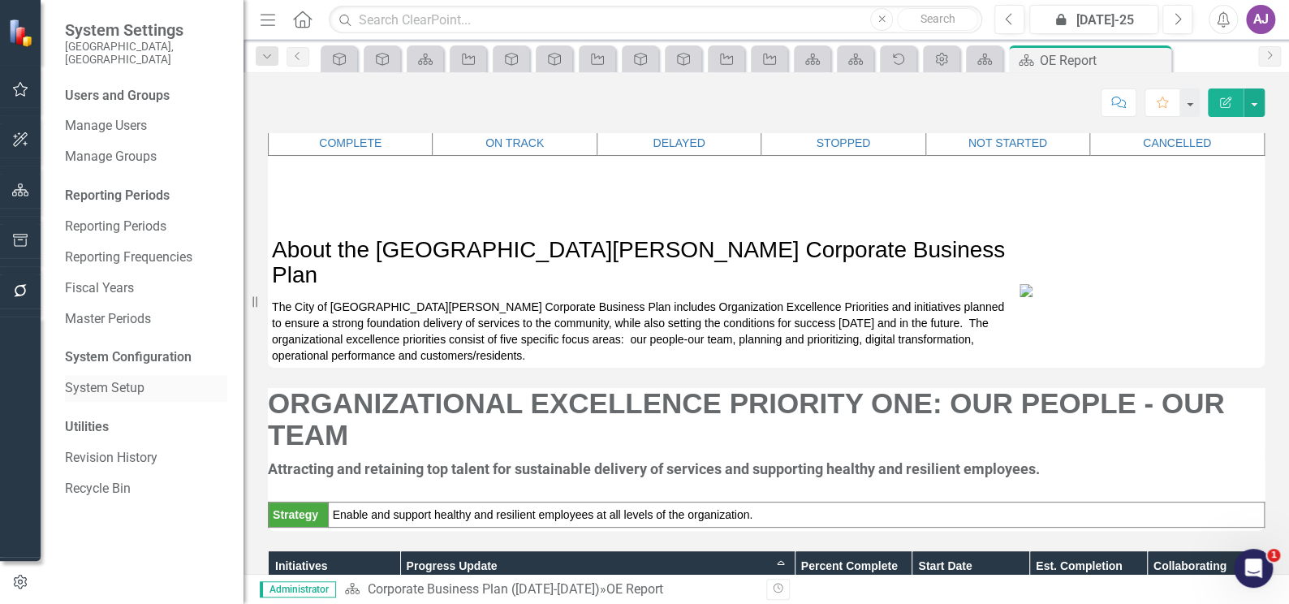
click at [122, 381] on link "System Setup" at bounding box center [146, 388] width 162 height 19
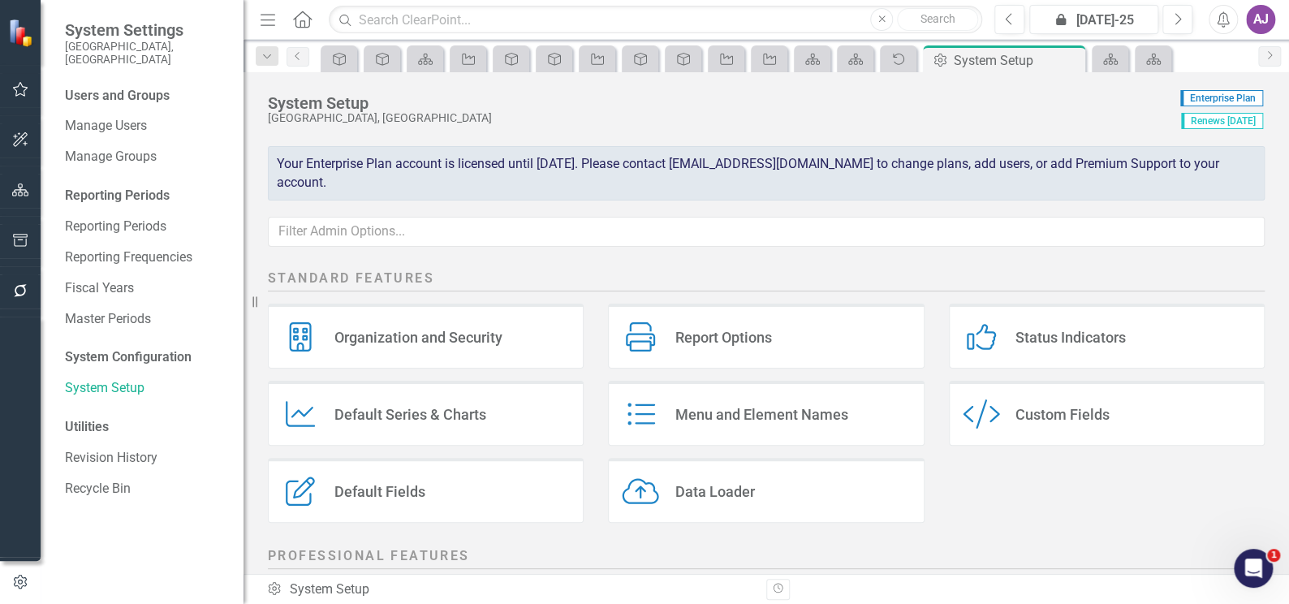
click at [1054, 416] on div "Custom Fields" at bounding box center [1062, 414] width 94 height 19
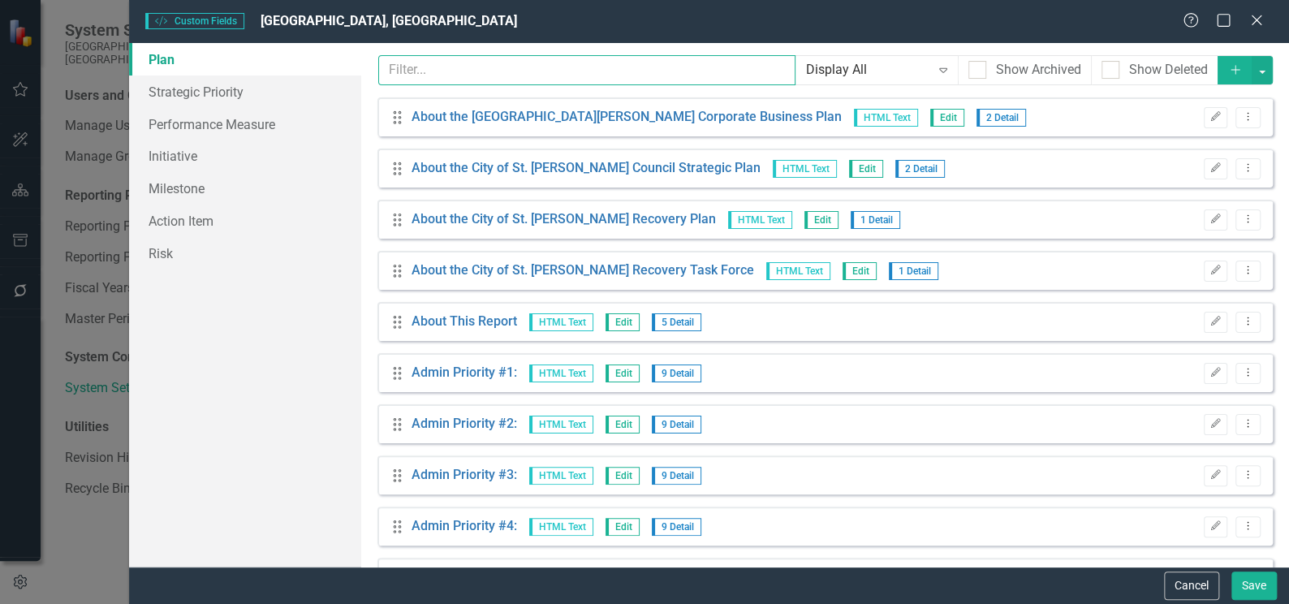
click at [588, 72] on input "text" at bounding box center [586, 70] width 417 height 30
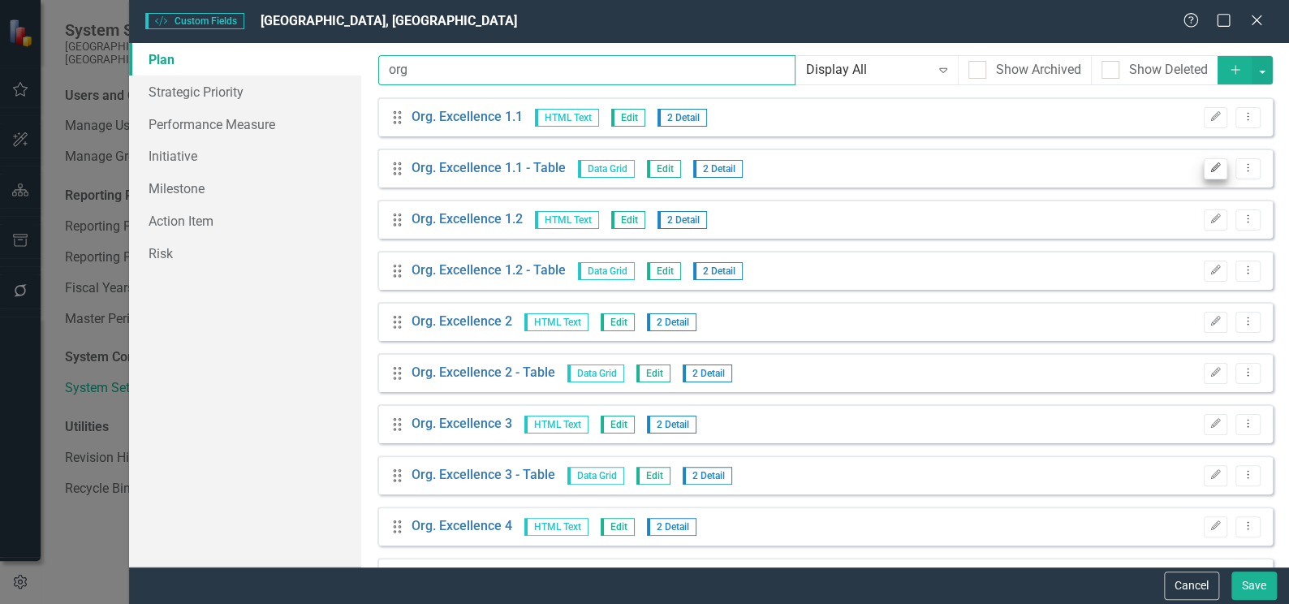
type input "org"
click at [1209, 166] on icon "Edit" at bounding box center [1215, 168] width 12 height 10
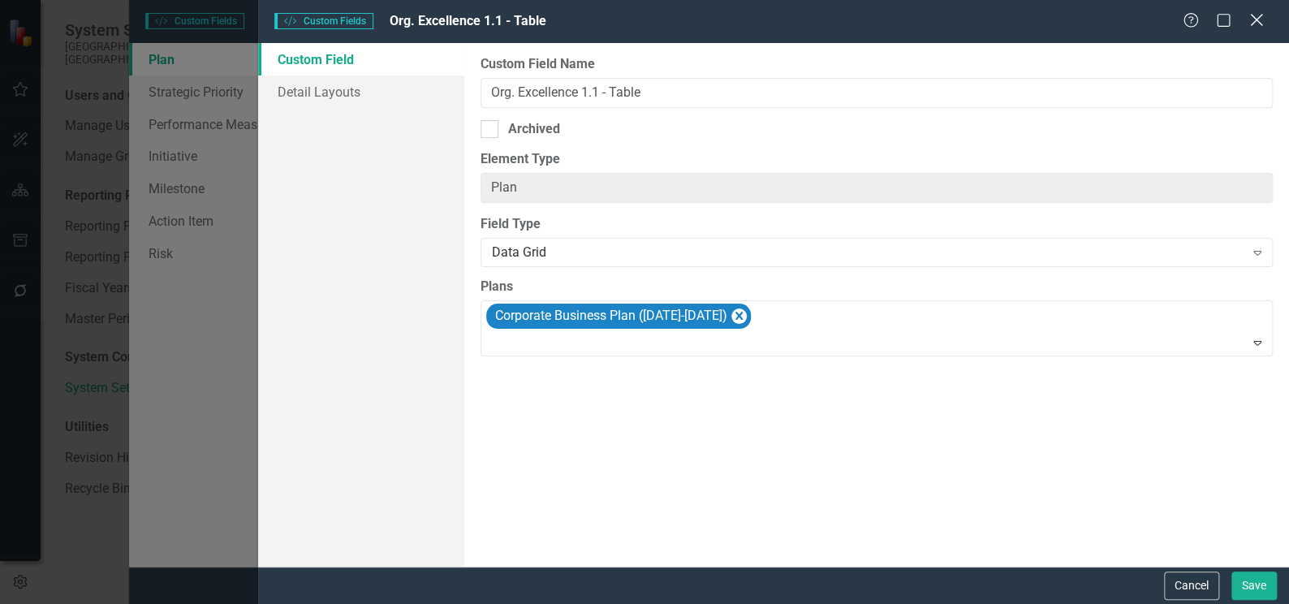
click at [1252, 18] on icon at bounding box center [1256, 20] width 12 height 12
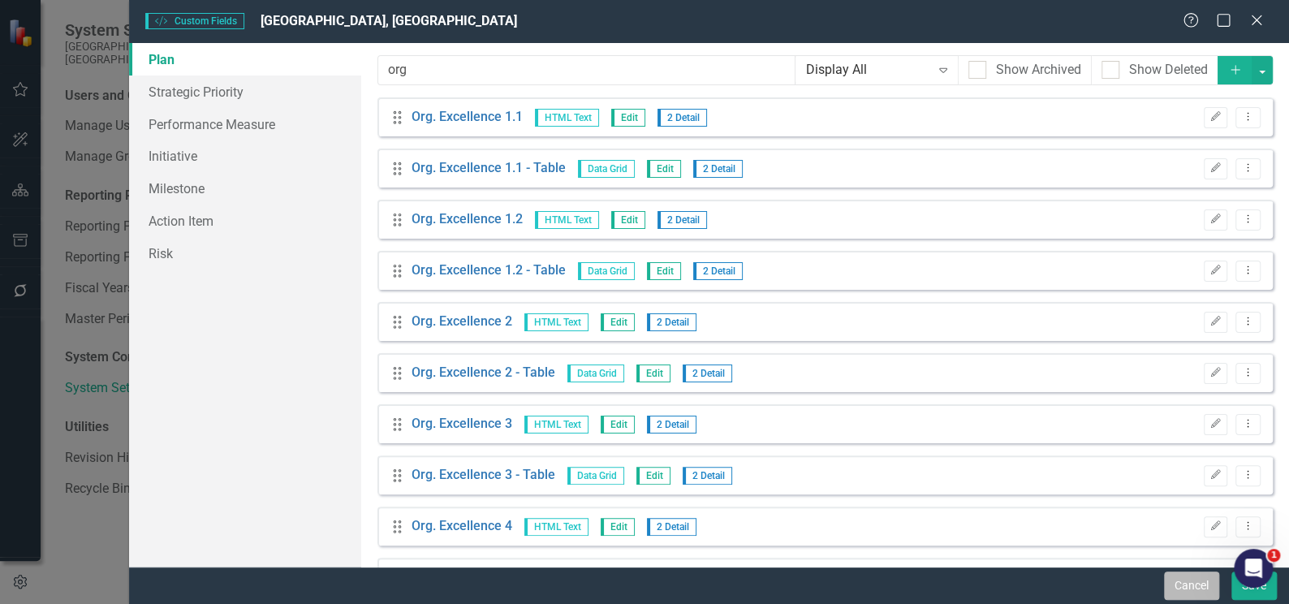
click at [1187, 581] on button "Cancel" at bounding box center [1191, 585] width 55 height 28
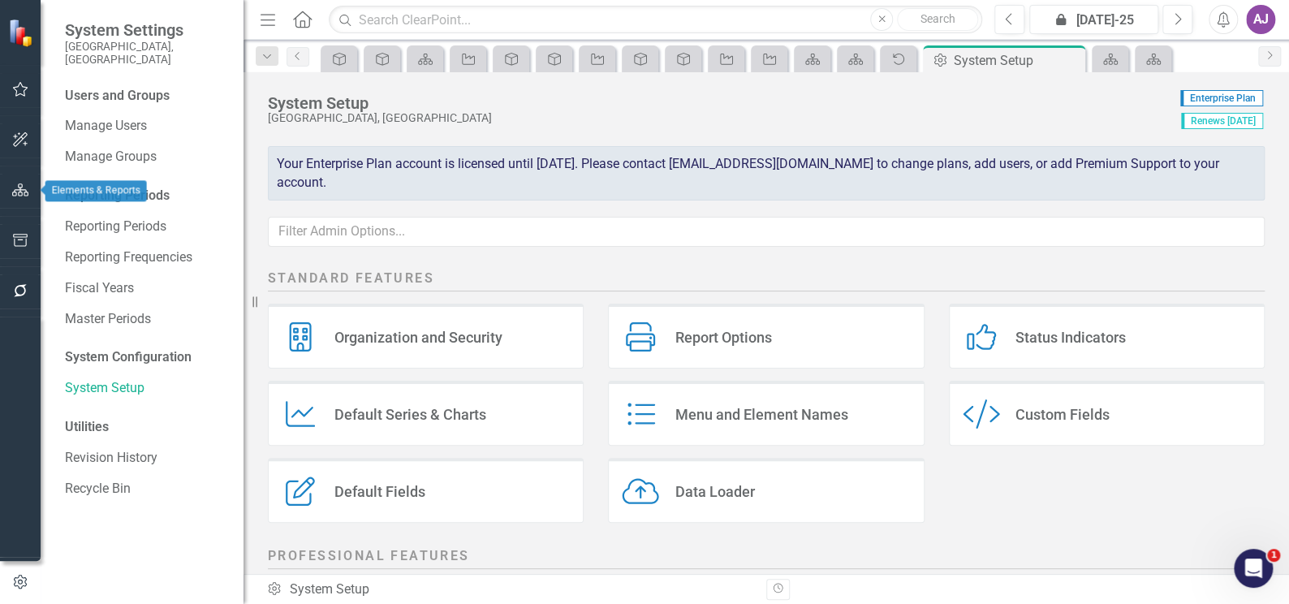
click at [21, 189] on icon "button" at bounding box center [20, 189] width 17 height 13
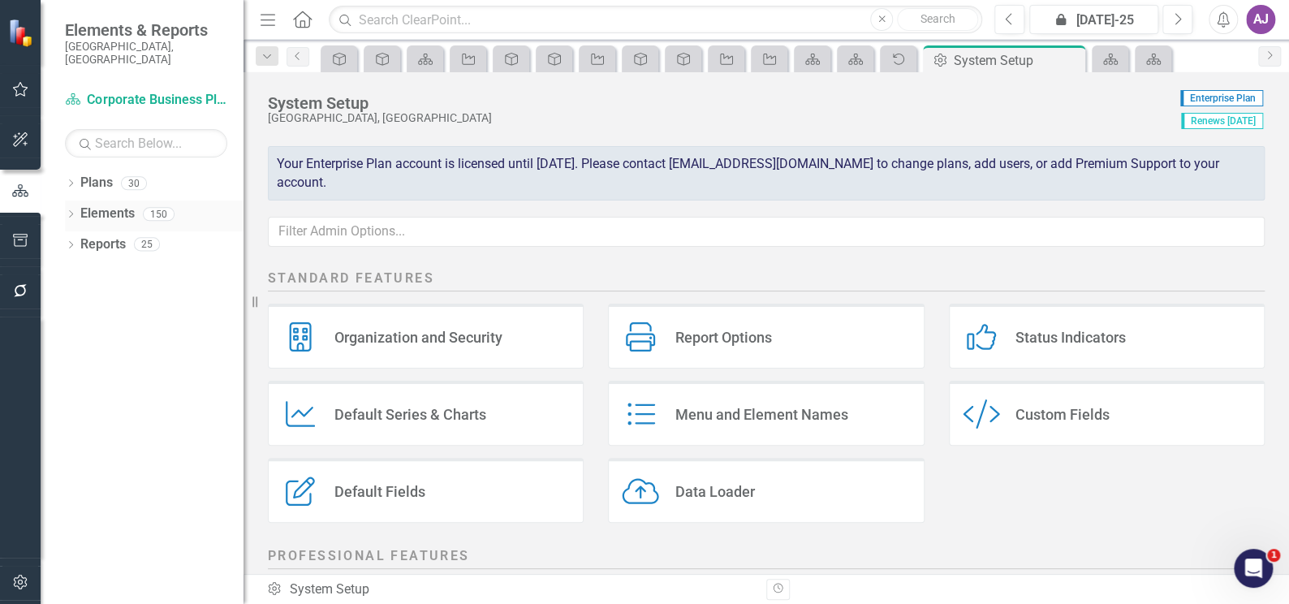
click at [73, 211] on icon "Dropdown" at bounding box center [70, 215] width 11 height 9
click at [69, 180] on icon "Dropdown" at bounding box center [70, 184] width 11 height 9
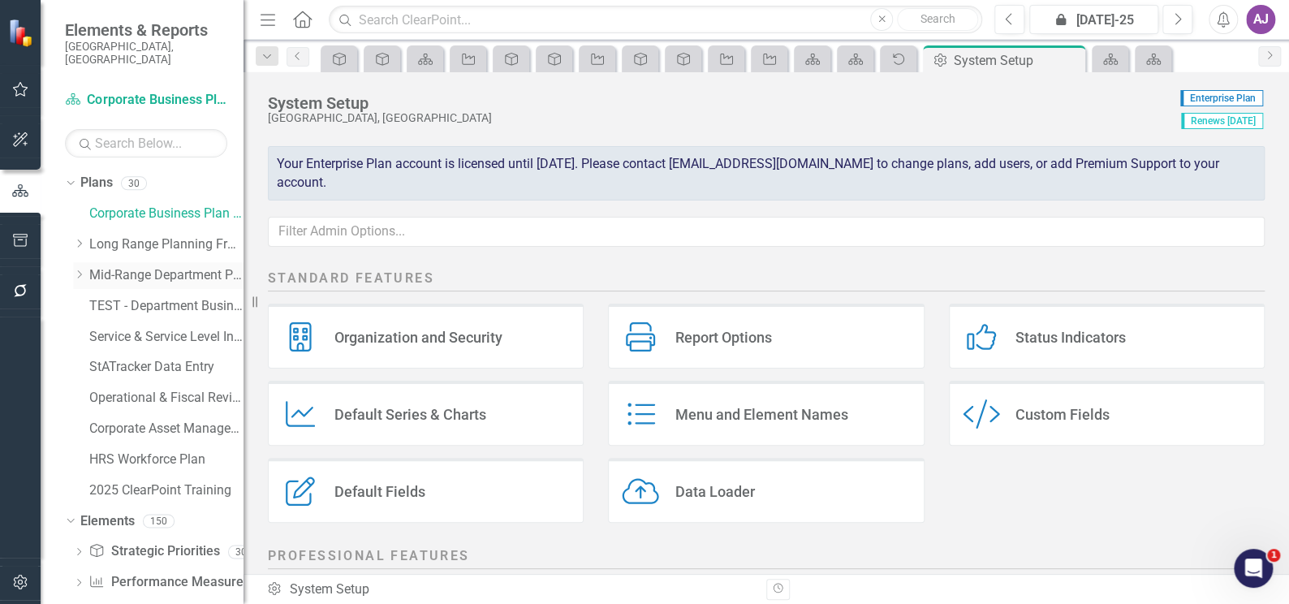
click at [80, 269] on icon "Dropdown" at bounding box center [79, 274] width 12 height 10
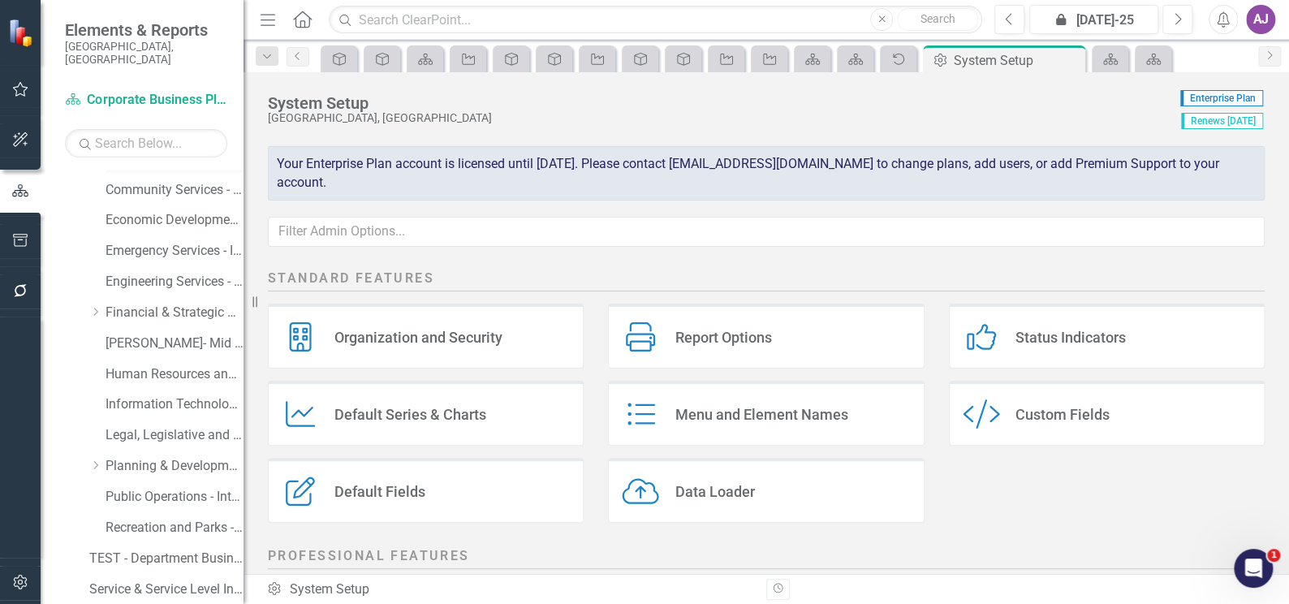
scroll to position [221, 0]
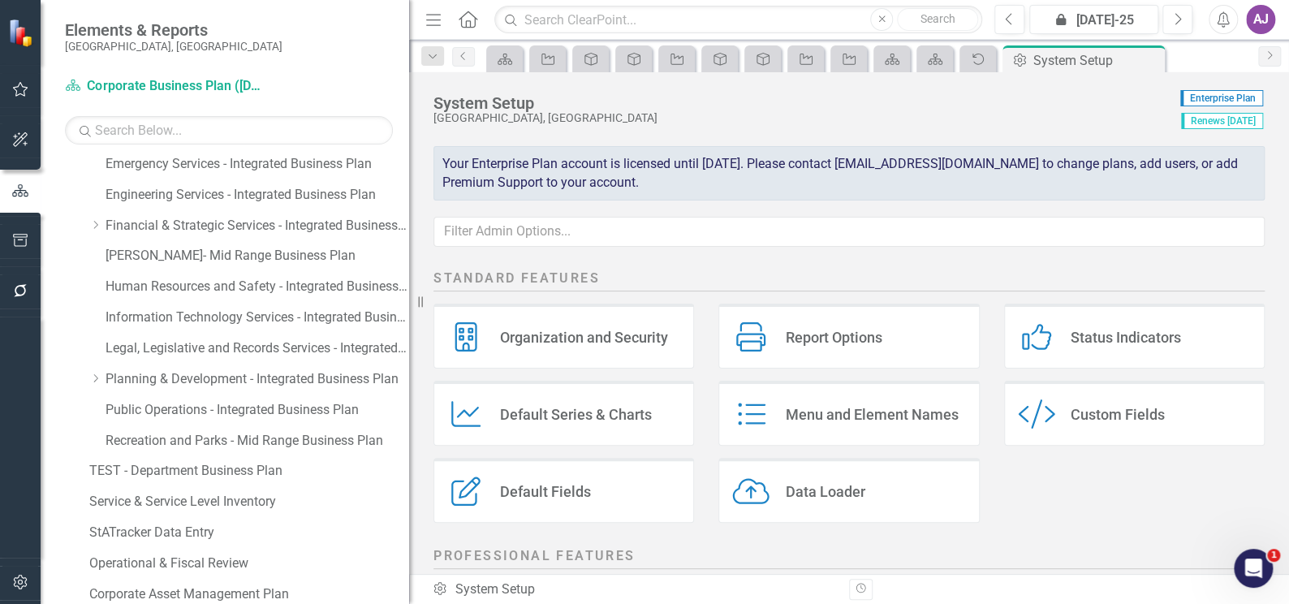
drag, startPoint x: 243, startPoint y: 306, endPoint x: 410, endPoint y: 298, distance: 166.5
click at [410, 298] on div "Resize" at bounding box center [415, 302] width 13 height 604
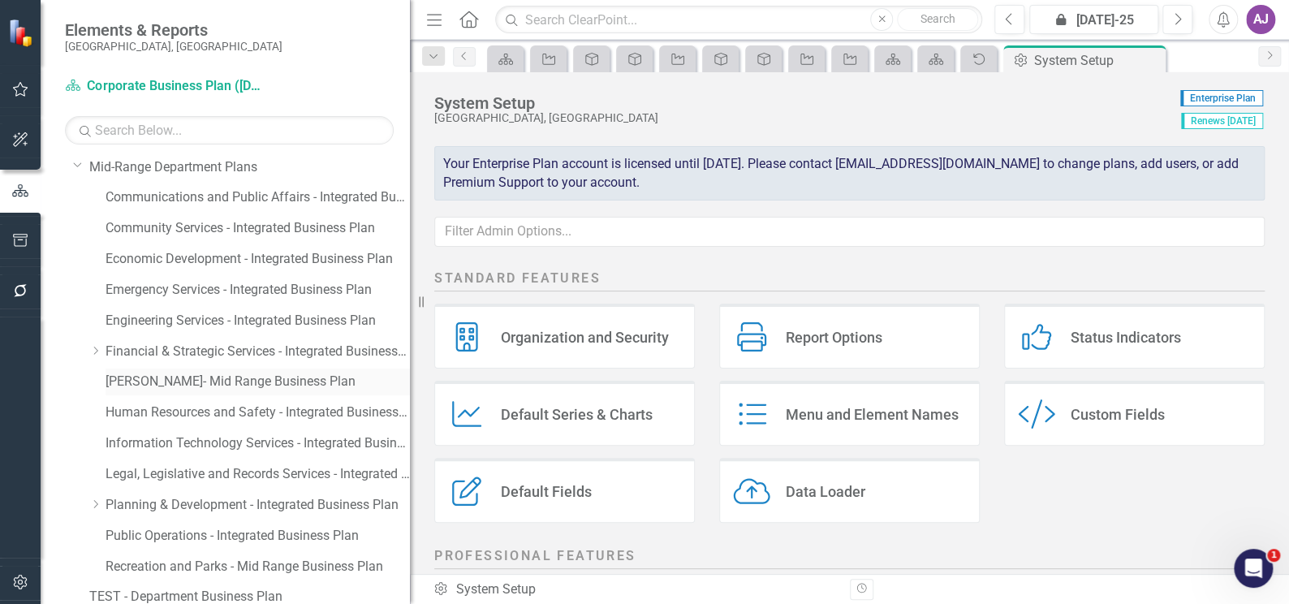
scroll to position [73, 0]
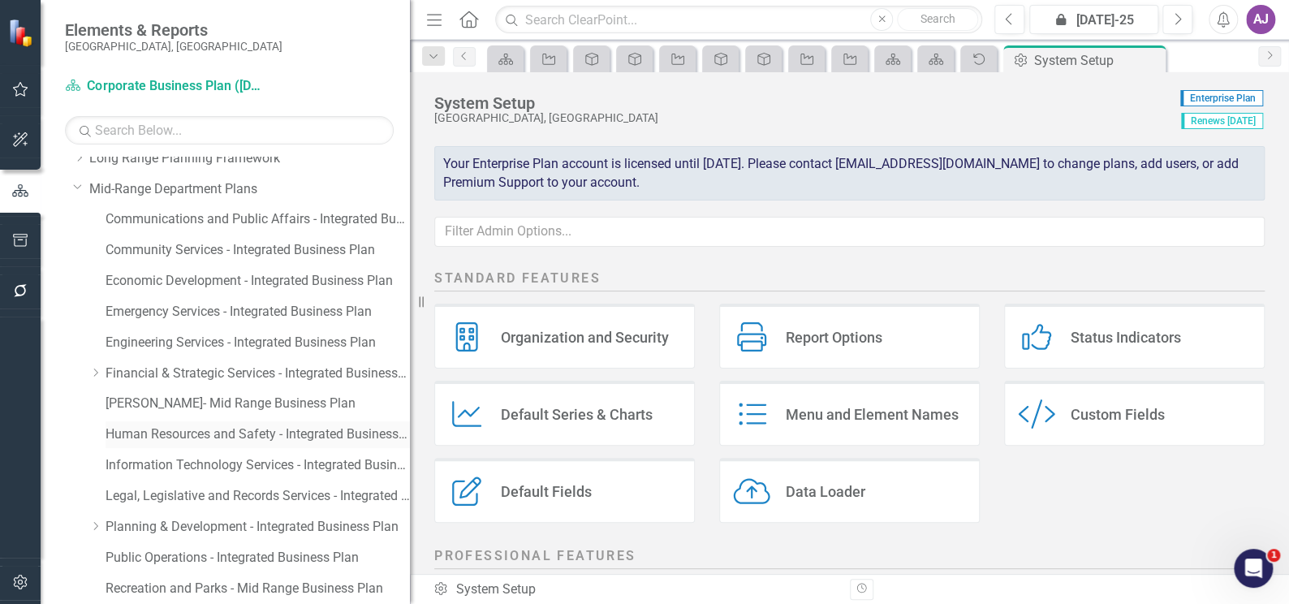
click at [259, 427] on link "Human Resources and Safety - Integrated Business Plan" at bounding box center [257, 434] width 304 height 19
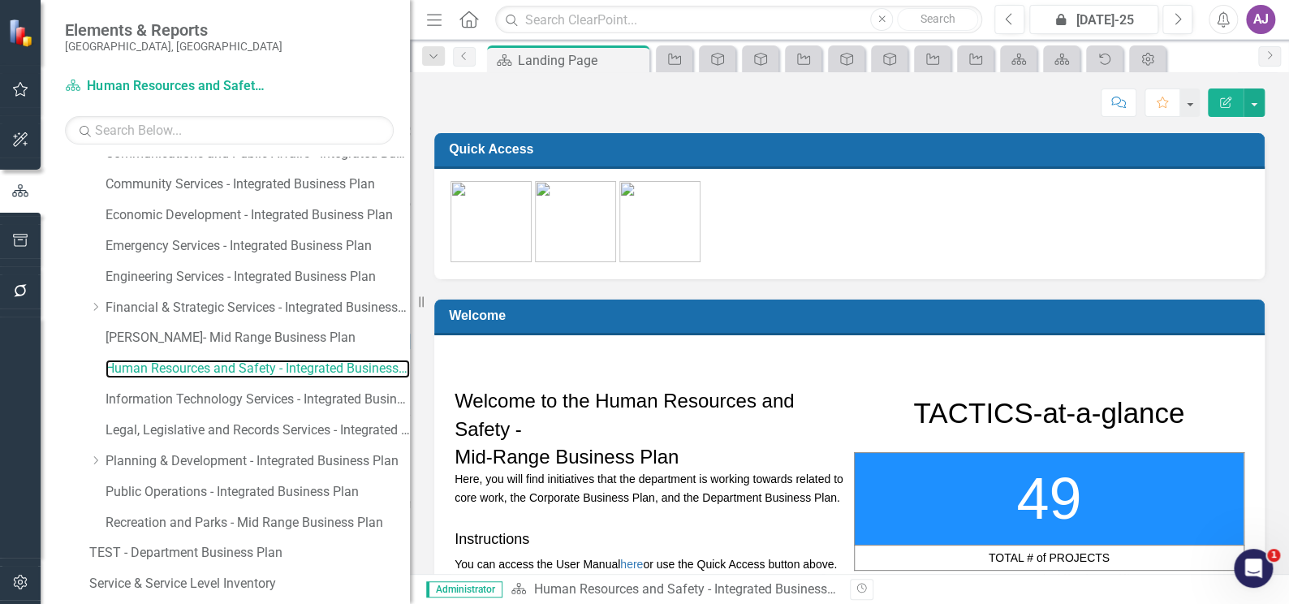
scroll to position [147, 0]
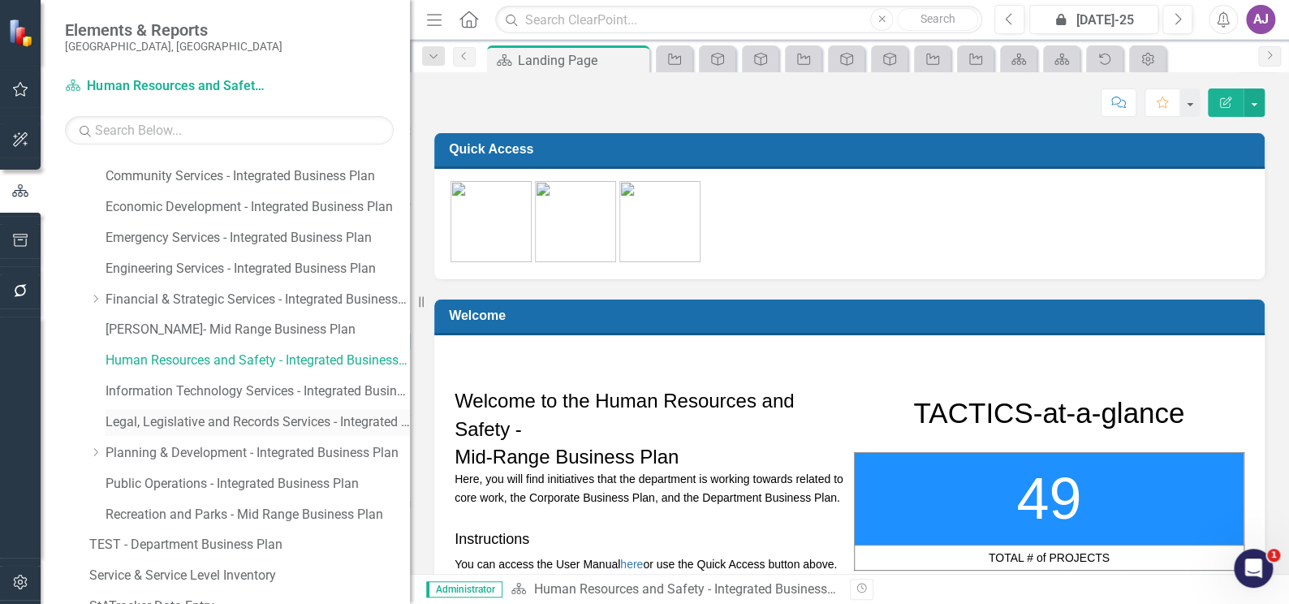
click at [266, 424] on link "Legal, Legislative and Records Services - Integrated Business Plan" at bounding box center [257, 422] width 304 height 19
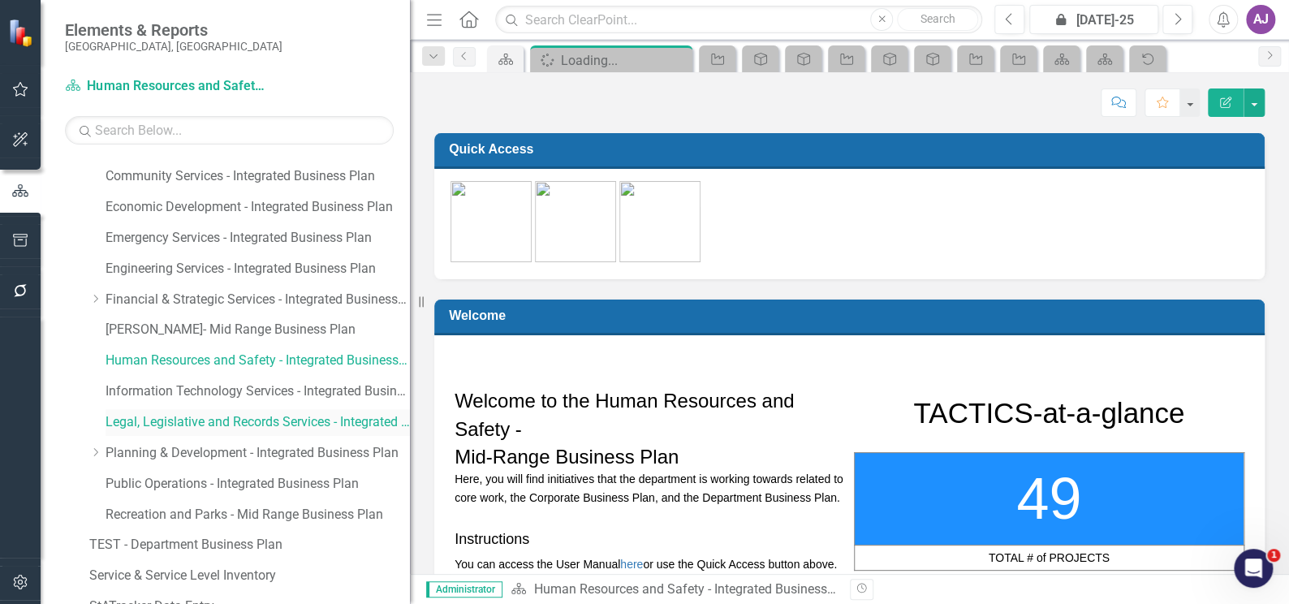
click at [224, 416] on link "Legal, Legislative and Records Services - Integrated Business Plan" at bounding box center [257, 422] width 304 height 19
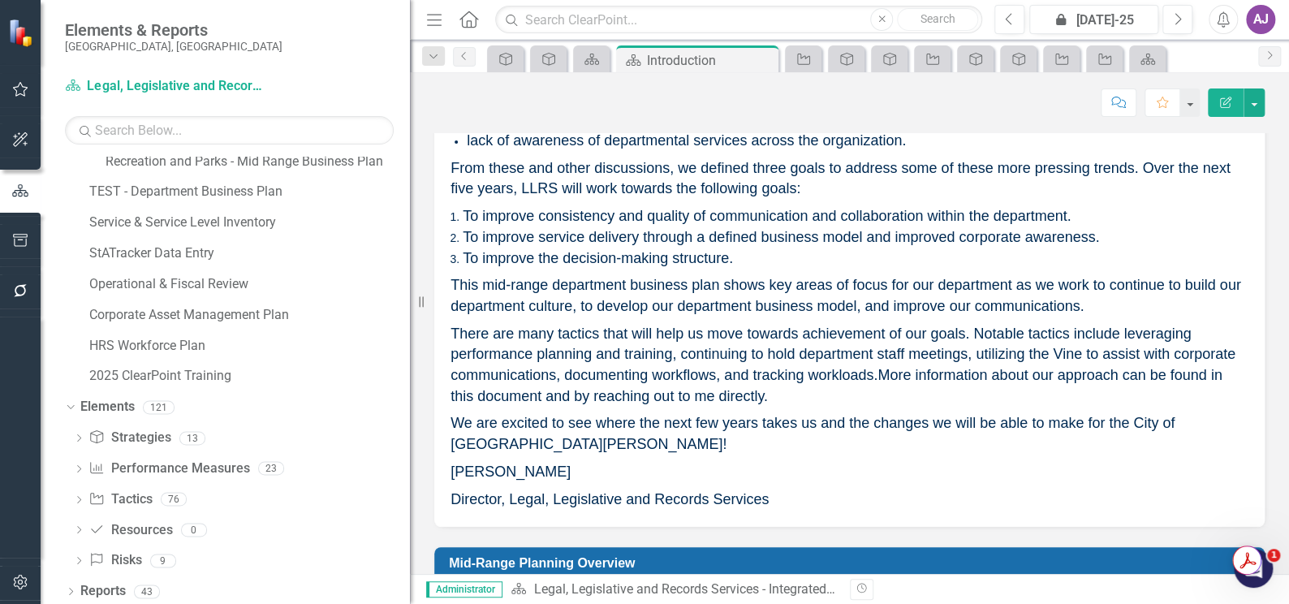
scroll to position [505, 0]
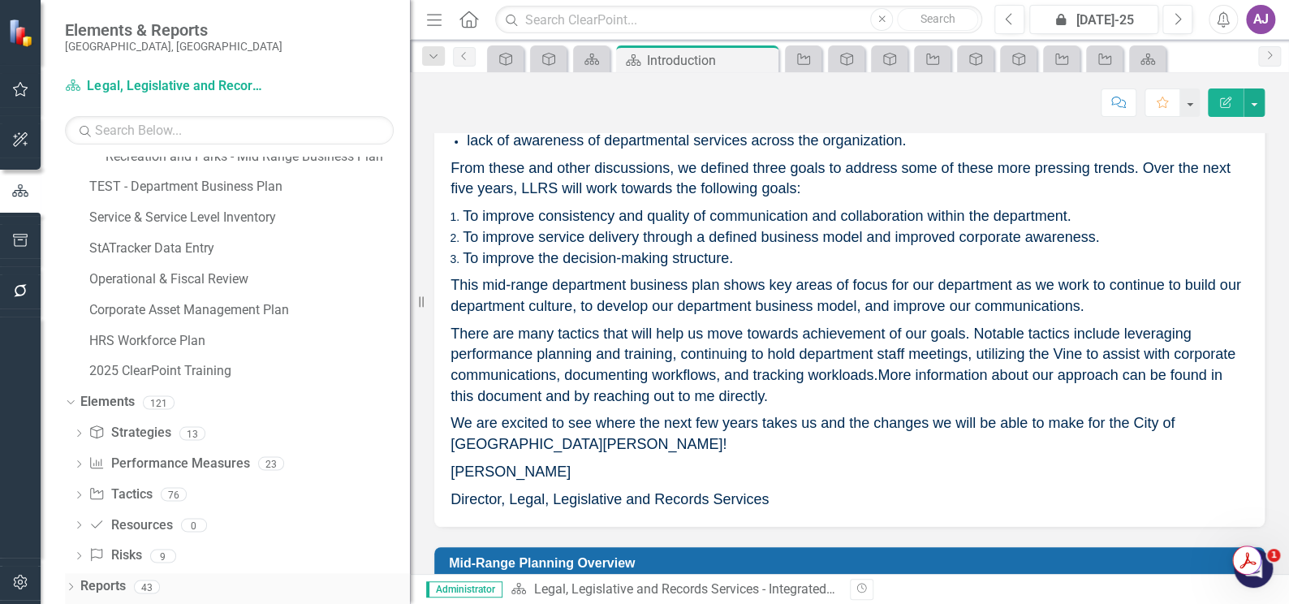
click at [73, 591] on icon "Dropdown" at bounding box center [70, 587] width 11 height 9
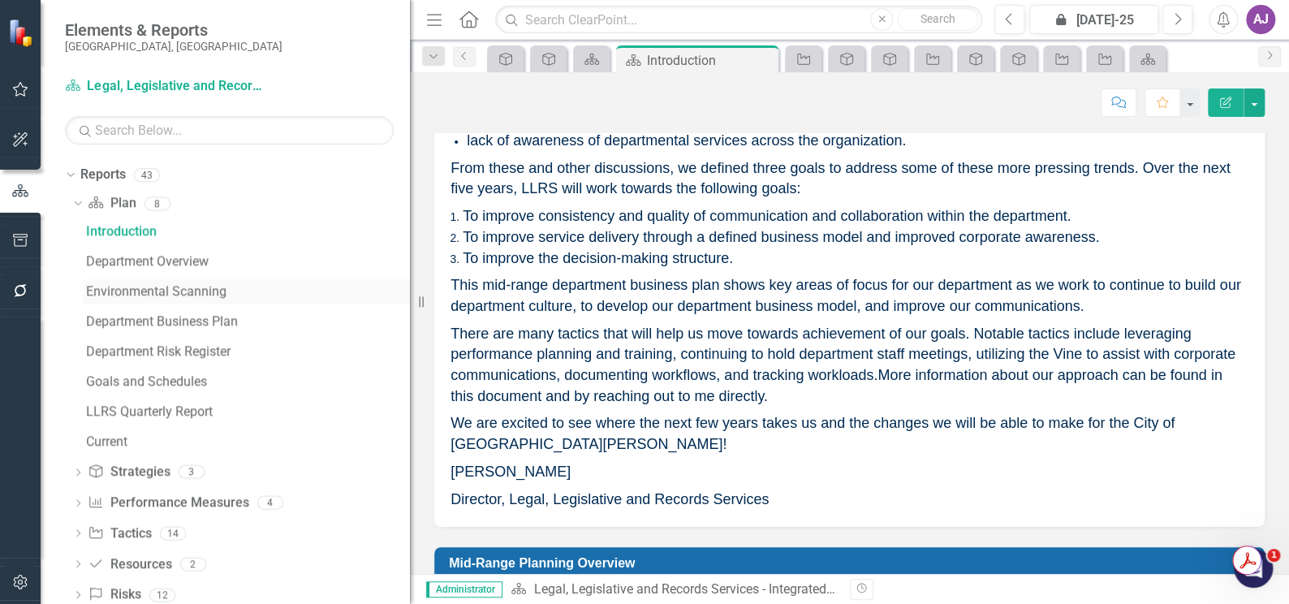
scroll to position [949, 0]
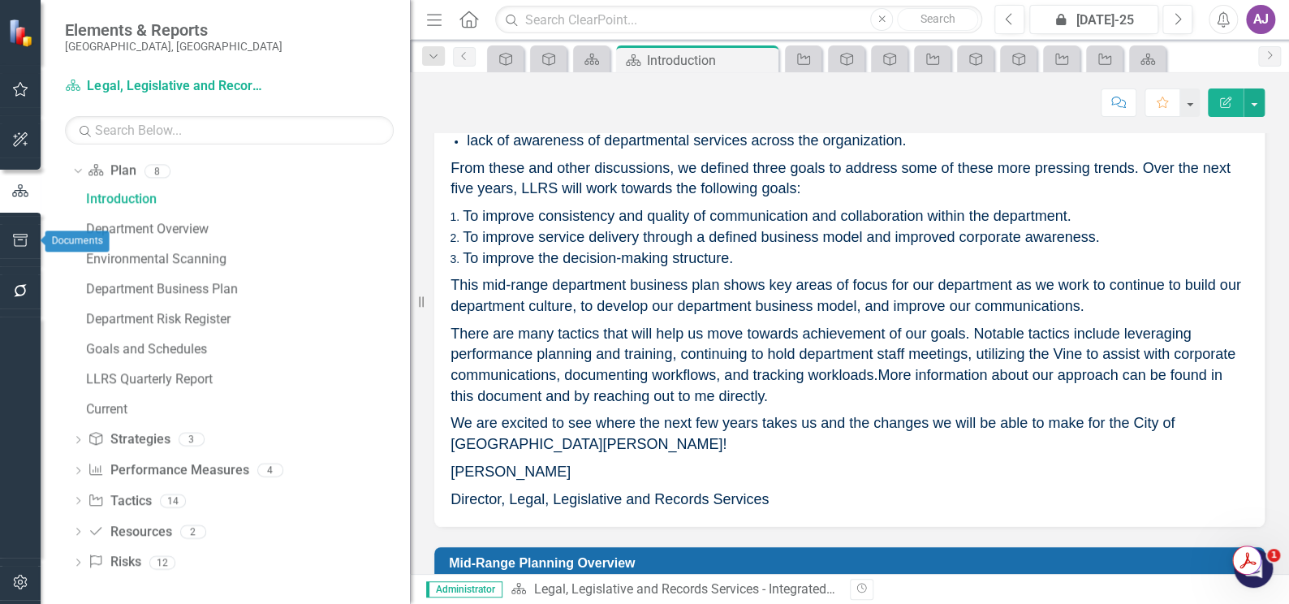
click at [23, 237] on icon "button" at bounding box center [20, 240] width 15 height 13
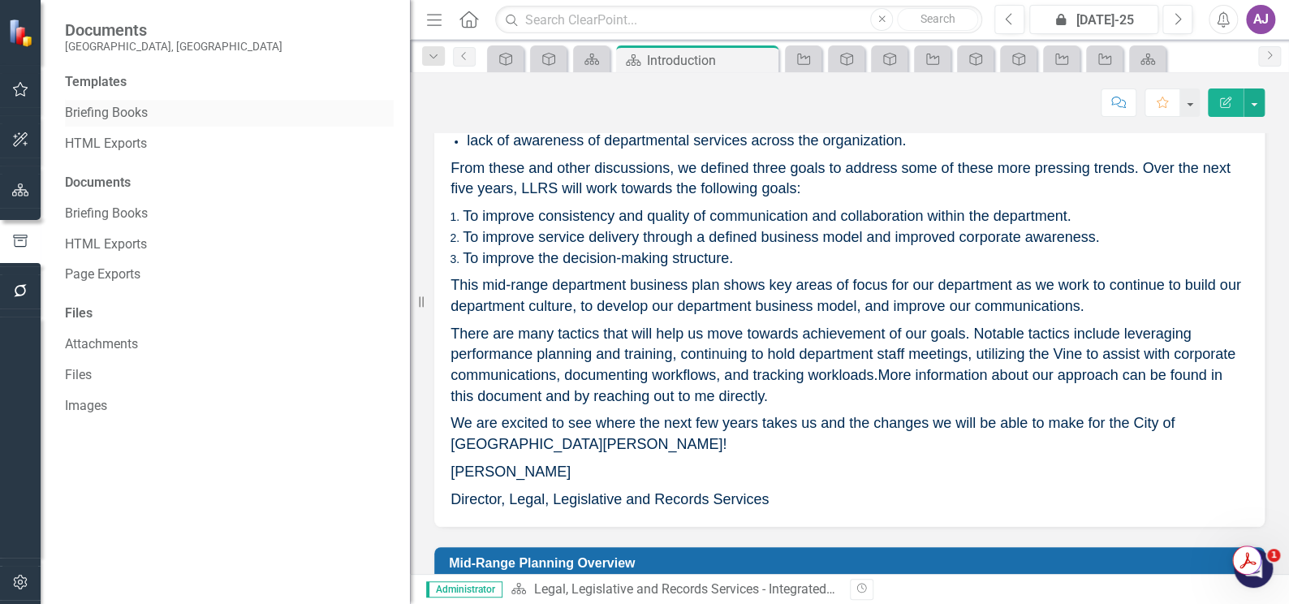
click at [119, 111] on link "Briefing Books" at bounding box center [229, 113] width 329 height 19
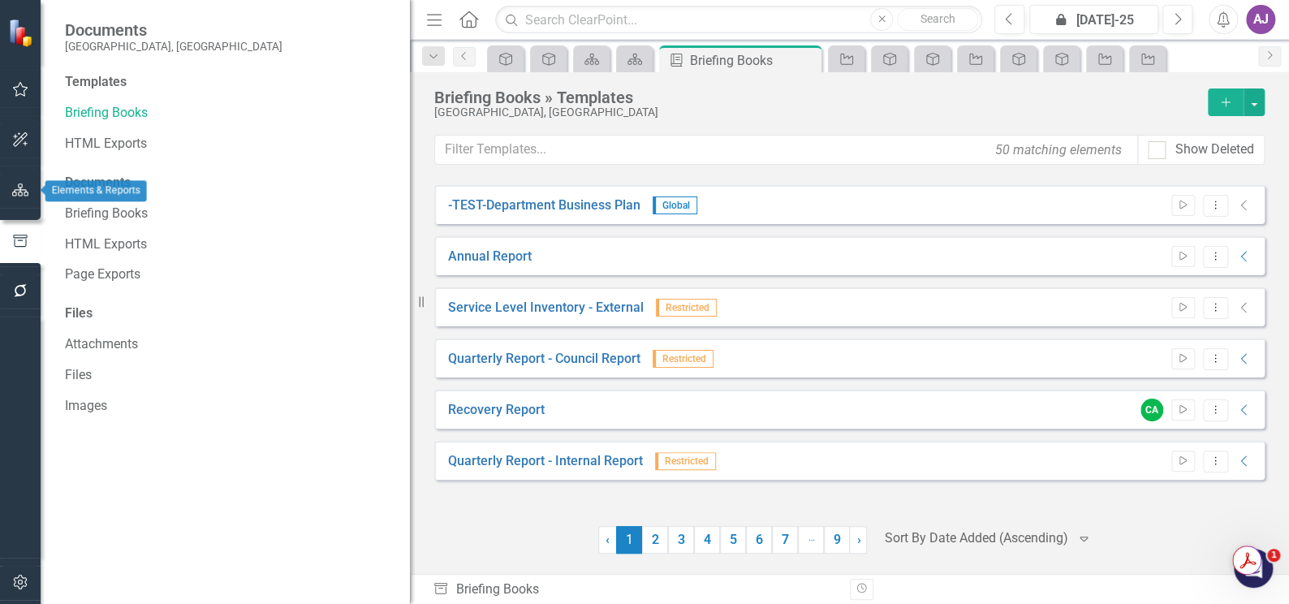
click at [20, 185] on icon "button" at bounding box center [20, 189] width 17 height 13
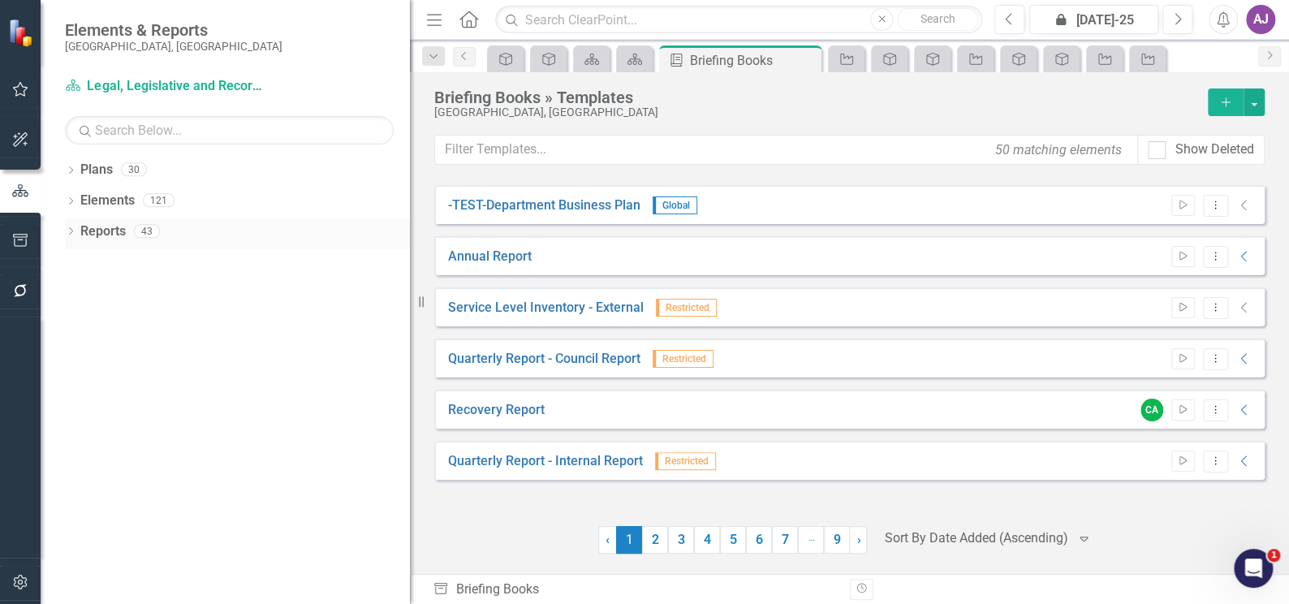
click at [68, 231] on icon "Dropdown" at bounding box center [70, 232] width 11 height 9
click at [104, 84] on link "Plan Legal, Legislative and Records Services - Integrated Business Plan" at bounding box center [166, 86] width 203 height 19
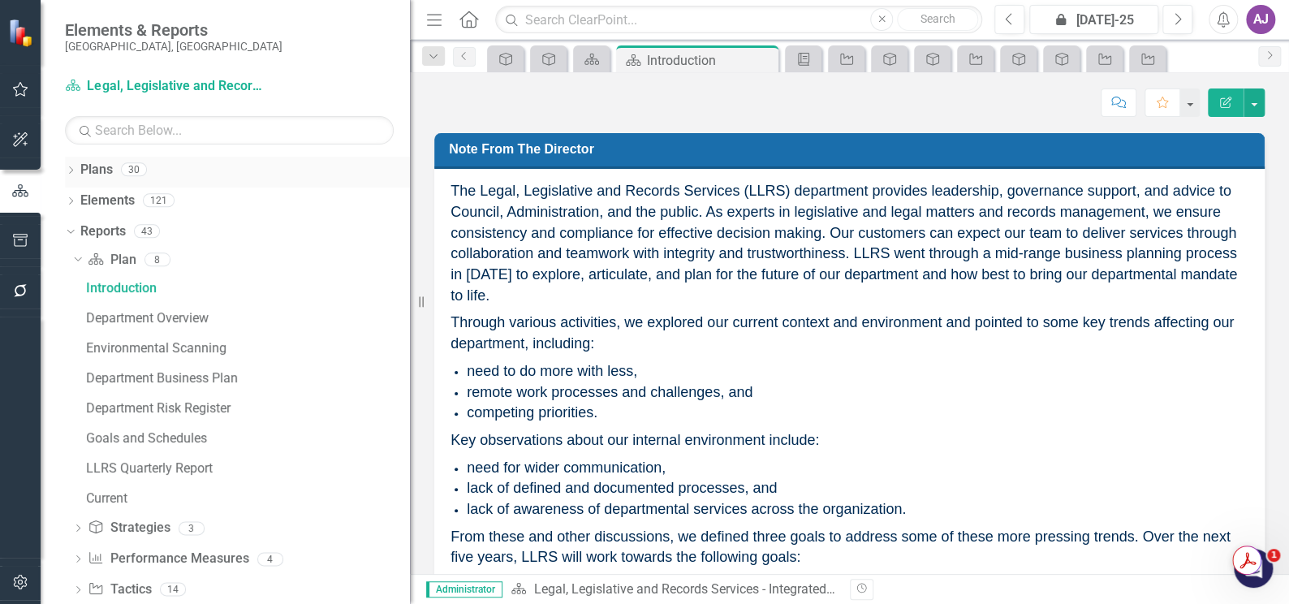
click at [72, 170] on icon at bounding box center [71, 169] width 4 height 7
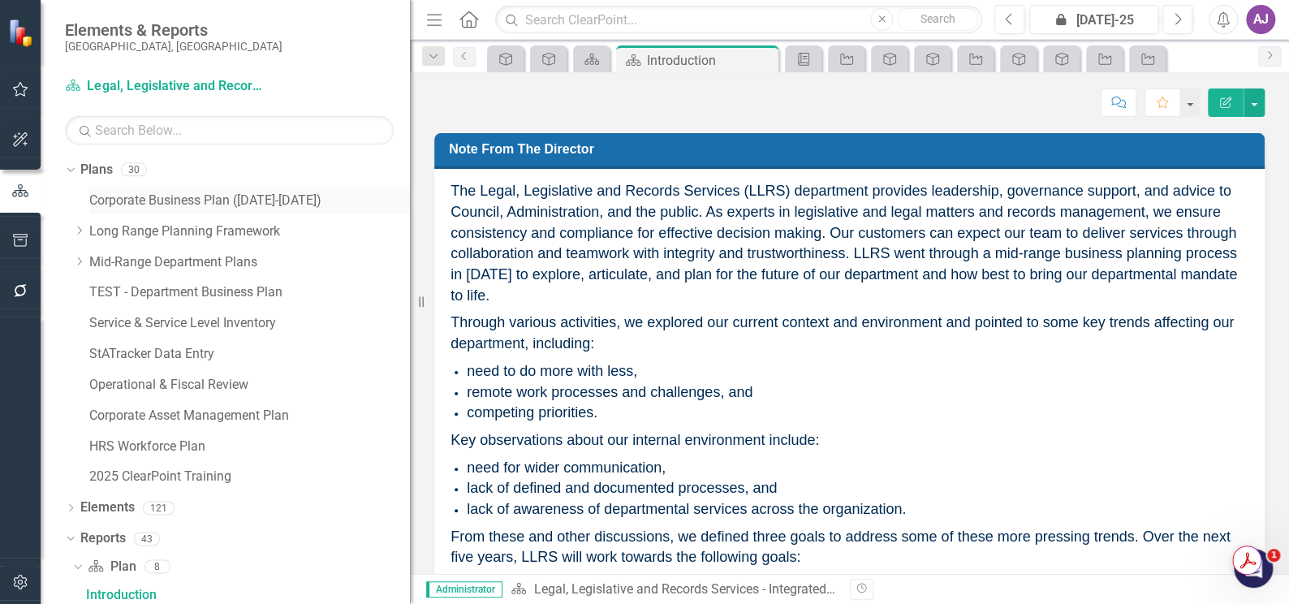
click at [110, 199] on link "Corporate Business Plan ([DATE]-[DATE])" at bounding box center [249, 201] width 321 height 19
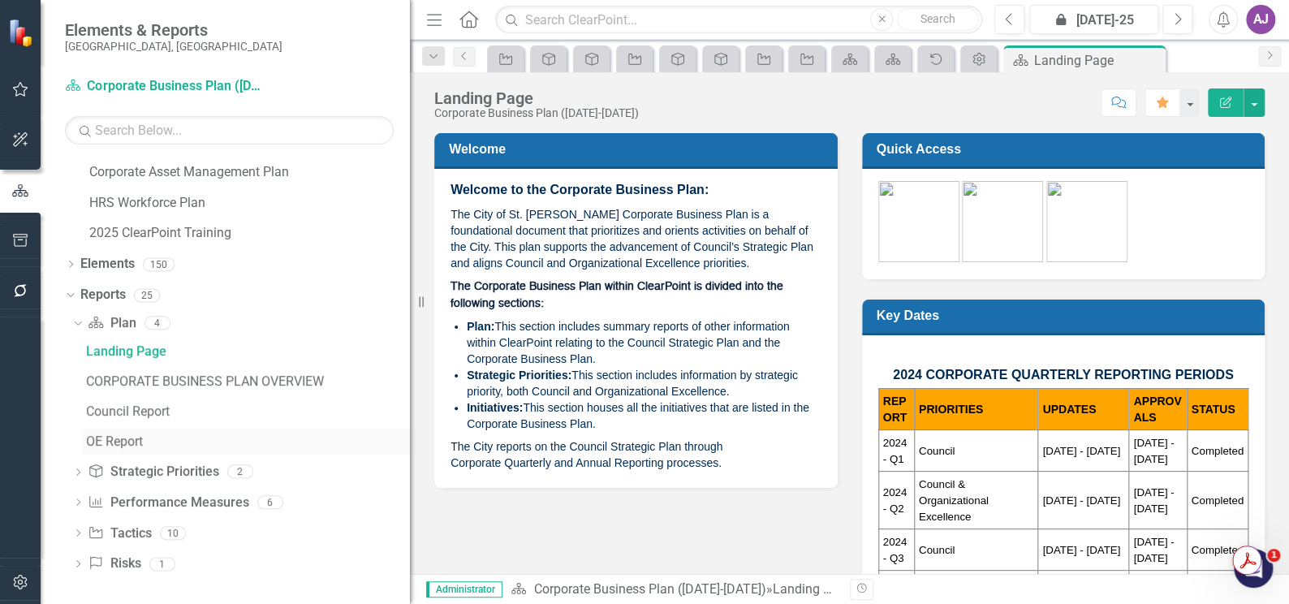
scroll to position [244, 0]
click at [77, 529] on icon "Dropdown" at bounding box center [77, 533] width 11 height 9
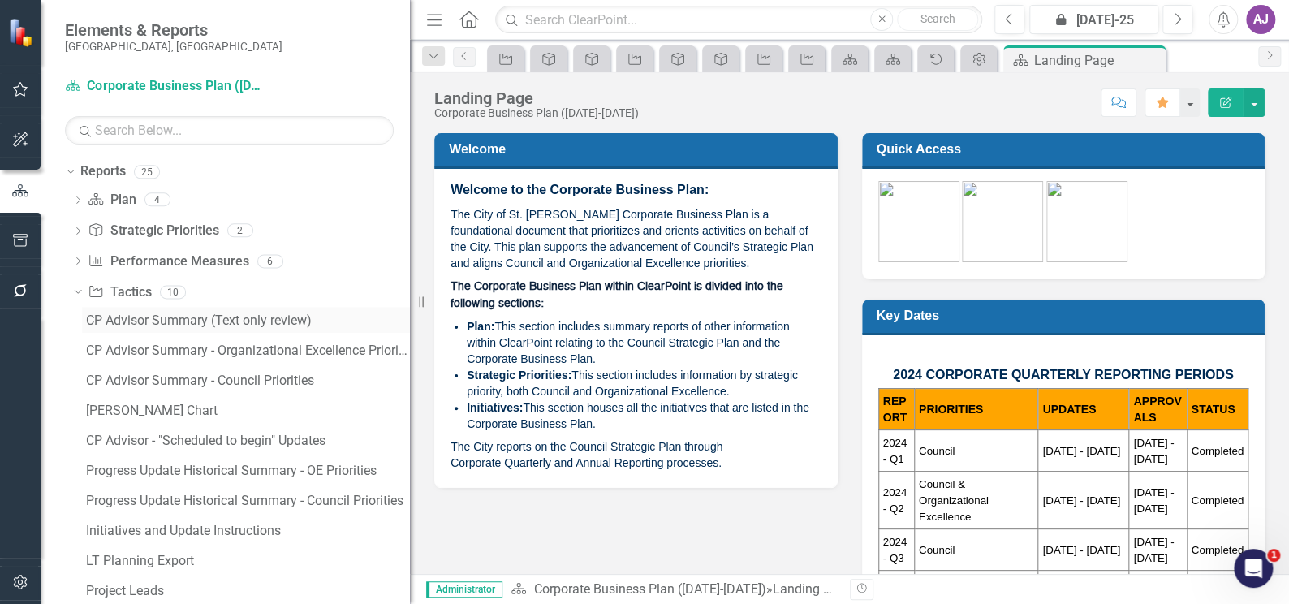
scroll to position [392, 0]
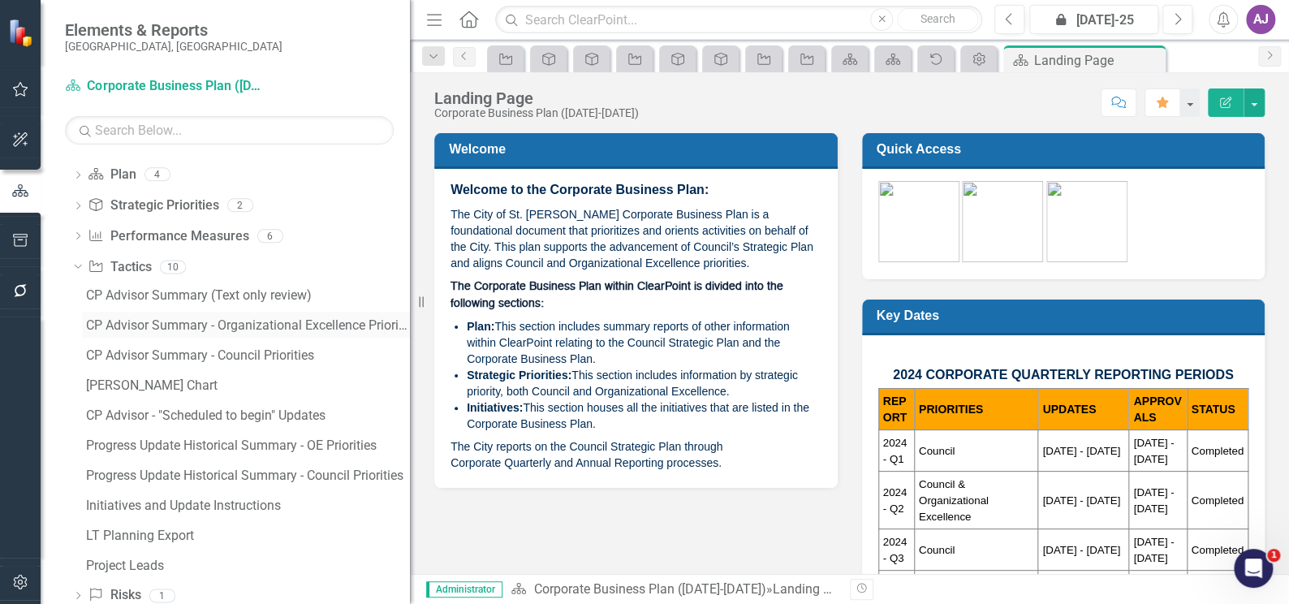
click at [169, 328] on div "CP Advisor Summary - Organizational Excellence Priorities" at bounding box center [248, 325] width 324 height 15
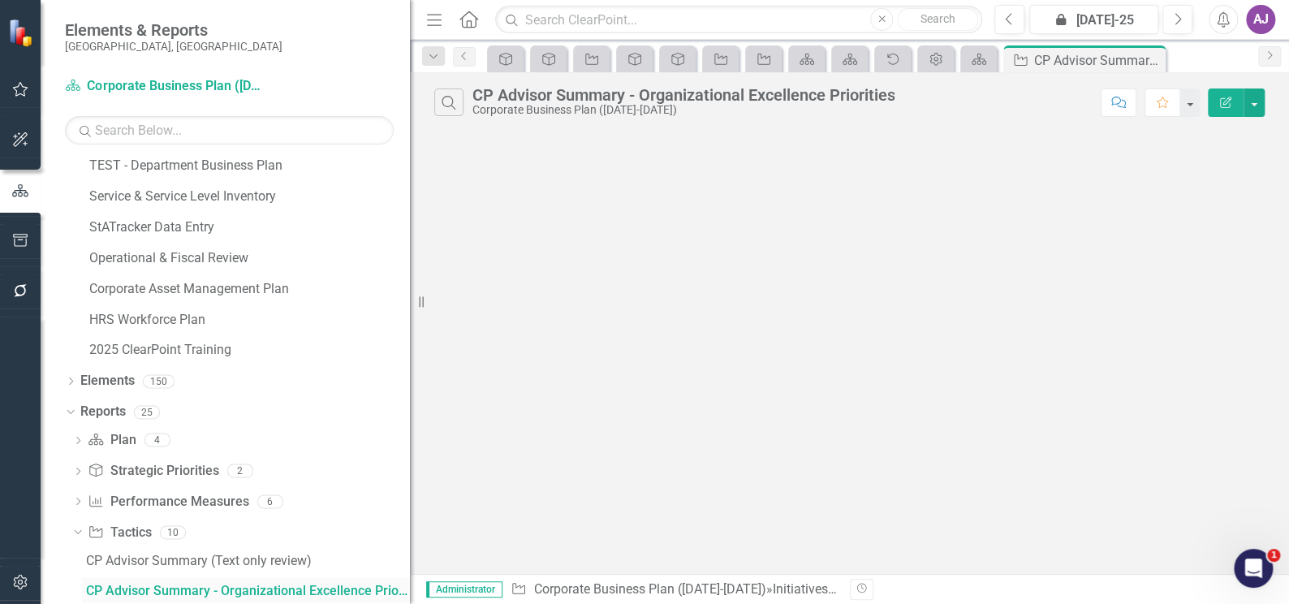
scroll to position [126, 0]
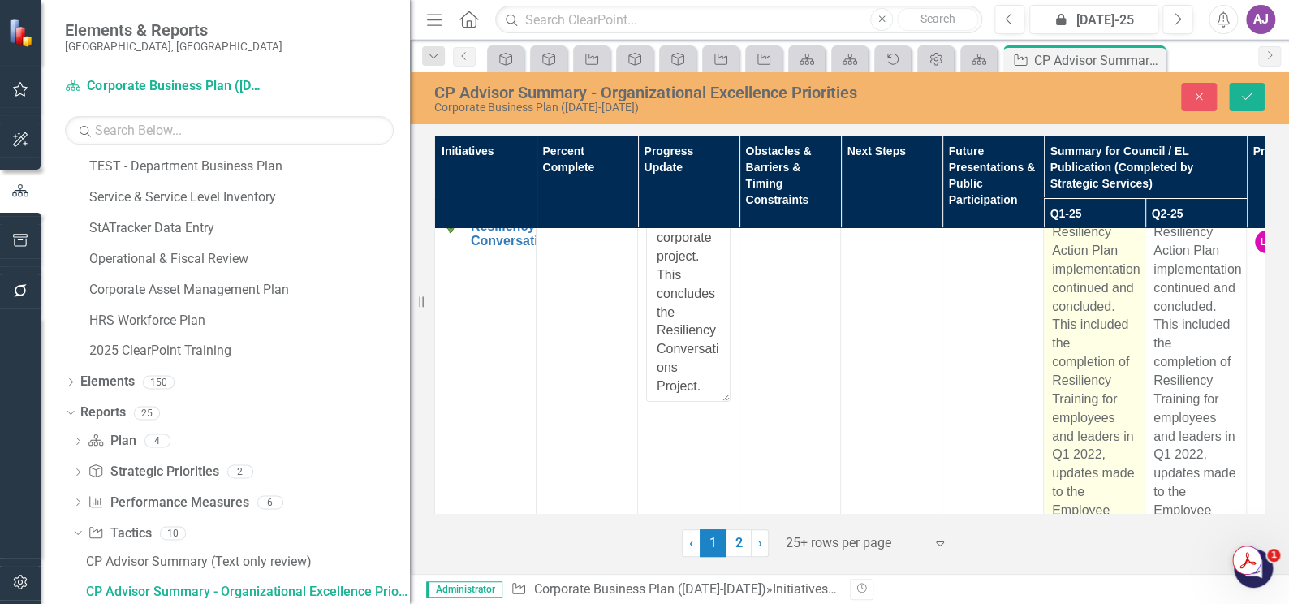
scroll to position [0, 0]
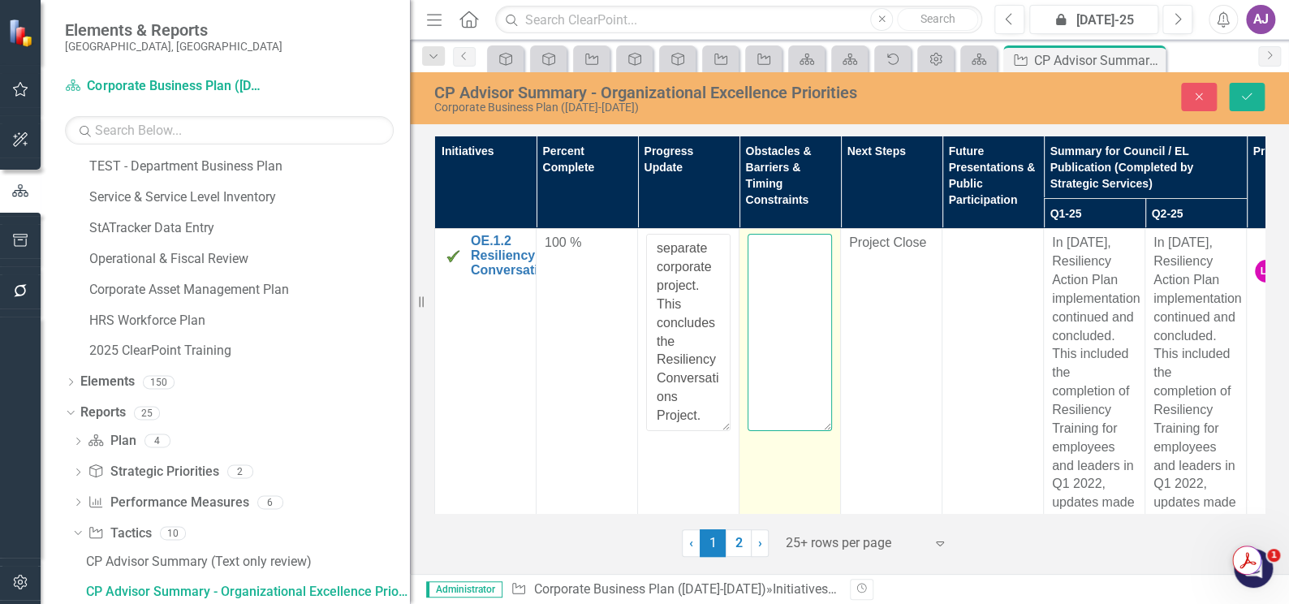
click at [775, 260] on textarea at bounding box center [789, 332] width 84 height 196
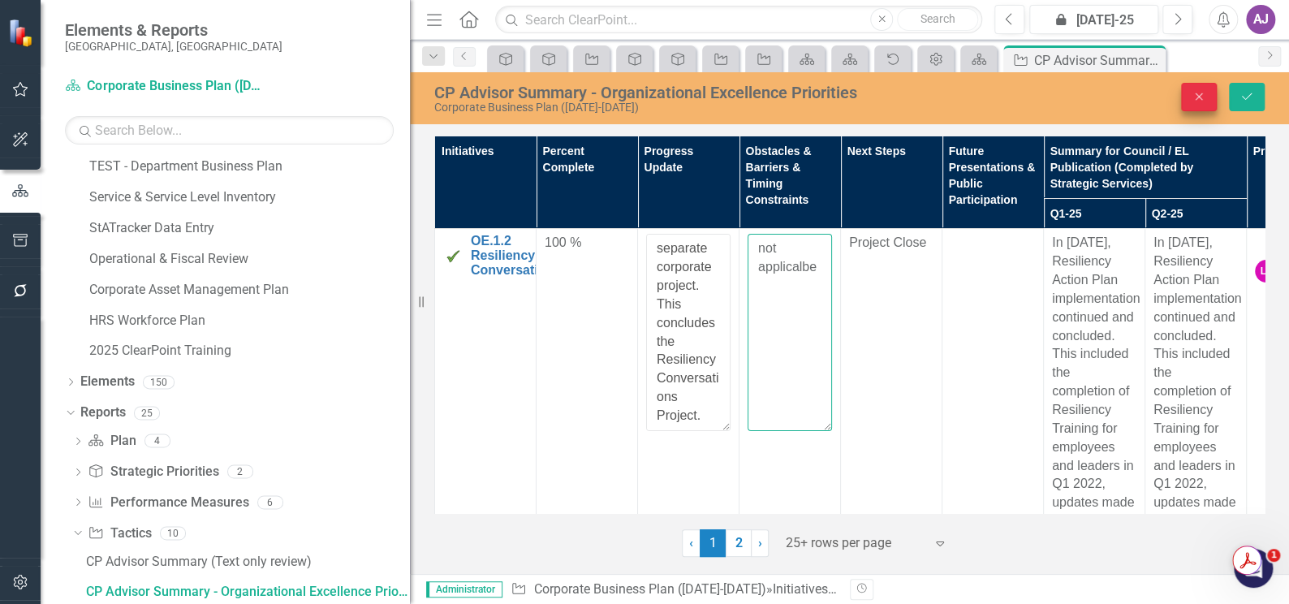
type textarea "not applicalbe"
click at [1200, 104] on button "Close" at bounding box center [1199, 97] width 36 height 28
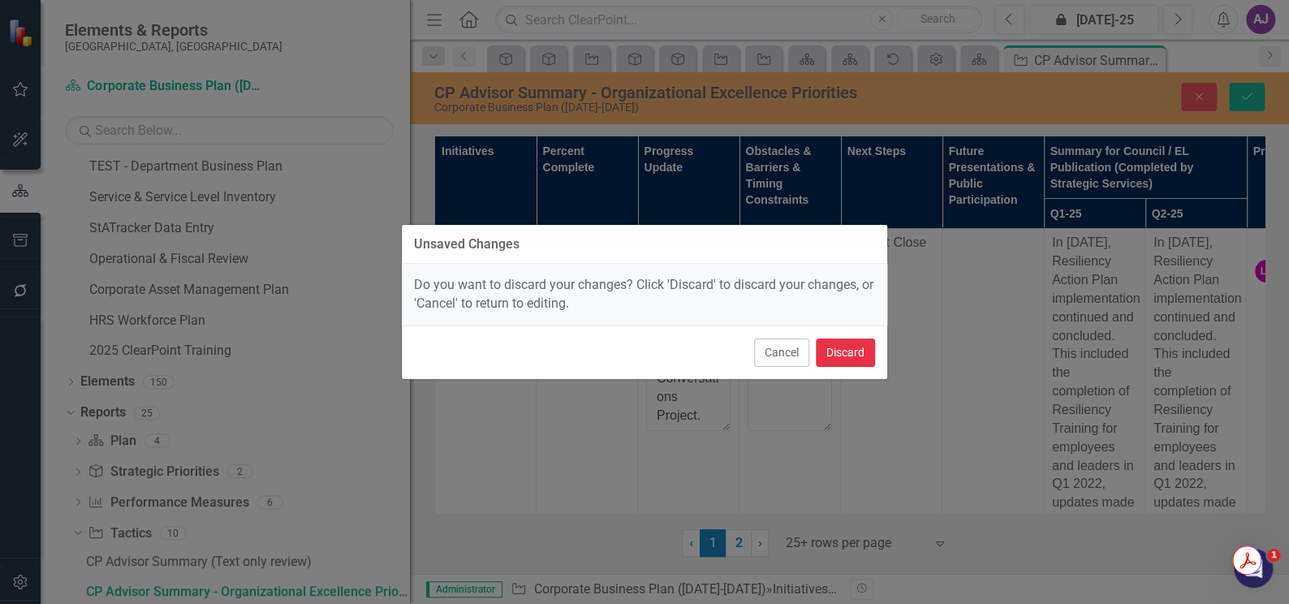
click at [867, 351] on button "Discard" at bounding box center [845, 352] width 59 height 28
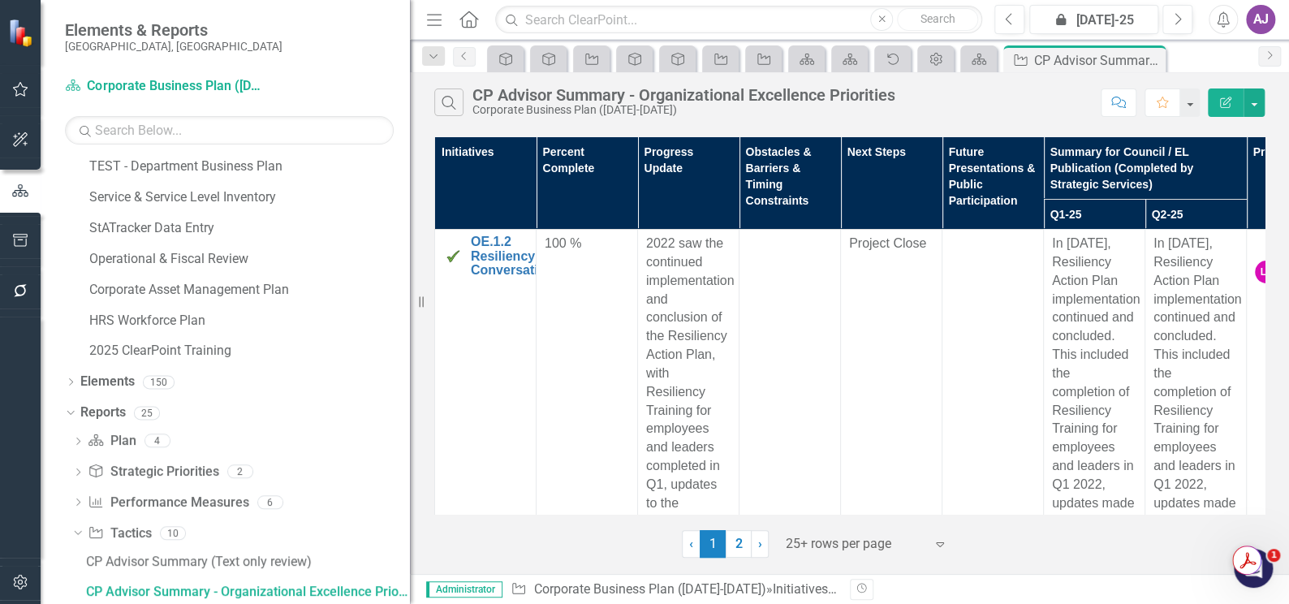
click at [540, 535] on div "‹ Previous 1 (current) 2 › Next 25+ rows per page Expand" at bounding box center [849, 538] width 830 height 40
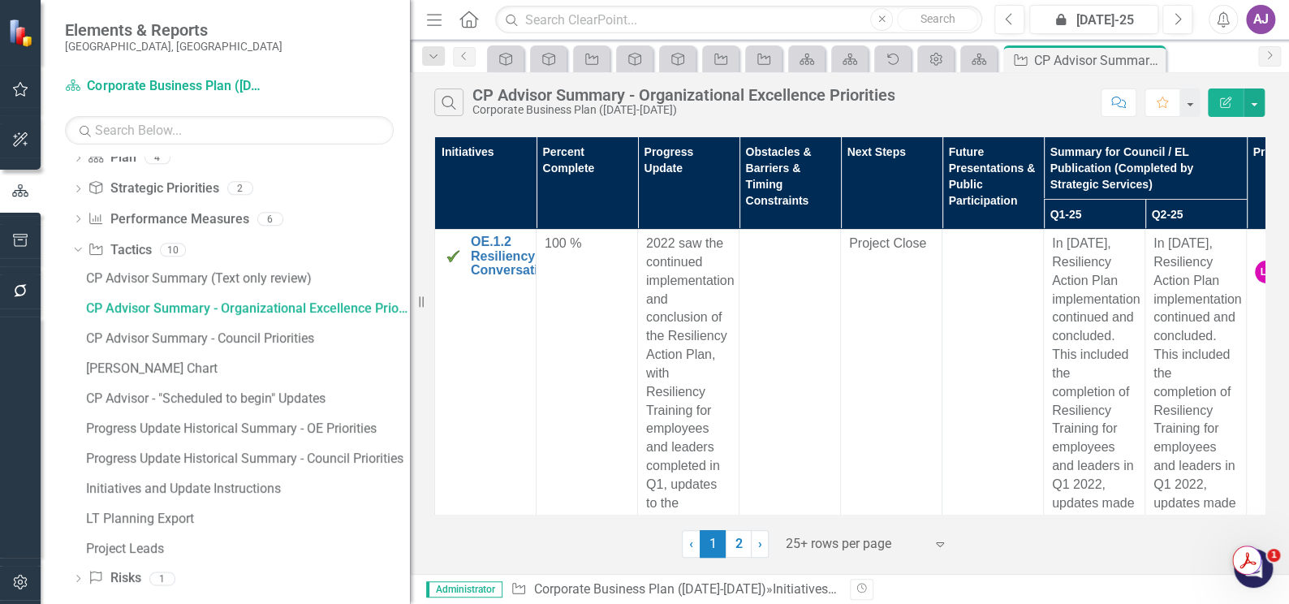
scroll to position [424, 0]
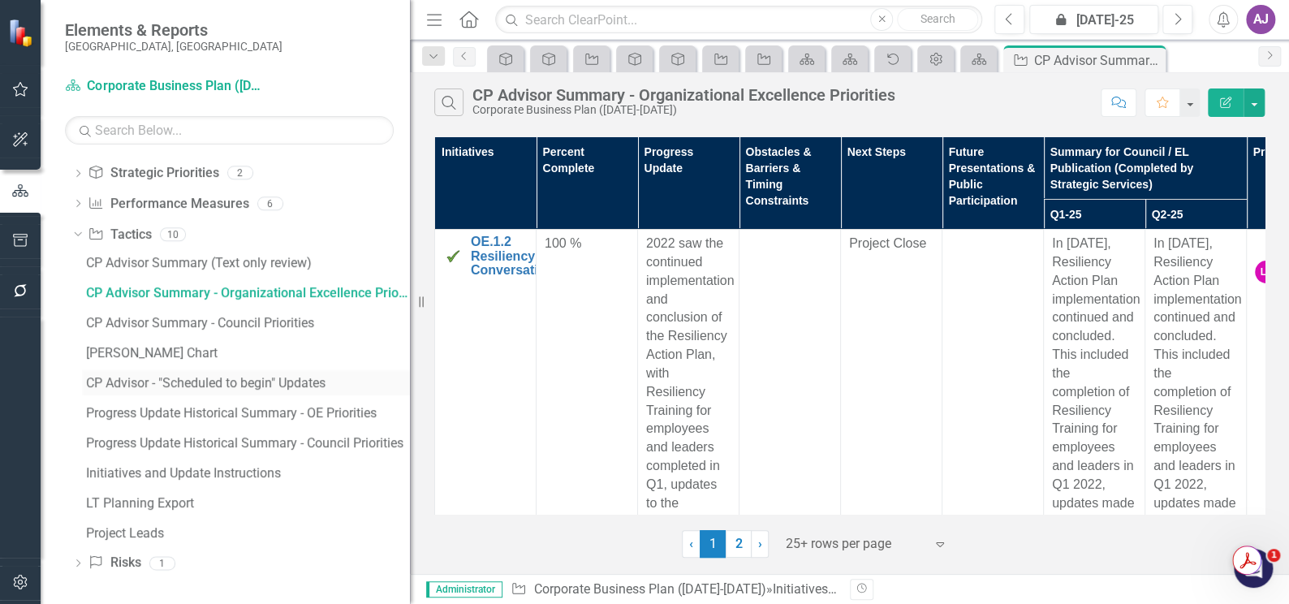
click at [132, 377] on div "CP Advisor - "Scheduled to begin" Updates" at bounding box center [248, 383] width 324 height 15
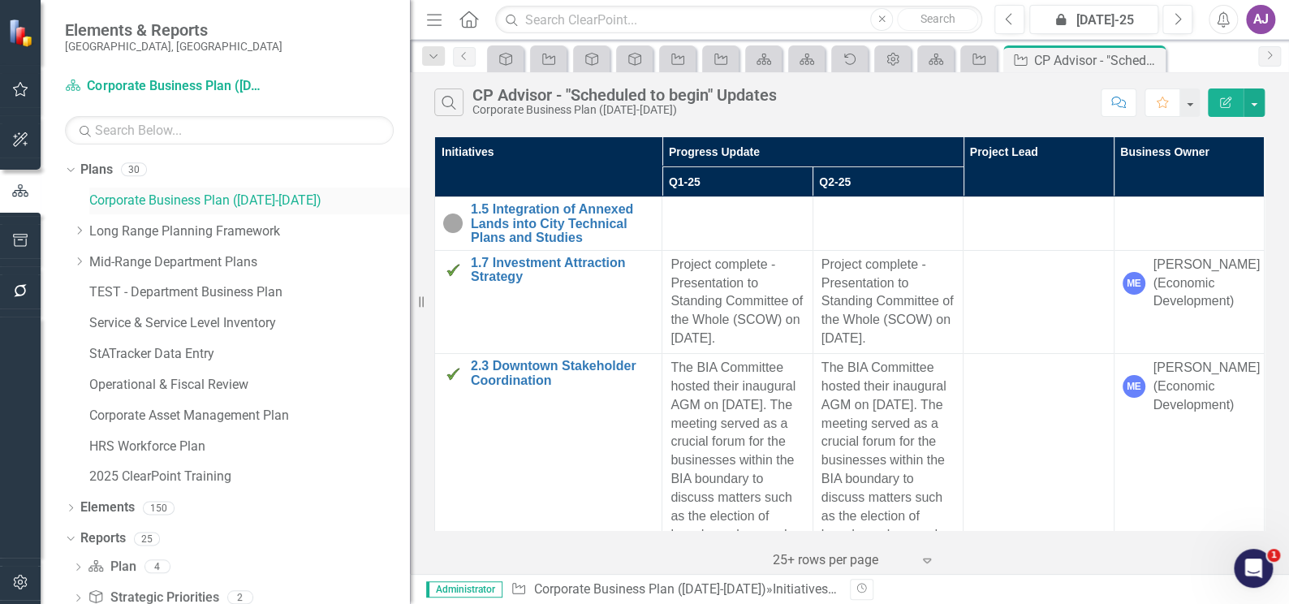
click at [125, 201] on link "Corporate Business Plan ([DATE]-[DATE])" at bounding box center [249, 201] width 321 height 19
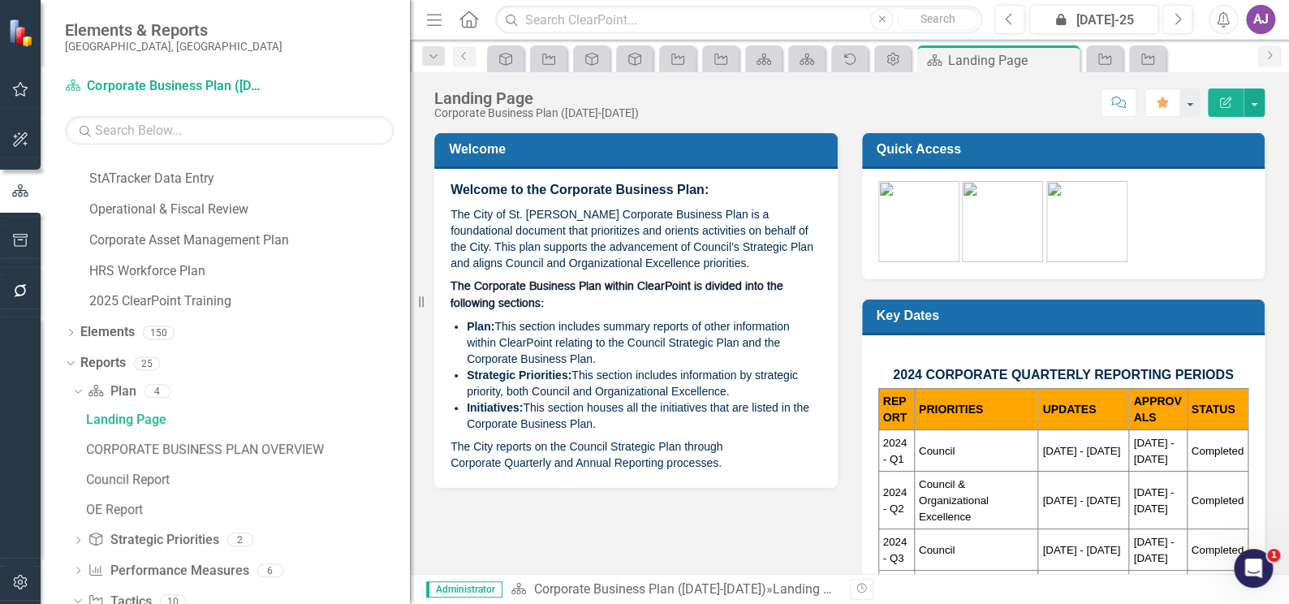
scroll to position [225, 0]
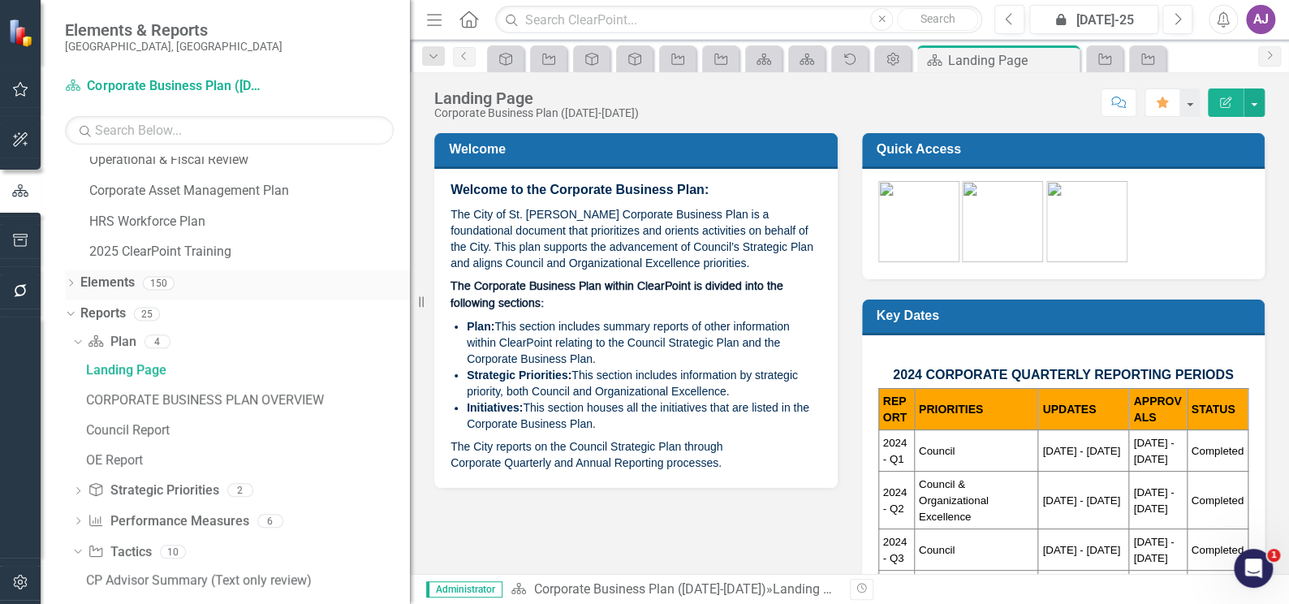
click at [74, 282] on icon "Dropdown" at bounding box center [70, 284] width 11 height 9
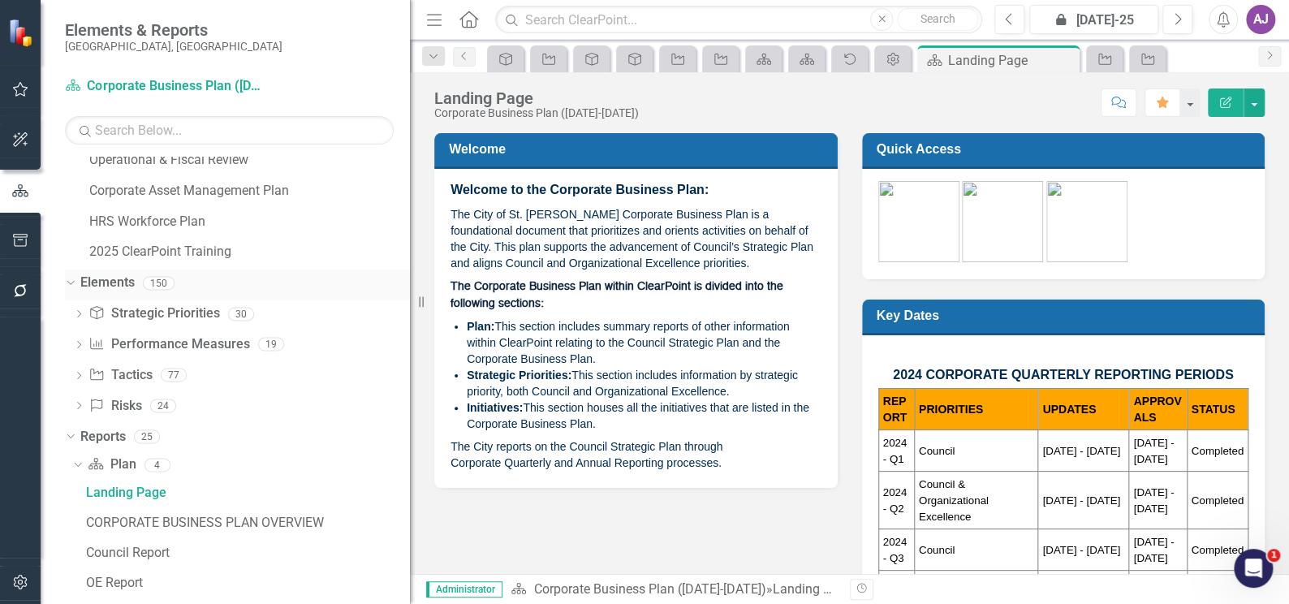
click at [102, 282] on link "Elements" at bounding box center [107, 282] width 54 height 19
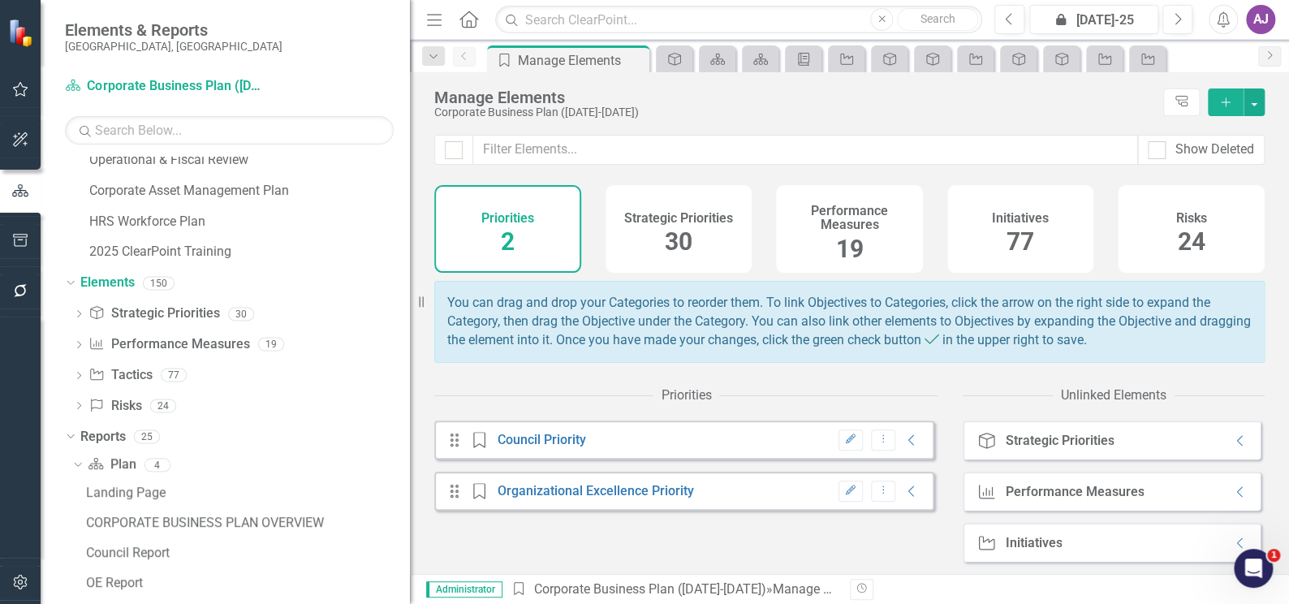
click at [1001, 216] on h4 "Initiatives" at bounding box center [1020, 218] width 57 height 15
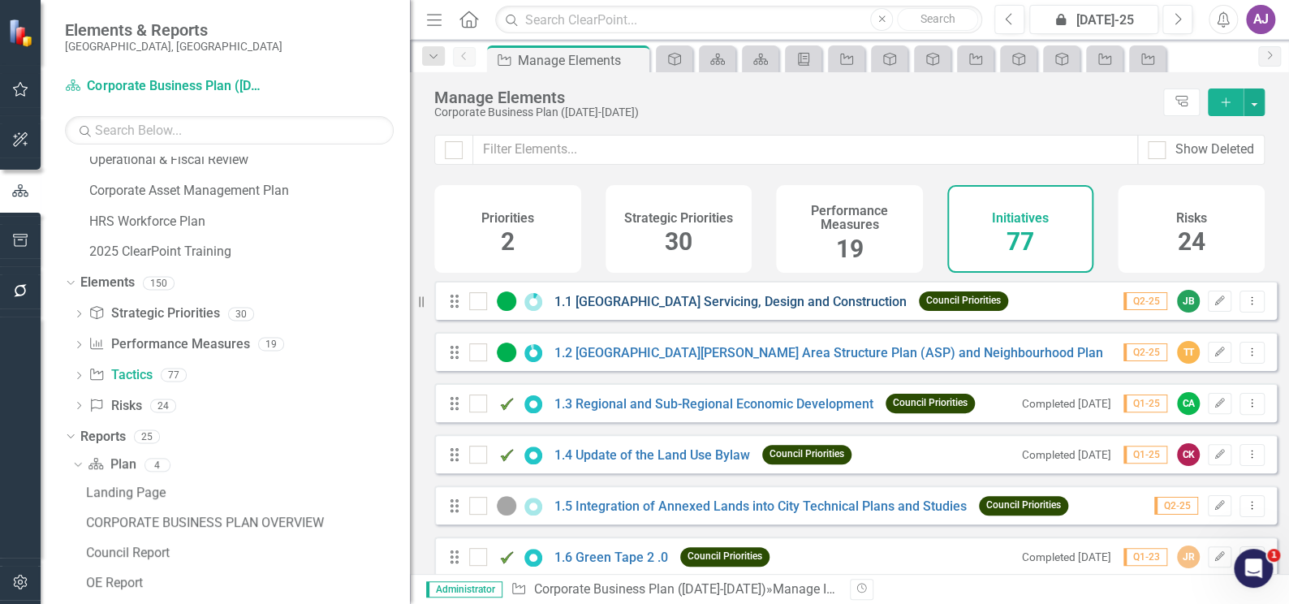
click at [756, 309] on link "1.1 [GEOGRAPHIC_DATA] Servicing, Design and Construction" at bounding box center [730, 301] width 352 height 15
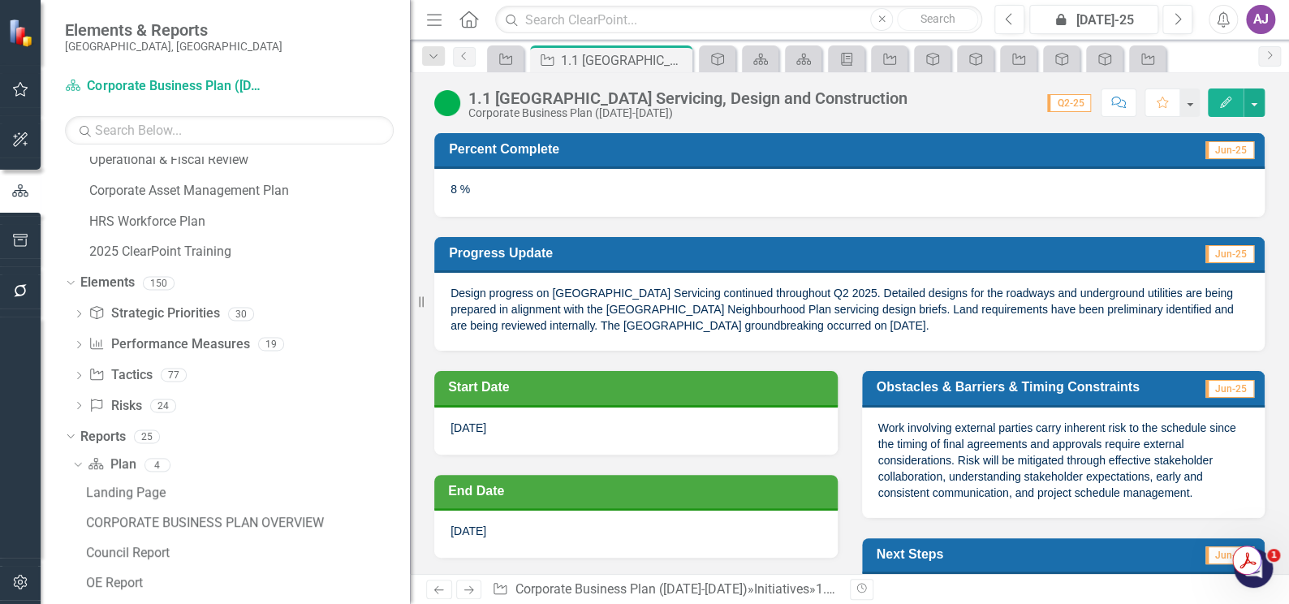
click at [1070, 251] on td "Jun-25" at bounding box center [1123, 255] width 263 height 28
click at [1253, 104] on button "button" at bounding box center [1253, 102] width 21 height 28
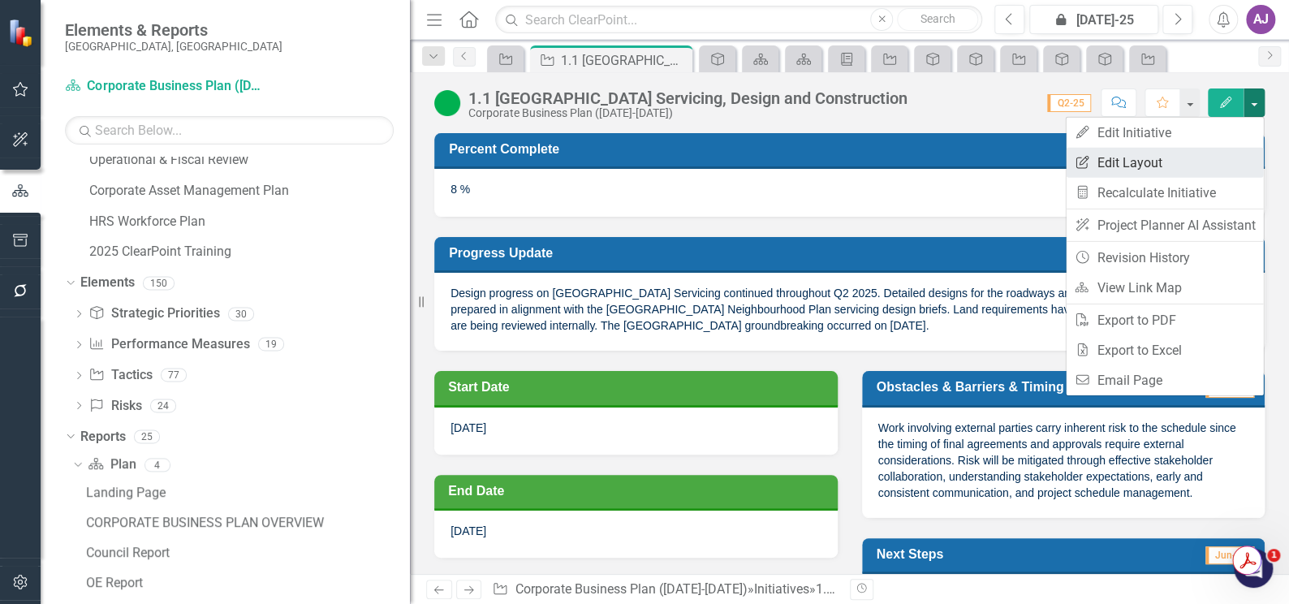
click at [1163, 151] on link "Edit Report Edit Layout" at bounding box center [1163, 163] width 197 height 30
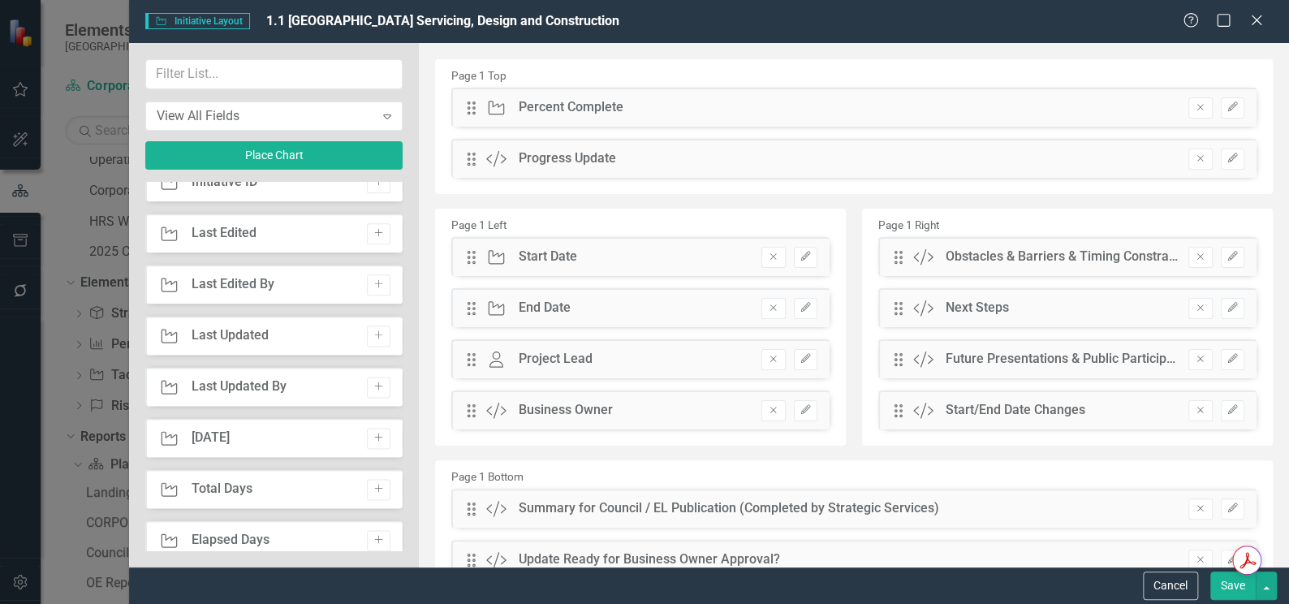
scroll to position [1106, 0]
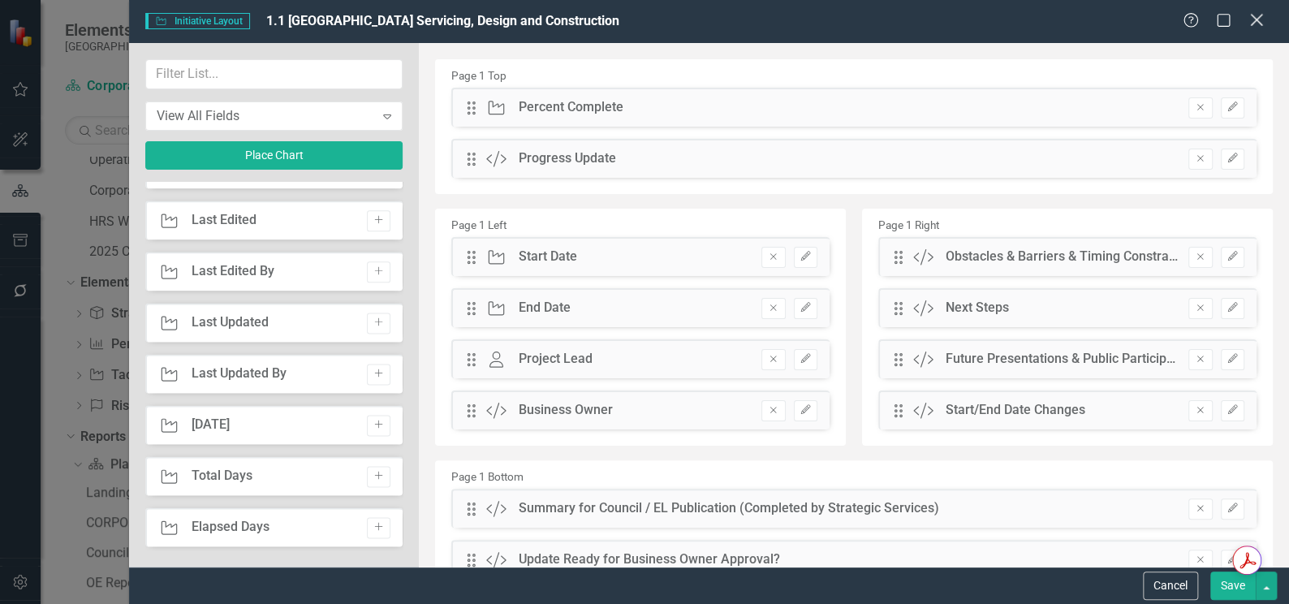
click at [1258, 20] on icon "Close" at bounding box center [1256, 19] width 20 height 15
